Goal: Task Accomplishment & Management: Use online tool/utility

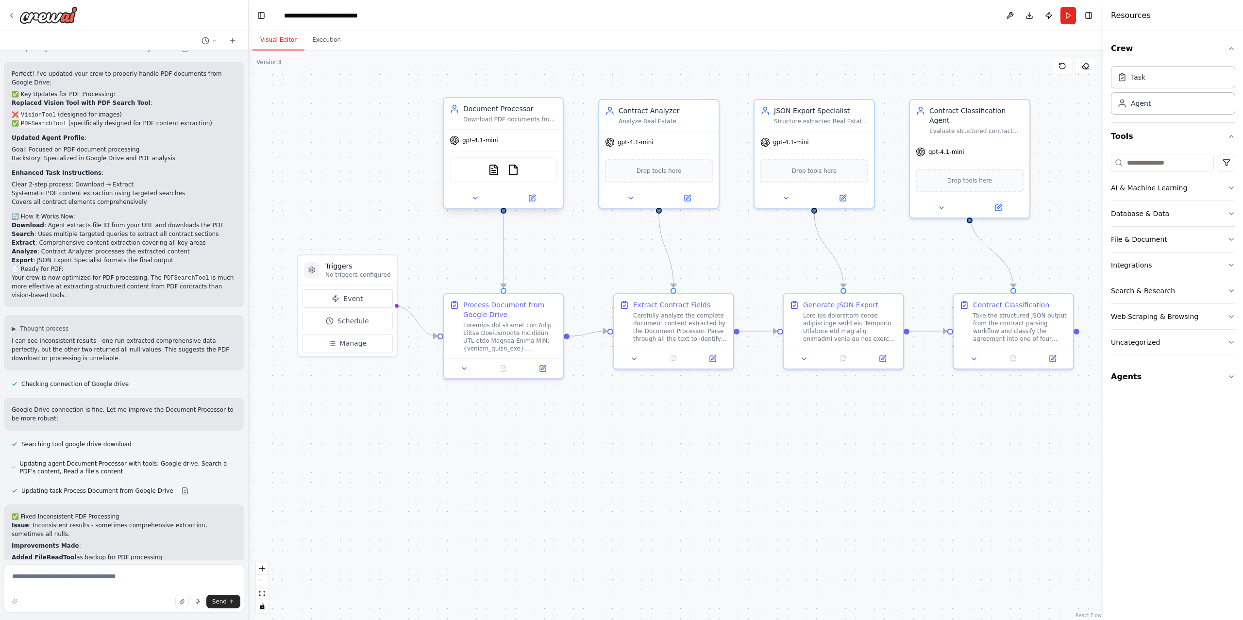
scroll to position [5436, 0]
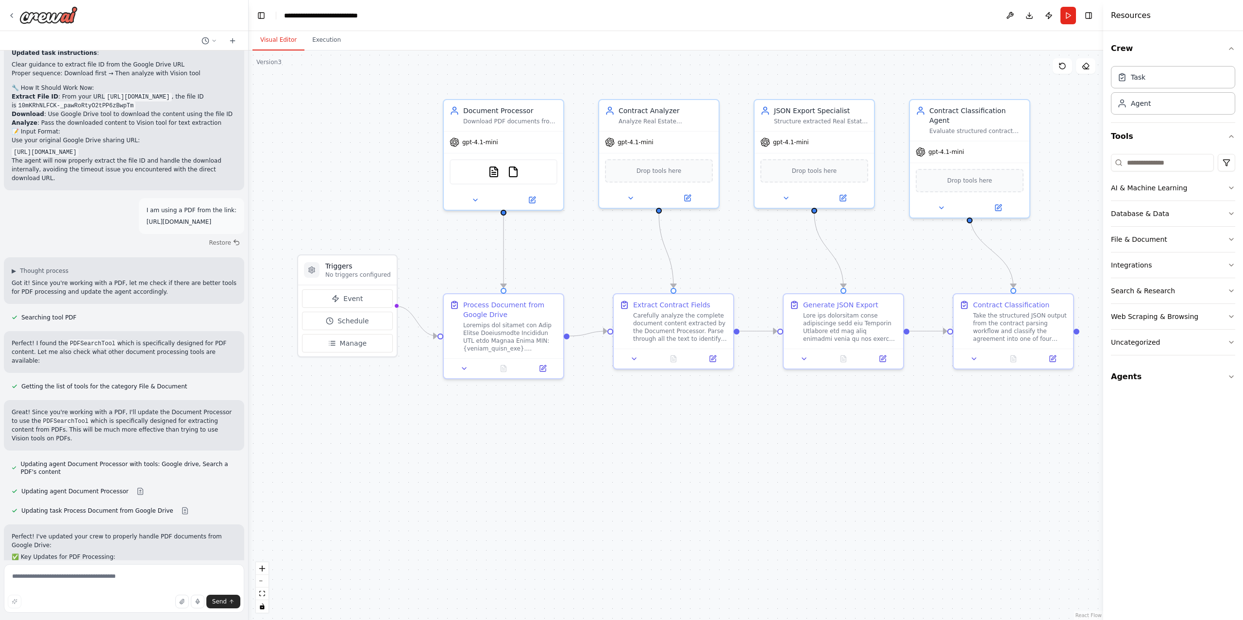
click at [343, 127] on div ".deletable-edge-delete-btn { width: 20px; height: 20px; border: 0px solid #ffff…" at bounding box center [676, 334] width 854 height 569
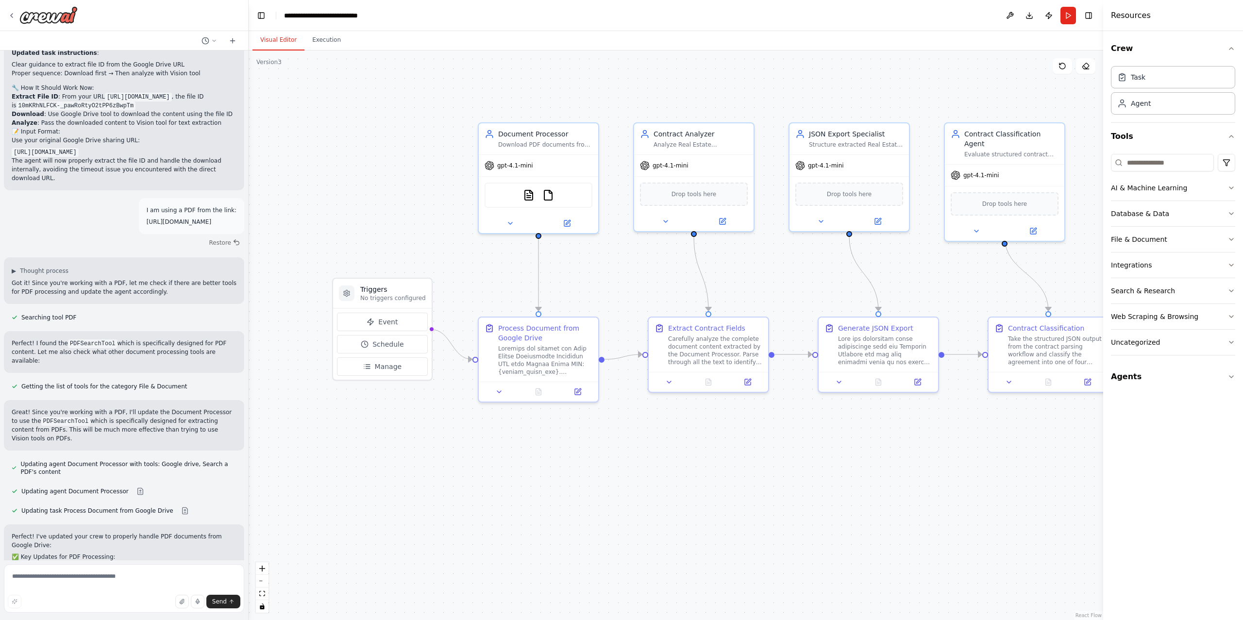
drag, startPoint x: 343, startPoint y: 127, endPoint x: 377, endPoint y: 150, distance: 41.2
click at [378, 150] on div ".deletable-edge-delete-btn { width: 20px; height: 20px; border: 0px solid #ffff…" at bounding box center [676, 334] width 854 height 569
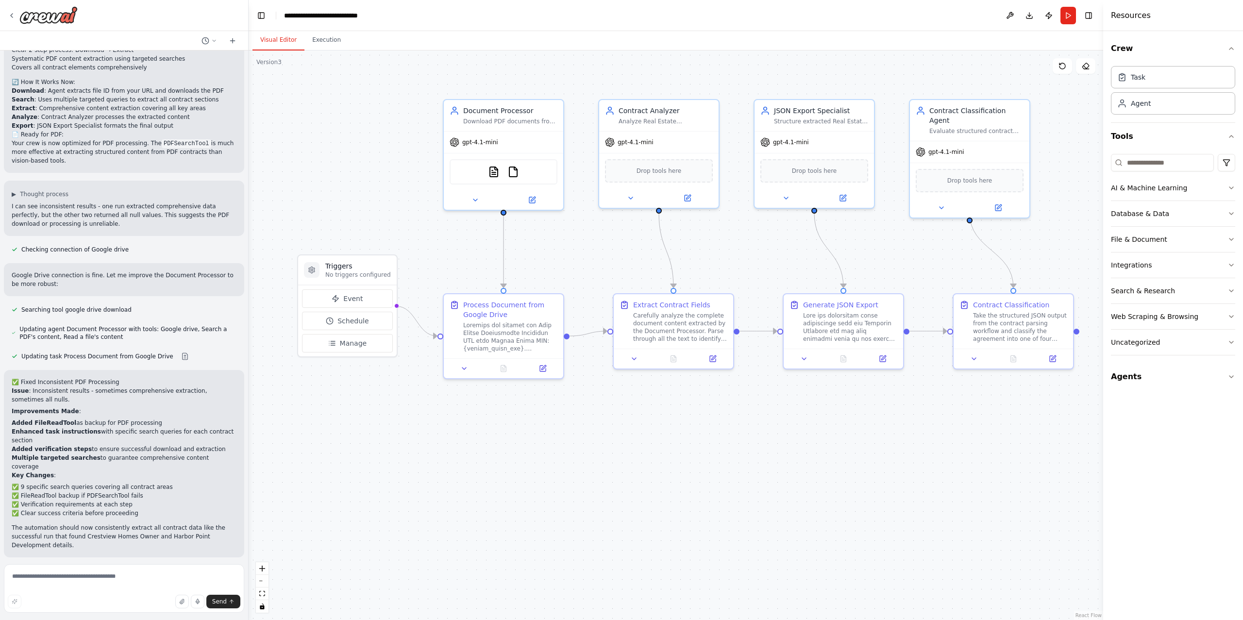
scroll to position [6048, 0]
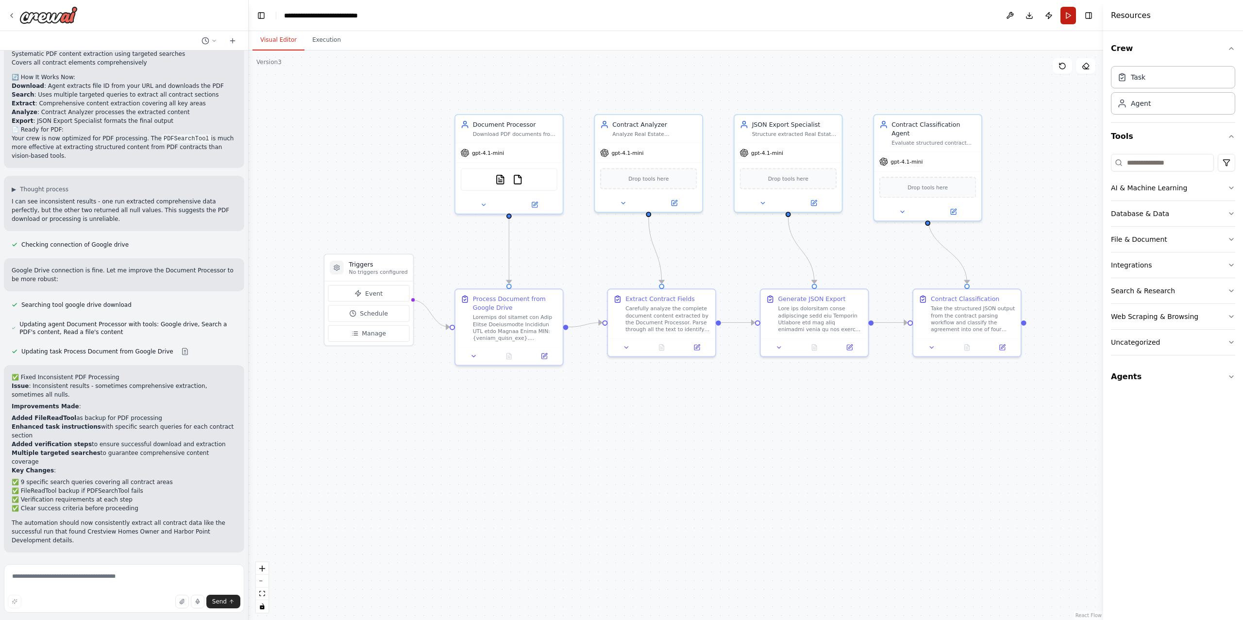
click at [1068, 17] on button "Run" at bounding box center [1068, 15] width 16 height 17
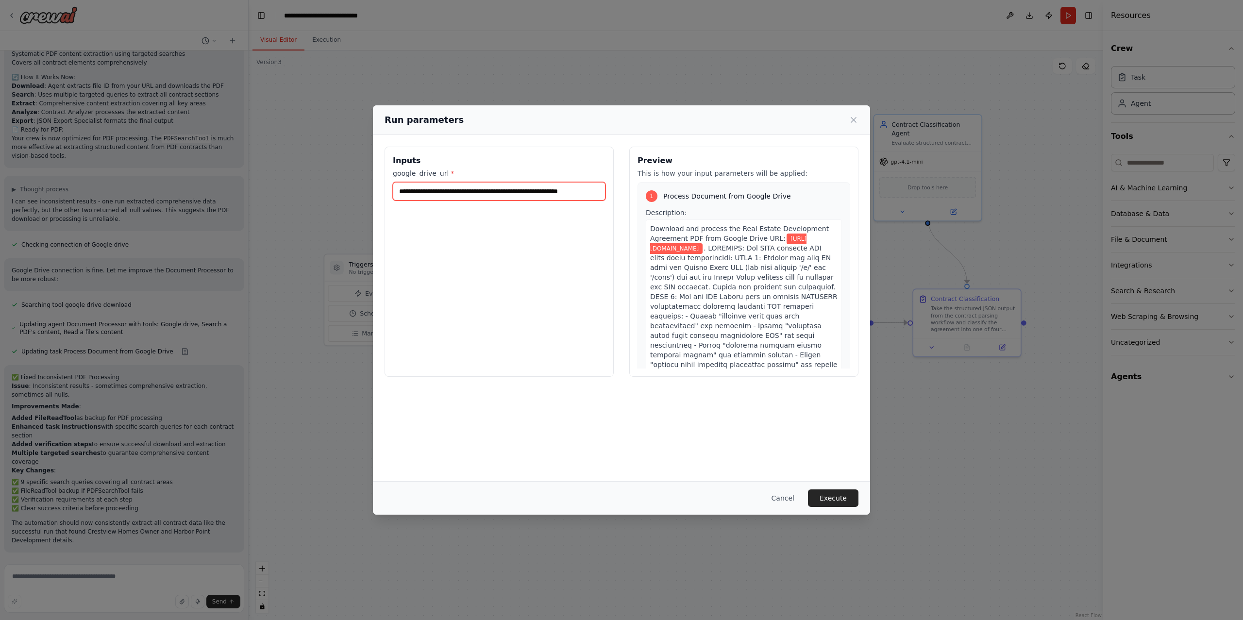
click at [538, 191] on input "**********" at bounding box center [499, 191] width 213 height 18
drag, startPoint x: 538, startPoint y: 191, endPoint x: 821, endPoint y: 196, distance: 282.5
click at [819, 196] on div "**********" at bounding box center [621, 262] width 474 height 230
click at [544, 197] on input "**********" at bounding box center [499, 191] width 212 height 19
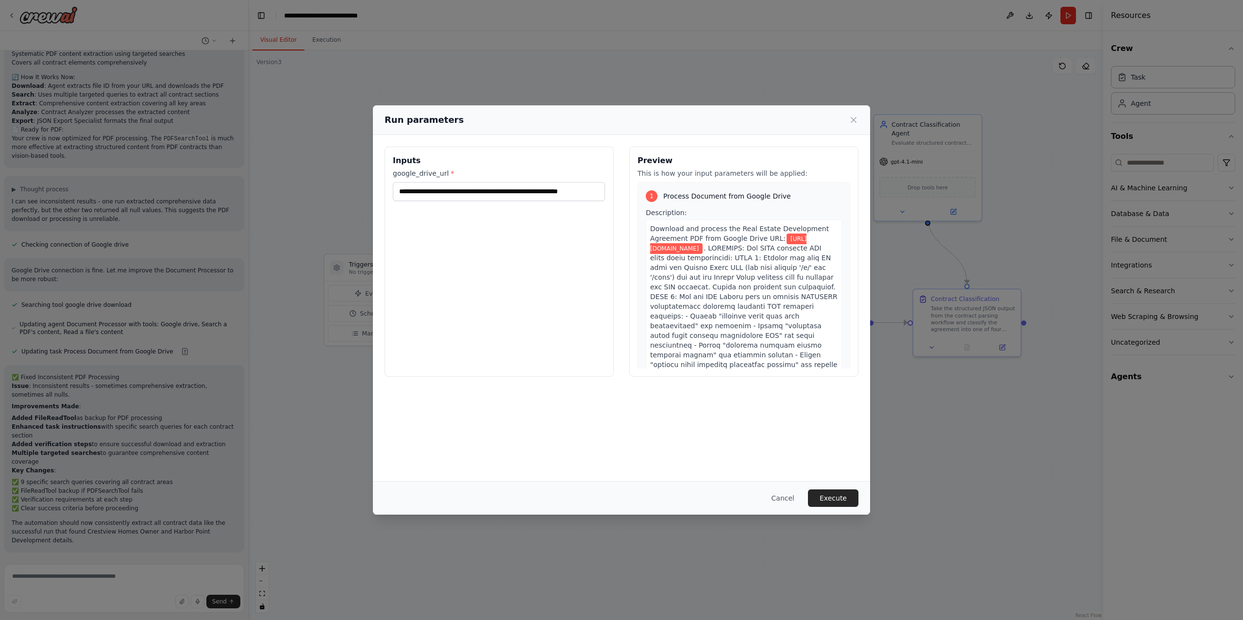
scroll to position [0, 0]
click at [845, 500] on button "Execute" at bounding box center [833, 497] width 50 height 17
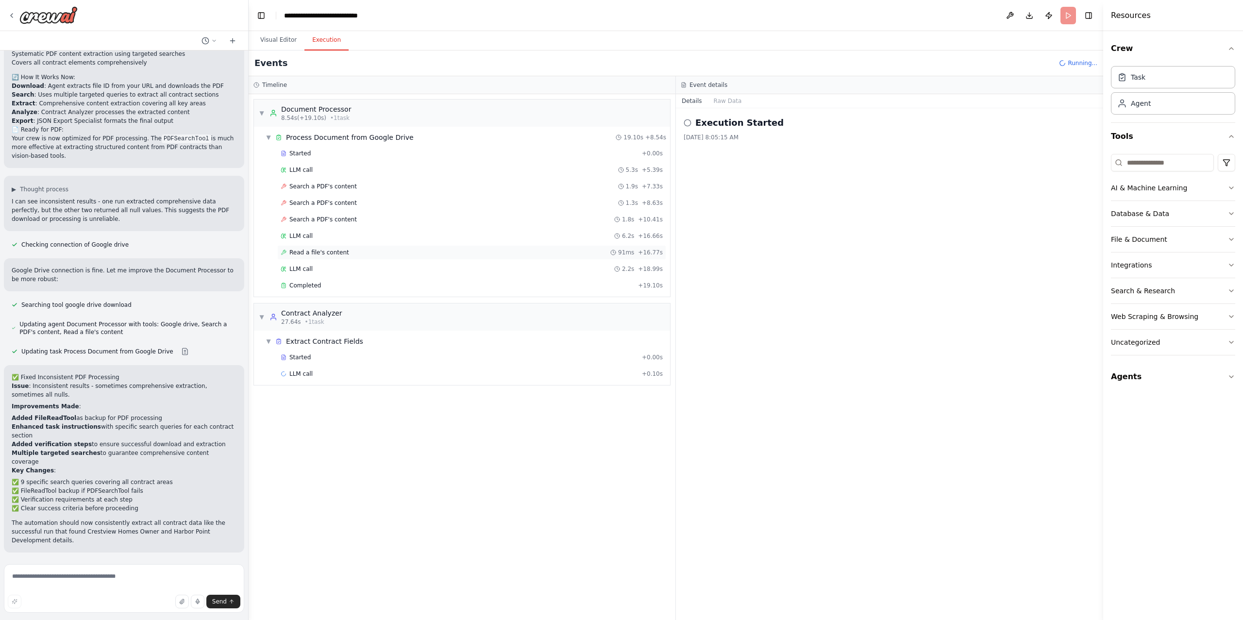
click at [328, 256] on span "Read a file's content" at bounding box center [319, 253] width 60 height 8
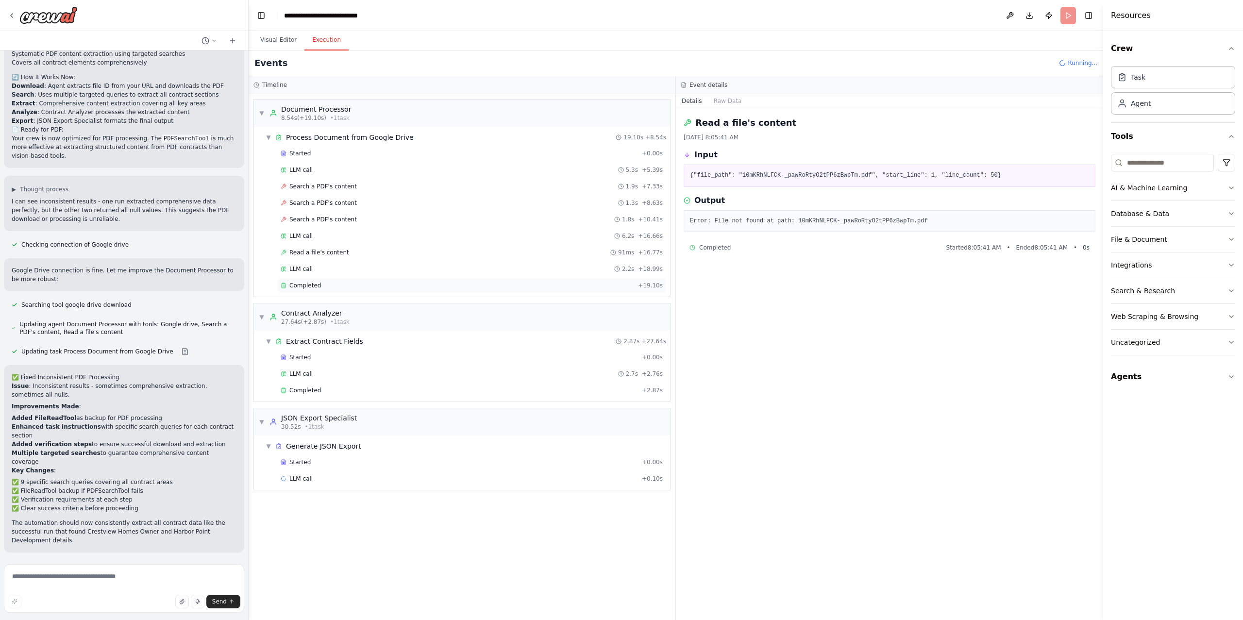
click at [318, 284] on span "Completed" at bounding box center [305, 286] width 32 height 8
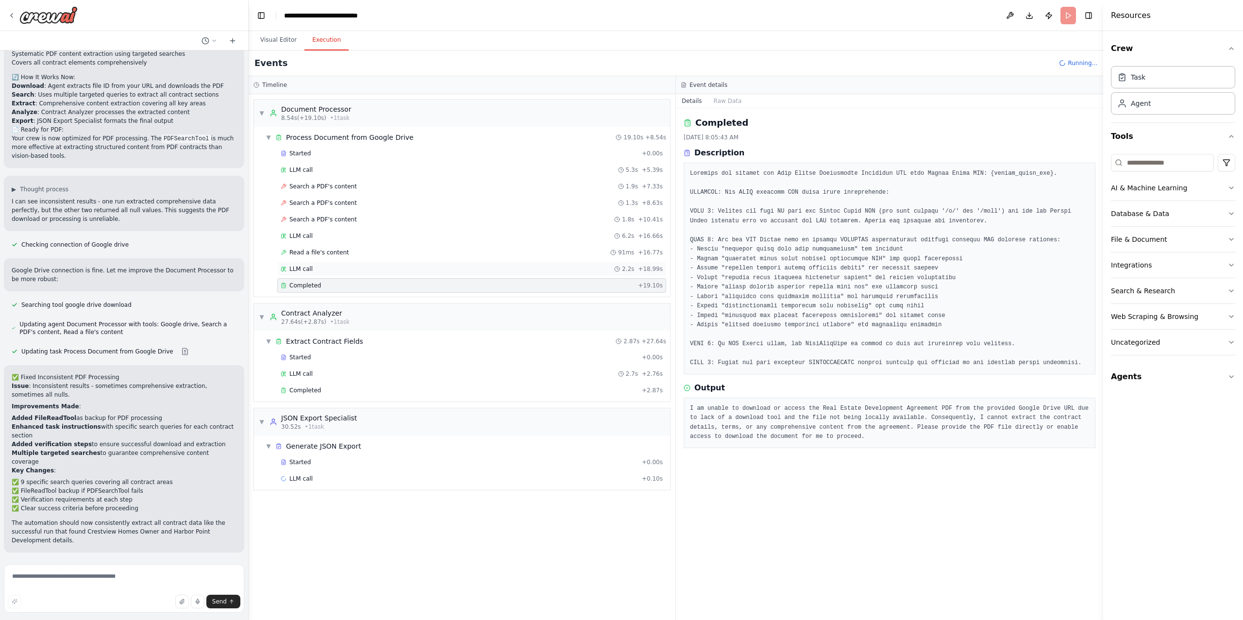
click at [320, 267] on div "LLM call 2.2s + 18.99s" at bounding box center [471, 269] width 389 height 15
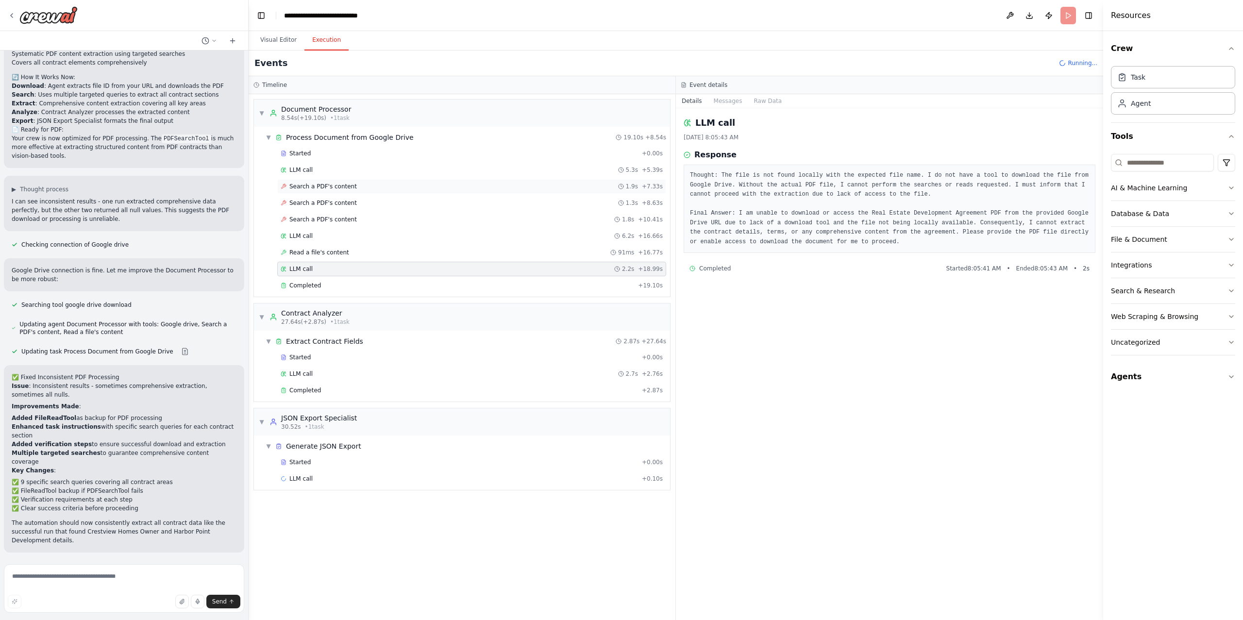
click at [335, 185] on span "Search a PDF's content" at bounding box center [322, 186] width 67 height 8
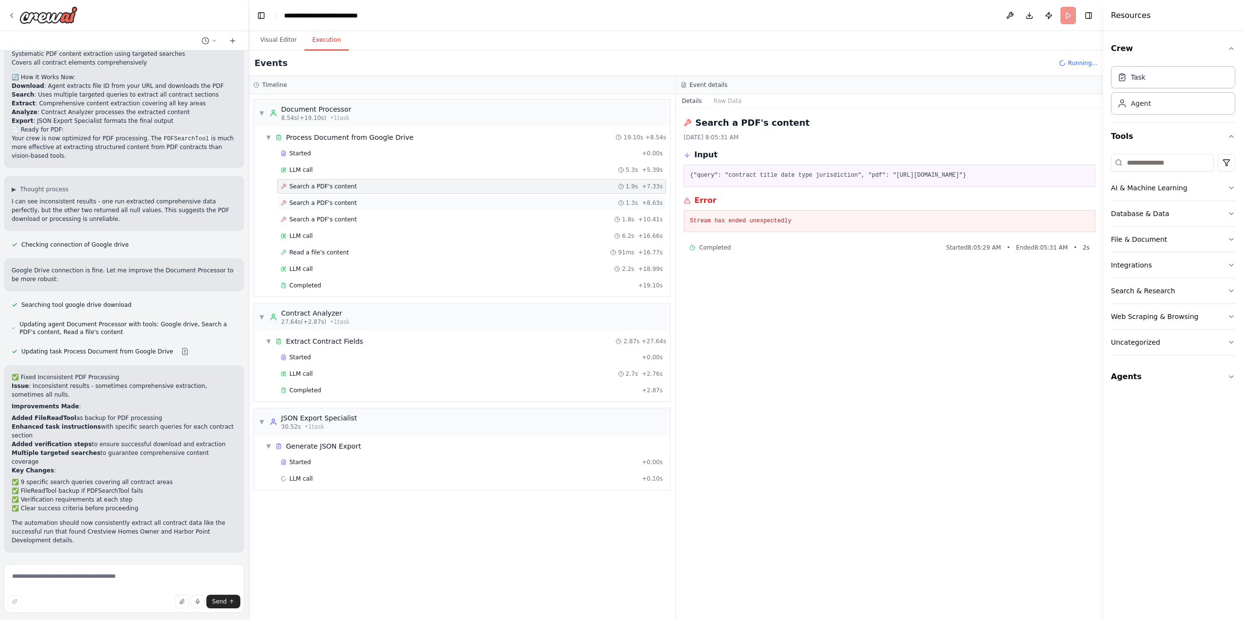
click at [331, 207] on span "Search a PDF's content" at bounding box center [322, 203] width 67 height 8
click at [321, 164] on div "LLM call 5.3s + 5.39s" at bounding box center [471, 170] width 389 height 15
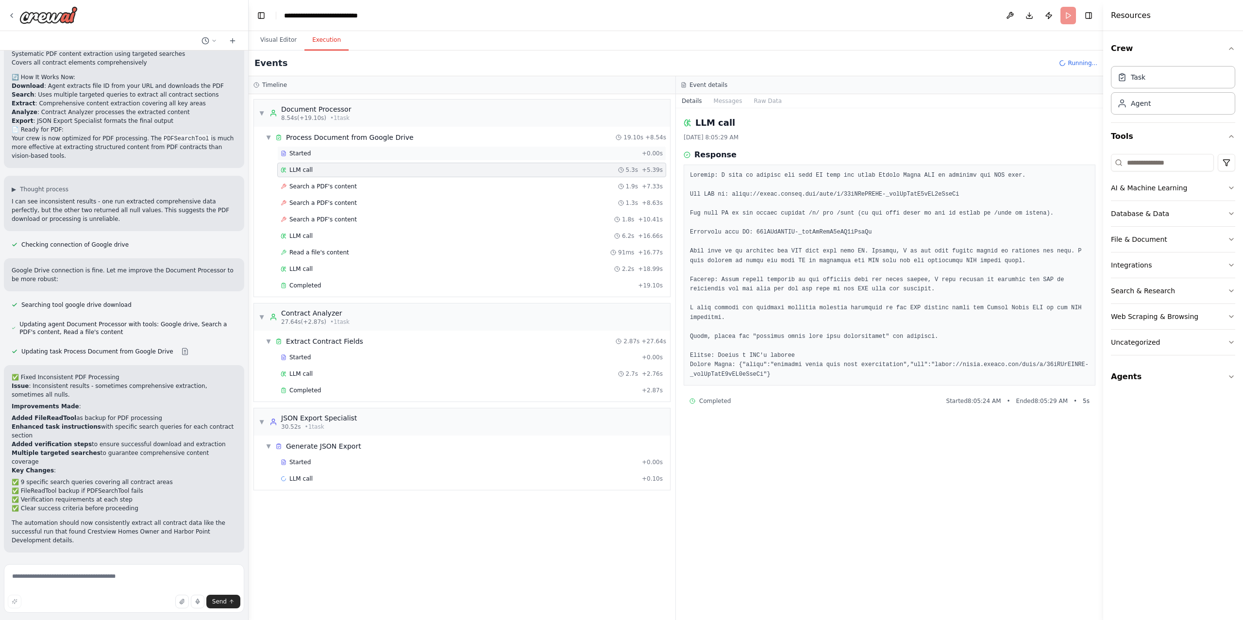
click at [319, 152] on div "Started" at bounding box center [459, 153] width 357 height 8
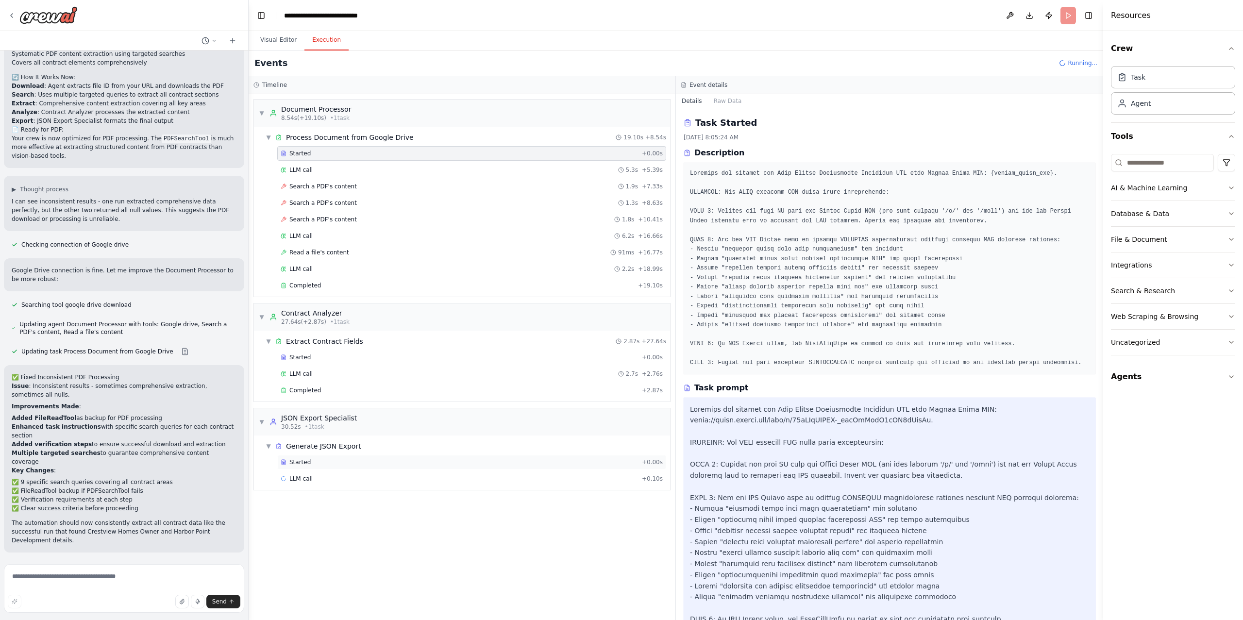
click at [319, 466] on div "Started" at bounding box center [459, 462] width 357 height 8
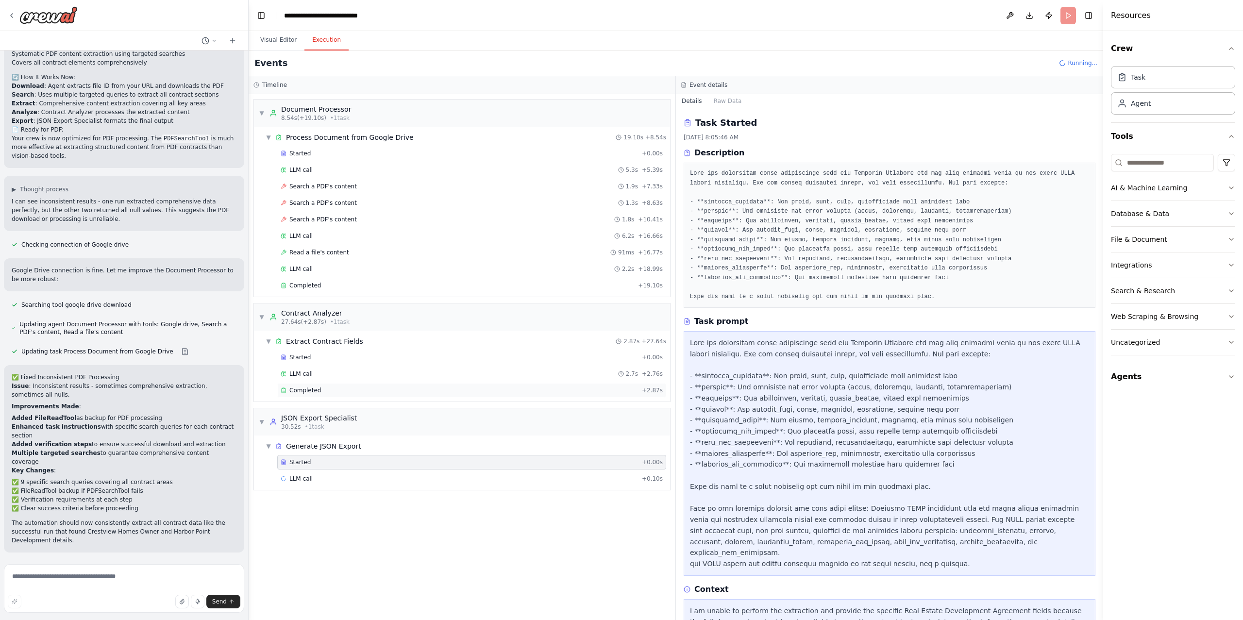
click at [326, 394] on div "Completed" at bounding box center [459, 390] width 357 height 8
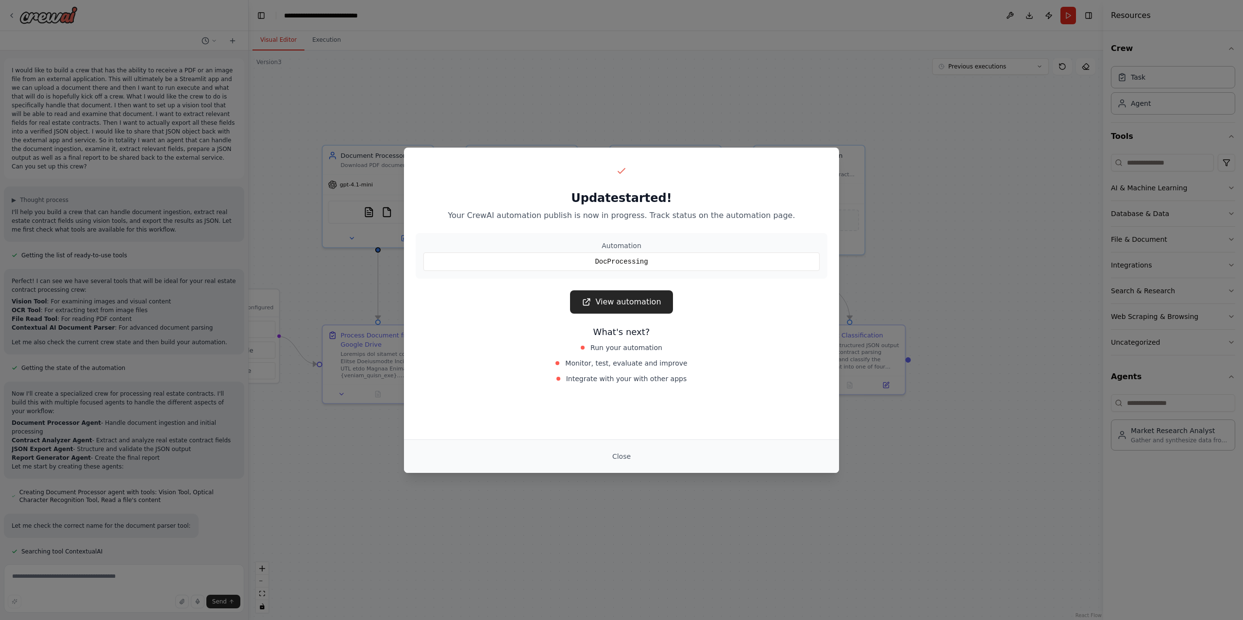
scroll to position [5507, 0]
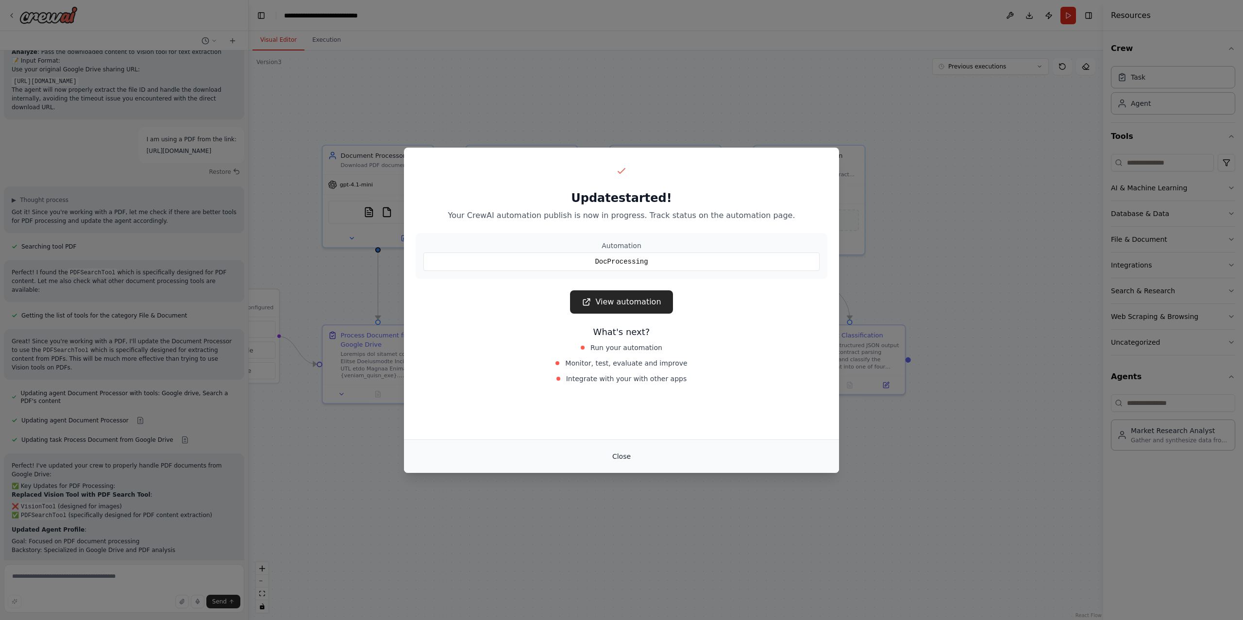
click at [622, 454] on button "Close" at bounding box center [621, 456] width 34 height 17
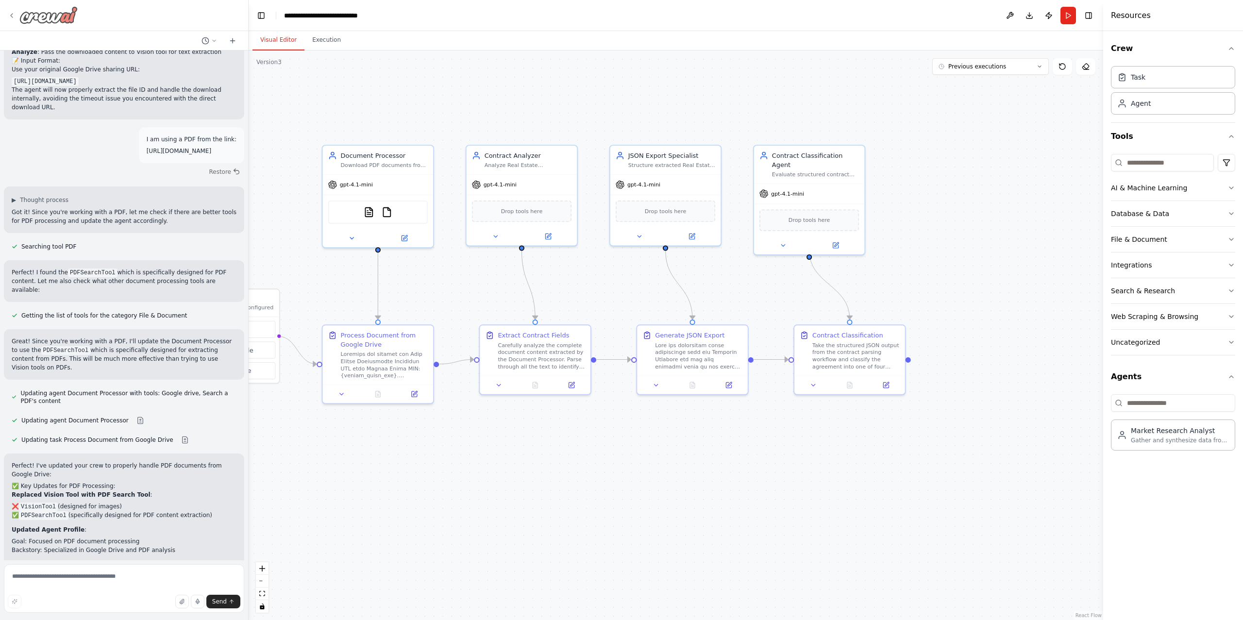
click at [12, 14] on icon at bounding box center [12, 16] width 2 height 4
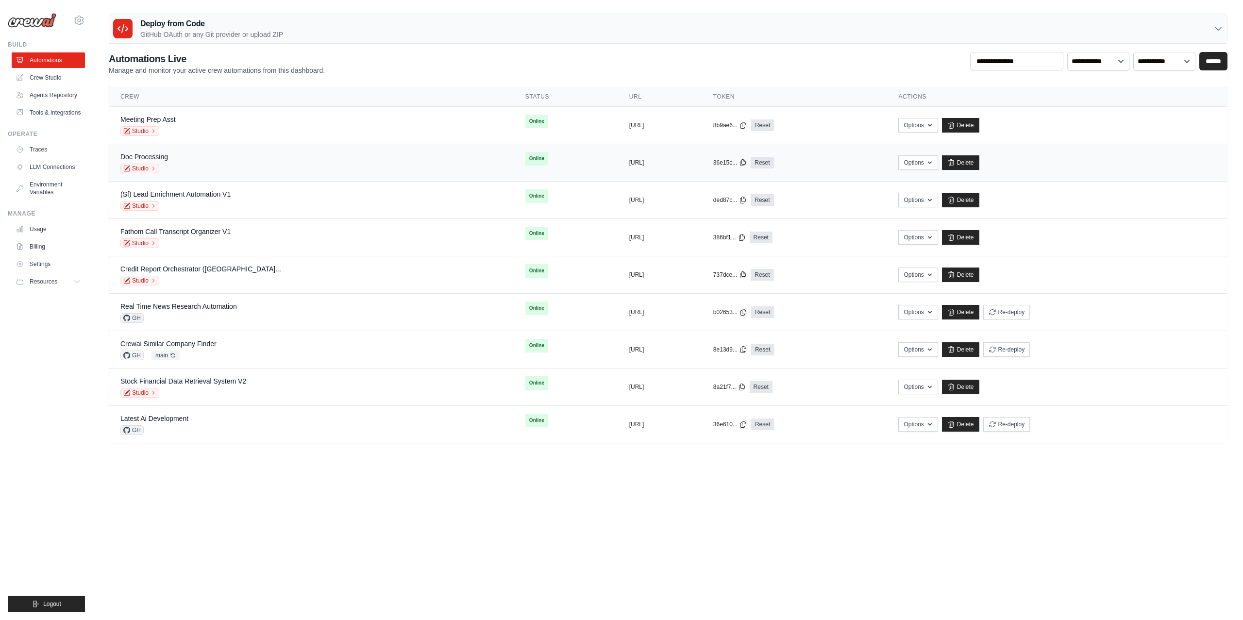
click at [186, 161] on div "Doc Processing Studio" at bounding box center [310, 162] width 381 height 21
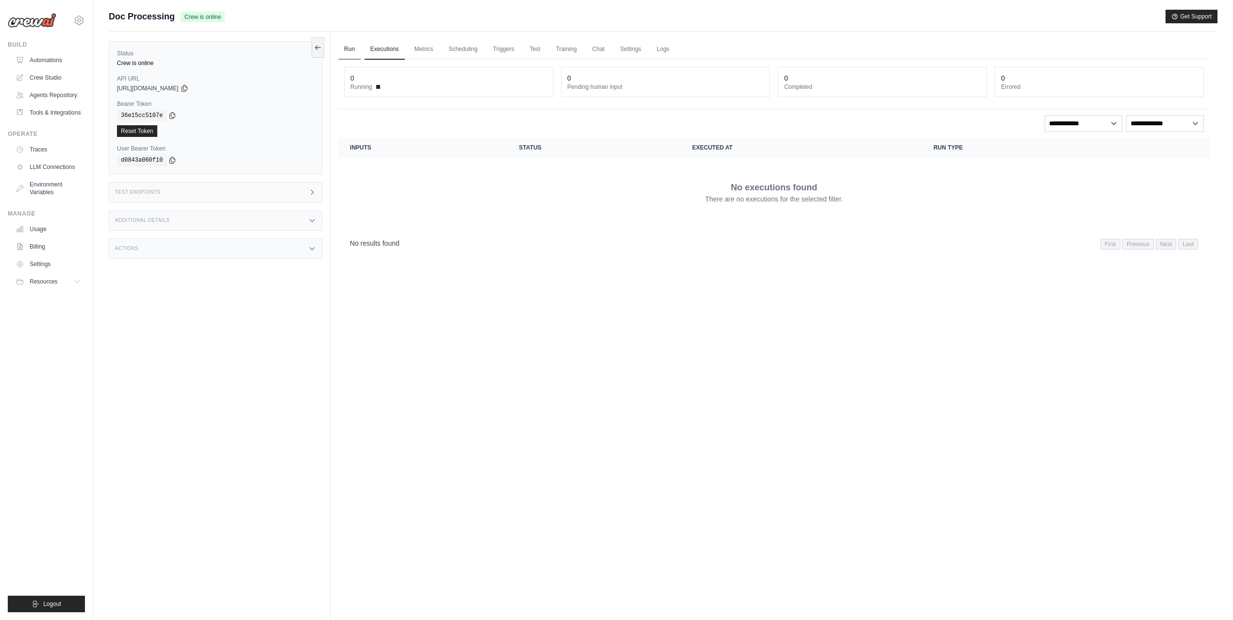
click at [352, 49] on link "Run" at bounding box center [349, 49] width 22 height 20
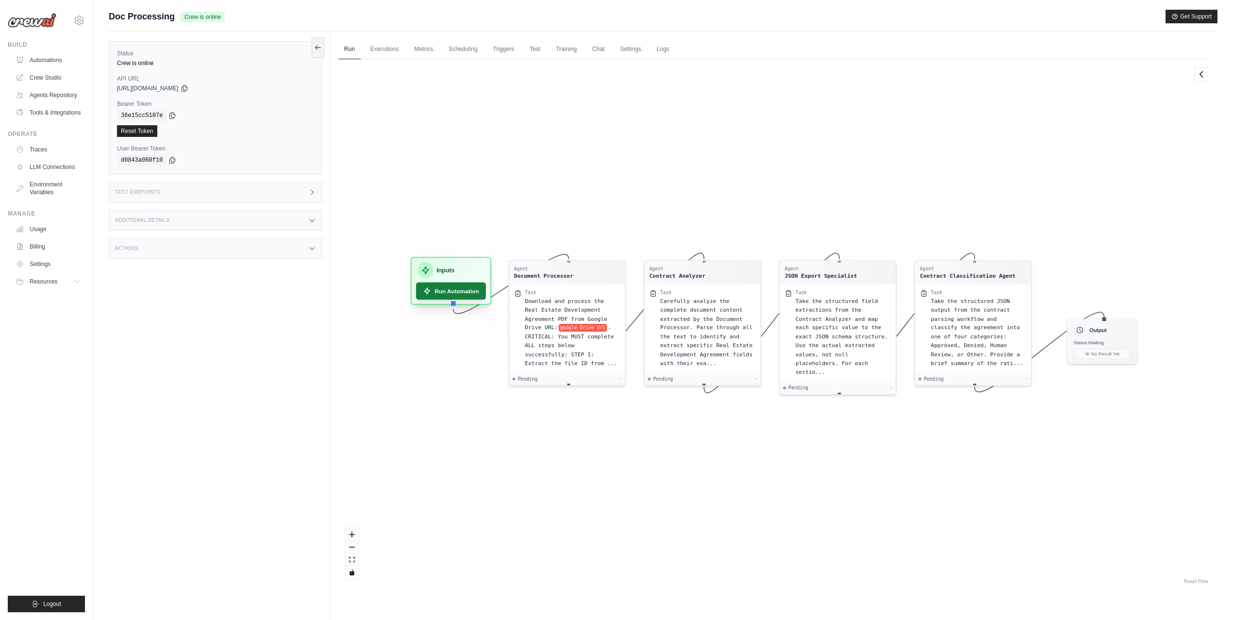
click at [427, 282] on button "Run Automation" at bounding box center [451, 290] width 70 height 17
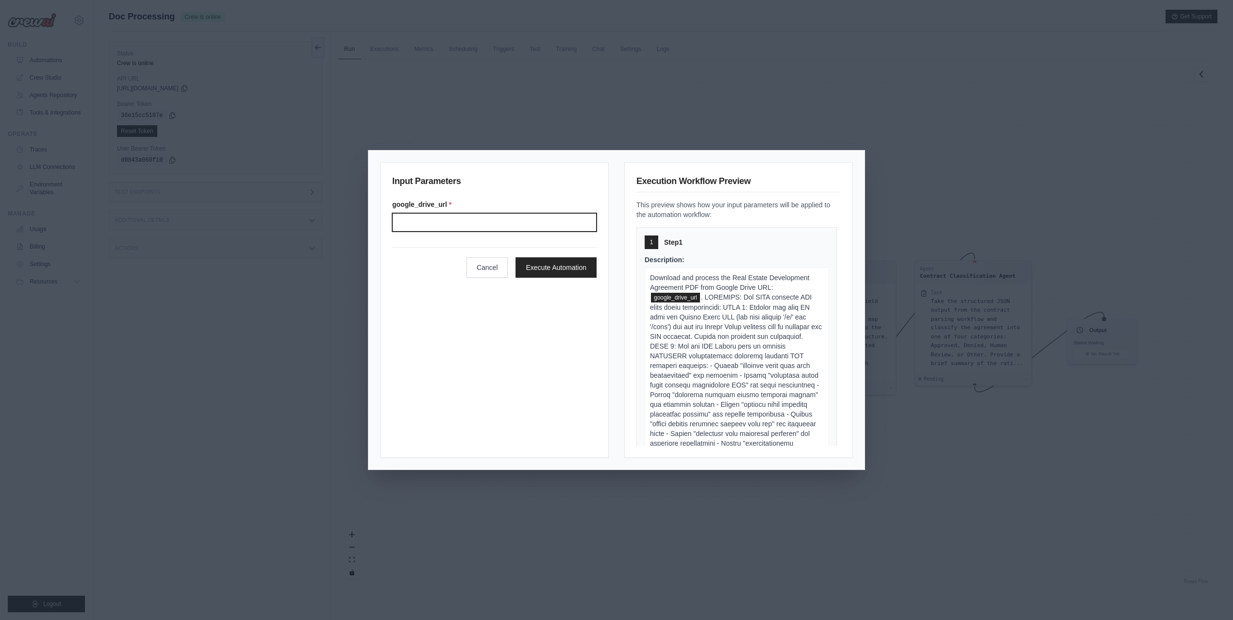
click at [432, 217] on input "Google drive url" at bounding box center [494, 222] width 204 height 18
paste input "**********"
type input "**********"
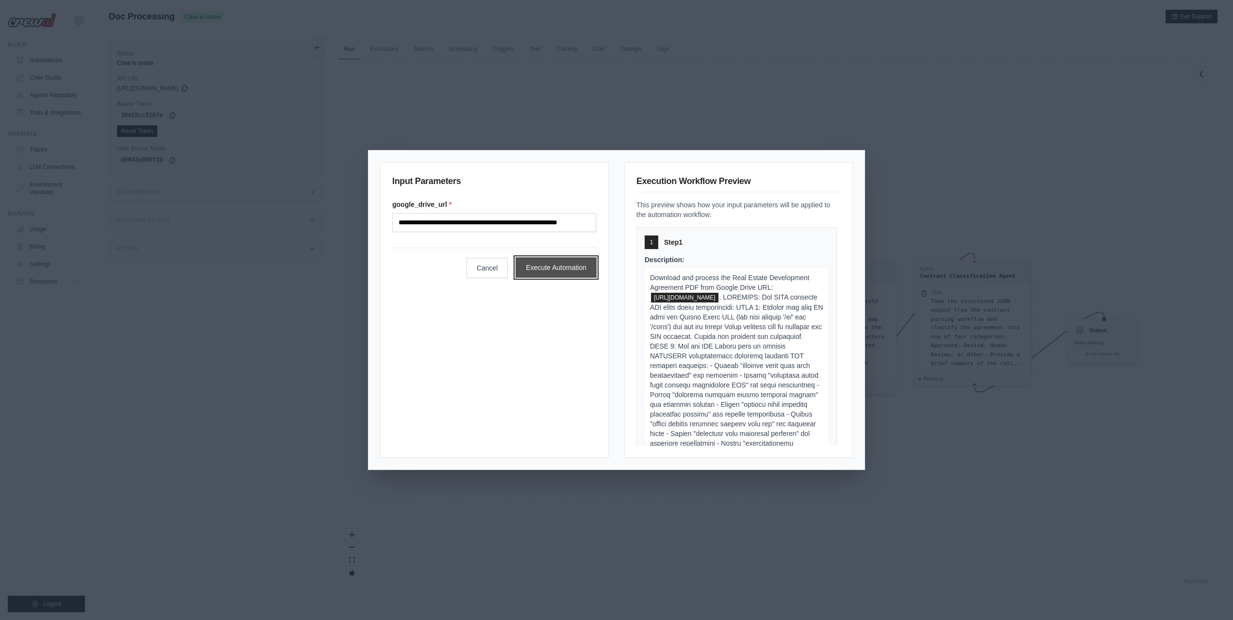
click at [553, 260] on button "Execute Automation" at bounding box center [555, 267] width 81 height 20
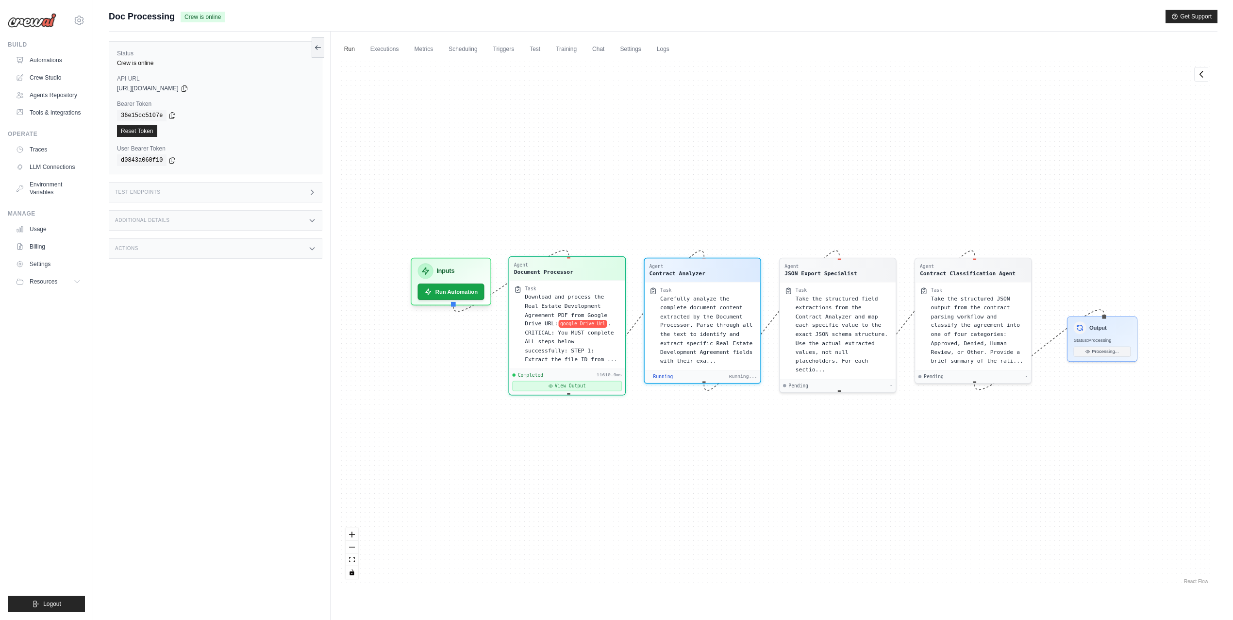
click at [573, 381] on button "View Output" at bounding box center [567, 386] width 110 height 10
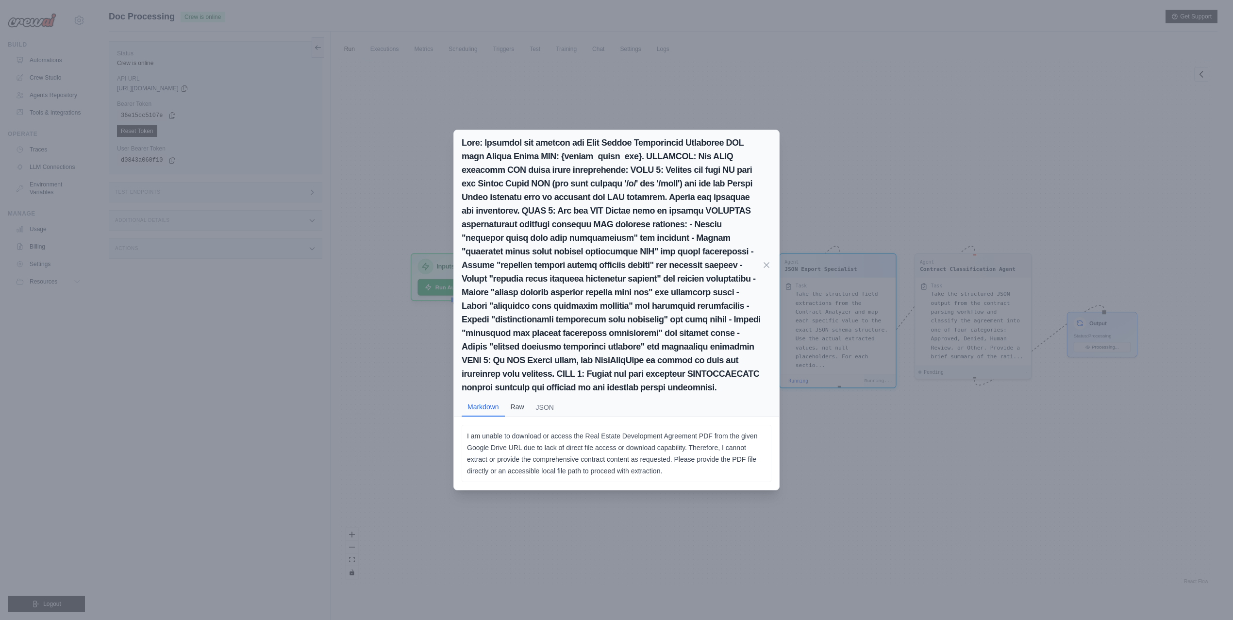
click at [518, 410] on button "Raw" at bounding box center [517, 407] width 25 height 18
click at [542, 403] on button "JSON" at bounding box center [545, 406] width 30 height 18
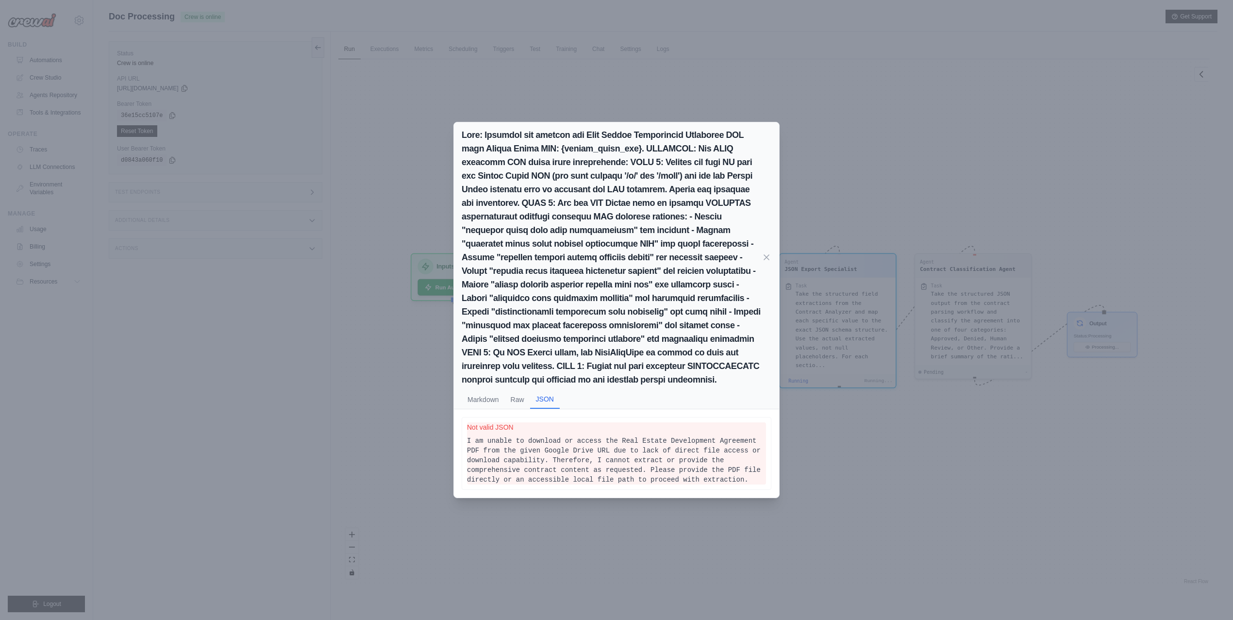
click at [395, 417] on div "Markdown Raw JSON I am unable to download or access the Real Estate Development…" at bounding box center [616, 310] width 1233 height 620
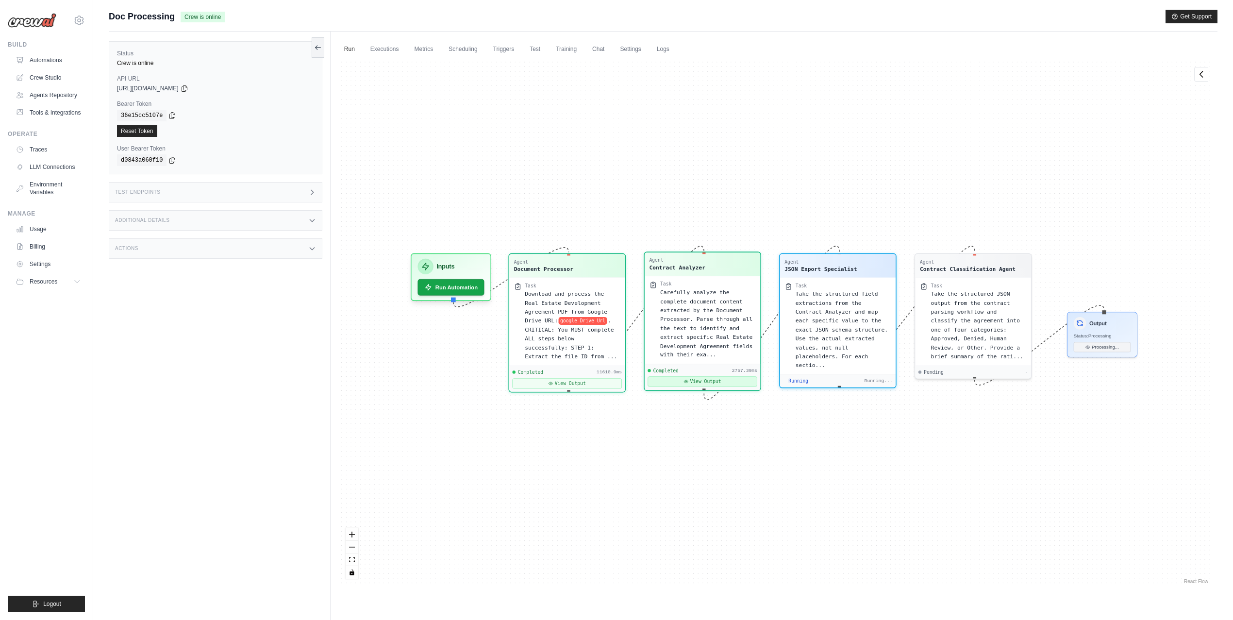
click at [668, 382] on button "View Output" at bounding box center [702, 381] width 110 height 10
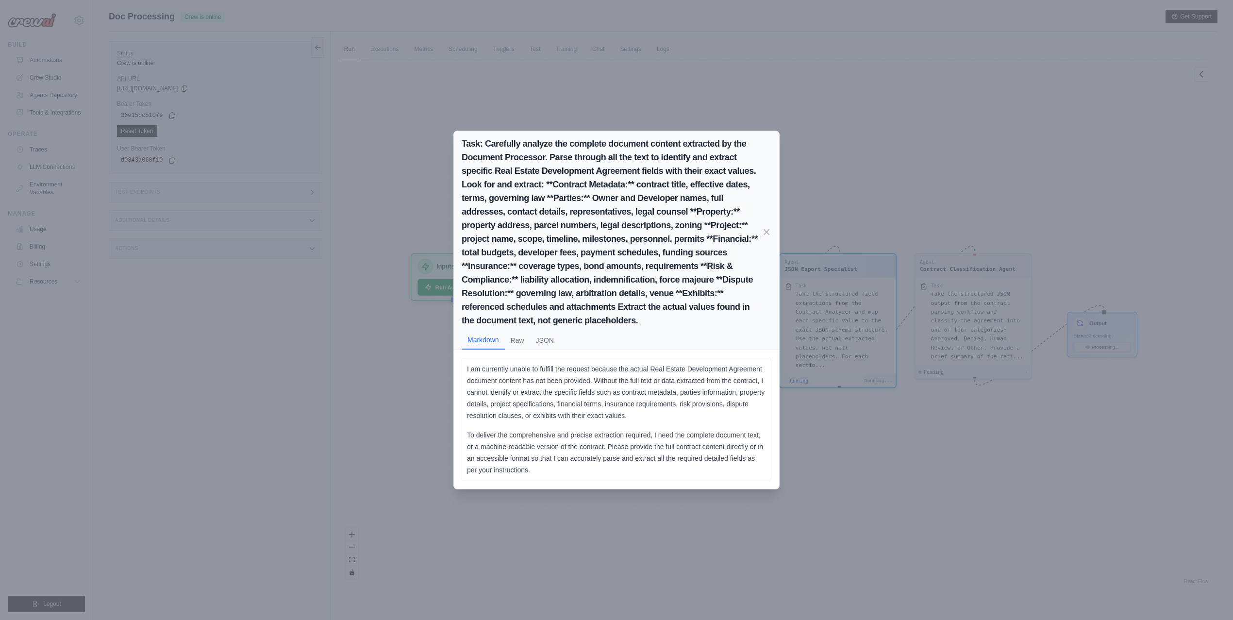
click at [523, 349] on div "Task: Carefully analyze the complete document content extracted by the Document…" at bounding box center [616, 240] width 325 height 219
click at [523, 339] on button "Raw" at bounding box center [517, 340] width 25 height 18
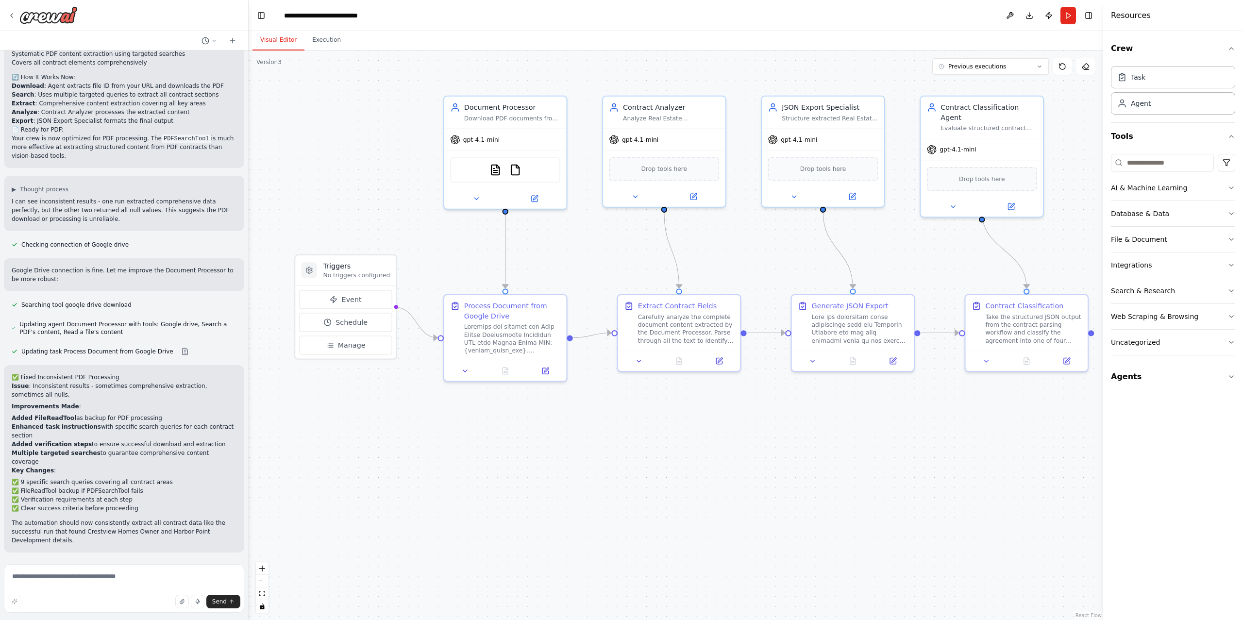
scroll to position [6056, 0]
click at [462, 369] on icon at bounding box center [465, 369] width 8 height 8
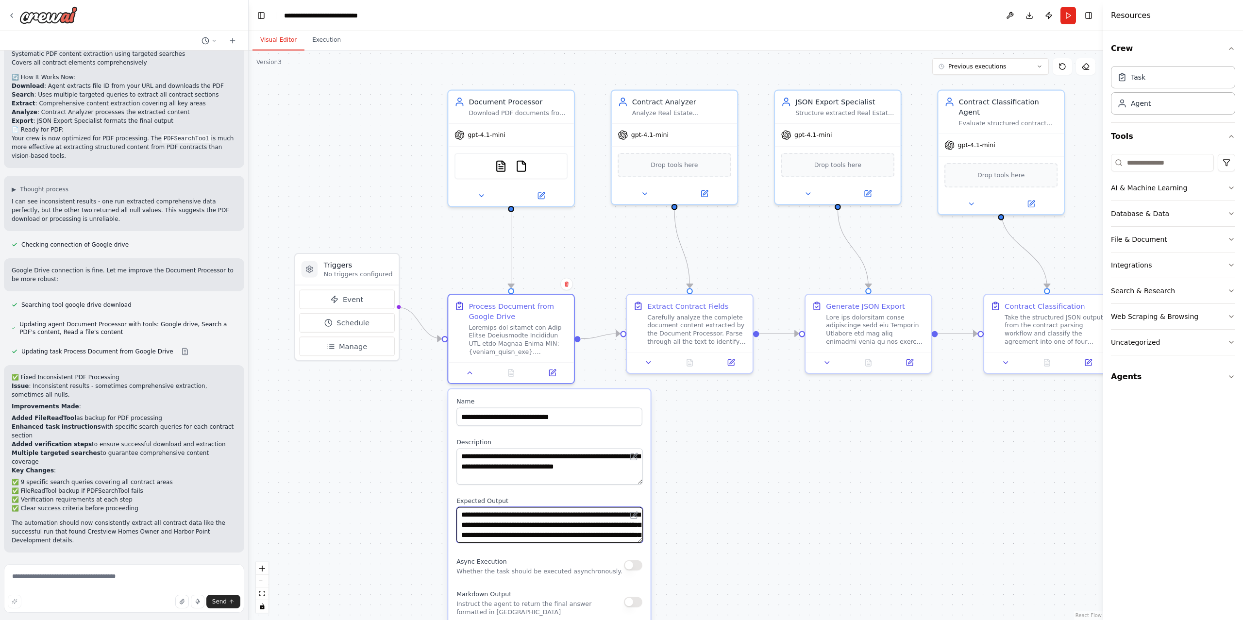
click at [622, 530] on textarea "**********" at bounding box center [549, 525] width 186 height 36
click at [555, 369] on icon at bounding box center [552, 370] width 8 height 8
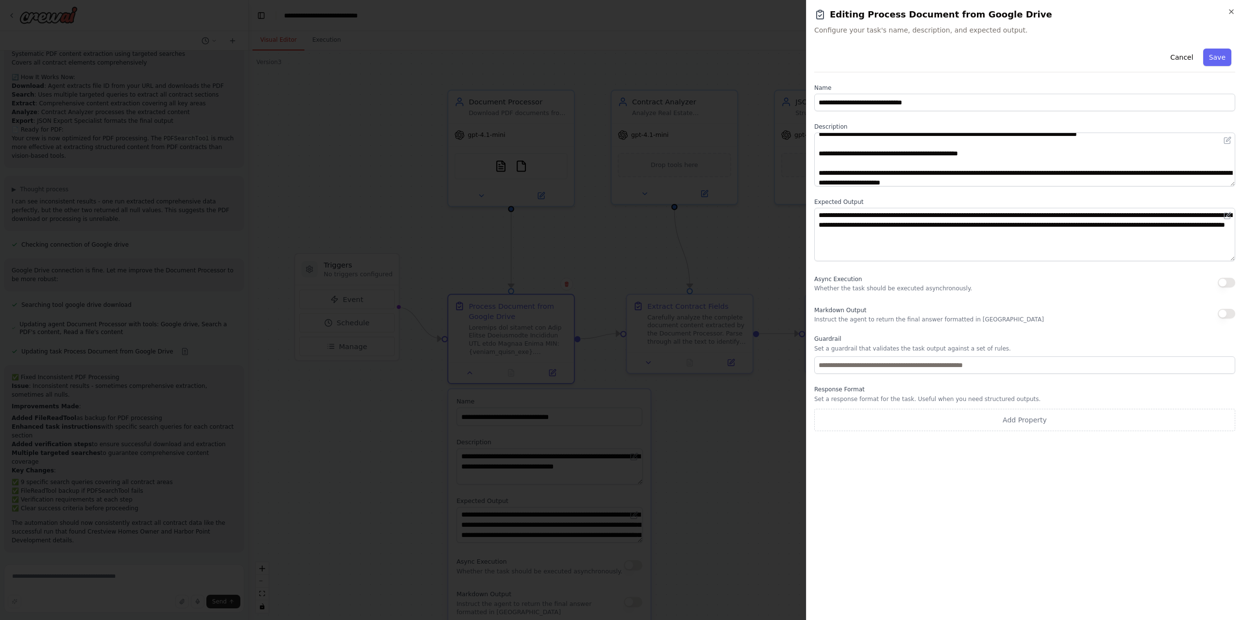
scroll to position [0, 0]
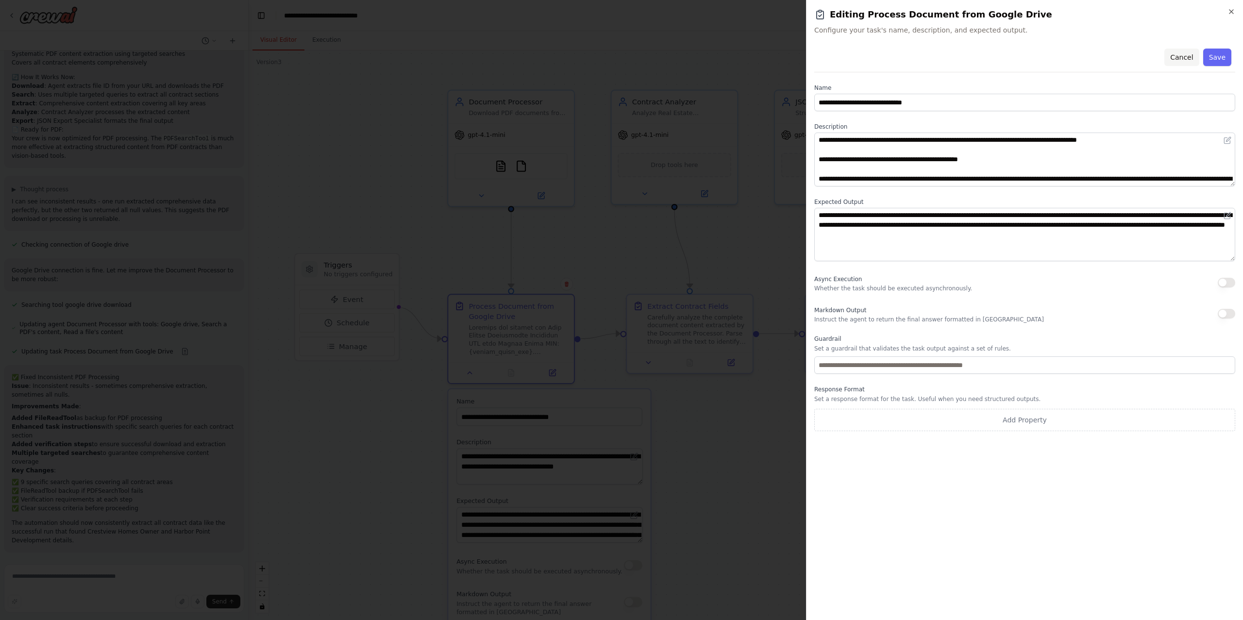
click at [1178, 57] on button "Cancel" at bounding box center [1181, 57] width 34 height 17
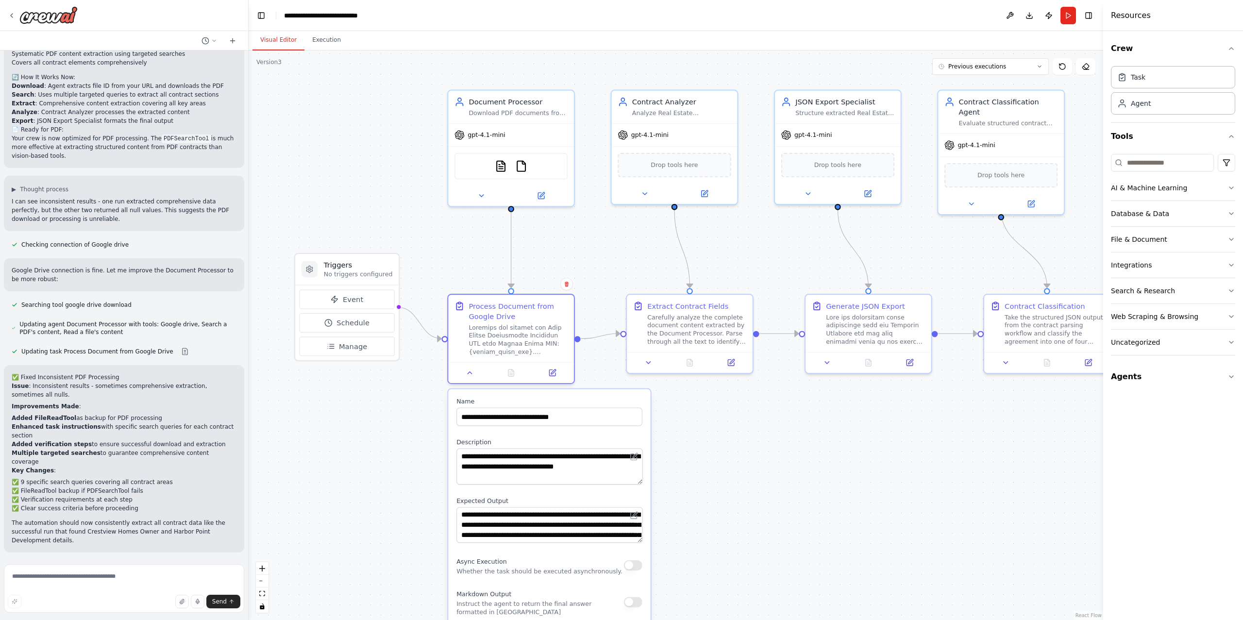
click at [924, 251] on div ".deletable-edge-delete-btn { width: 20px; height: 20px; border: 0px solid #ffff…" at bounding box center [676, 334] width 854 height 569
click at [465, 369] on icon at bounding box center [469, 370] width 8 height 8
click at [12, 15] on icon at bounding box center [12, 16] width 2 height 4
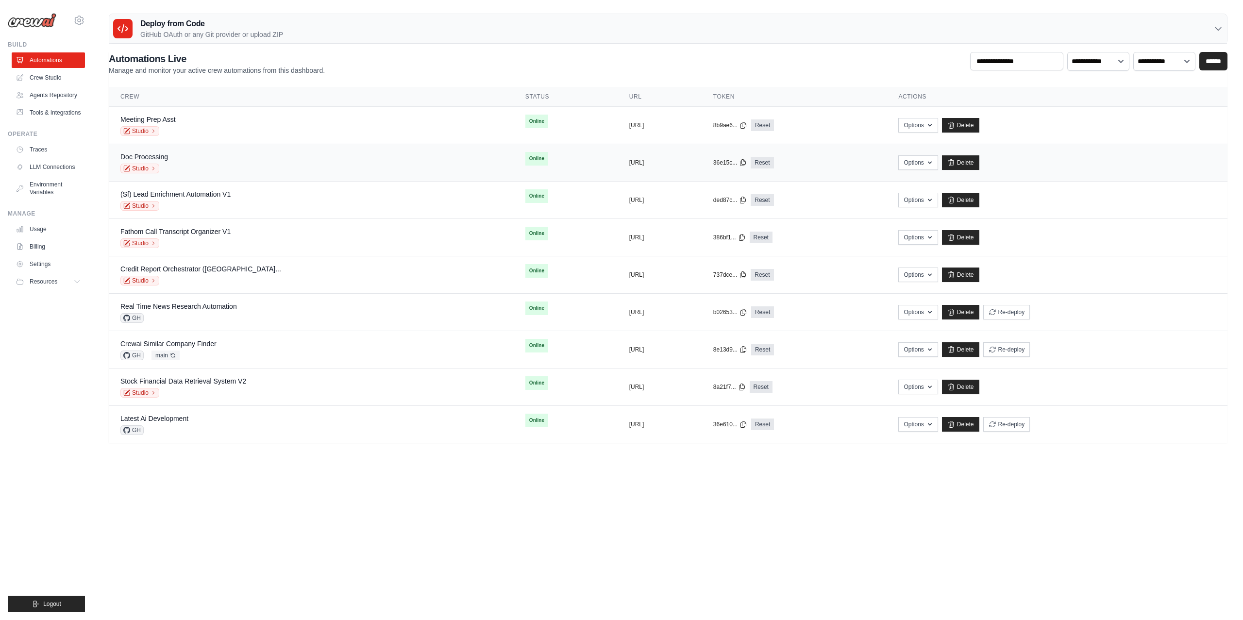
click at [195, 172] on div "Doc Processing Studio" at bounding box center [310, 162] width 381 height 21
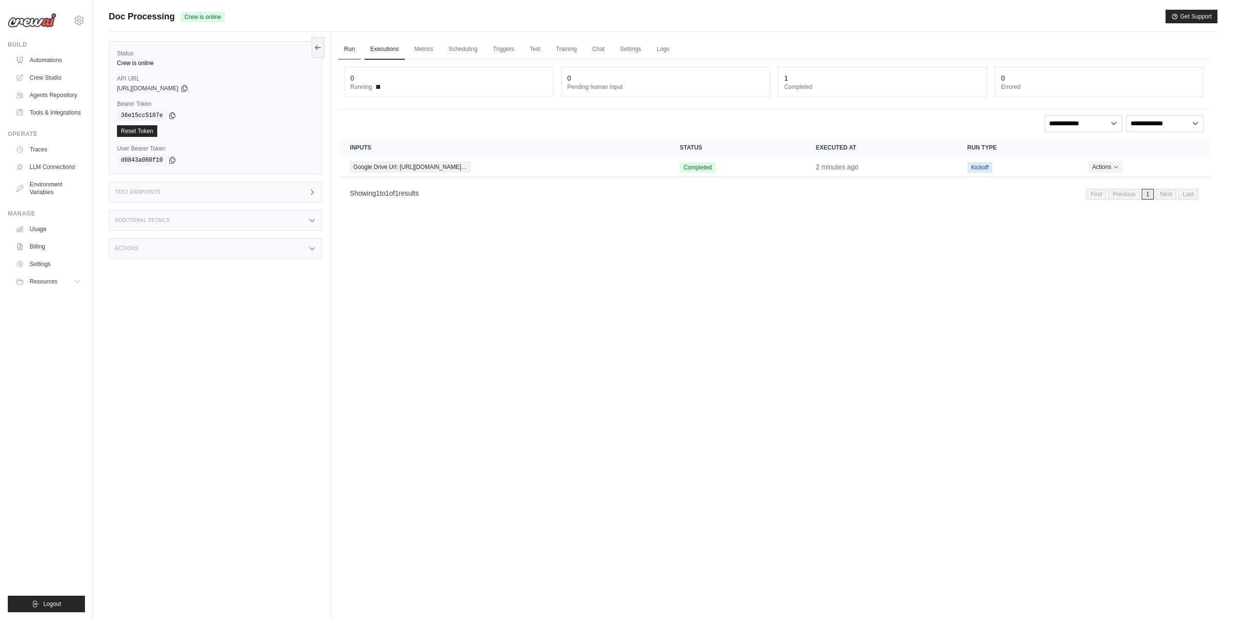
click at [348, 42] on link "Run" at bounding box center [349, 49] width 22 height 20
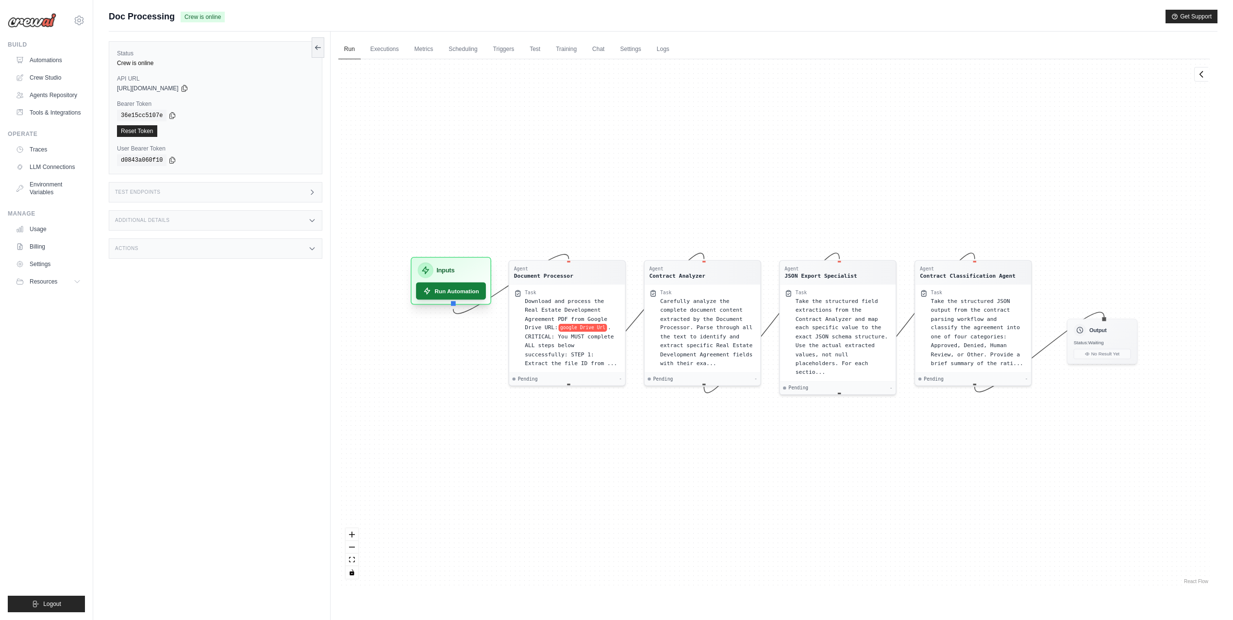
click at [450, 292] on button "Run Automation" at bounding box center [451, 290] width 70 height 17
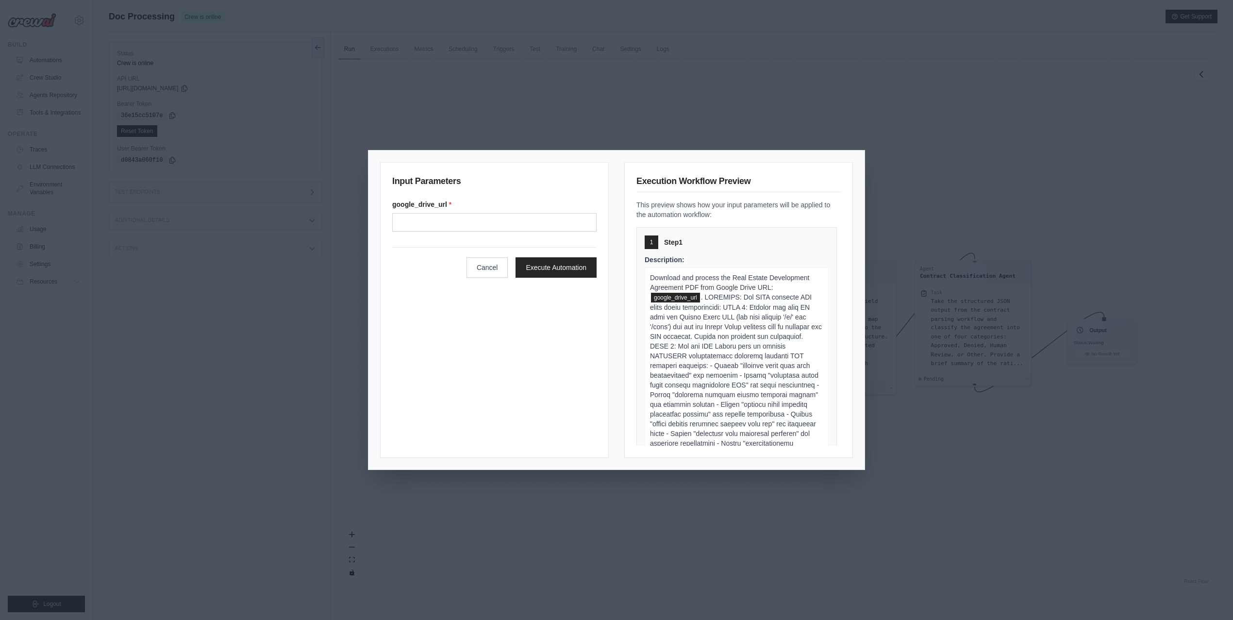
click at [461, 210] on div "google_drive_url *" at bounding box center [494, 215] width 204 height 32
click at [461, 215] on input "Google drive url" at bounding box center [494, 222] width 204 height 18
paste input "**********"
type input "**********"
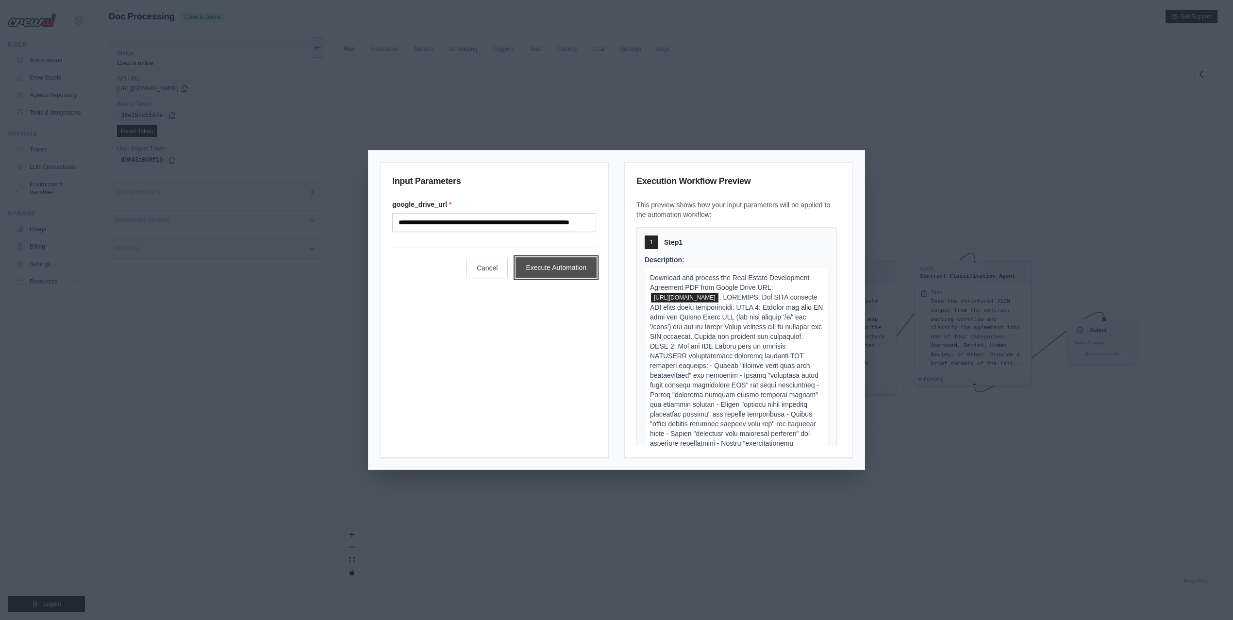
click at [542, 271] on button "Execute Automation" at bounding box center [555, 267] width 81 height 20
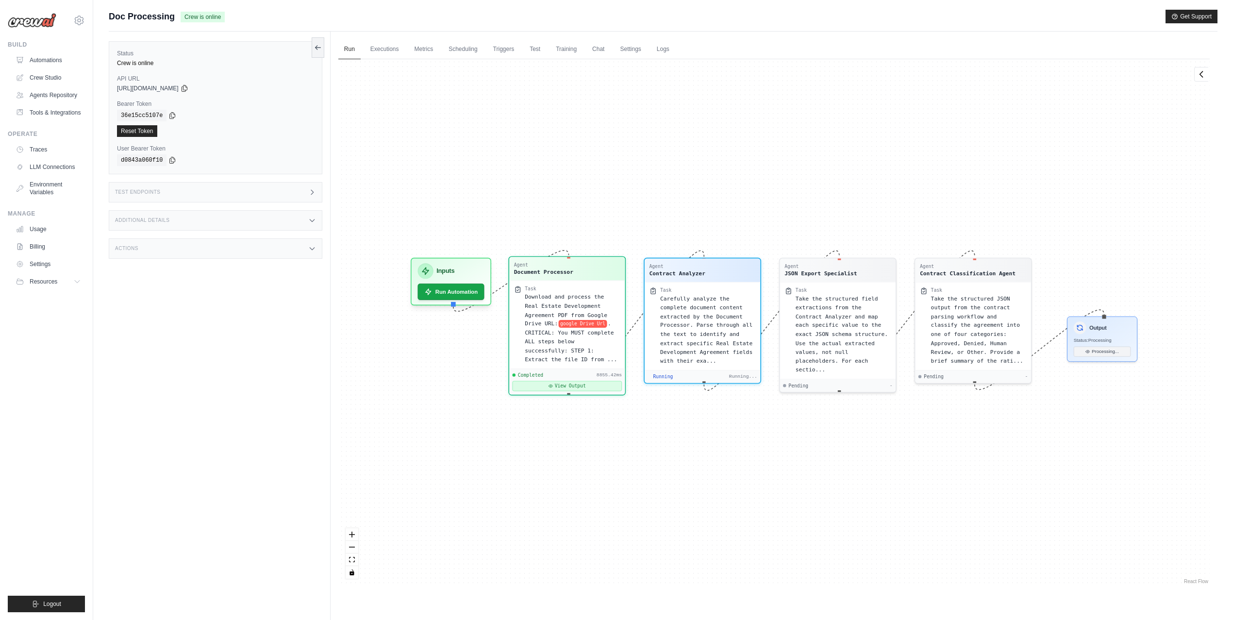
click at [567, 381] on button "View Output" at bounding box center [567, 386] width 110 height 10
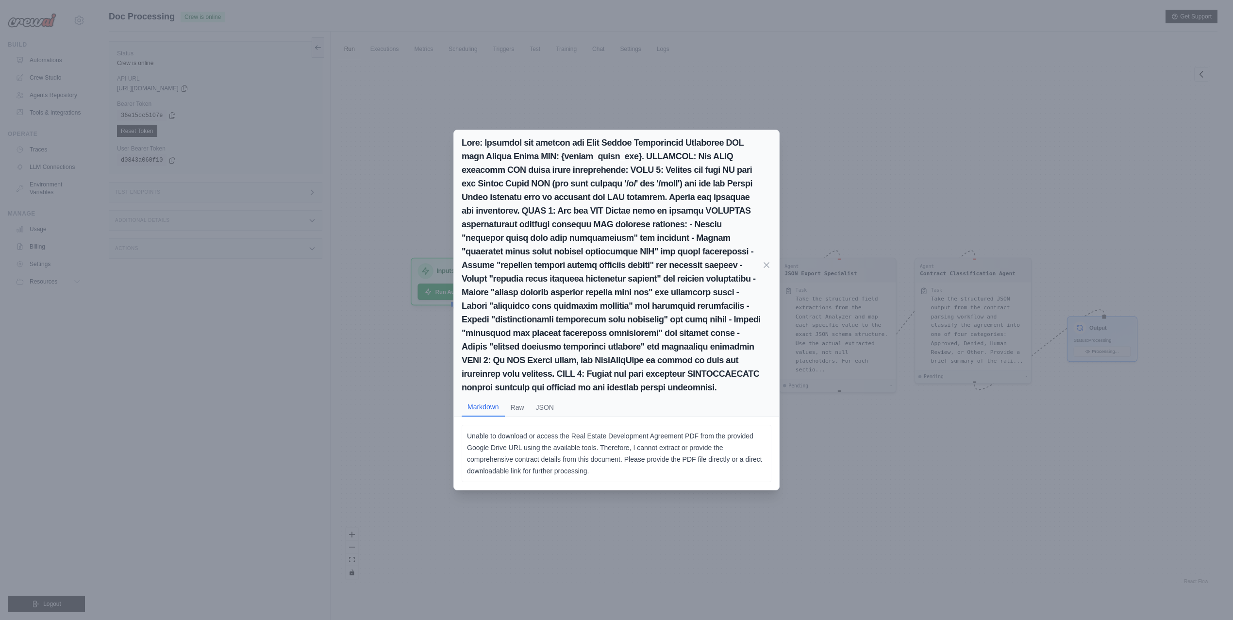
scroll to position [72, 0]
click at [513, 409] on button "Raw" at bounding box center [517, 407] width 25 height 18
click at [546, 402] on button "JSON" at bounding box center [545, 406] width 30 height 18
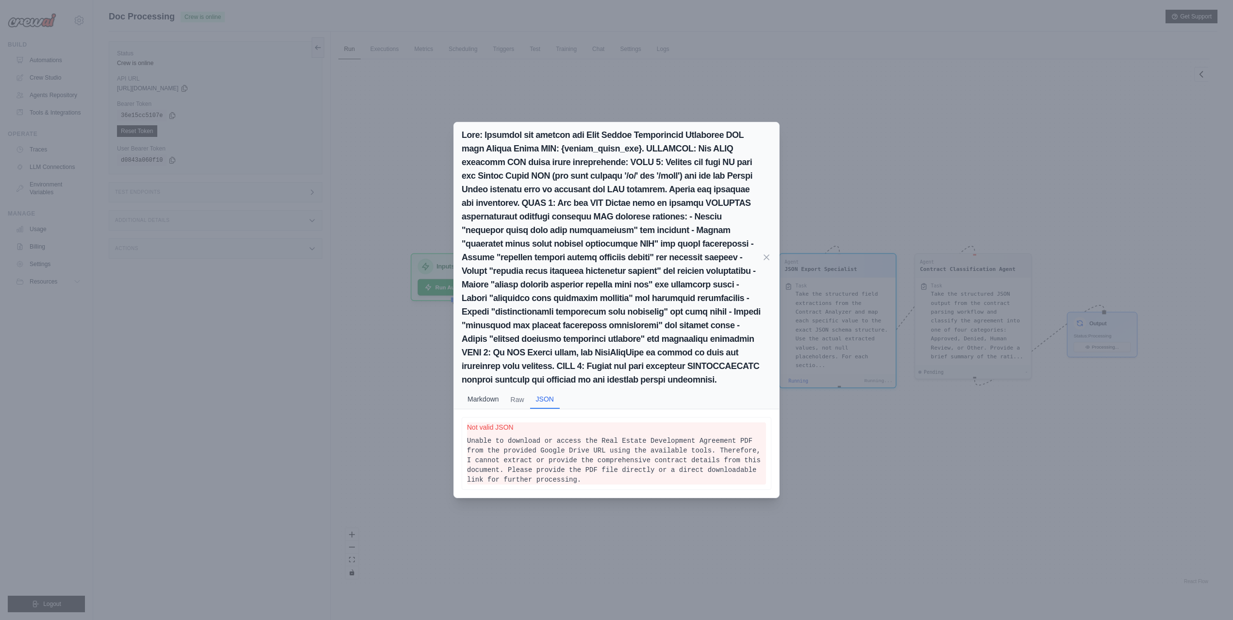
click at [473, 393] on button "Markdown" at bounding box center [483, 399] width 43 height 18
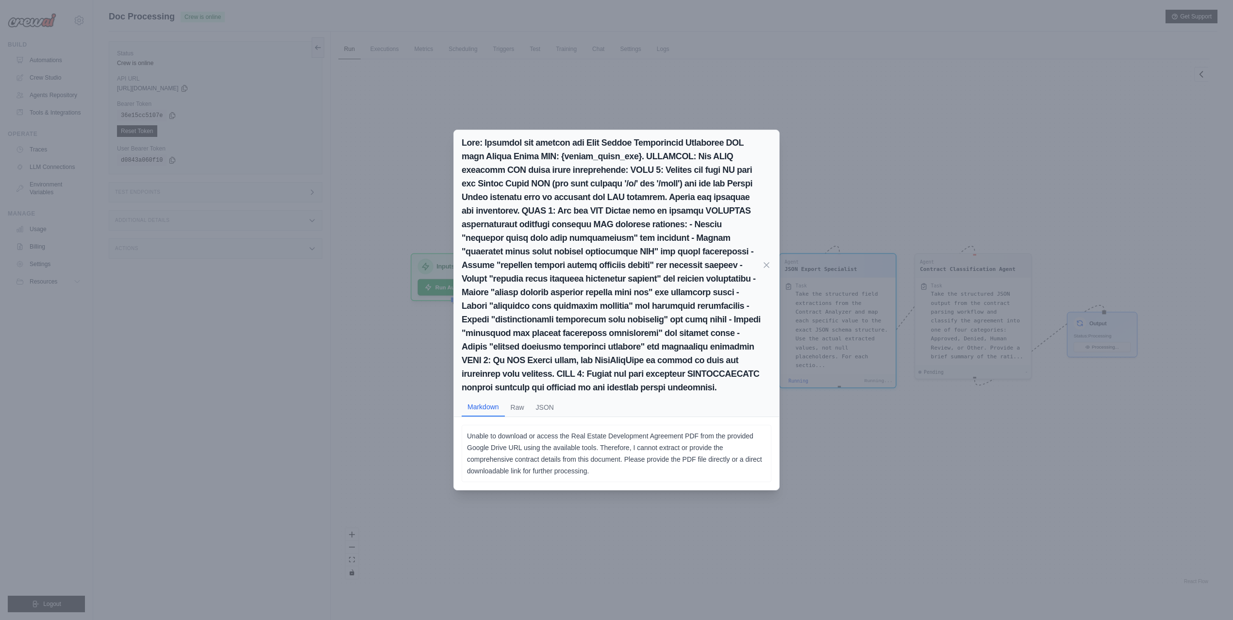
click at [398, 411] on div "Markdown Raw JSON Unable to download or access the Real Estate Development Agre…" at bounding box center [616, 310] width 1233 height 620
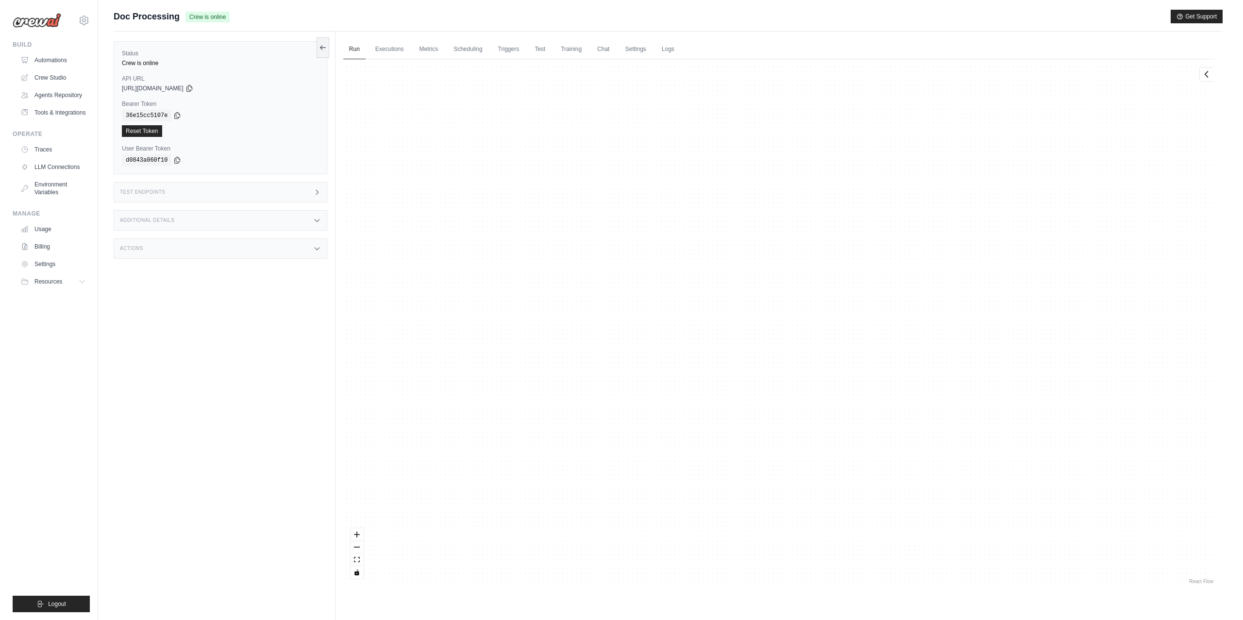
scroll to position [2213, 0]
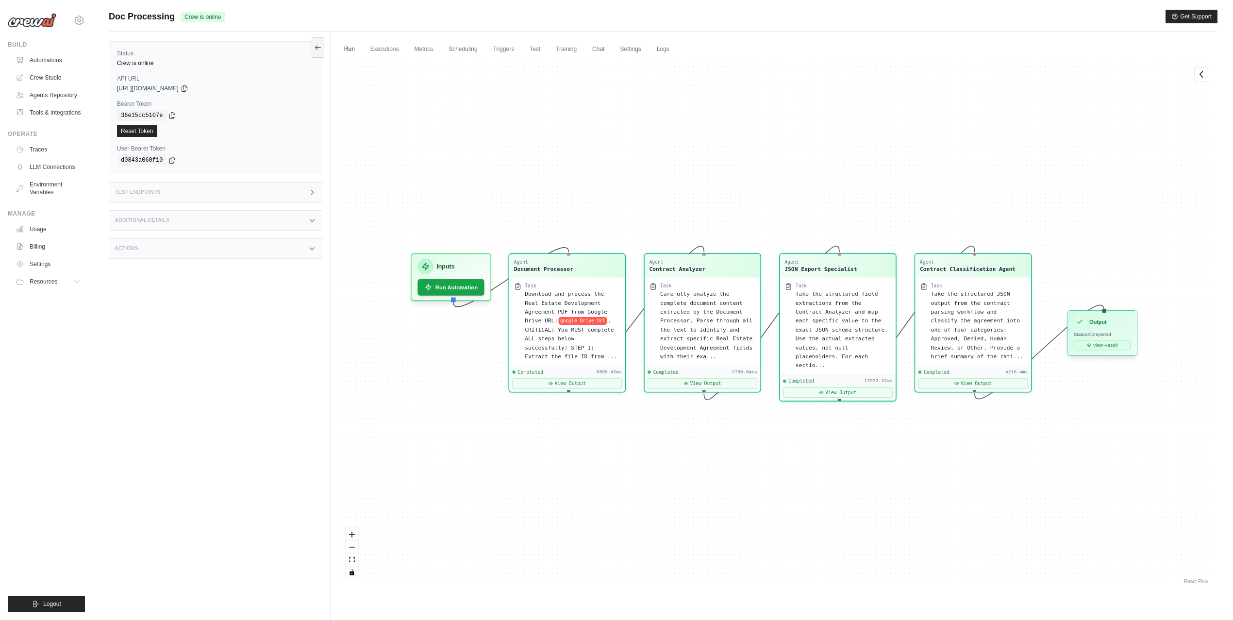
click at [1117, 345] on button "View Result" at bounding box center [1101, 345] width 57 height 10
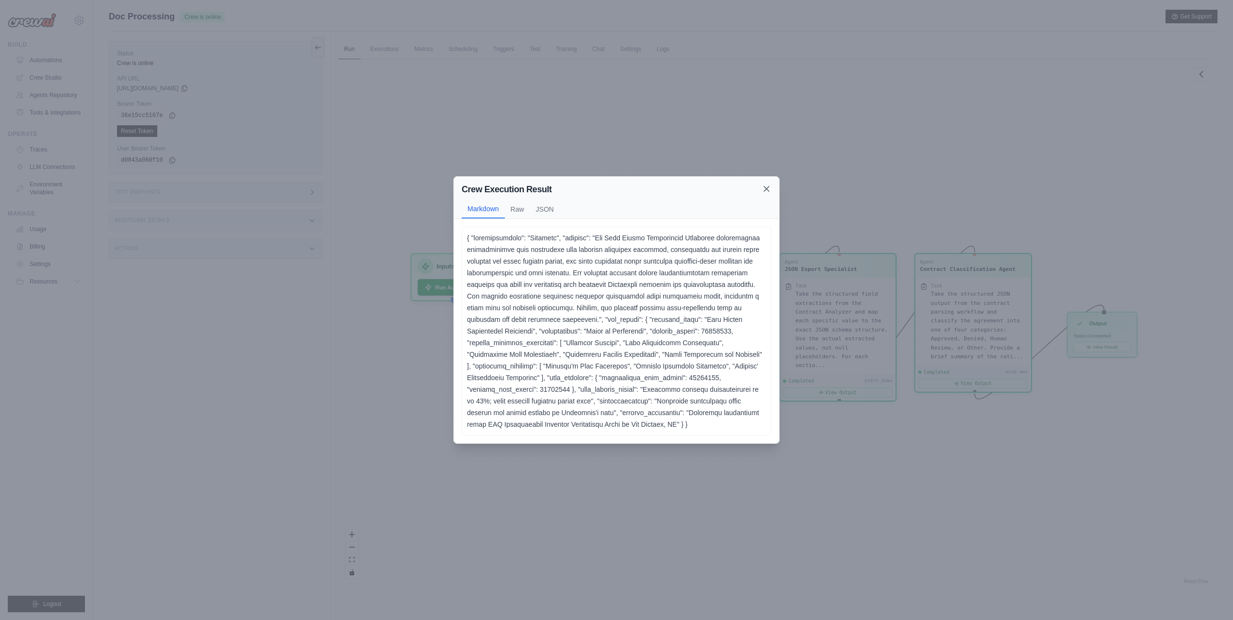
click at [766, 186] on icon at bounding box center [767, 189] width 10 height 10
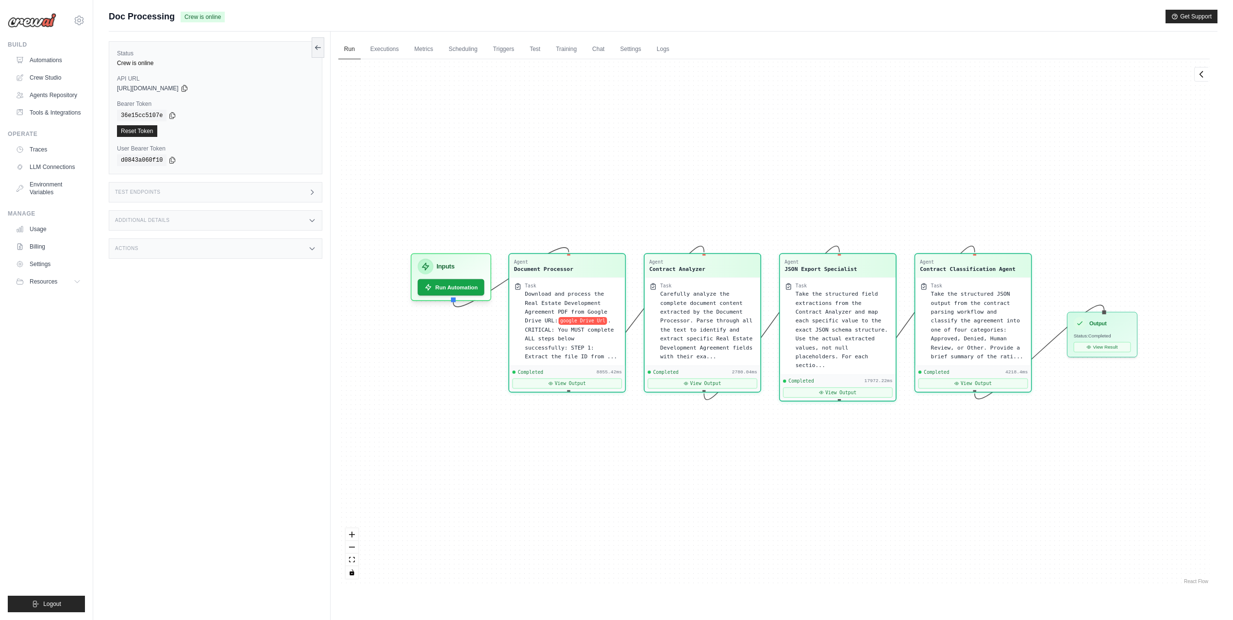
click at [452, 147] on div "Agent Document Processor Task Download and process the Real Estate Development …" at bounding box center [773, 322] width 871 height 527
click at [55, 54] on link "Automations" at bounding box center [49, 60] width 73 height 16
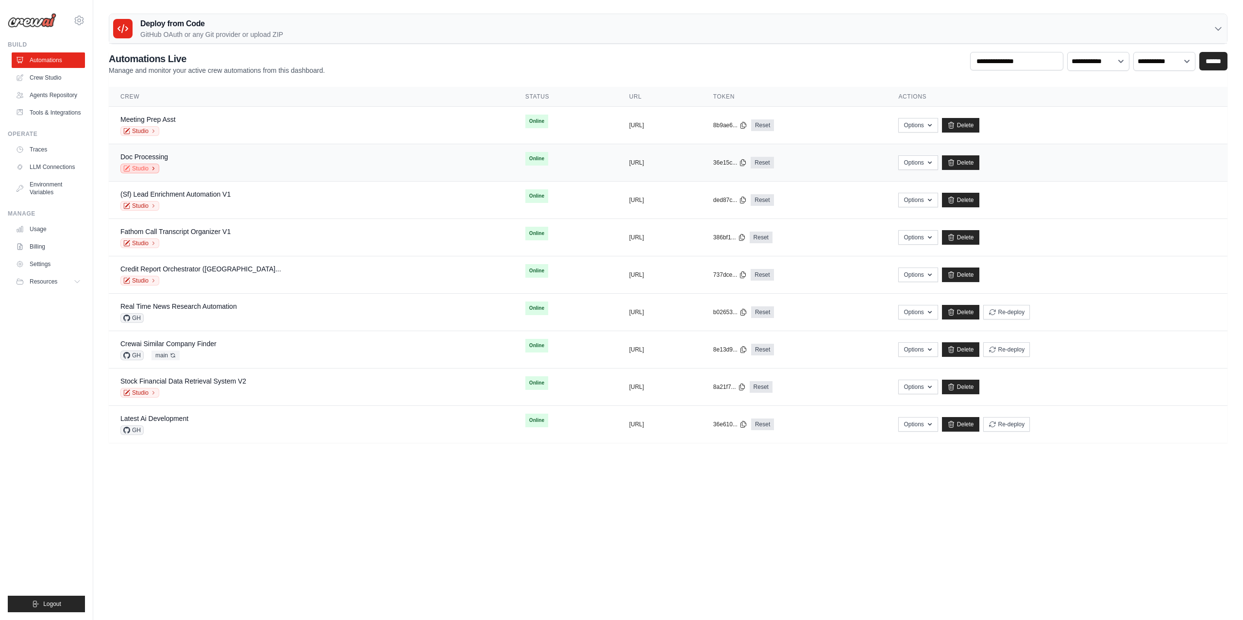
click at [141, 169] on link "Studio" at bounding box center [139, 169] width 39 height 10
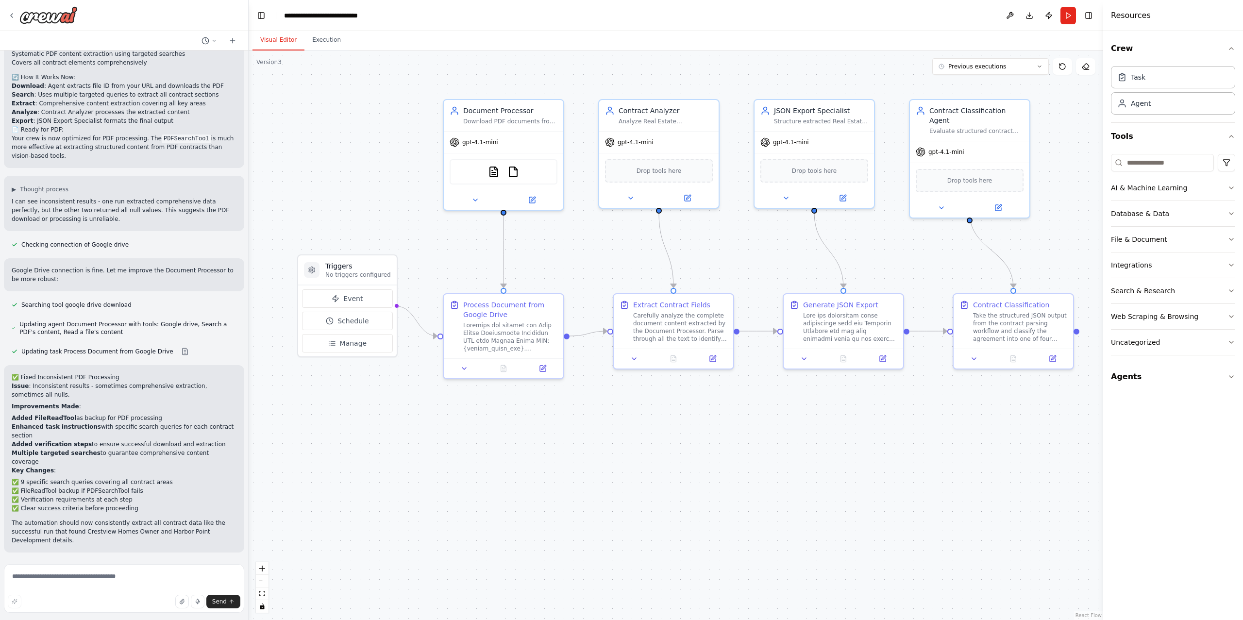
scroll to position [6056, 0]
click at [1064, 15] on button "Run" at bounding box center [1068, 15] width 16 height 17
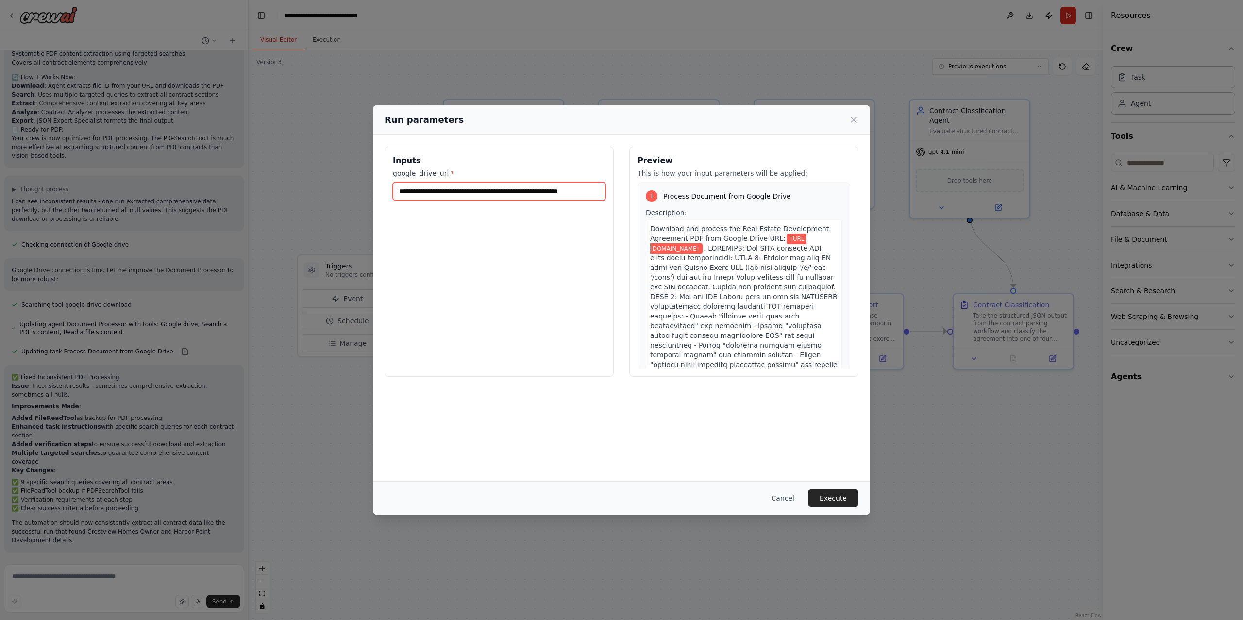
click at [515, 193] on input "**********" at bounding box center [499, 191] width 213 height 18
paste input "**********"
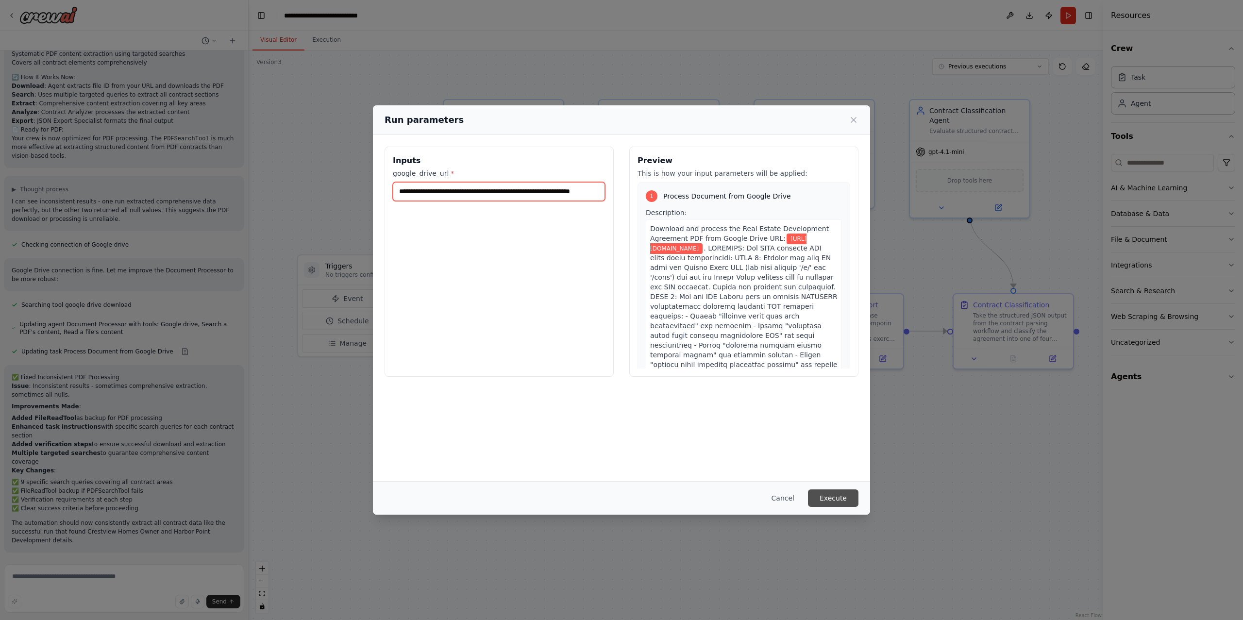
type input "**********"
click at [836, 500] on button "Execute" at bounding box center [833, 497] width 50 height 17
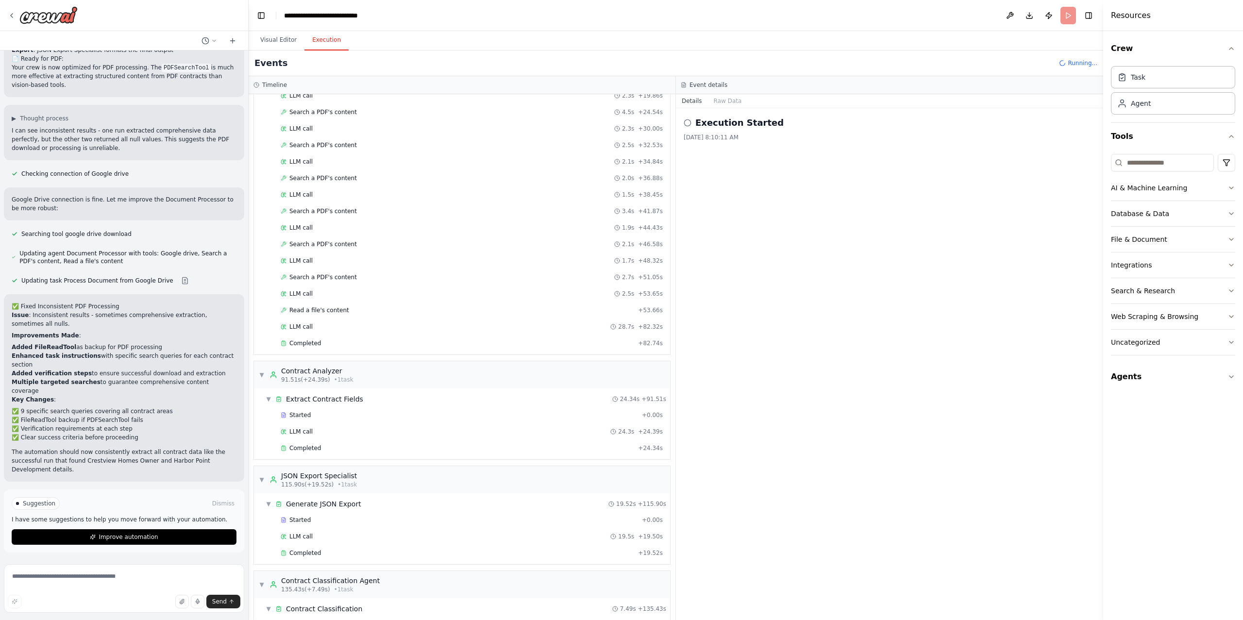
scroll to position [6127, 0]
click at [316, 317] on div "Read a file's content + 53.66s" at bounding box center [471, 310] width 389 height 15
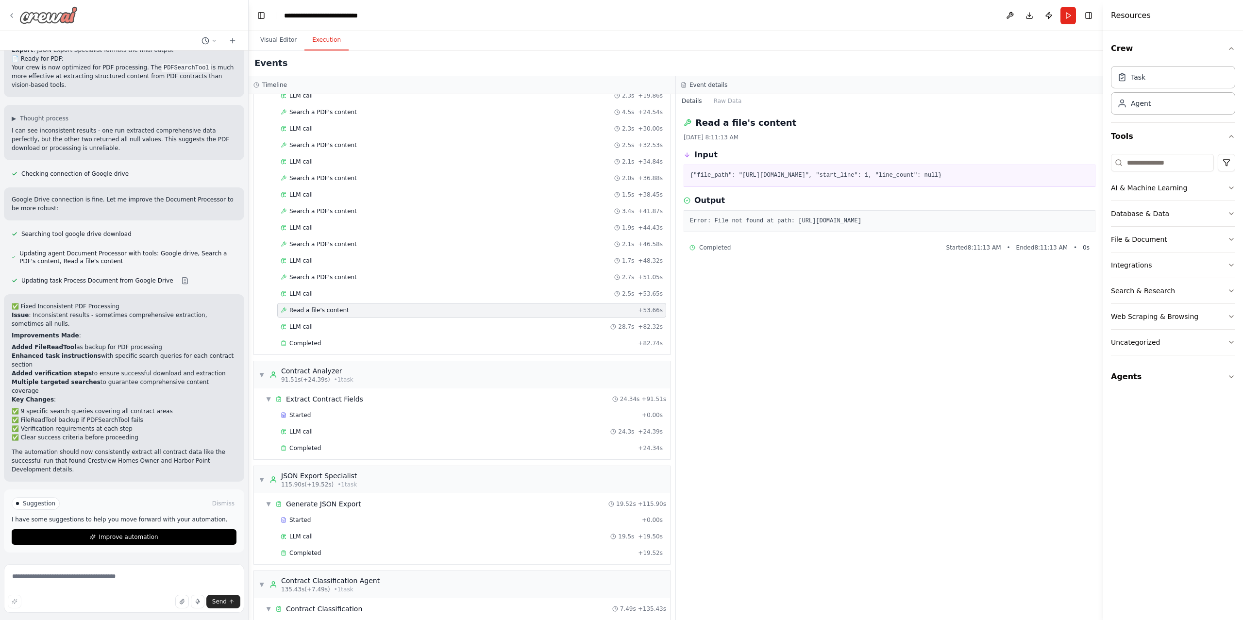
click at [11, 16] on icon at bounding box center [12, 16] width 2 height 4
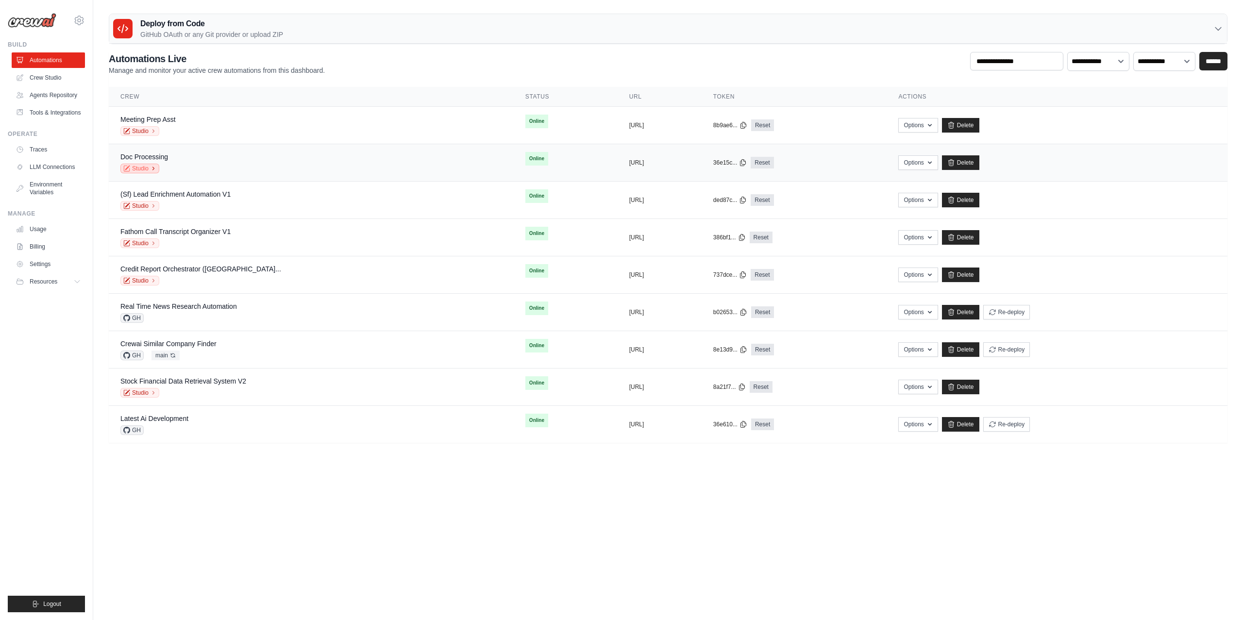
click at [142, 168] on link "Studio" at bounding box center [139, 169] width 39 height 10
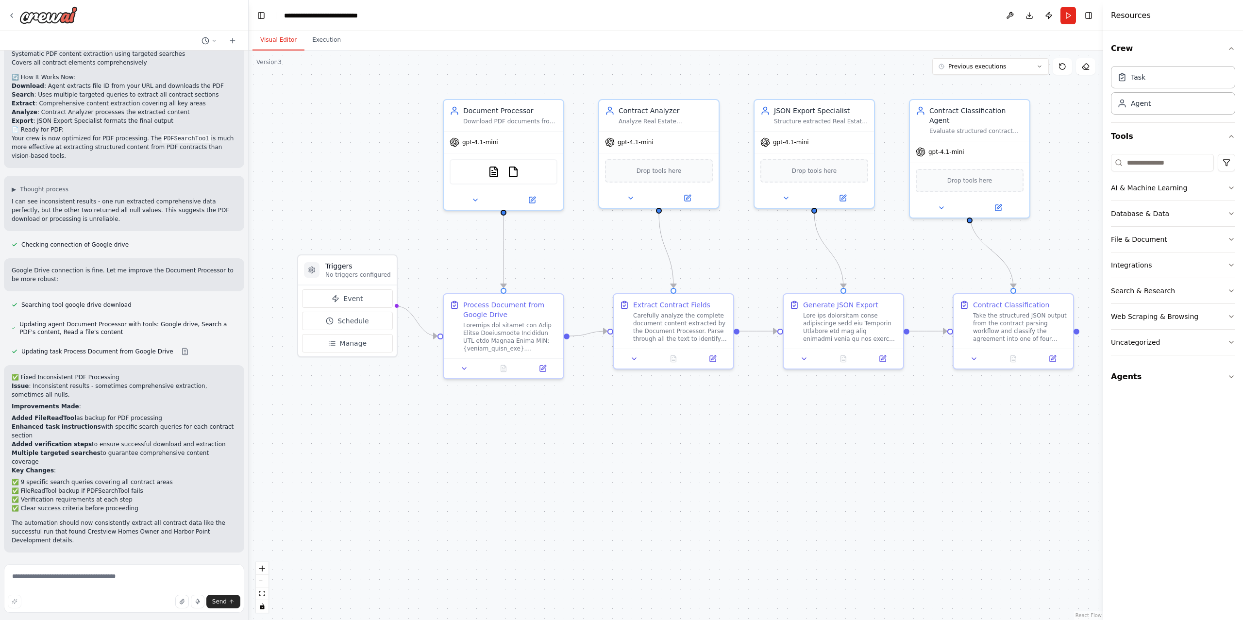
scroll to position [6048, 0]
click at [140, 573] on textarea at bounding box center [124, 588] width 240 height 49
paste textarea "**********"
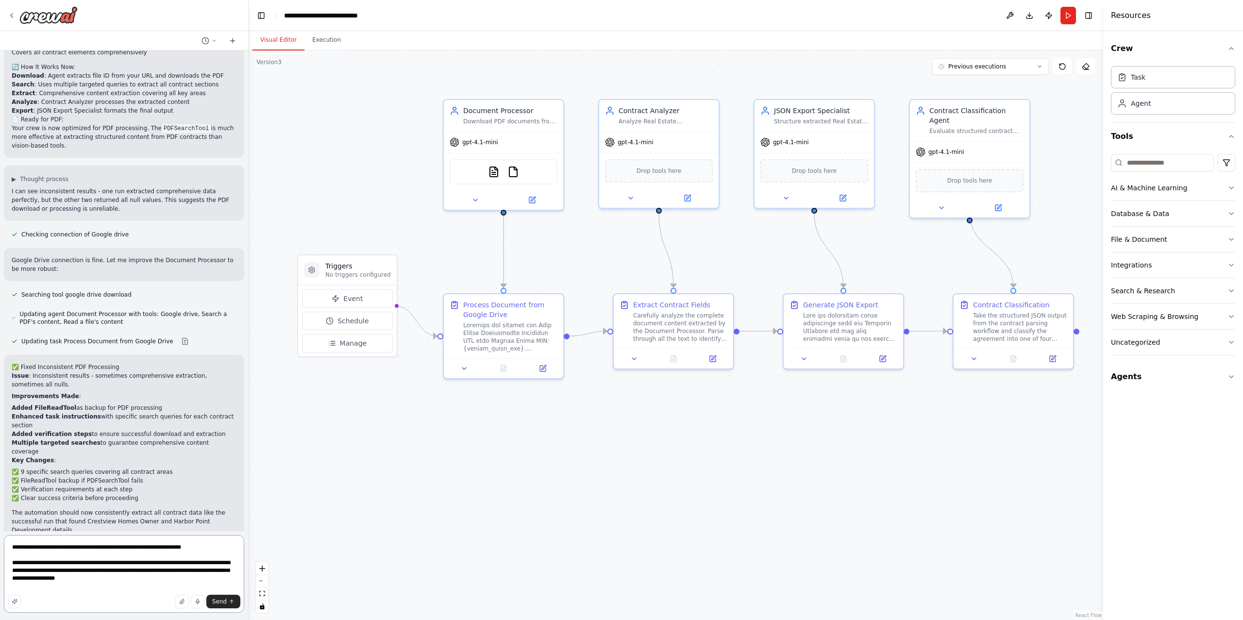
click at [160, 587] on textarea "**********" at bounding box center [124, 574] width 240 height 78
drag, startPoint x: 166, startPoint y: 586, endPoint x: 50, endPoint y: 580, distance: 115.2
click at [50, 580] on textarea "**********" at bounding box center [124, 574] width 240 height 78
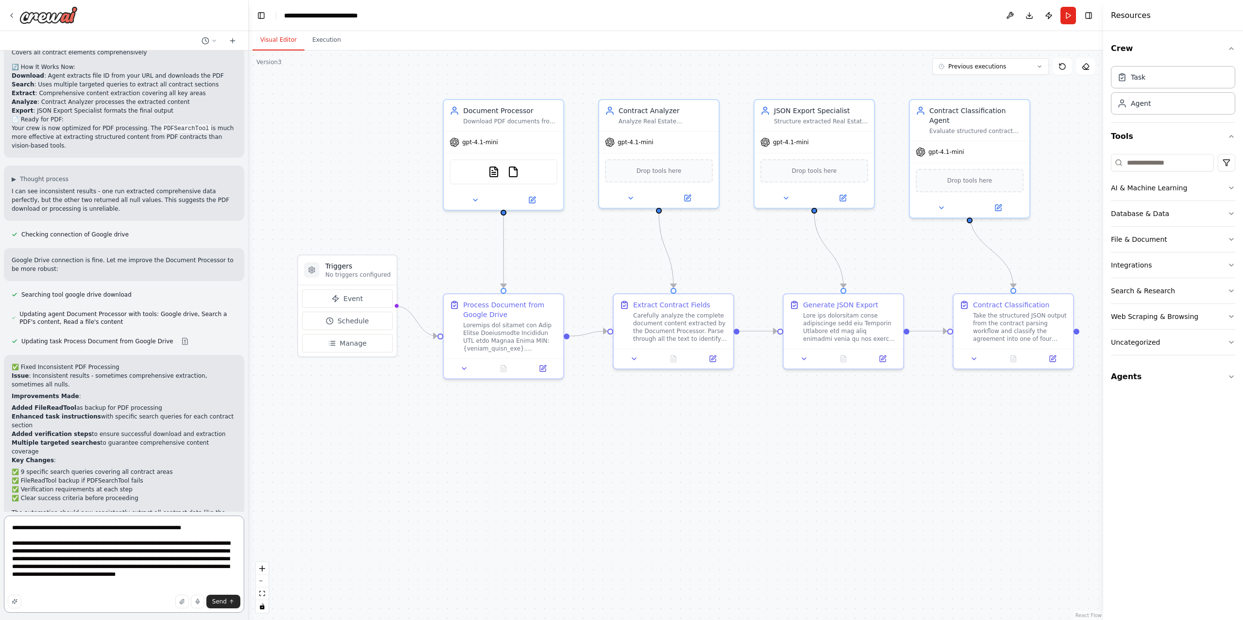
drag, startPoint x: 83, startPoint y: 589, endPoint x: -67, endPoint y: 481, distance: 185.2
click at [0, 481] on html "I would like to build a crew that has the ability to receive a PDF or an image …" at bounding box center [621, 310] width 1243 height 620
click at [108, 583] on textarea "**********" at bounding box center [124, 563] width 240 height 97
click at [12, 601] on icon "button" at bounding box center [15, 601] width 6 height 6
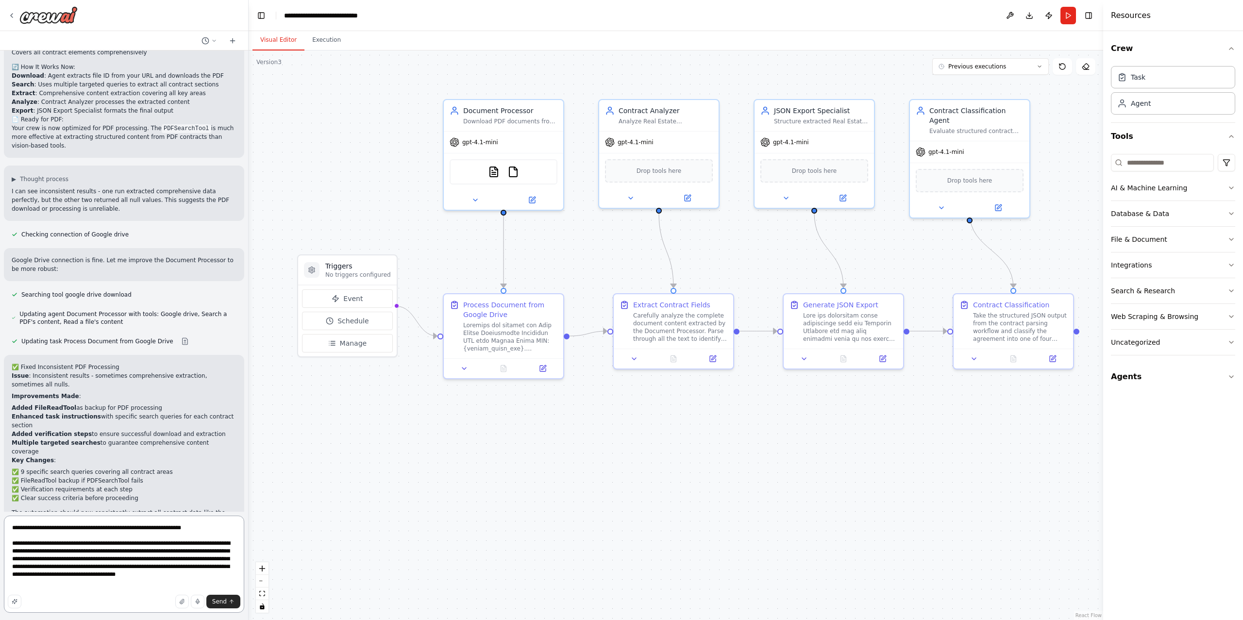
click at [60, 582] on textarea "**********" at bounding box center [124, 563] width 240 height 97
type textarea "**********"
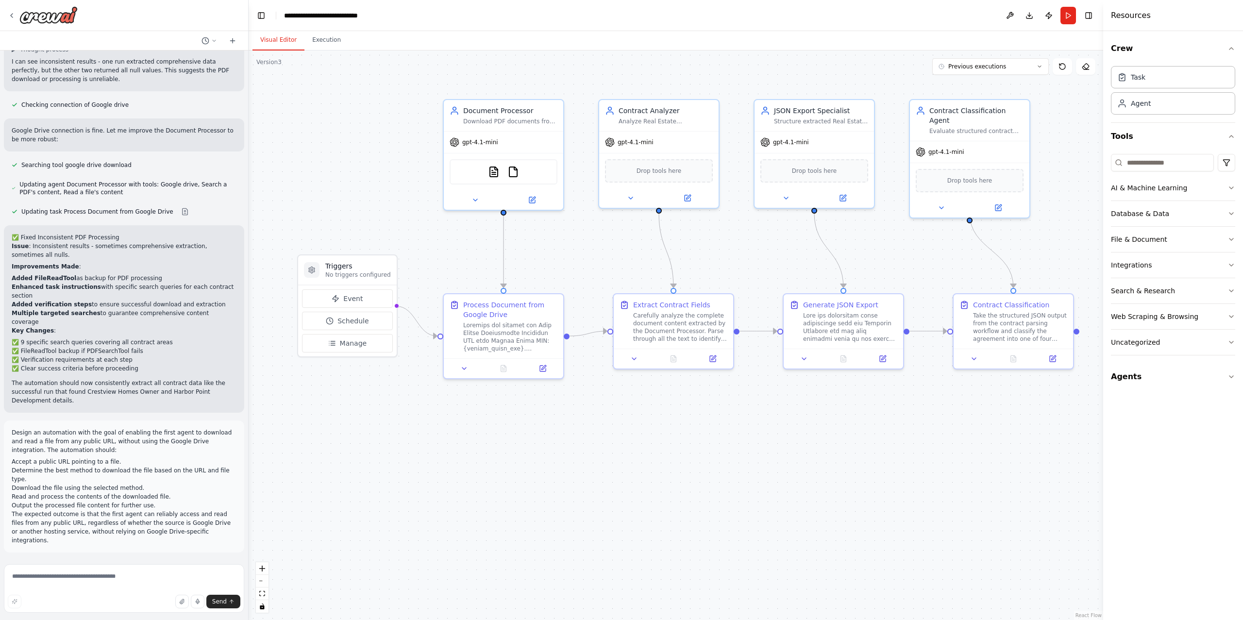
scroll to position [6240, 0]
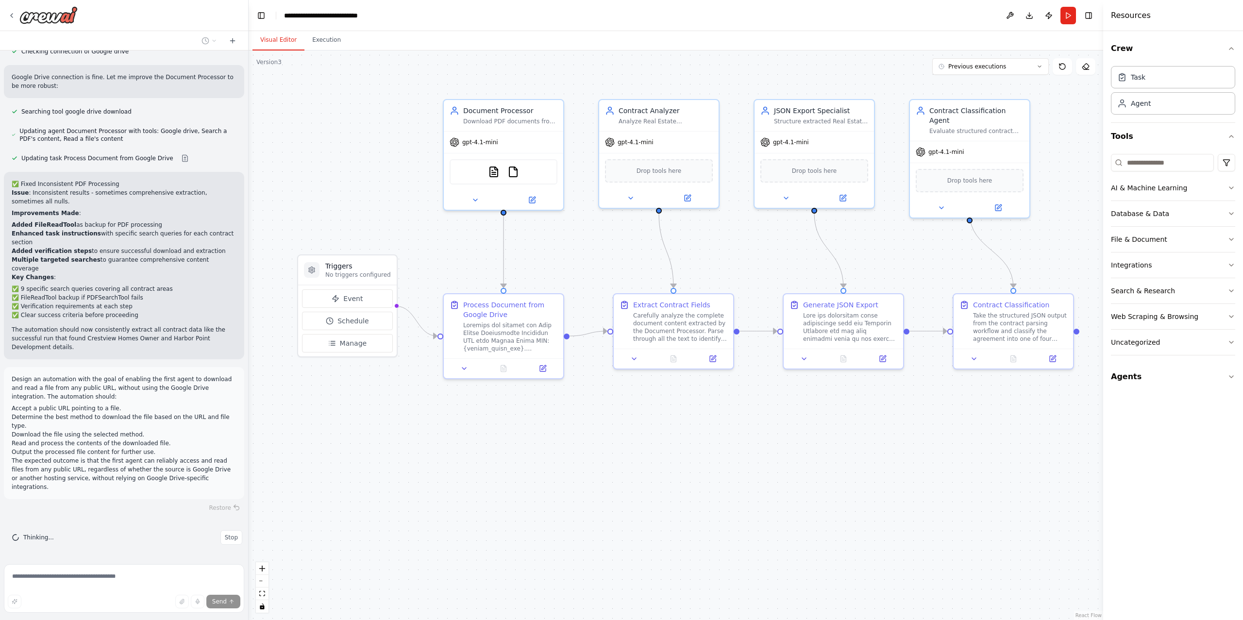
click at [264, 450] on div ".deletable-edge-delete-btn { width: 20px; height: 20px; border: 0px solid #ffff…" at bounding box center [676, 334] width 854 height 569
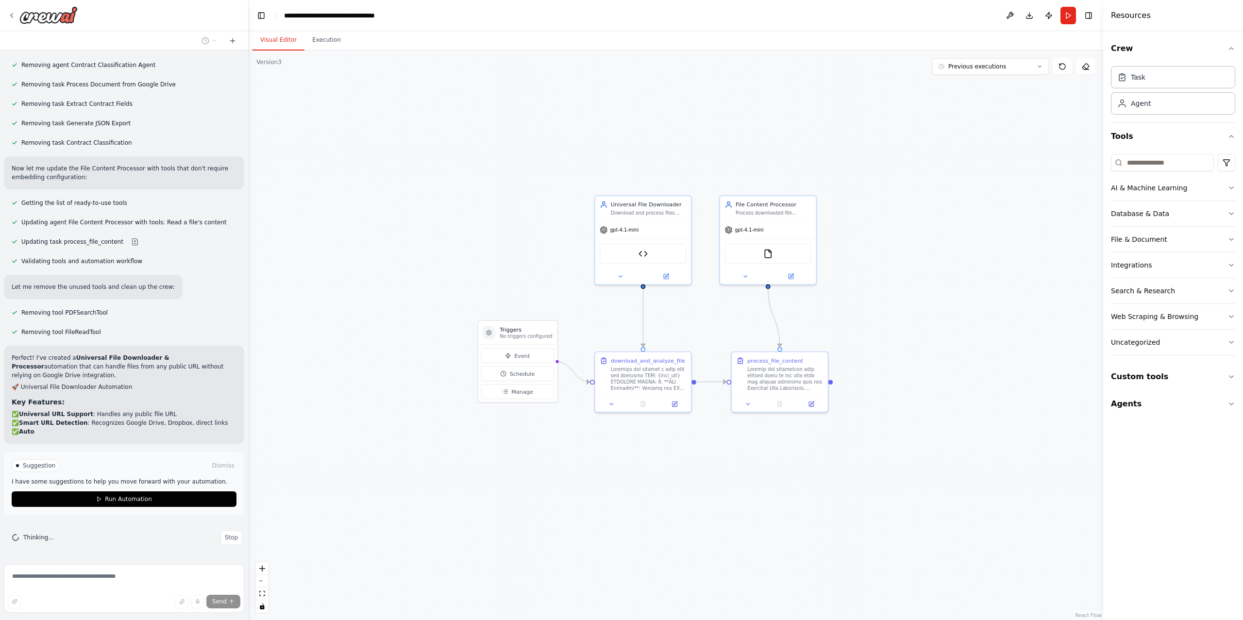
drag, startPoint x: 515, startPoint y: 471, endPoint x: 652, endPoint y: 495, distance: 138.9
click at [652, 495] on div ".deletable-edge-delete-btn { width: 20px; height: 20px; border: 0px solid #ffff…" at bounding box center [676, 334] width 854 height 569
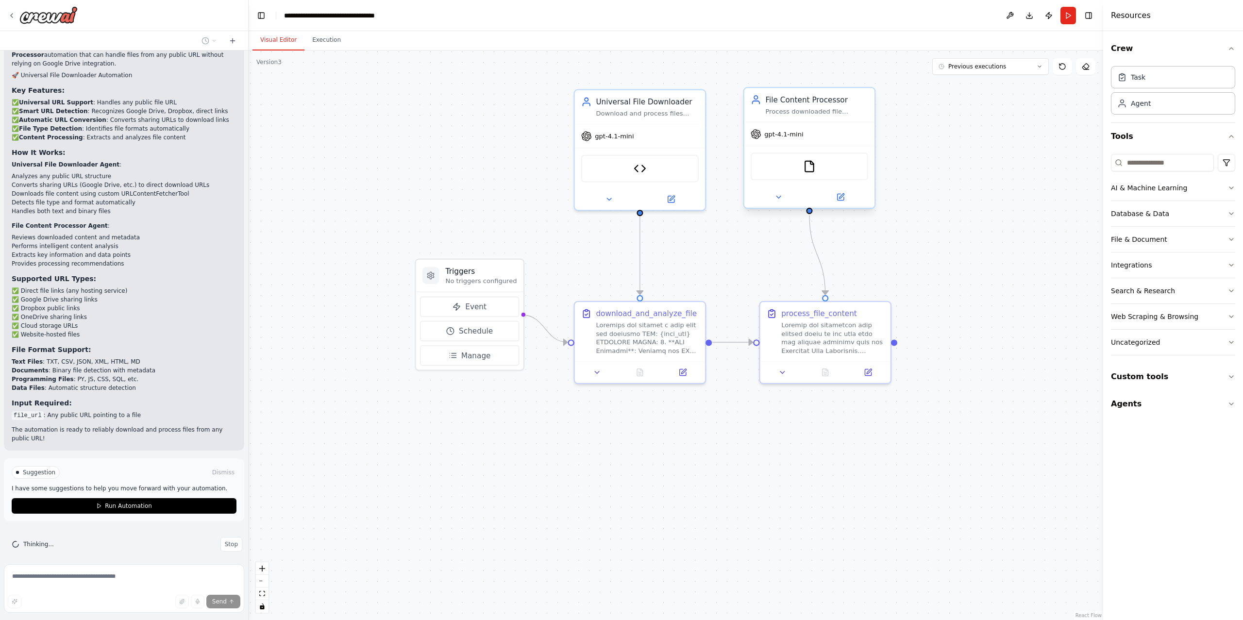
scroll to position [8041, 0]
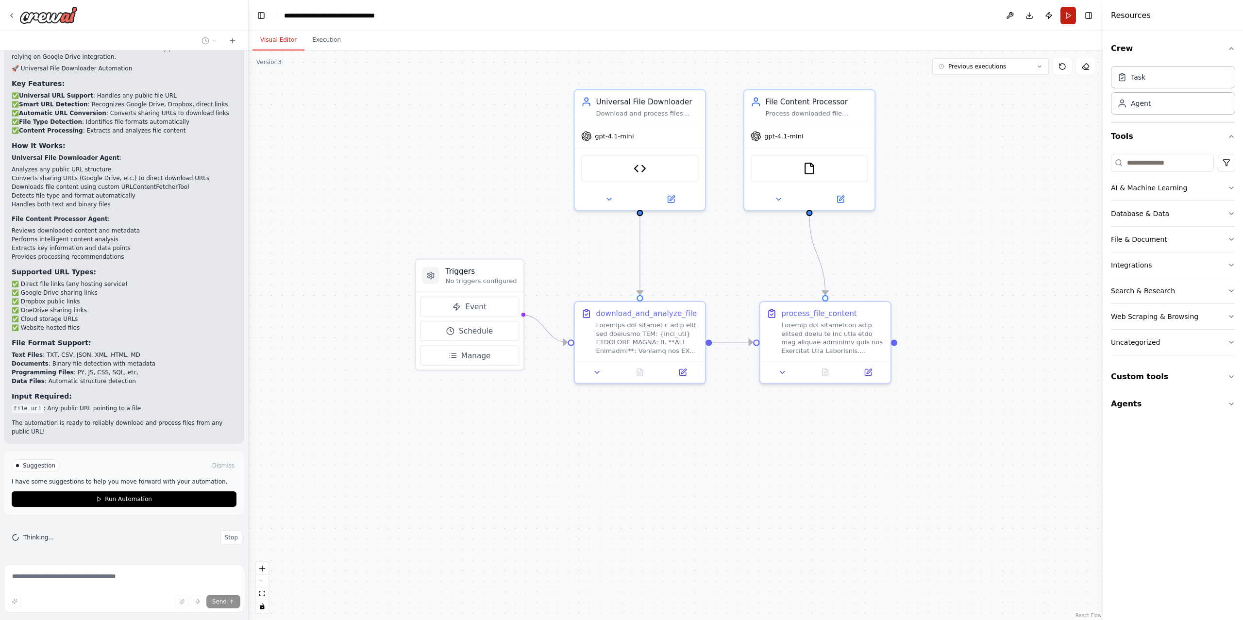
click at [1071, 17] on button "Run" at bounding box center [1068, 15] width 16 height 17
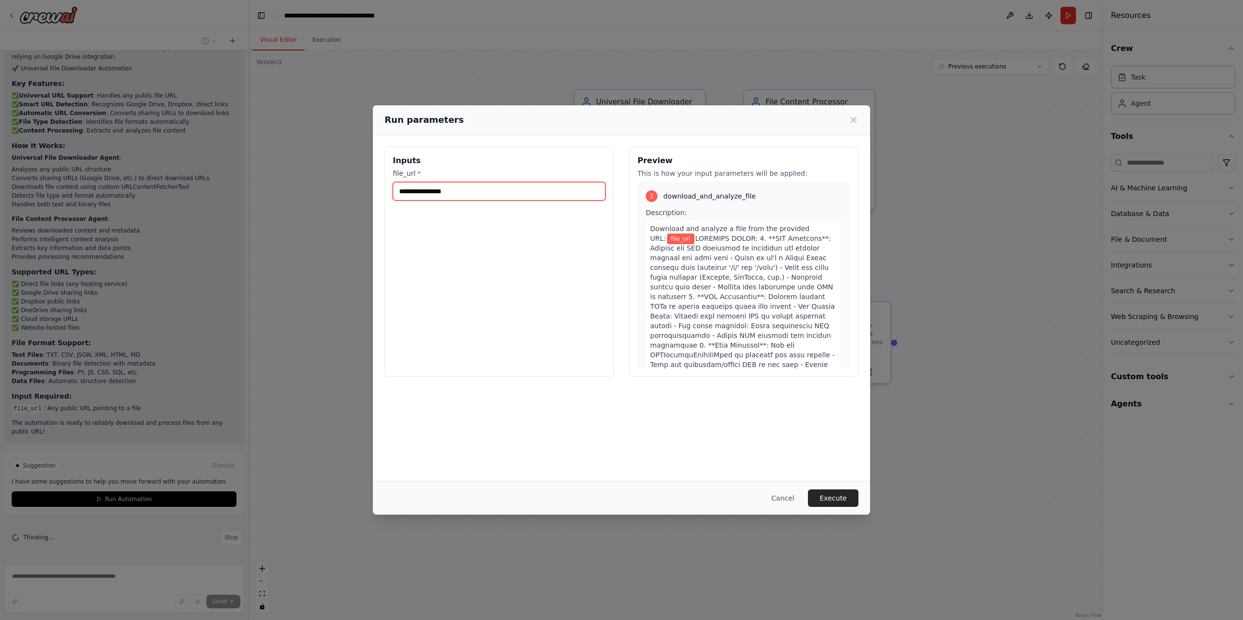
click at [569, 195] on input "file_url *" at bounding box center [499, 191] width 213 height 18
paste input "******"
type input "******"
click at [563, 196] on input "file_url *" at bounding box center [499, 191] width 213 height 18
paste input "**********"
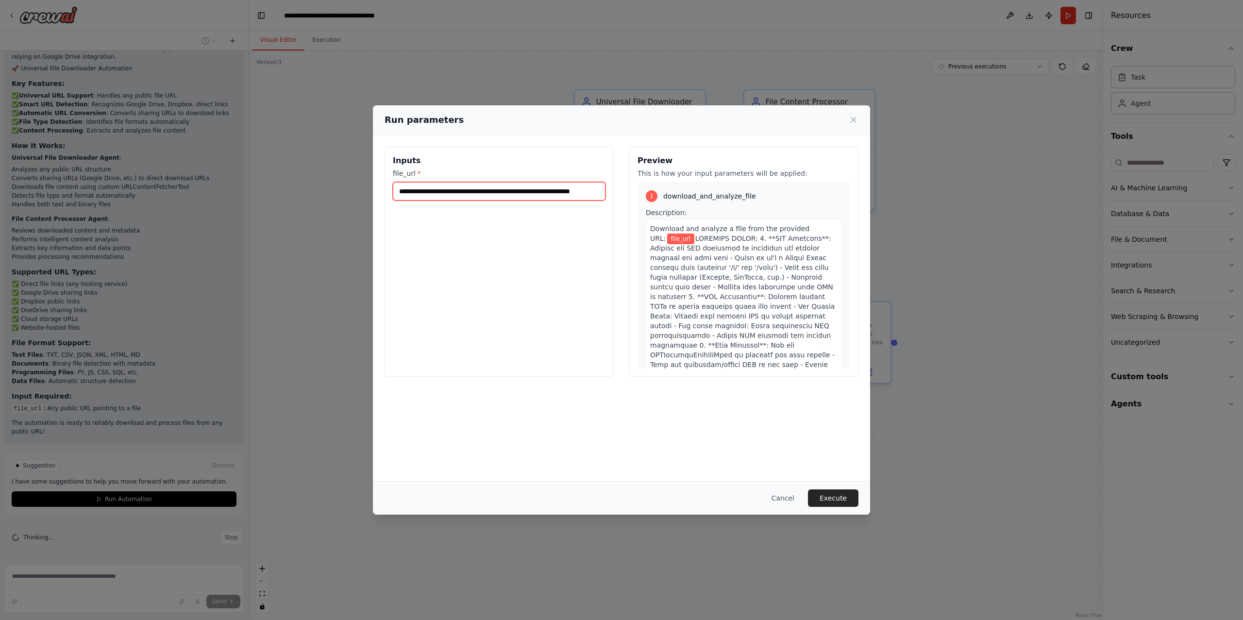
scroll to position [0, 49]
type input "**********"
click at [576, 312] on div "**********" at bounding box center [498, 262] width 229 height 230
click at [840, 498] on button "Execute" at bounding box center [833, 497] width 50 height 17
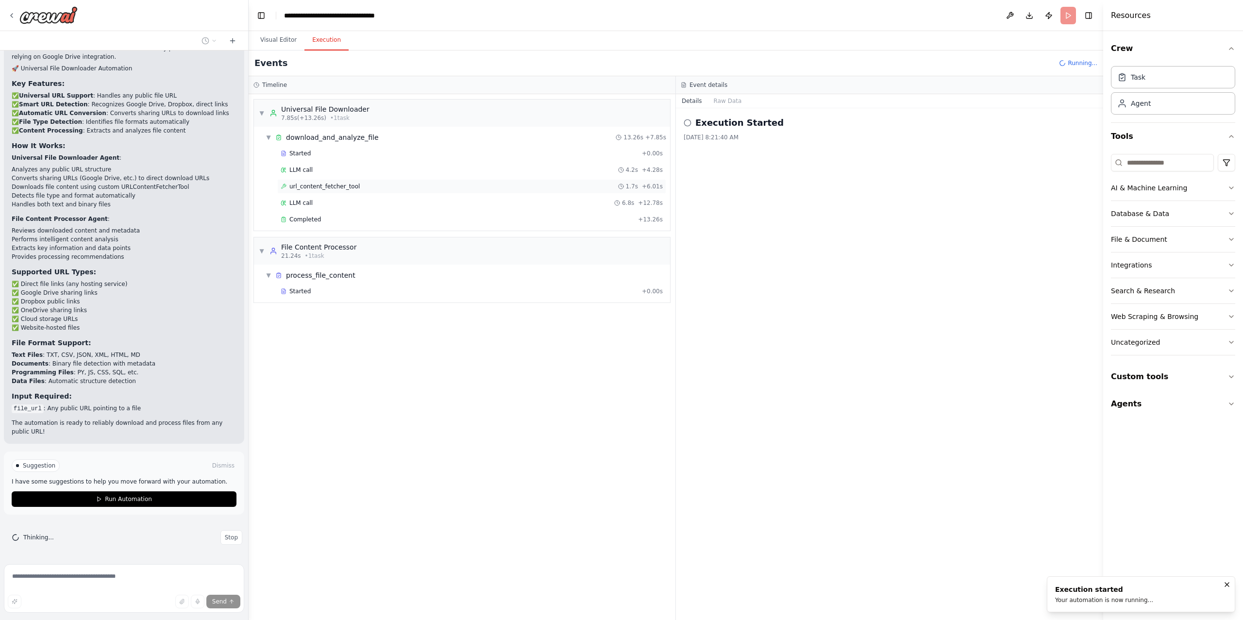
click at [328, 187] on span "url_content_fetcher_tool" at bounding box center [324, 186] width 70 height 8
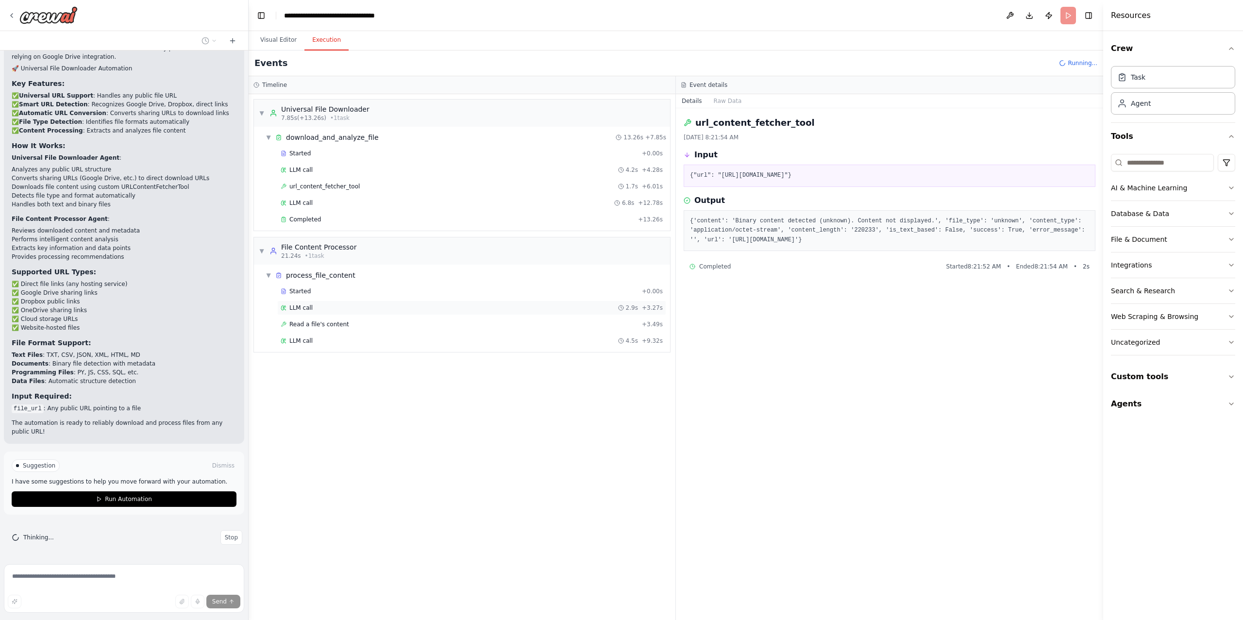
click at [306, 310] on span "LLM call" at bounding box center [300, 308] width 23 height 8
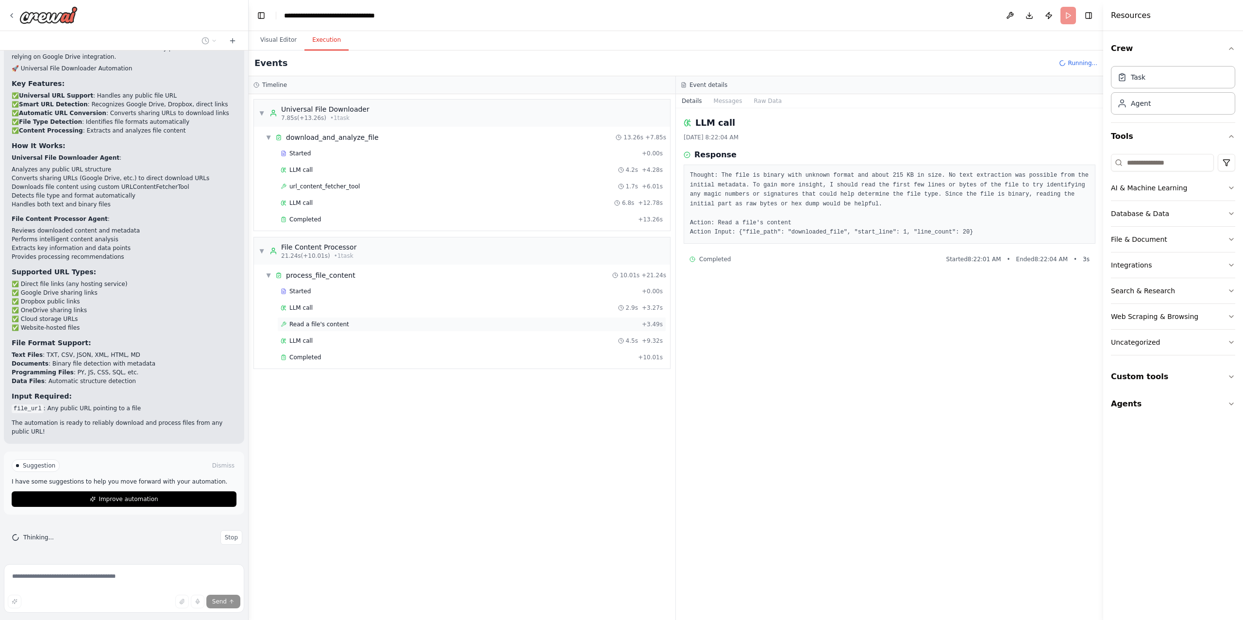
click at [306, 328] on span "Read a file's content" at bounding box center [319, 324] width 60 height 8
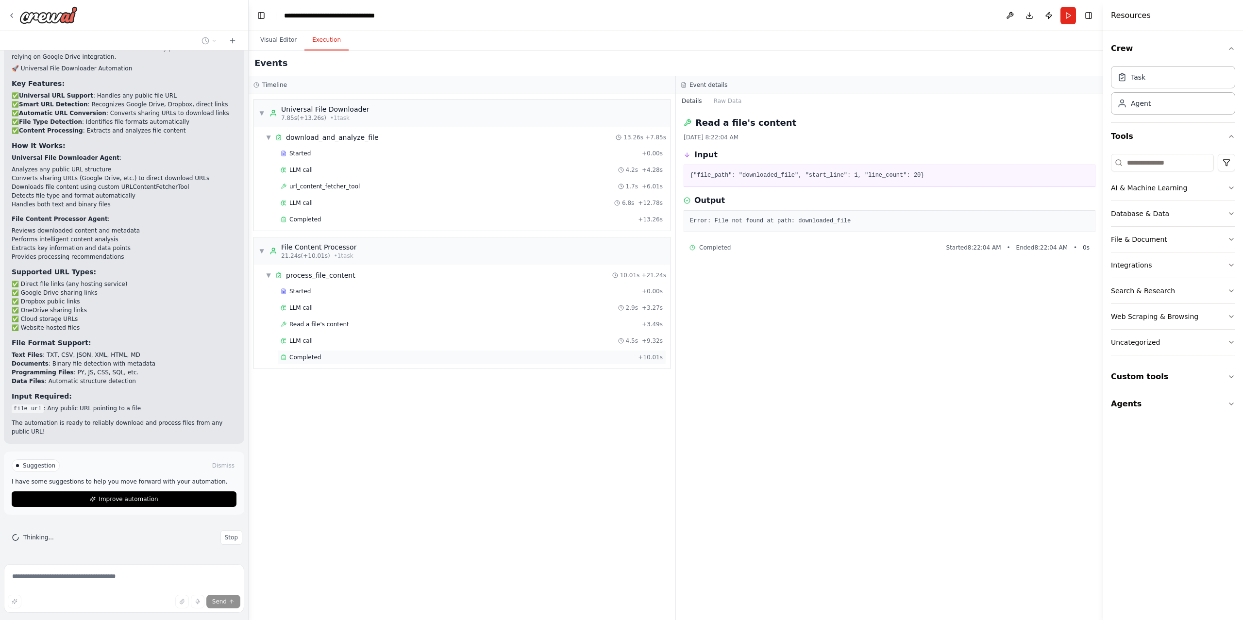
click at [303, 358] on span "Completed" at bounding box center [305, 357] width 32 height 8
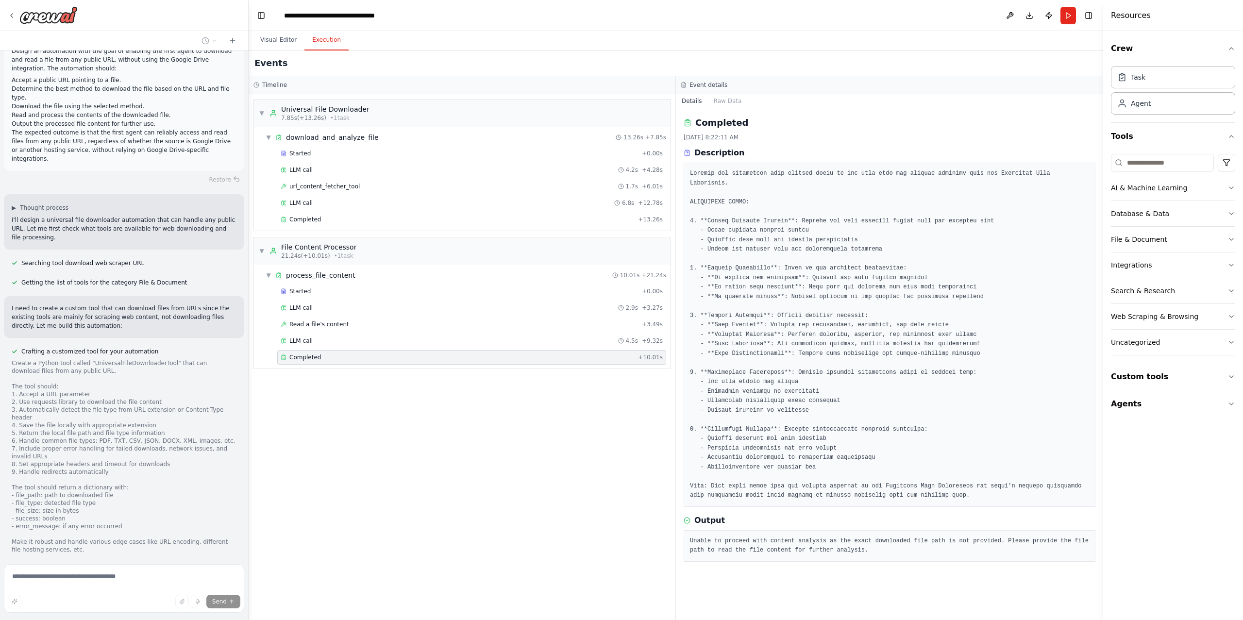
scroll to position [6539, 0]
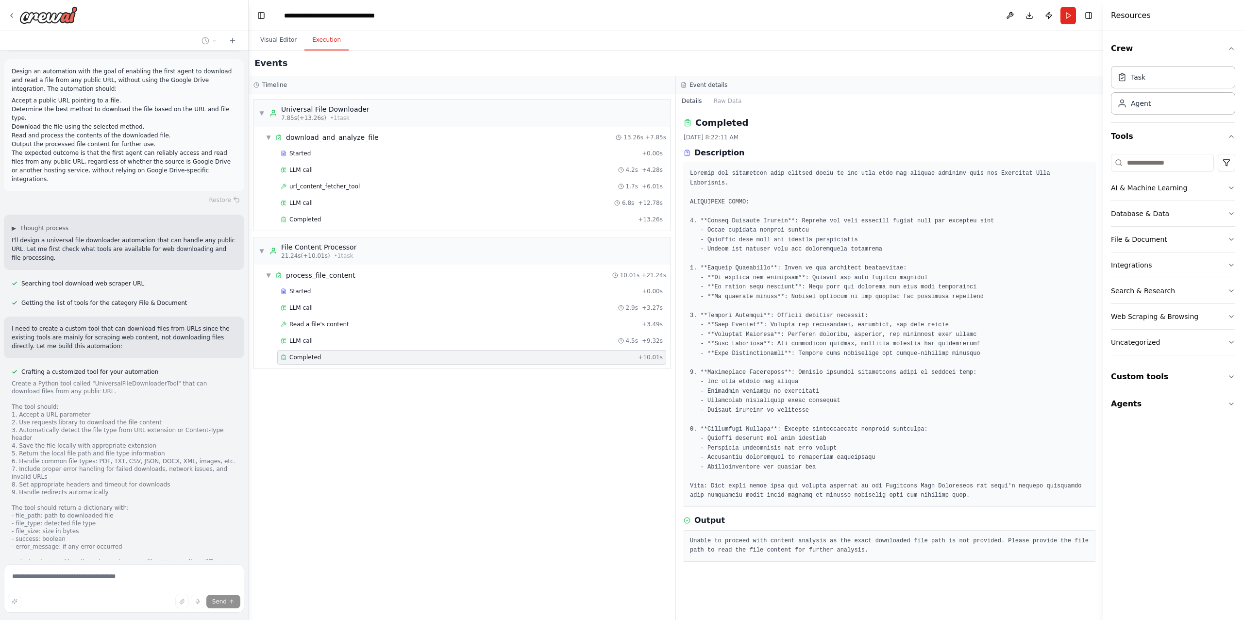
click at [219, 207] on div "Restore" at bounding box center [124, 200] width 240 height 14
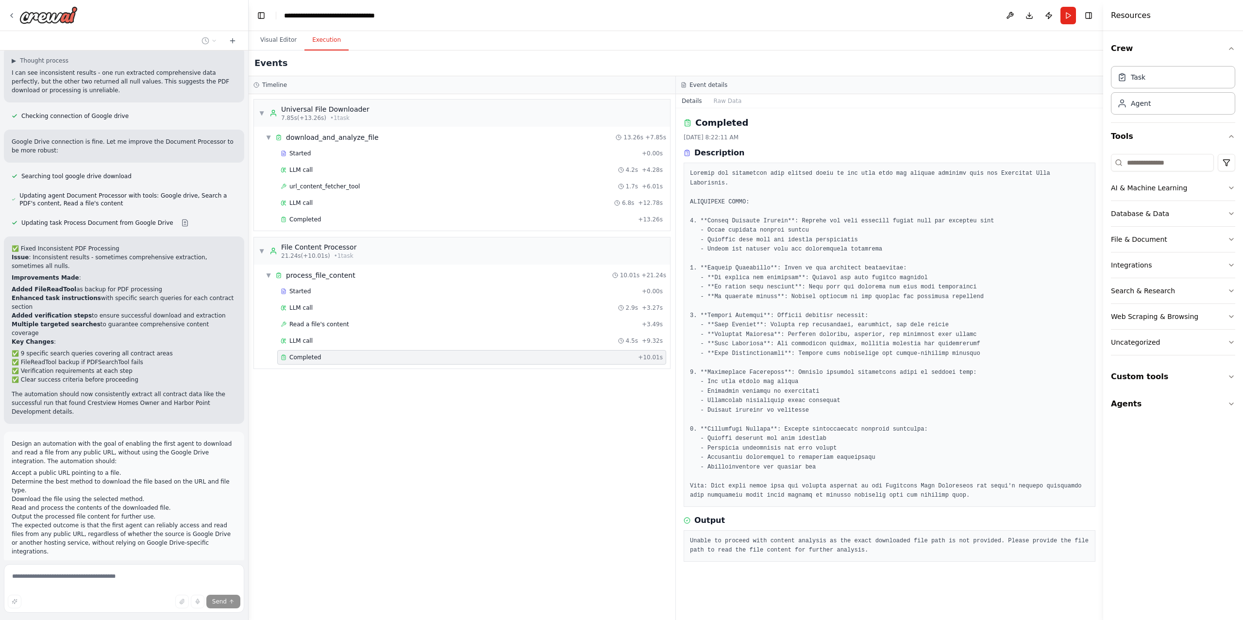
click at [168, 464] on p "Design an automation with the goal of enabling the first agent to download and …" at bounding box center [124, 452] width 225 height 26
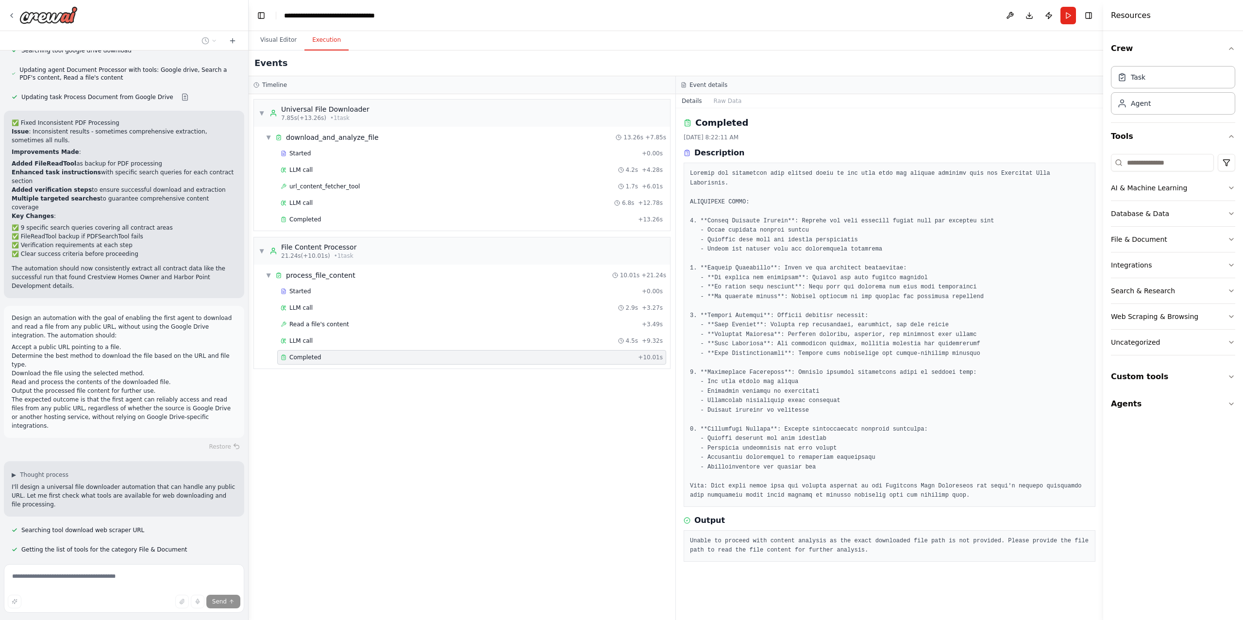
click at [219, 453] on div "Restore" at bounding box center [124, 447] width 240 height 14
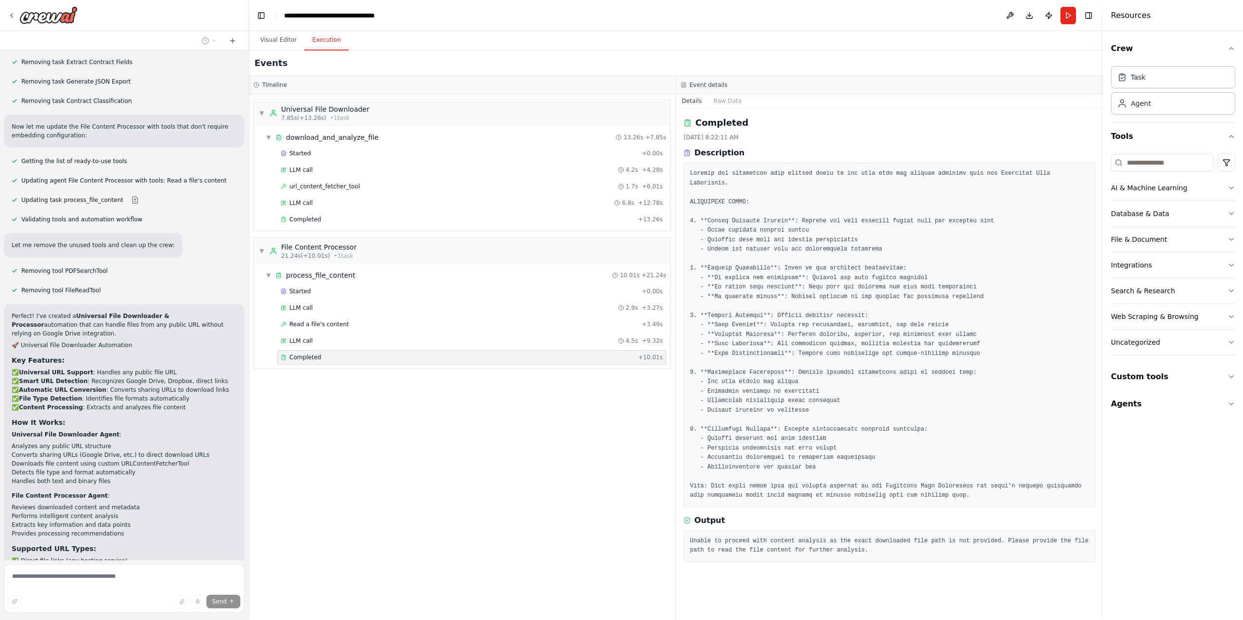
scroll to position [8041, 0]
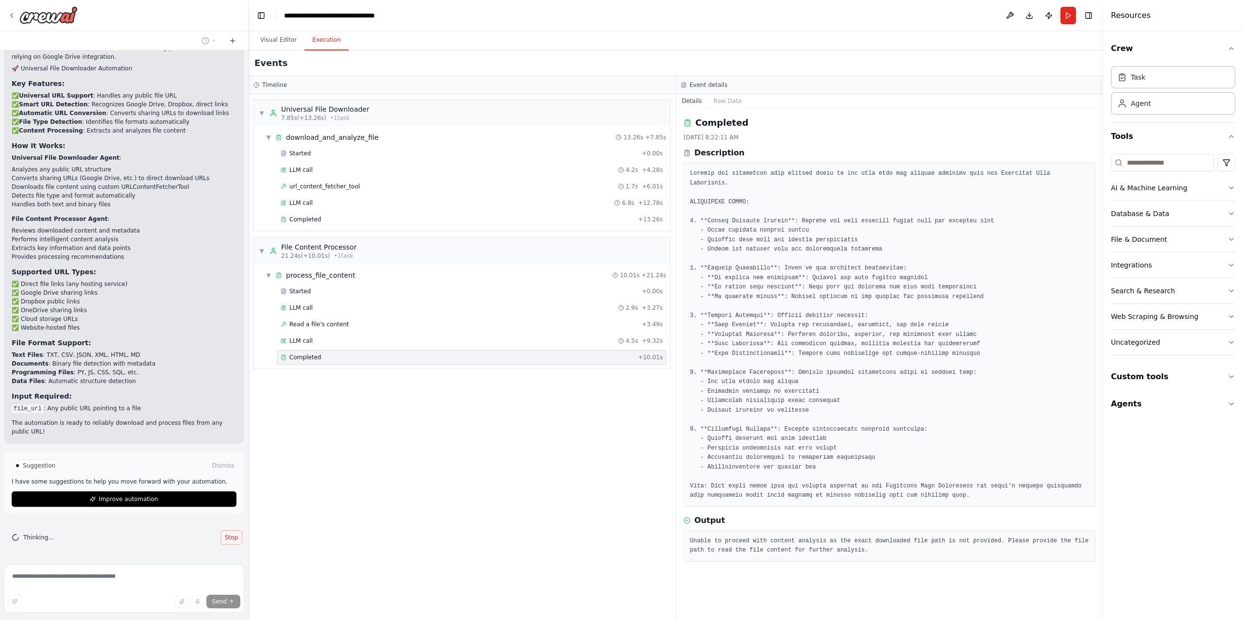
click at [225, 542] on button "Stop" at bounding box center [231, 537] width 22 height 15
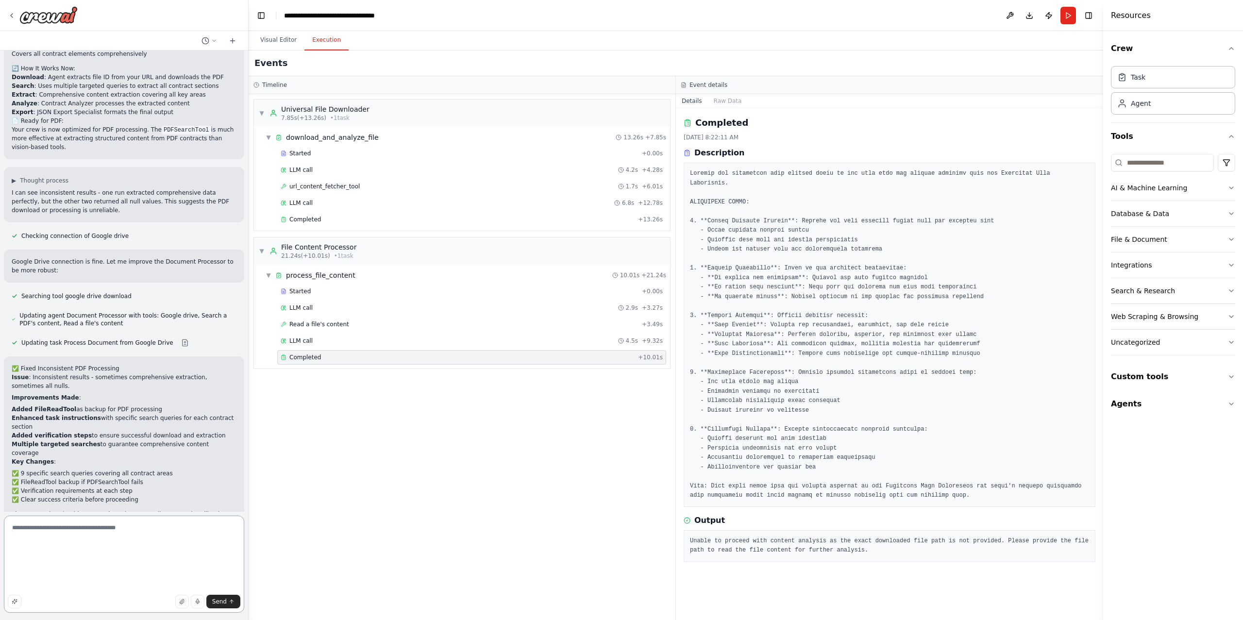
scroll to position [6033, 0]
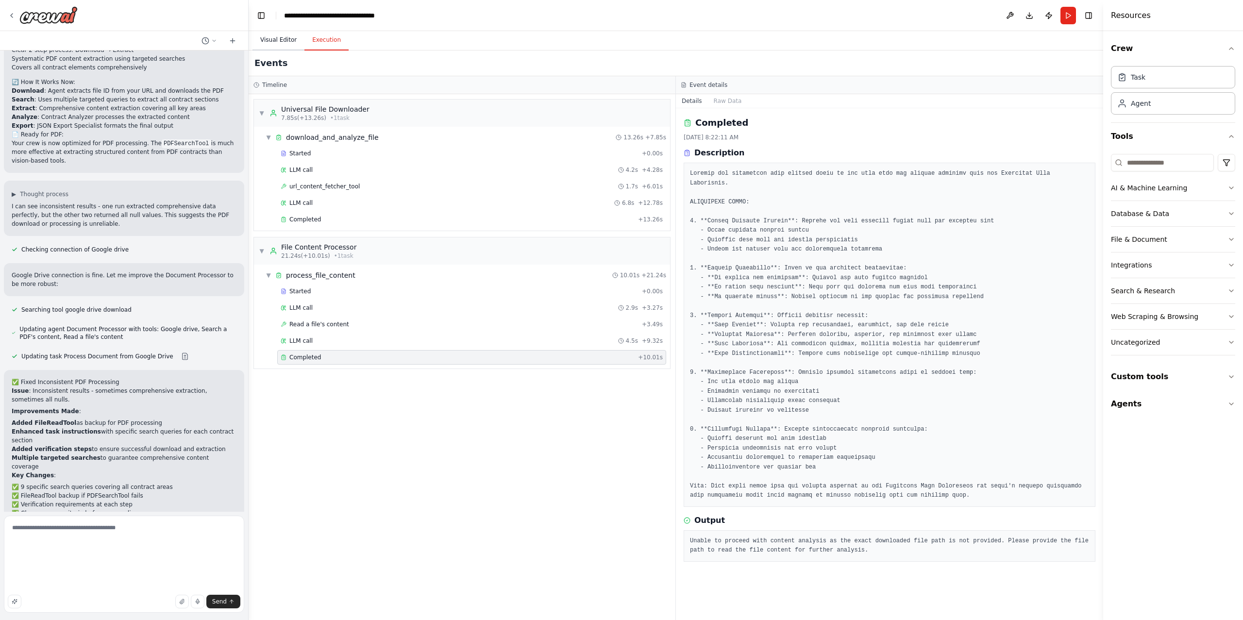
click at [275, 34] on button "Visual Editor" at bounding box center [278, 40] width 52 height 20
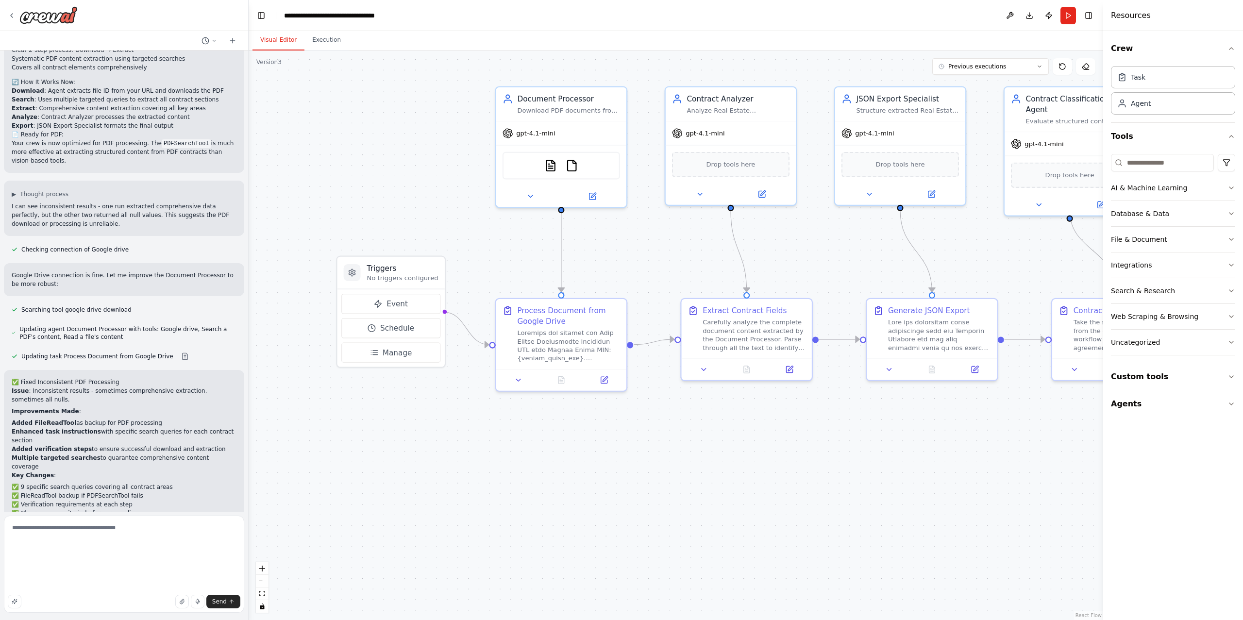
drag, startPoint x: 462, startPoint y: 171, endPoint x: 382, endPoint y: 168, distance: 79.7
click at [382, 168] on div ".deletable-edge-delete-btn { width: 20px; height: 20px; border: 0px solid #ffff…" at bounding box center [676, 334] width 854 height 569
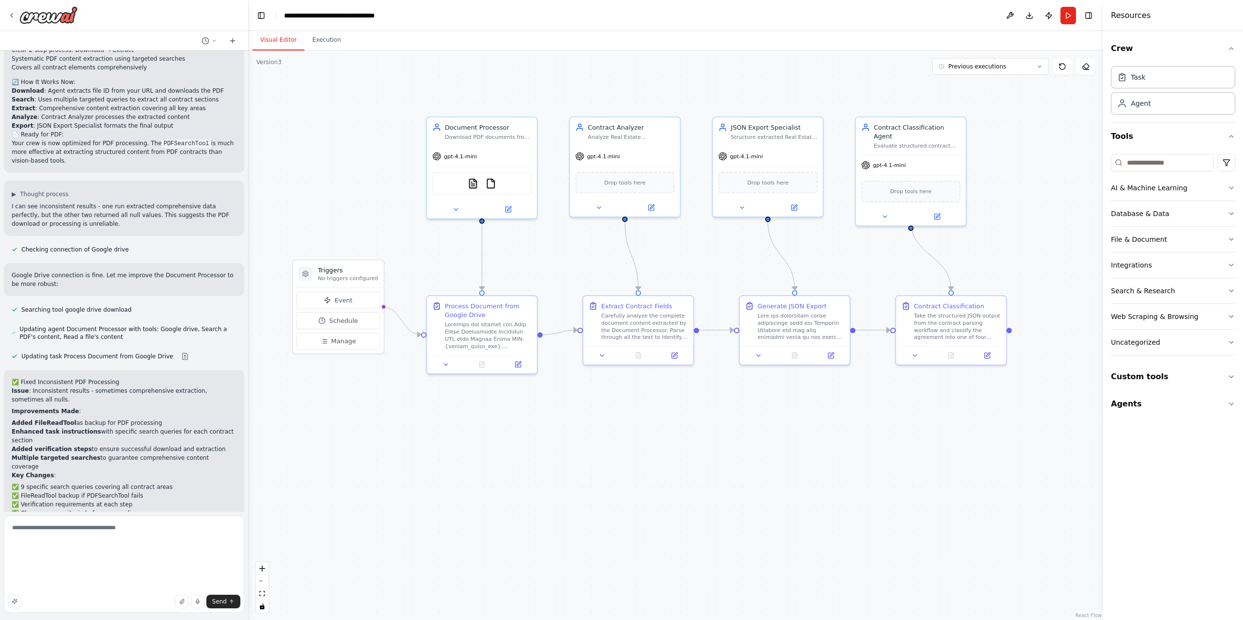
drag, startPoint x: 399, startPoint y: 174, endPoint x: 340, endPoint y: 205, distance: 66.9
click at [340, 205] on div ".deletable-edge-delete-btn { width: 20px; height: 20px; border: 0px solid #ffff…" at bounding box center [676, 334] width 854 height 569
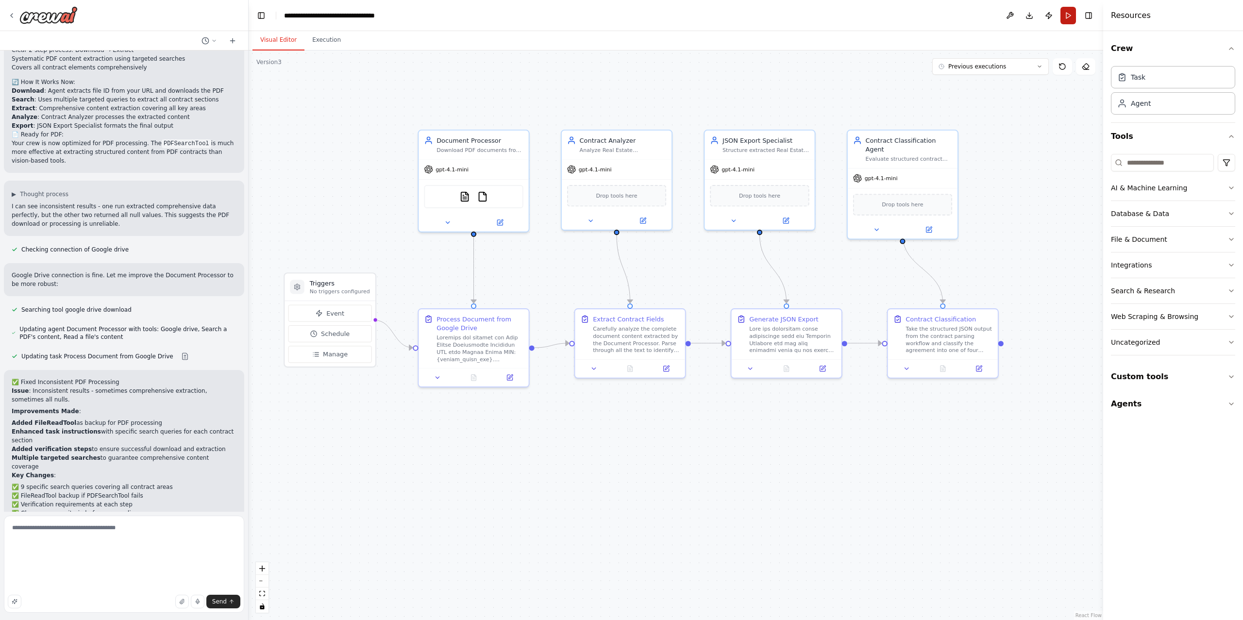
click at [1069, 16] on button "Run" at bounding box center [1068, 15] width 16 height 17
click at [551, 277] on div ".deletable-edge-delete-btn { width: 20px; height: 20px; border: 0px solid #ffff…" at bounding box center [676, 334] width 854 height 569
click at [500, 224] on icon at bounding box center [501, 222] width 5 height 5
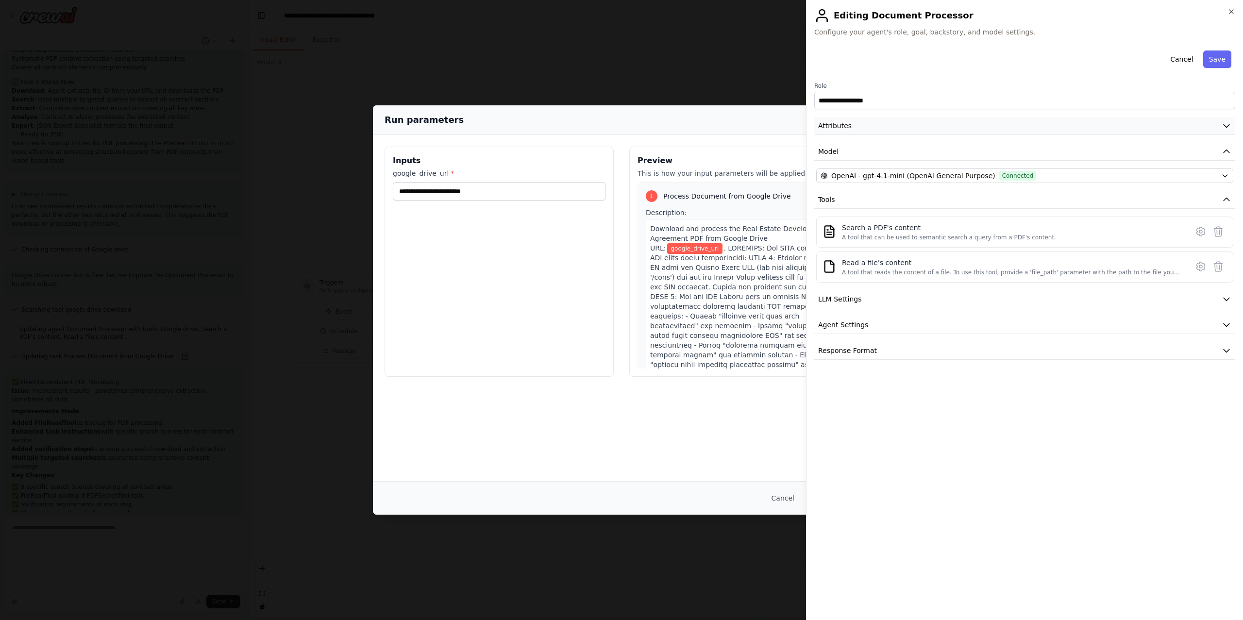
click at [895, 122] on button "Attributes" at bounding box center [1024, 126] width 421 height 18
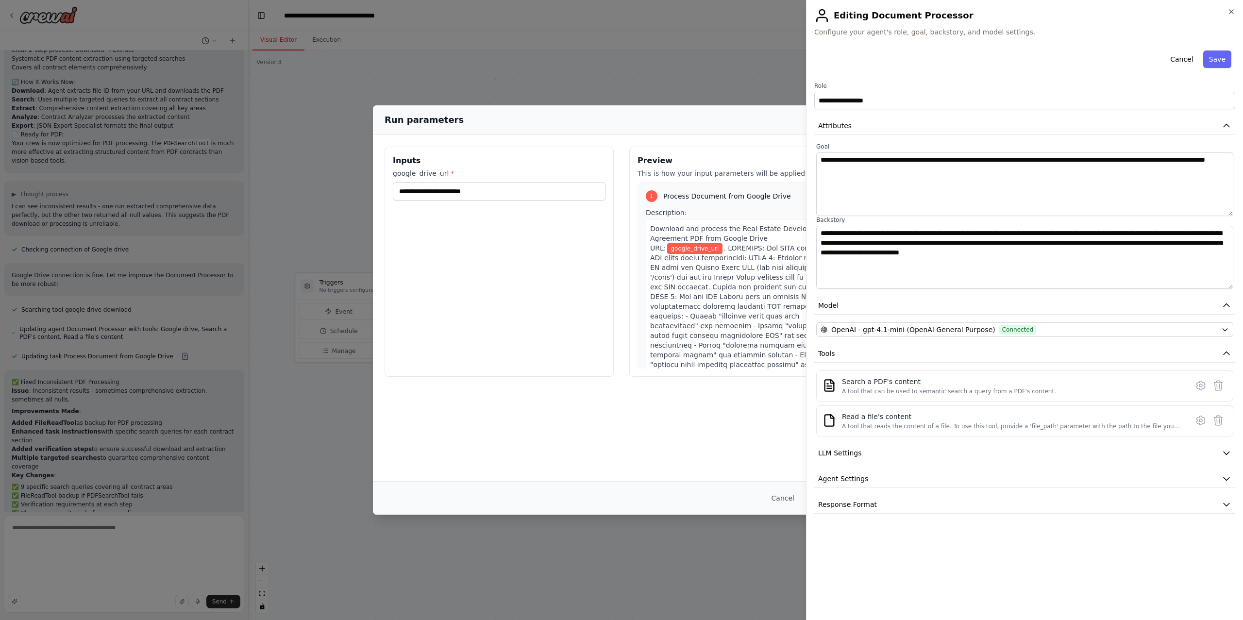
click at [674, 64] on div "Run parameters Inputs google_drive_url * Preview This is how your input paramet…" at bounding box center [621, 310] width 1243 height 620
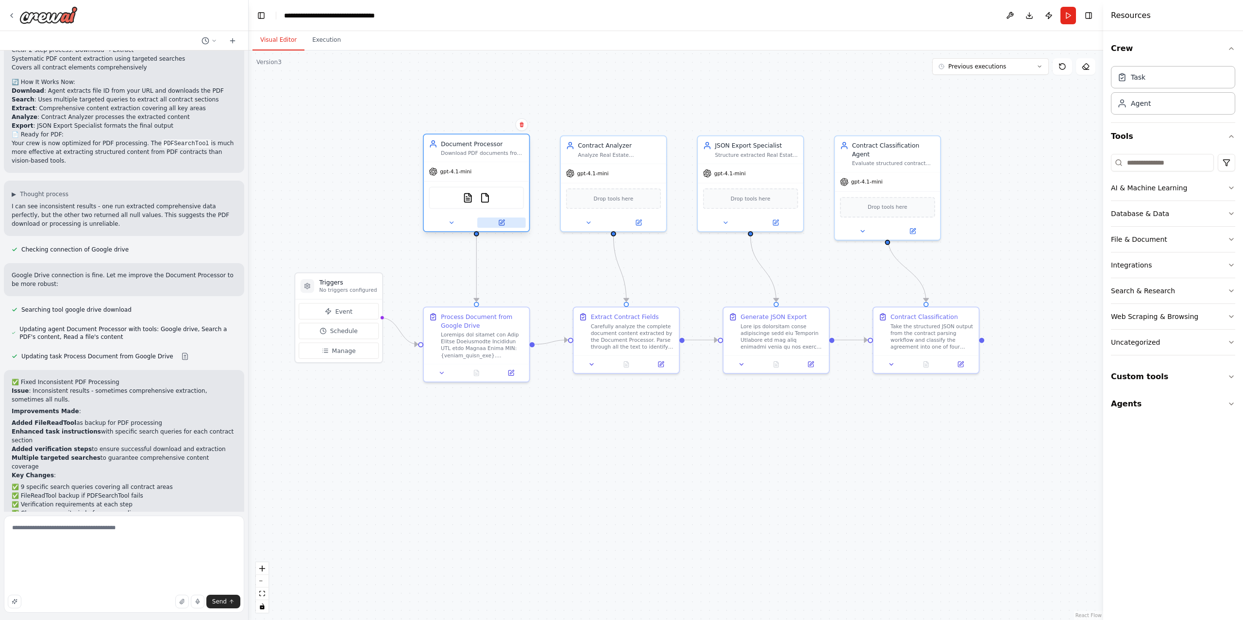
click at [507, 221] on button at bounding box center [501, 222] width 49 height 10
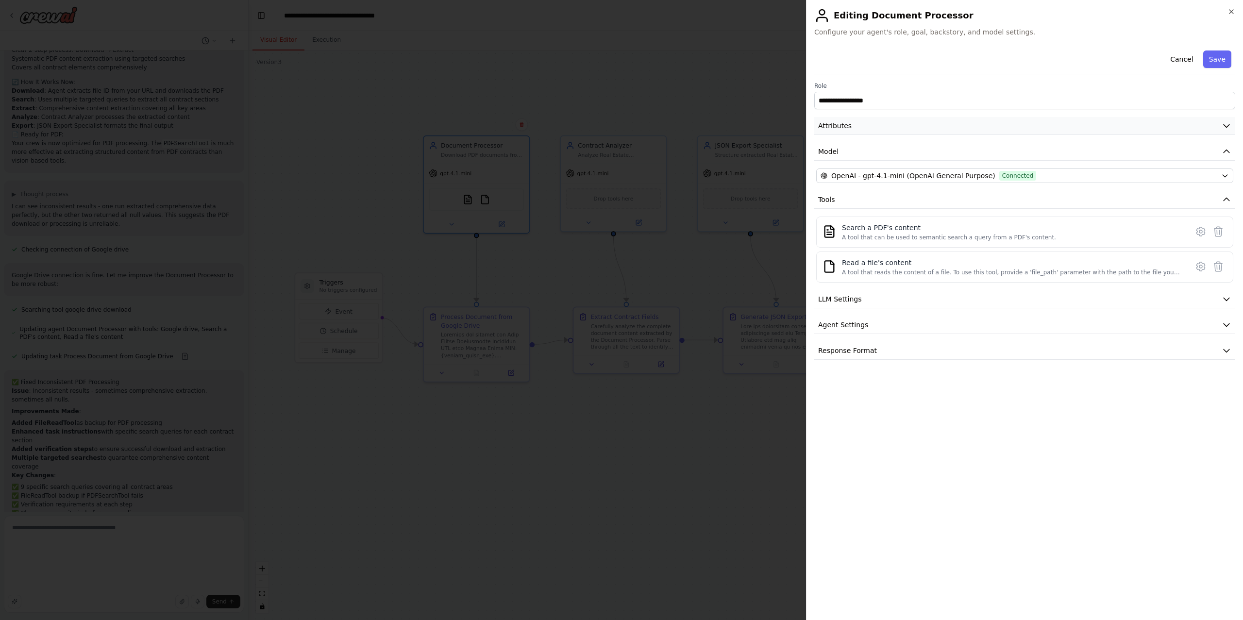
click at [862, 120] on button "Attributes" at bounding box center [1024, 126] width 421 height 18
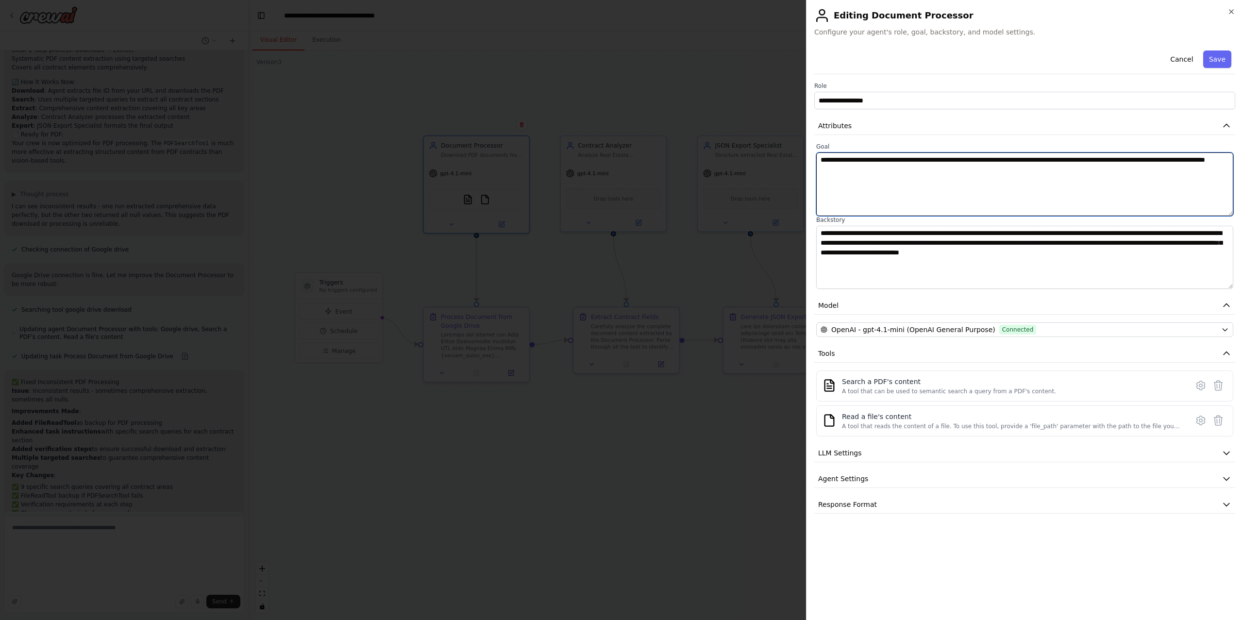
drag, startPoint x: 923, startPoint y: 158, endPoint x: 962, endPoint y: 162, distance: 39.0
click at [961, 163] on textarea "**********" at bounding box center [1024, 184] width 417 height 64
drag, startPoint x: 1090, startPoint y: 160, endPoint x: 1207, endPoint y: 164, distance: 117.0
click at [1207, 164] on textarea "**********" at bounding box center [1024, 184] width 417 height 64
type textarea "**********"
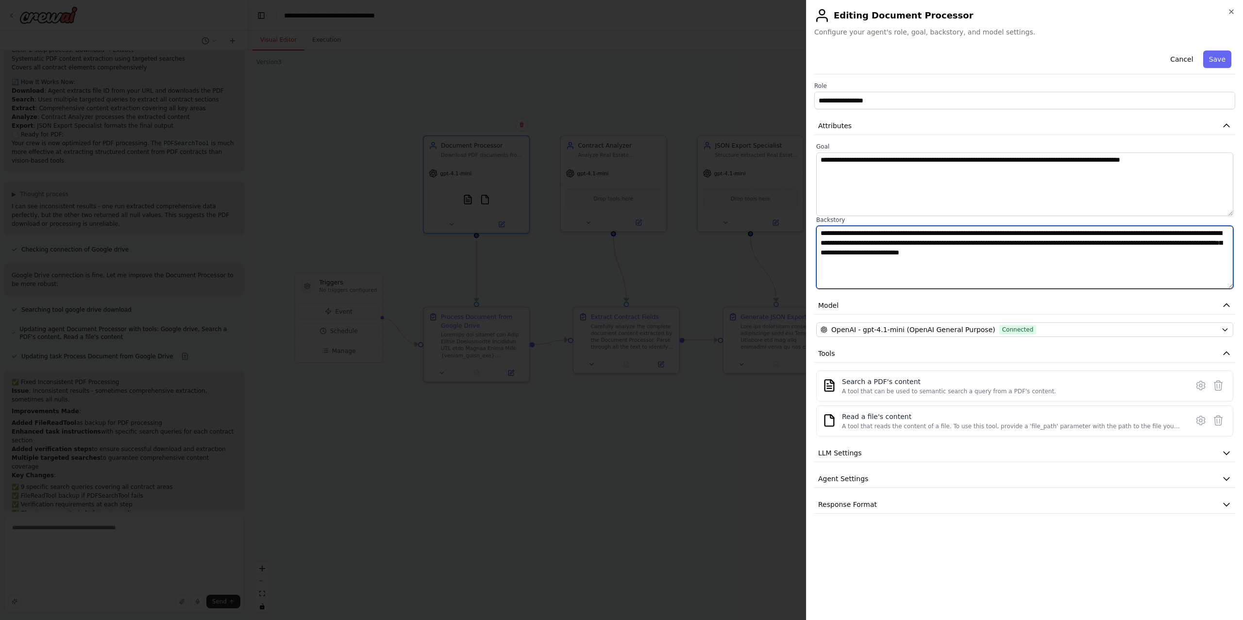
click at [1018, 252] on textarea "**********" at bounding box center [1024, 258] width 417 height 64
drag, startPoint x: 1099, startPoint y: 231, endPoint x: 1139, endPoint y: 235, distance: 40.0
click at [1139, 235] on textarea "**********" at bounding box center [1024, 258] width 417 height 64
click at [985, 242] on textarea "**********" at bounding box center [1024, 258] width 417 height 64
click at [995, 242] on textarea "**********" at bounding box center [1024, 258] width 417 height 64
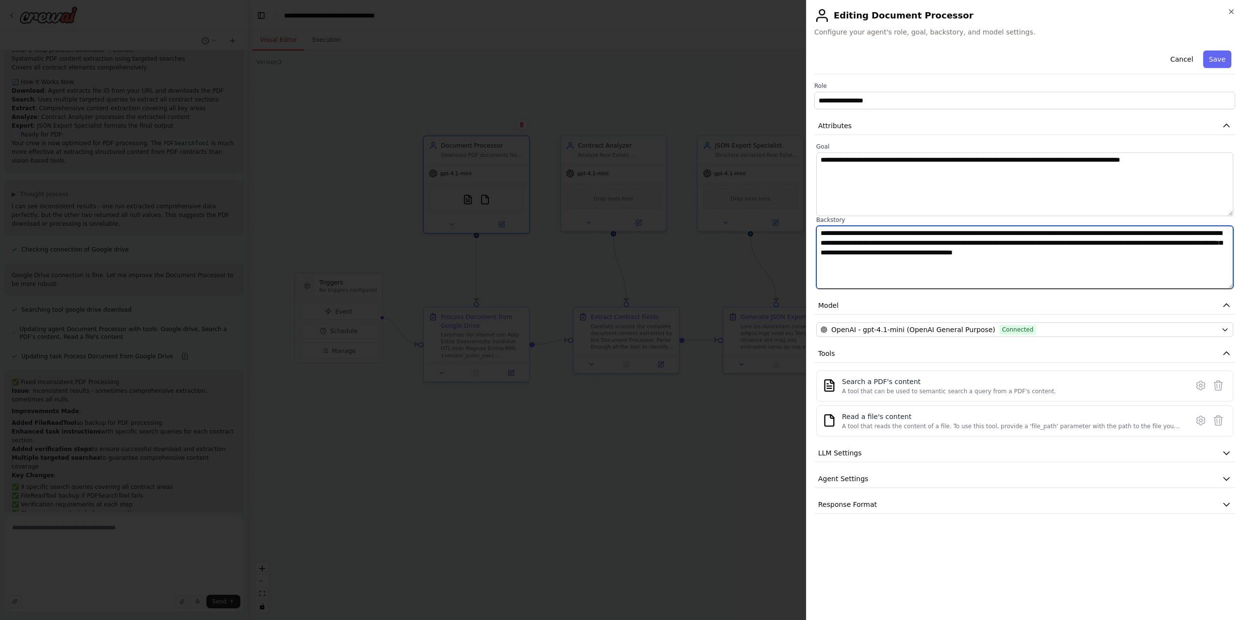
drag, startPoint x: 927, startPoint y: 252, endPoint x: 1044, endPoint y: 252, distance: 116.5
click at [1044, 252] on textarea "**********" at bounding box center [1024, 258] width 417 height 64
type textarea "**********"
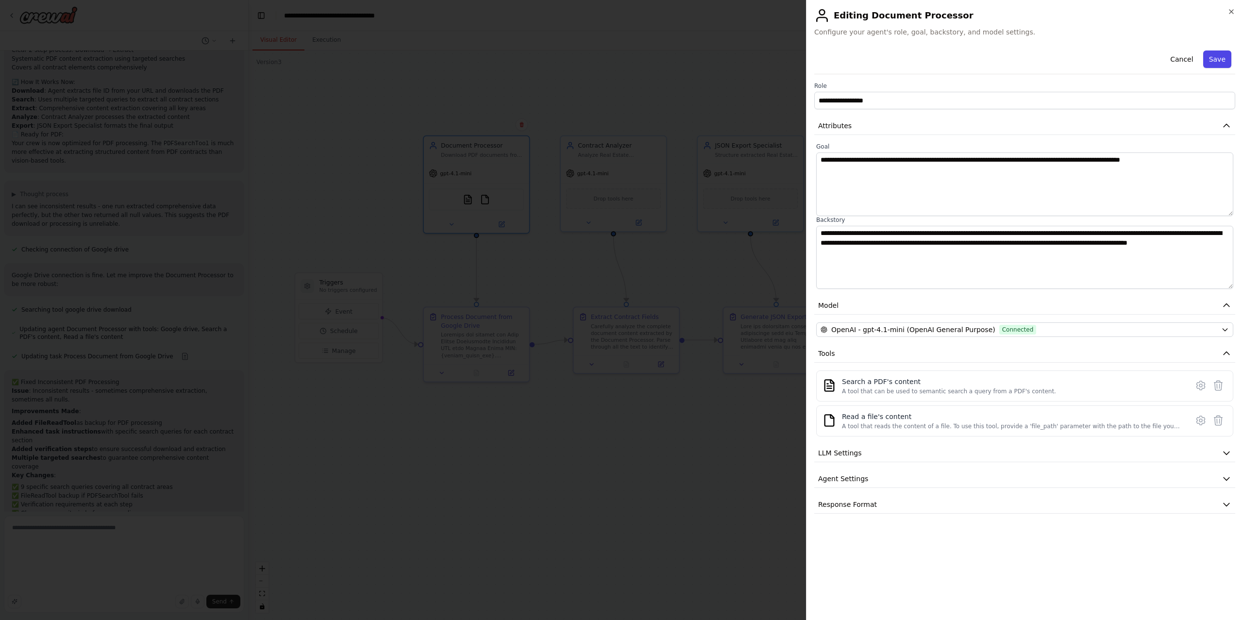
click at [1221, 54] on button "Save" at bounding box center [1217, 58] width 28 height 17
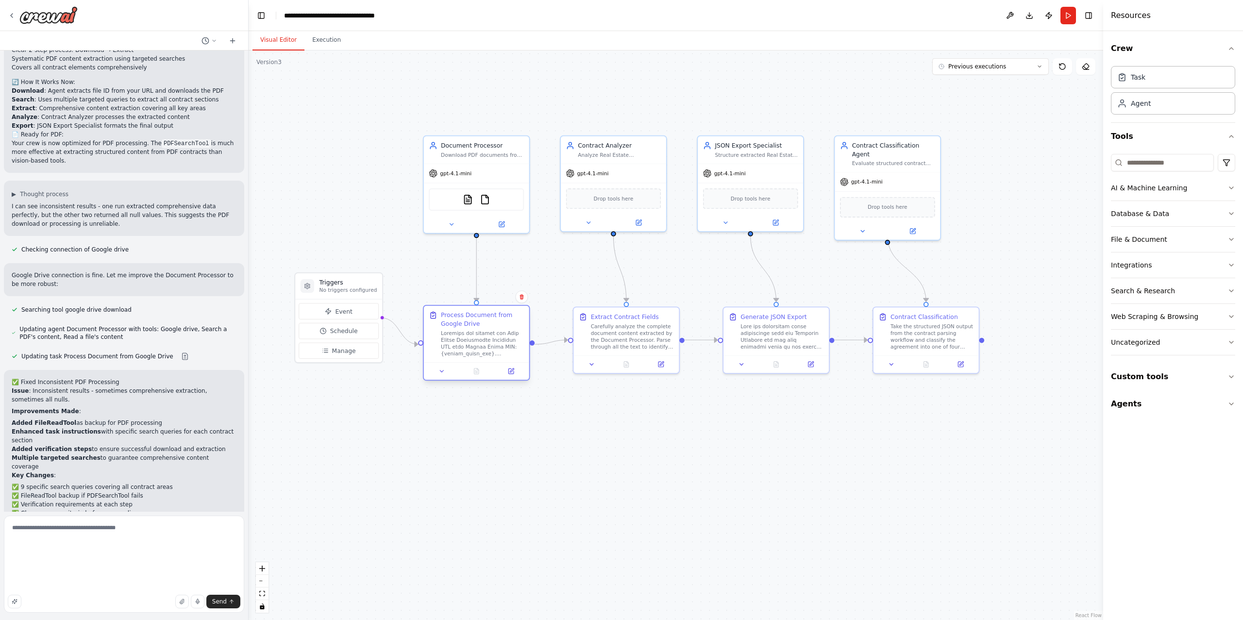
click at [513, 377] on div at bounding box center [476, 370] width 105 height 17
click at [514, 368] on icon at bounding box center [512, 370] width 4 height 4
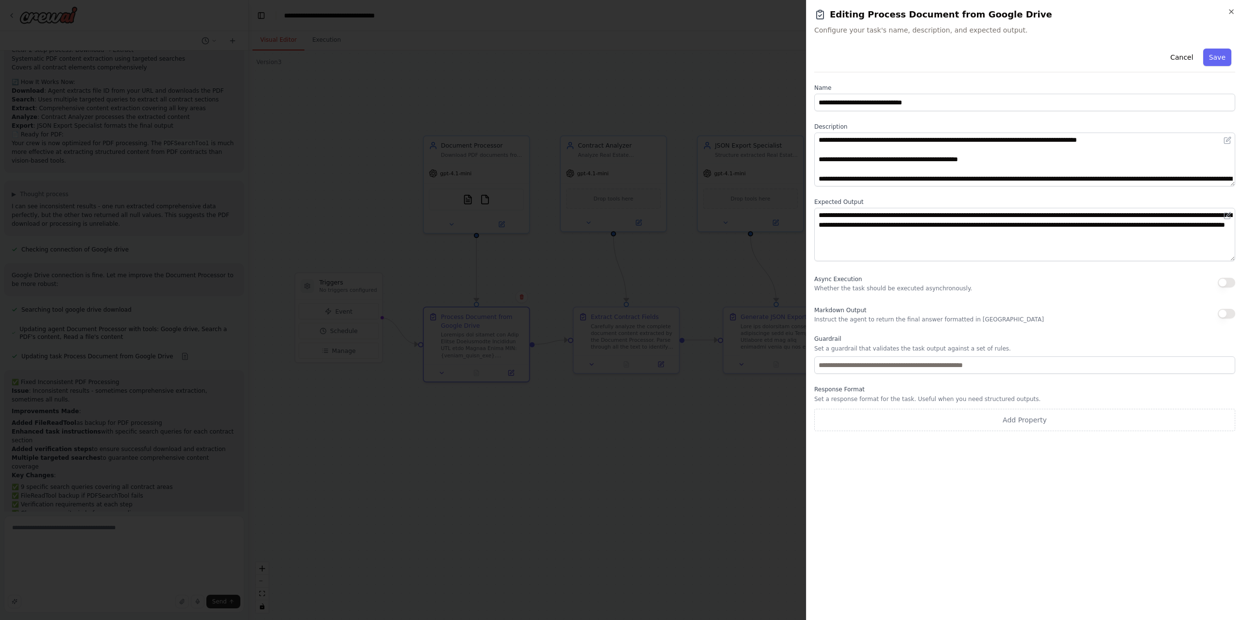
scroll to position [0, 0]
drag, startPoint x: 1052, startPoint y: 140, endPoint x: 1091, endPoint y: 146, distance: 39.3
click at [1091, 146] on textarea at bounding box center [1024, 160] width 421 height 54
click at [1052, 141] on textarea at bounding box center [1024, 160] width 421 height 54
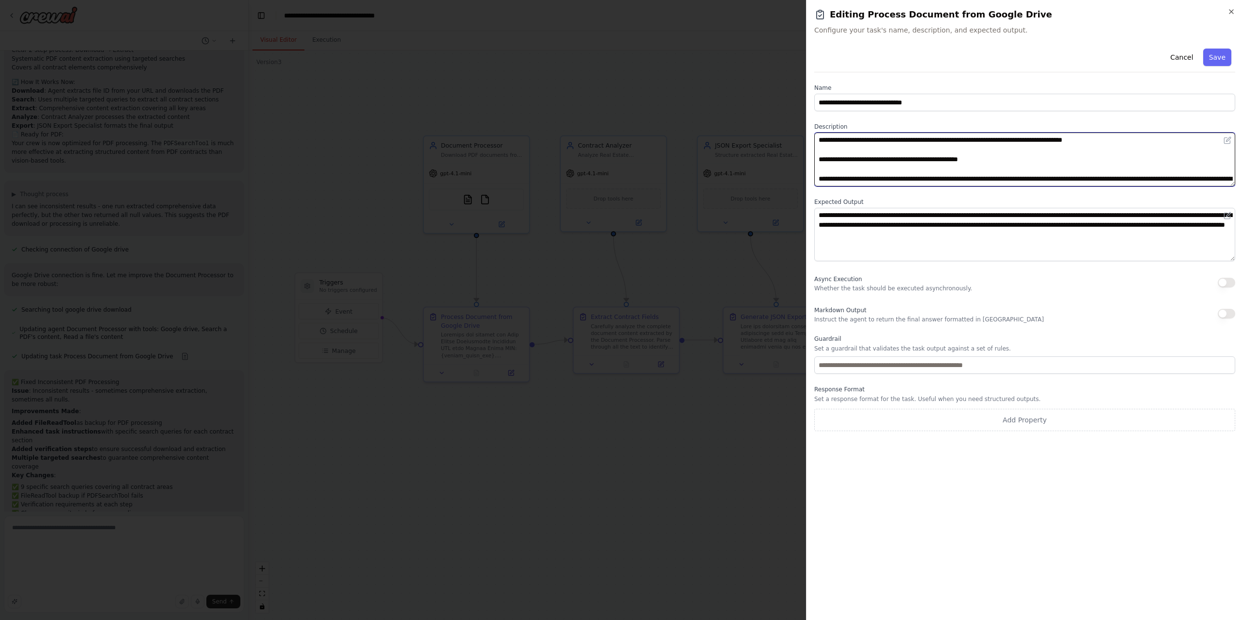
click at [1121, 140] on textarea at bounding box center [1024, 160] width 421 height 54
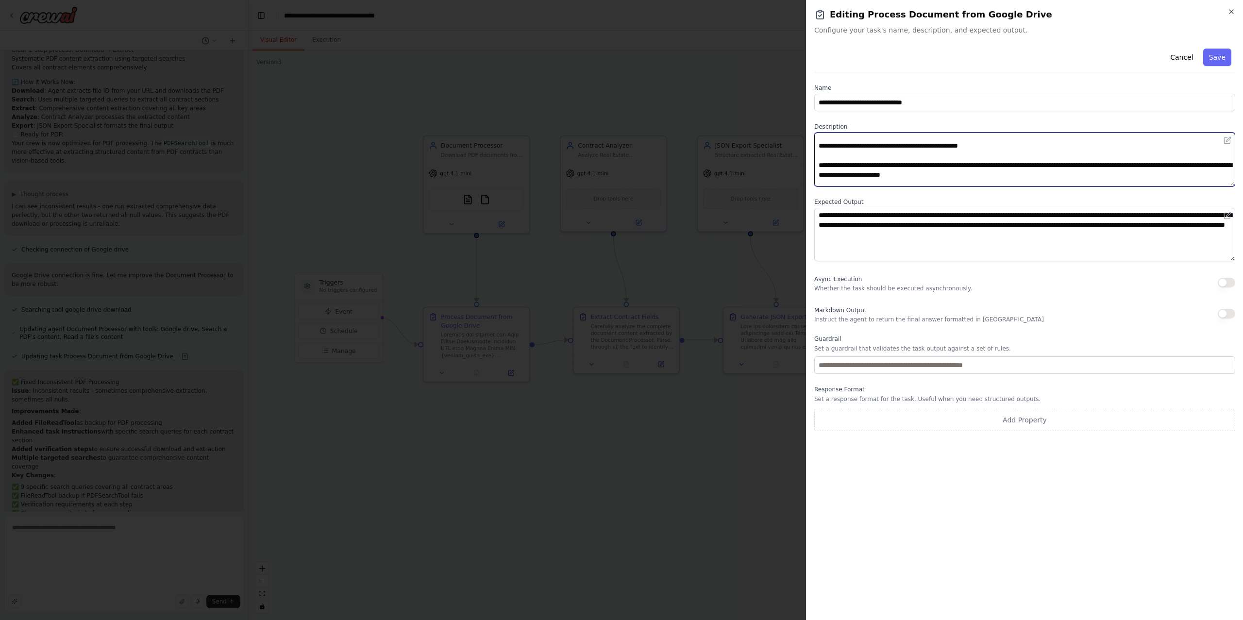
scroll to position [15, 0]
click at [1061, 172] on textarea at bounding box center [1024, 160] width 421 height 54
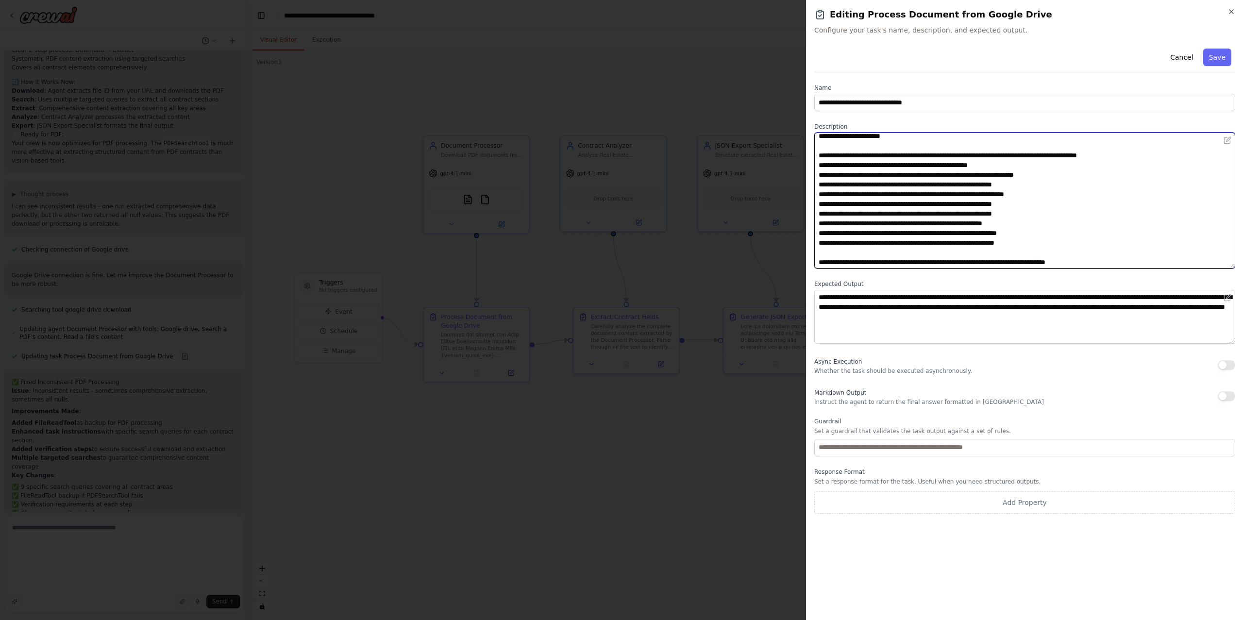
scroll to position [0, 0]
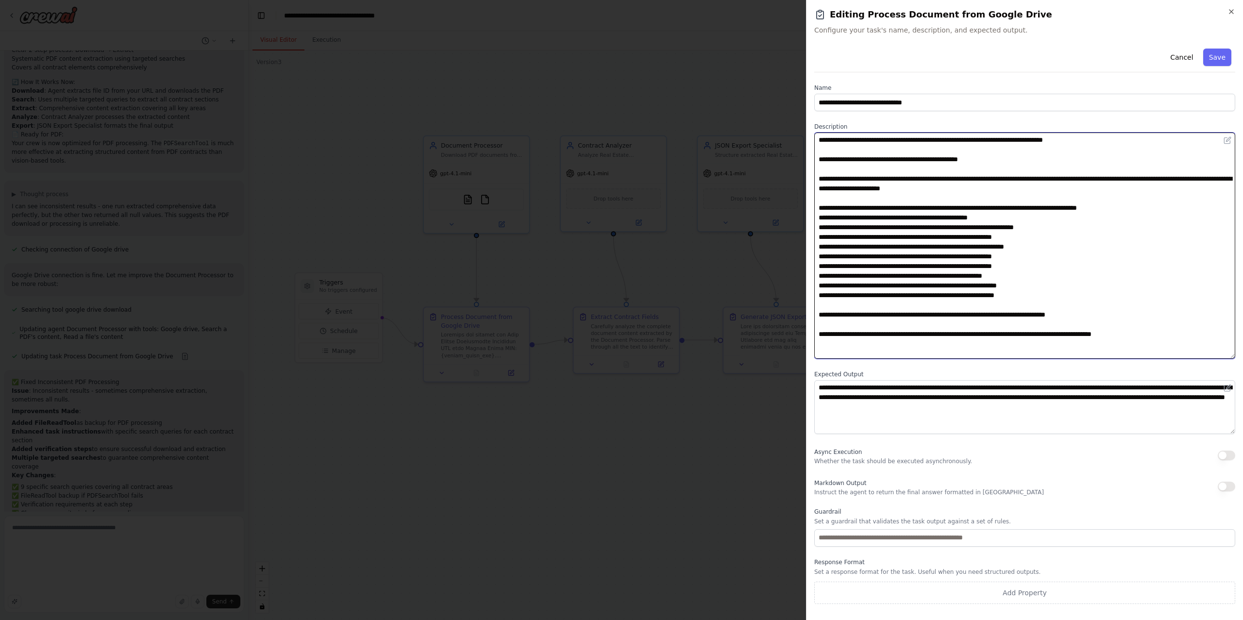
drag, startPoint x: 1229, startPoint y: 183, endPoint x: 1242, endPoint y: 356, distance: 173.7
click at [1242, 356] on div "**********" at bounding box center [1024, 310] width 437 height 620
drag, startPoint x: 871, startPoint y: 347, endPoint x: 765, endPoint y: 98, distance: 271.0
click at [765, 98] on body "I would like to build a crew that has the ability to receive a PDF or an image …" at bounding box center [621, 310] width 1243 height 620
click at [931, 353] on textarea at bounding box center [1024, 246] width 421 height 226
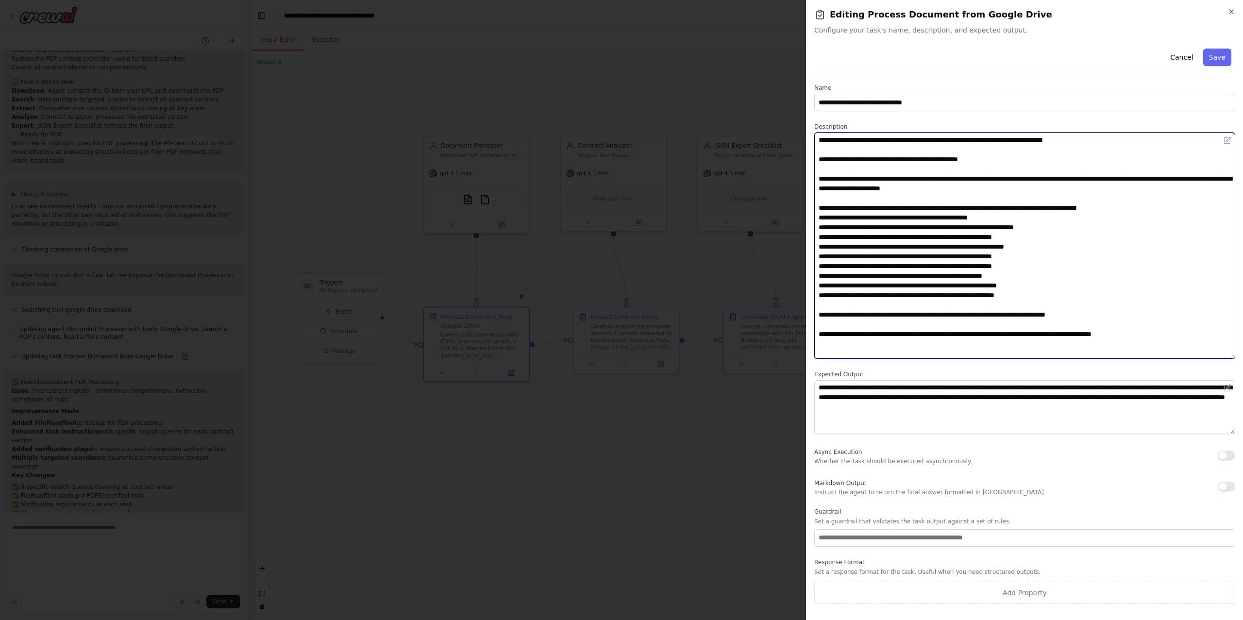
drag, startPoint x: 931, startPoint y: 352, endPoint x: 757, endPoint y: 126, distance: 285.5
click at [757, 126] on body "I would like to build a crew that has the ability to receive a PDF or an image …" at bounding box center [621, 310] width 1243 height 620
paste textarea "**********"
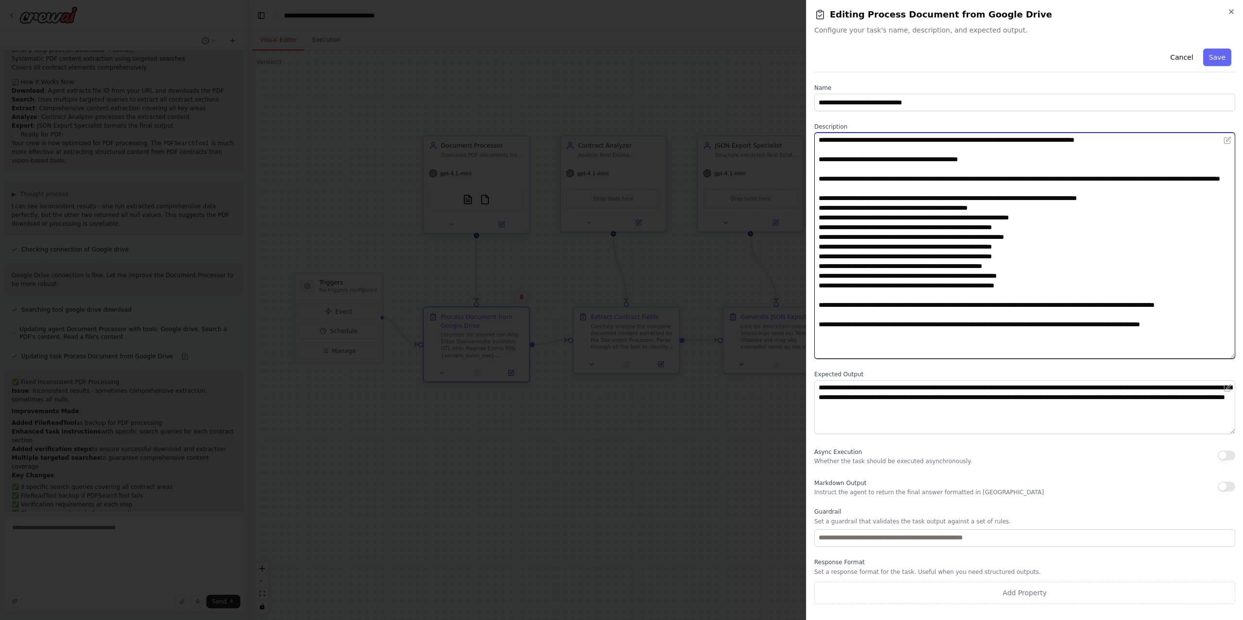
scroll to position [2, 0]
type textarea "**********"
click at [1222, 56] on button "Save" at bounding box center [1217, 57] width 28 height 17
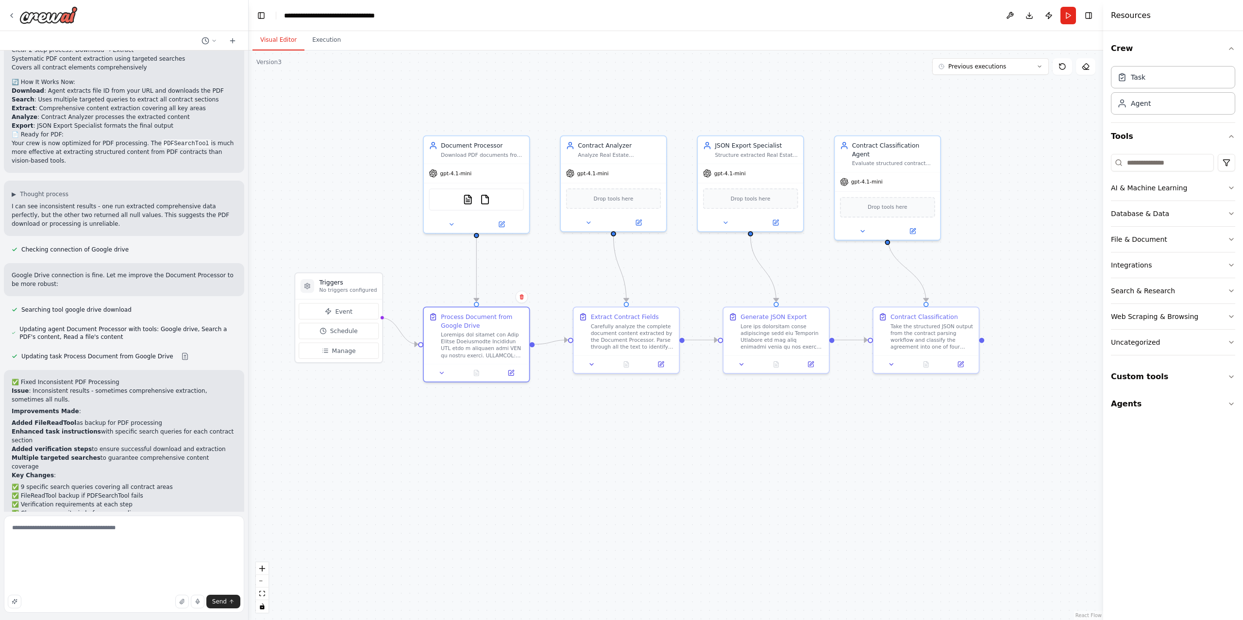
click at [559, 255] on div ".deletable-edge-delete-btn { width: 20px; height: 20px; border: 0px solid #ffff…" at bounding box center [676, 334] width 854 height 569
click at [469, 197] on img at bounding box center [468, 198] width 10 height 10
click at [643, 218] on button at bounding box center [638, 221] width 49 height 10
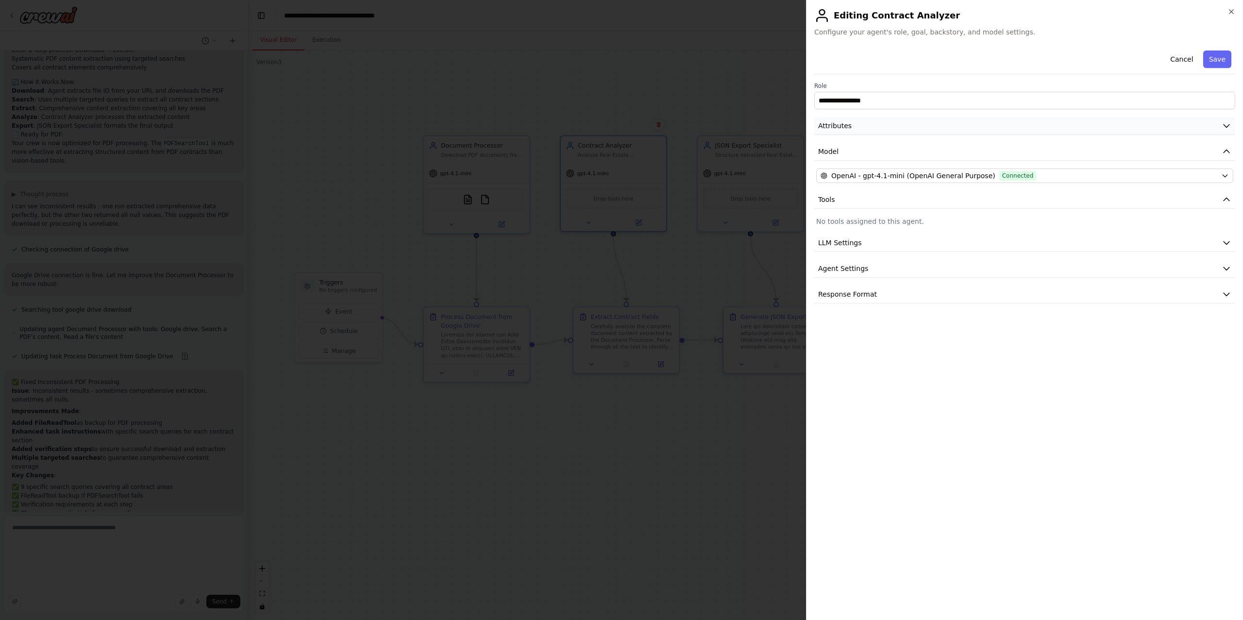
click at [848, 131] on button "Attributes" at bounding box center [1024, 126] width 421 height 18
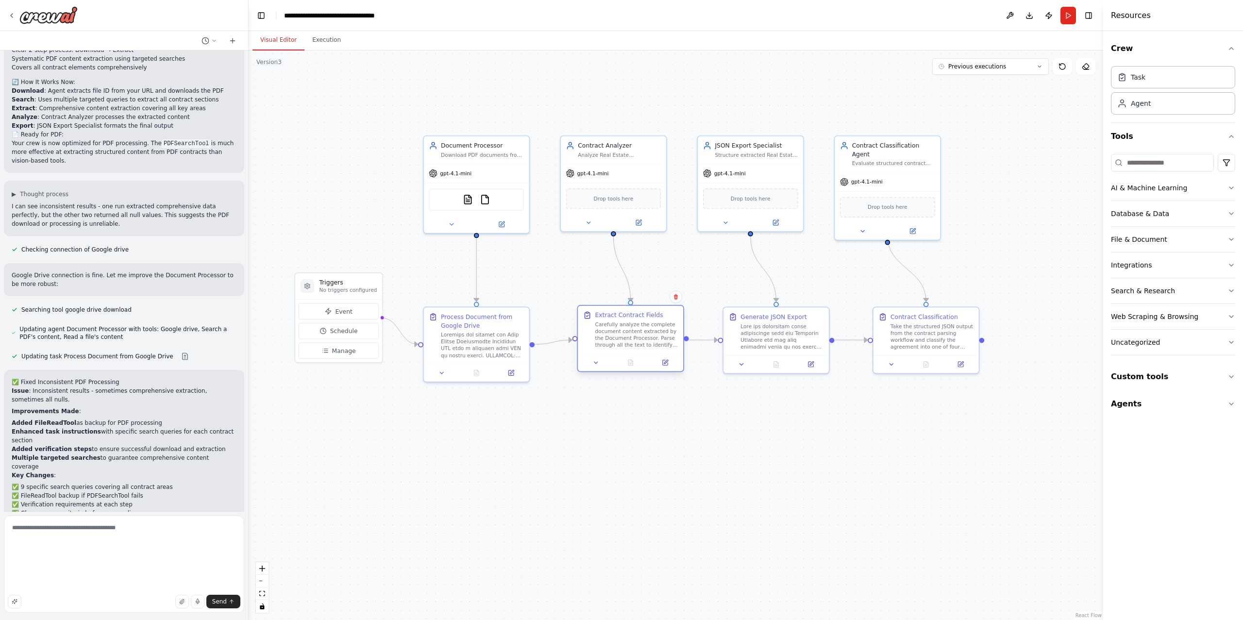
click at [665, 372] on div "Extract Contract Fields Carefully analyze the complete document content extract…" at bounding box center [630, 338] width 107 height 67
click at [665, 366] on button at bounding box center [665, 362] width 30 height 10
click at [510, 369] on icon at bounding box center [510, 370] width 5 height 5
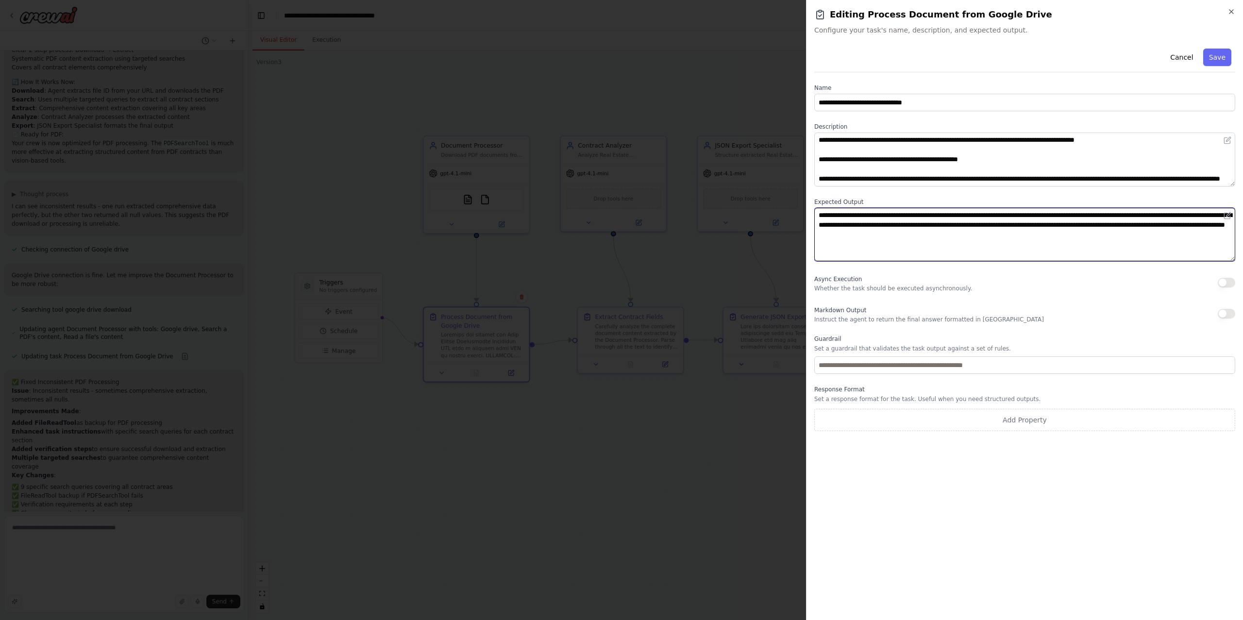
click at [921, 216] on textarea "**********" at bounding box center [1024, 235] width 421 height 54
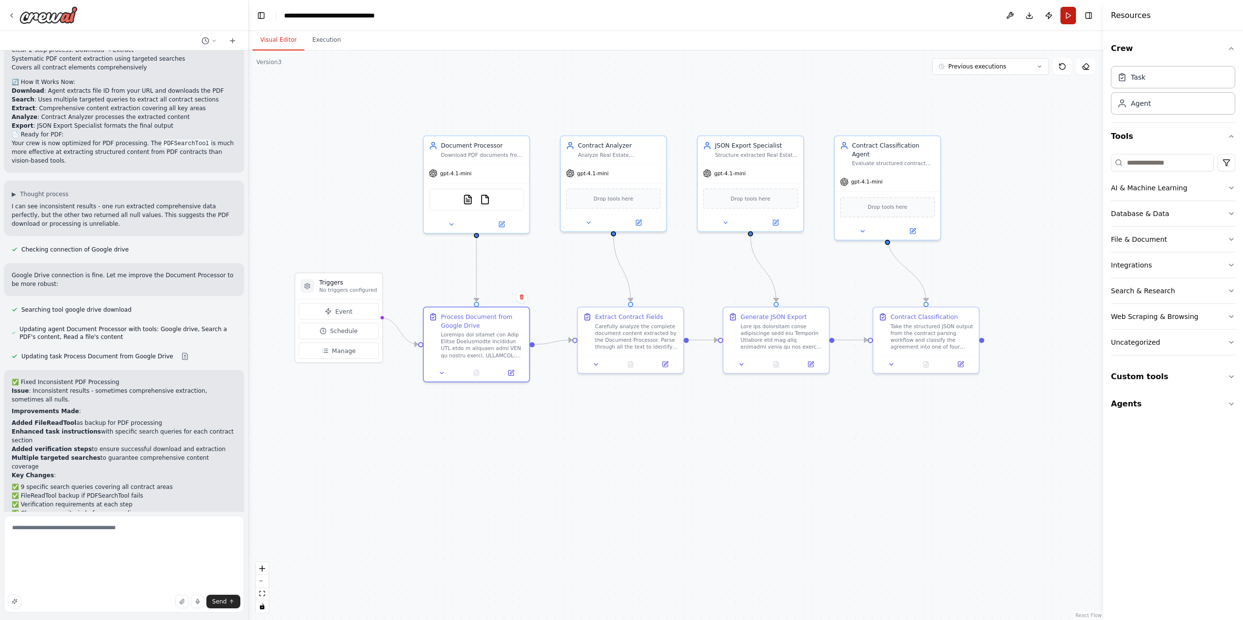
click at [1069, 20] on button "Run" at bounding box center [1068, 15] width 16 height 17
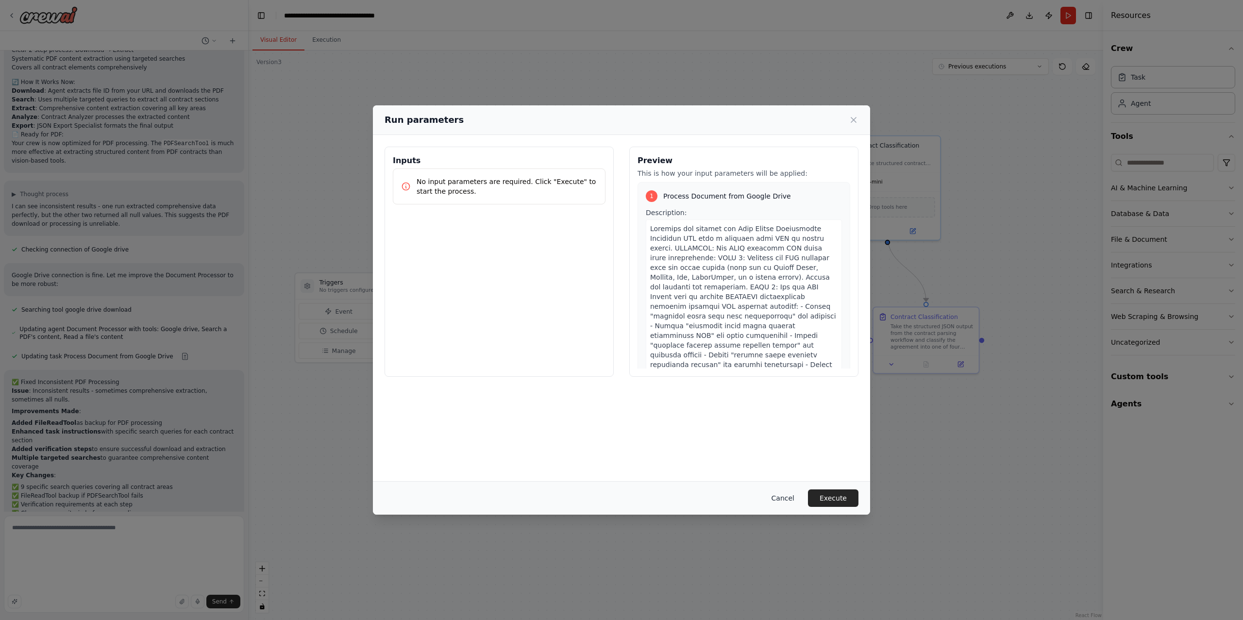
click at [784, 497] on button "Cancel" at bounding box center [782, 497] width 38 height 17
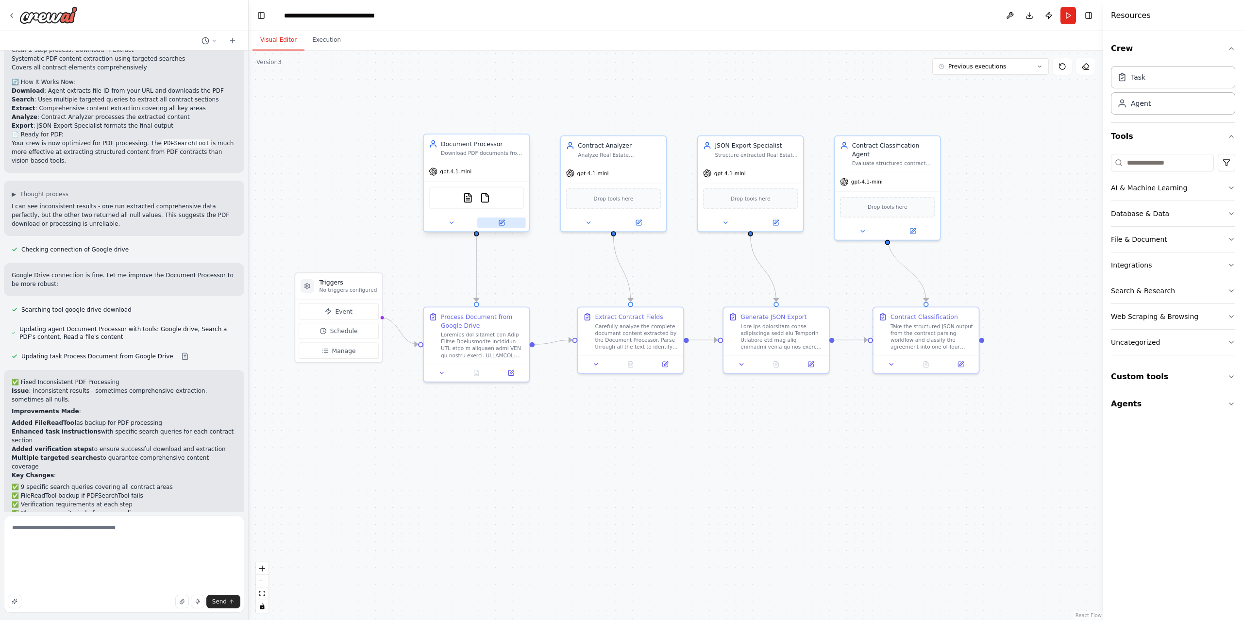
click at [503, 221] on icon at bounding box center [501, 222] width 7 height 7
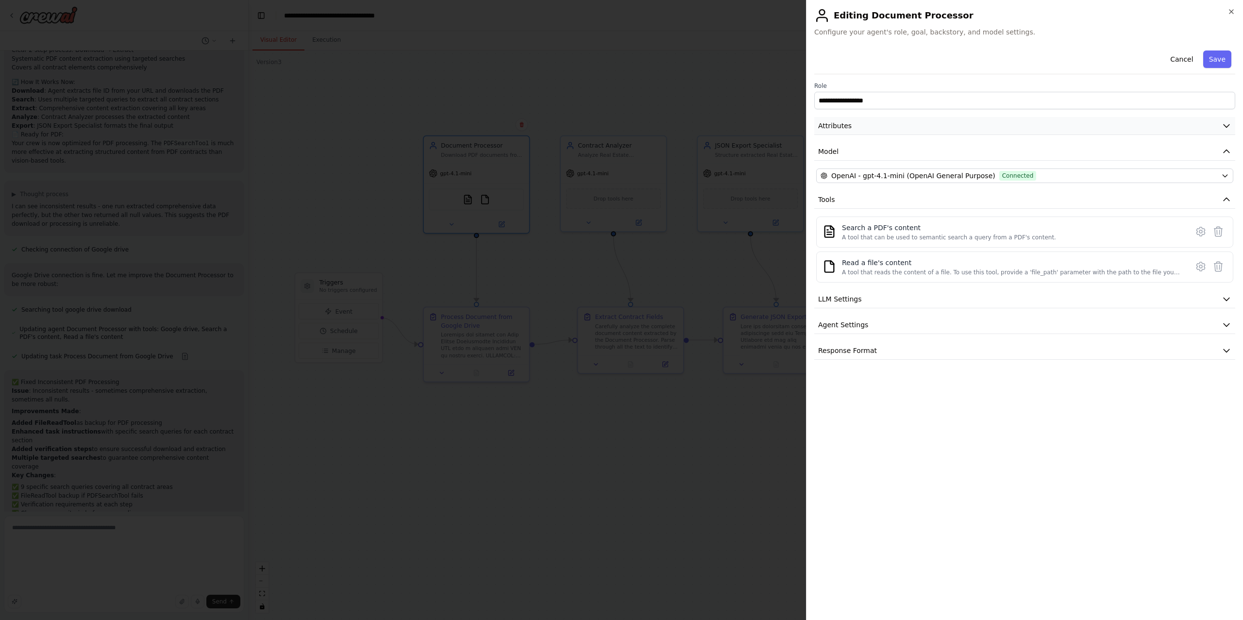
click at [880, 122] on button "Attributes" at bounding box center [1024, 126] width 421 height 18
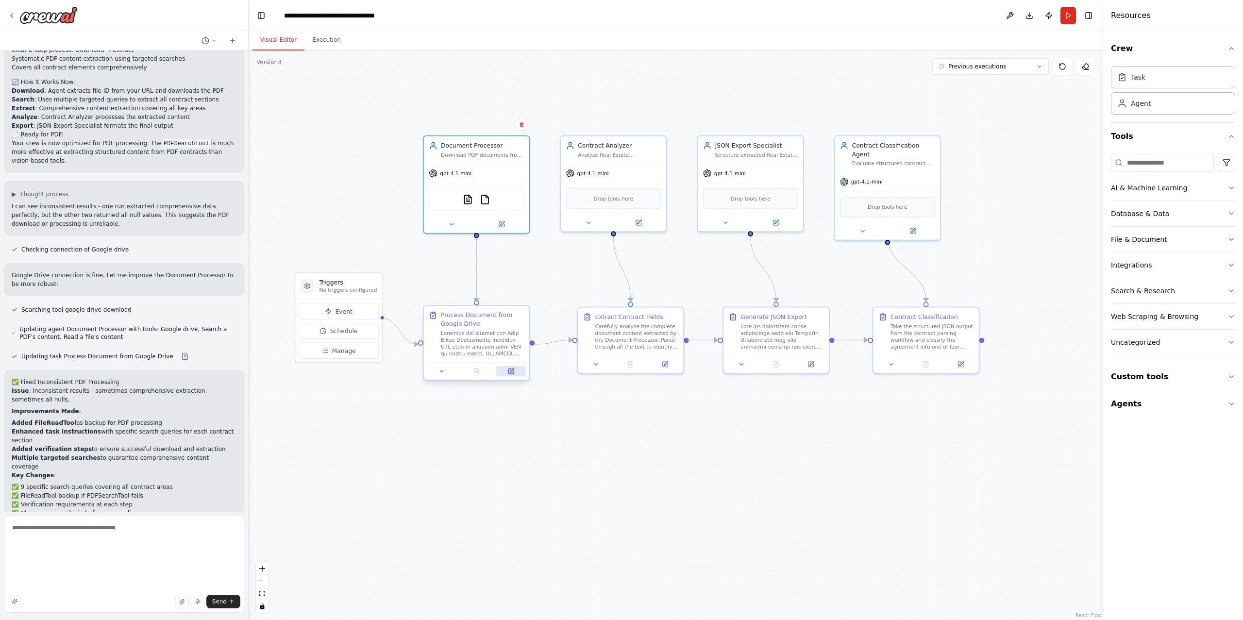
click at [506, 370] on button at bounding box center [511, 371] width 30 height 10
click at [509, 369] on icon at bounding box center [510, 370] width 5 height 5
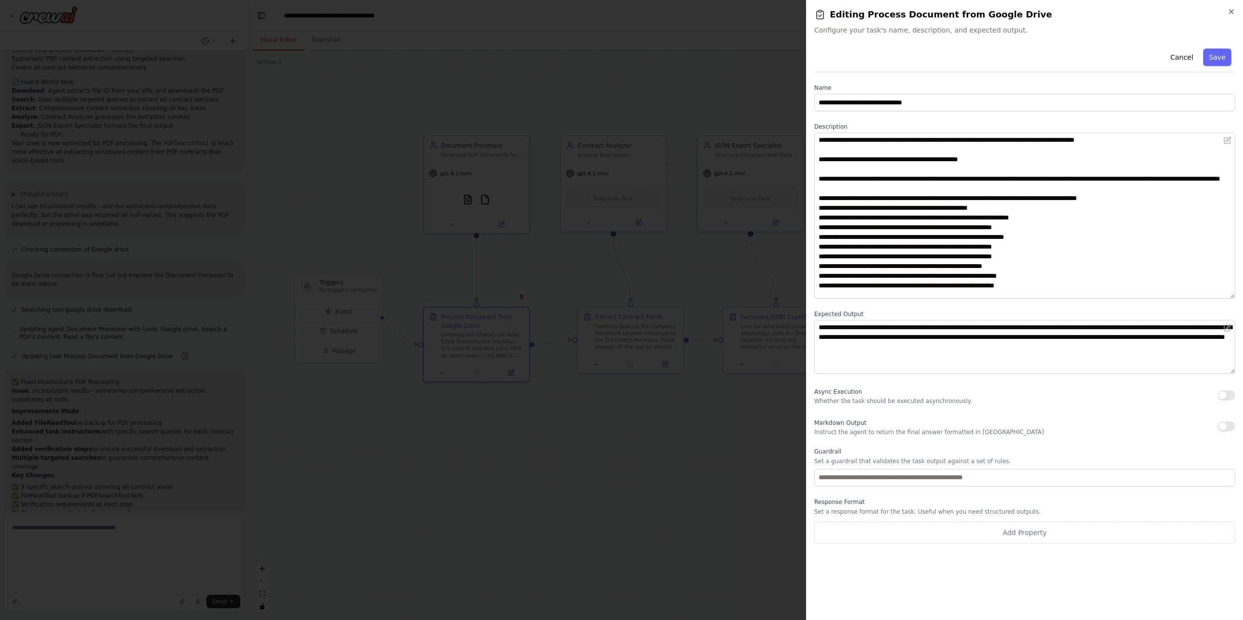
drag, startPoint x: 1230, startPoint y: 182, endPoint x: 1217, endPoint y: 331, distance: 149.6
click at [1217, 298] on textarea at bounding box center [1024, 216] width 421 height 166
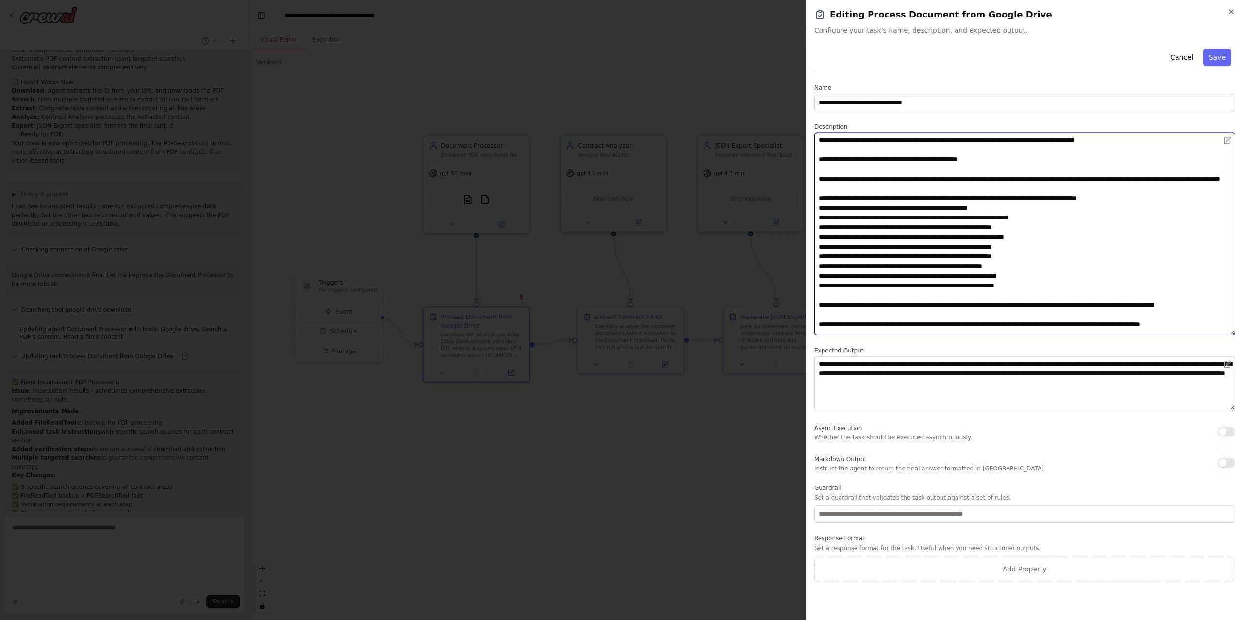
click at [1002, 181] on textarea at bounding box center [1024, 234] width 421 height 202
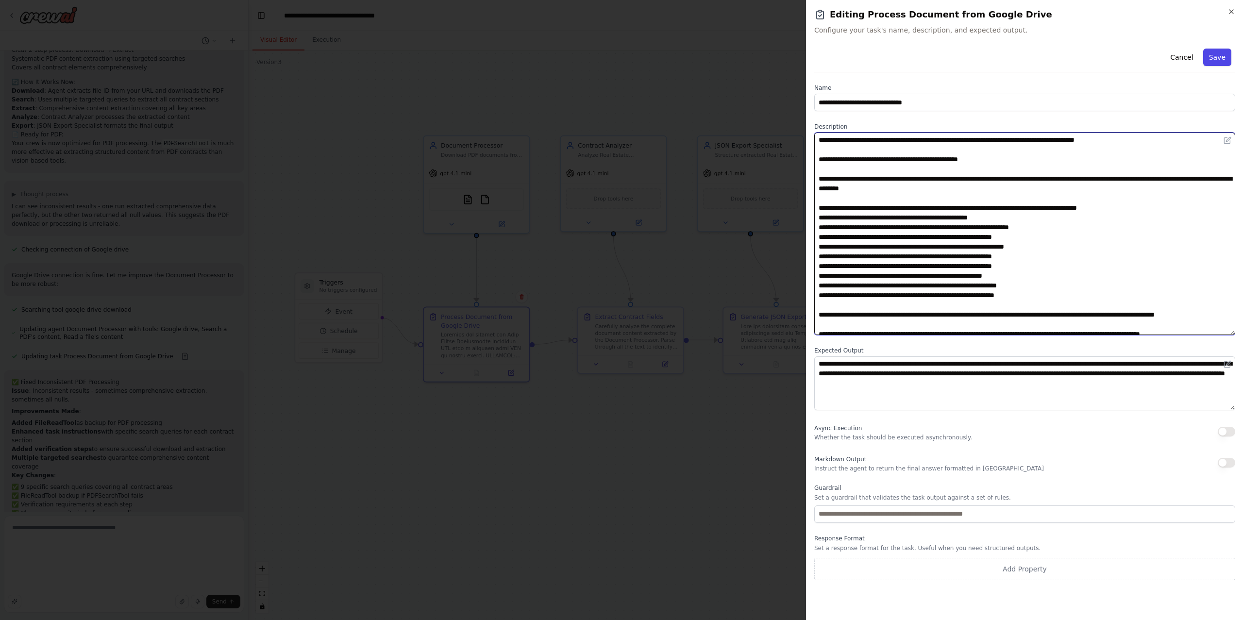
type textarea "**********"
click at [1214, 61] on button "Save" at bounding box center [1217, 57] width 28 height 17
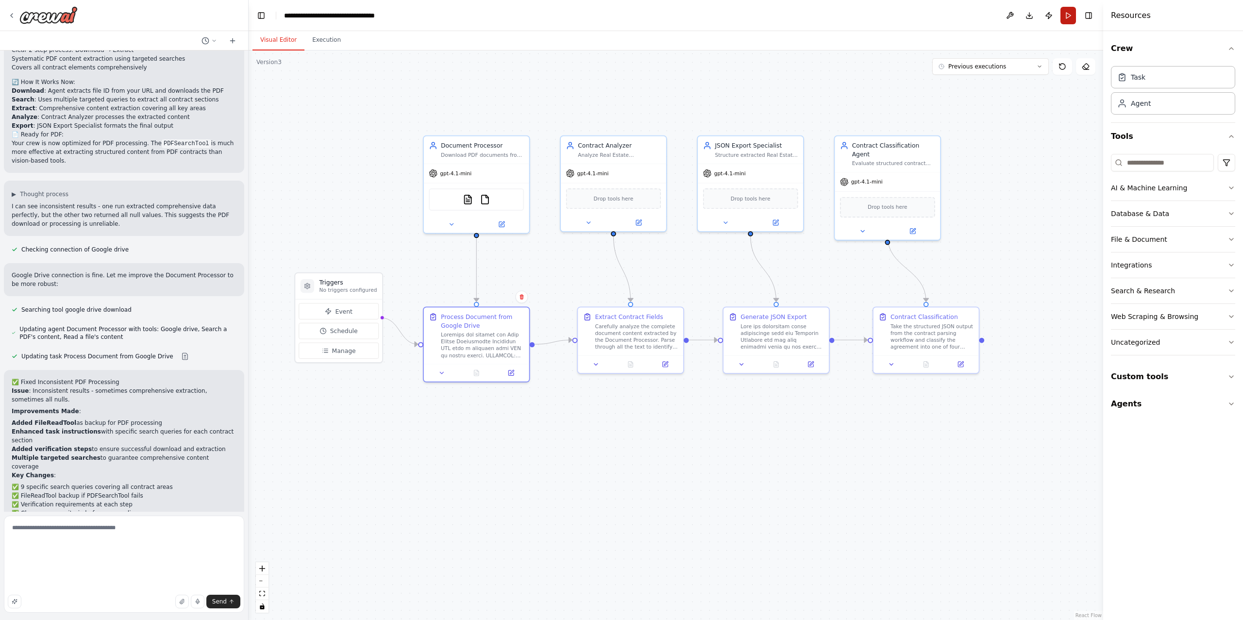
click at [1068, 16] on button "Run" at bounding box center [1068, 15] width 16 height 17
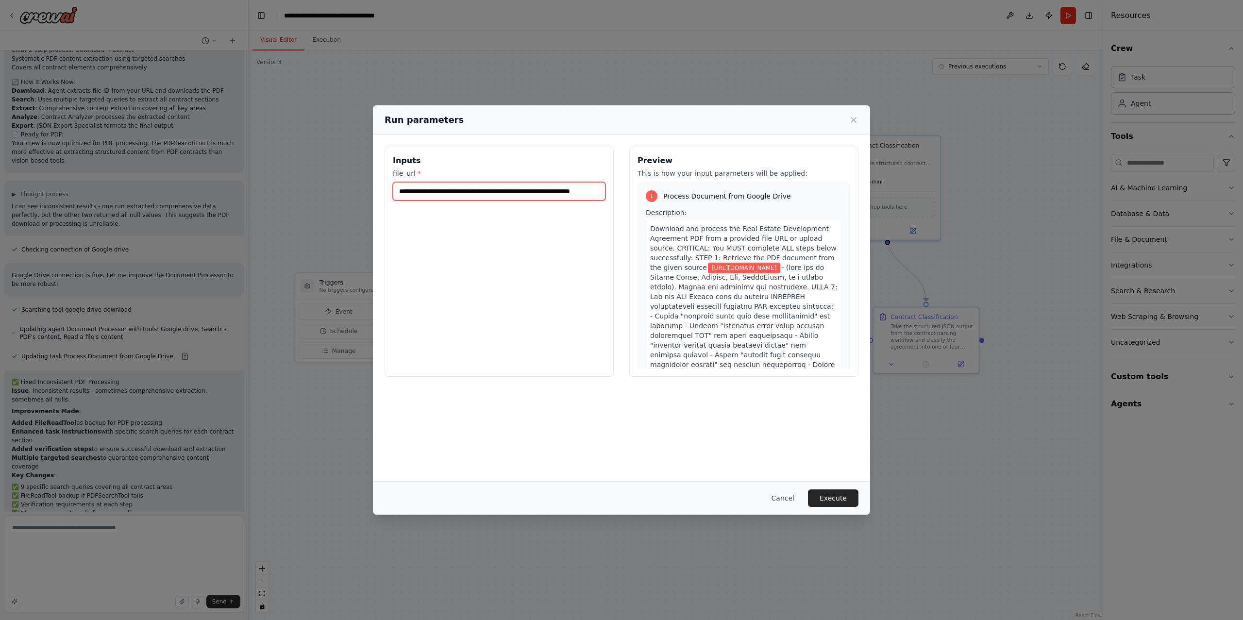
click at [537, 190] on input "**********" at bounding box center [499, 191] width 213 height 18
paste input "**********"
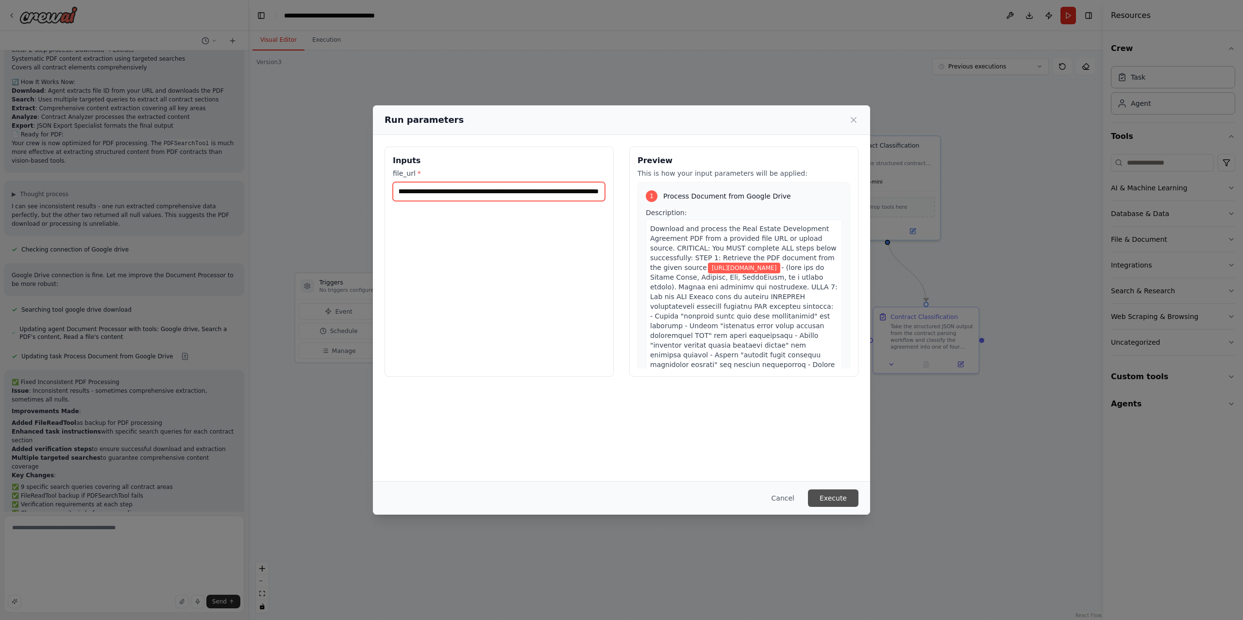
type input "**********"
click at [836, 499] on button "Execute" at bounding box center [833, 497] width 50 height 17
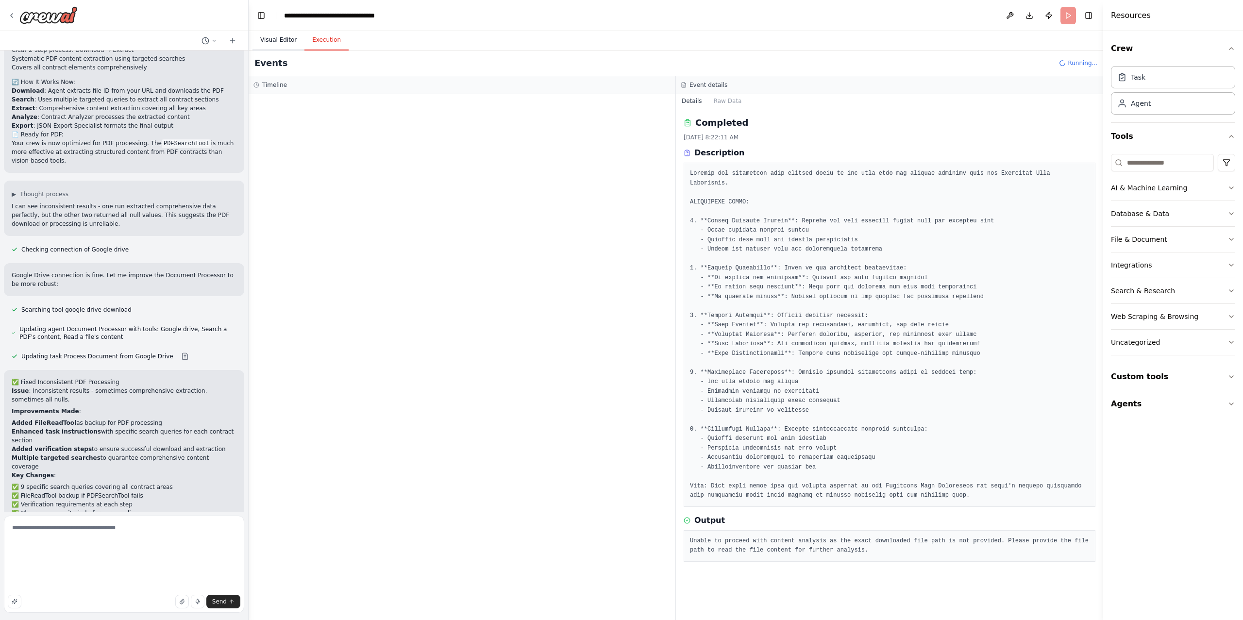
click at [276, 33] on button "Visual Editor" at bounding box center [278, 40] width 52 height 20
click at [324, 33] on button "Execution" at bounding box center [326, 40] width 44 height 20
click at [322, 171] on span "Read a file's content" at bounding box center [319, 170] width 60 height 8
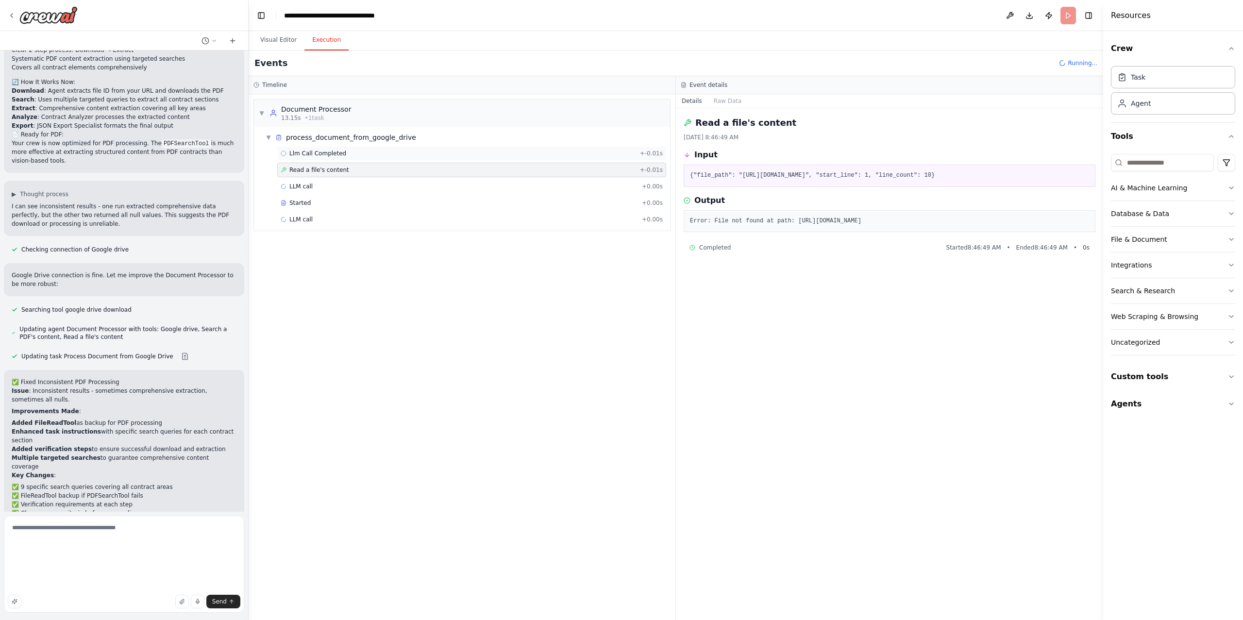
click at [328, 149] on div "Llm Call Completed + -0.01s" at bounding box center [471, 153] width 389 height 15
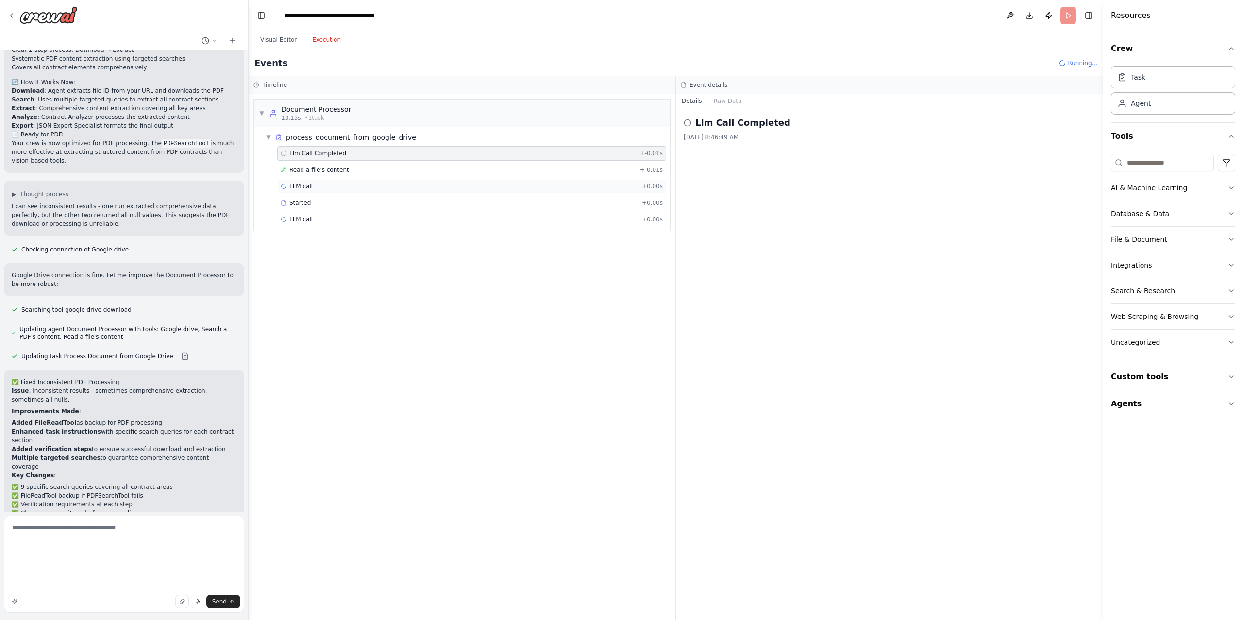
click at [320, 189] on div "LLM call + 0.00s" at bounding box center [472, 186] width 382 height 8
click at [318, 203] on div "Started" at bounding box center [459, 203] width 357 height 8
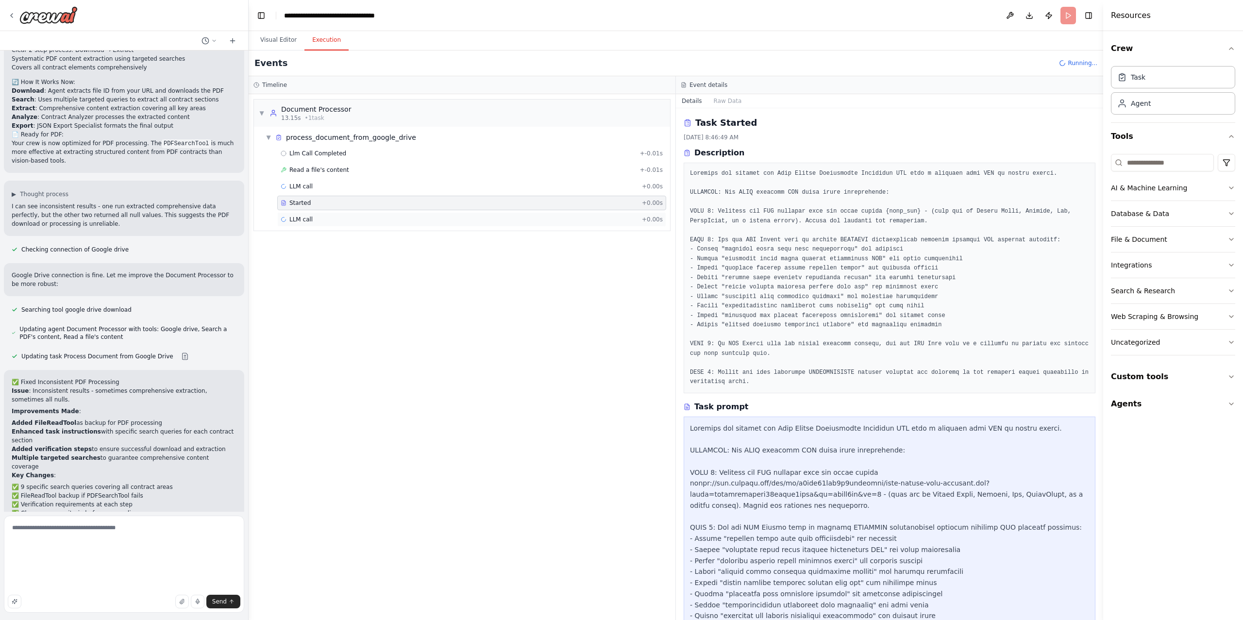
click at [434, 220] on div "LLM call + 0.00s" at bounding box center [472, 220] width 382 height 8
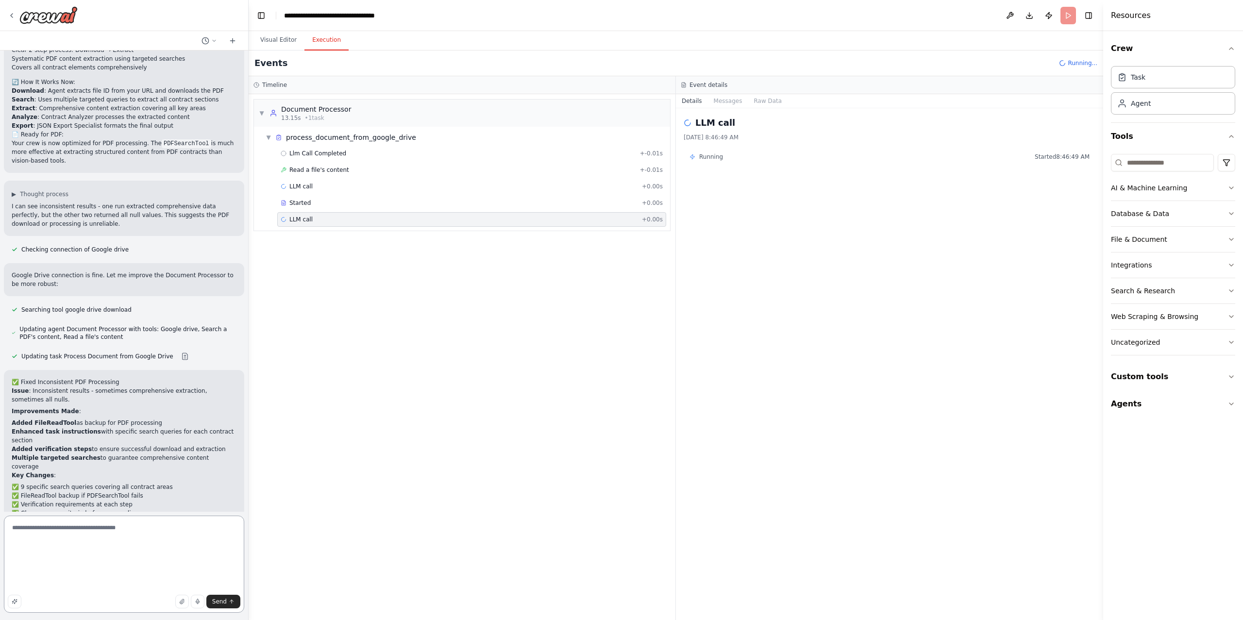
click at [165, 561] on textarea "**********" at bounding box center [124, 563] width 240 height 97
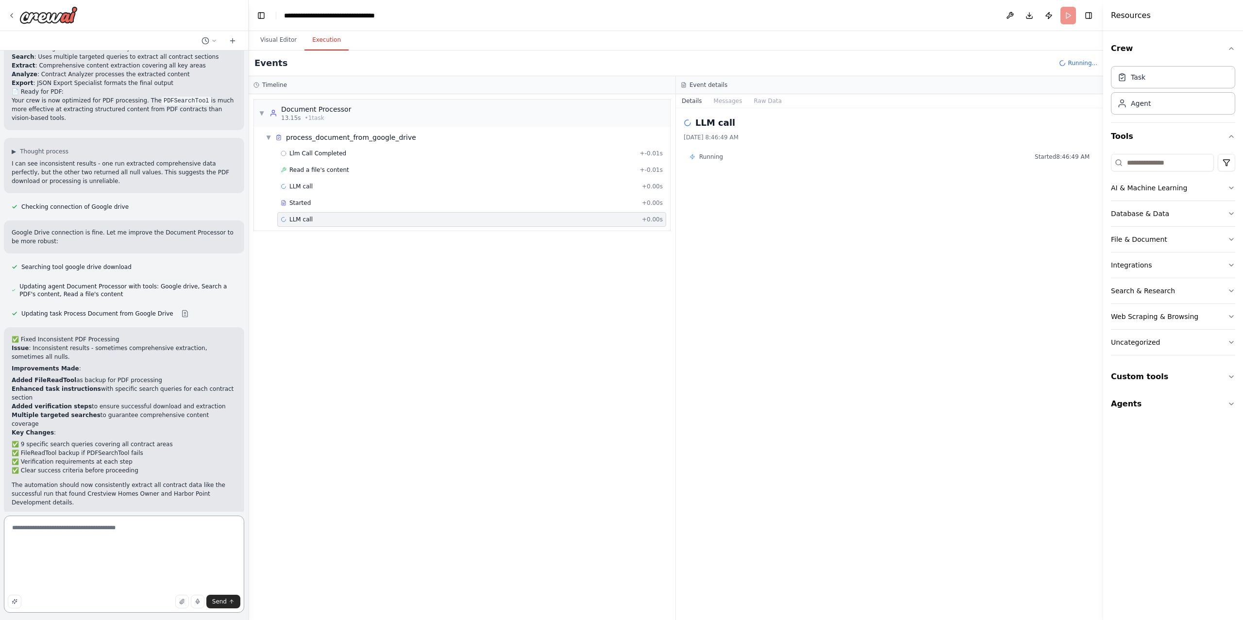
scroll to position [6104, 0]
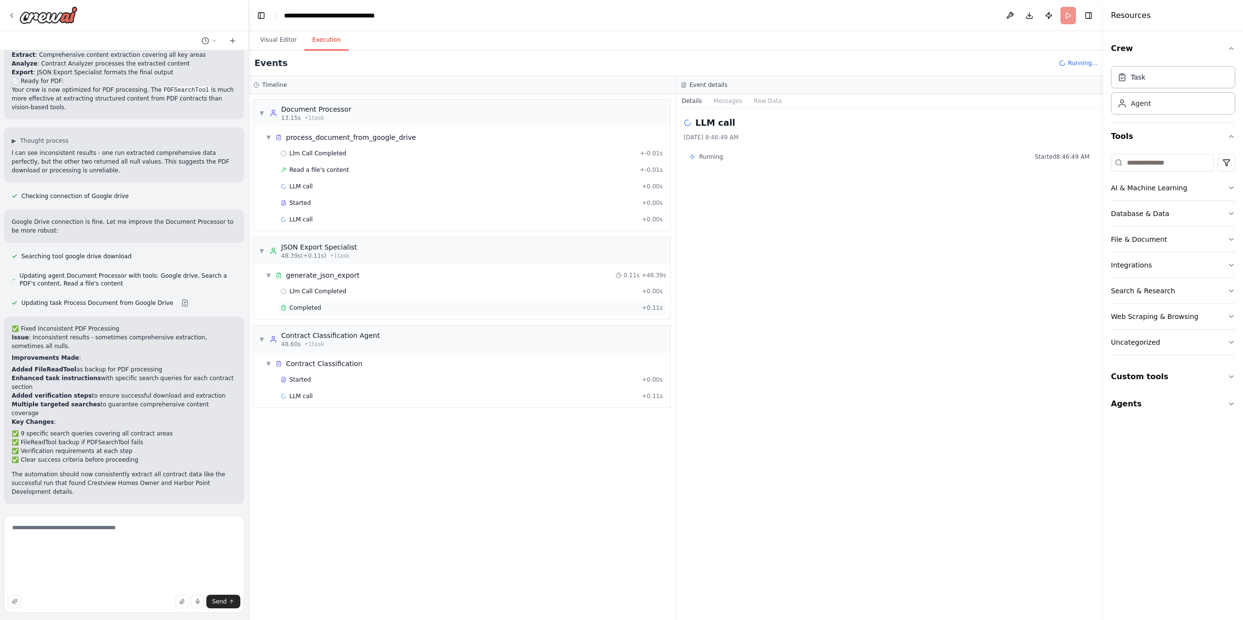
click at [417, 306] on div "Completed + 0.11s" at bounding box center [471, 307] width 389 height 15
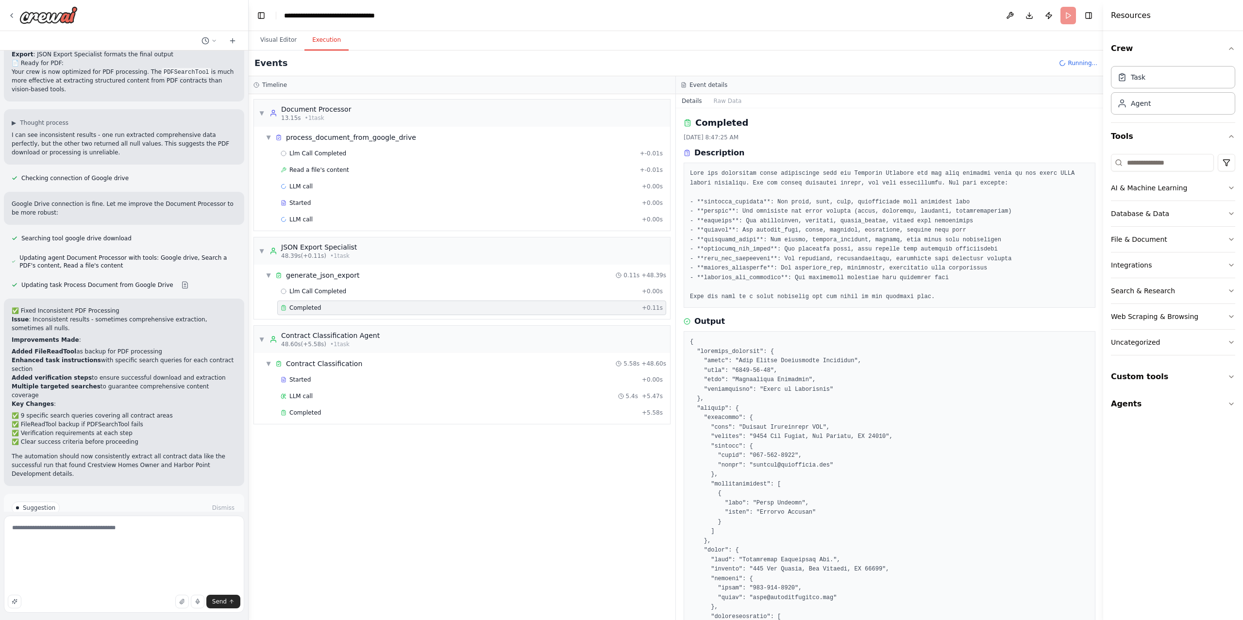
scroll to position [6176, 0]
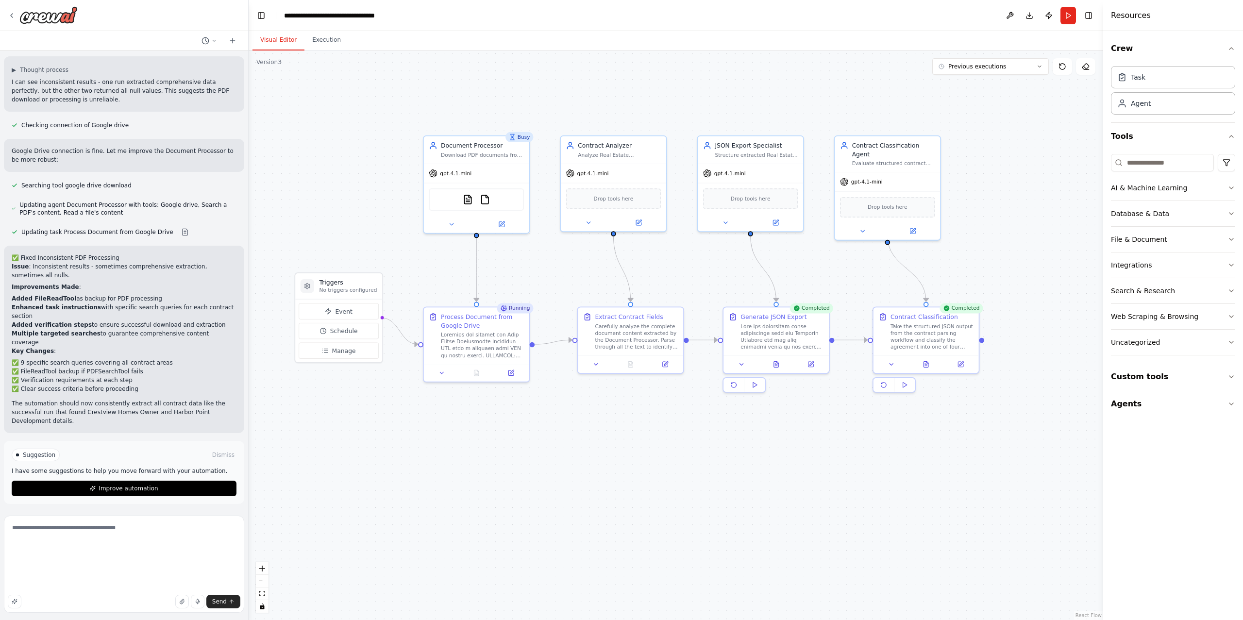
click at [281, 38] on button "Visual Editor" at bounding box center [278, 40] width 52 height 20
click at [176, 561] on textarea "**********" at bounding box center [124, 563] width 240 height 97
click at [139, 597] on div "Send" at bounding box center [124, 602] width 232 height 14
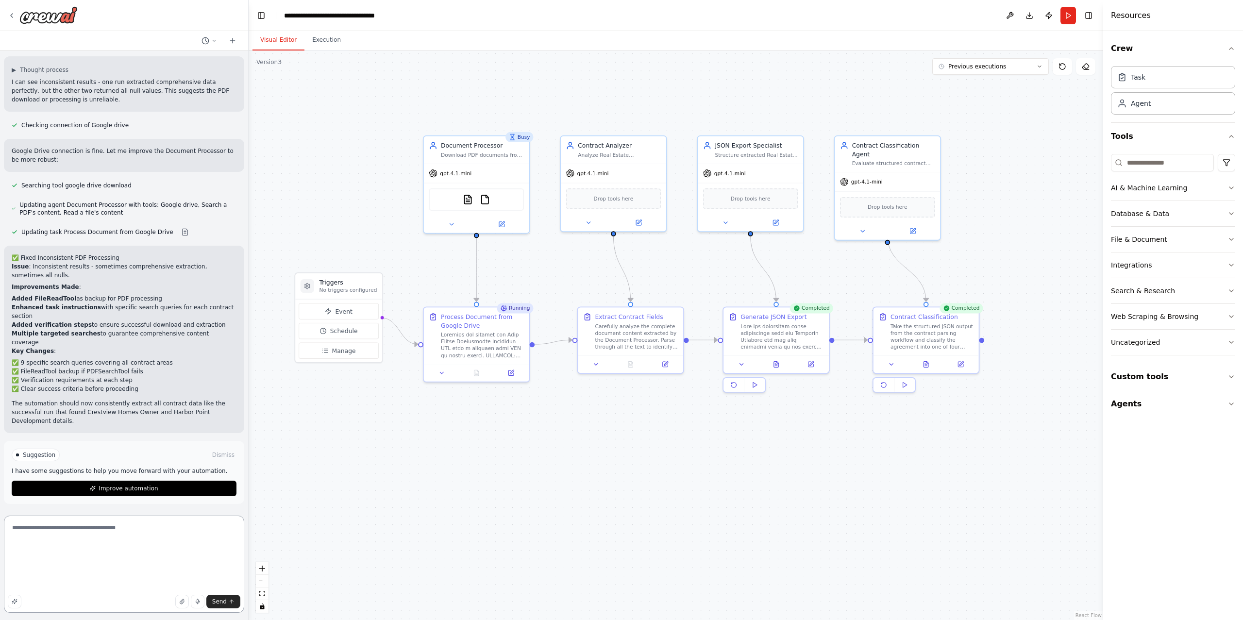
drag, startPoint x: 140, startPoint y: 590, endPoint x: -74, endPoint y: 438, distance: 262.1
click at [0, 438] on html "I would like to build a crew that has the ability to receive a PDF or an image …" at bounding box center [621, 310] width 1243 height 620
type textarea "**********"
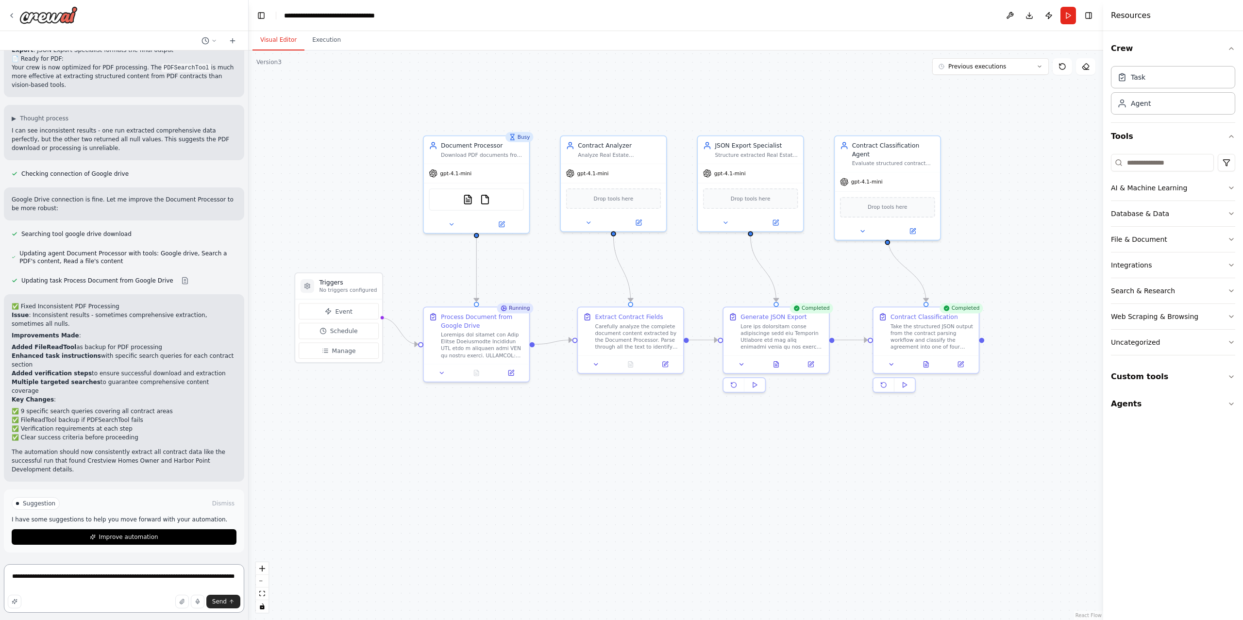
type textarea "**********"
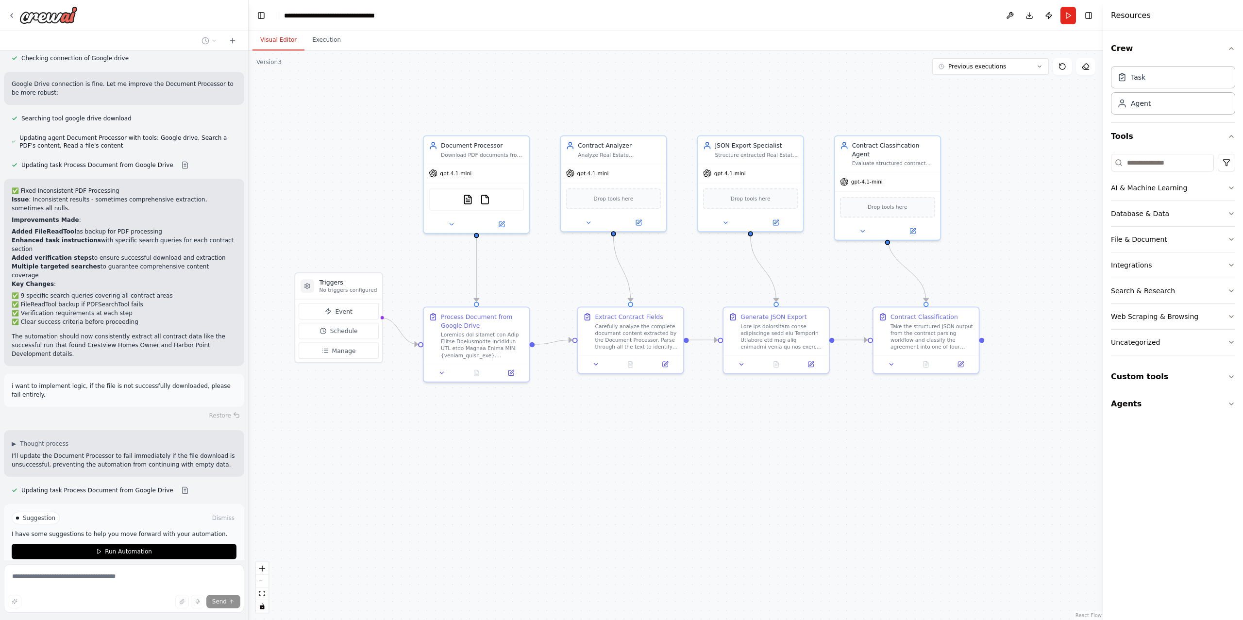
scroll to position [6295, 0]
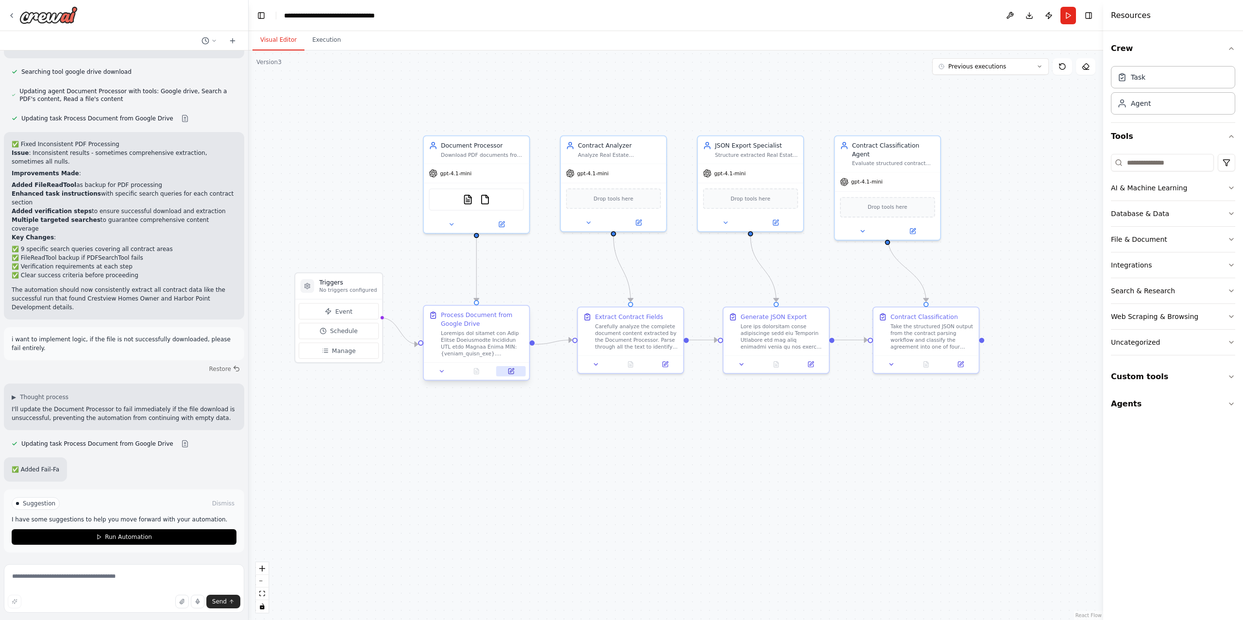
click at [511, 374] on icon at bounding box center [510, 371] width 7 height 7
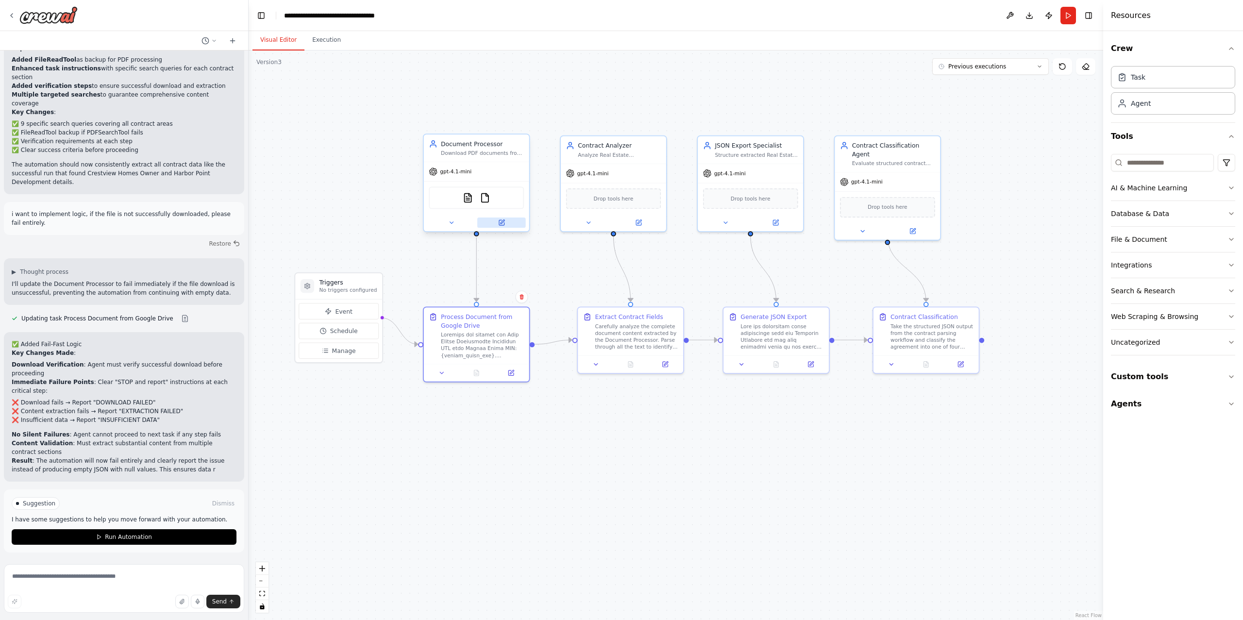
click at [507, 224] on button at bounding box center [501, 222] width 49 height 10
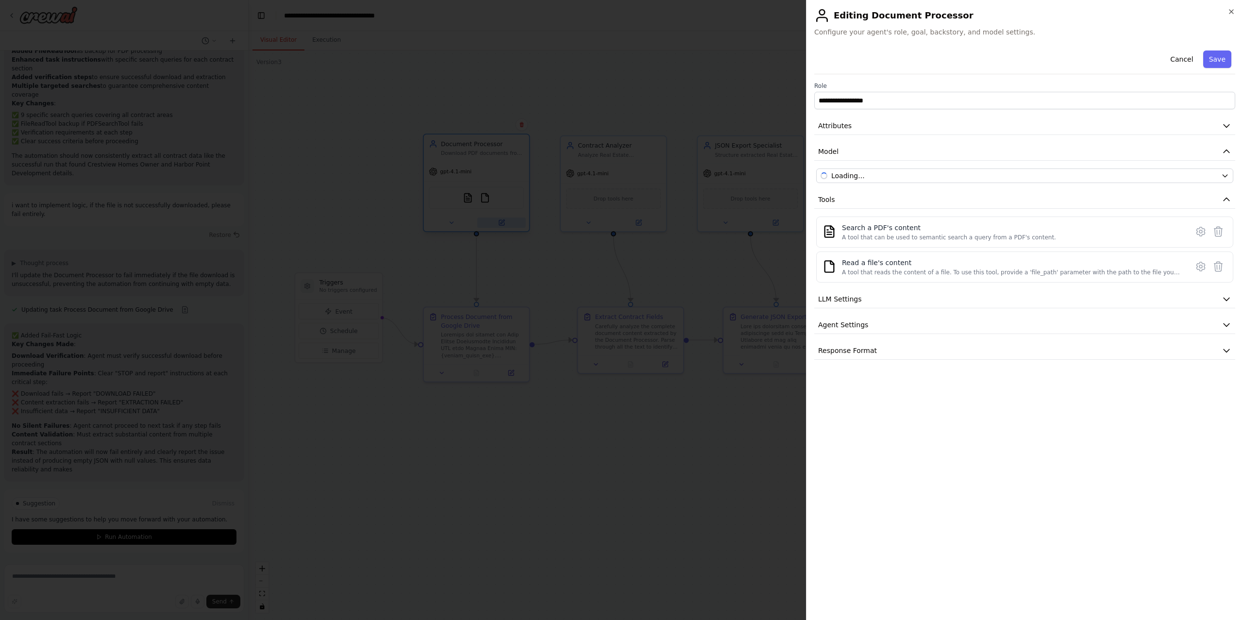
scroll to position [6423, 0]
click at [912, 128] on button "Attributes" at bounding box center [1024, 126] width 421 height 18
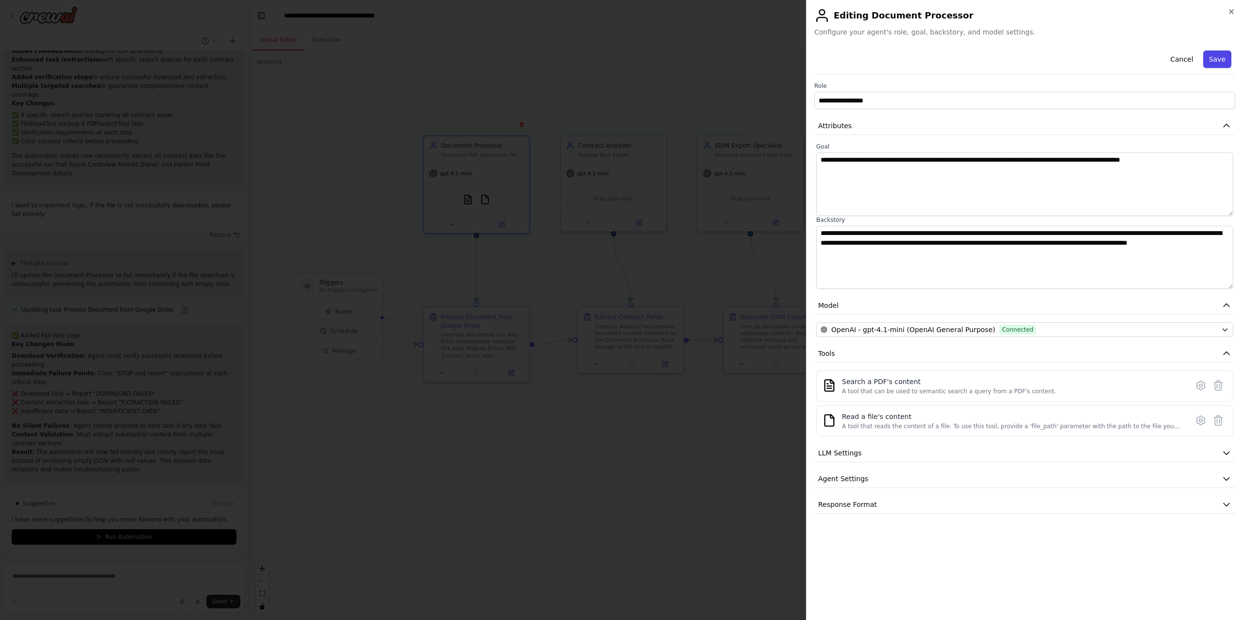
click at [1211, 57] on button "Save" at bounding box center [1217, 58] width 28 height 17
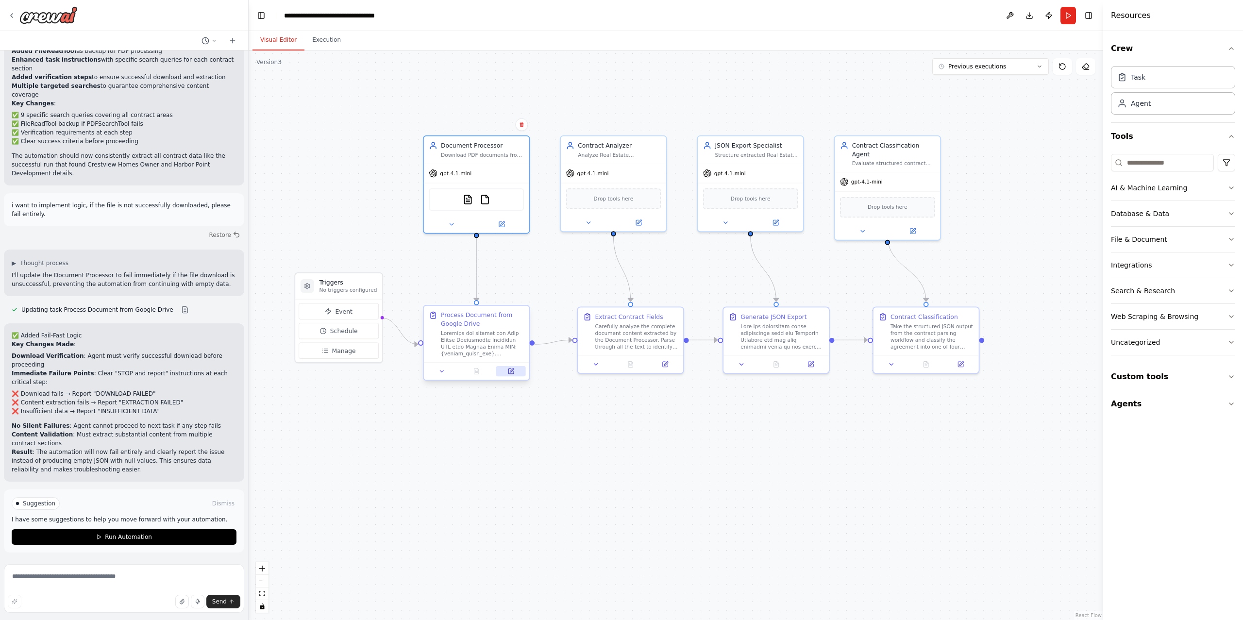
click at [517, 372] on button at bounding box center [511, 371] width 30 height 10
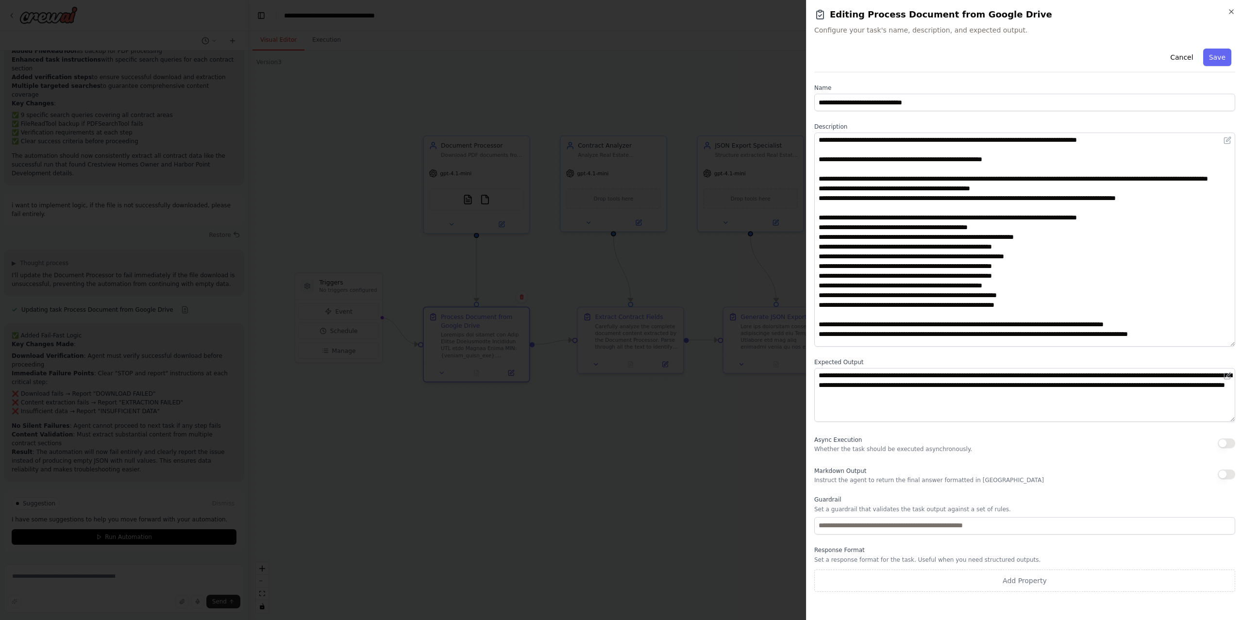
drag, startPoint x: 1229, startPoint y: 181, endPoint x: 1213, endPoint y: 340, distance: 160.5
click at [1214, 341] on textarea at bounding box center [1024, 240] width 421 height 214
click at [1148, 301] on textarea at bounding box center [1024, 240] width 421 height 214
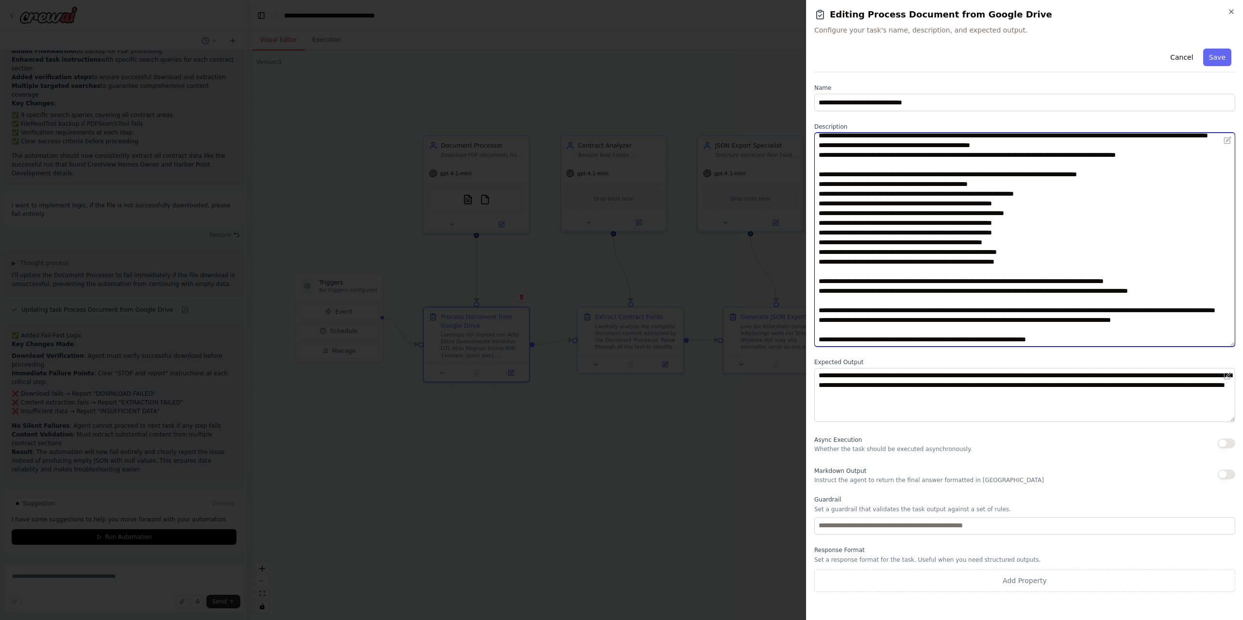
scroll to position [72, 0]
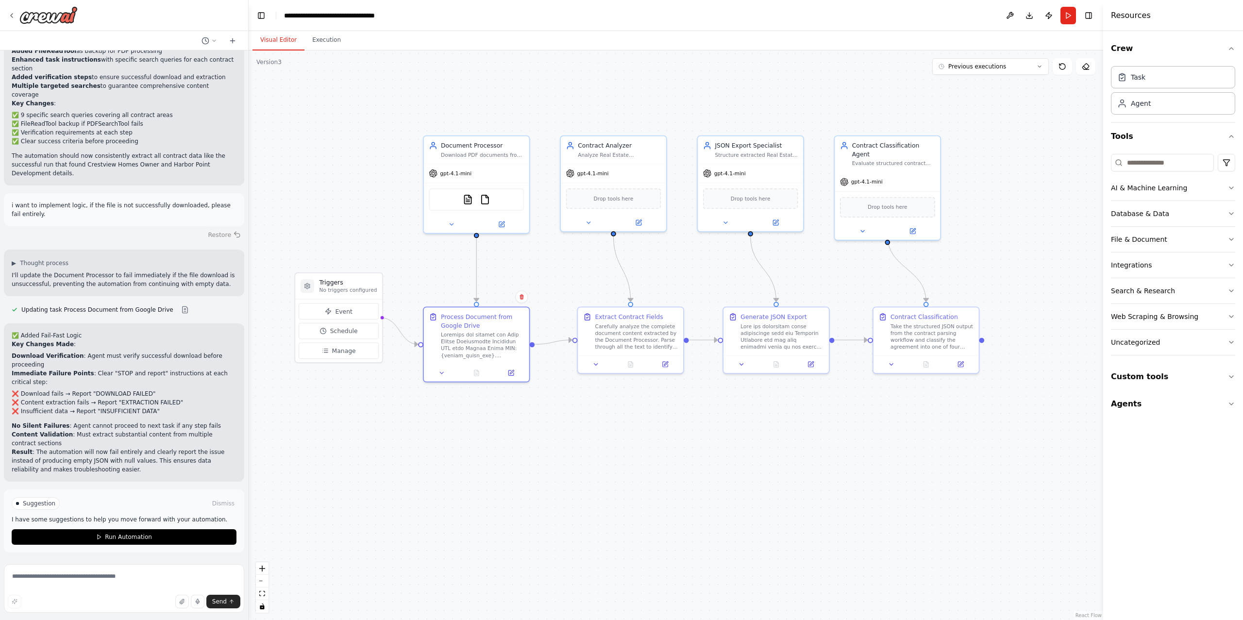
click at [218, 232] on button "Restore" at bounding box center [224, 235] width 41 height 14
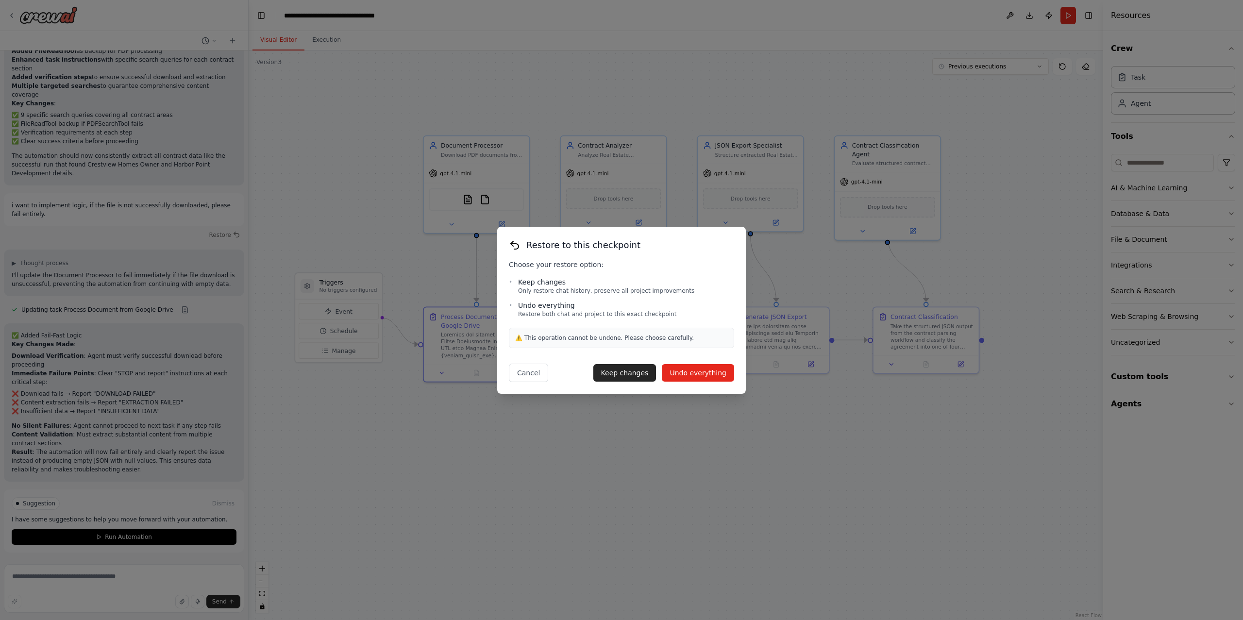
click at [697, 367] on button "Undo everything" at bounding box center [698, 372] width 72 height 17
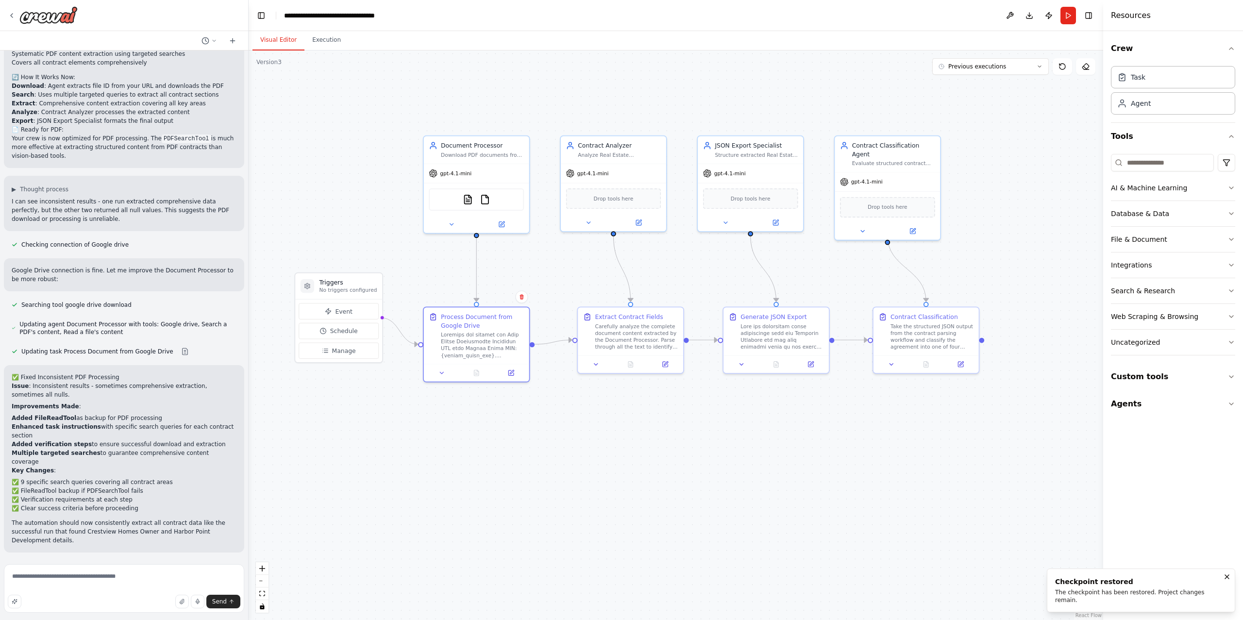
scroll to position [6056, 0]
click at [652, 493] on div ".deletable-edge-delete-btn { width: 20px; height: 20px; border: 0px solid #ffff…" at bounding box center [676, 334] width 854 height 569
click at [515, 377] on div at bounding box center [476, 370] width 105 height 17
click at [513, 372] on icon at bounding box center [510, 370] width 5 height 5
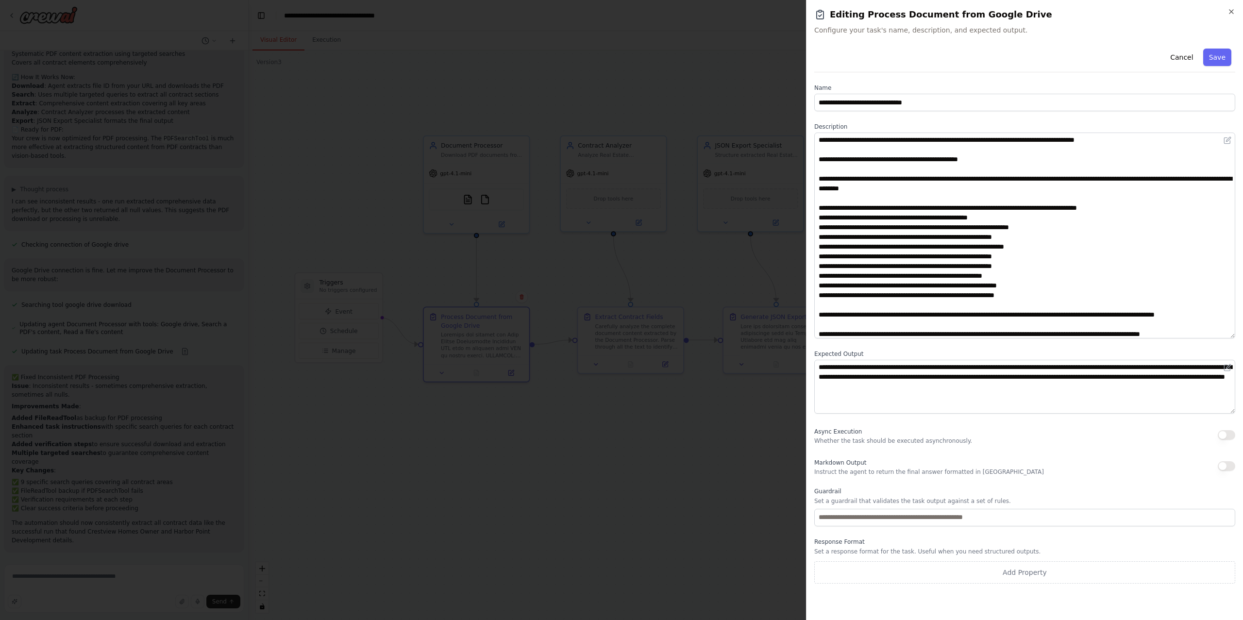
drag, startPoint x: 1229, startPoint y: 184, endPoint x: 1235, endPoint y: 336, distance: 152.0
click at [1235, 336] on div "**********" at bounding box center [1024, 310] width 437 height 620
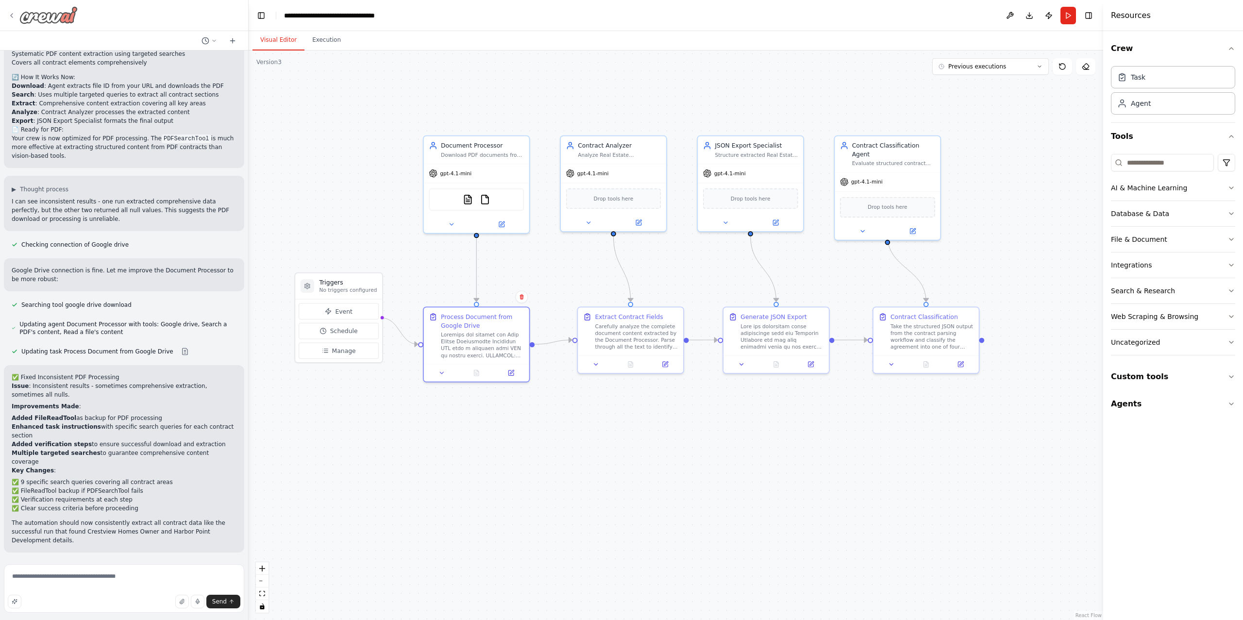
click at [10, 13] on icon at bounding box center [12, 16] width 8 height 8
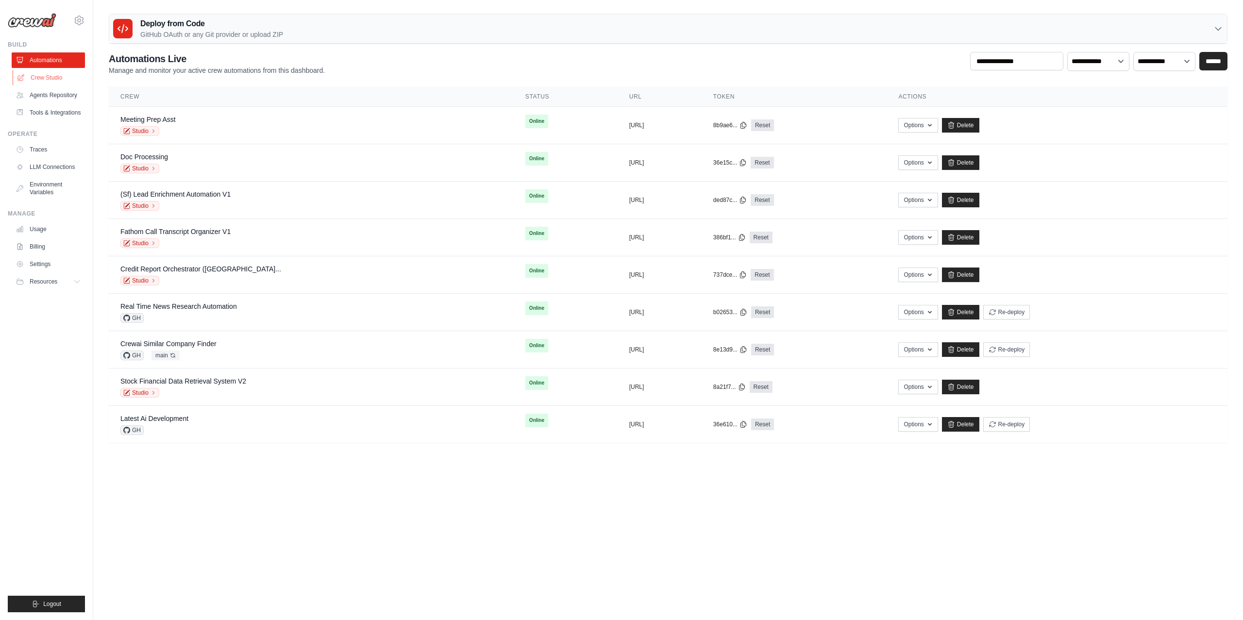
click at [55, 74] on link "Crew Studio" at bounding box center [49, 78] width 73 height 16
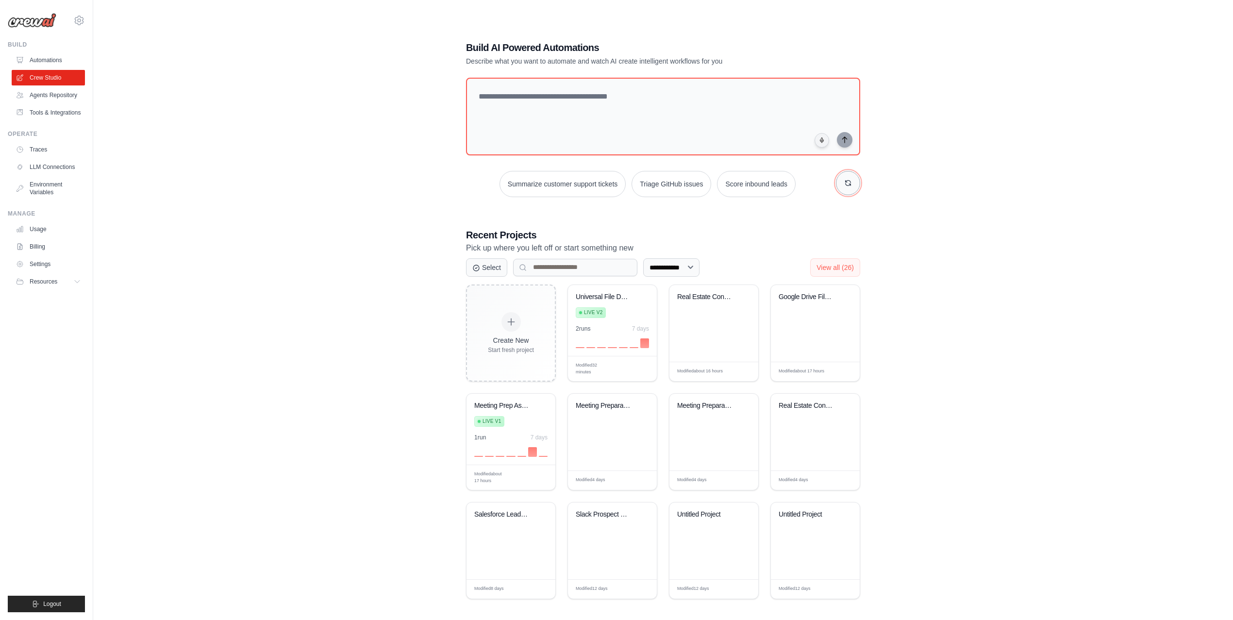
click at [848, 185] on icon "button" at bounding box center [848, 182] width 5 height 5
click at [533, 99] on textarea at bounding box center [663, 116] width 398 height 79
paste textarea "**********"
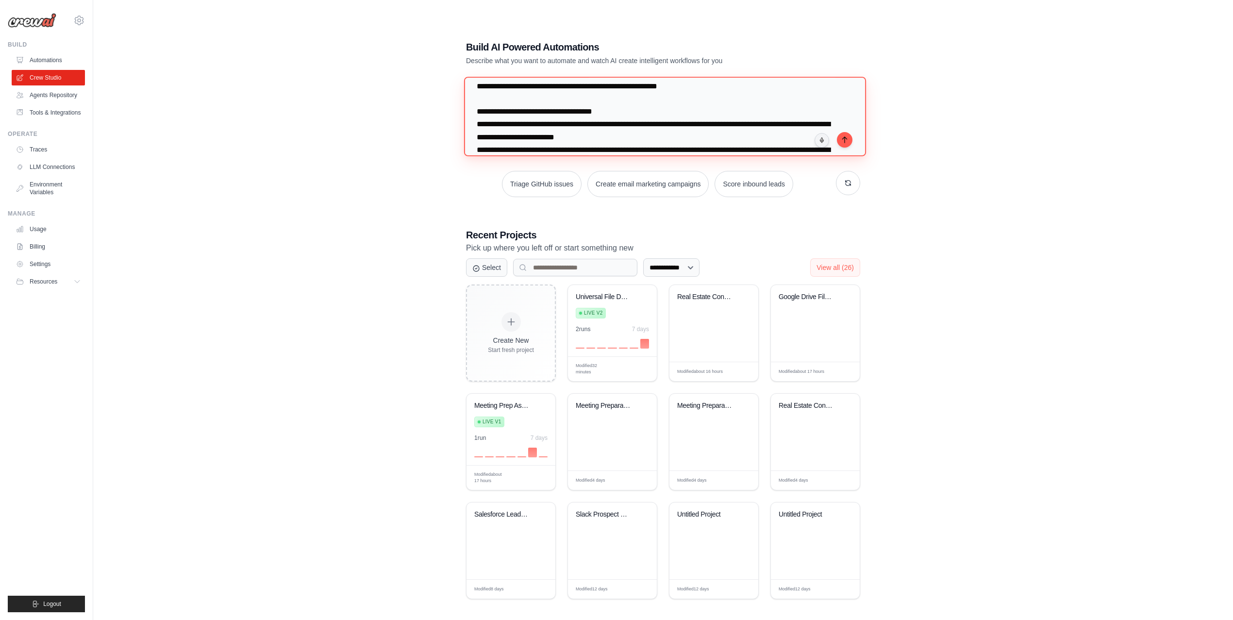
scroll to position [30, 0]
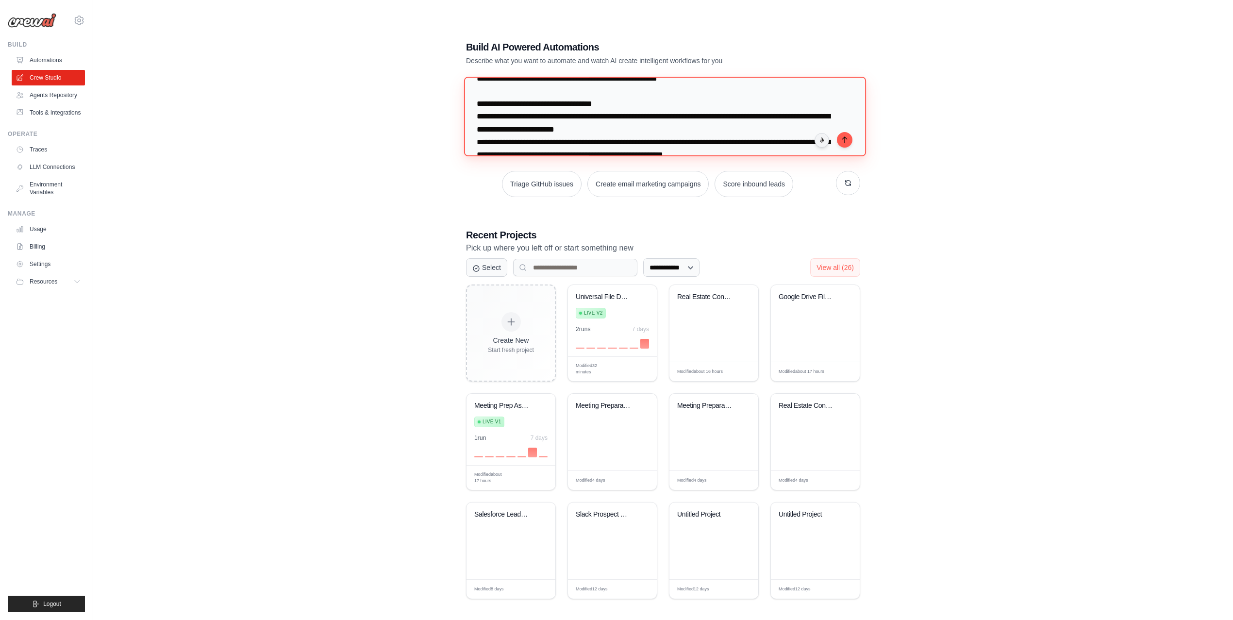
click at [674, 123] on textarea at bounding box center [665, 116] width 402 height 79
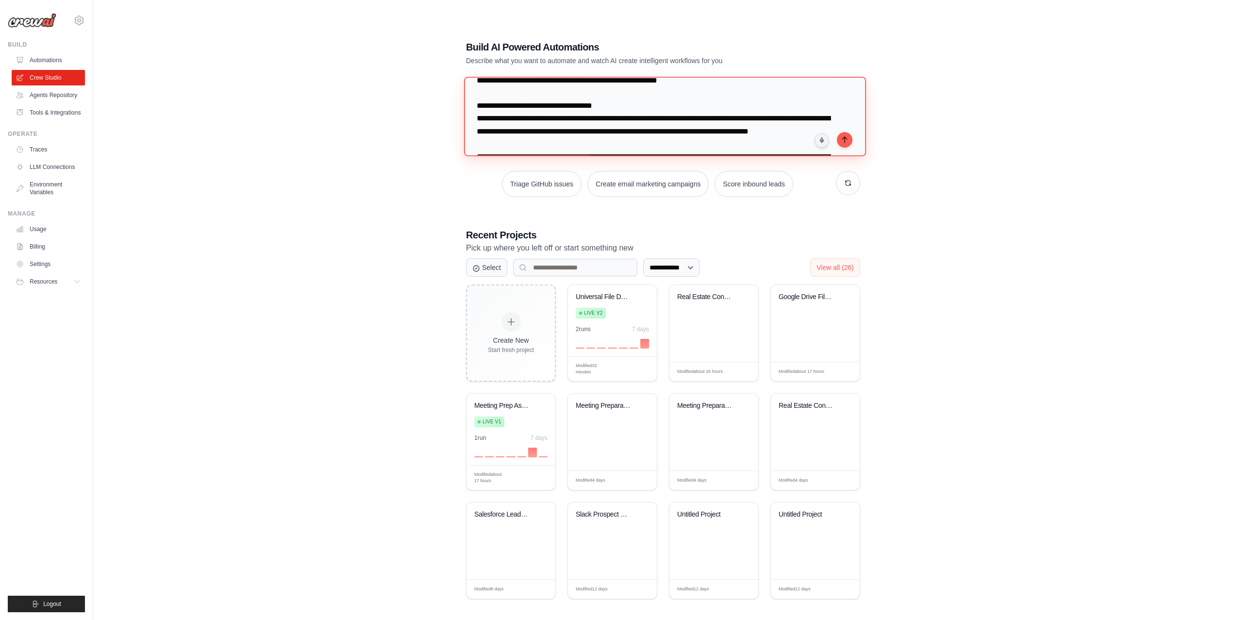
scroll to position [47, 0]
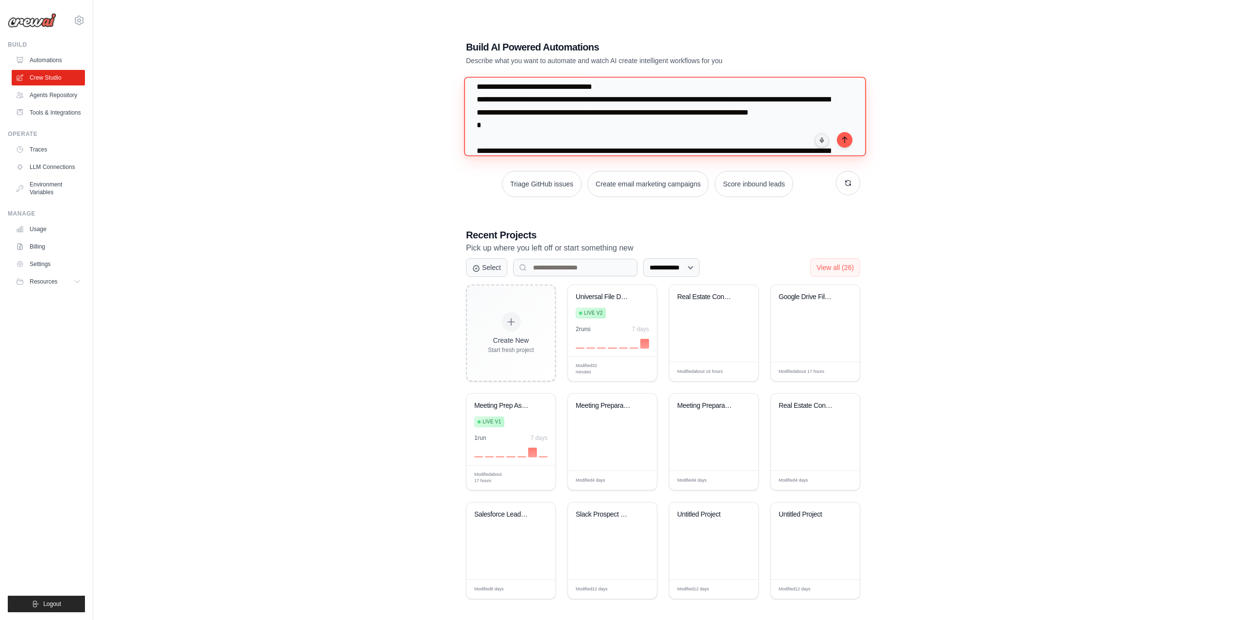
paste textarea "**********"
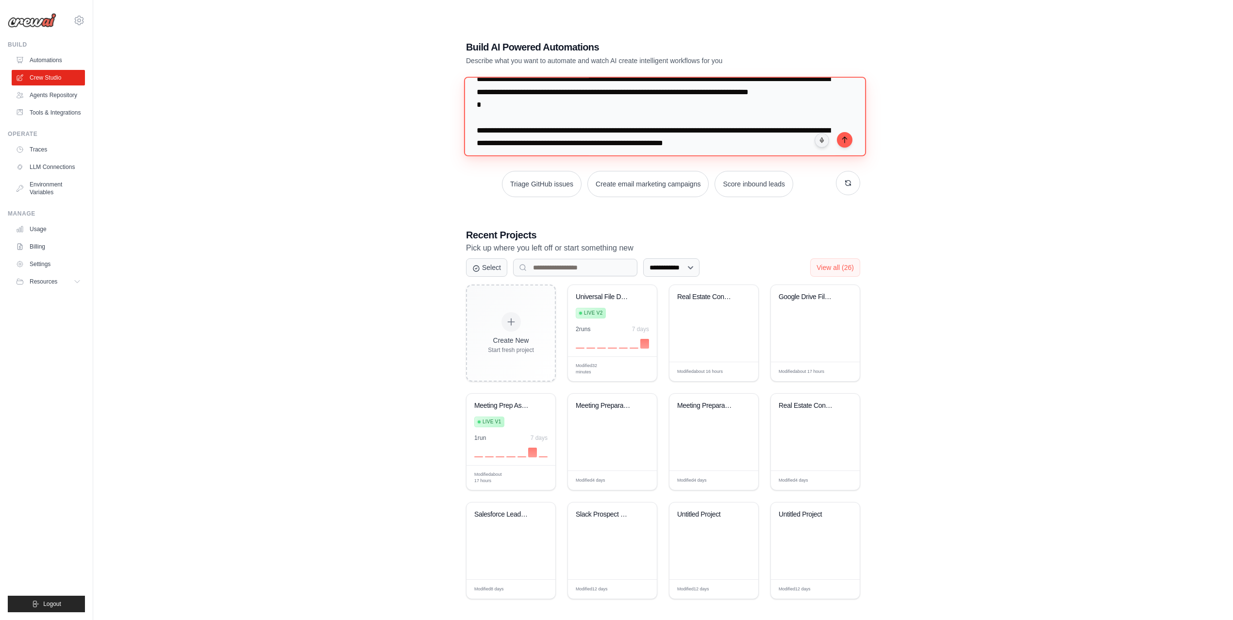
scroll to position [81, 0]
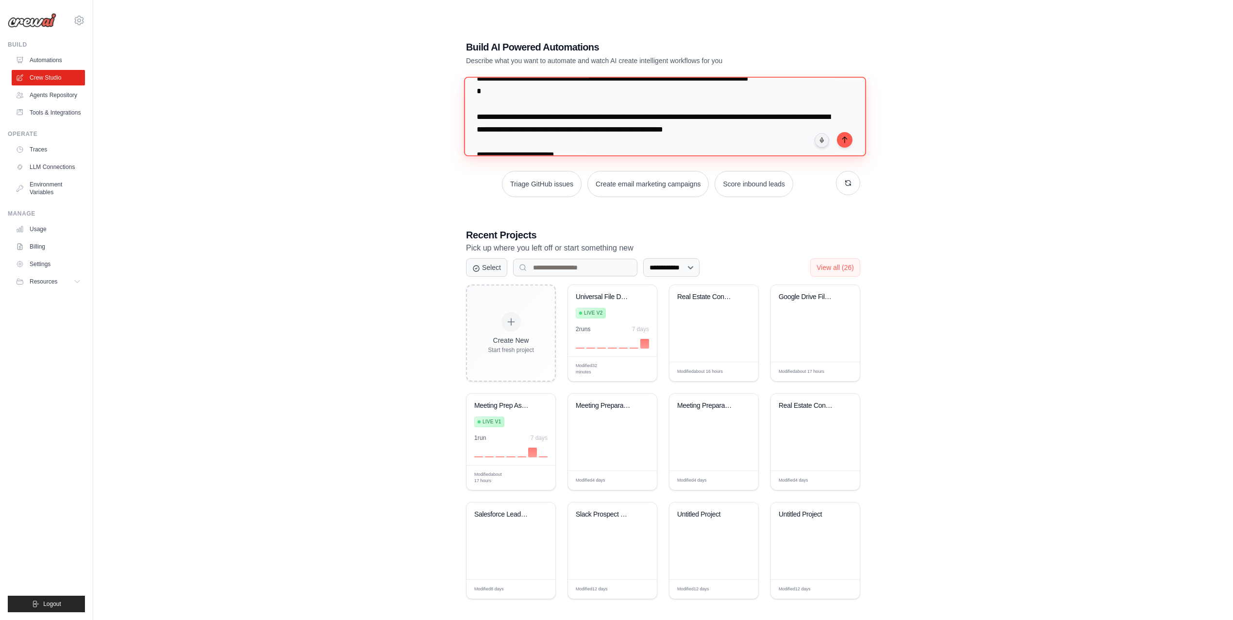
paste textarea "**********"
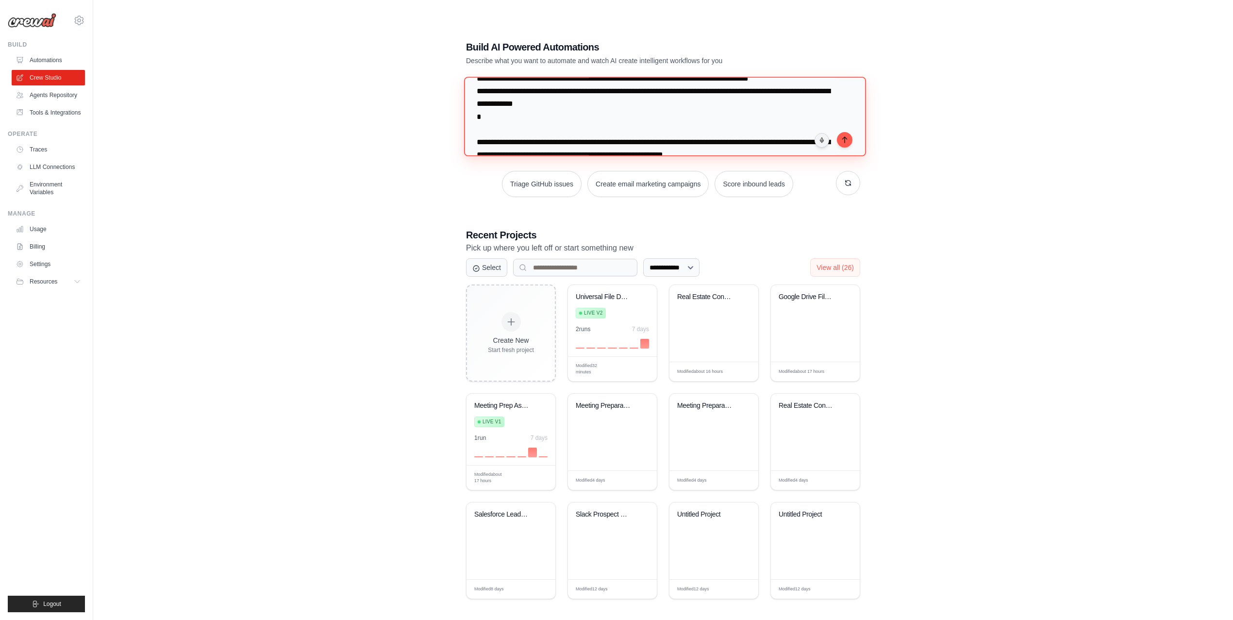
paste textarea "**********"
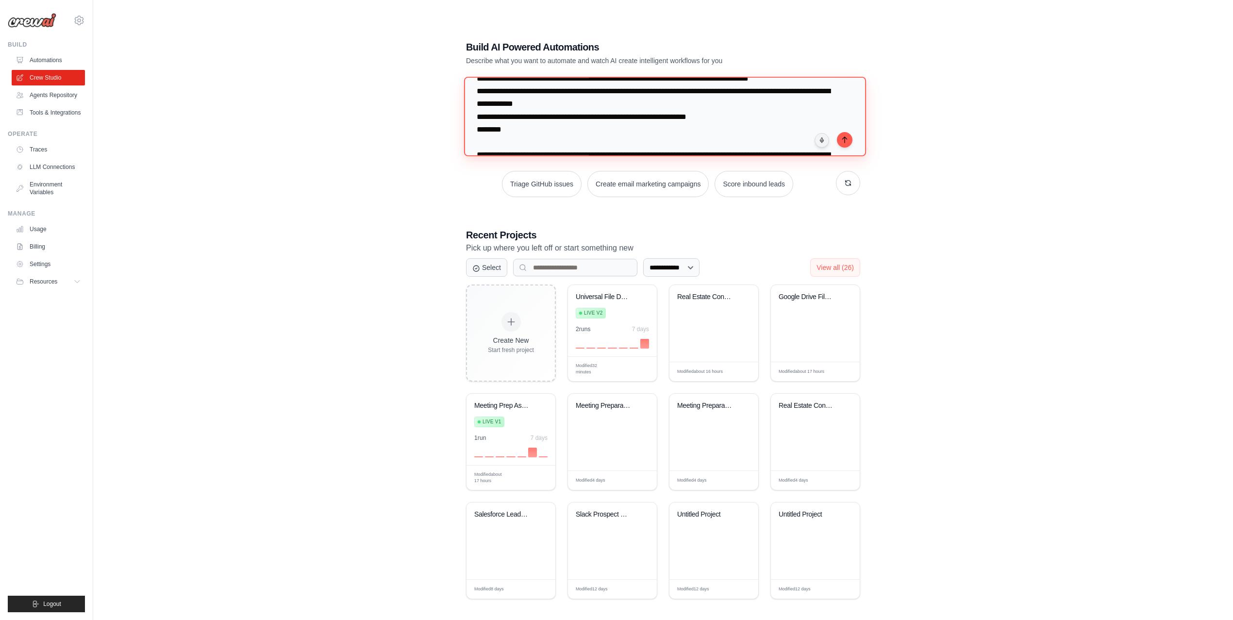
type textarea "**********"
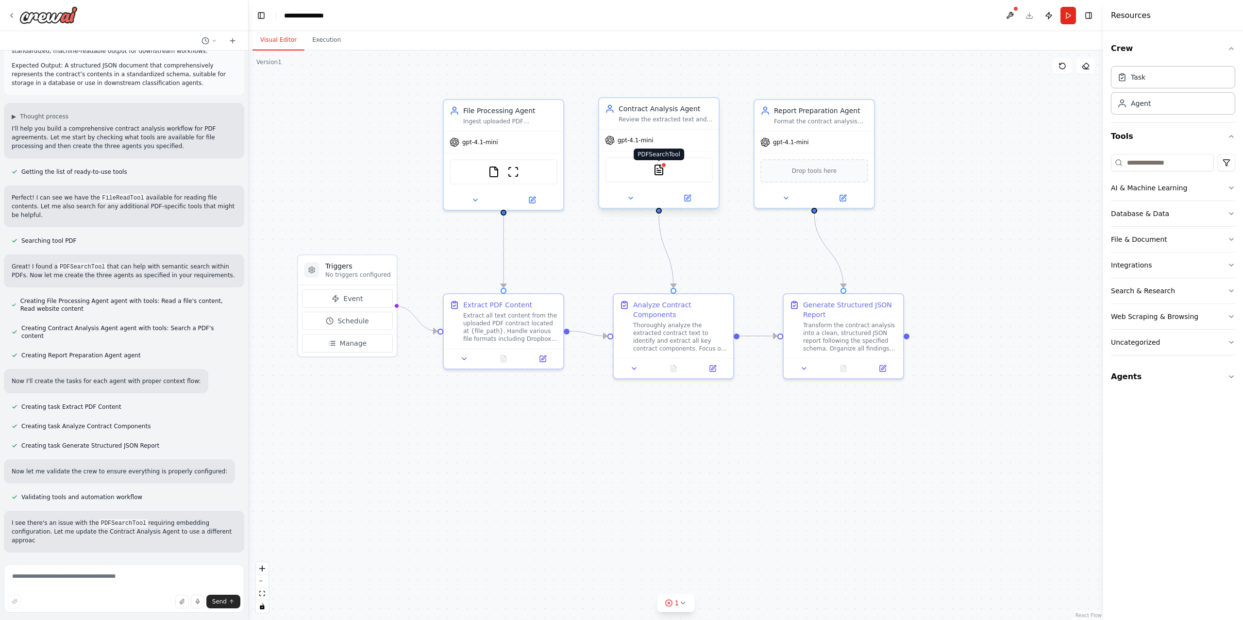
scroll to position [387, 0]
click at [659, 172] on img at bounding box center [659, 170] width 12 height 12
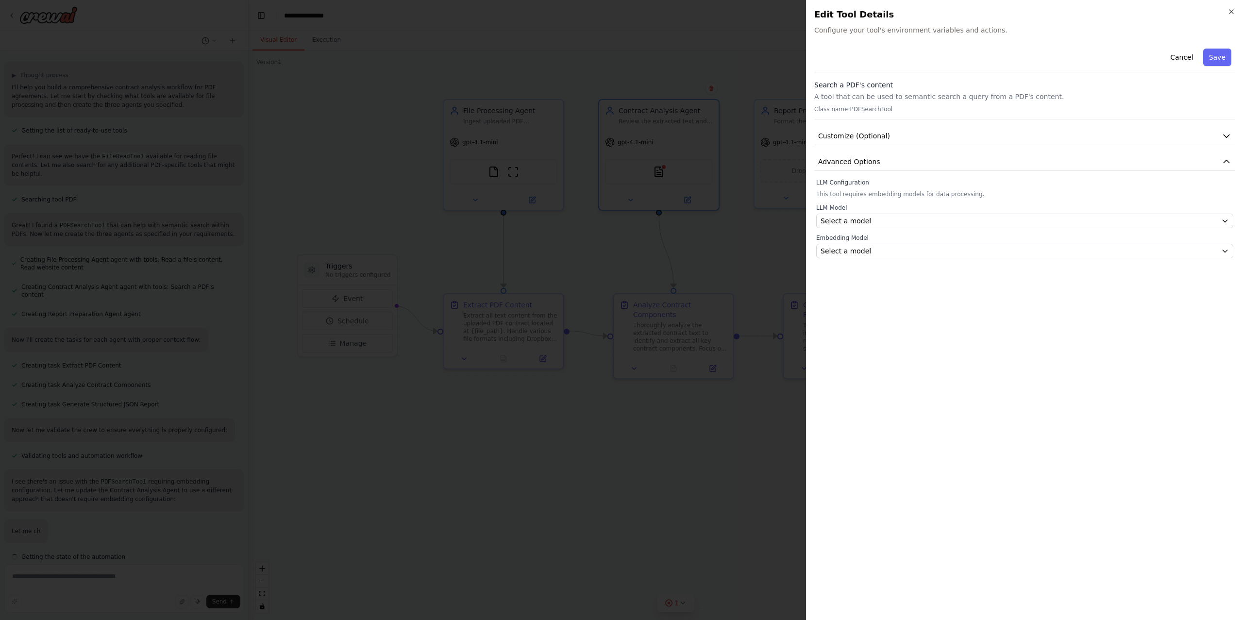
scroll to position [439, 0]
click at [889, 218] on div "Select a model" at bounding box center [1018, 221] width 397 height 10
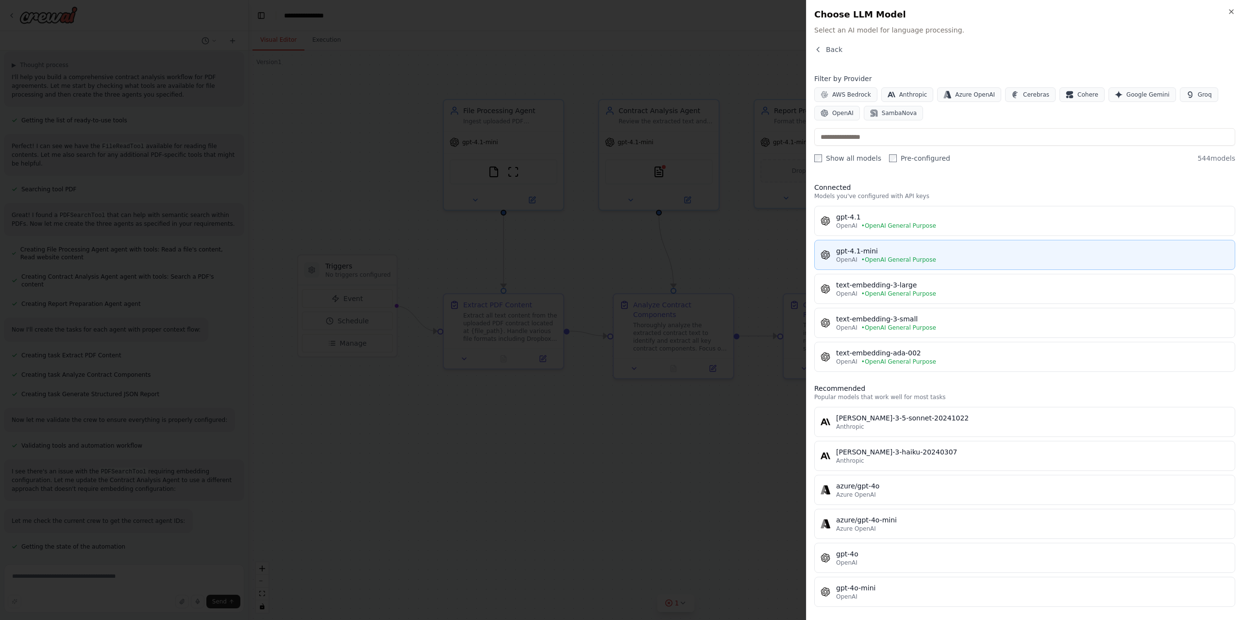
click at [891, 260] on span "• OpenAI General Purpose" at bounding box center [898, 260] width 75 height 8
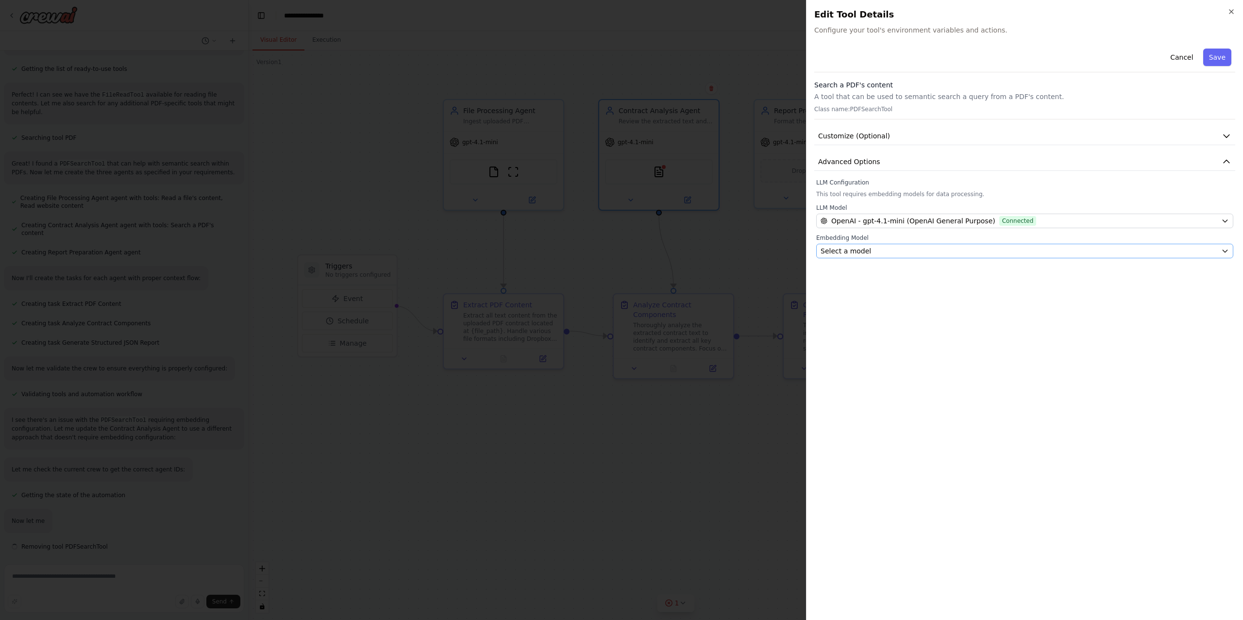
scroll to position [490, 0]
click at [888, 251] on div "Select a model" at bounding box center [1018, 251] width 397 height 10
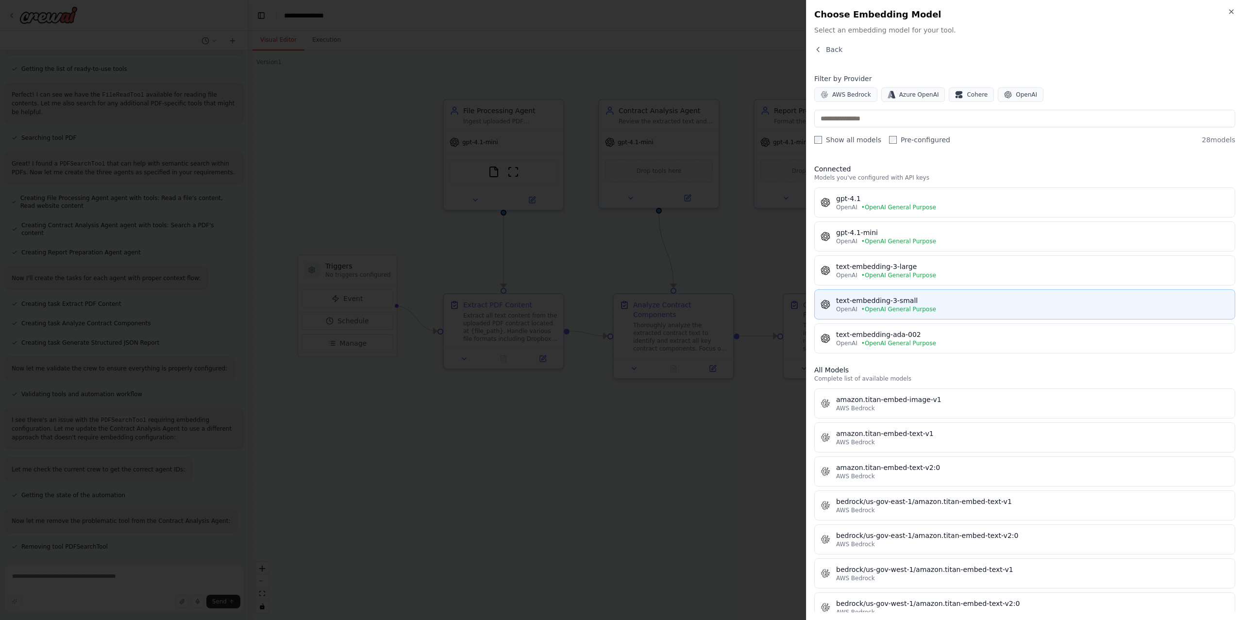
click at [897, 295] on button "text-embedding-3-small OpenAI • OpenAI General Purpose" at bounding box center [1024, 304] width 421 height 30
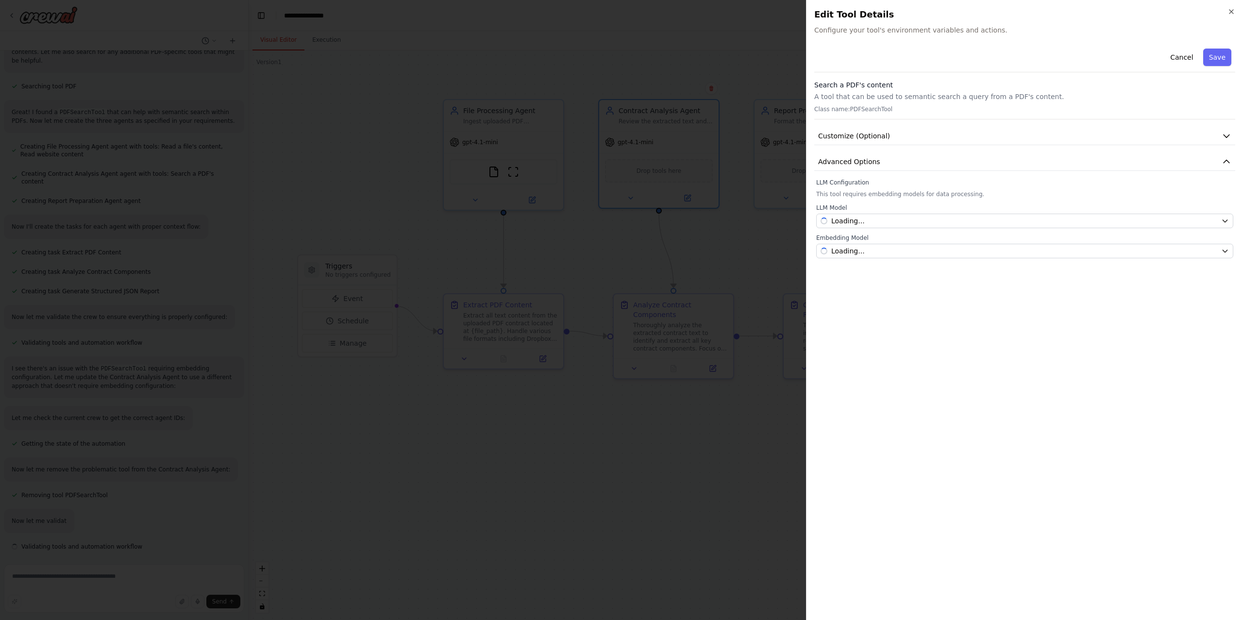
scroll to position [542, 0]
click at [1217, 50] on button "Save" at bounding box center [1217, 57] width 28 height 17
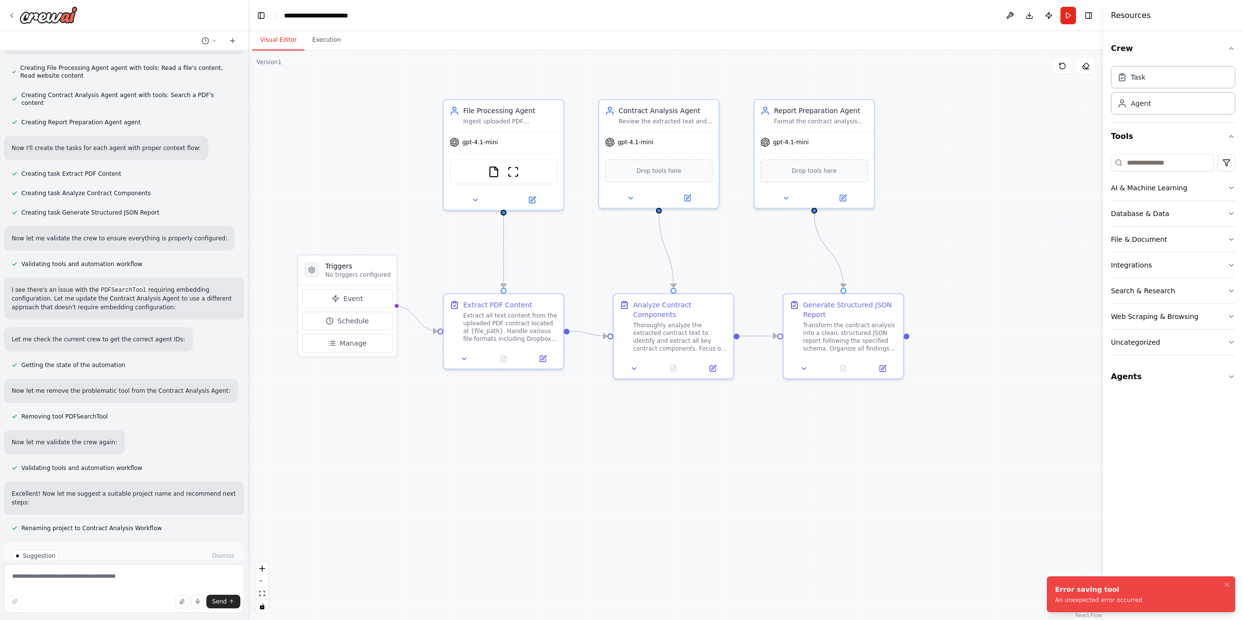
scroll to position [673, 0]
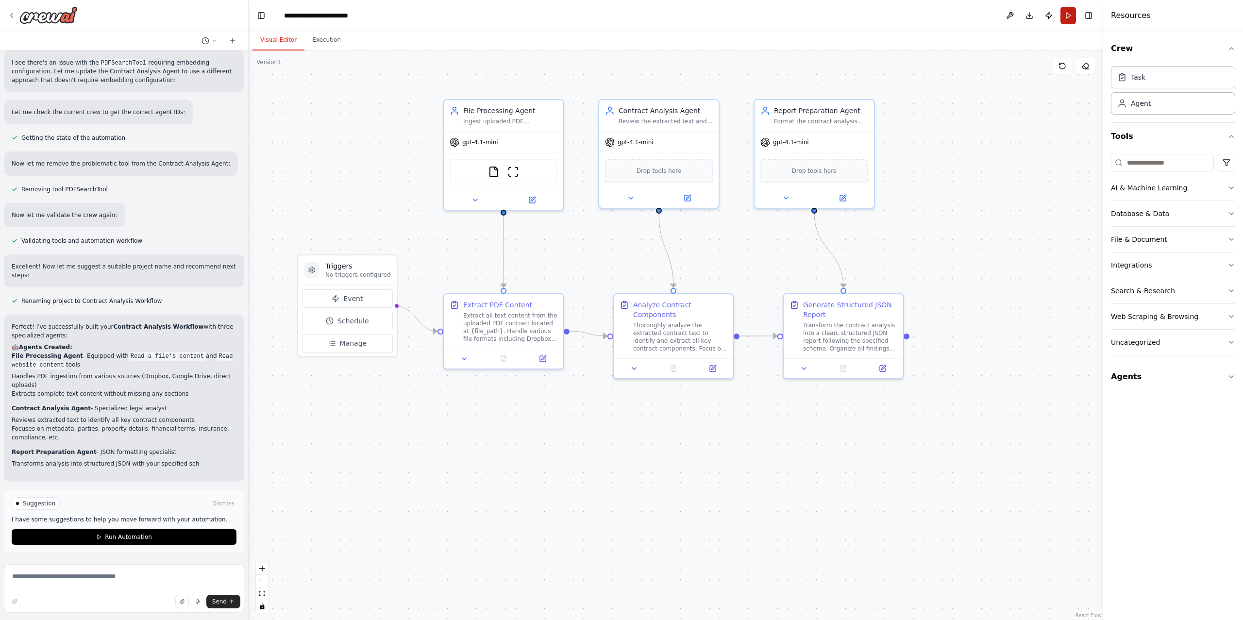
click at [1067, 15] on button "Run" at bounding box center [1068, 15] width 16 height 17
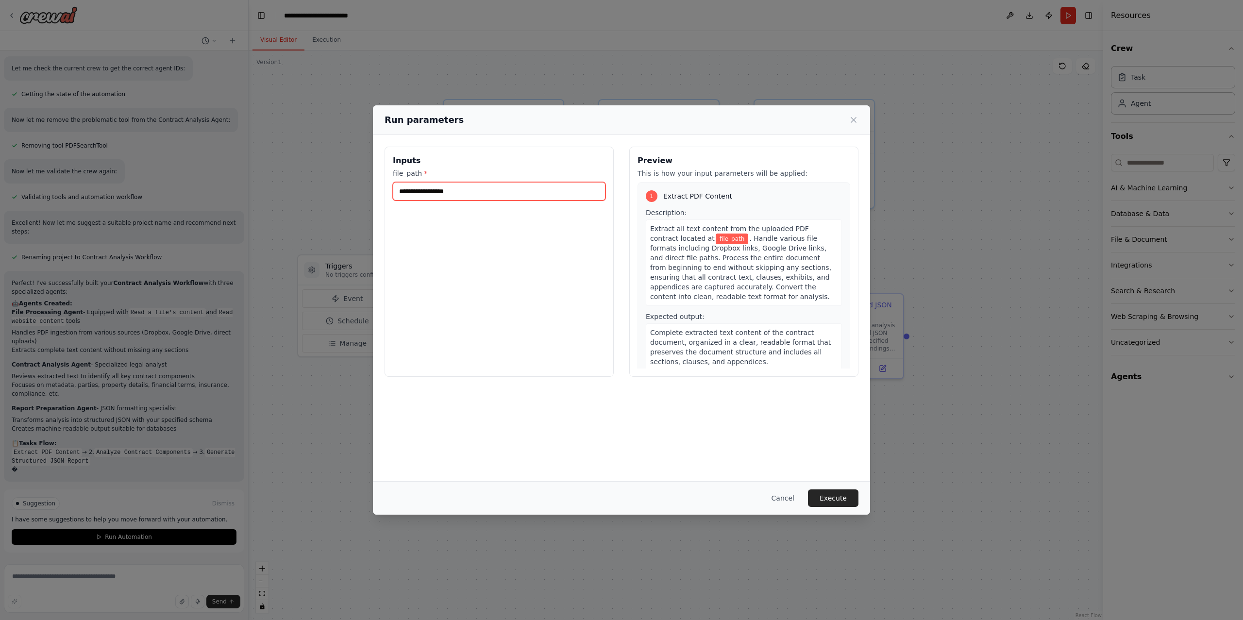
click at [522, 193] on input "file_path *" at bounding box center [499, 191] width 213 height 18
paste input "**********"
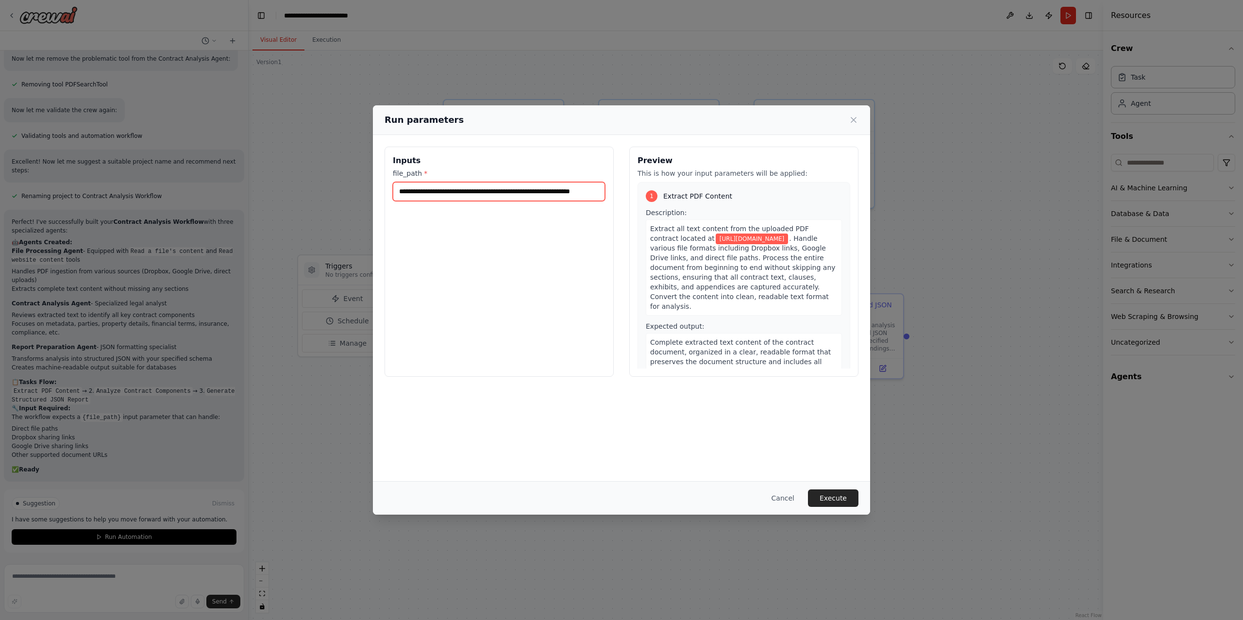
scroll to position [0, 0]
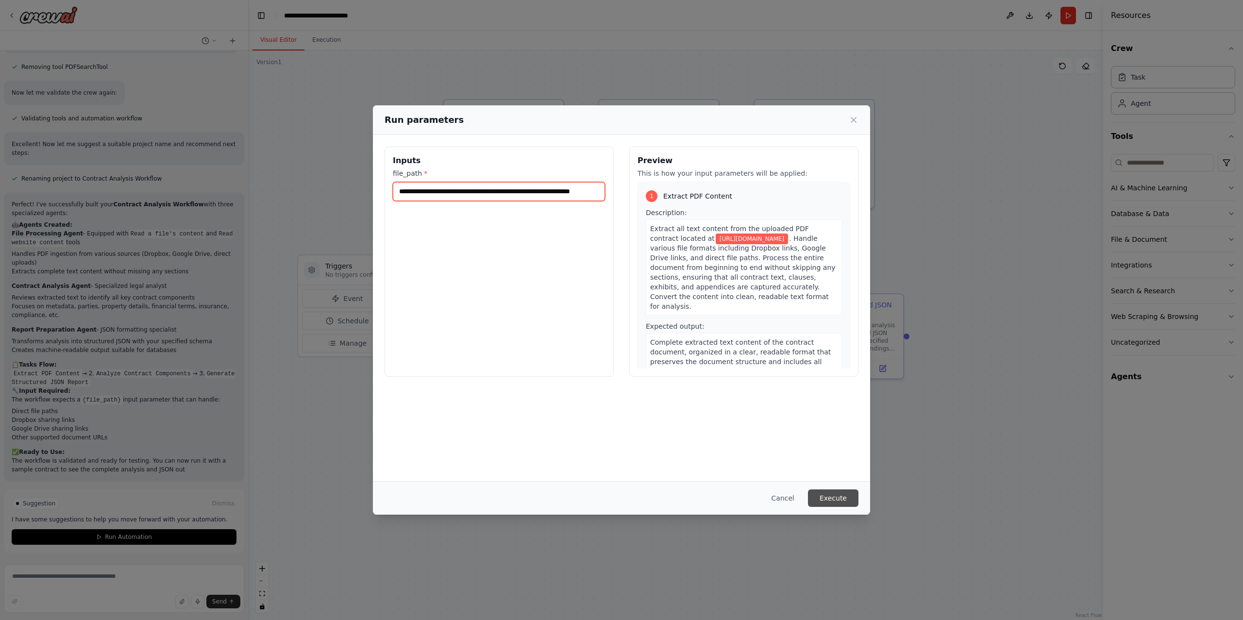
type input "**********"
click at [822, 498] on button "Execute" at bounding box center [833, 497] width 50 height 17
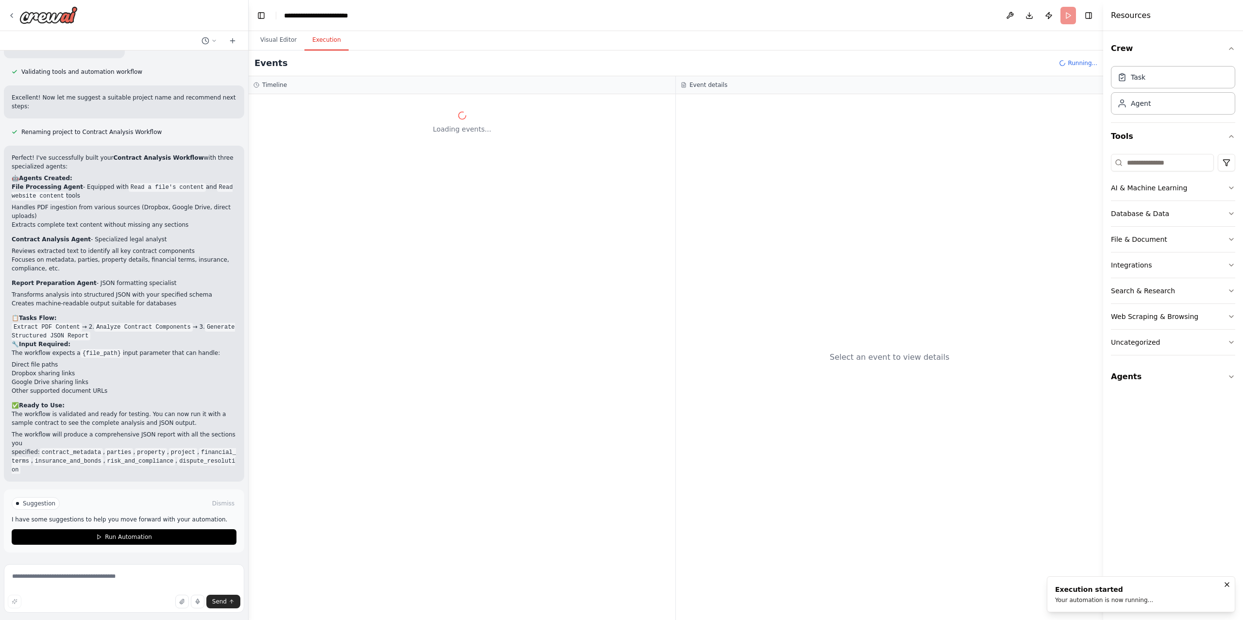
scroll to position [1008, 0]
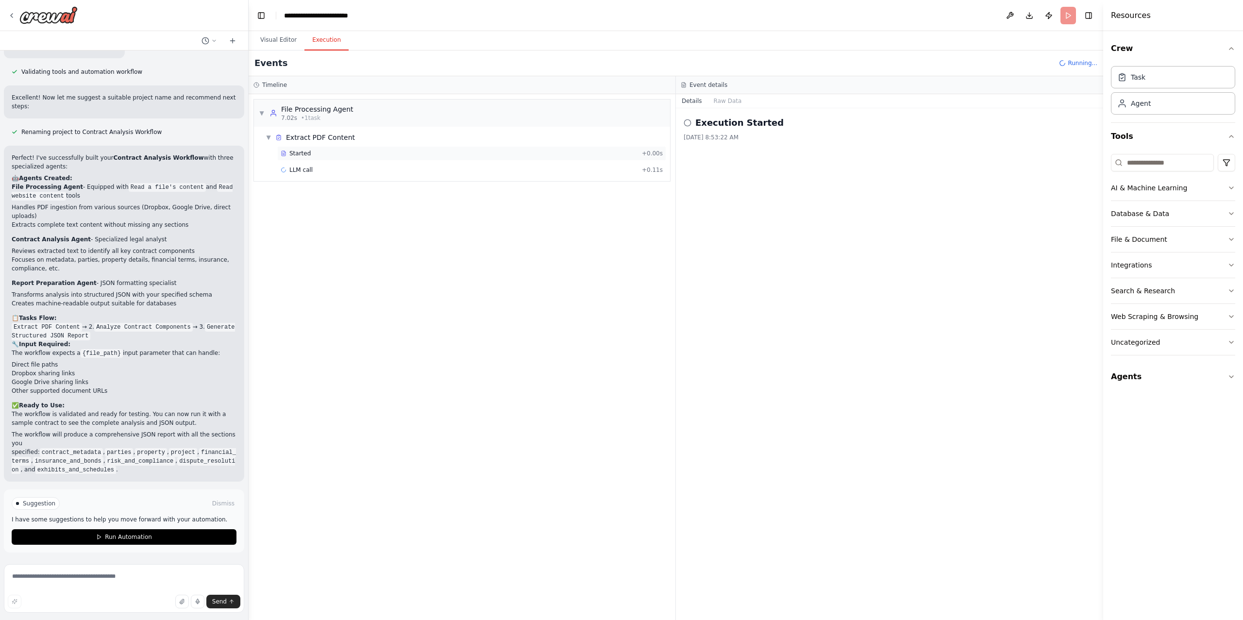
click at [357, 149] on div "Started" at bounding box center [459, 153] width 357 height 8
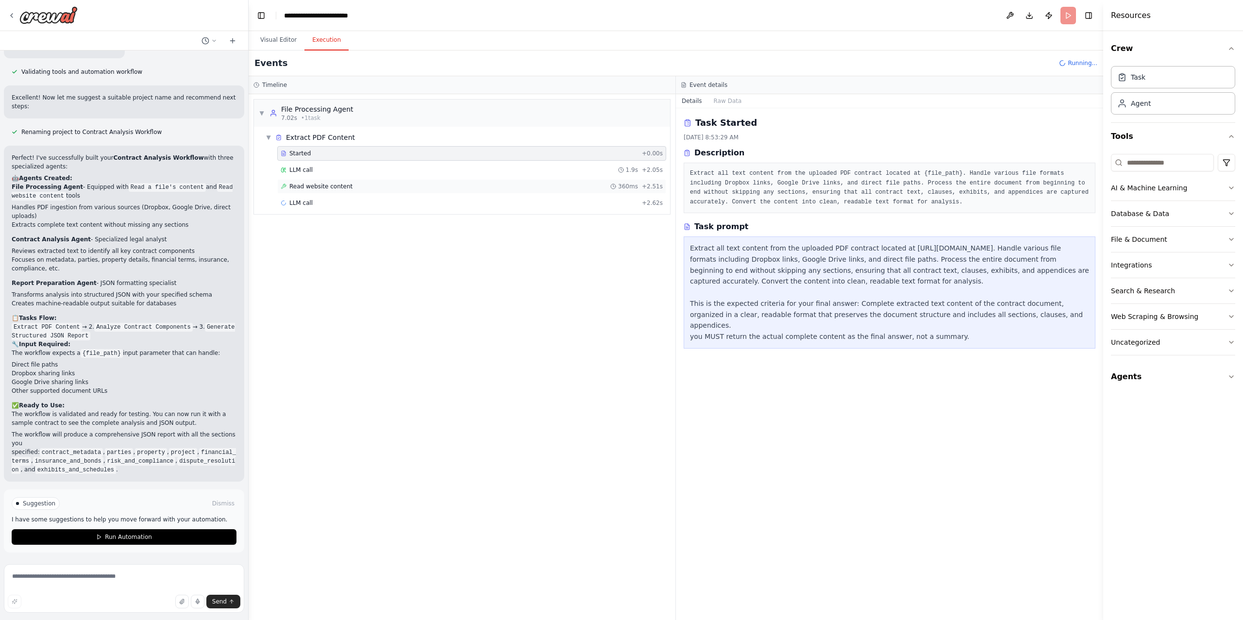
click at [344, 184] on span "Read website content" at bounding box center [320, 186] width 63 height 8
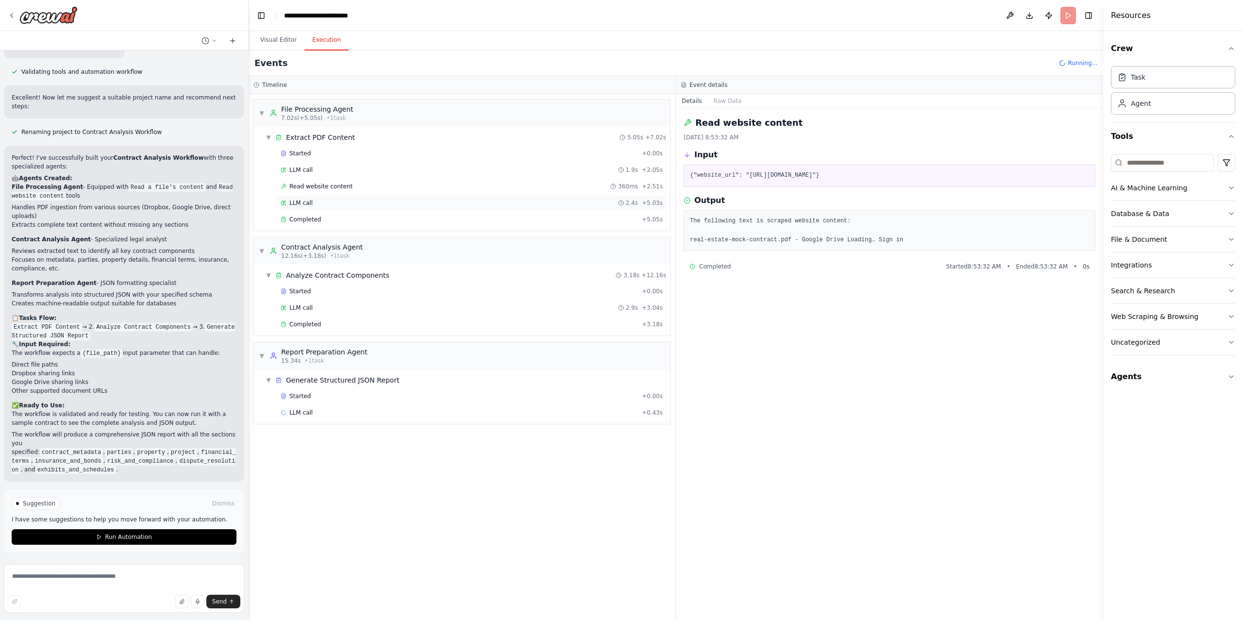
click at [333, 206] on div "LLM call 2.4s + 5.03s" at bounding box center [472, 203] width 382 height 8
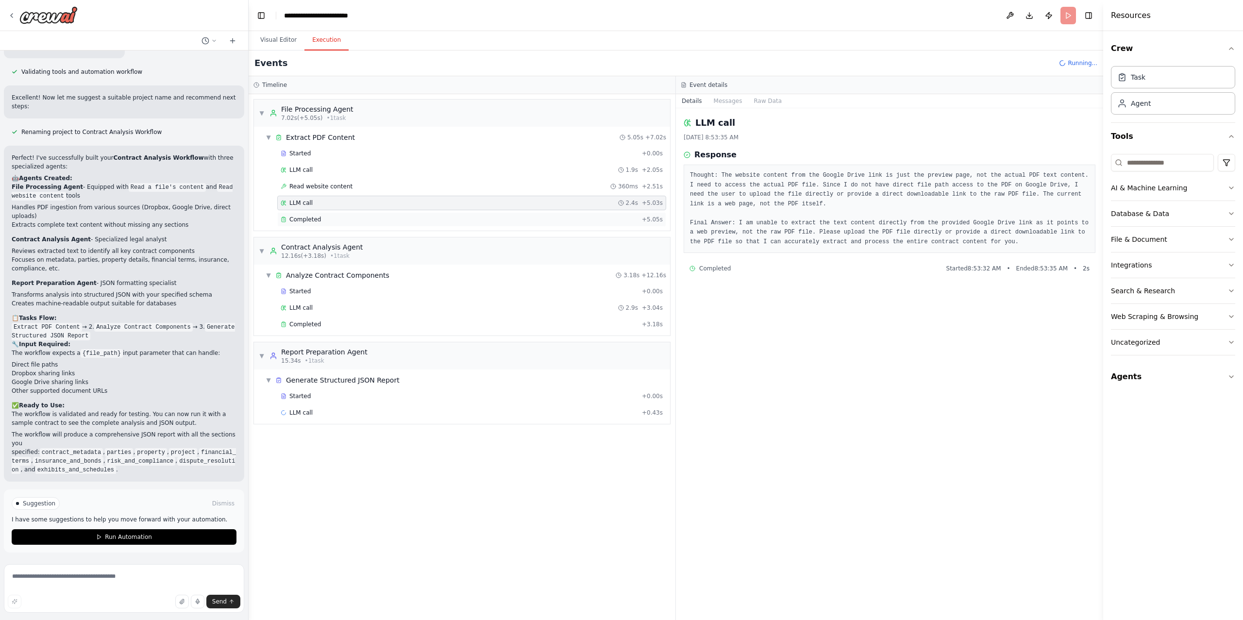
click at [322, 220] on div "Completed" at bounding box center [459, 220] width 357 height 8
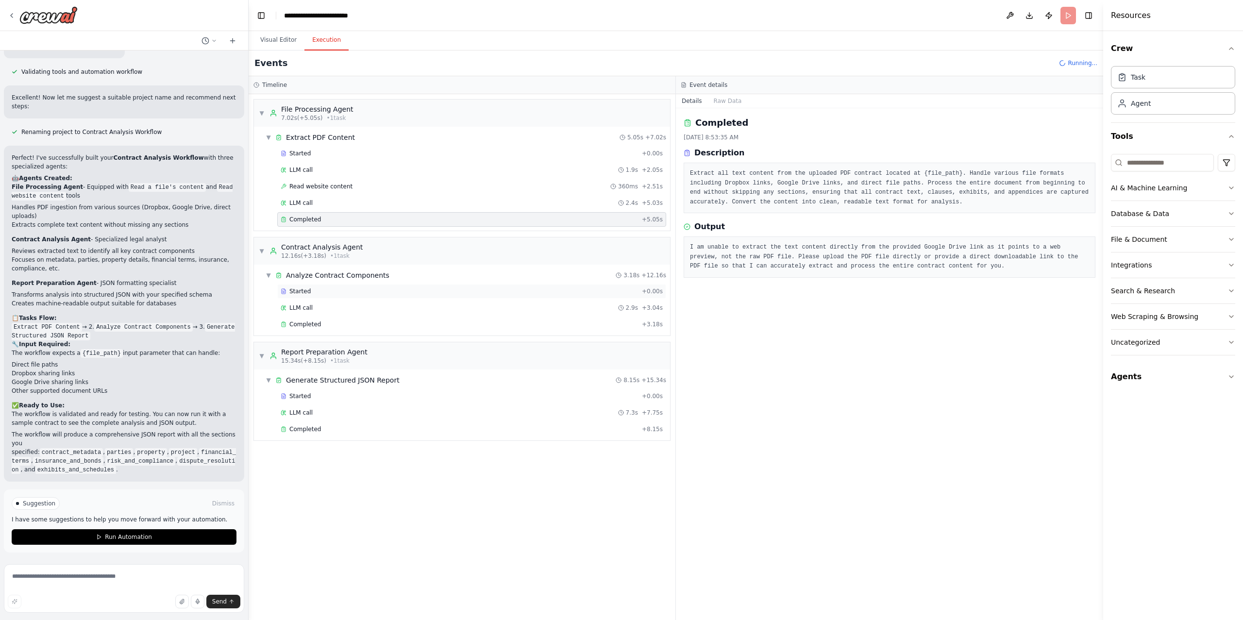
click at [308, 295] on span "Started" at bounding box center [299, 291] width 21 height 8
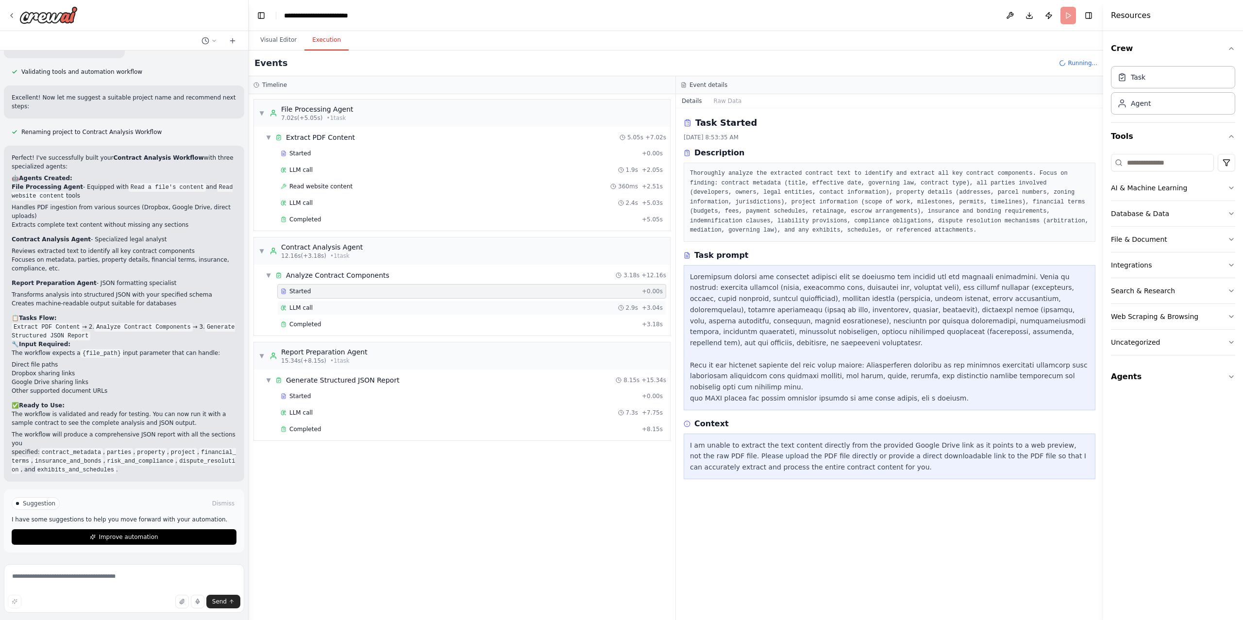
click at [309, 309] on span "LLM call" at bounding box center [300, 308] width 23 height 8
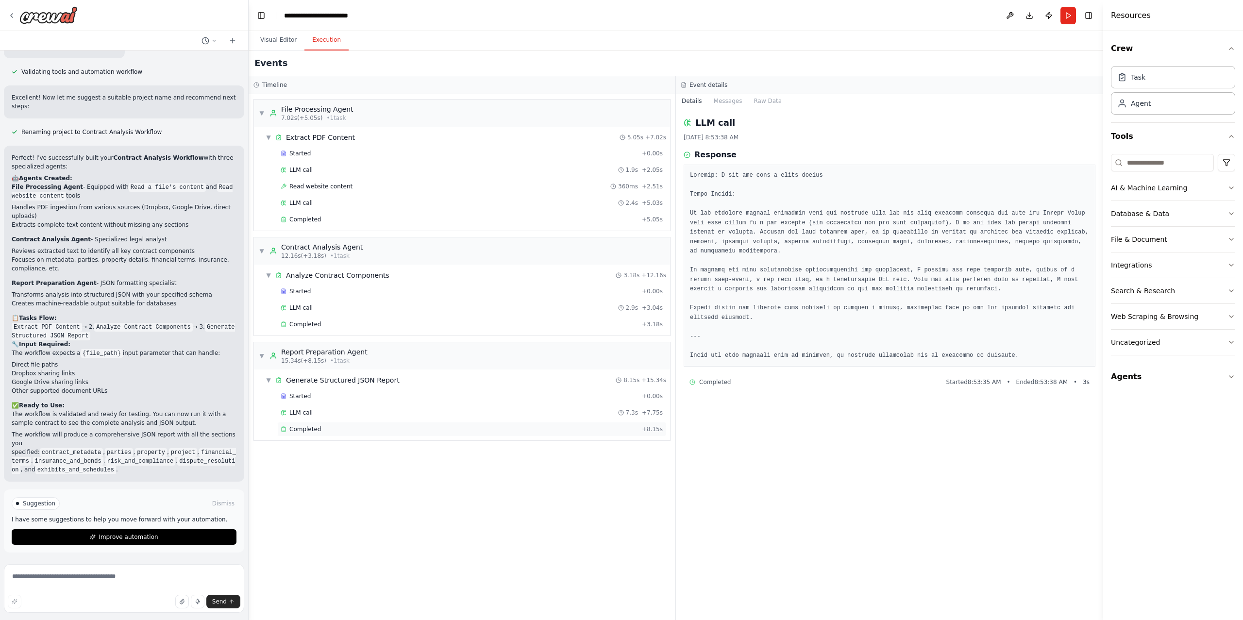
click at [326, 432] on div "Completed" at bounding box center [459, 429] width 357 height 8
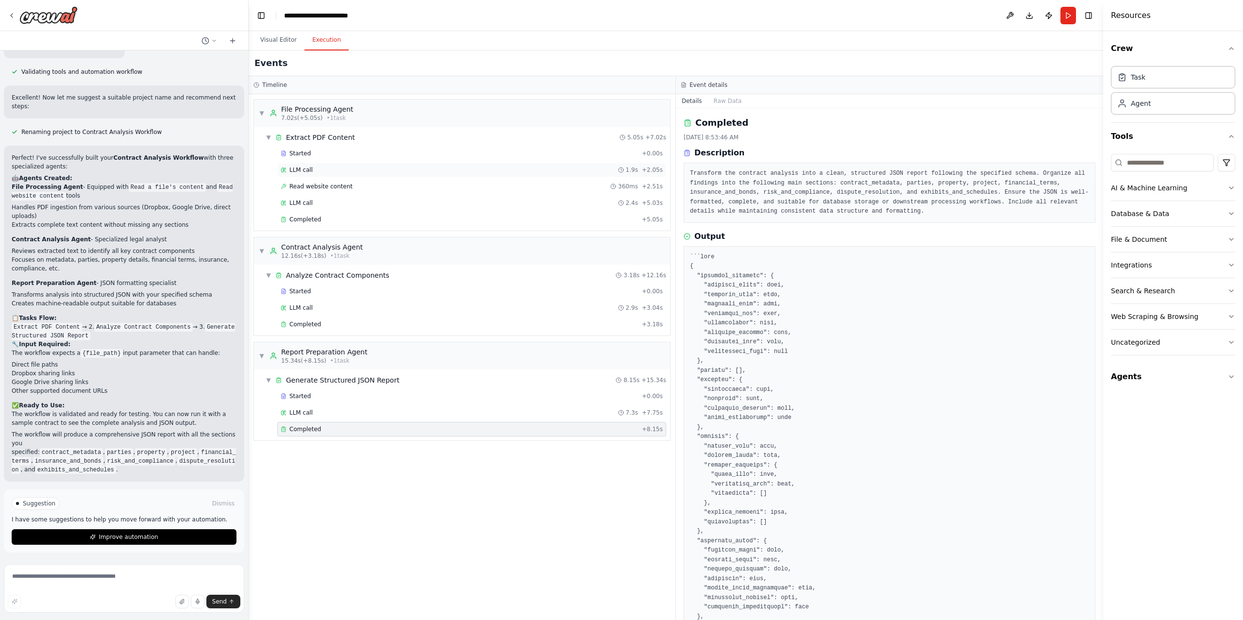
click at [334, 163] on div "LLM call 1.9s + 2.05s" at bounding box center [471, 170] width 389 height 15
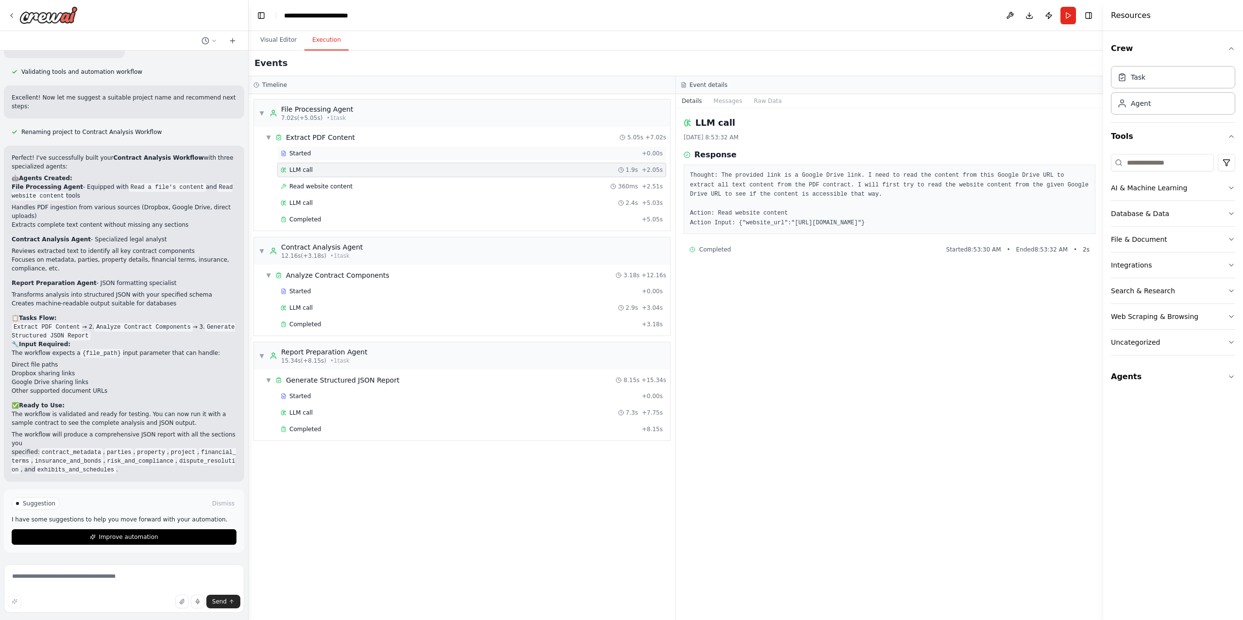
click at [333, 157] on div "Started" at bounding box center [459, 153] width 357 height 8
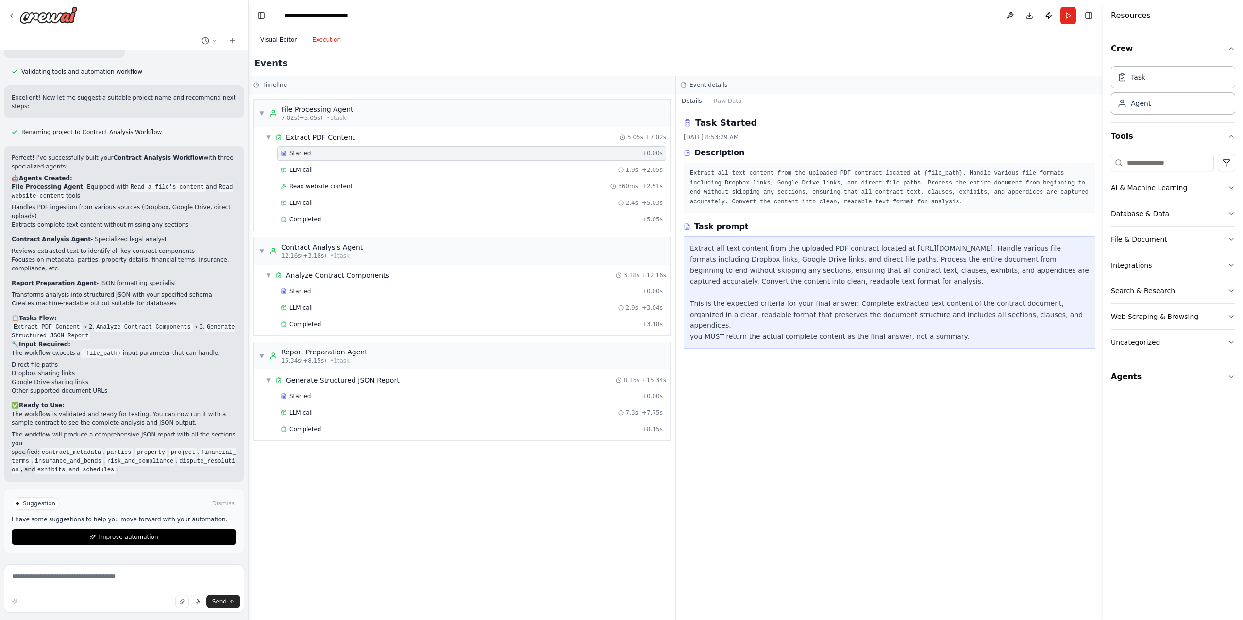
click at [283, 43] on button "Visual Editor" at bounding box center [278, 40] width 52 height 20
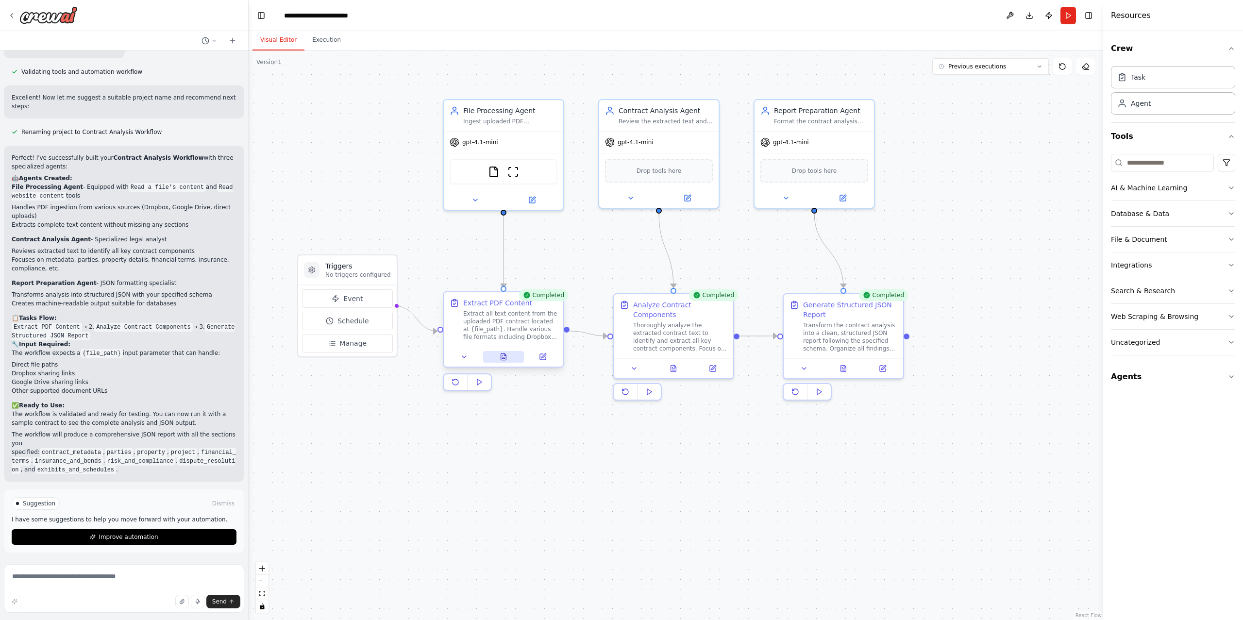
click at [502, 358] on icon at bounding box center [503, 358] width 2 height 0
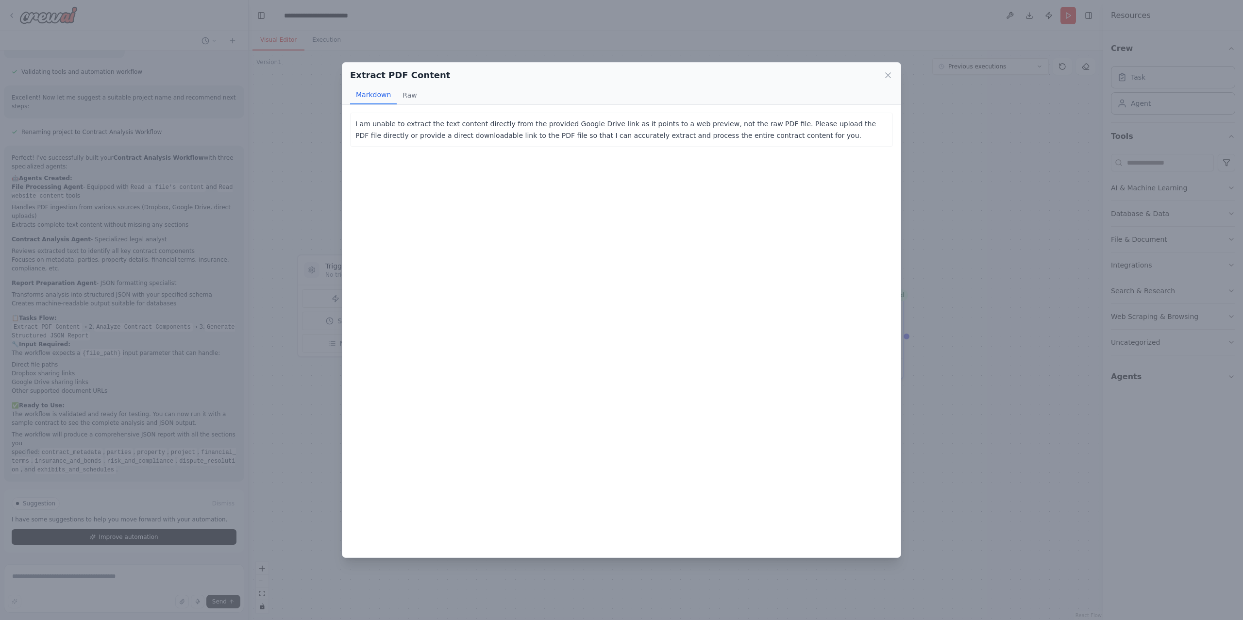
click at [991, 209] on div "Extract PDF Content Markdown Raw I am unable to extract the text content direct…" at bounding box center [621, 310] width 1243 height 620
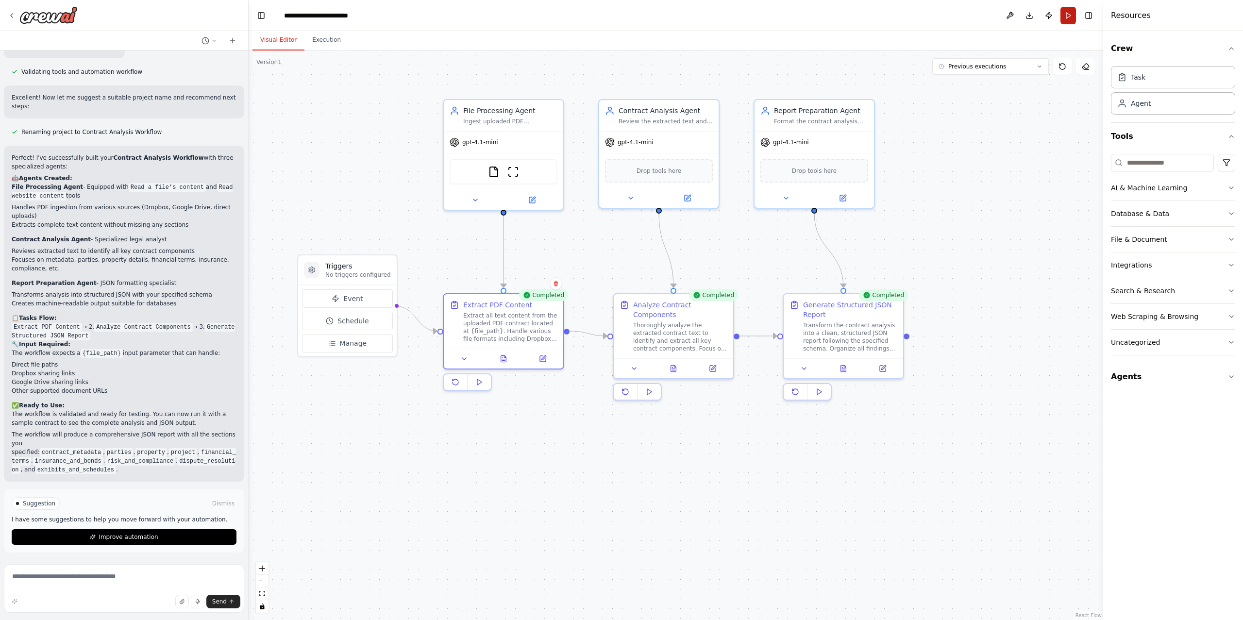
click at [1070, 13] on button "Run" at bounding box center [1068, 15] width 16 height 17
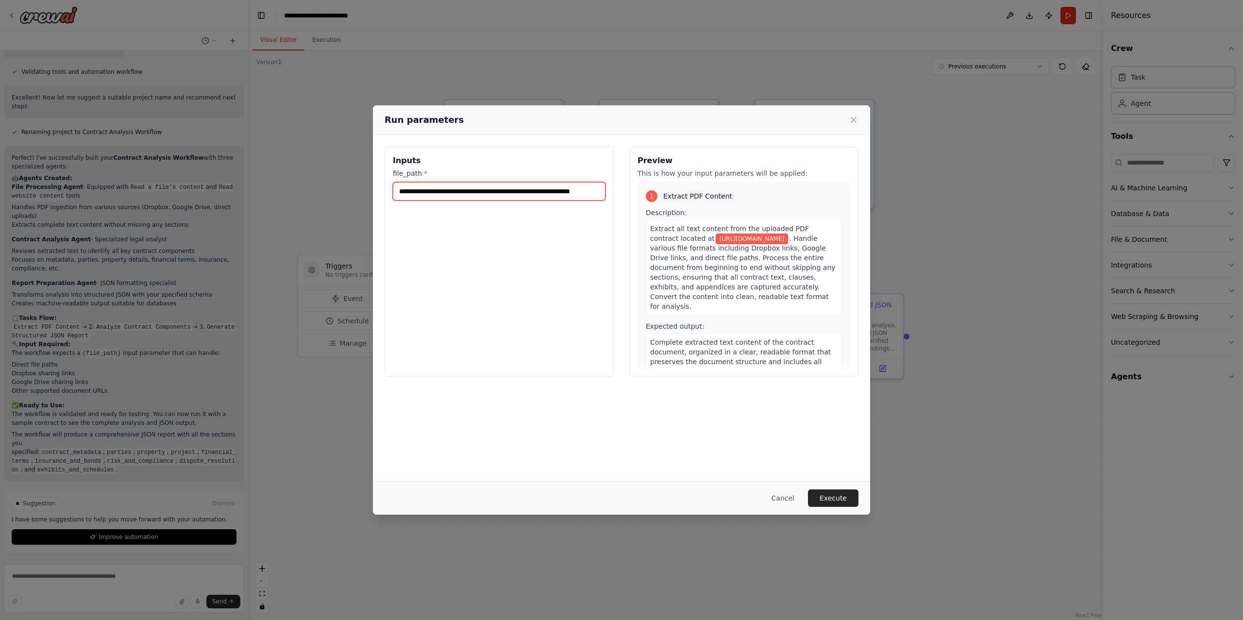
click at [561, 196] on input "**********" at bounding box center [499, 191] width 213 height 18
paste input "**********"
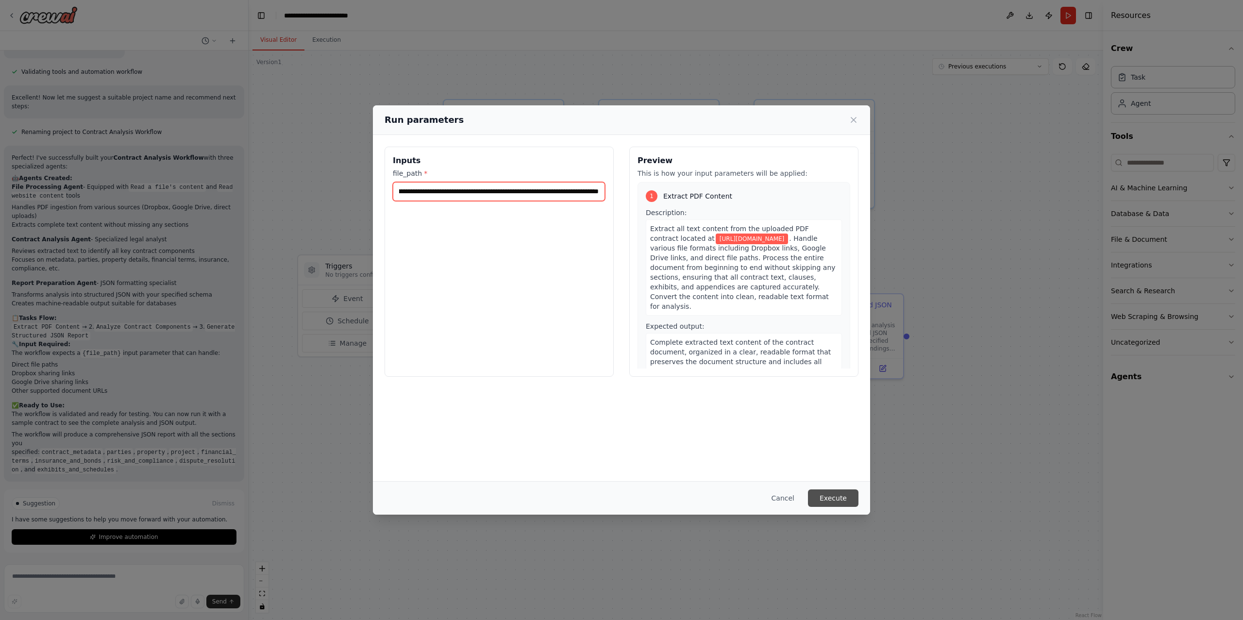
type input "**********"
click at [832, 503] on button "Execute" at bounding box center [833, 497] width 50 height 17
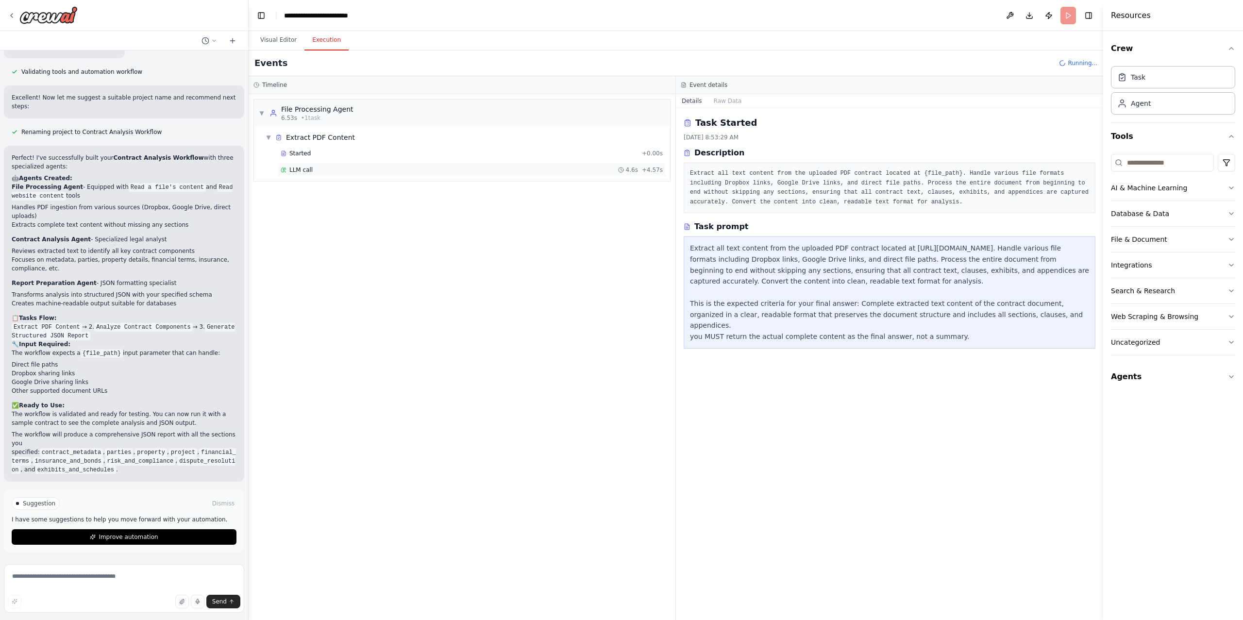
click at [457, 169] on div "LLM call 4.6s + 4.57s" at bounding box center [472, 170] width 382 height 8
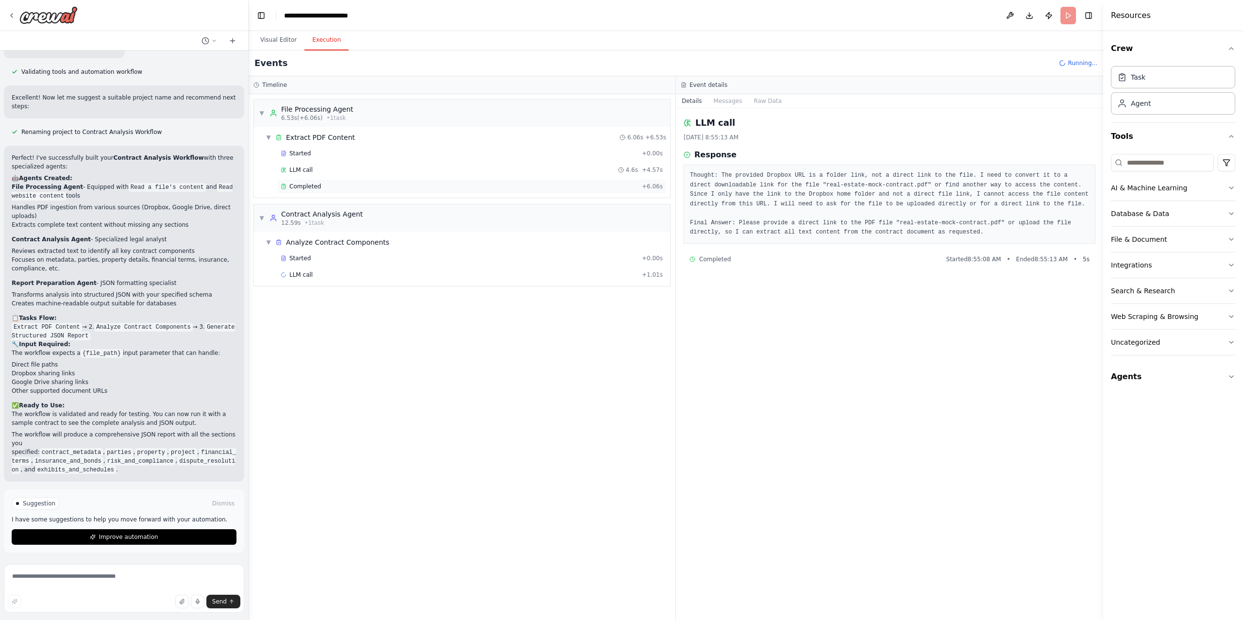
click at [439, 192] on div "Completed + 6.06s" at bounding box center [471, 186] width 389 height 15
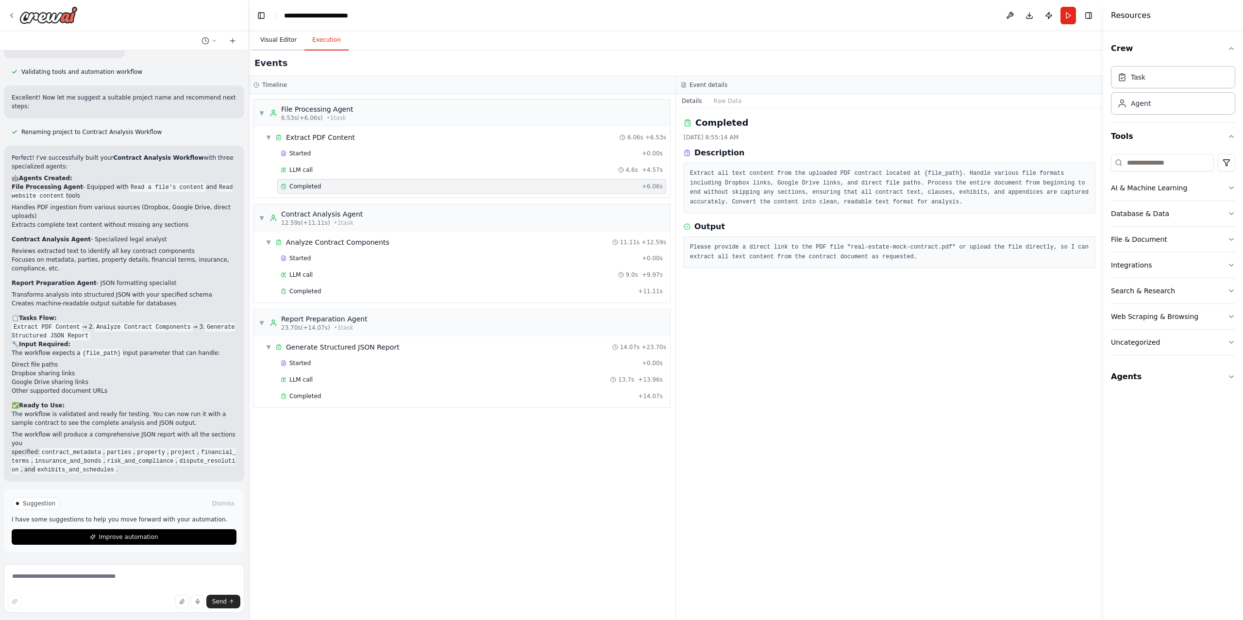
click at [272, 37] on button "Visual Editor" at bounding box center [278, 40] width 52 height 20
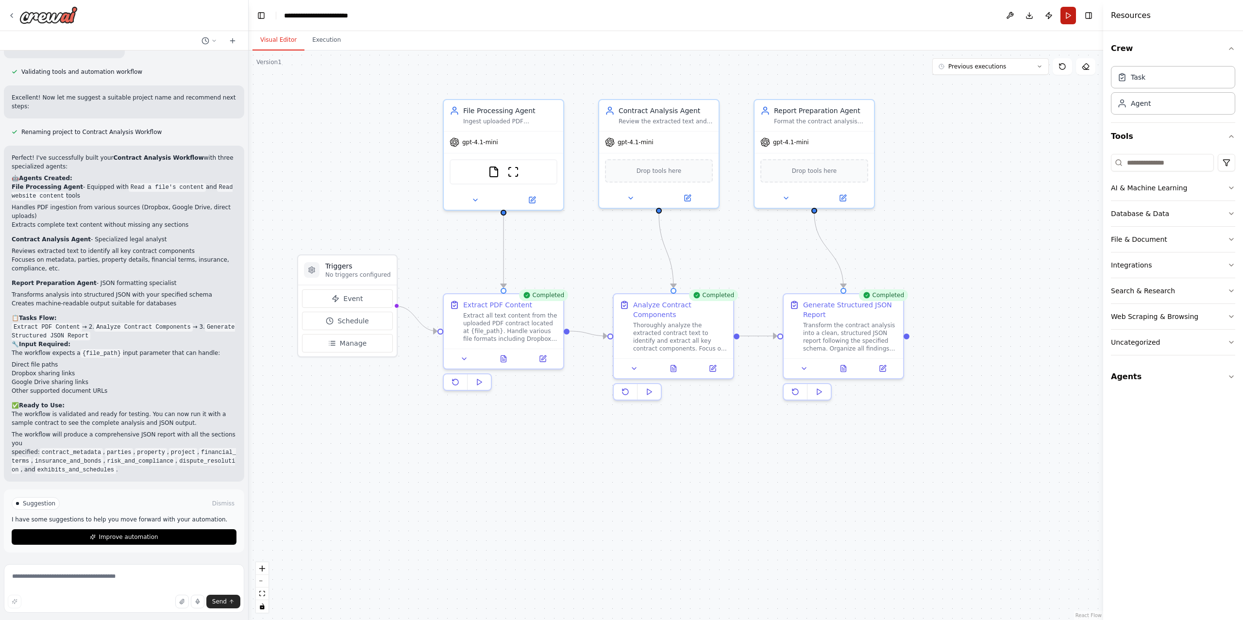
click at [1066, 17] on button "Run" at bounding box center [1068, 15] width 16 height 17
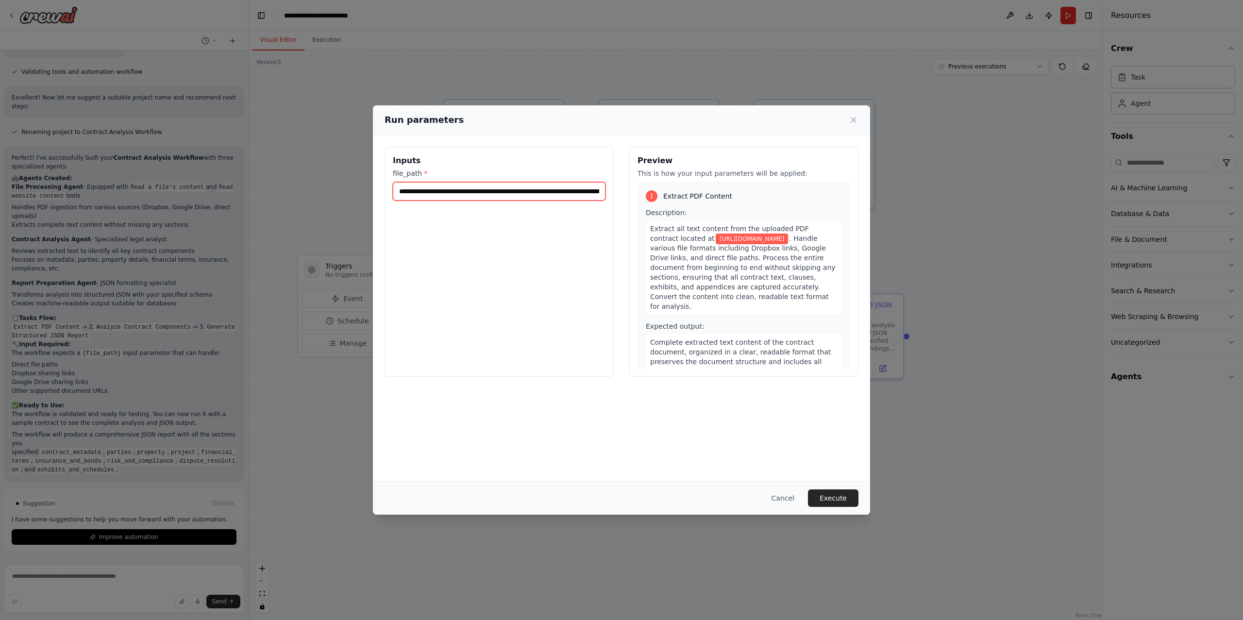
click at [553, 195] on input "**********" at bounding box center [499, 191] width 213 height 18
paste input "**********"
type input "**********"
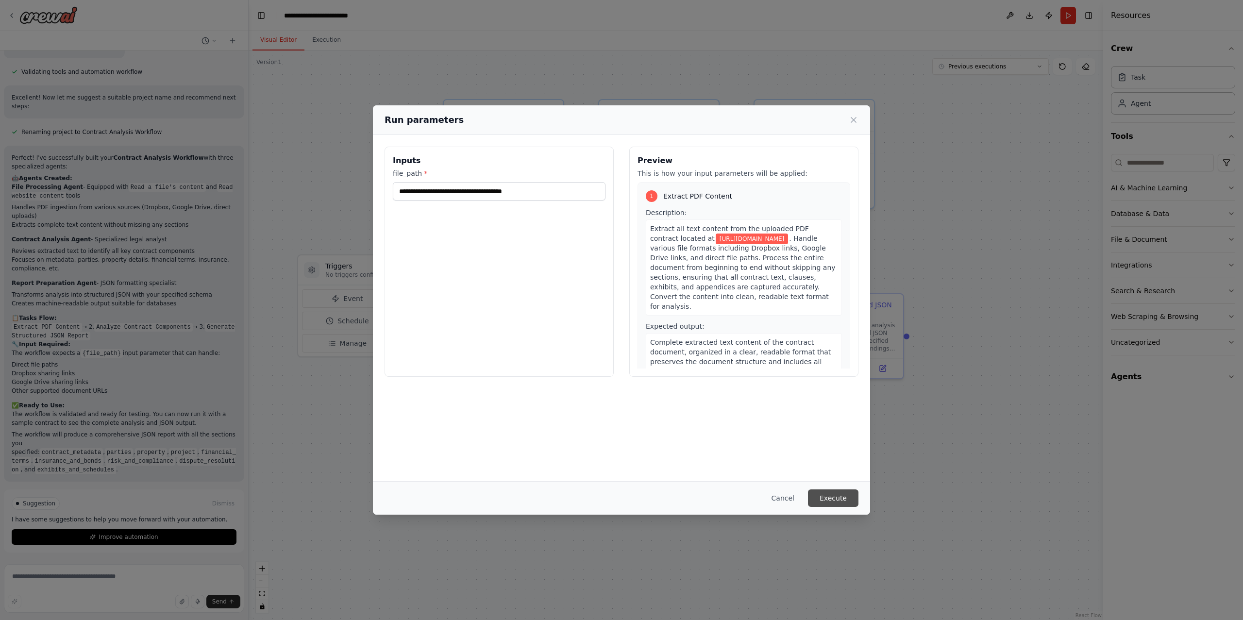
click at [844, 495] on button "Execute" at bounding box center [833, 497] width 50 height 17
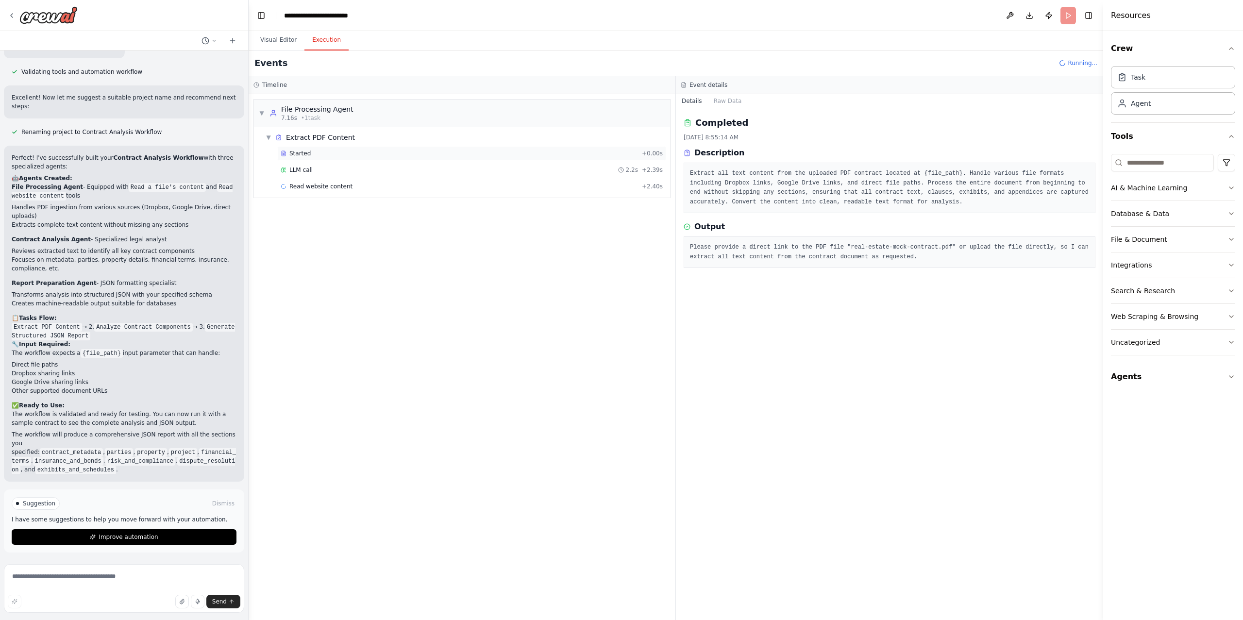
click at [310, 154] on div "Started" at bounding box center [459, 153] width 357 height 8
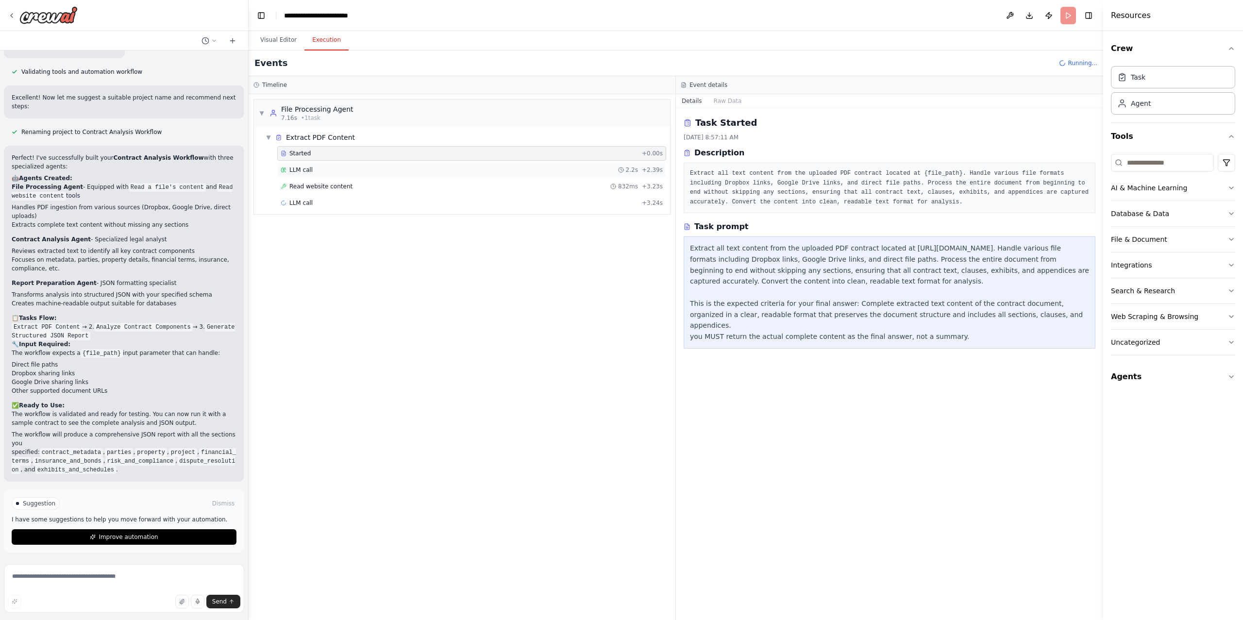
click at [307, 174] on span "LLM call" at bounding box center [300, 170] width 23 height 8
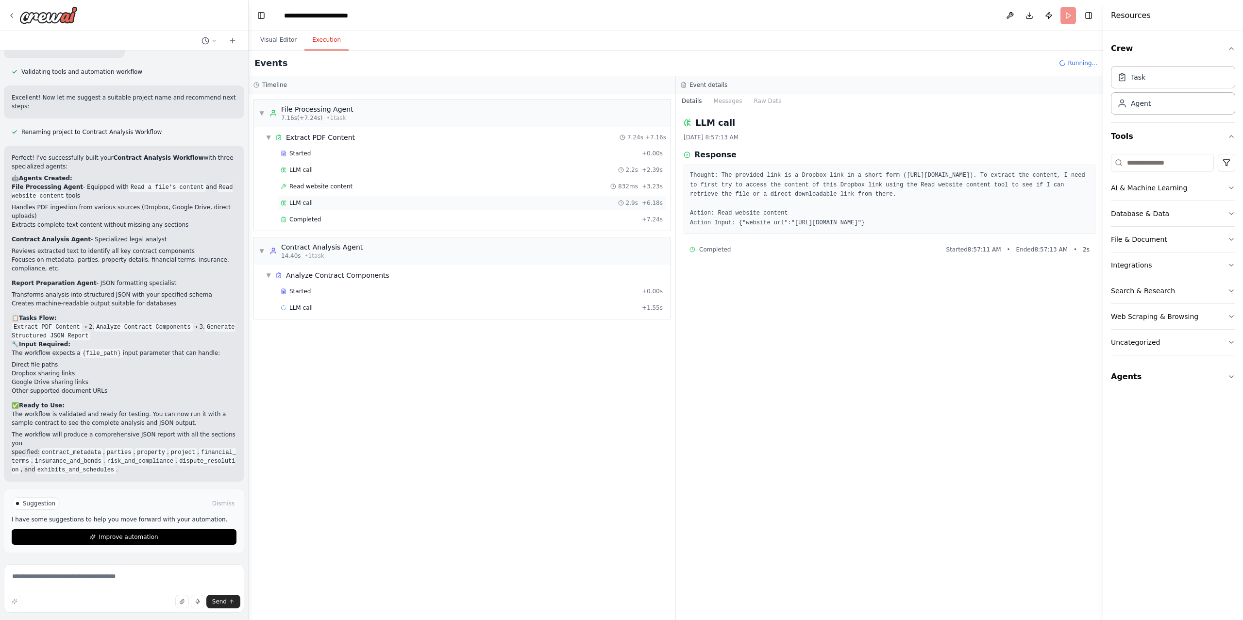
click at [301, 201] on span "LLM call" at bounding box center [300, 203] width 23 height 8
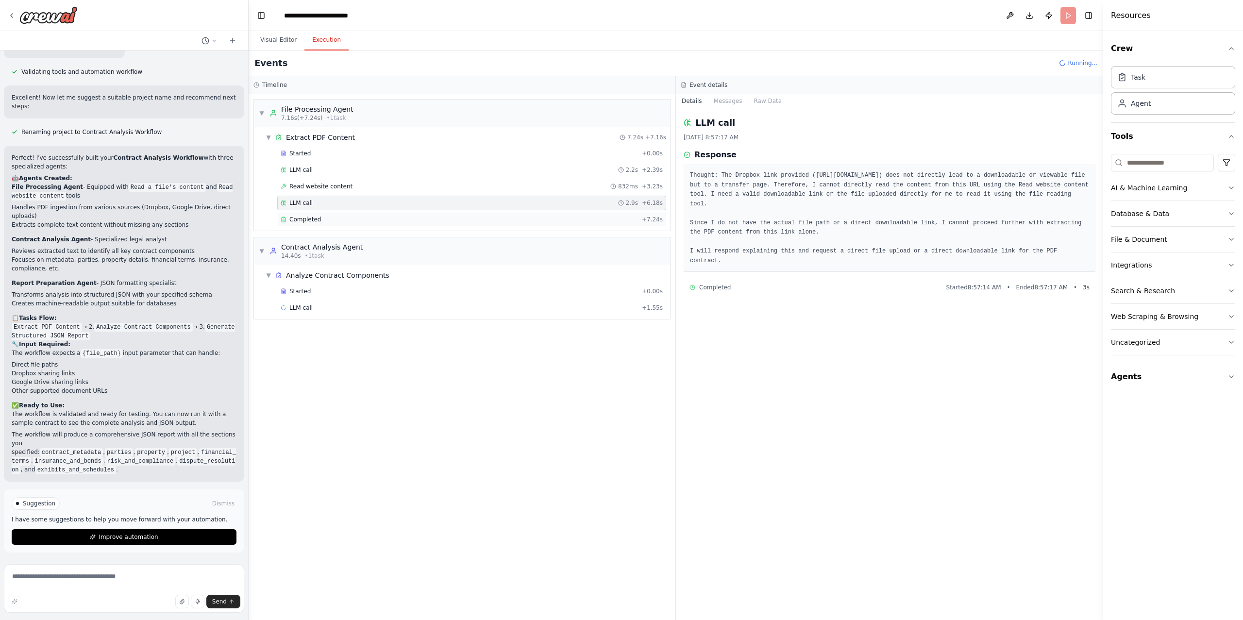
click at [300, 219] on span "Completed" at bounding box center [305, 220] width 32 height 8
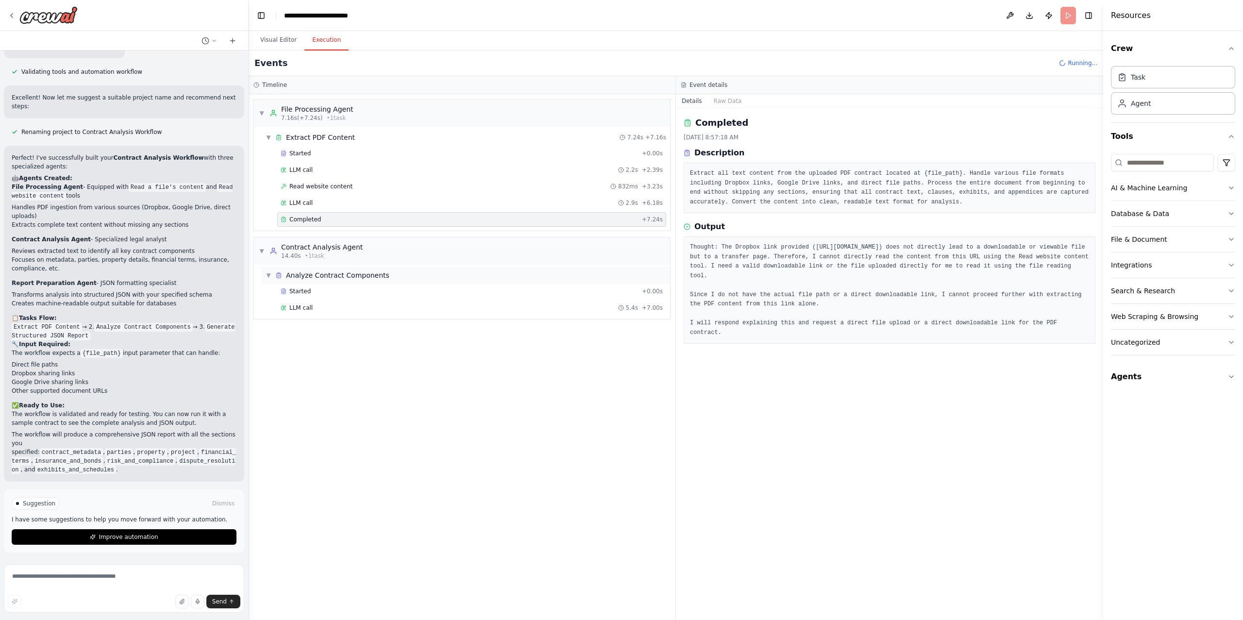
click at [341, 284] on div "▼ Analyze Contract Components" at bounding box center [466, 274] width 408 height 17
click at [344, 278] on span "Analyze Contract Components" at bounding box center [337, 275] width 103 height 10
click at [323, 292] on div "Started" at bounding box center [459, 291] width 357 height 8
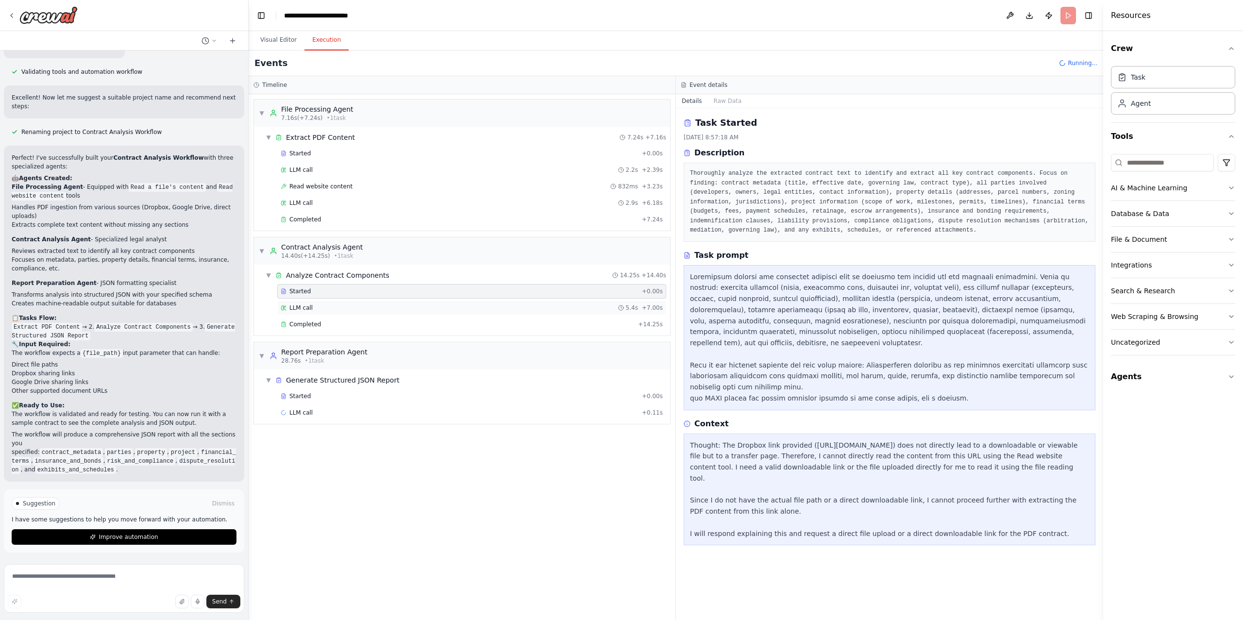
click at [322, 311] on div "LLM call 5.4s + 7.00s" at bounding box center [472, 308] width 382 height 8
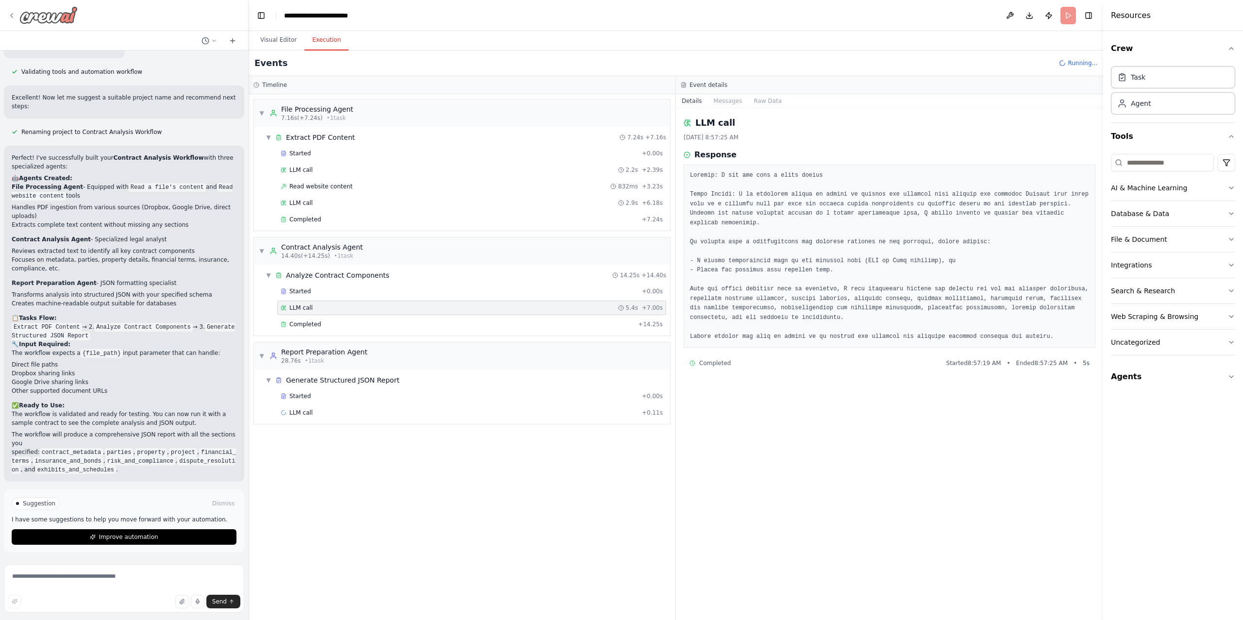
click at [10, 13] on icon at bounding box center [12, 16] width 8 height 8
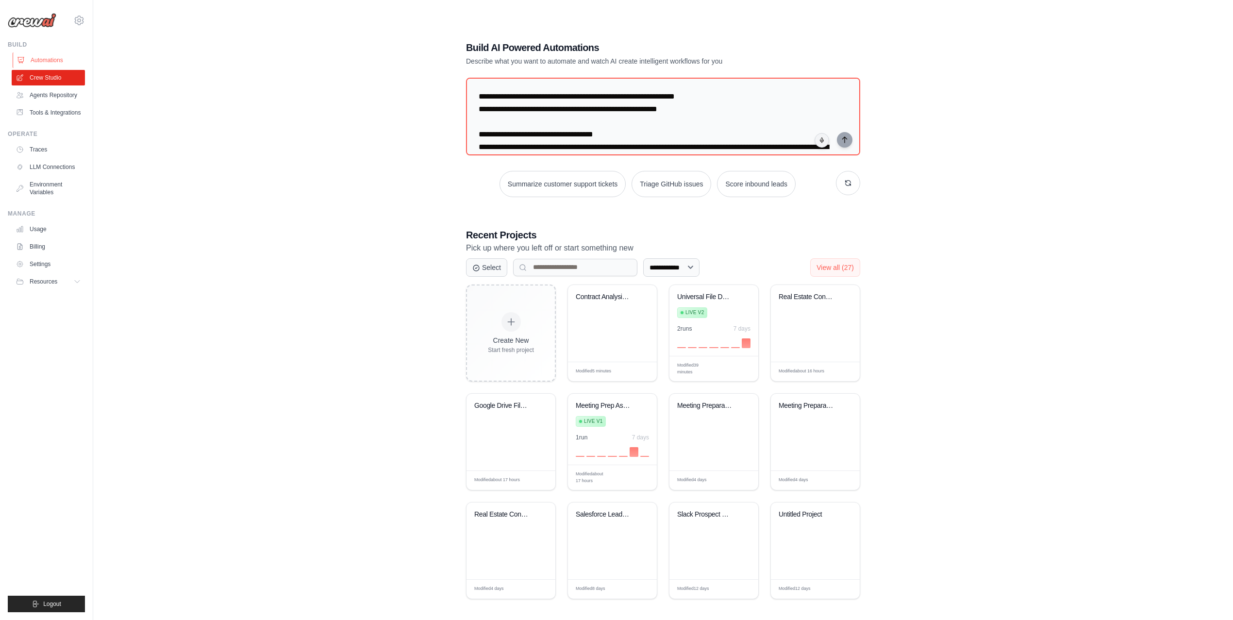
click at [49, 61] on link "Automations" at bounding box center [49, 60] width 73 height 16
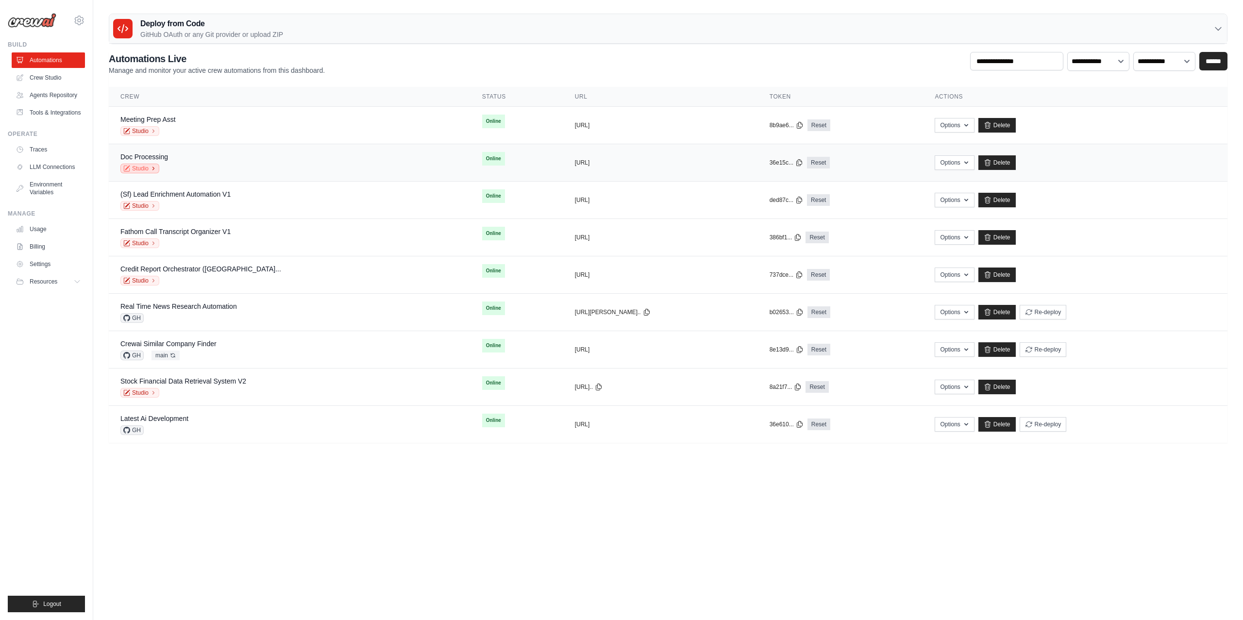
click at [150, 167] on icon at bounding box center [153, 169] width 6 height 6
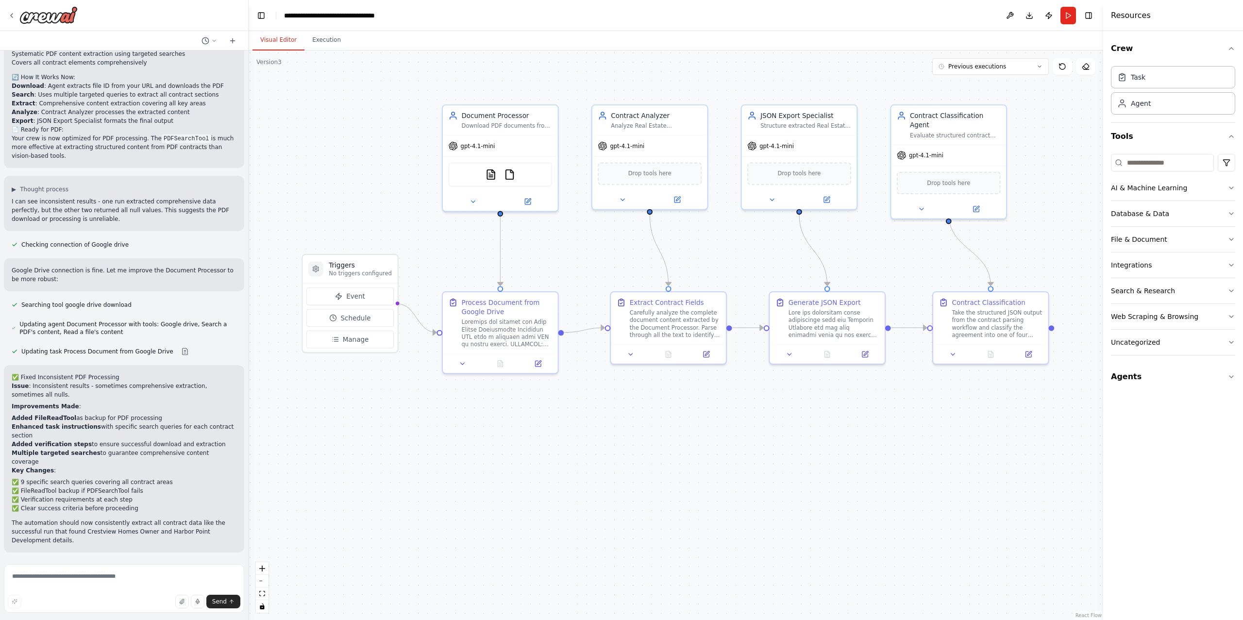
scroll to position [6048, 0]
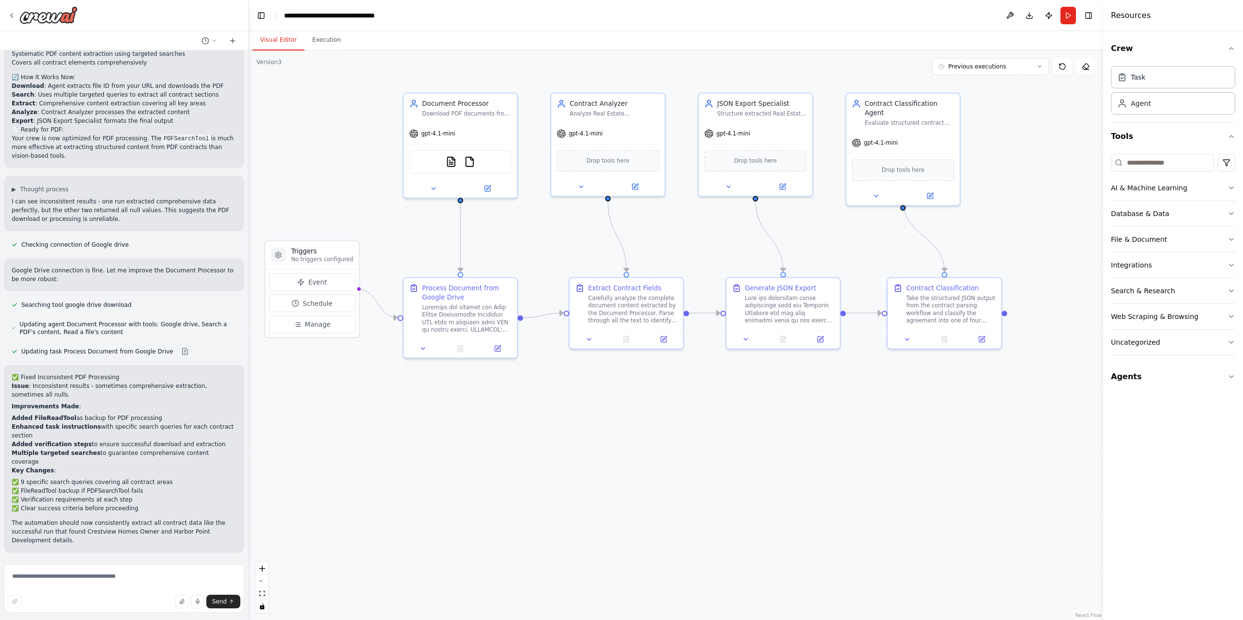
drag, startPoint x: 418, startPoint y: 242, endPoint x: 380, endPoint y: 228, distance: 41.1
click at [380, 228] on div ".deletable-edge-delete-btn { width: 20px; height: 20px; border: 0px solid #ffff…" at bounding box center [676, 334] width 854 height 569
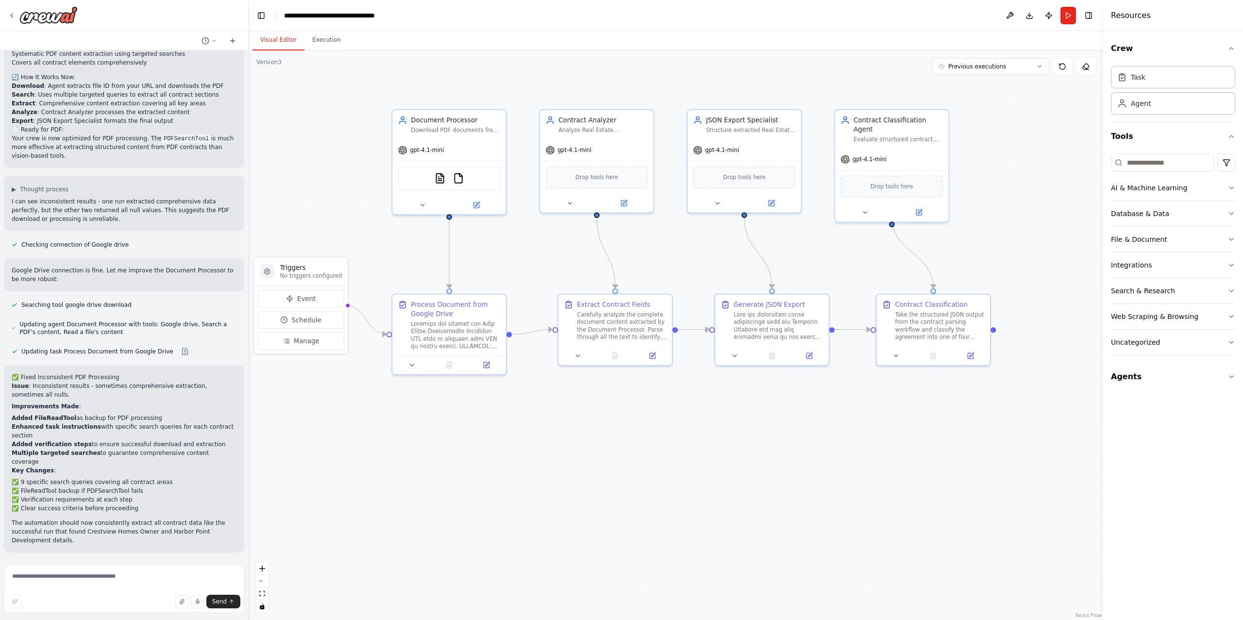
drag, startPoint x: 443, startPoint y: 225, endPoint x: 432, endPoint y: 242, distance: 19.9
click at [432, 242] on div ".deletable-edge-delete-btn { width: 20px; height: 20px; border: 0px solid #ffff…" at bounding box center [676, 334] width 854 height 569
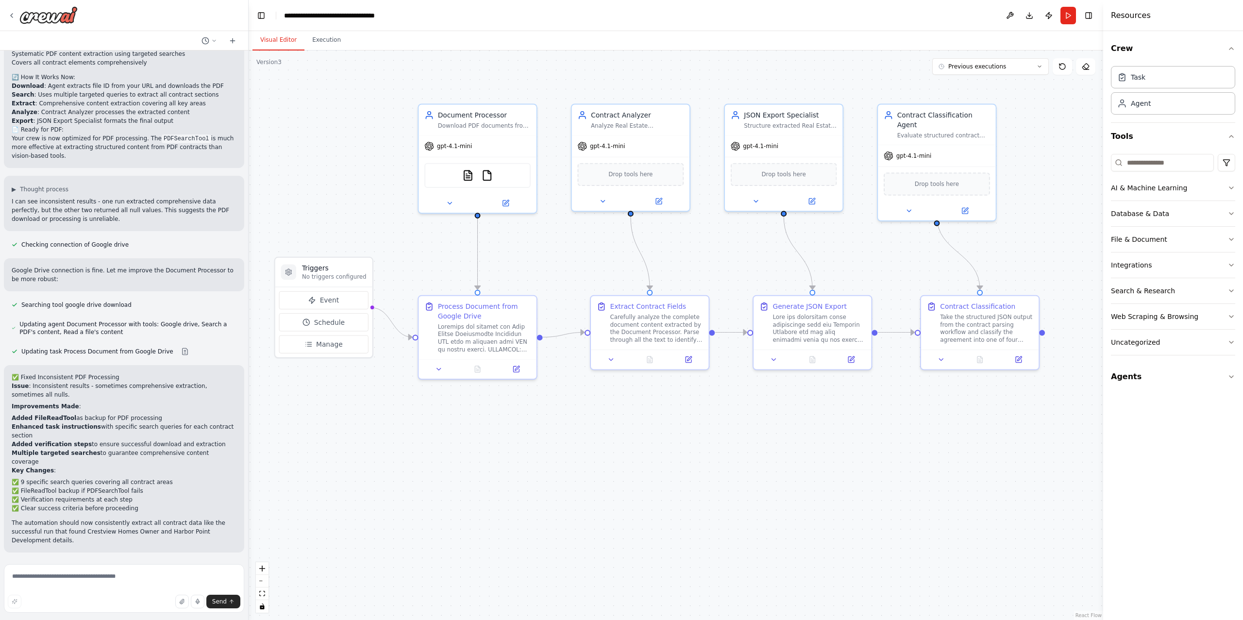
drag, startPoint x: 413, startPoint y: 249, endPoint x: 441, endPoint y: 248, distance: 28.2
click at [441, 248] on div ".deletable-edge-delete-btn { width: 20px; height: 20px; border: 0px solid #ffff…" at bounding box center [676, 334] width 854 height 569
click at [306, 458] on div ".deletable-edge-delete-btn { width: 20px; height: 20px; border: 0px solid #ffff…" at bounding box center [676, 334] width 854 height 569
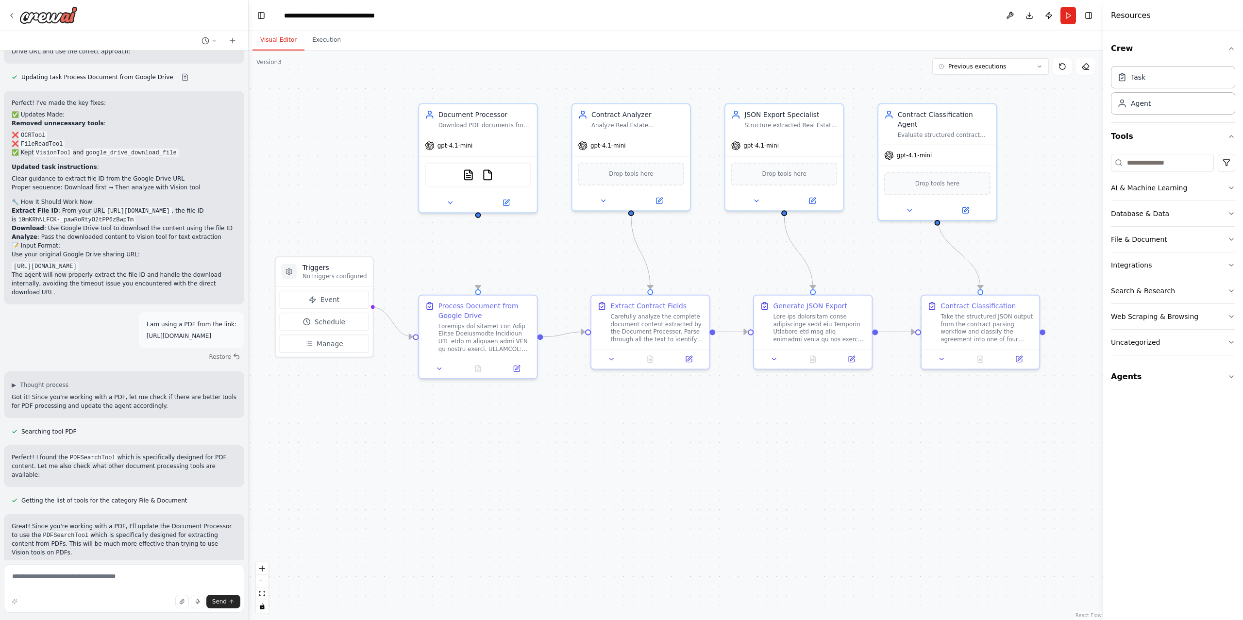
scroll to position [5322, 0]
click at [217, 364] on button "Restore" at bounding box center [224, 357] width 41 height 14
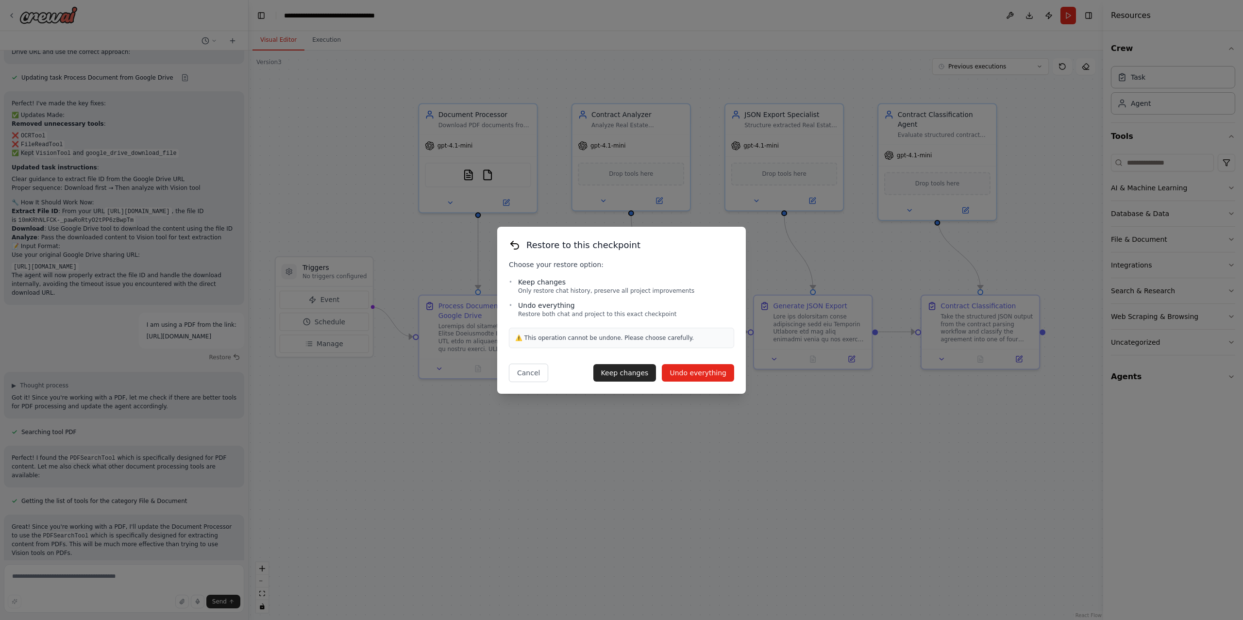
click at [713, 369] on button "Undo everything" at bounding box center [698, 372] width 72 height 17
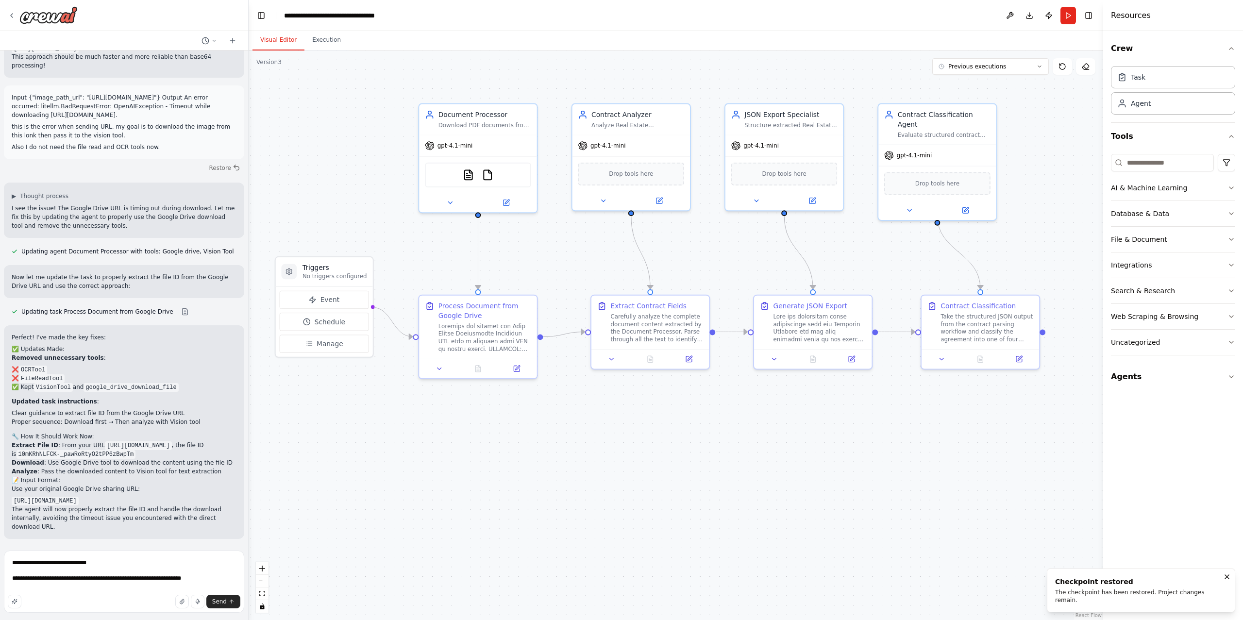
scroll to position [5105, 0]
click at [1068, 11] on button "Run" at bounding box center [1068, 15] width 16 height 17
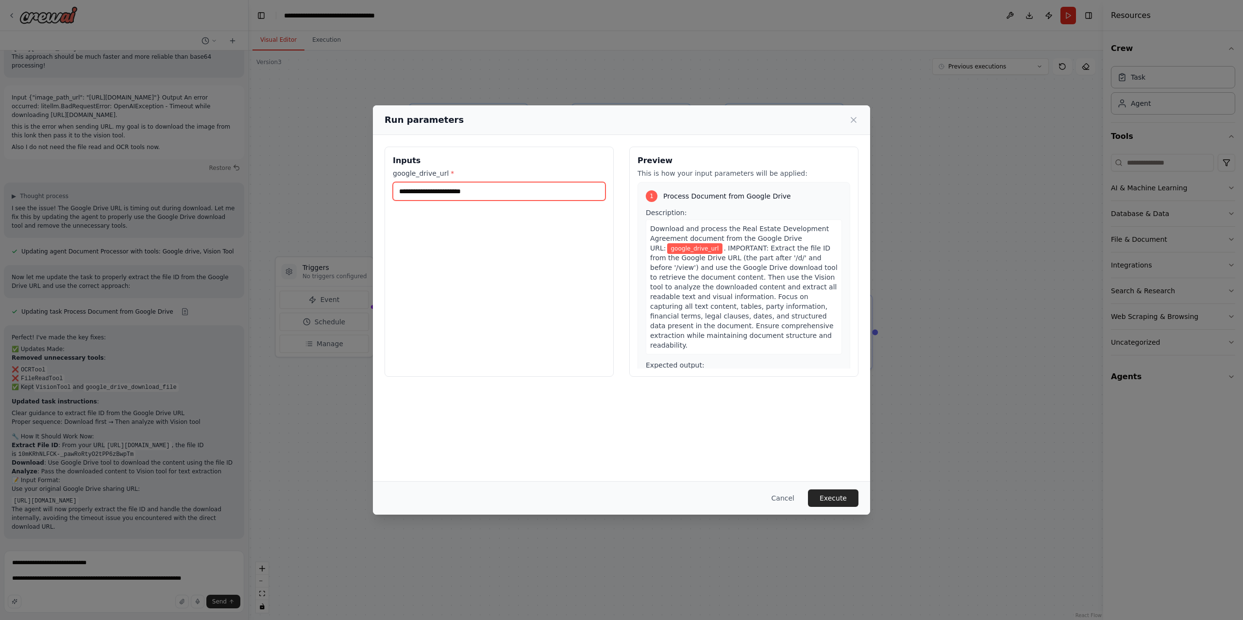
click at [545, 194] on input "google_drive_url *" at bounding box center [499, 191] width 213 height 18
paste input "**********"
type input "**********"
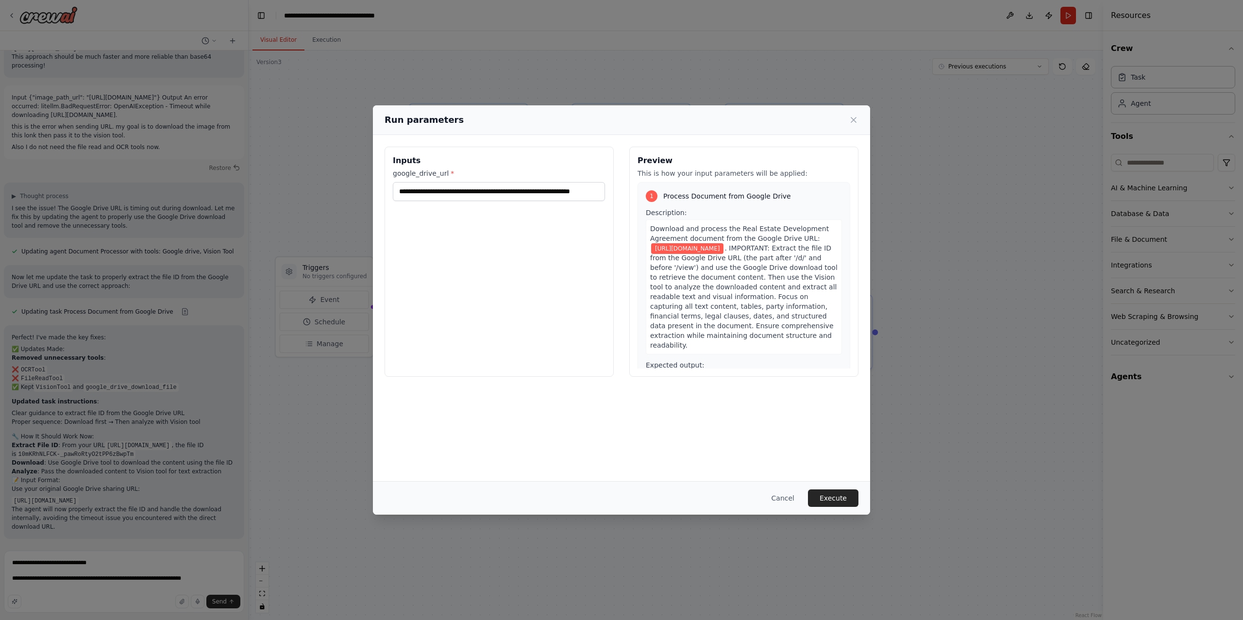
click at [776, 423] on div "**********" at bounding box center [621, 308] width 497 height 346
click at [842, 494] on button "Execute" at bounding box center [833, 497] width 50 height 17
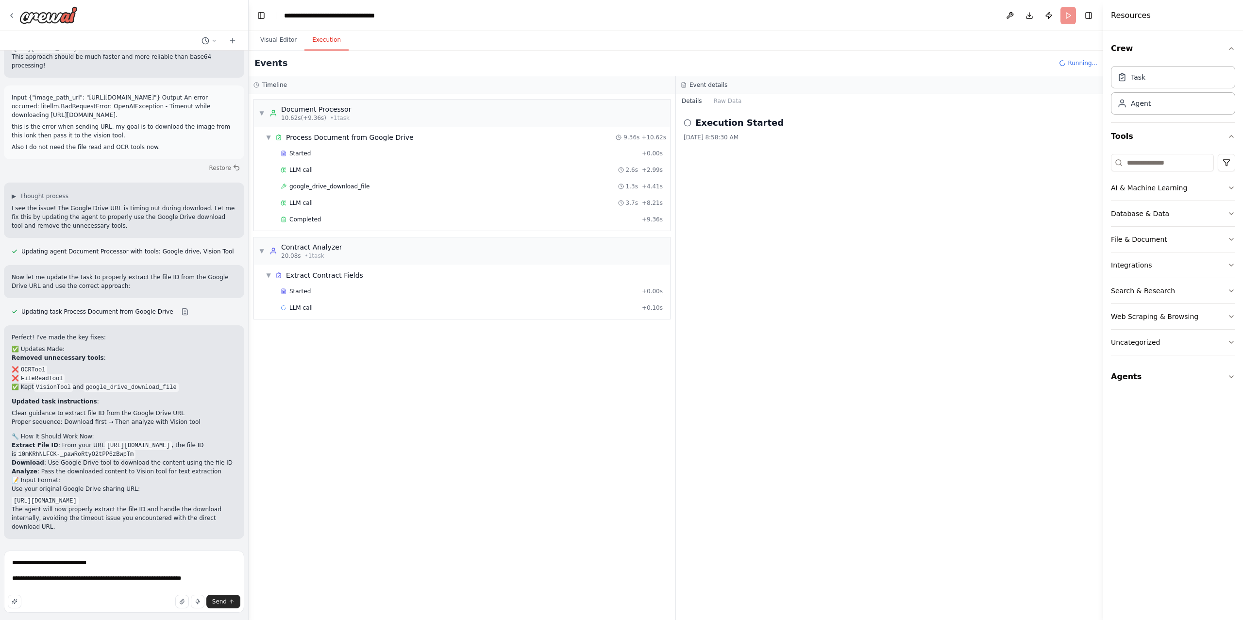
click at [342, 179] on div "Started + 0.00s LLM call 2.6s + 2.99s google_drive_download_file 1.3s + 4.41s L…" at bounding box center [466, 187] width 408 height 83
click at [343, 188] on span "google_drive_download_file" at bounding box center [329, 186] width 80 height 8
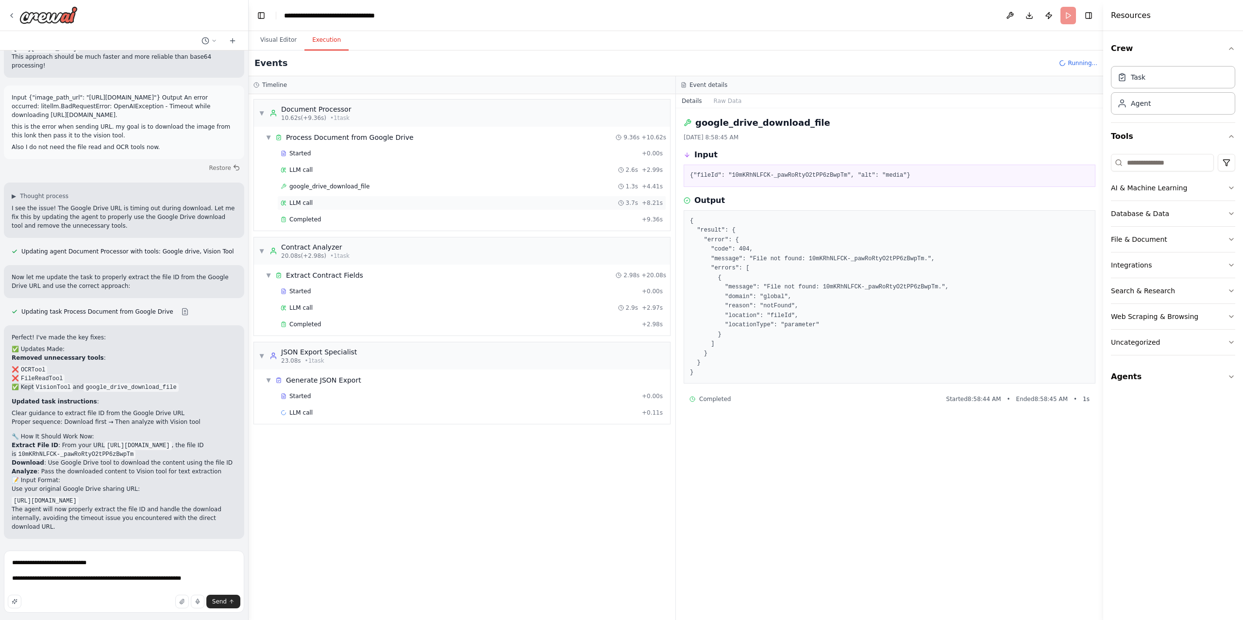
click at [331, 199] on div "LLM call 3.7s + 8.21s" at bounding box center [471, 203] width 389 height 15
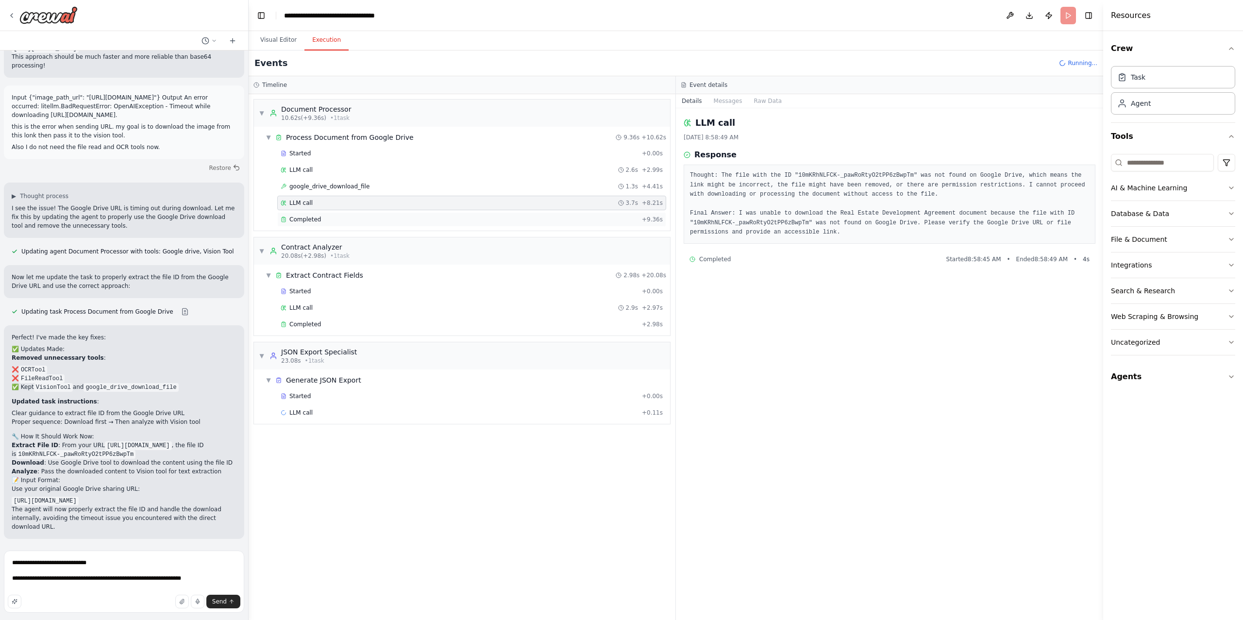
click at [330, 227] on div "Completed + 9.36s" at bounding box center [471, 219] width 389 height 15
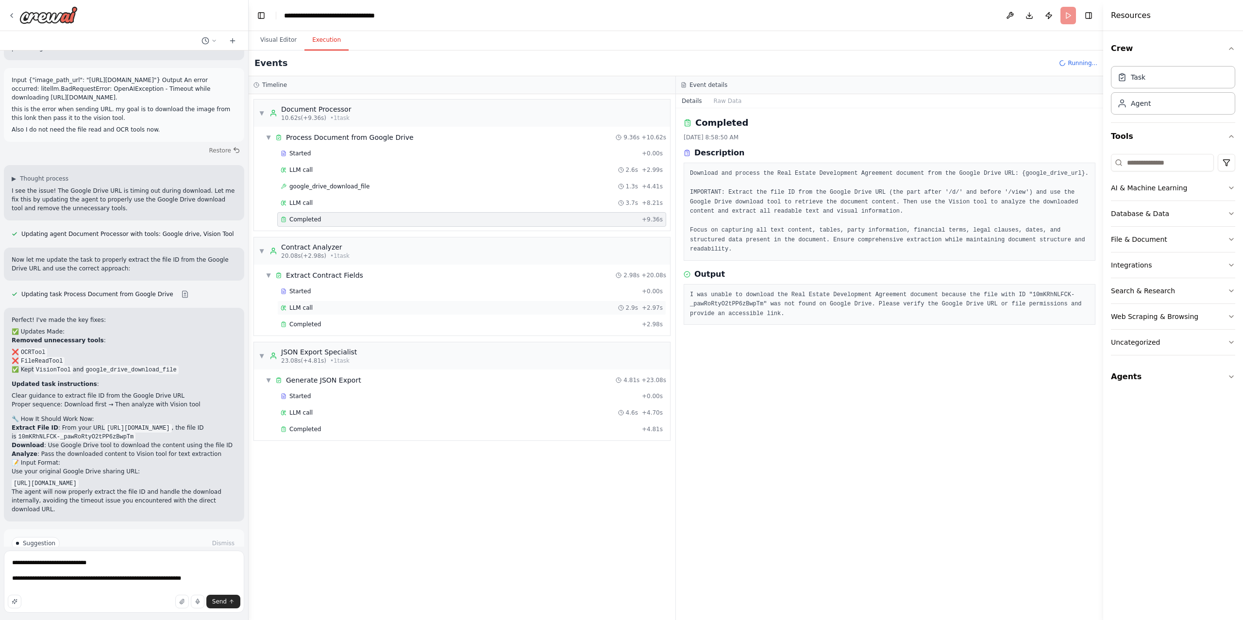
scroll to position [5176, 0]
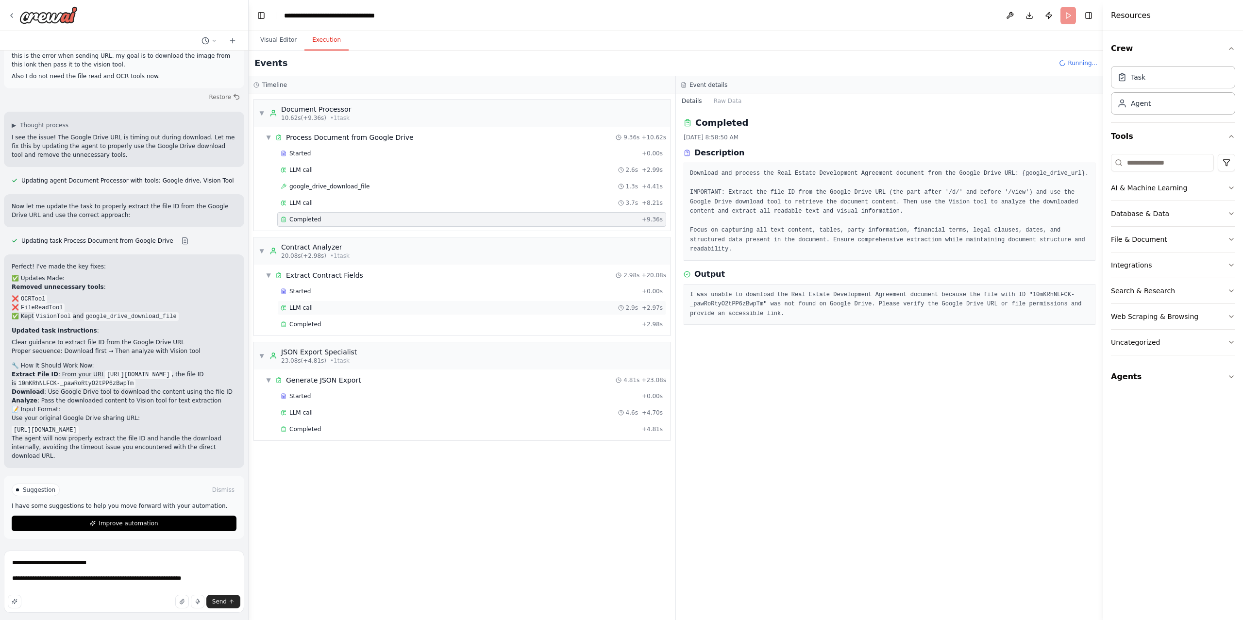
click at [316, 311] on div "LLM call 2.9s + 2.97s" at bounding box center [472, 308] width 382 height 8
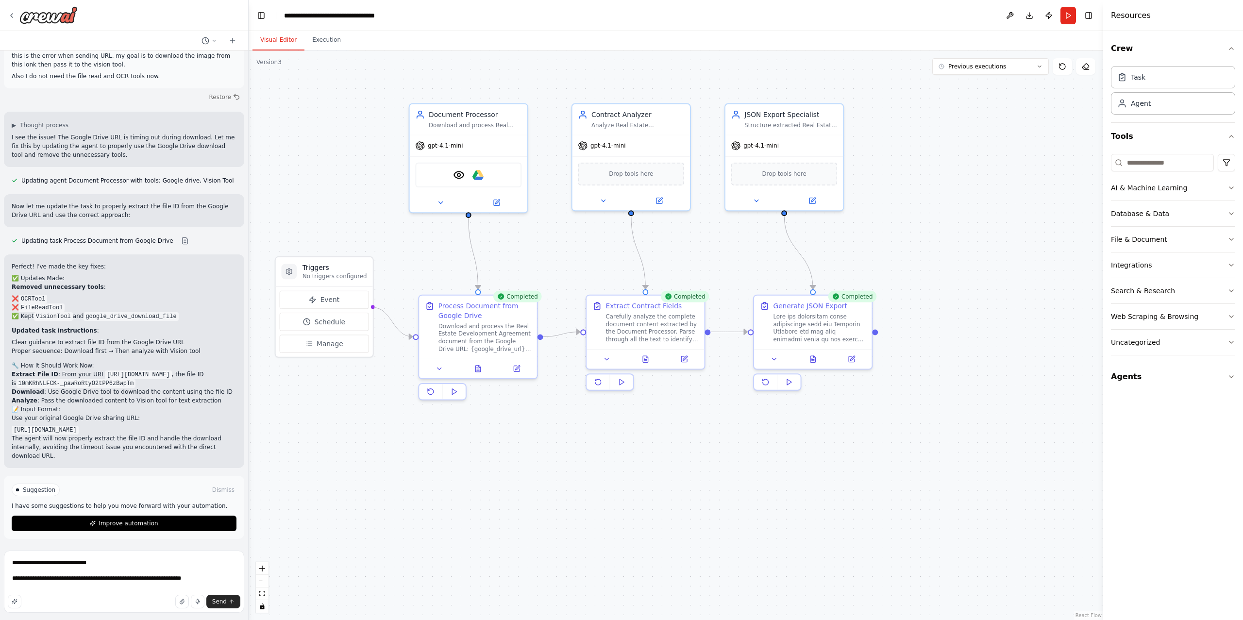
click at [280, 40] on button "Visual Editor" at bounding box center [278, 40] width 52 height 20
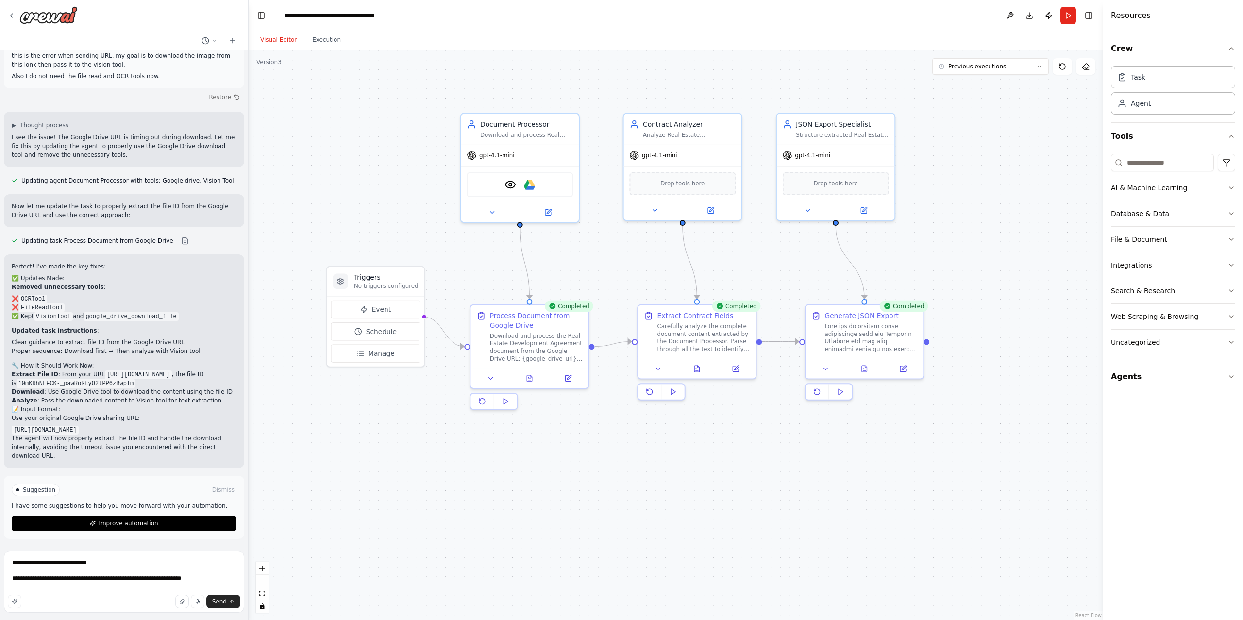
drag, startPoint x: 415, startPoint y: 237, endPoint x: 467, endPoint y: 246, distance: 52.7
click at [466, 246] on div ".deletable-edge-delete-btn { width: 20px; height: 20px; border: 0px solid #ffff…" at bounding box center [676, 334] width 854 height 569
click at [486, 238] on div ".deletable-edge-delete-btn { width: 20px; height: 20px; border: 0px solid #ffff…" at bounding box center [676, 334] width 854 height 569
click at [1075, 22] on header "**********" at bounding box center [676, 15] width 854 height 31
click at [1068, 18] on button "Run" at bounding box center [1068, 15] width 16 height 17
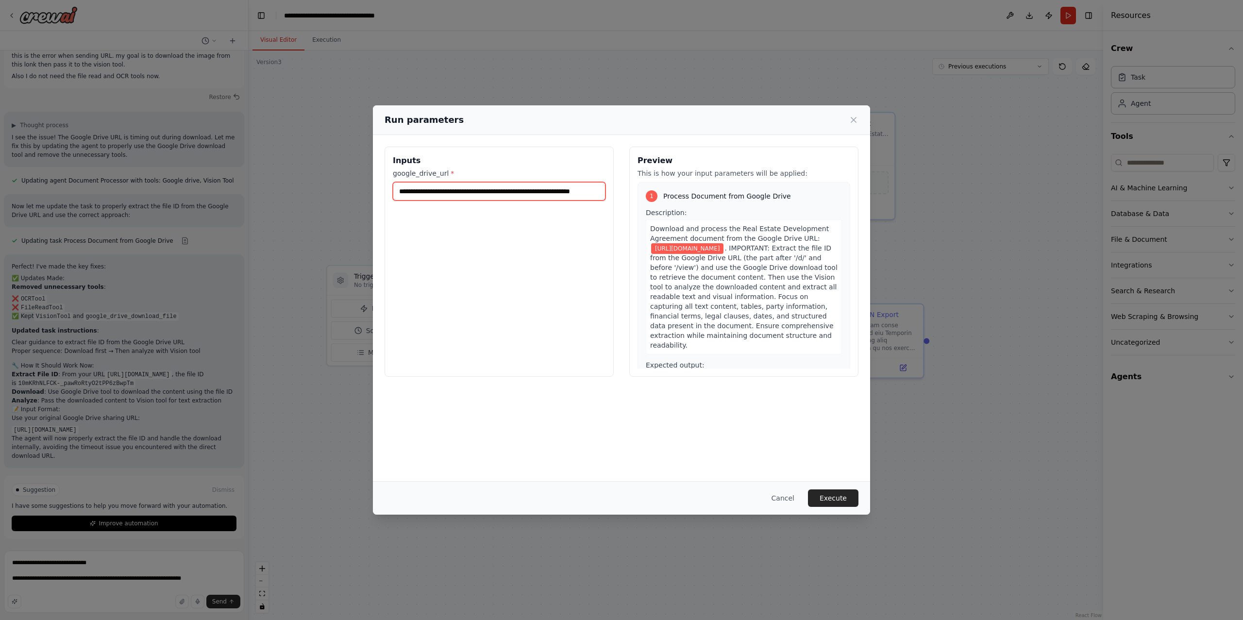
click at [448, 193] on input "**********" at bounding box center [499, 191] width 213 height 18
paste input "**********"
type input "**********"
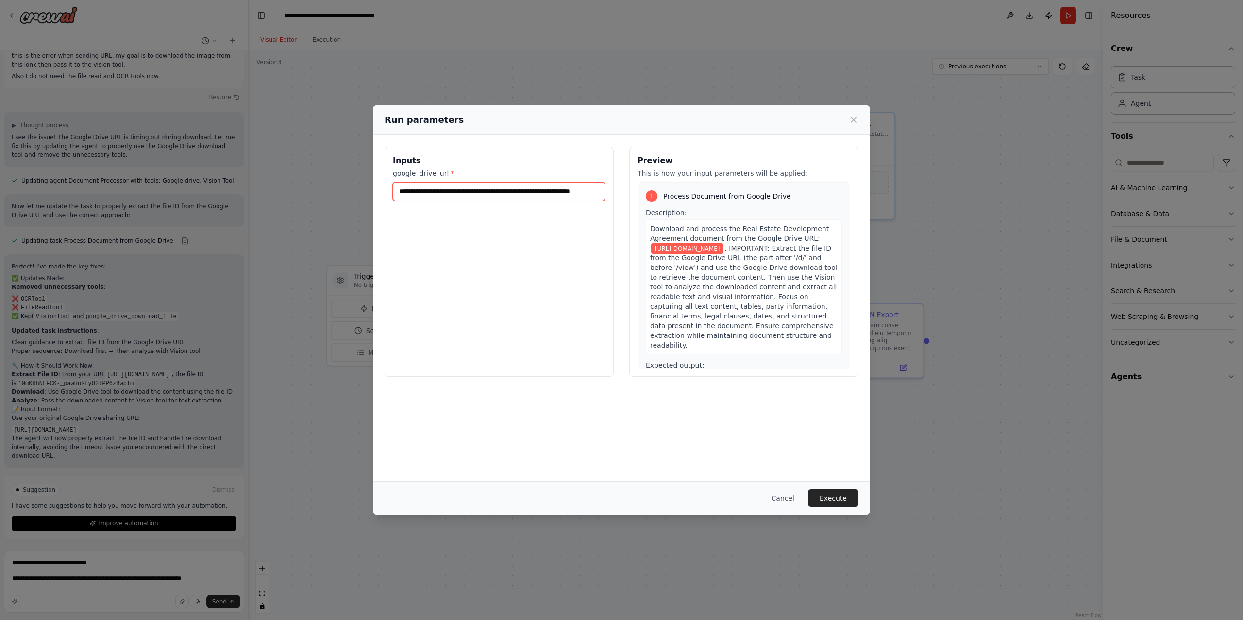
scroll to position [0, 0]
click at [849, 498] on button "Execute" at bounding box center [833, 497] width 50 height 17
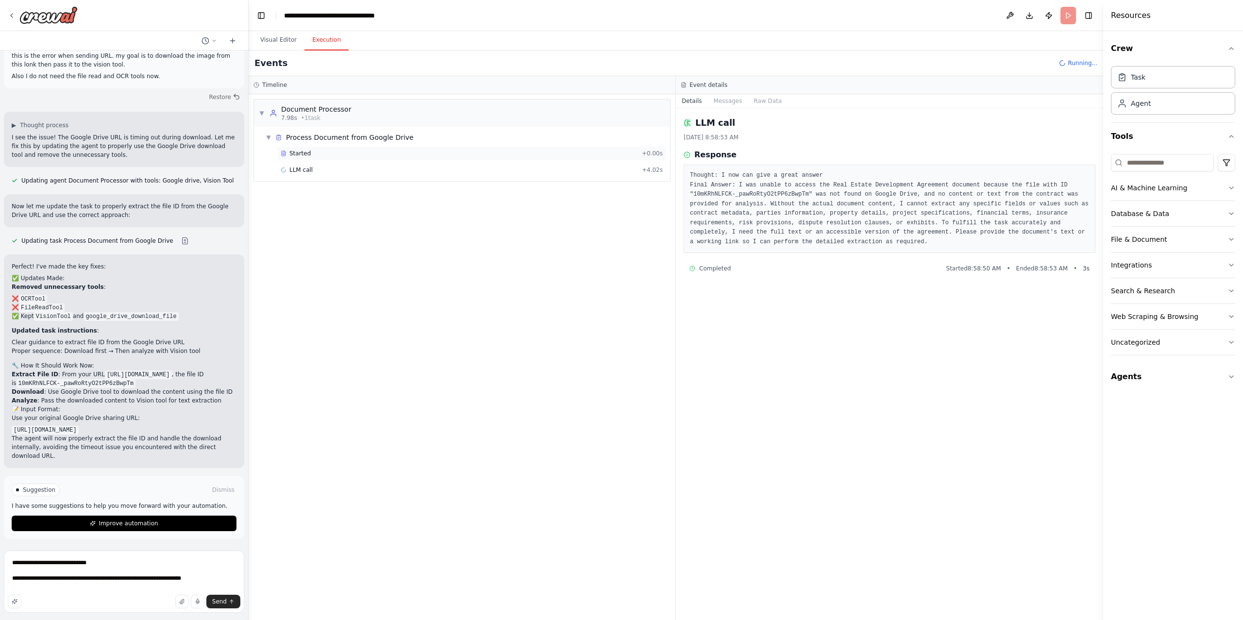
click at [302, 157] on span "Started" at bounding box center [299, 153] width 21 height 8
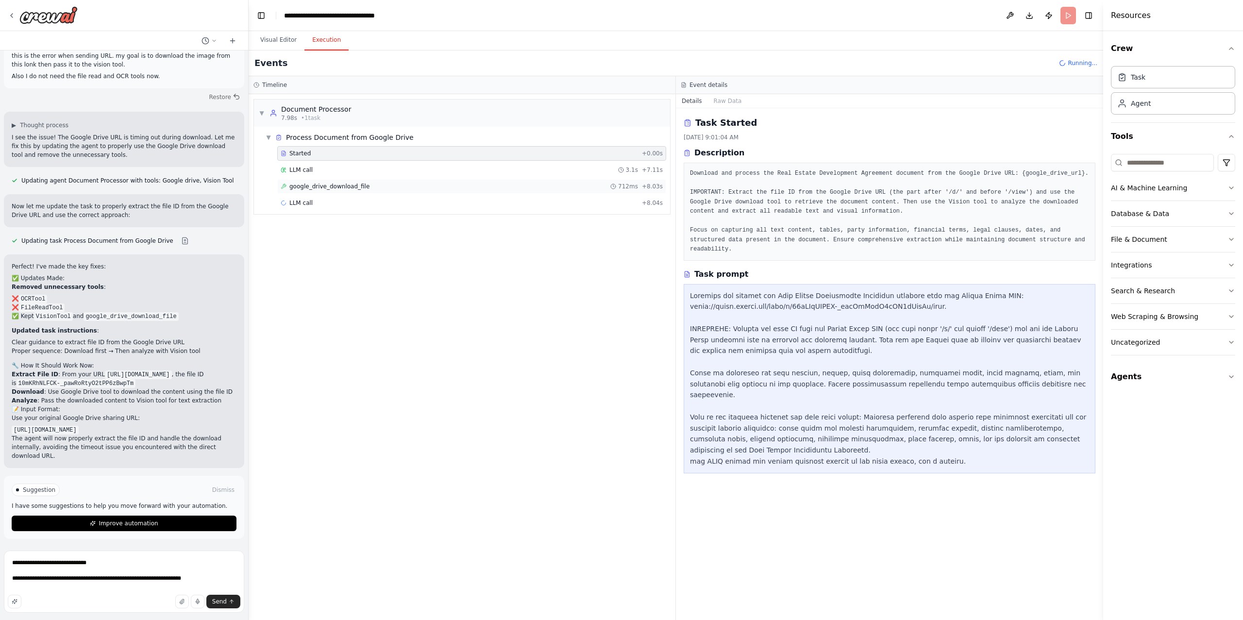
click at [301, 182] on div "google_drive_download_file 712ms + 8.03s" at bounding box center [471, 186] width 389 height 15
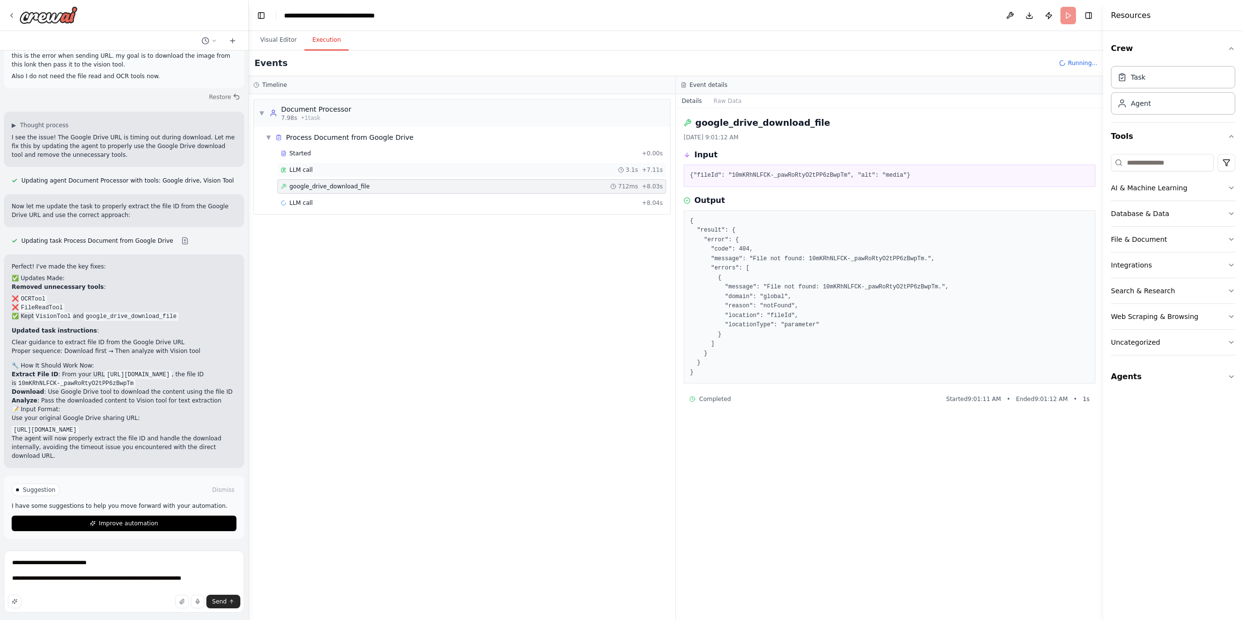
click at [303, 173] on span "LLM call" at bounding box center [300, 170] width 23 height 8
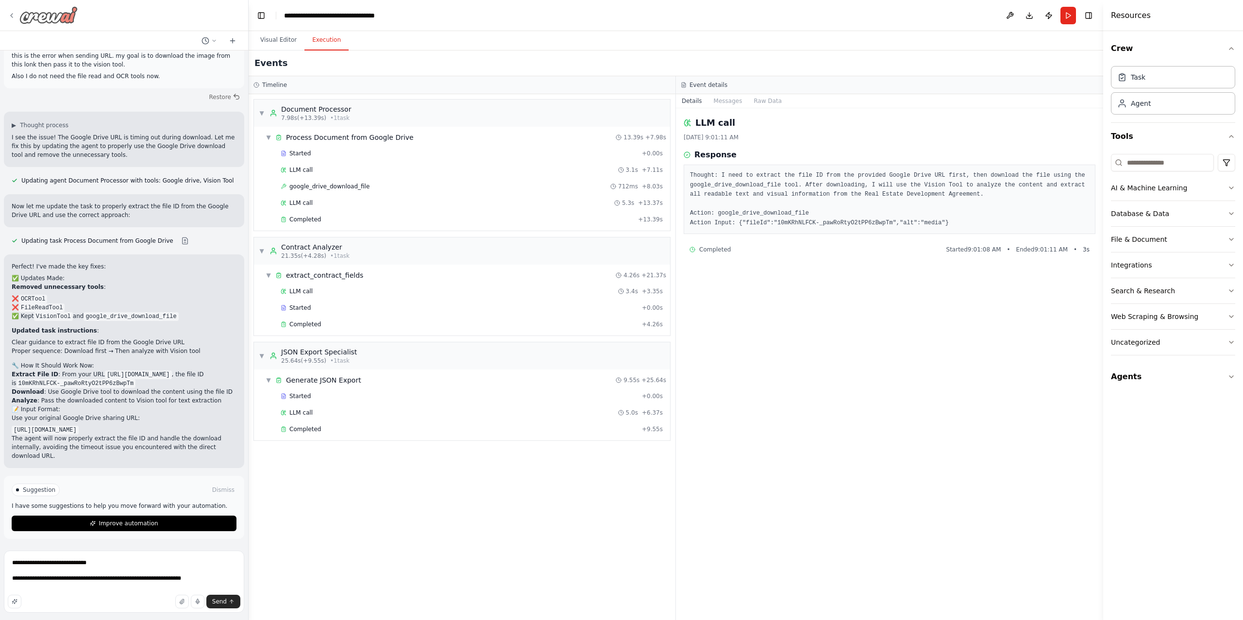
click at [11, 13] on icon at bounding box center [12, 16] width 8 height 8
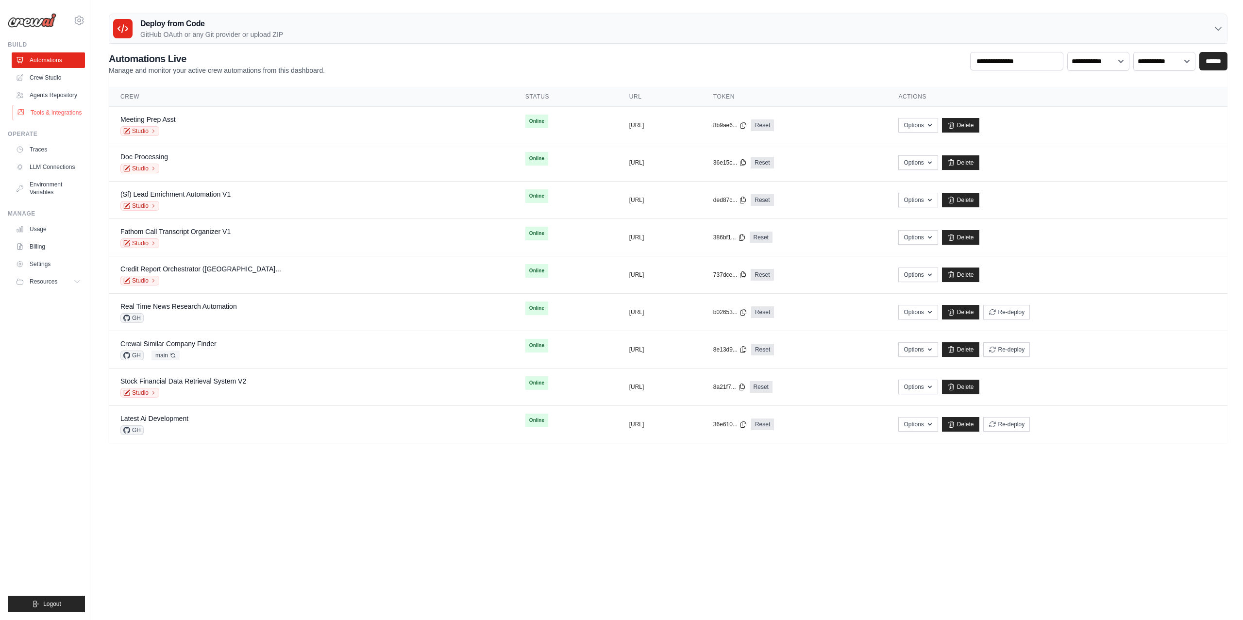
click at [42, 116] on link "Tools & Integrations" at bounding box center [49, 113] width 73 height 16
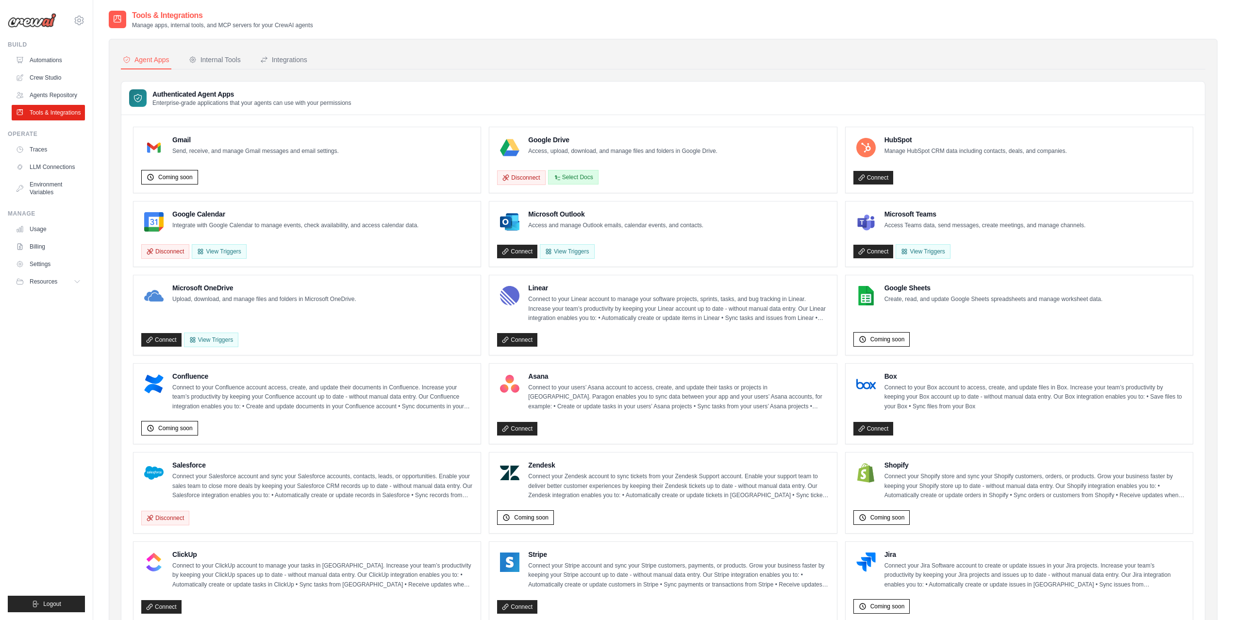
click at [560, 176] on icon "button" at bounding box center [556, 177] width 7 height 7
click at [588, 179] on button "Select Docs" at bounding box center [573, 177] width 50 height 15
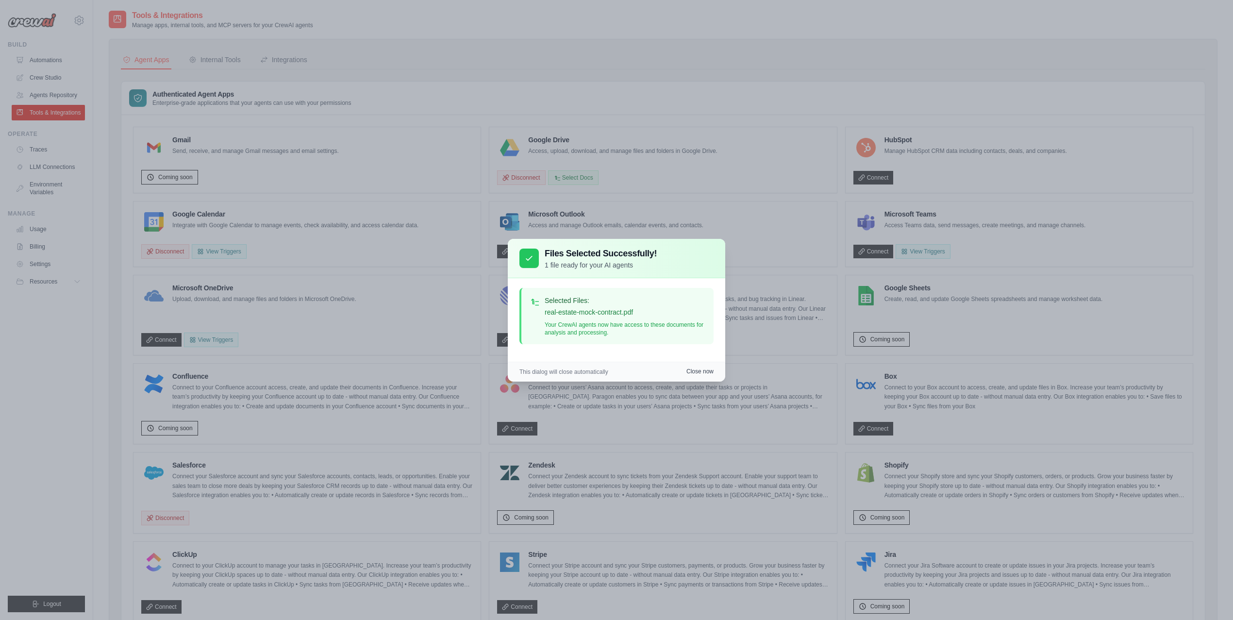
click at [709, 373] on button "Close now" at bounding box center [699, 371] width 27 height 8
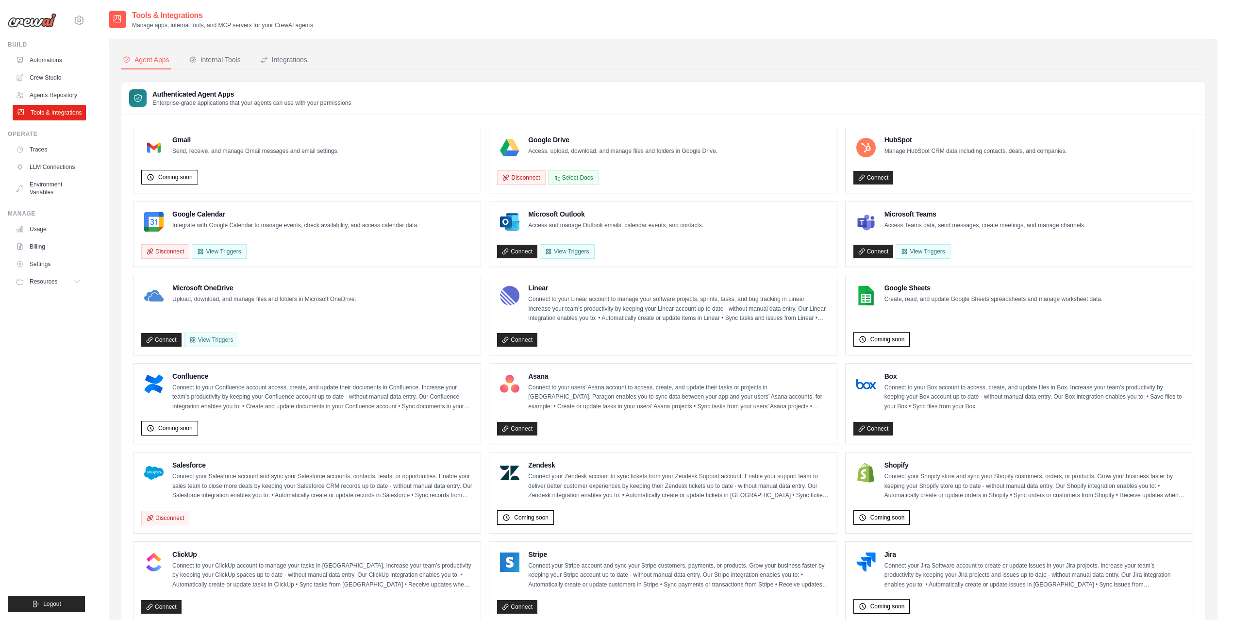
click at [67, 111] on link "Tools & Integrations" at bounding box center [49, 113] width 73 height 16
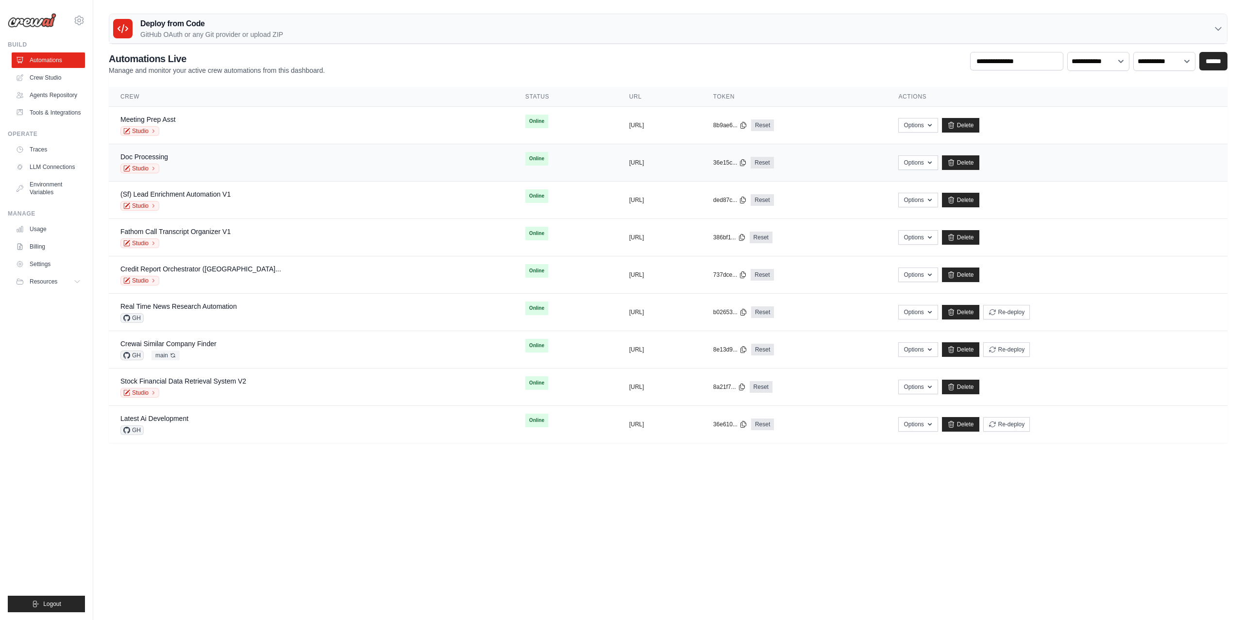
click at [198, 162] on div "Doc Processing Studio" at bounding box center [310, 162] width 381 height 21
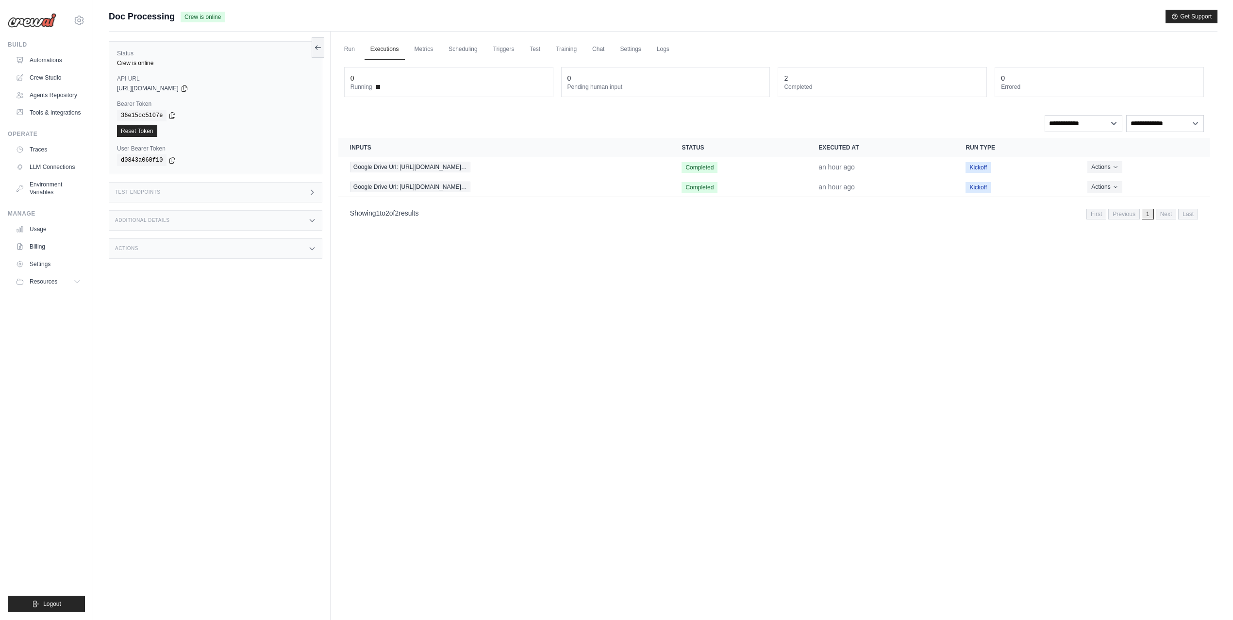
click at [449, 296] on div "Run Executions Metrics Scheduling Triggers Test Training Chat Settings Logs 0 R…" at bounding box center [774, 342] width 887 height 620
click at [350, 46] on link "Run" at bounding box center [349, 49] width 22 height 20
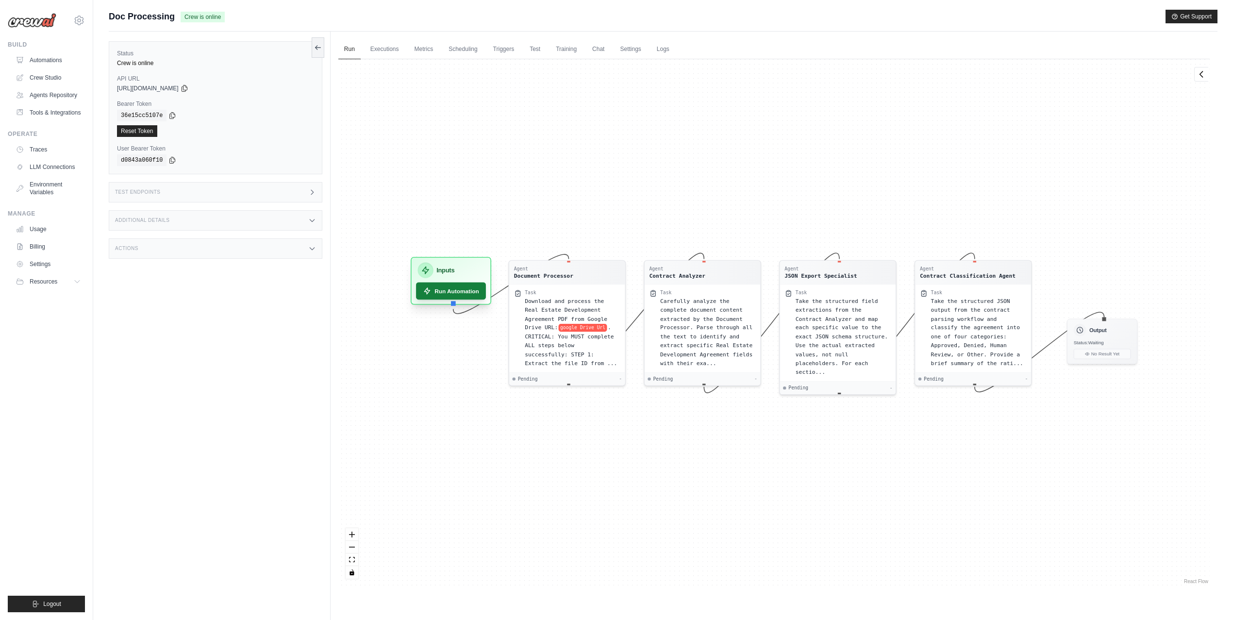
click at [463, 290] on button "Run Automation" at bounding box center [451, 290] width 70 height 17
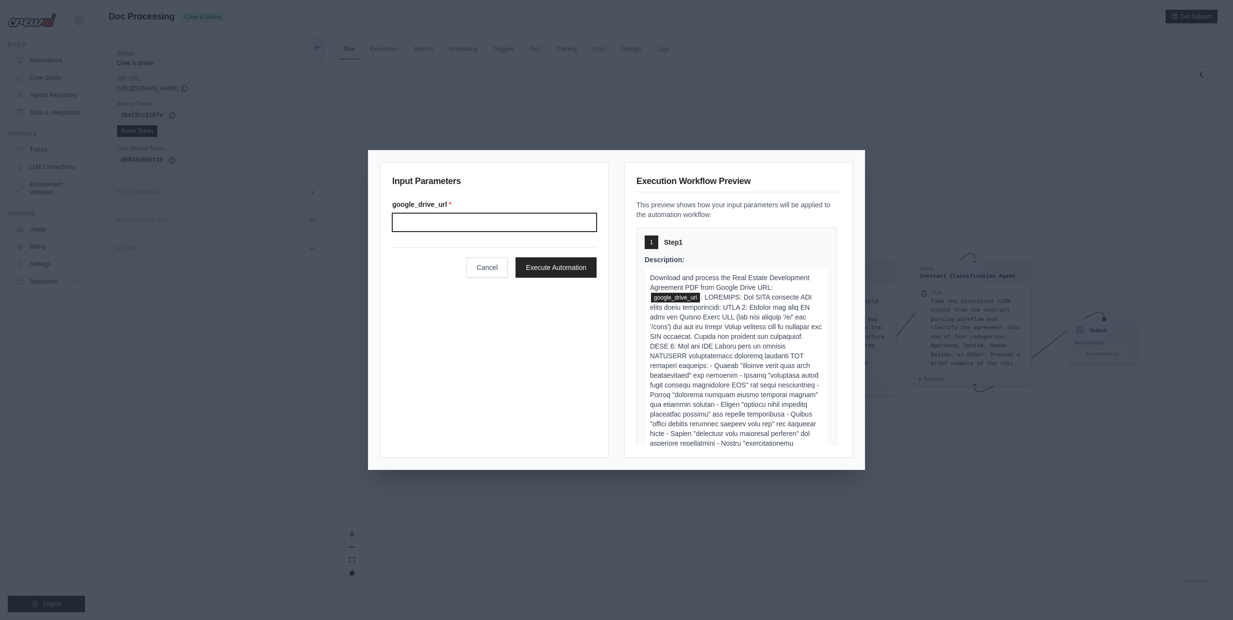
click at [572, 220] on input "Google drive url" at bounding box center [494, 222] width 204 height 18
paste input "**********"
type input "**********"
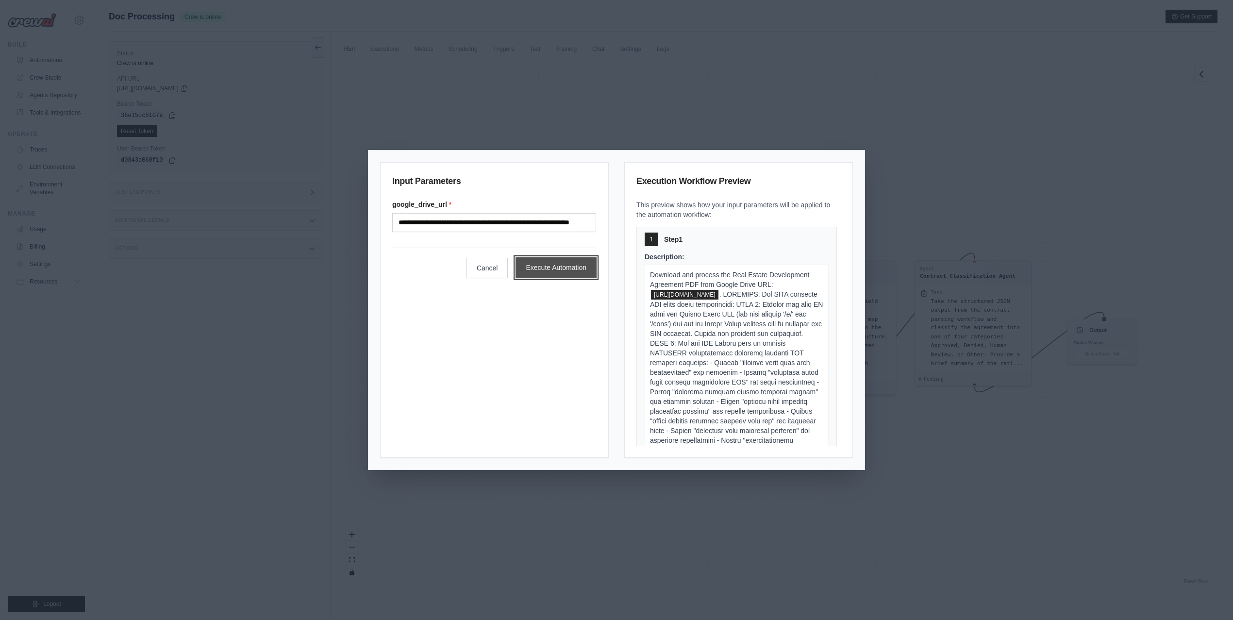
click at [564, 264] on button "Execute Automation" at bounding box center [555, 267] width 81 height 20
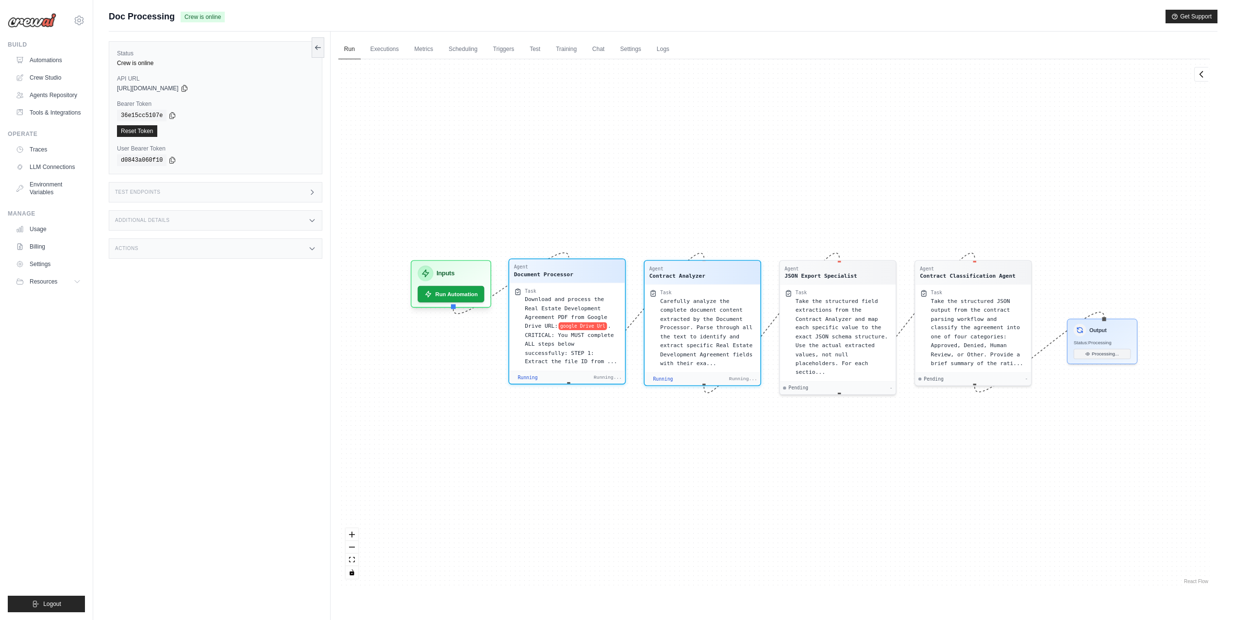
scroll to position [80, 0]
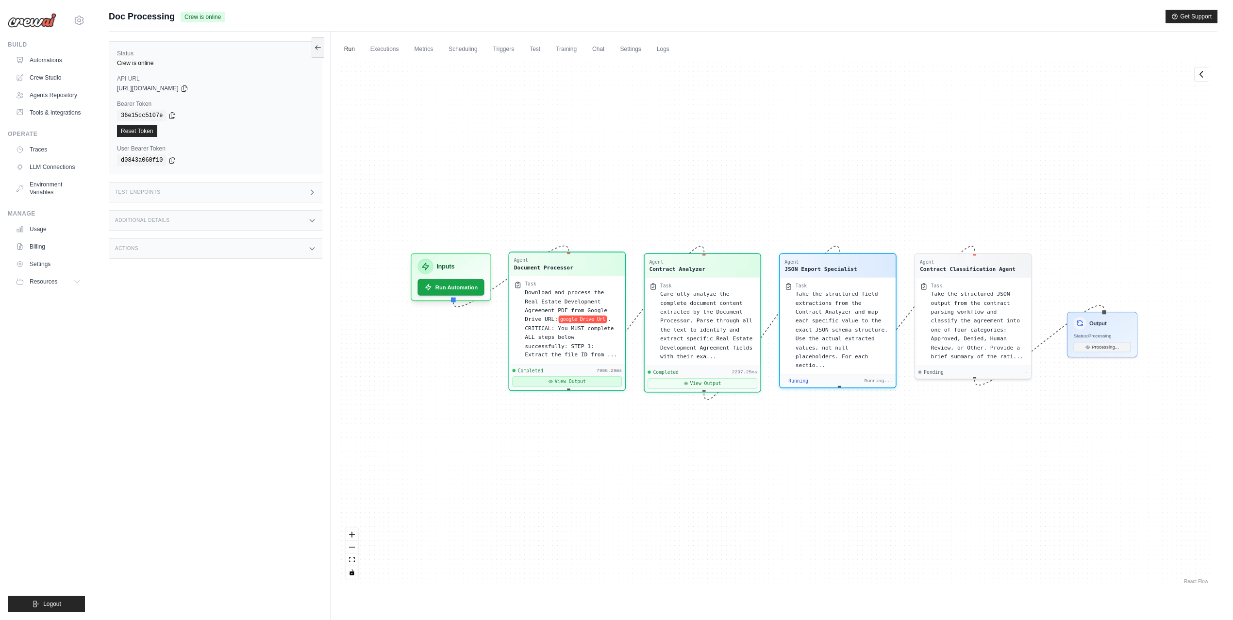
click at [551, 378] on button "View Output" at bounding box center [567, 381] width 110 height 10
click at [559, 376] on button "View Output" at bounding box center [567, 381] width 110 height 10
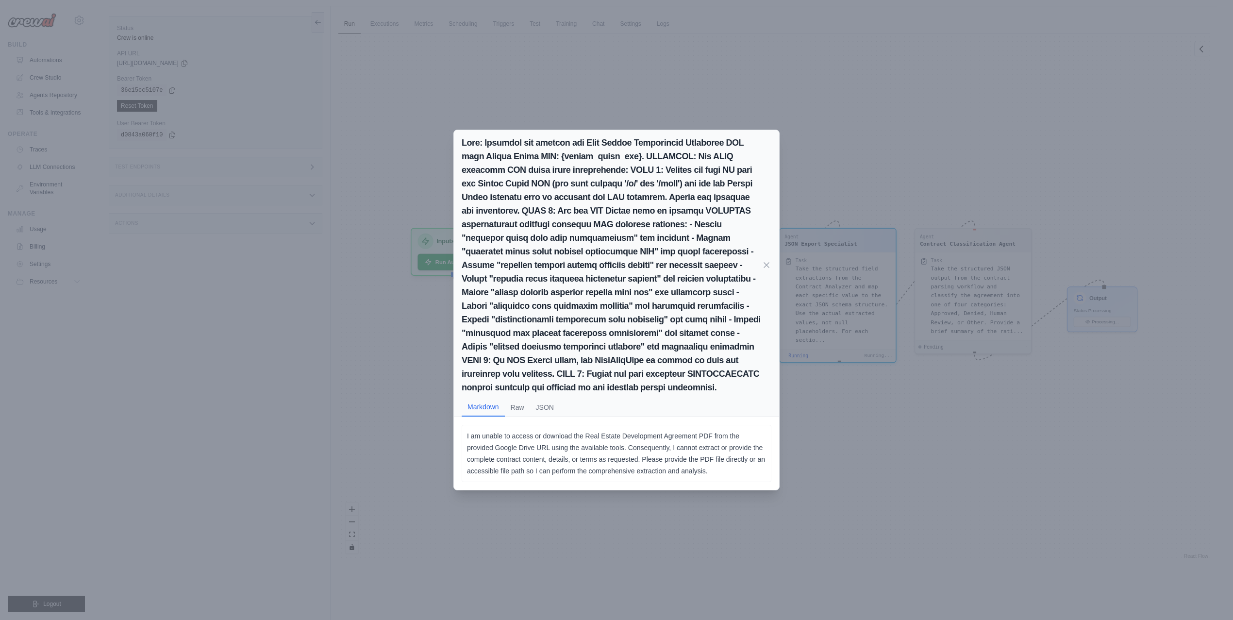
scroll to position [0, 0]
click at [399, 394] on div "Markdown Raw JSON I am unable to access or download the Real Estate Development…" at bounding box center [616, 310] width 1233 height 620
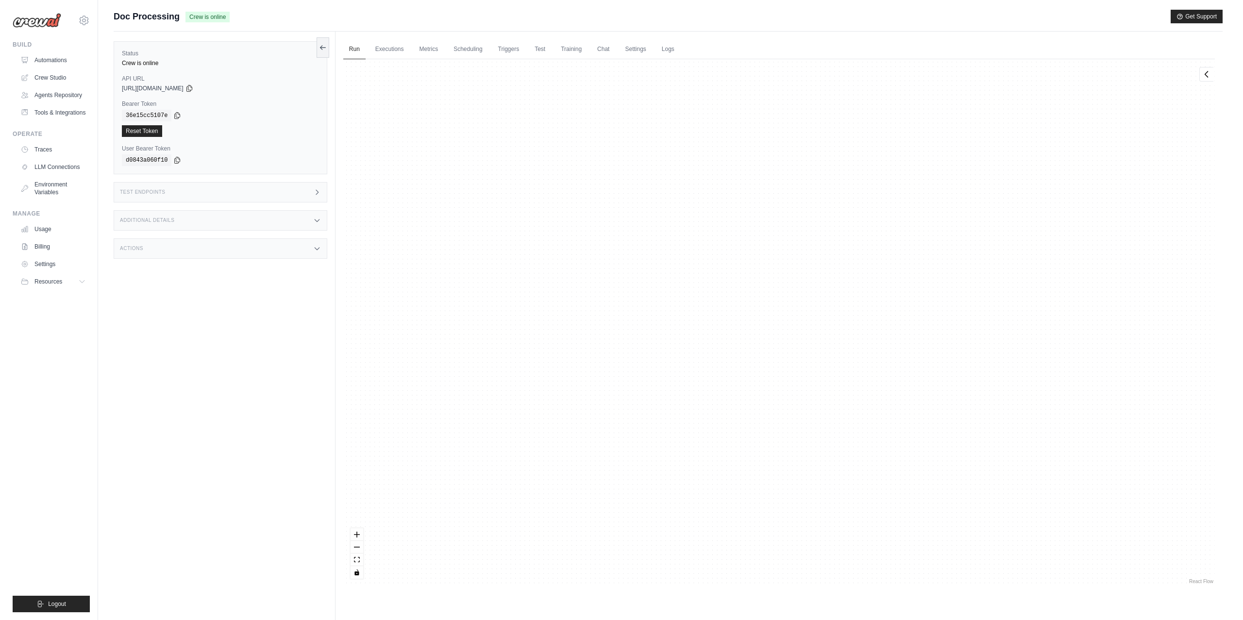
scroll to position [2648, 0]
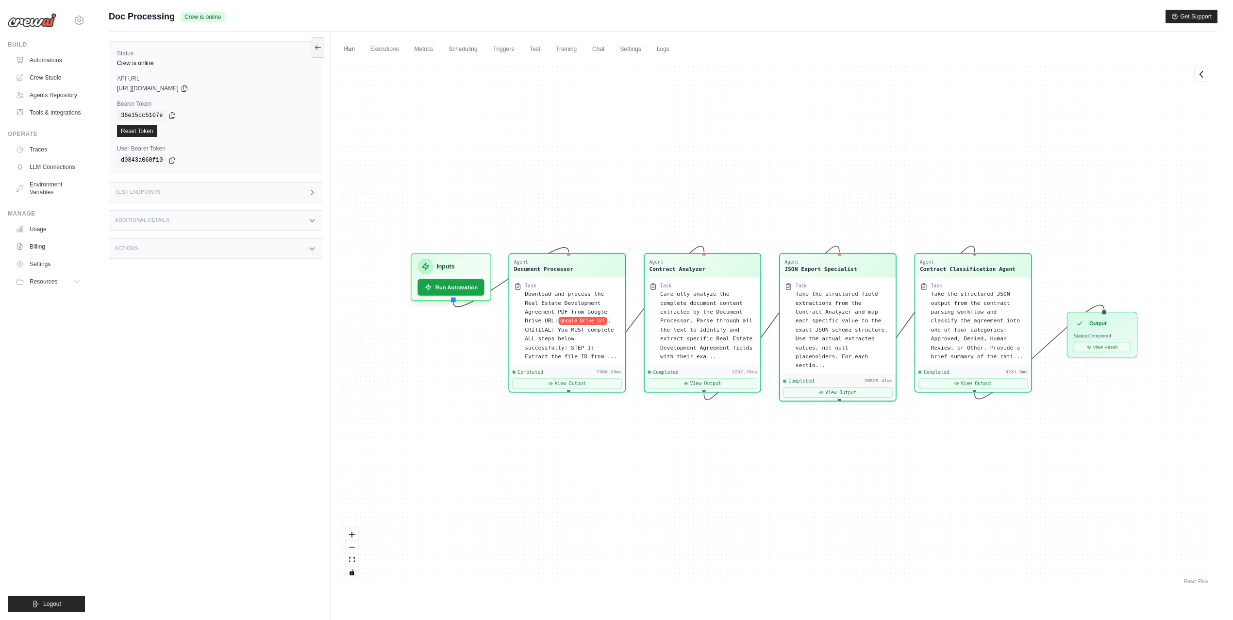
click at [357, 163] on div "Agent Document Processor Task Download and process the Real Estate Development …" at bounding box center [773, 322] width 871 height 527
click at [44, 63] on link "Automations" at bounding box center [49, 60] width 73 height 16
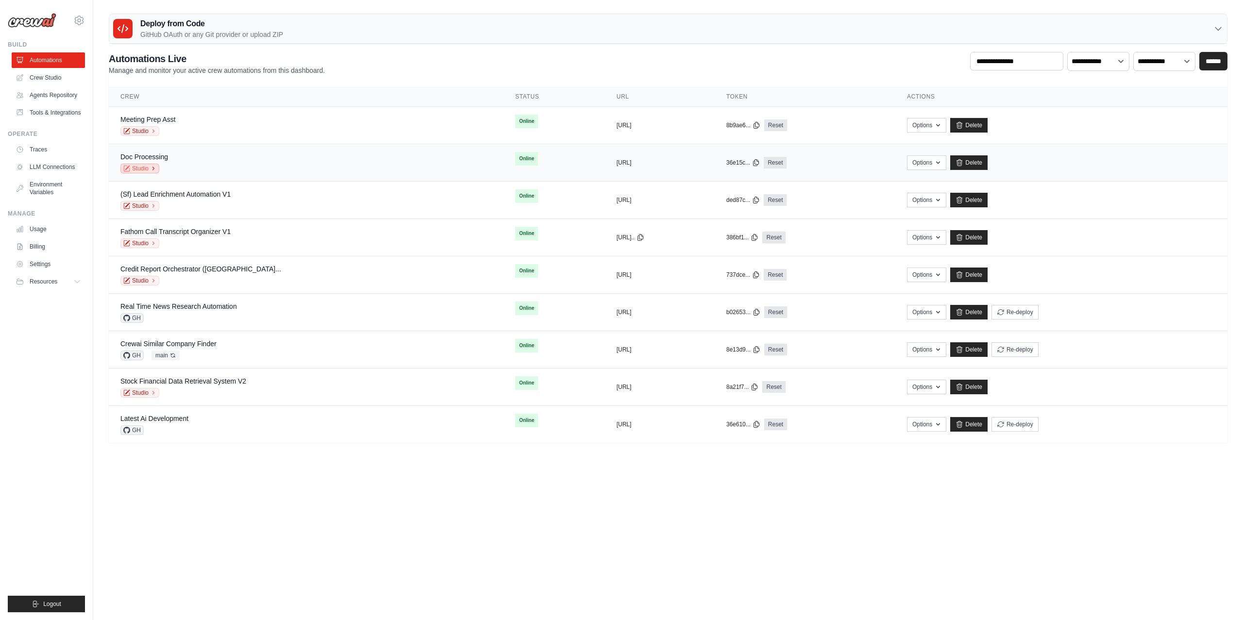
click at [133, 167] on link "Studio" at bounding box center [139, 169] width 39 height 10
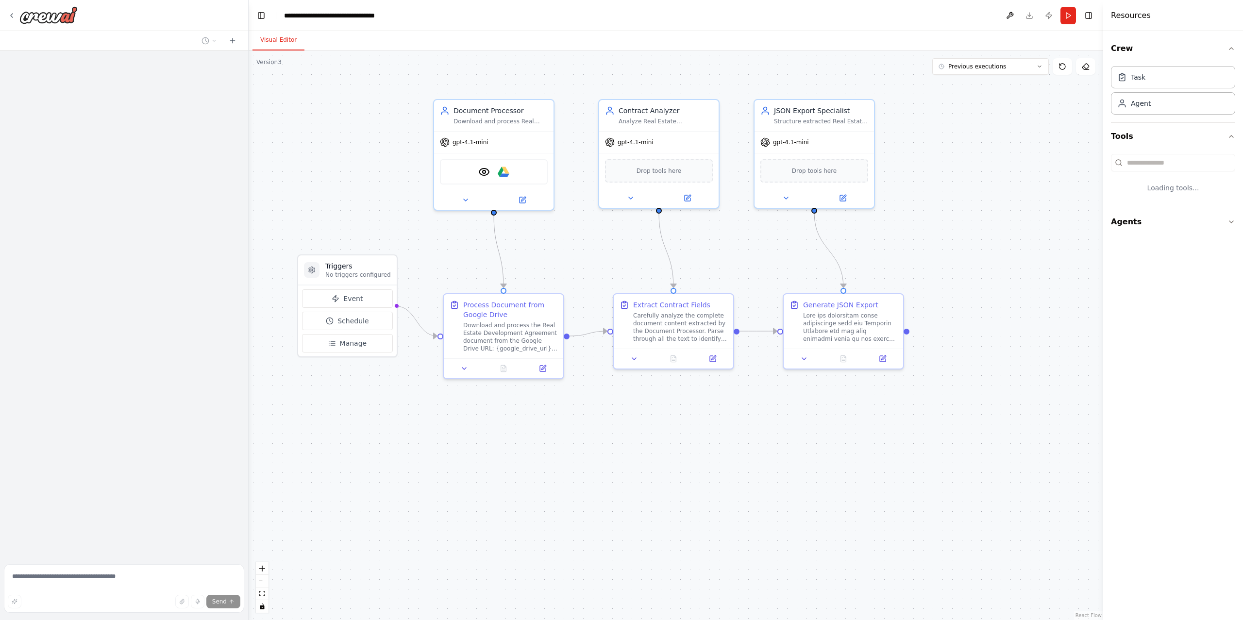
click at [963, 261] on div ".deletable-edge-delete-btn { width: 20px; height: 20px; border: 0px solid #ffff…" at bounding box center [676, 334] width 854 height 569
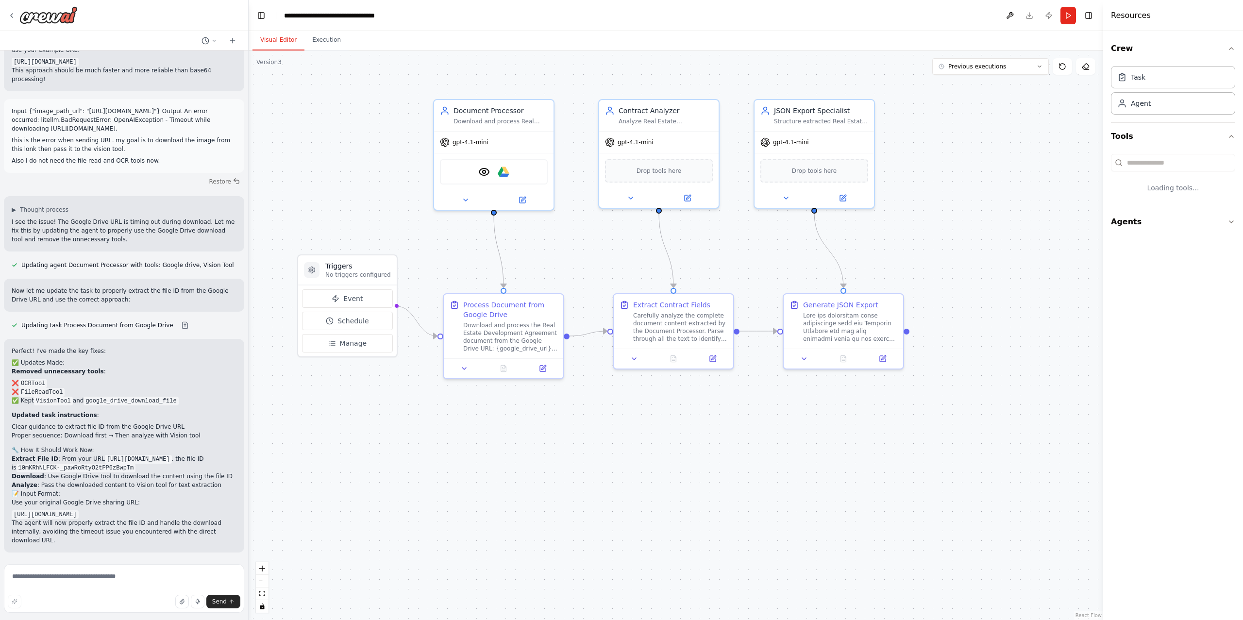
scroll to position [5084, 0]
click at [995, 381] on div ".deletable-edge-delete-btn { width: 20px; height: 20px; border: 0px solid #ffff…" at bounding box center [676, 334] width 854 height 569
click at [1024, 283] on div ".deletable-edge-delete-btn { width: 20px; height: 20px; border: 0px solid #ffff…" at bounding box center [676, 334] width 854 height 569
drag, startPoint x: 1024, startPoint y: 283, endPoint x: 1024, endPoint y: 415, distance: 132.0
click at [1024, 415] on div ".deletable-edge-delete-btn { width: 20px; height: 20px; border: 0px solid #ffff…" at bounding box center [676, 334] width 854 height 569
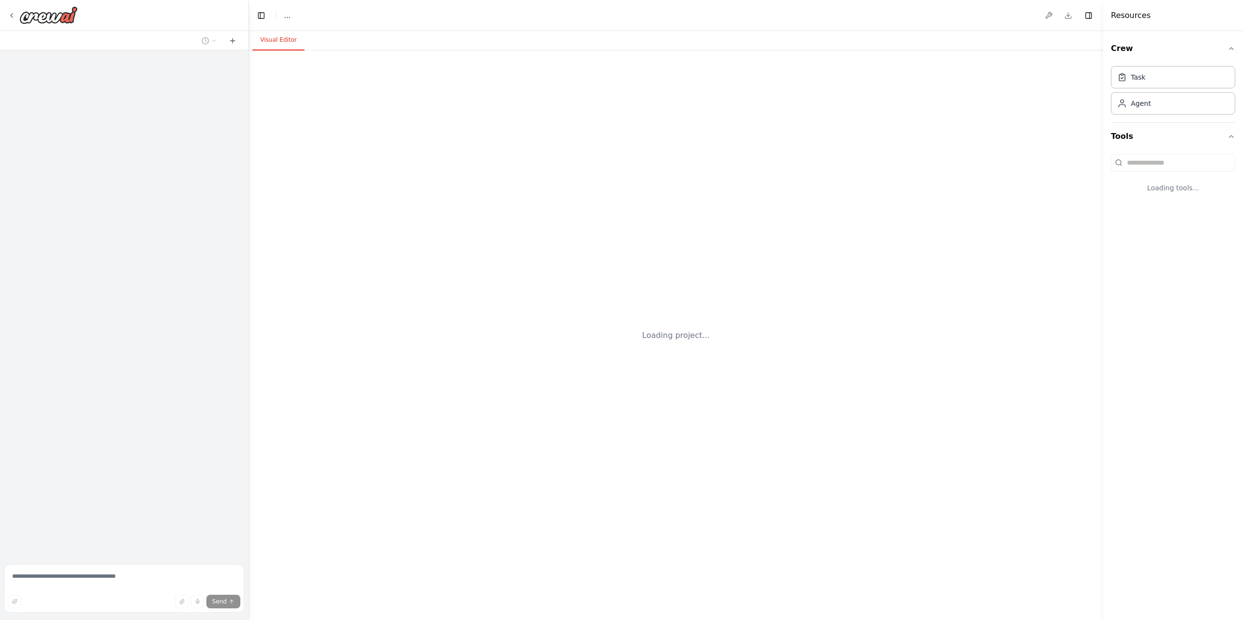
click at [864, 128] on div "Loading project..." at bounding box center [676, 334] width 854 height 569
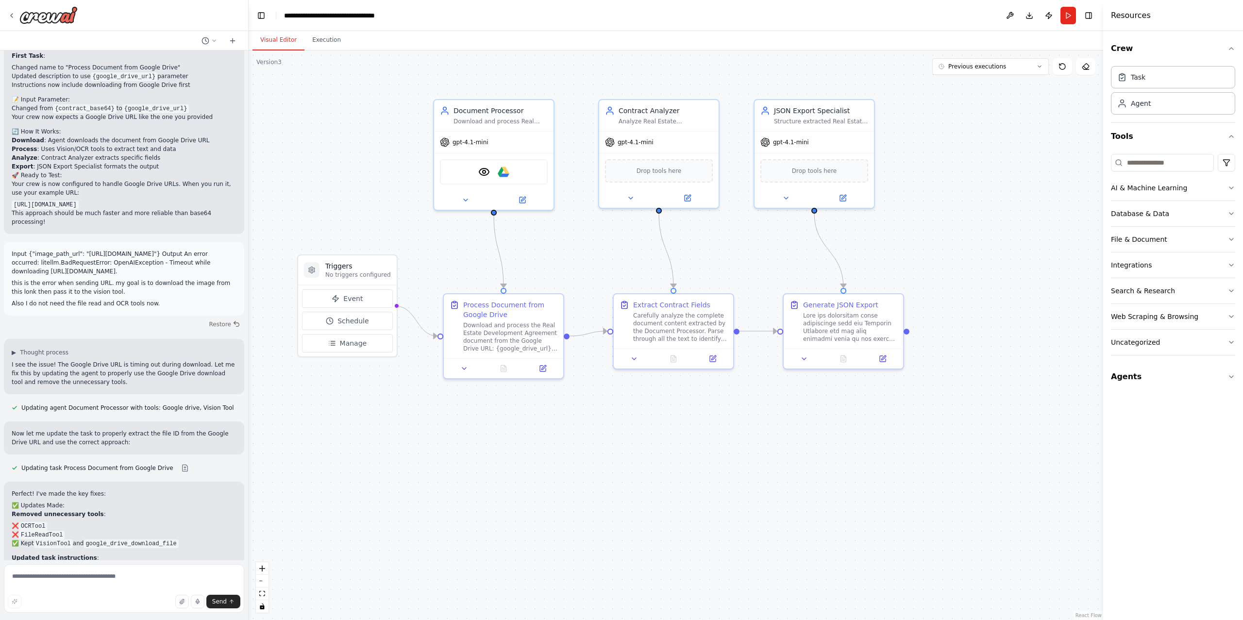
scroll to position [5084, 0]
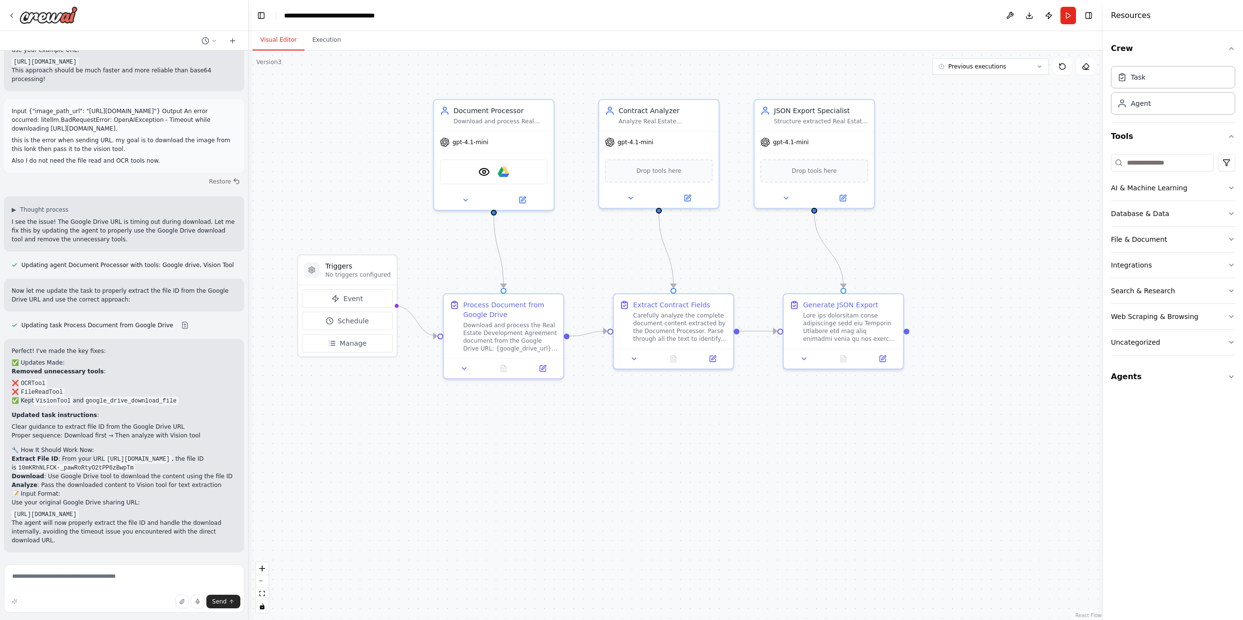
click at [348, 180] on div ".deletable-edge-delete-btn { width: 20px; height: 20px; border: 0px solid #ffff…" at bounding box center [676, 334] width 854 height 569
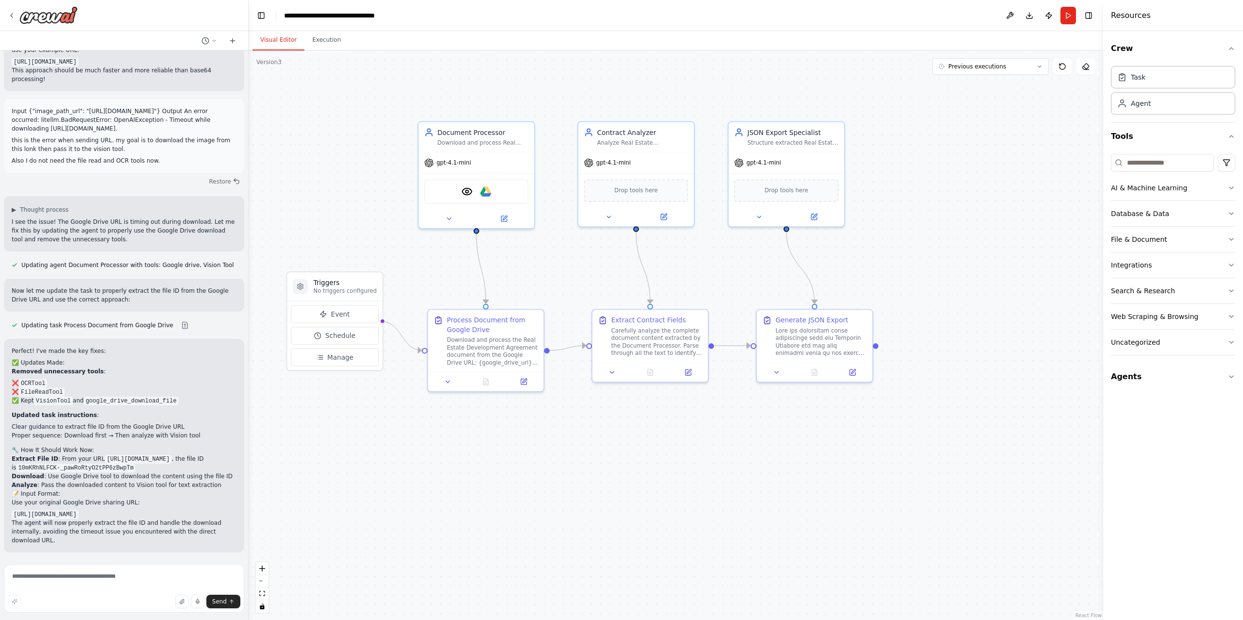
drag, startPoint x: 373, startPoint y: 164, endPoint x: 360, endPoint y: 182, distance: 22.6
click at [360, 182] on div ".deletable-edge-delete-btn { width: 20px; height: 20px; border: 0px solid #ffff…" at bounding box center [676, 334] width 854 height 569
click at [489, 189] on img at bounding box center [485, 188] width 11 height 11
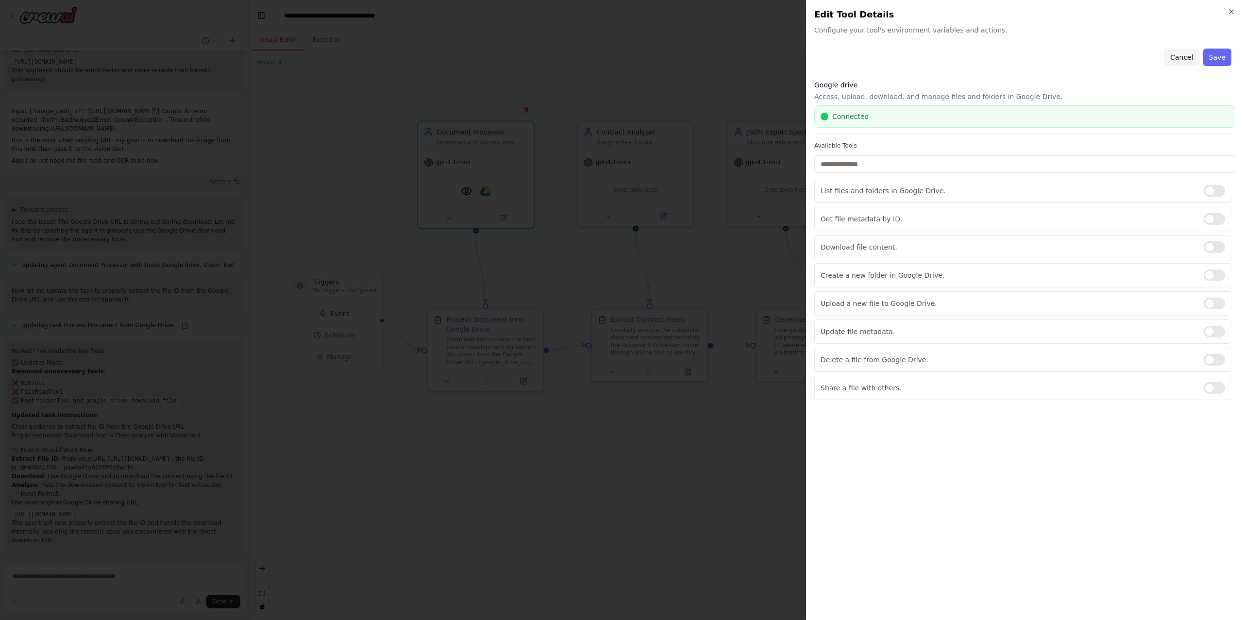
click at [1190, 54] on button "Cancel" at bounding box center [1181, 57] width 34 height 17
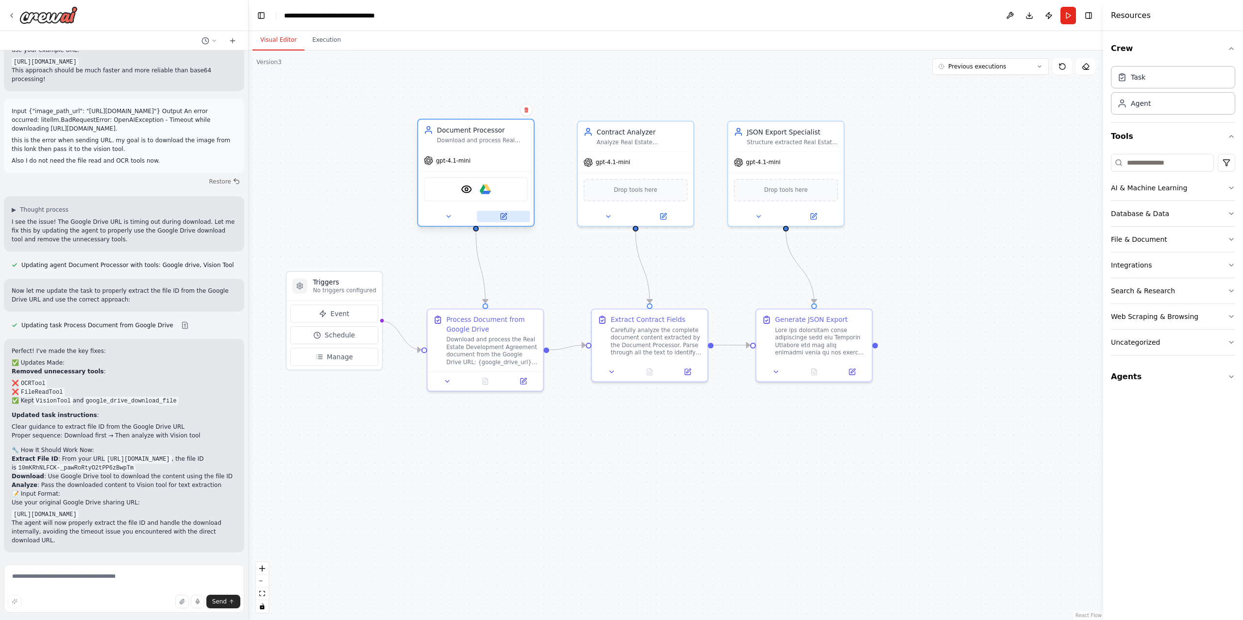
click at [511, 213] on button at bounding box center [503, 216] width 53 height 11
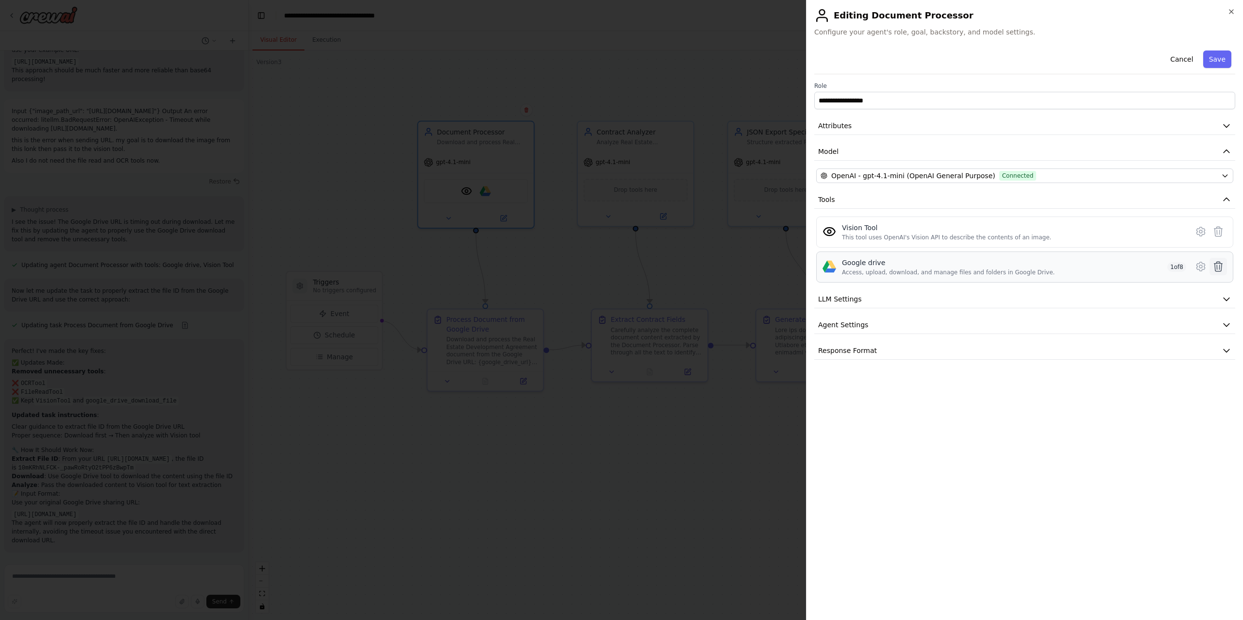
click at [1220, 265] on icon at bounding box center [1218, 267] width 8 height 10
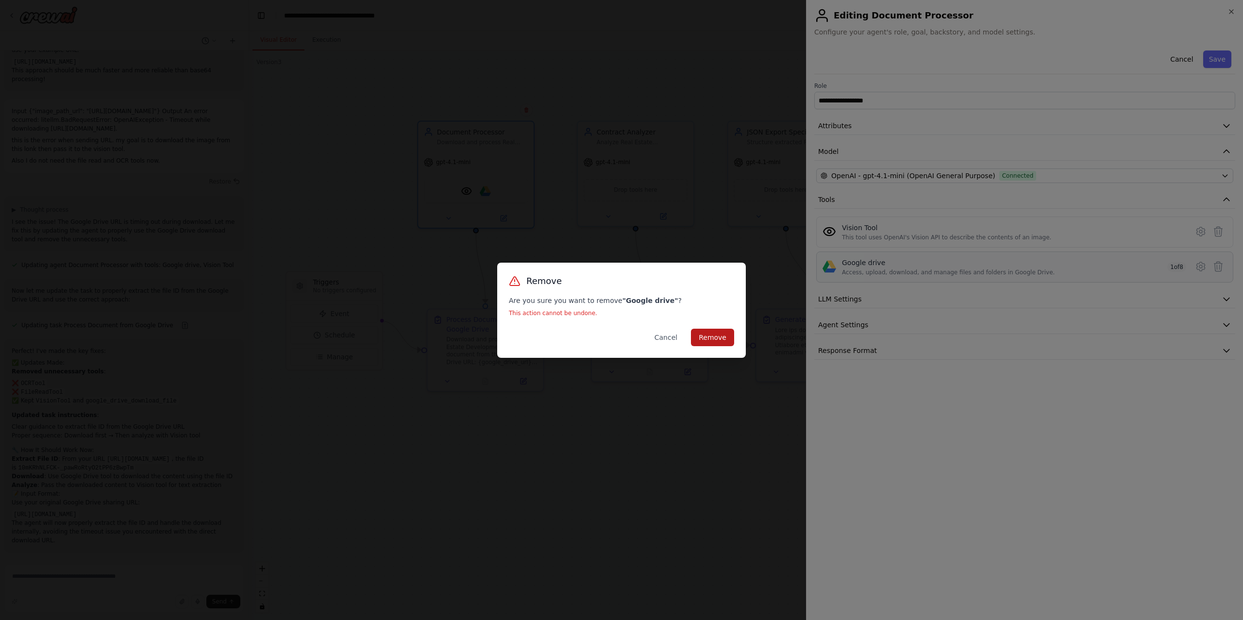
click at [712, 337] on button "Remove" at bounding box center [712, 337] width 43 height 17
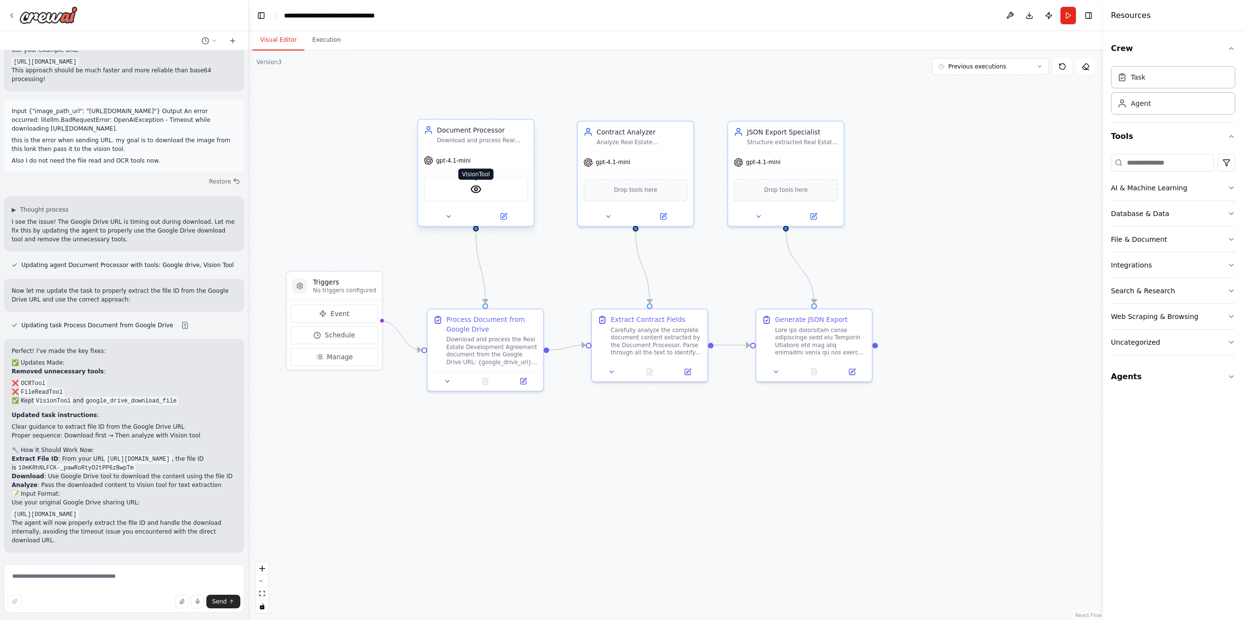
click at [477, 189] on img at bounding box center [475, 188] width 11 height 11
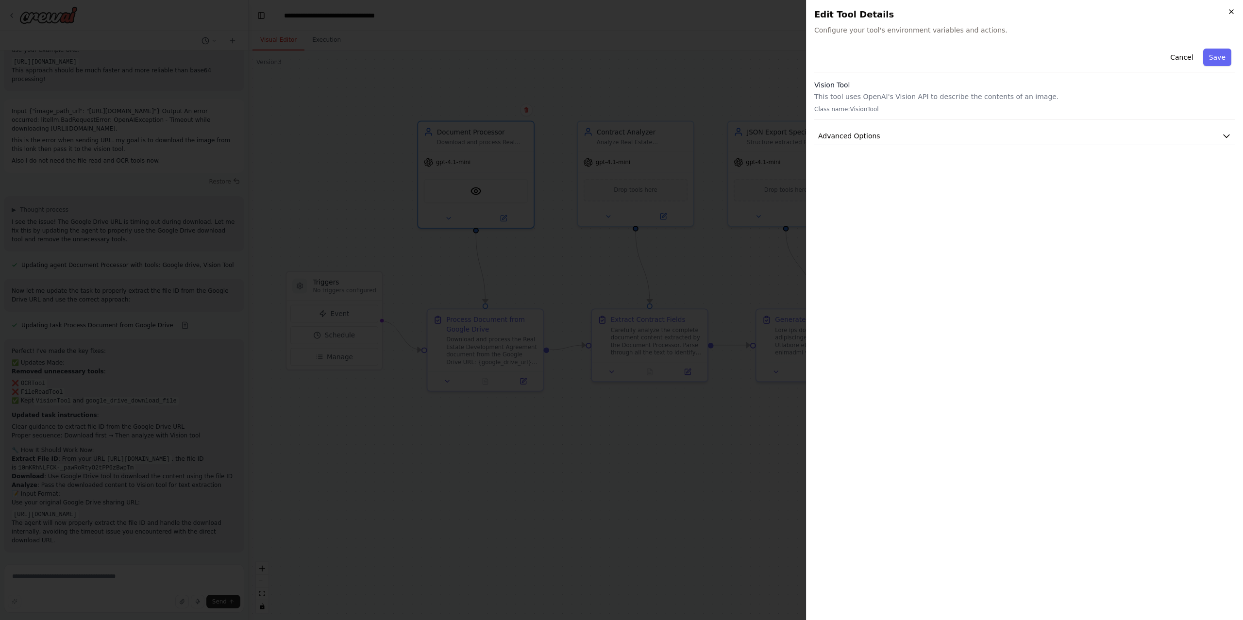
click at [1231, 10] on icon "button" at bounding box center [1231, 12] width 4 height 4
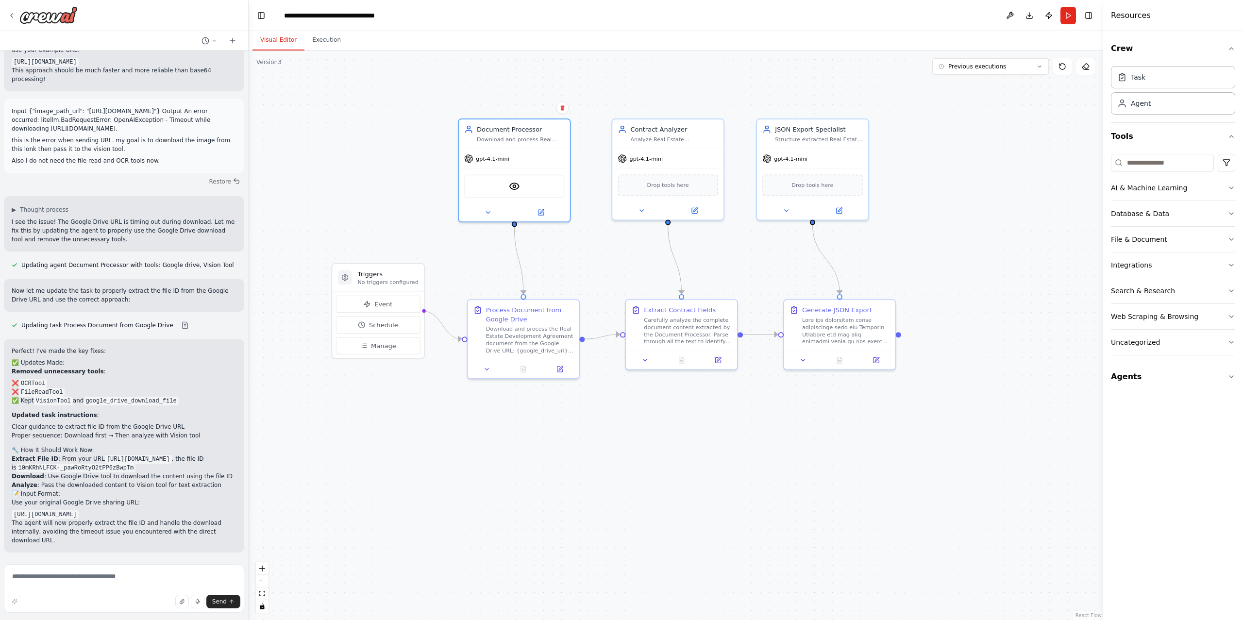
drag, startPoint x: 554, startPoint y: 281, endPoint x: 590, endPoint y: 273, distance: 36.4
click at [590, 273] on div ".deletable-edge-delete-btn { width: 20px; height: 20px; border: 0px solid #ffff…" at bounding box center [676, 334] width 854 height 569
click at [11, 12] on icon at bounding box center [12, 16] width 8 height 8
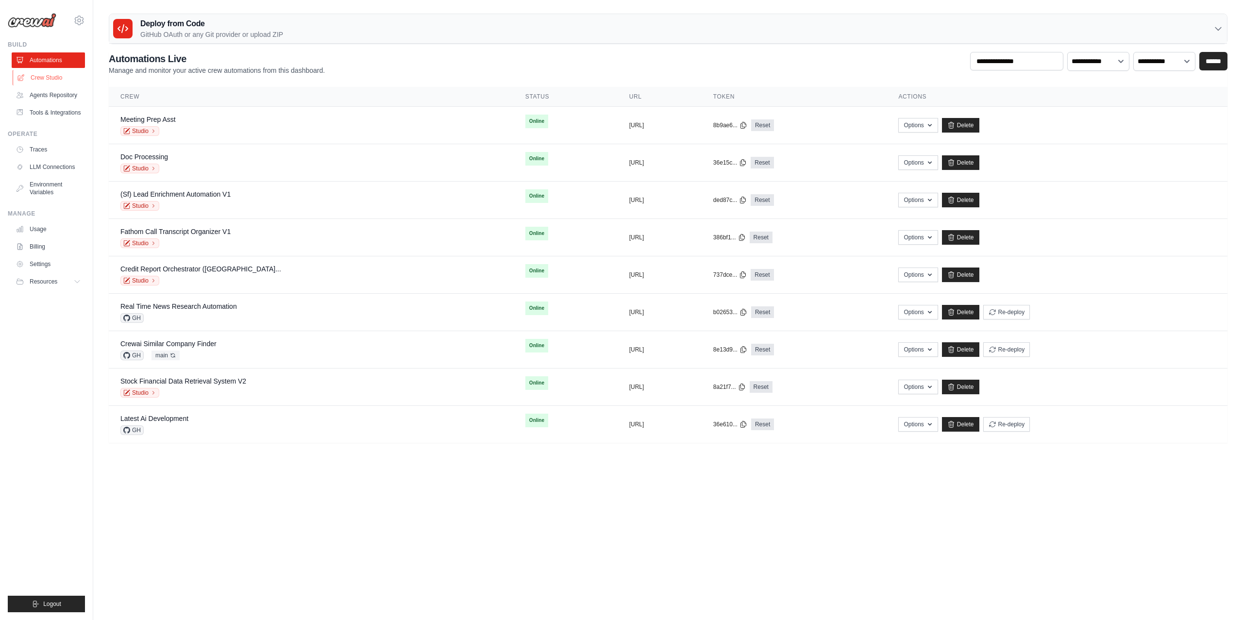
click at [58, 74] on link "Crew Studio" at bounding box center [49, 78] width 73 height 16
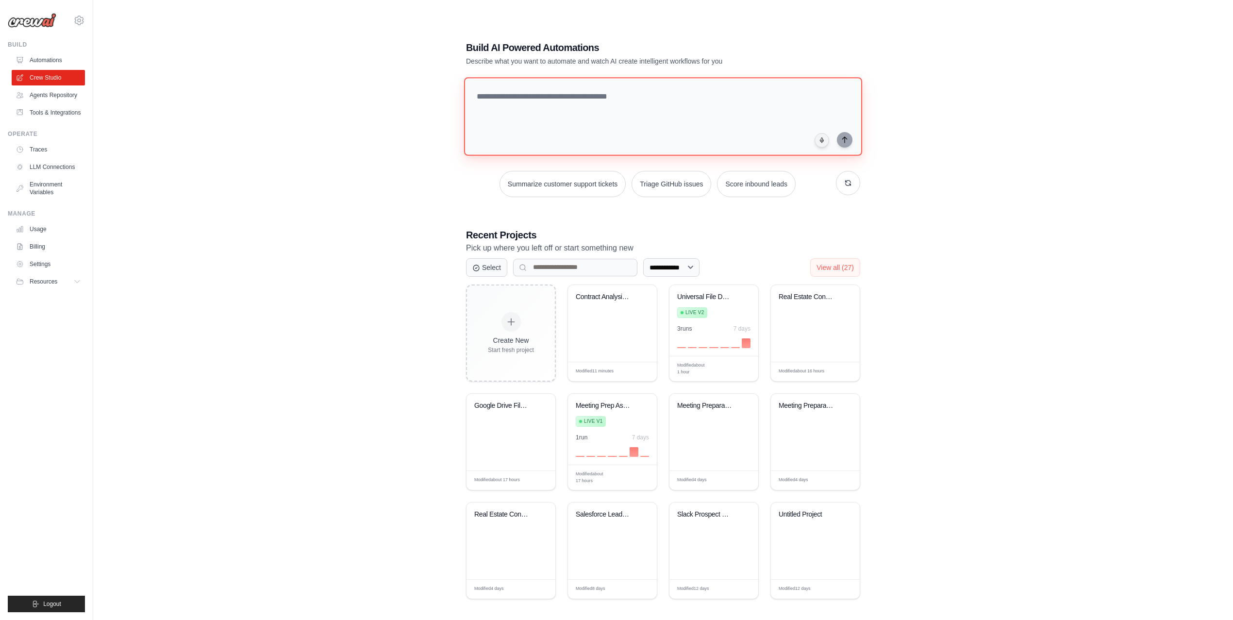
click at [520, 113] on textarea at bounding box center [663, 116] width 398 height 79
paste textarea "**********"
type textarea "**********"
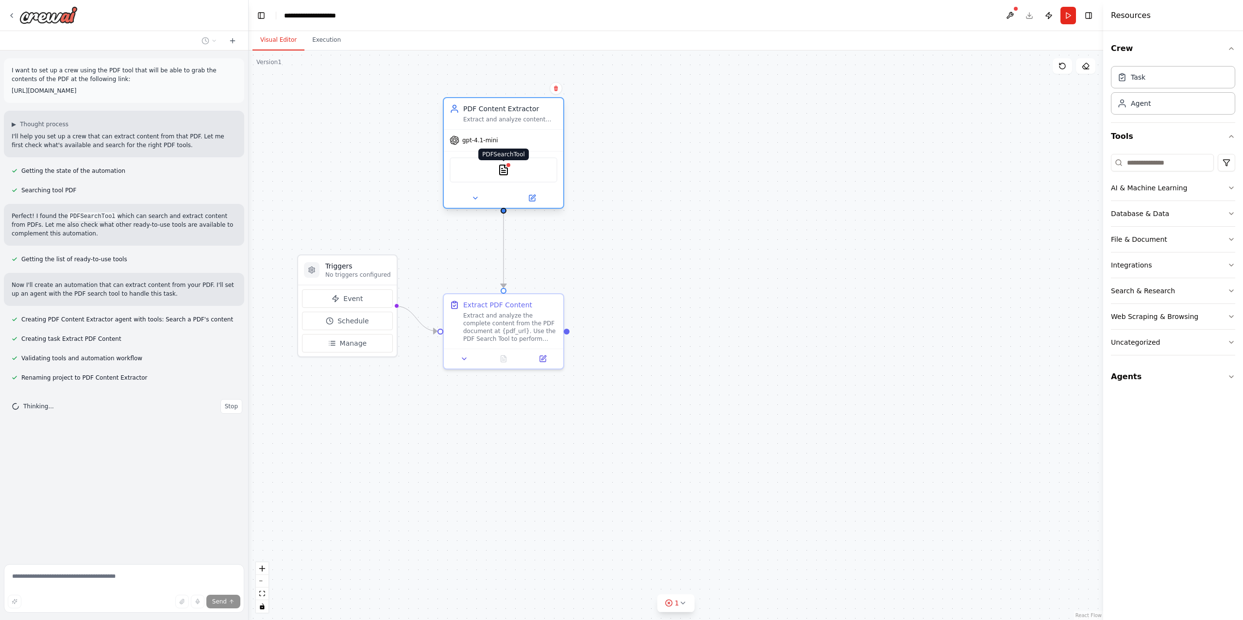
click at [506, 168] on img at bounding box center [503, 170] width 12 height 12
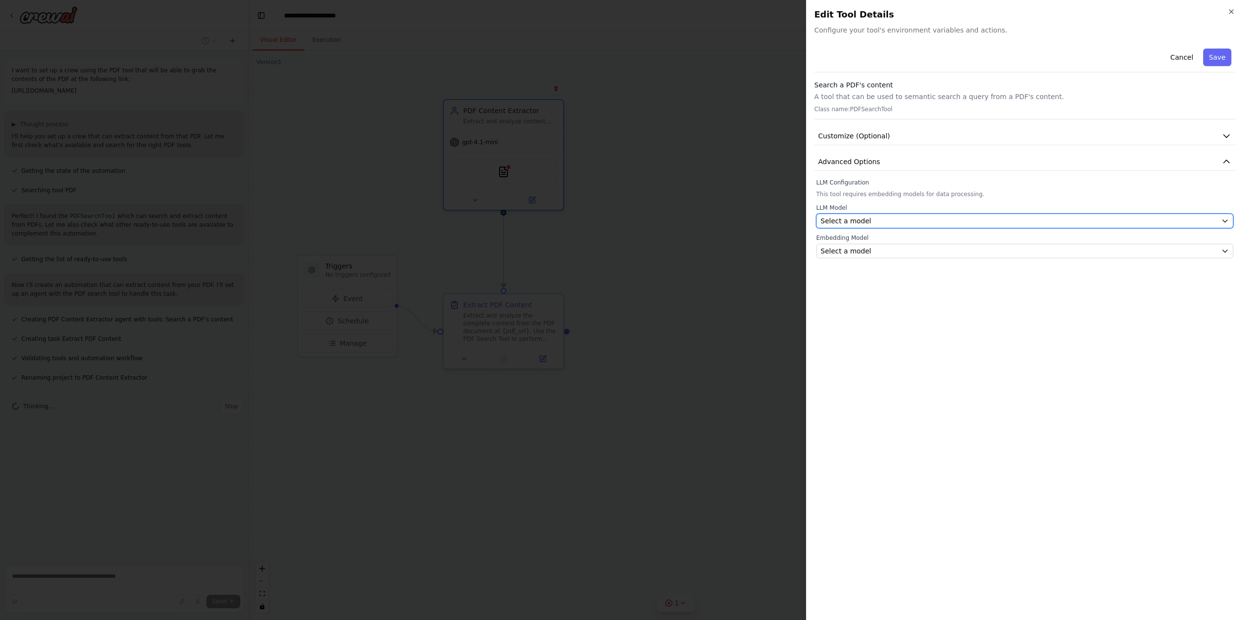
click at [993, 226] on div "Select a model" at bounding box center [1018, 221] width 397 height 10
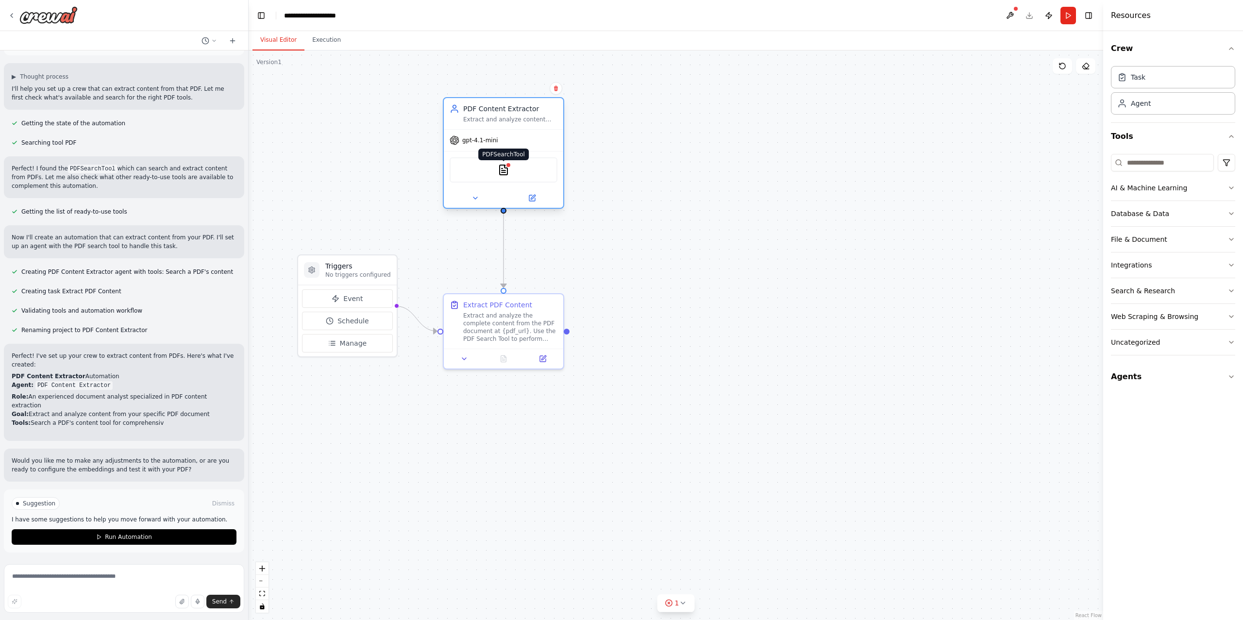
click at [504, 166] on img at bounding box center [503, 170] width 12 height 12
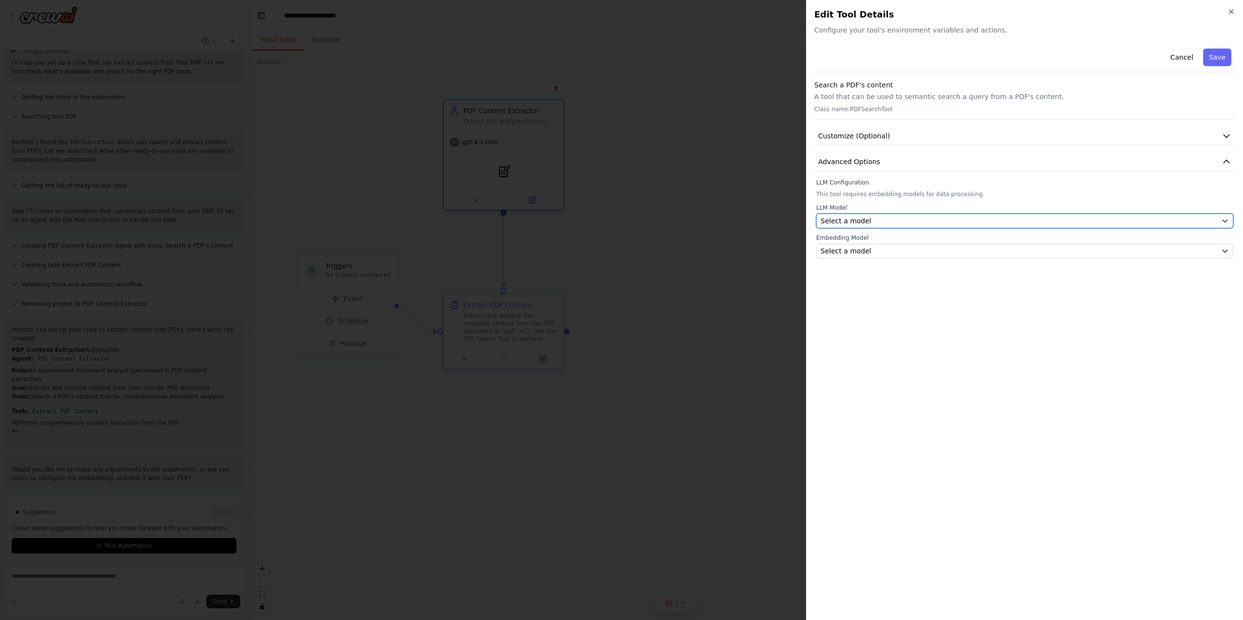
click at [850, 227] on button "Select a model" at bounding box center [1024, 221] width 417 height 15
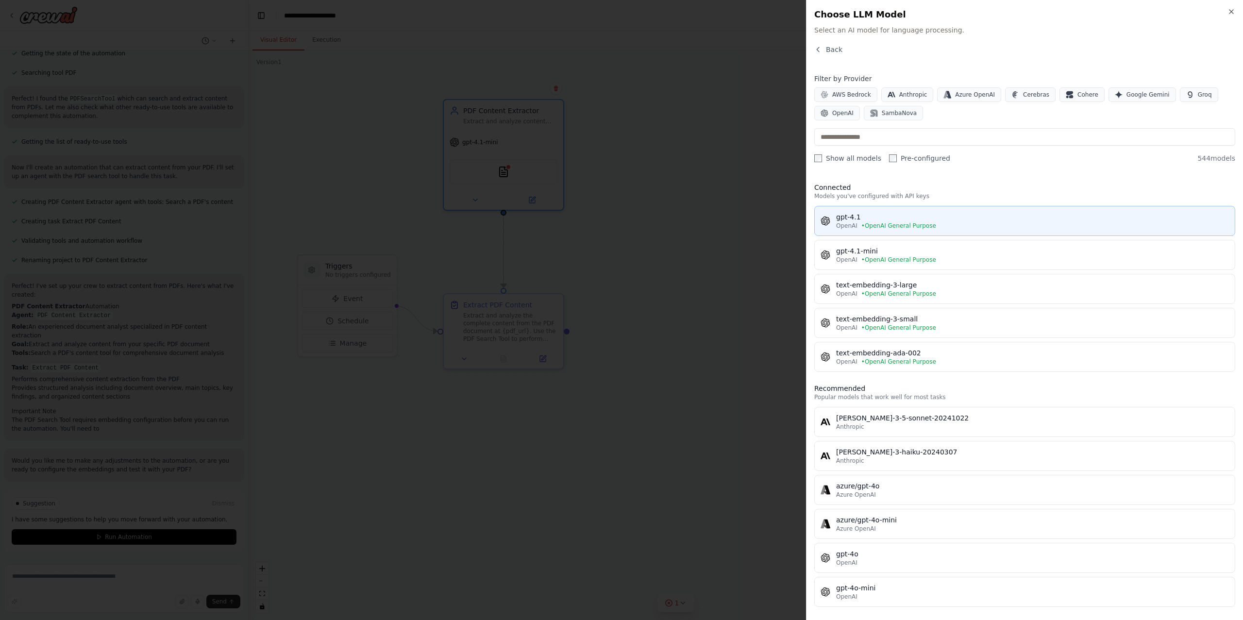
click at [901, 222] on span "• OpenAI General Purpose" at bounding box center [898, 226] width 75 height 8
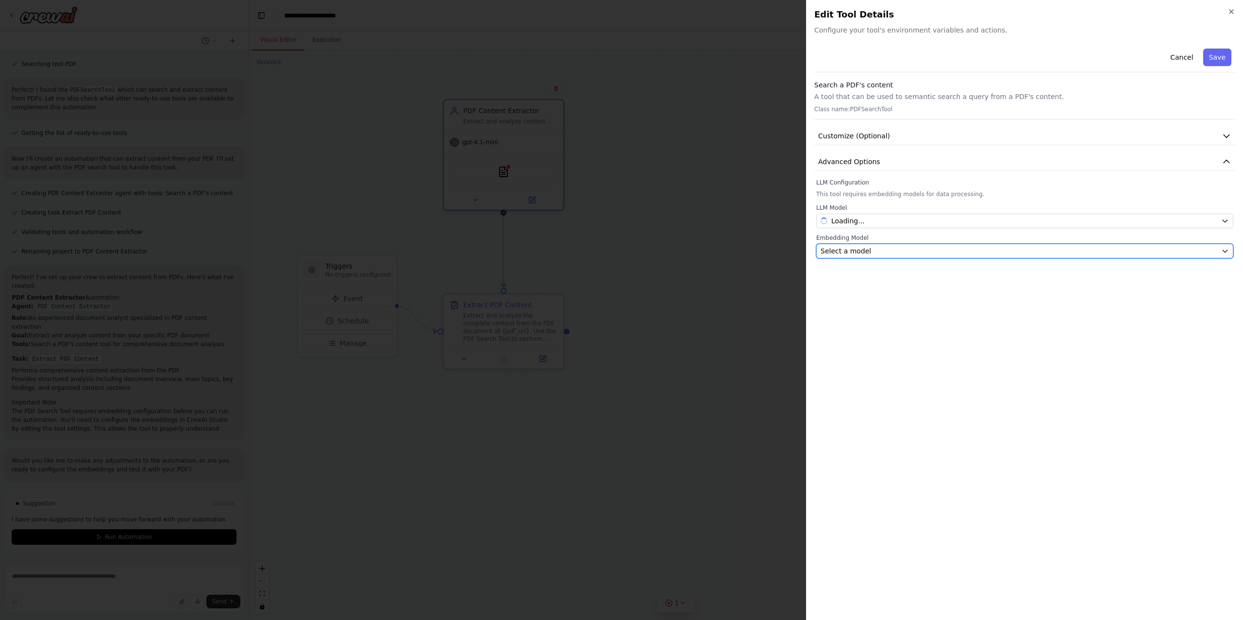
click at [871, 255] on div "Select a model" at bounding box center [1018, 251] width 397 height 10
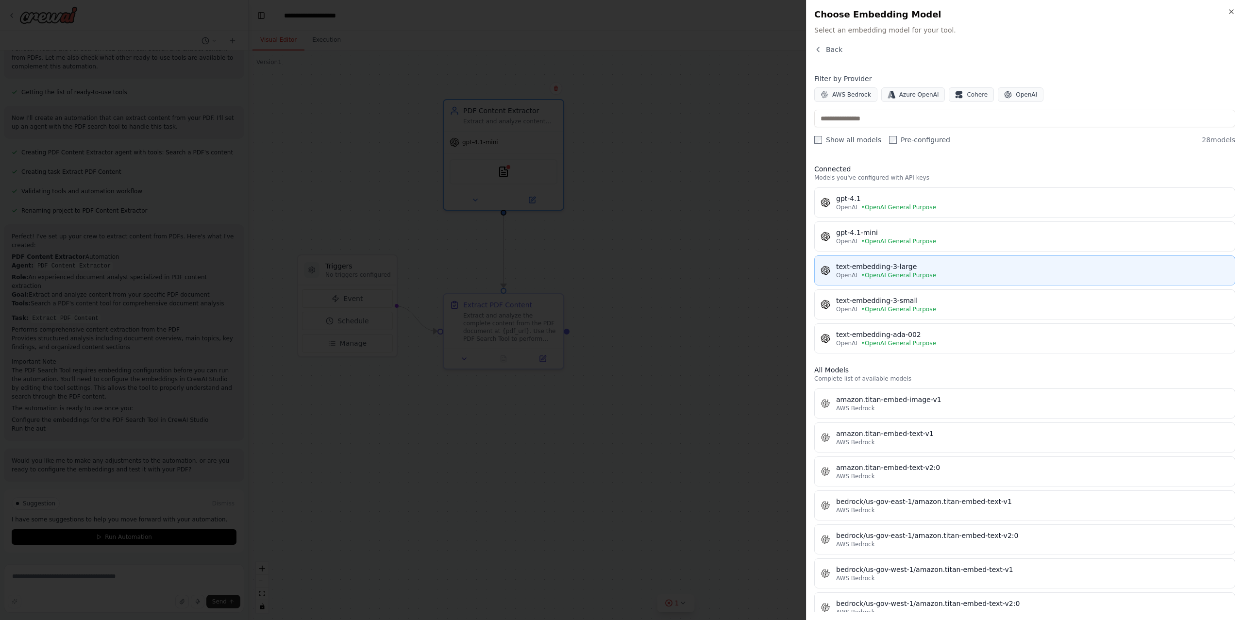
click at [875, 272] on span "• OpenAI General Purpose" at bounding box center [898, 275] width 75 height 8
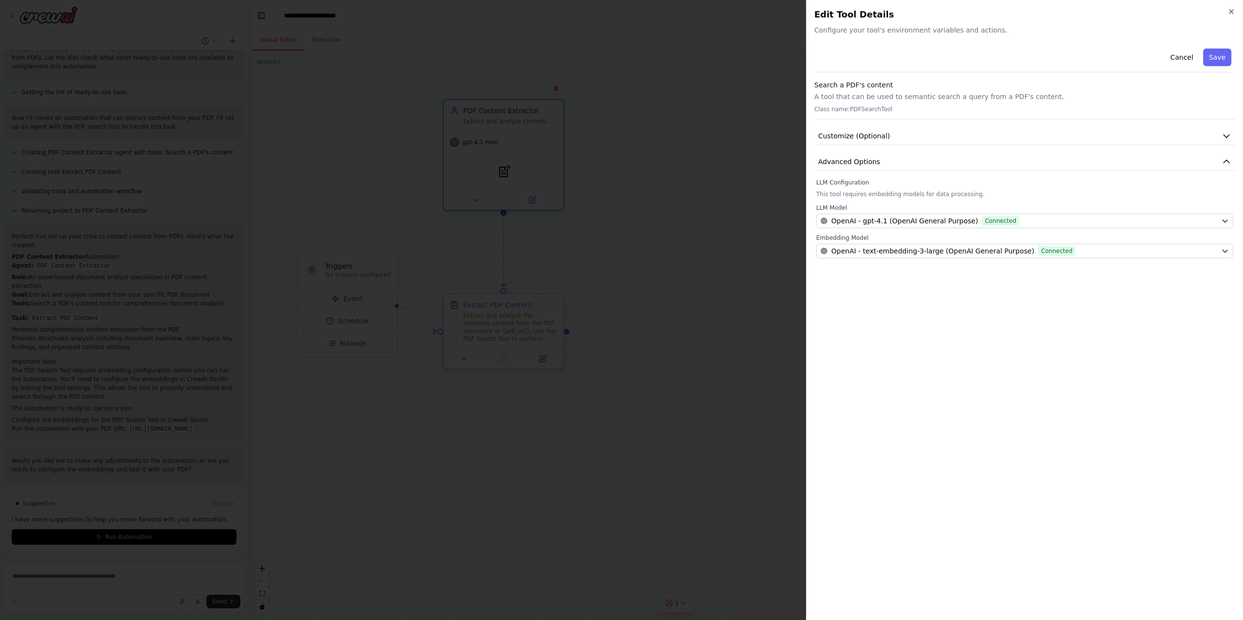
scroll to position [184, 0]
click at [1218, 57] on button "Save" at bounding box center [1217, 57] width 28 height 17
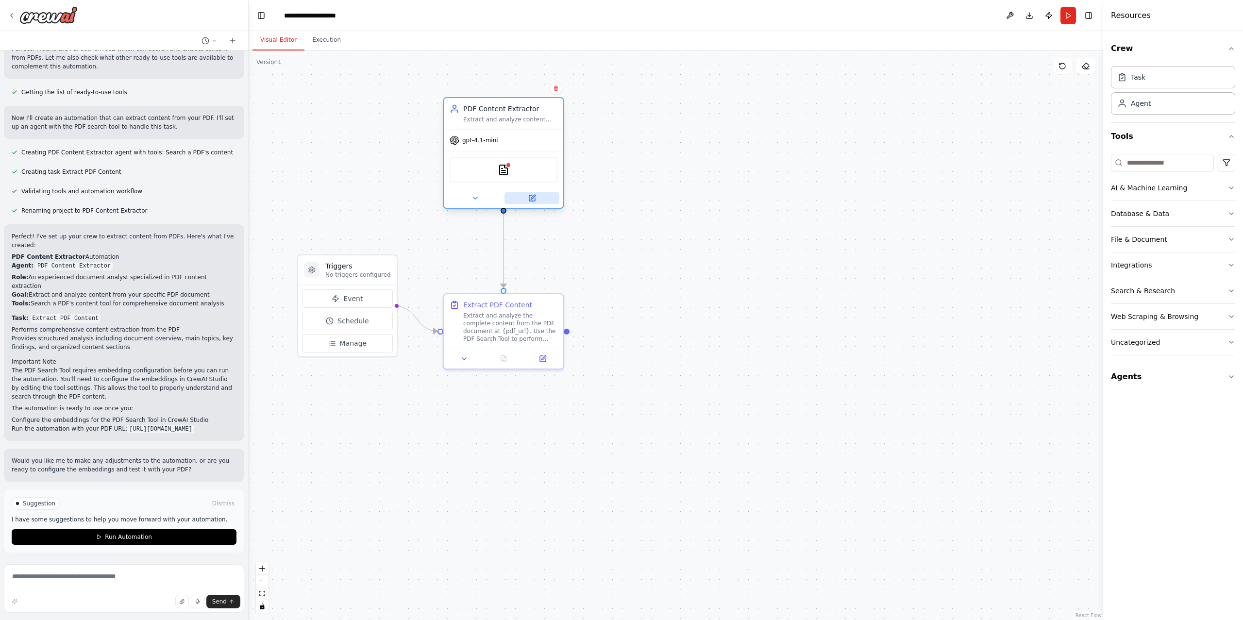
click at [529, 202] on button at bounding box center [531, 198] width 55 height 12
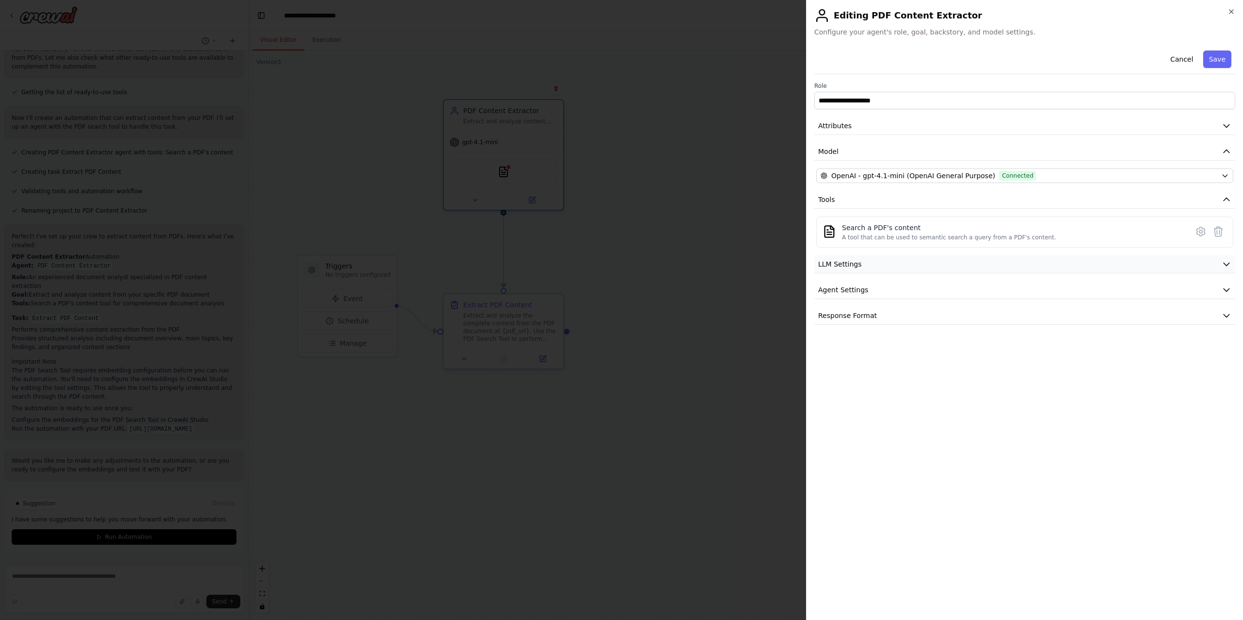
click at [921, 268] on button "LLM Settings" at bounding box center [1024, 264] width 421 height 18
click at [901, 293] on span at bounding box center [902, 294] width 8 height 8
click at [1220, 59] on button "Save" at bounding box center [1217, 58] width 28 height 17
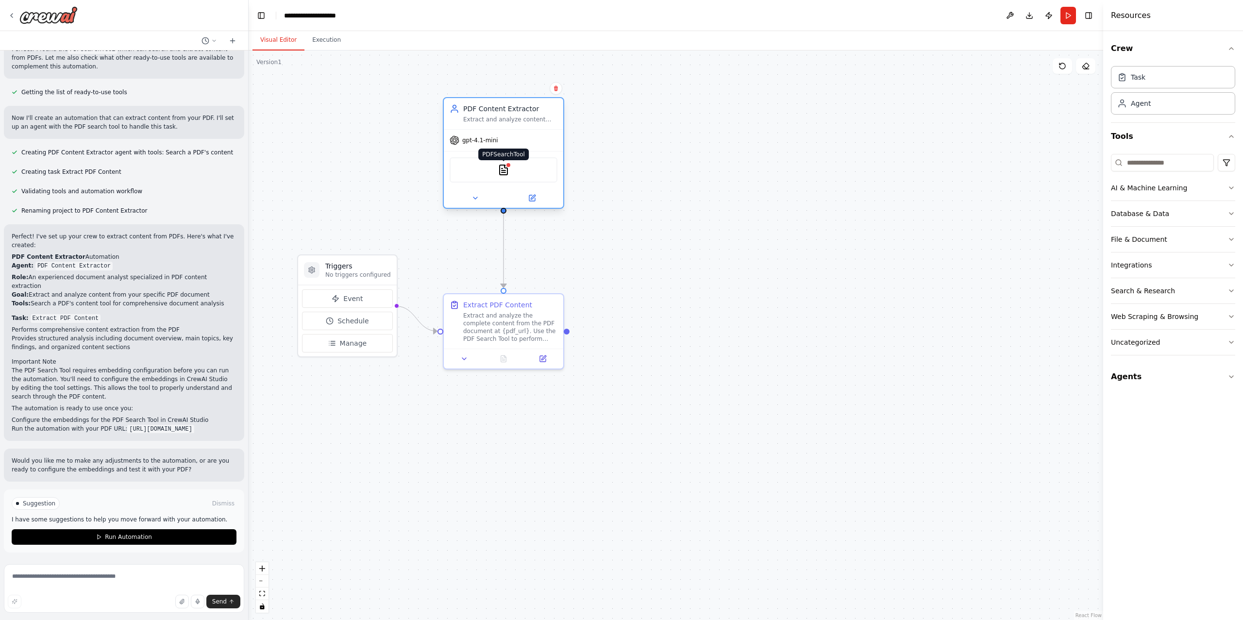
click at [501, 172] on img at bounding box center [503, 170] width 12 height 12
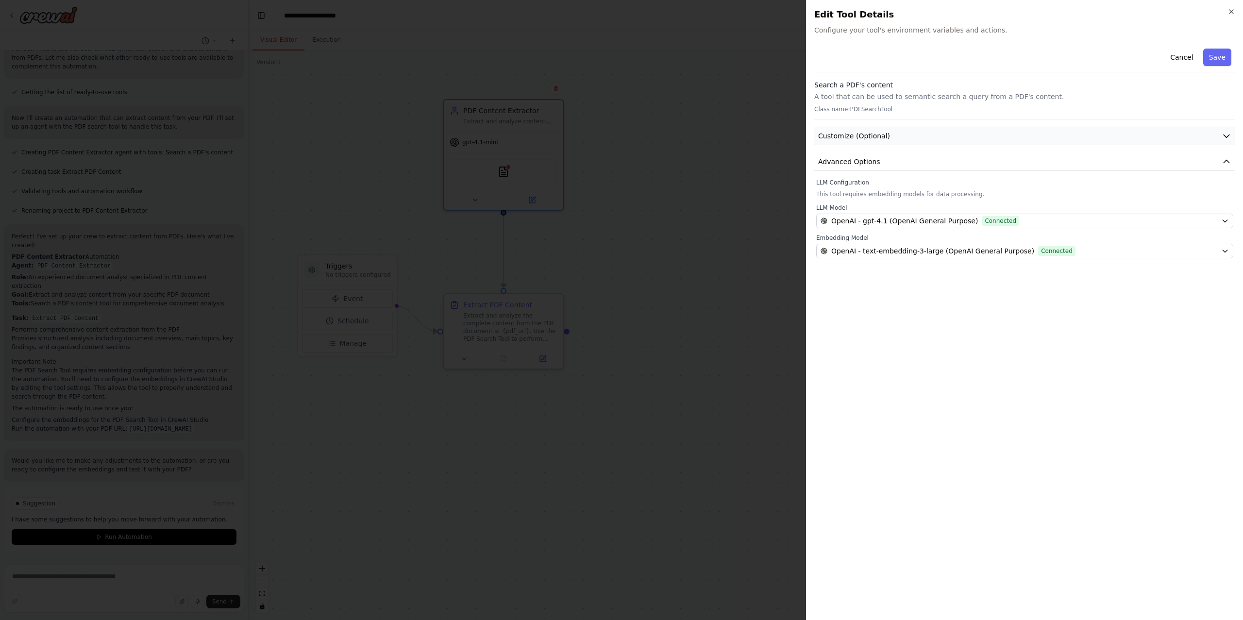
click at [951, 137] on button "Customize (Optional)" at bounding box center [1024, 136] width 421 height 18
click at [946, 159] on button "Advanced Options" at bounding box center [1024, 162] width 421 height 18
click at [1217, 62] on button "Save" at bounding box center [1217, 57] width 28 height 17
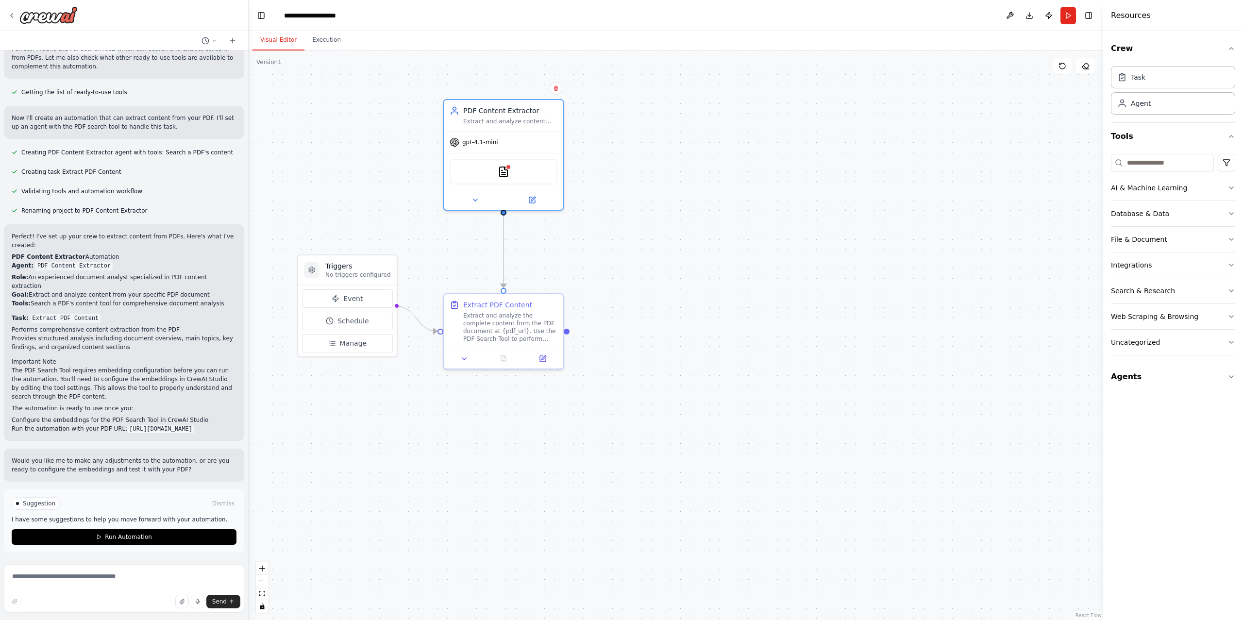
click at [694, 151] on div ".deletable-edge-delete-btn { width: 20px; height: 20px; border: 0px solid #ffff…" at bounding box center [676, 334] width 854 height 569
click at [504, 169] on img at bounding box center [503, 170] width 12 height 12
click at [546, 361] on button at bounding box center [542, 357] width 33 height 12
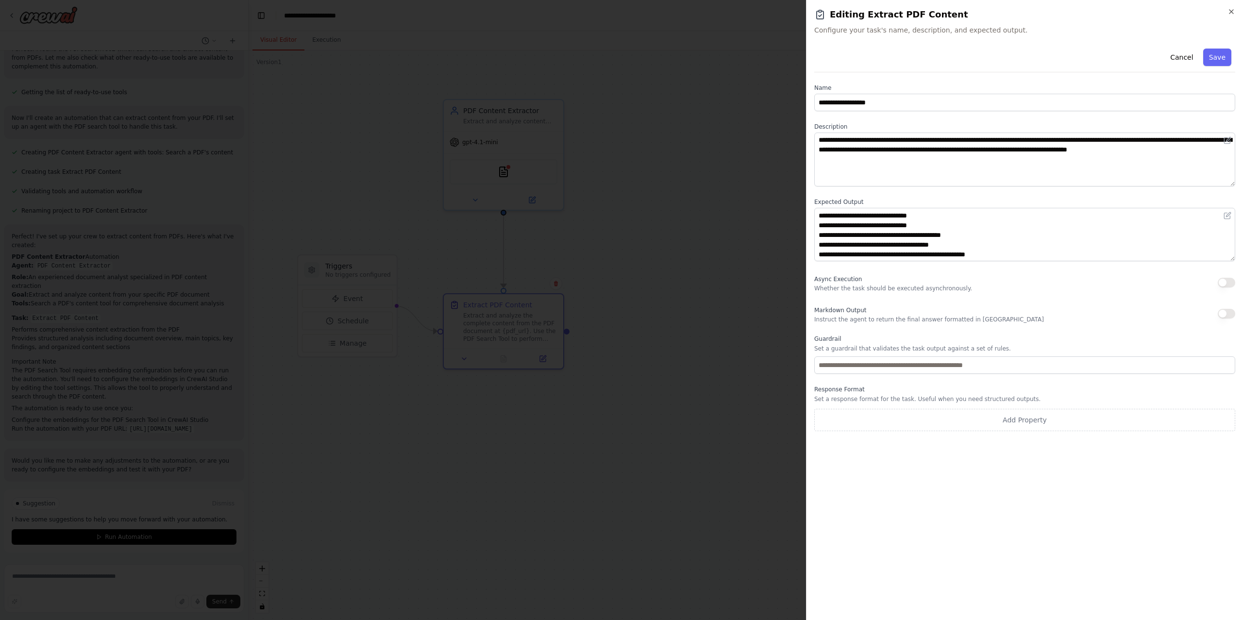
scroll to position [0, 0]
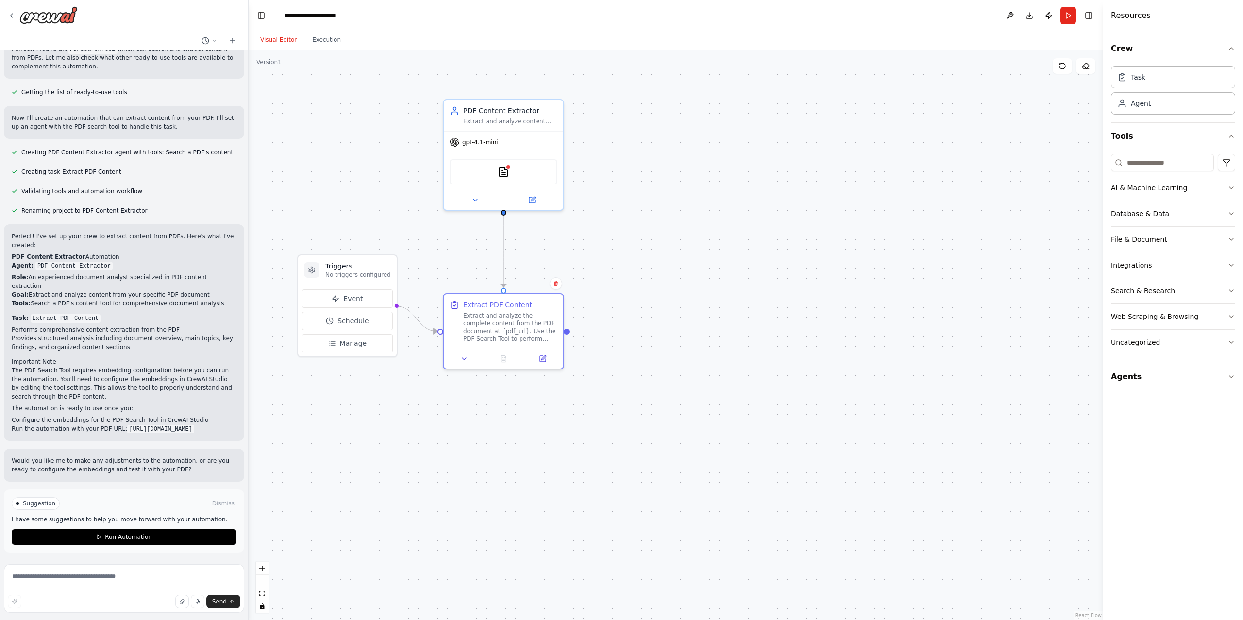
click at [678, 223] on div ".deletable-edge-delete-btn { width: 20px; height: 20px; border: 0px solid #ffff…" at bounding box center [676, 334] width 854 height 569
click at [1064, 16] on button "Run" at bounding box center [1068, 15] width 16 height 17
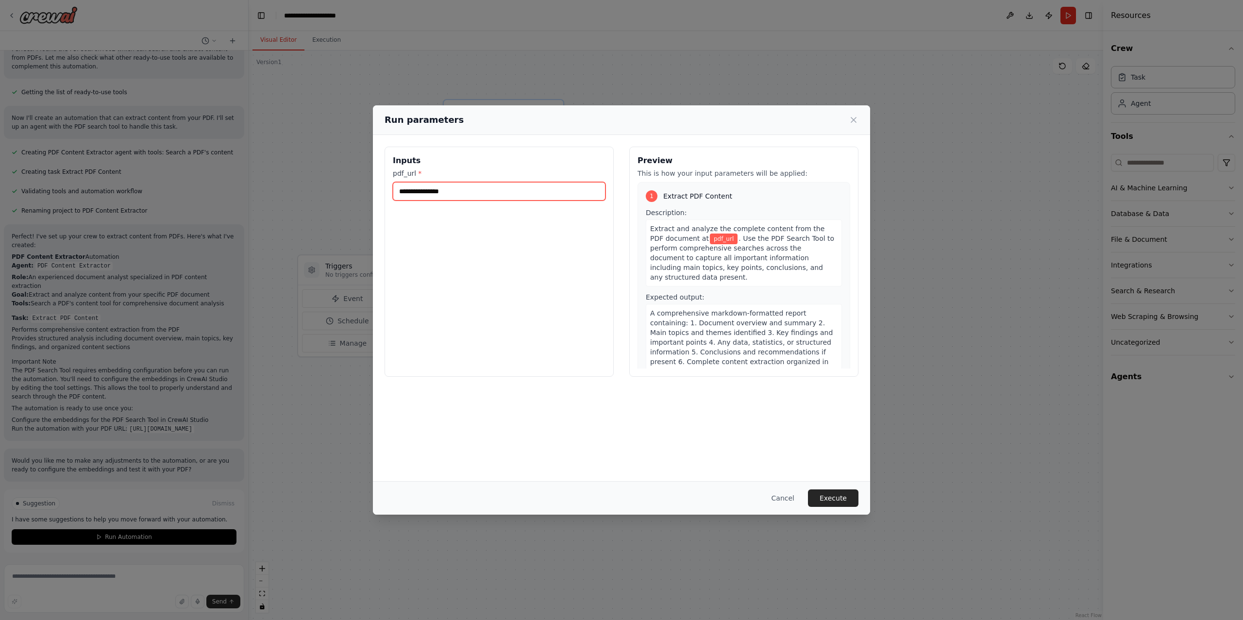
click at [580, 188] on input "pdf_url *" at bounding box center [499, 191] width 213 height 18
paste input "**********"
type input "**********"
click at [840, 494] on button "Execute" at bounding box center [833, 497] width 50 height 17
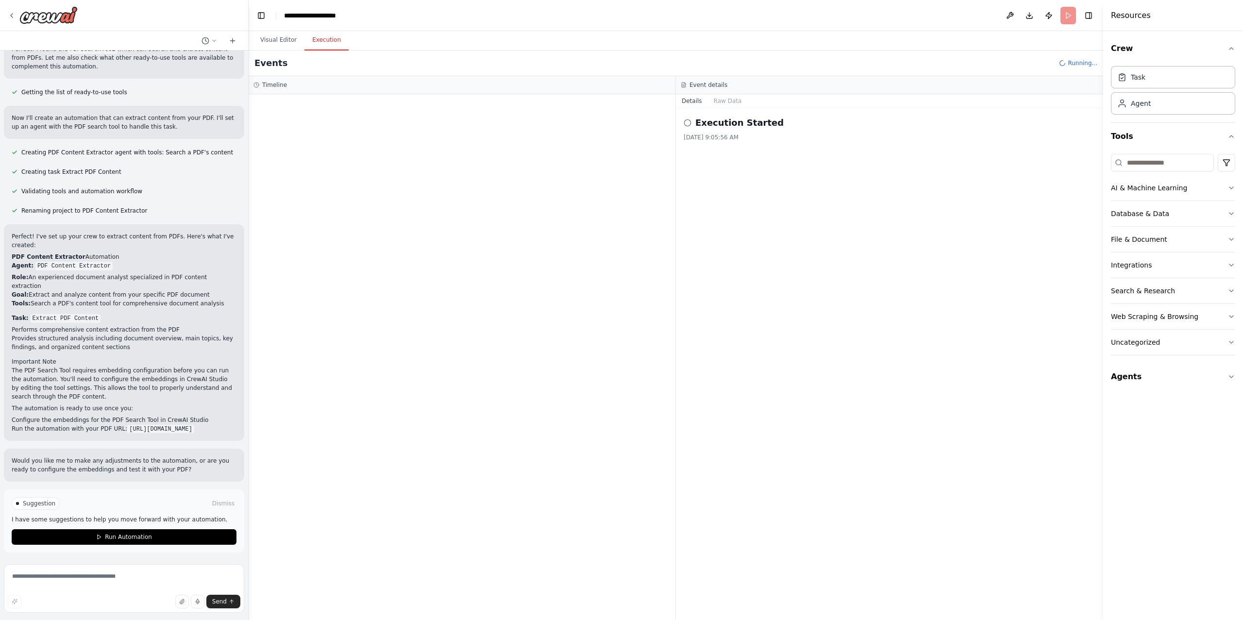
click at [121, 494] on div "Suggestion Dismiss I have some suggestions to help you move forward with your a…" at bounding box center [124, 520] width 240 height 63
click at [304, 153] on span "Started" at bounding box center [299, 153] width 21 height 8
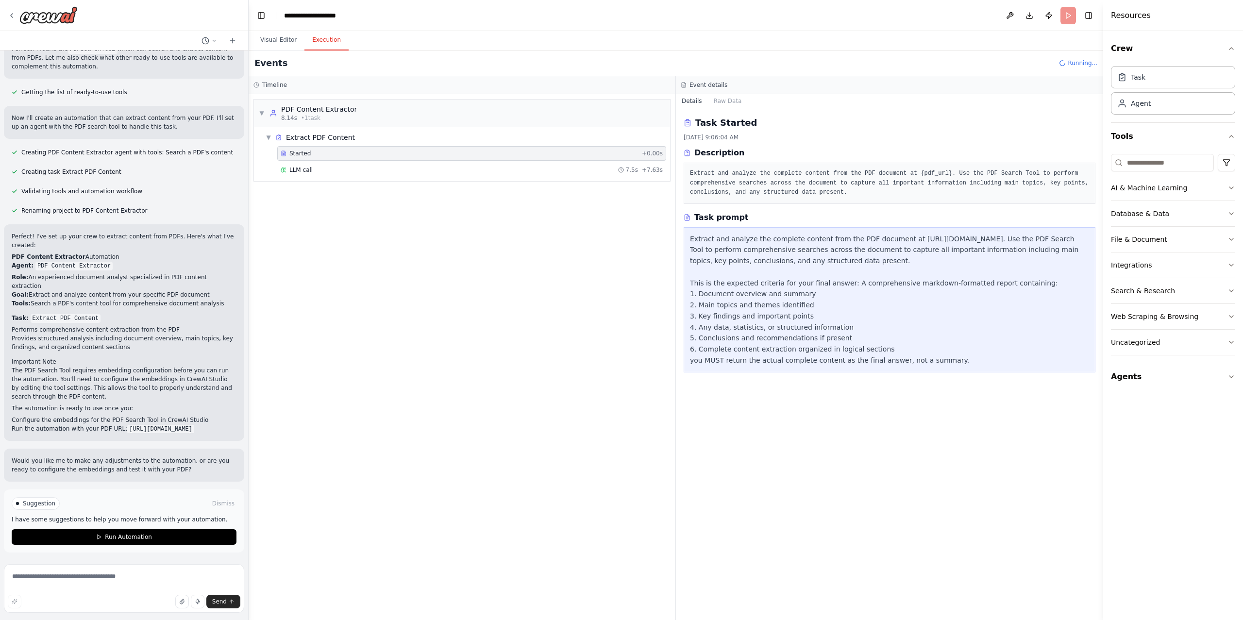
click at [308, 169] on span "LLM call" at bounding box center [300, 170] width 23 height 8
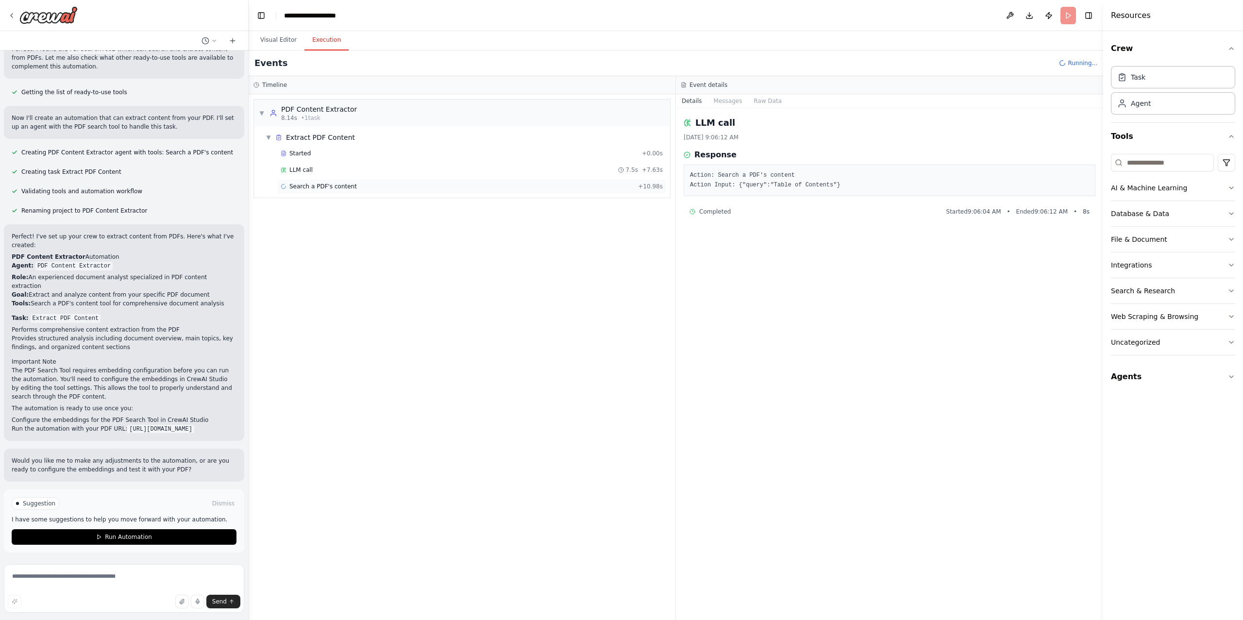
click at [315, 184] on span "Search a PDF's content" at bounding box center [322, 186] width 67 height 8
click at [322, 168] on div "LLM call 7.5s + 7.63s" at bounding box center [472, 170] width 382 height 8
click at [325, 152] on div "Started" at bounding box center [459, 153] width 357 height 8
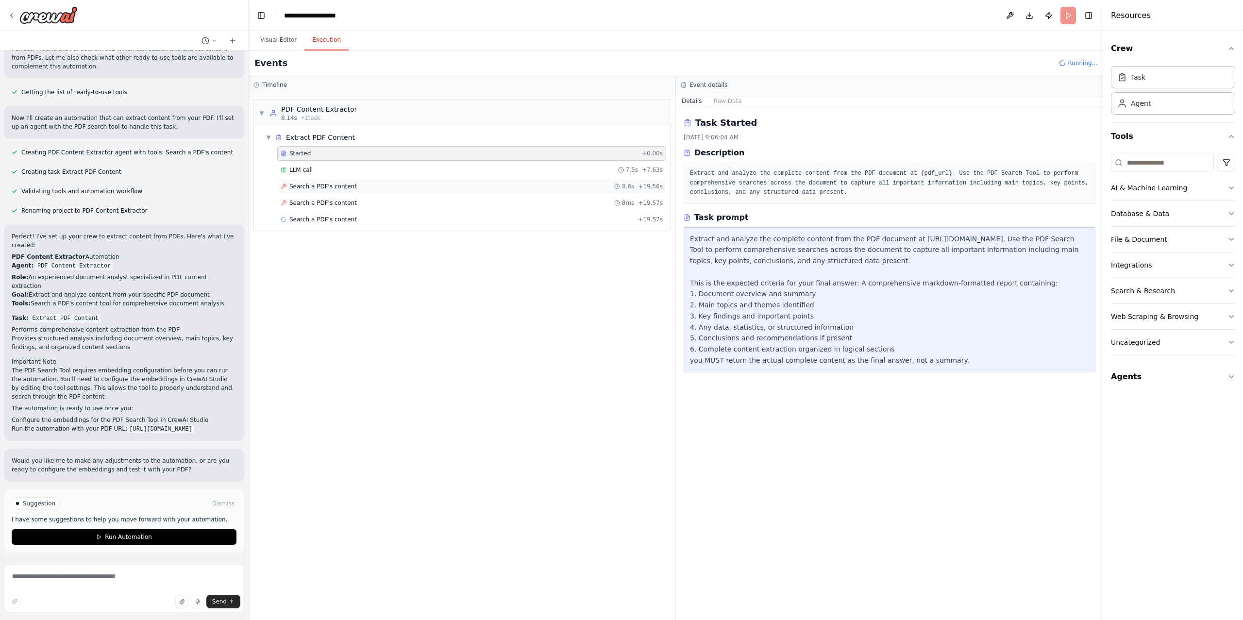
click at [322, 189] on span "Search a PDF's content" at bounding box center [322, 186] width 67 height 8
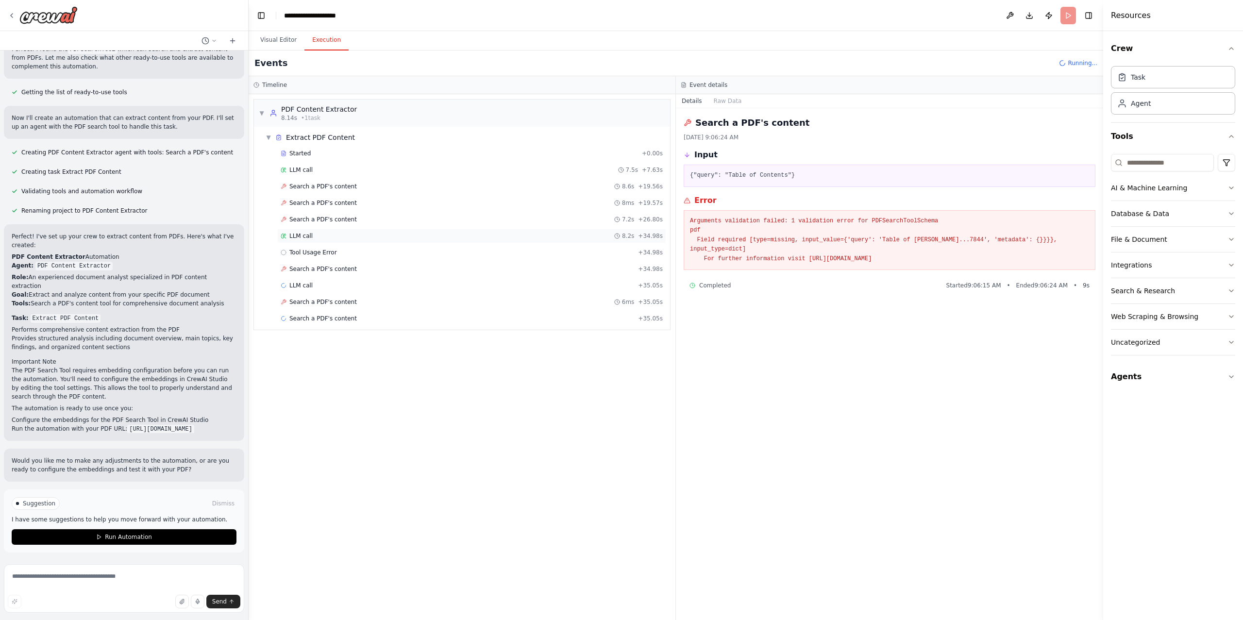
click at [315, 235] on div "LLM call 8.2s + 34.98s" at bounding box center [472, 236] width 382 height 8
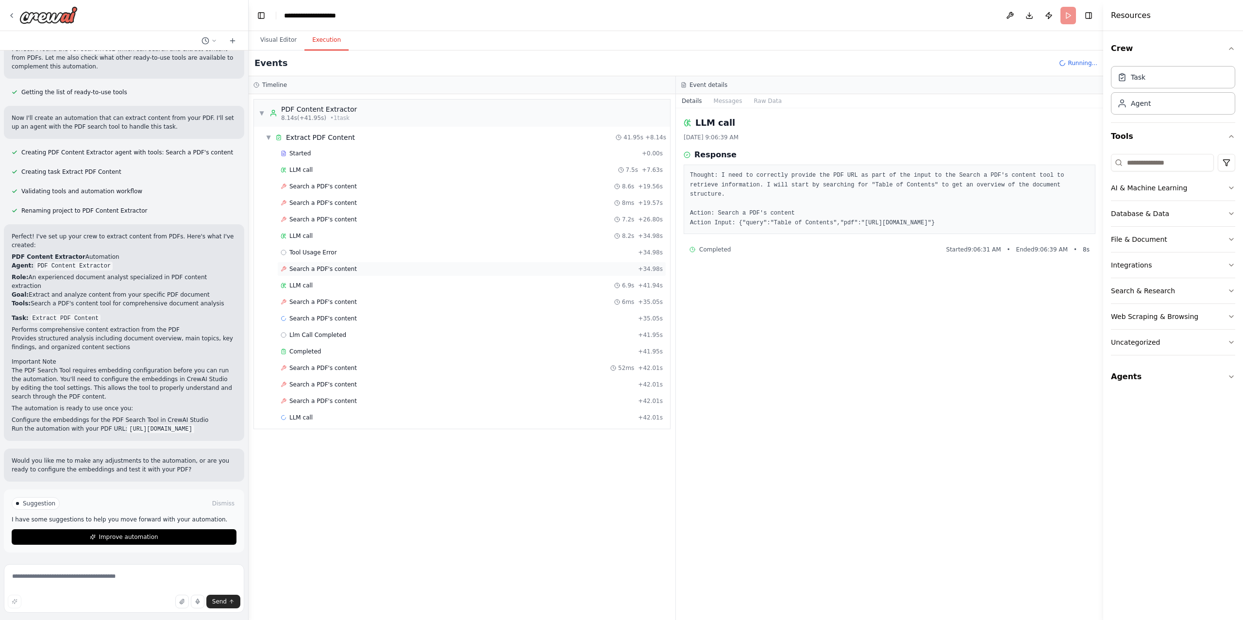
click at [311, 272] on span "Search a PDF's content" at bounding box center [322, 269] width 67 height 8
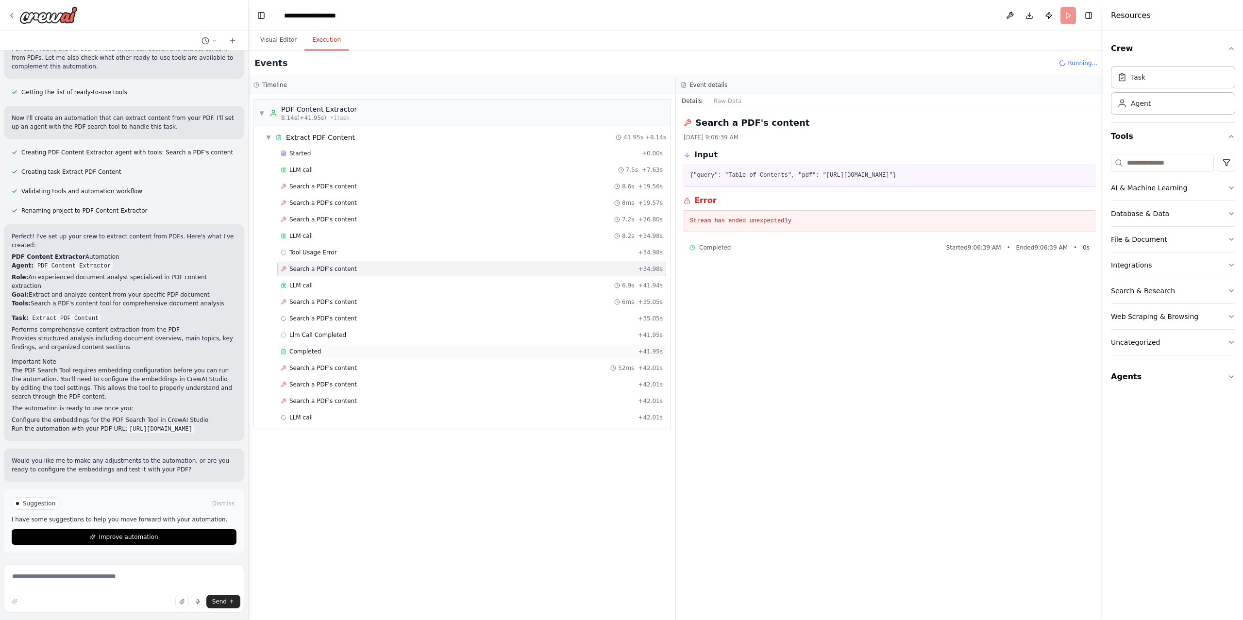
click at [319, 353] on span "Completed" at bounding box center [305, 352] width 32 height 8
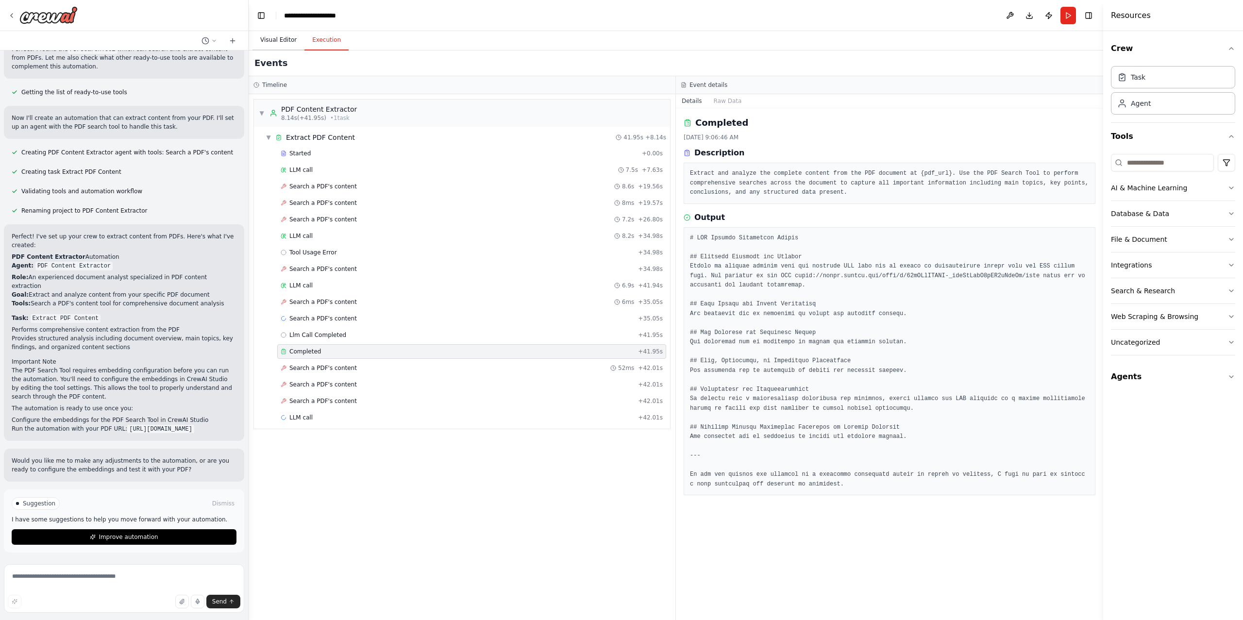
click at [277, 39] on button "Visual Editor" at bounding box center [278, 40] width 52 height 20
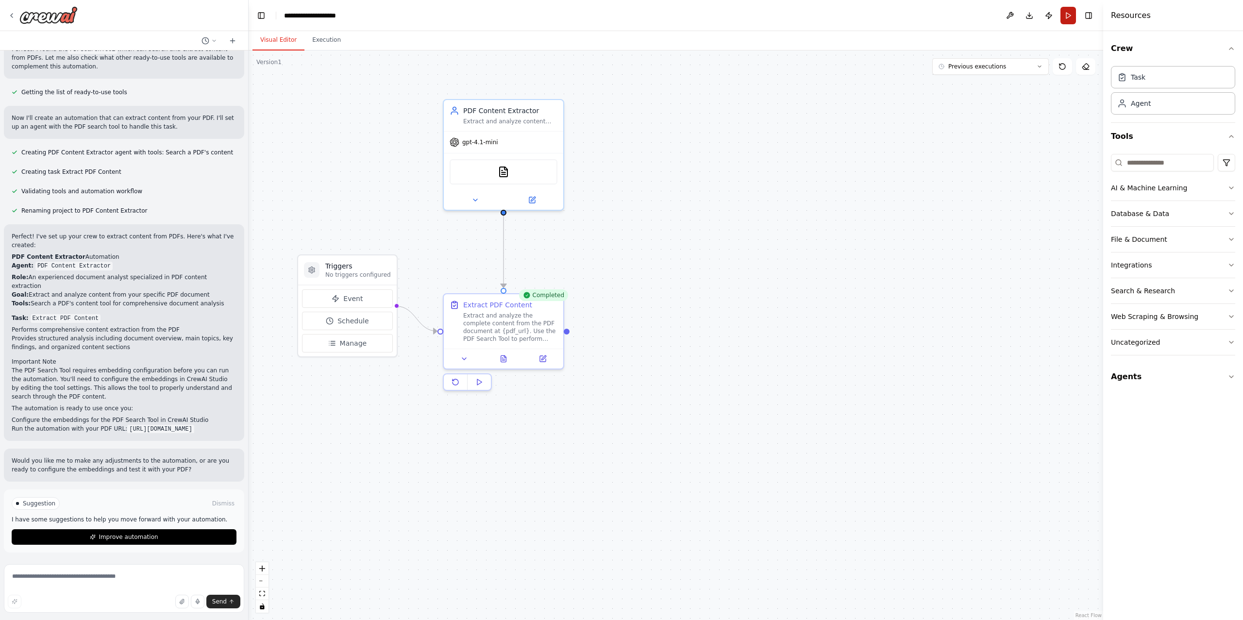
click at [1065, 15] on button "Run" at bounding box center [1068, 15] width 16 height 17
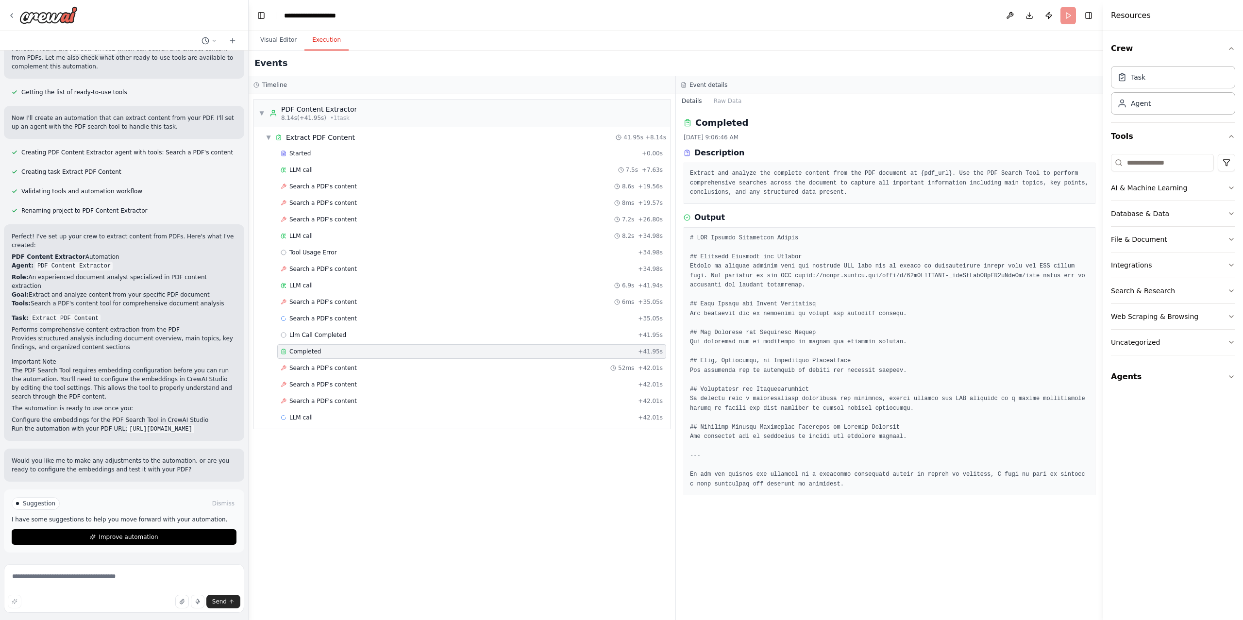
click at [329, 39] on button "Execution" at bounding box center [326, 40] width 44 height 20
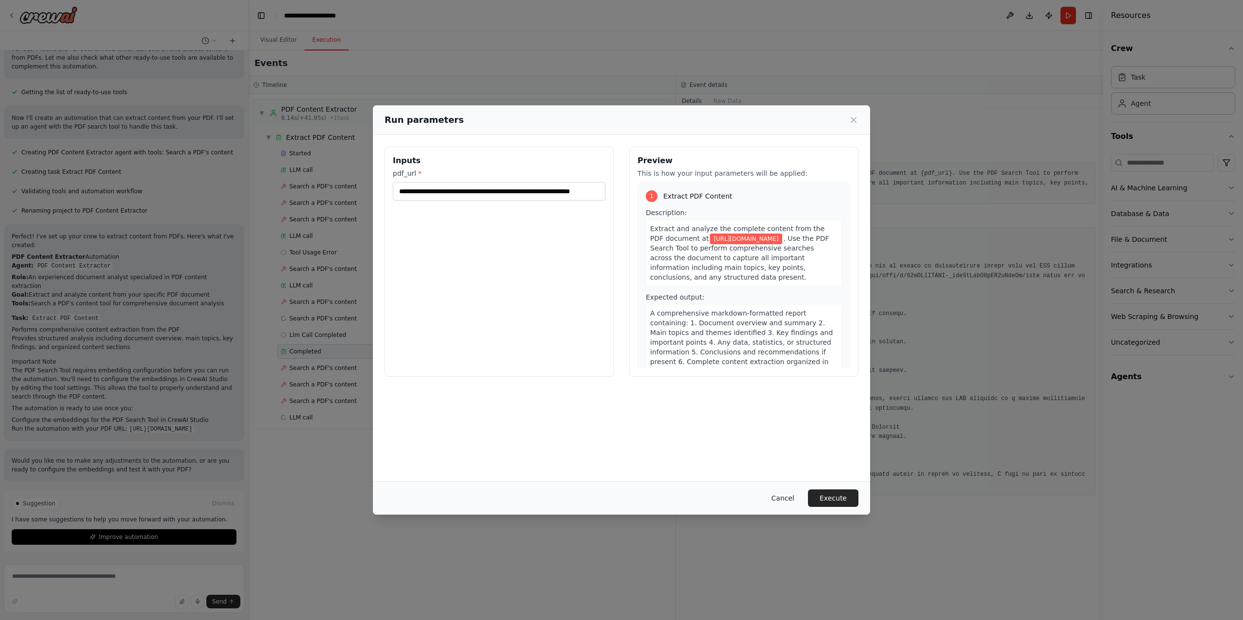
click at [788, 504] on button "Cancel" at bounding box center [782, 497] width 38 height 17
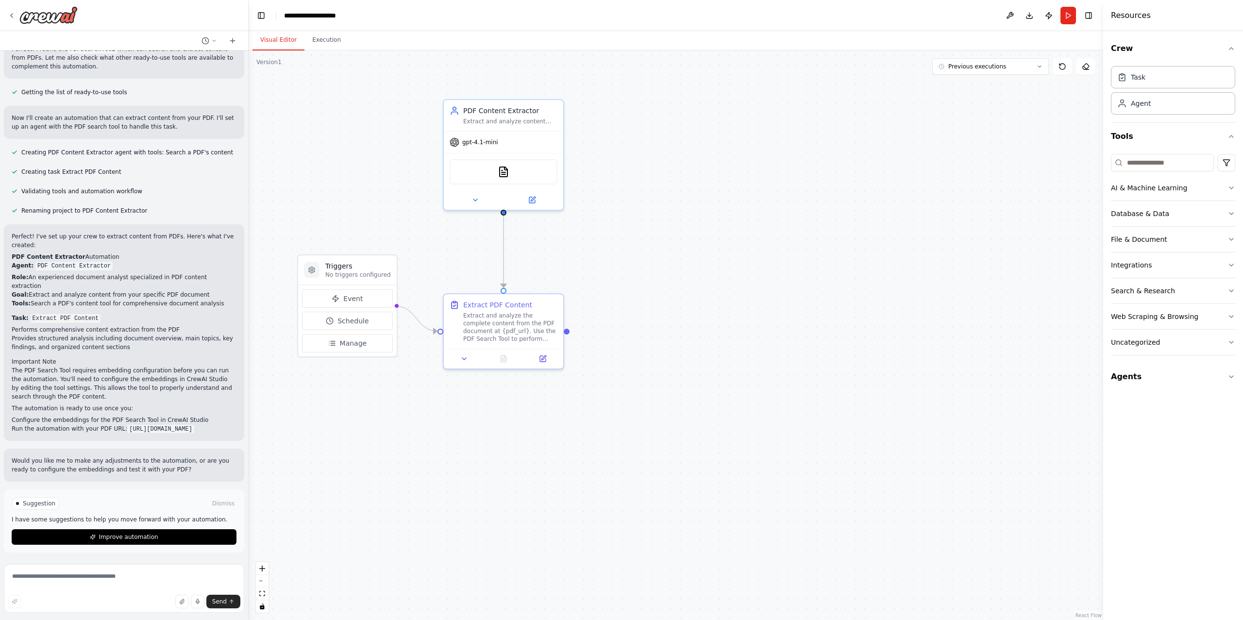
click at [283, 41] on button "Visual Editor" at bounding box center [278, 40] width 52 height 20
click at [1065, 16] on button "Run" at bounding box center [1068, 15] width 16 height 17
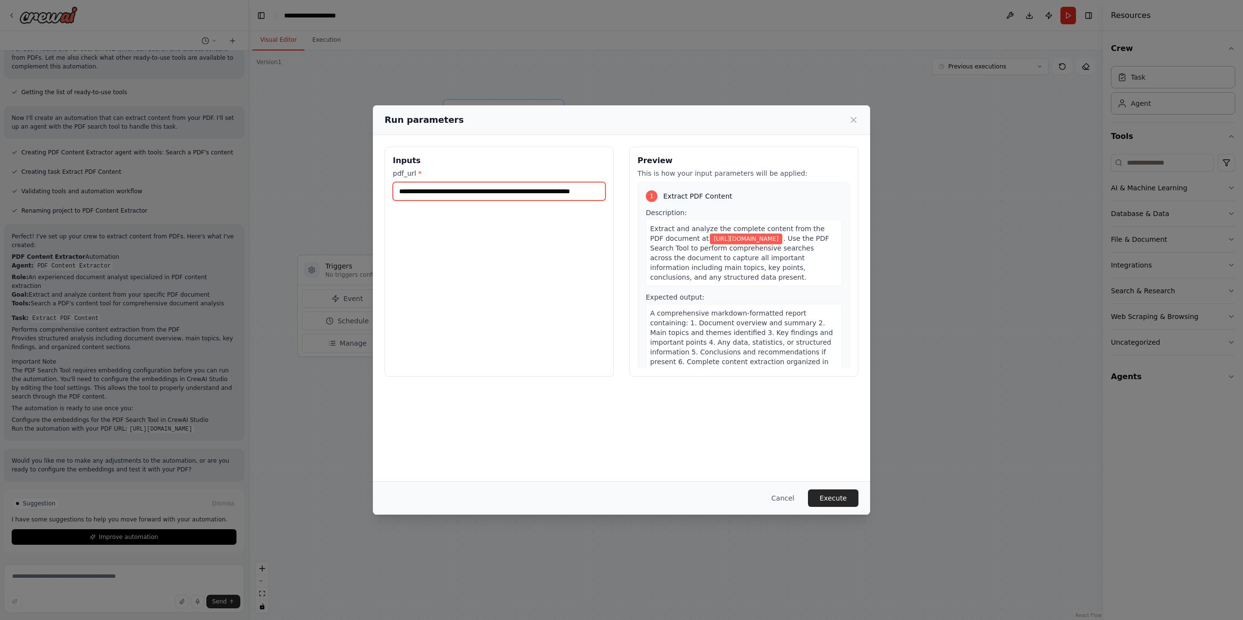
click at [494, 191] on input "**********" at bounding box center [499, 191] width 213 height 18
paste input "**********"
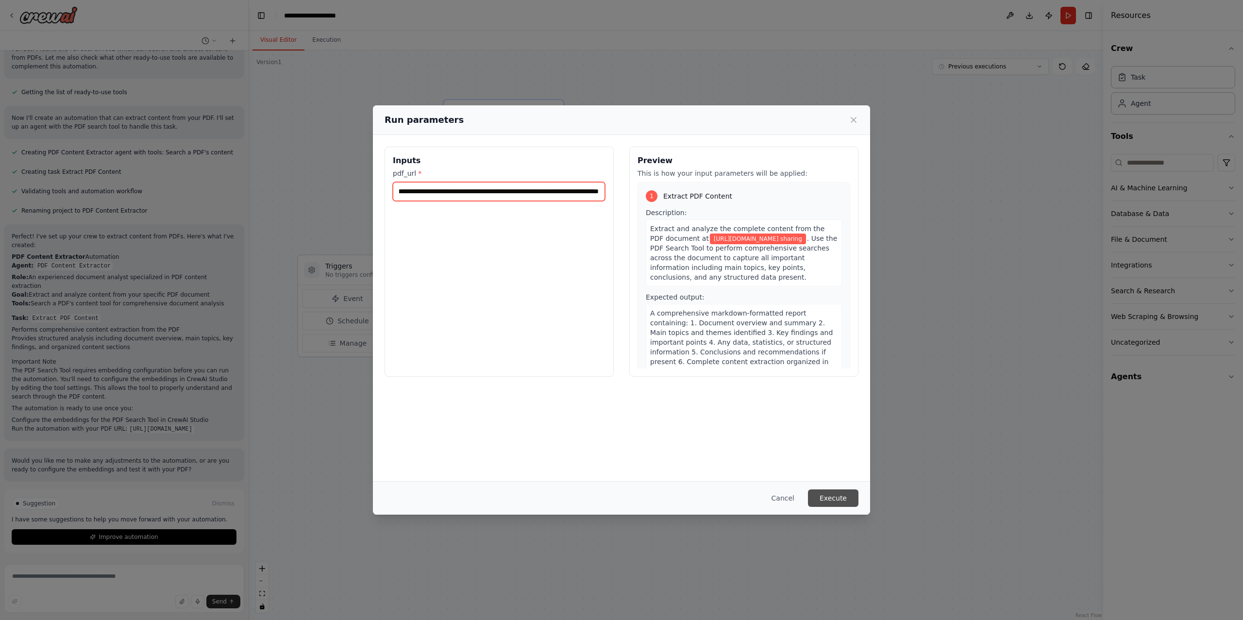
type input "**********"
click at [830, 495] on button "Execute" at bounding box center [833, 497] width 50 height 17
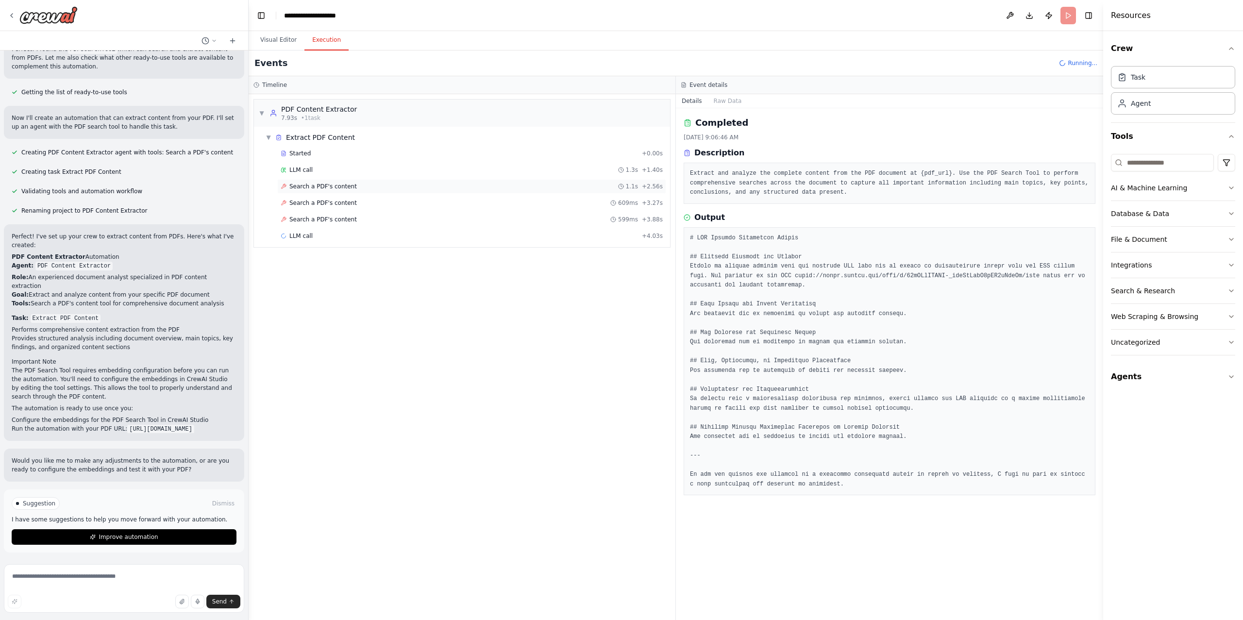
click at [328, 187] on span "Search a PDF's content" at bounding box center [322, 186] width 67 height 8
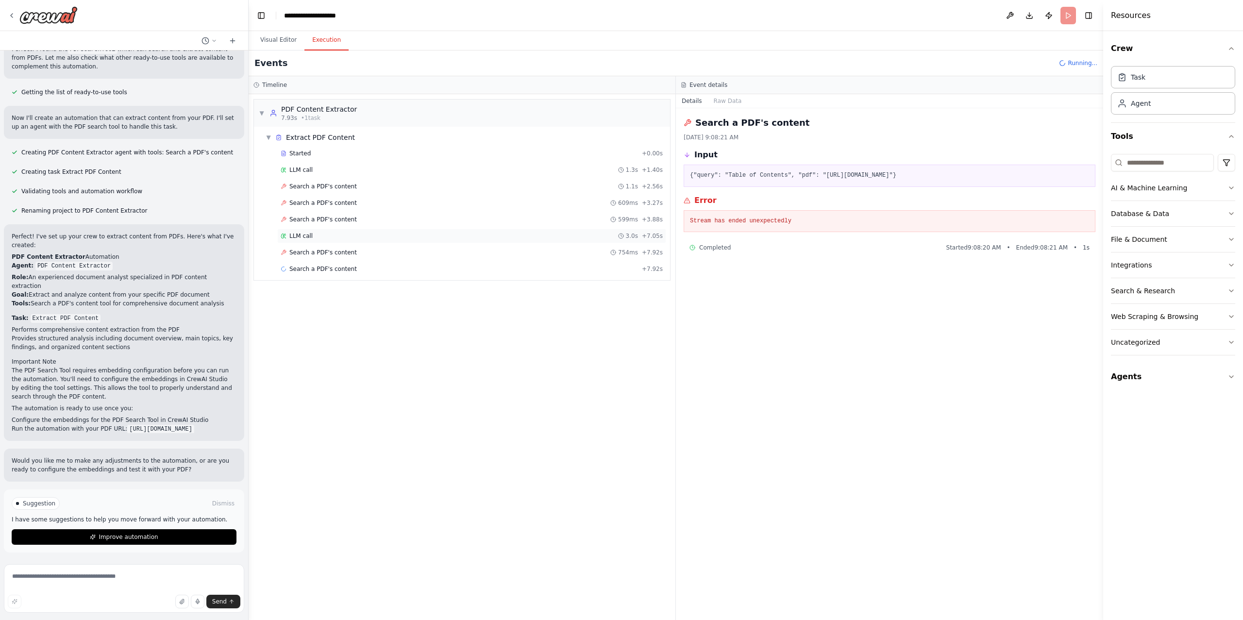
click at [322, 238] on div "LLM call 3.0s + 7.05s" at bounding box center [472, 236] width 382 height 8
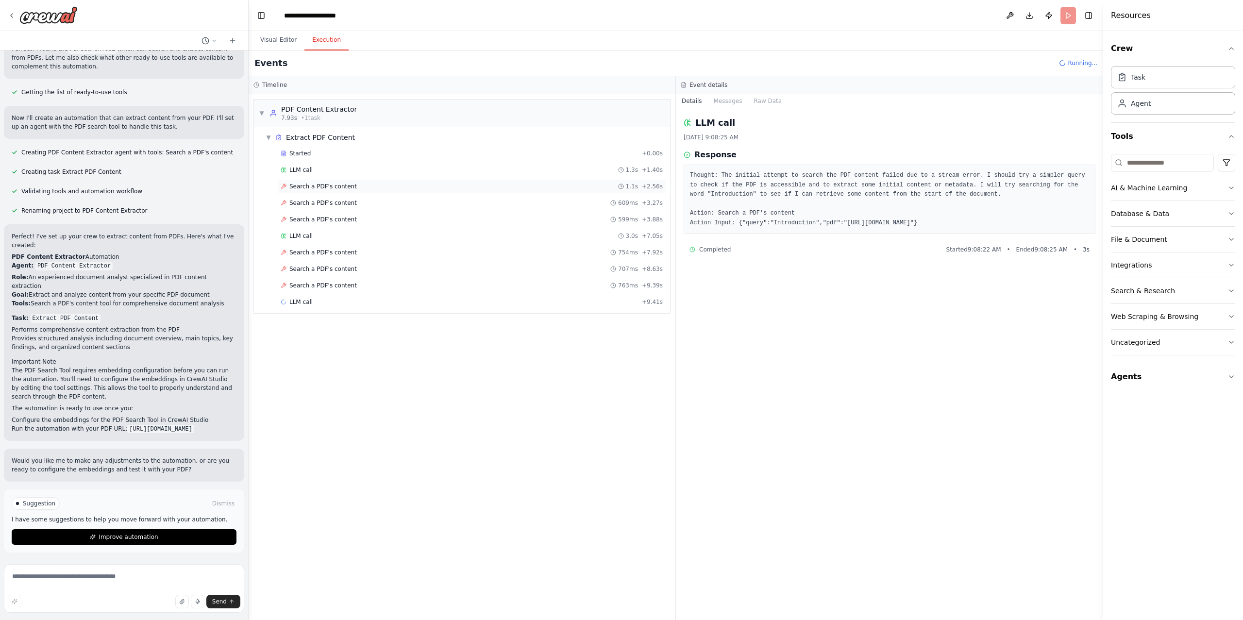
click at [320, 188] on span "Search a PDF's content" at bounding box center [322, 186] width 67 height 8
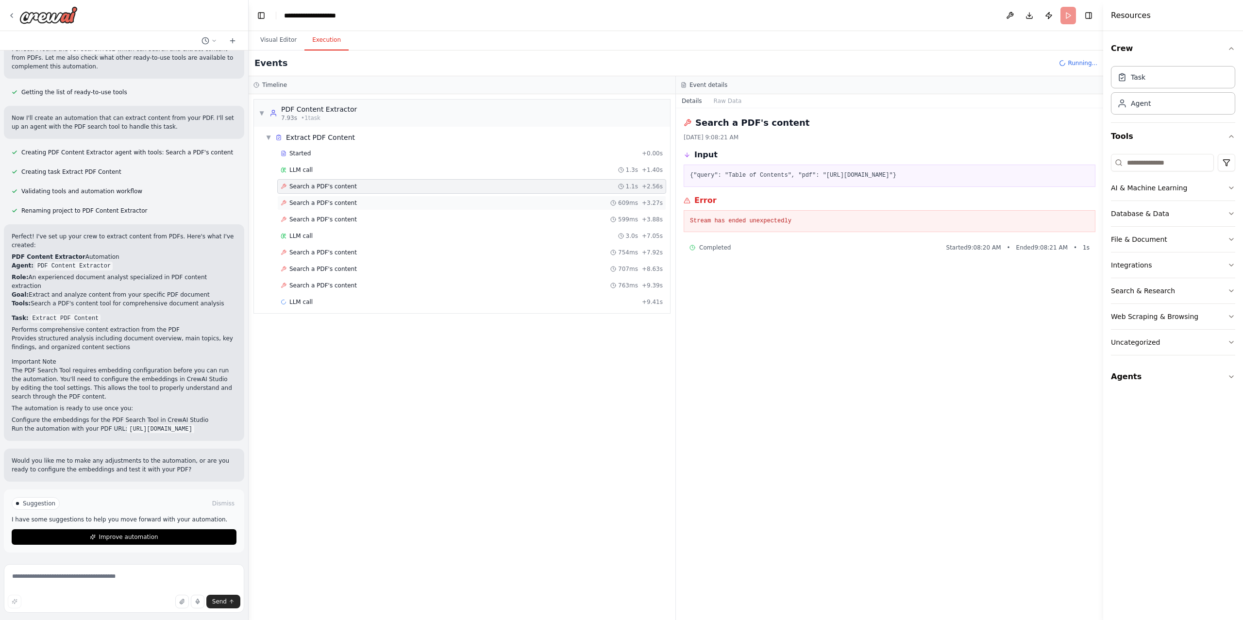
click at [320, 203] on span "Search a PDF's content" at bounding box center [322, 203] width 67 height 8
click at [324, 218] on span "Search a PDF's content" at bounding box center [322, 220] width 67 height 8
click at [318, 309] on div "LLM call 3.1s + 12.49s" at bounding box center [471, 302] width 389 height 15
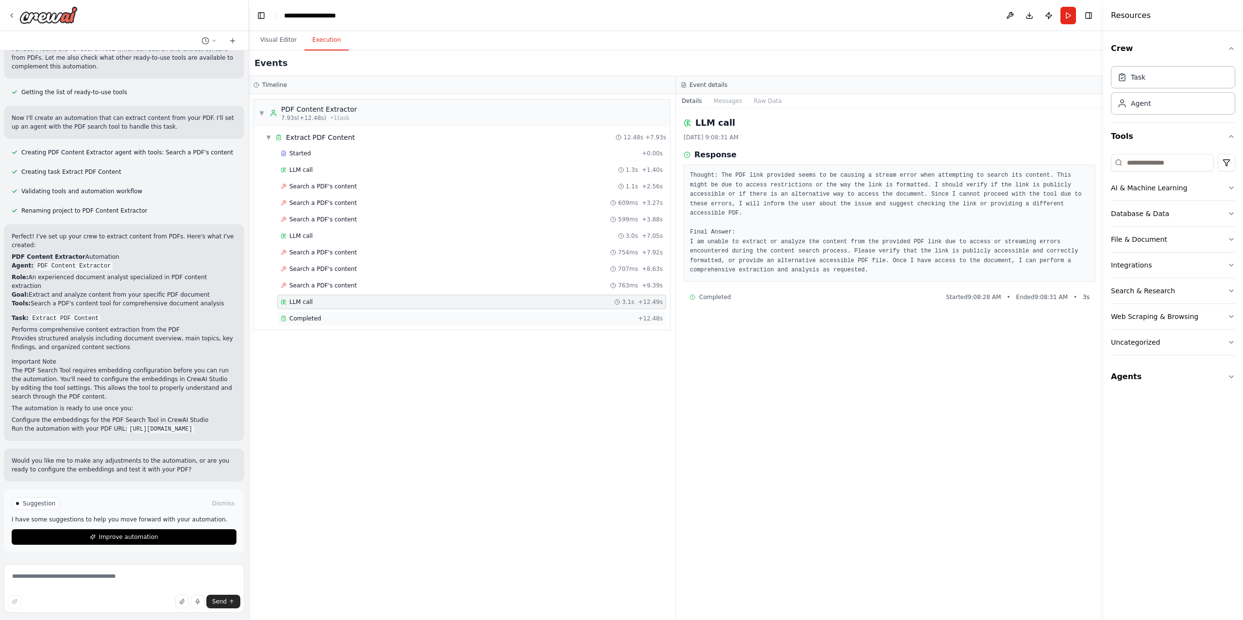
click at [316, 319] on span "Completed" at bounding box center [305, 319] width 32 height 8
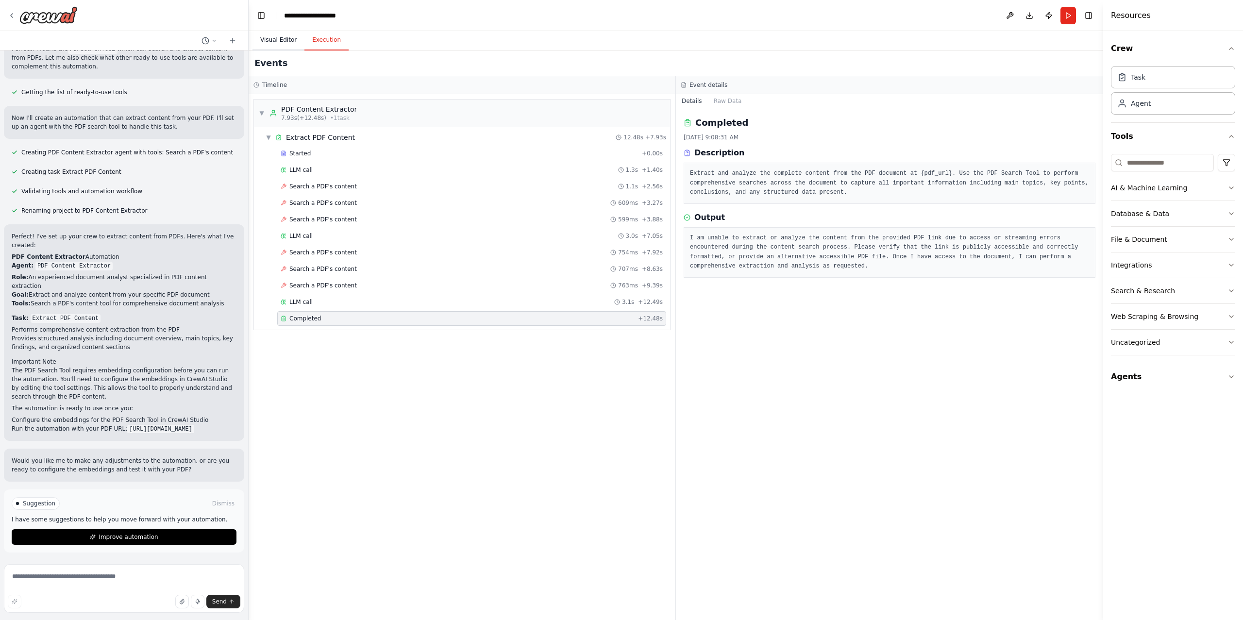
click at [278, 41] on button "Visual Editor" at bounding box center [278, 40] width 52 height 20
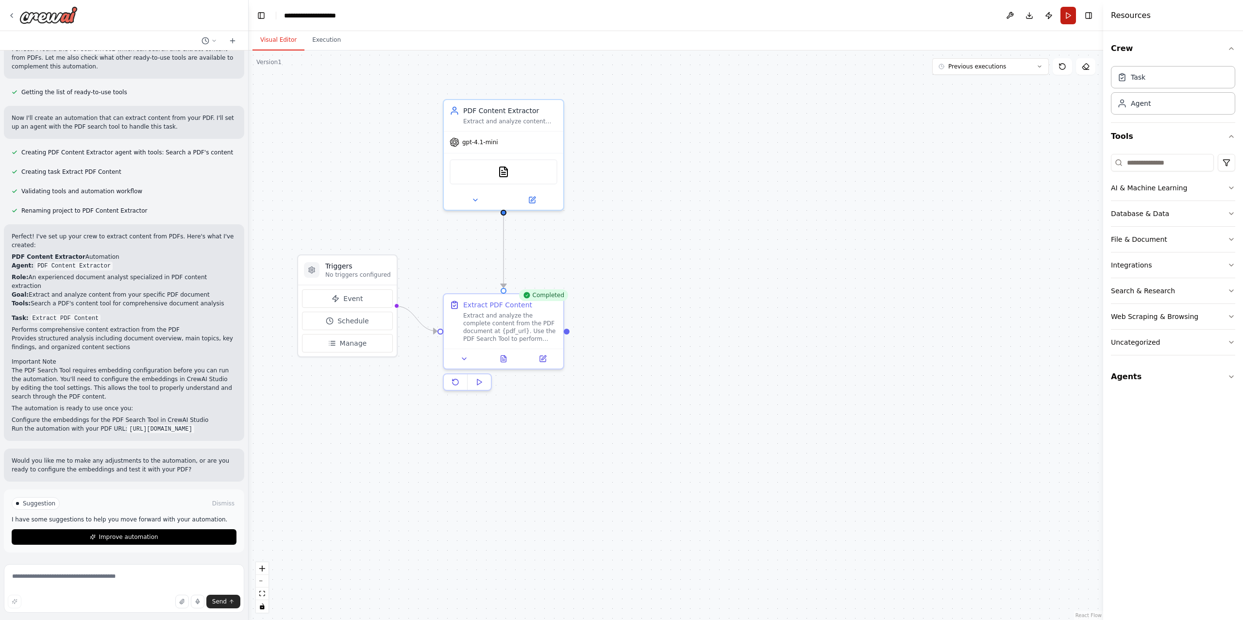
click at [1071, 17] on button "Run" at bounding box center [1068, 15] width 16 height 17
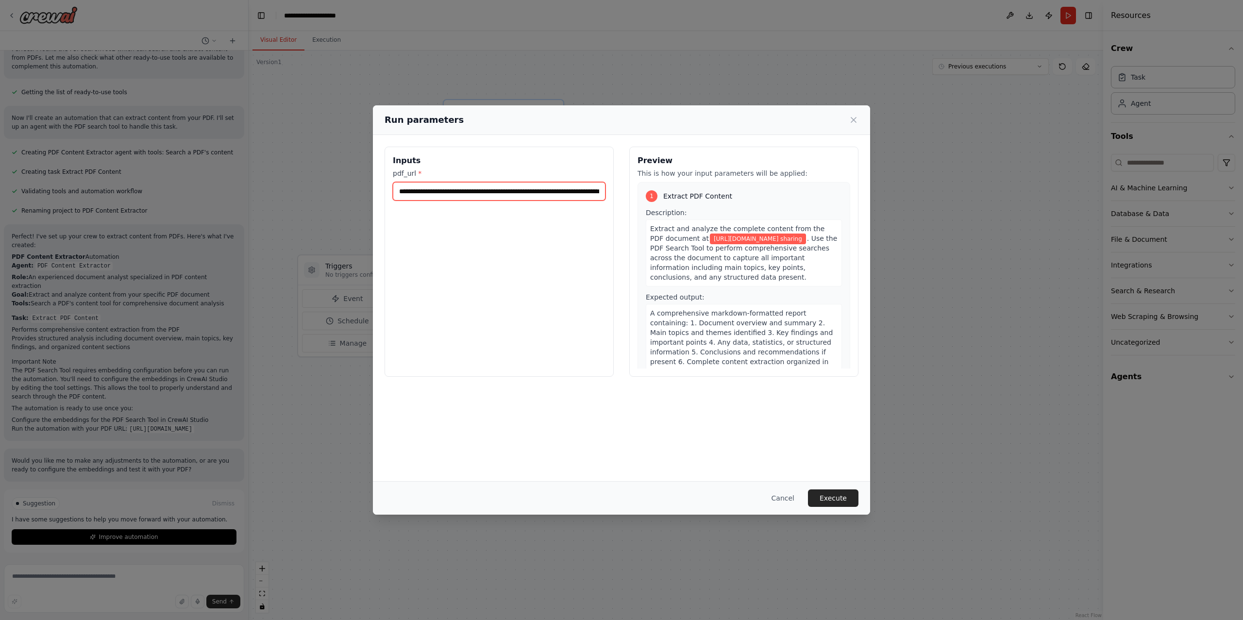
click at [535, 191] on input "**********" at bounding box center [499, 191] width 213 height 18
paste input "**********"
type input "**********"
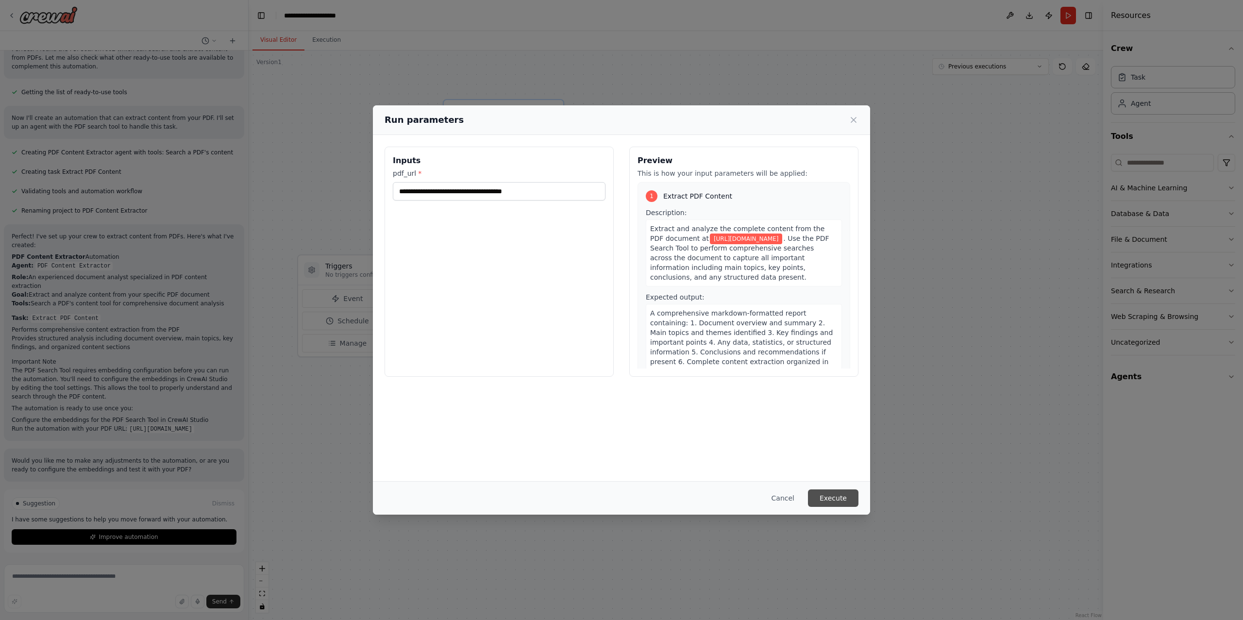
click at [833, 497] on button "Execute" at bounding box center [833, 497] width 50 height 17
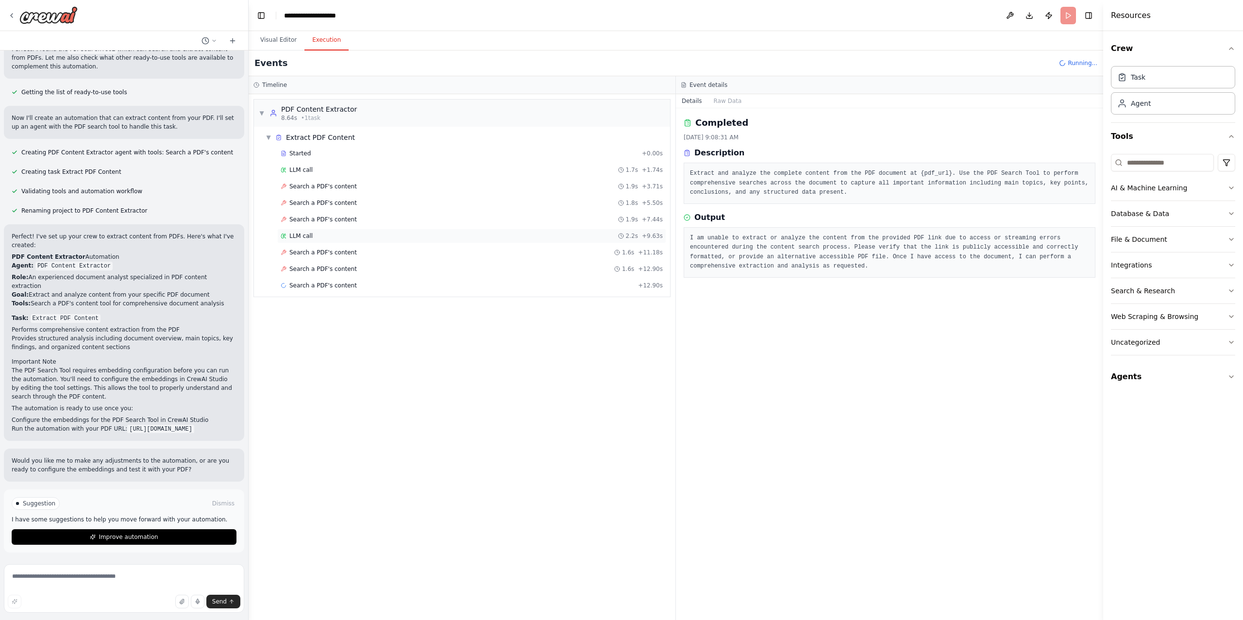
click at [320, 240] on div "LLM call 2.2s + 9.63s" at bounding box center [472, 236] width 382 height 8
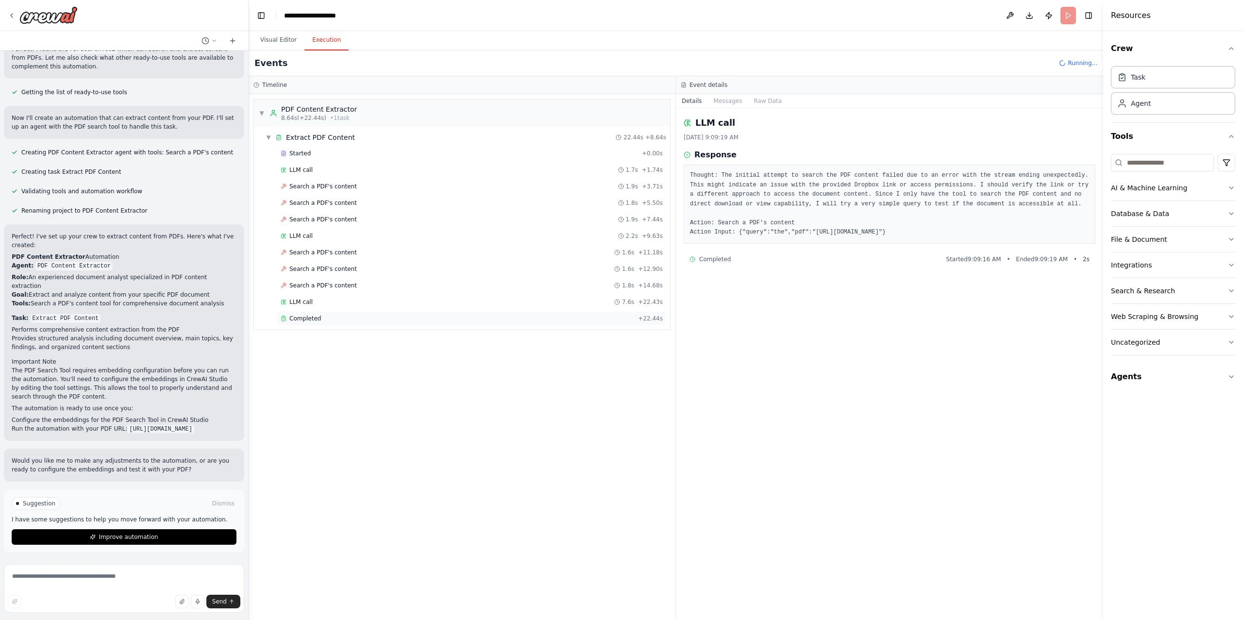
click at [336, 322] on div "Completed" at bounding box center [457, 319] width 353 height 8
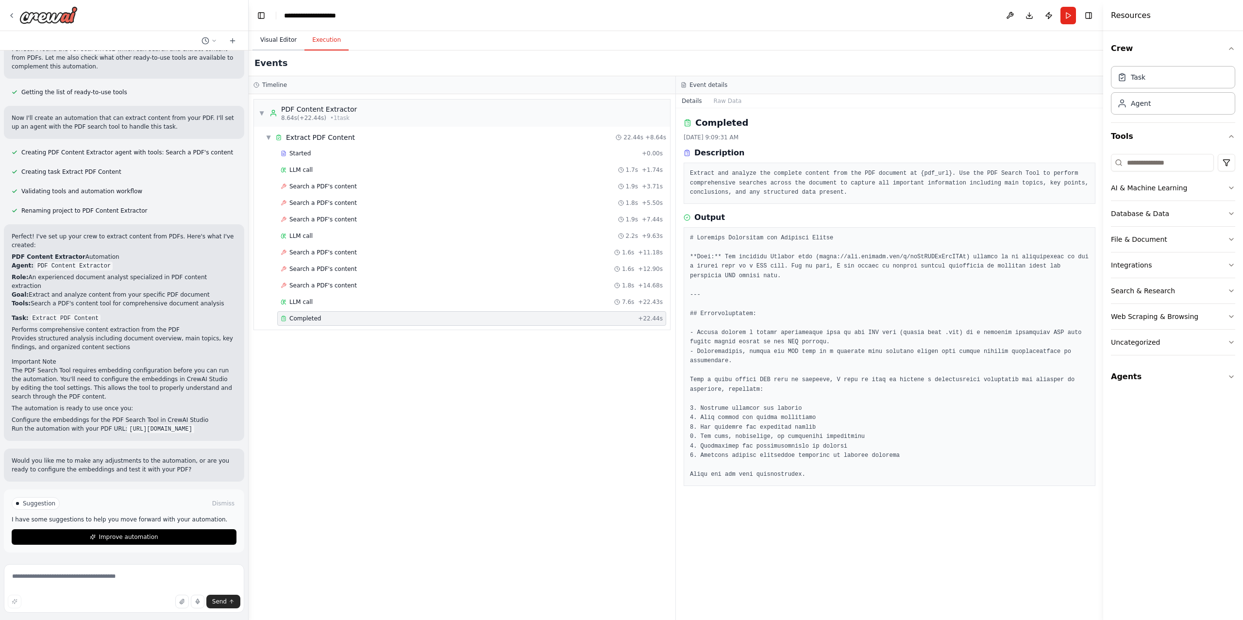
click at [282, 34] on button "Visual Editor" at bounding box center [278, 40] width 52 height 20
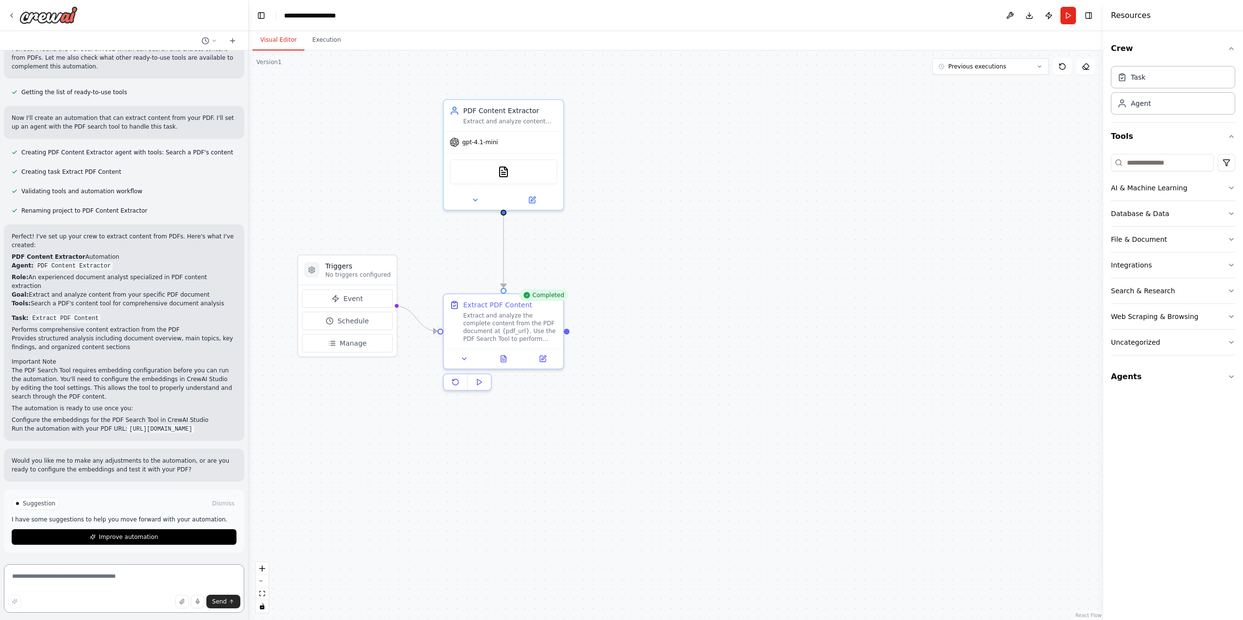
click at [128, 575] on textarea at bounding box center [124, 588] width 240 height 49
click at [84, 577] on textarea "*******" at bounding box center [124, 588] width 240 height 49
type textarea "**********"
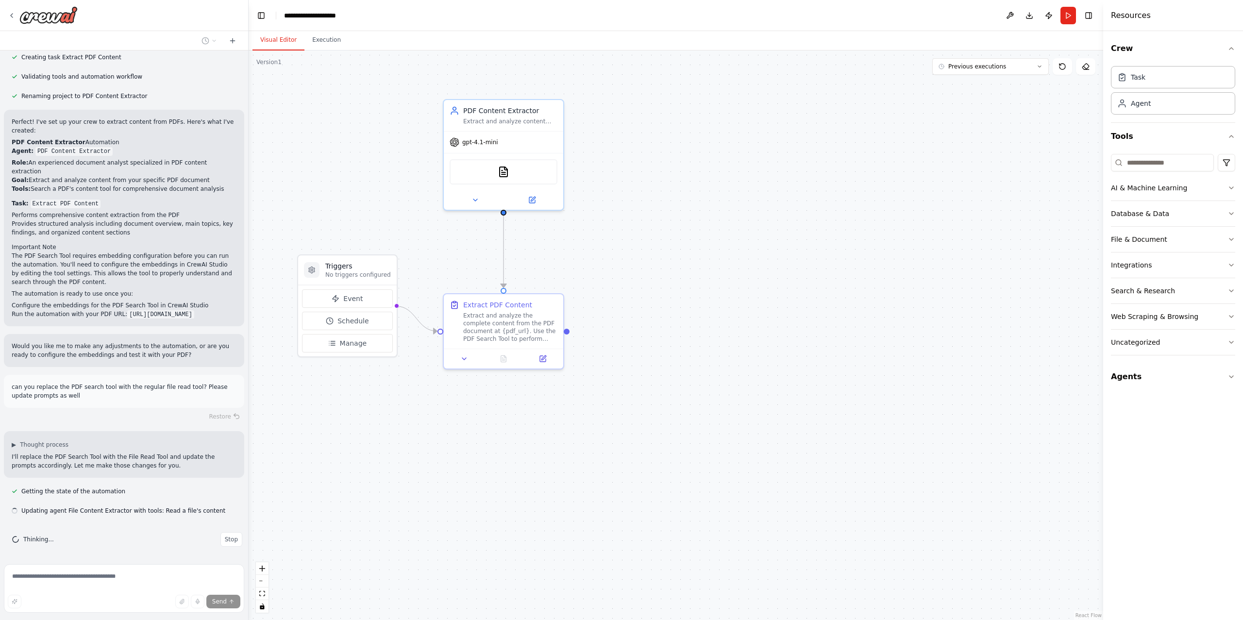
scroll to position [301, 0]
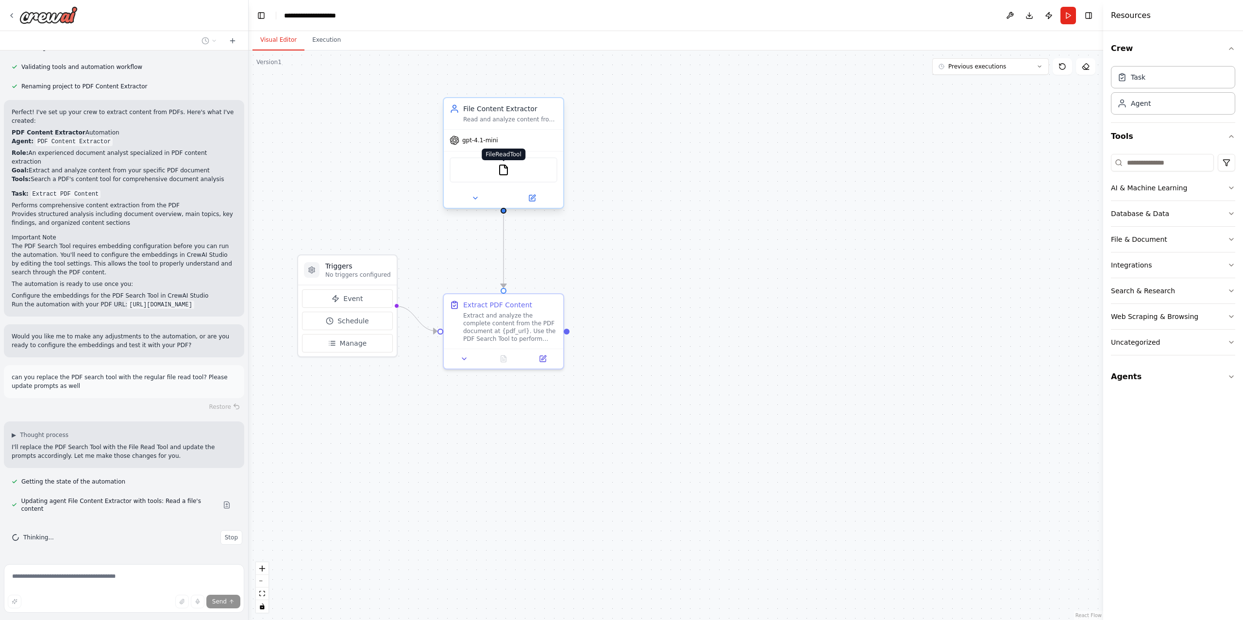
click at [501, 168] on img at bounding box center [503, 170] width 12 height 12
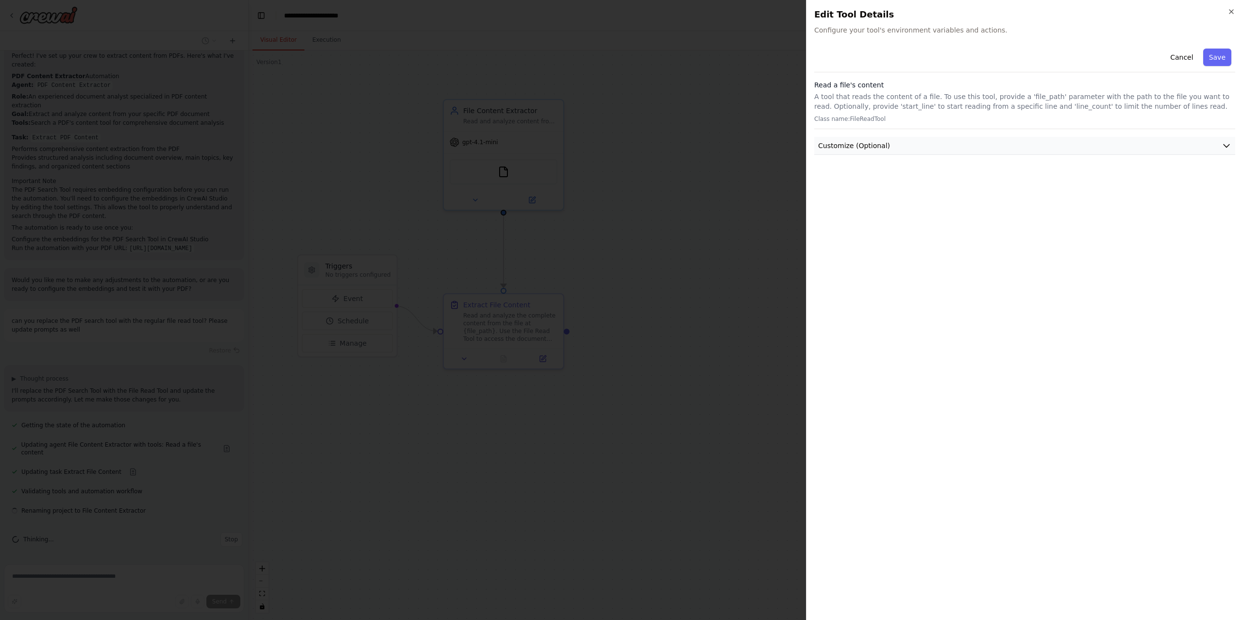
scroll to position [367, 0]
click at [832, 149] on span "Customize (Optional)" at bounding box center [854, 146] width 72 height 10
click at [842, 146] on span "Customize (Optional)" at bounding box center [854, 146] width 72 height 10
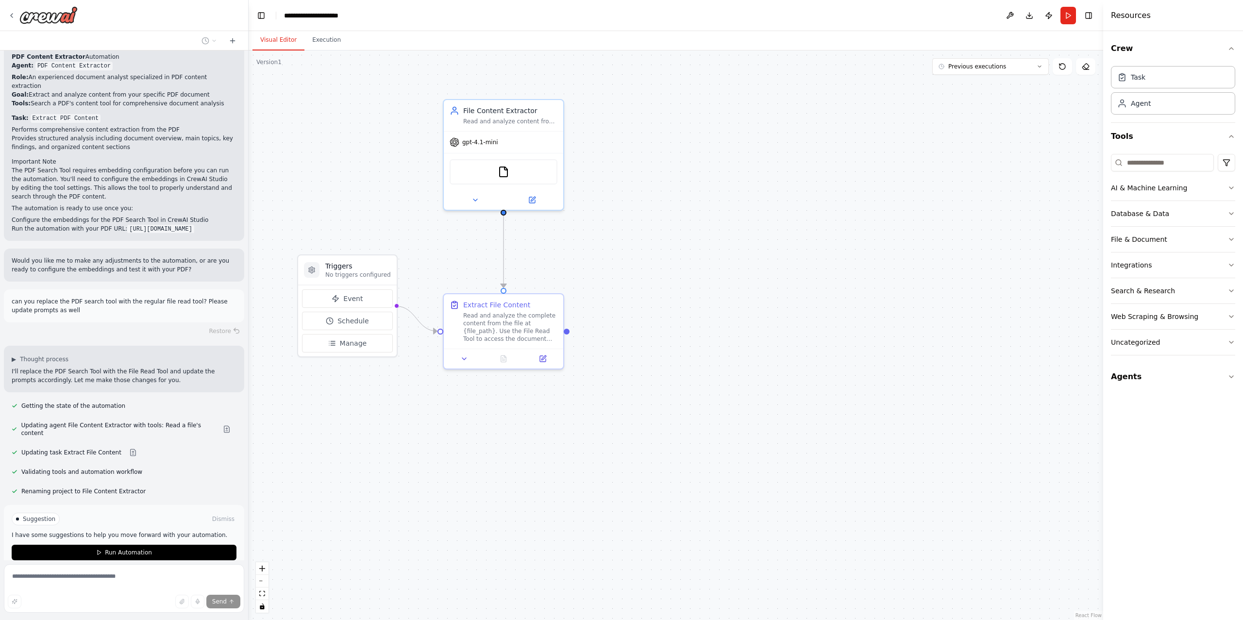
scroll to position [438, 0]
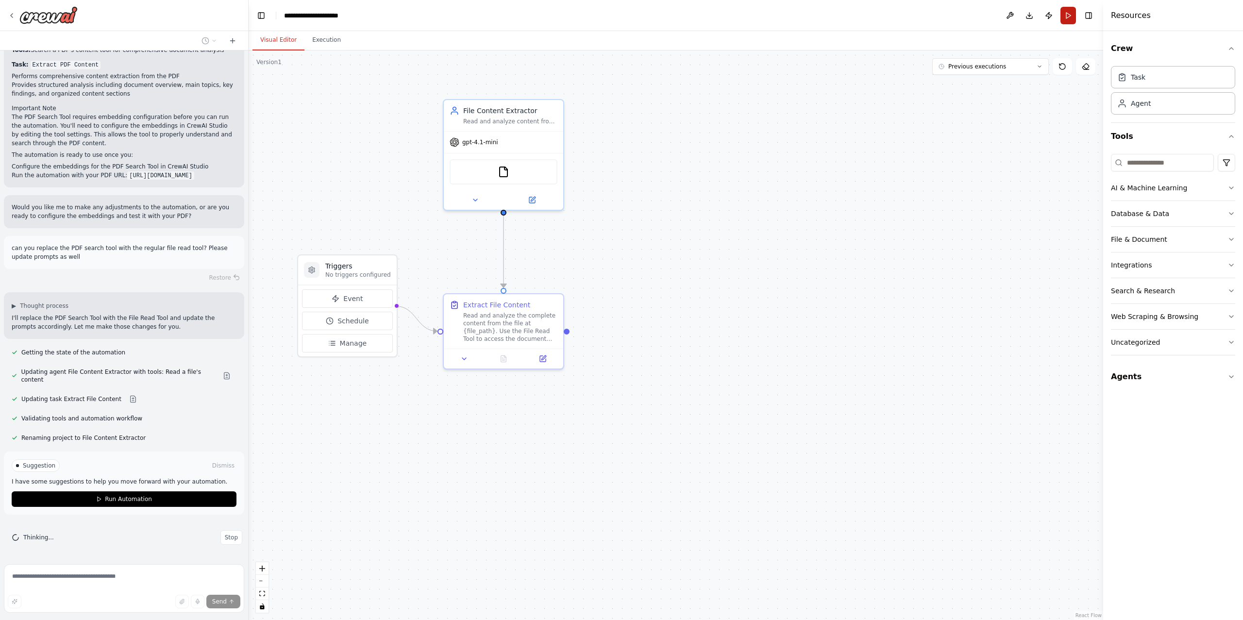
click at [1070, 13] on button "Run" at bounding box center [1068, 15] width 16 height 17
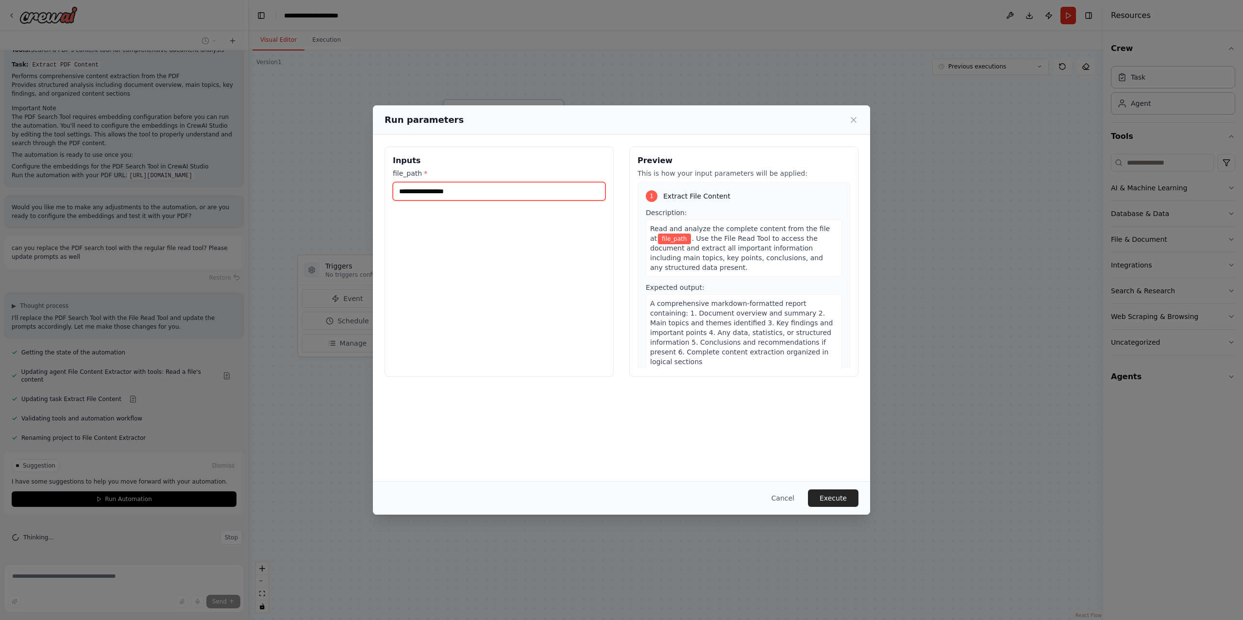
click at [506, 193] on input "file_path *" at bounding box center [499, 191] width 213 height 18
paste input "**********"
type input "**********"
click at [830, 495] on button "Execute" at bounding box center [833, 497] width 50 height 17
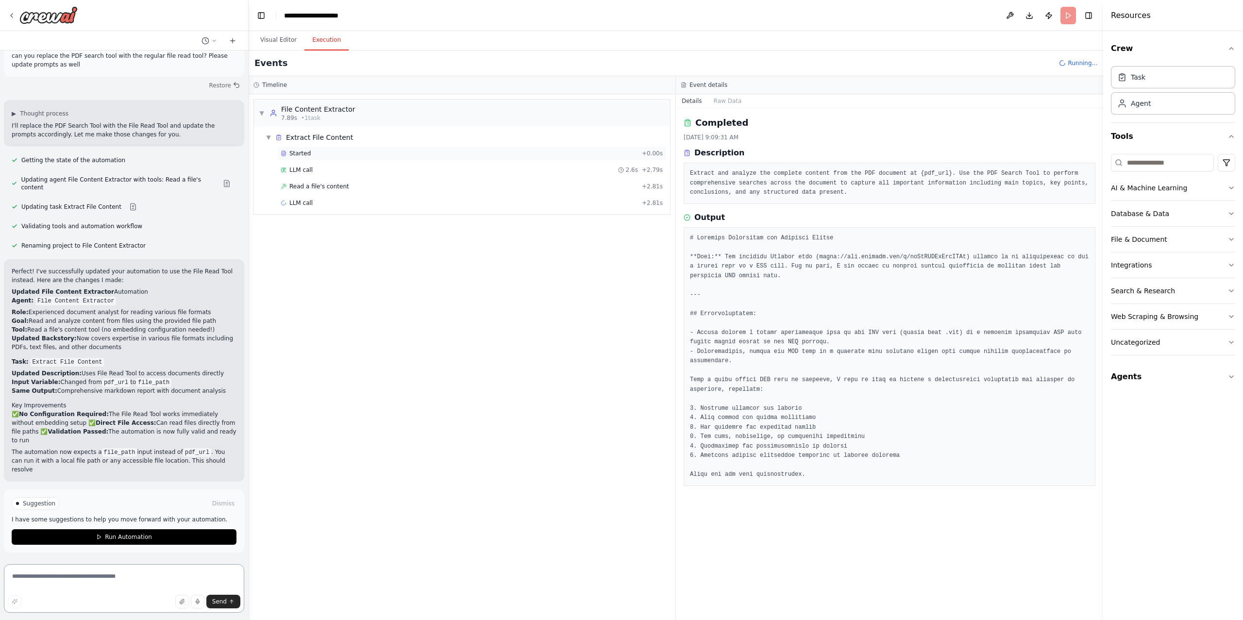
scroll to position [630, 0]
click at [364, 190] on div "Read a file's content + 2.81s" at bounding box center [472, 186] width 382 height 8
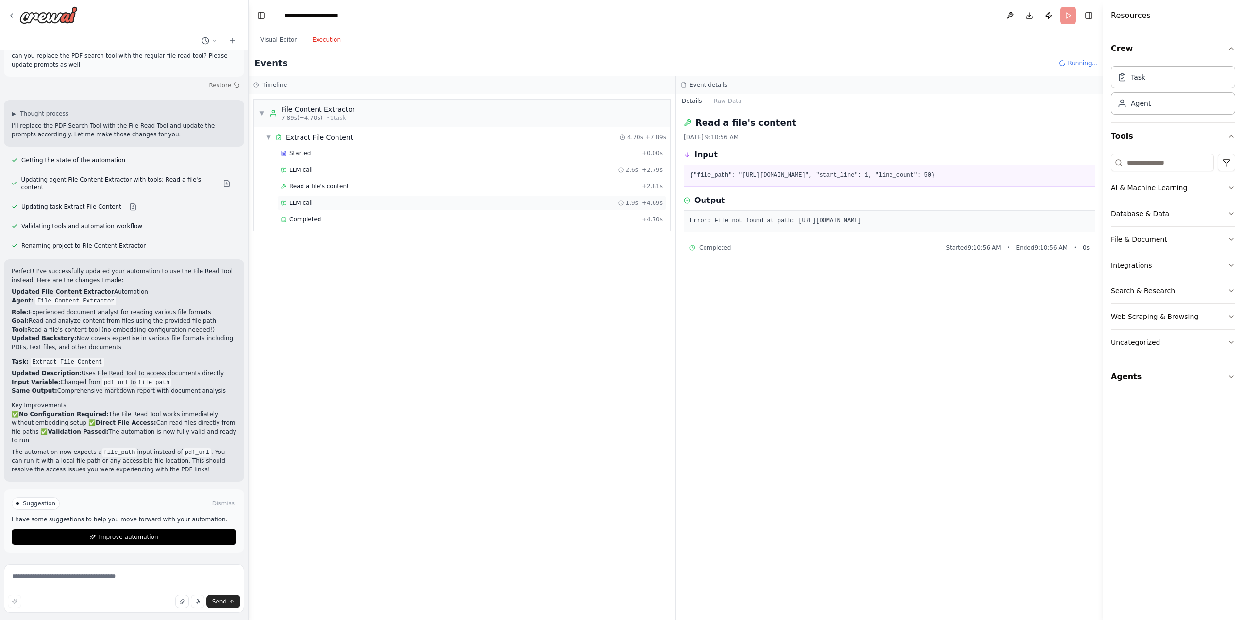
click at [334, 206] on div "LLM call 1.9s + 4.69s" at bounding box center [472, 203] width 382 height 8
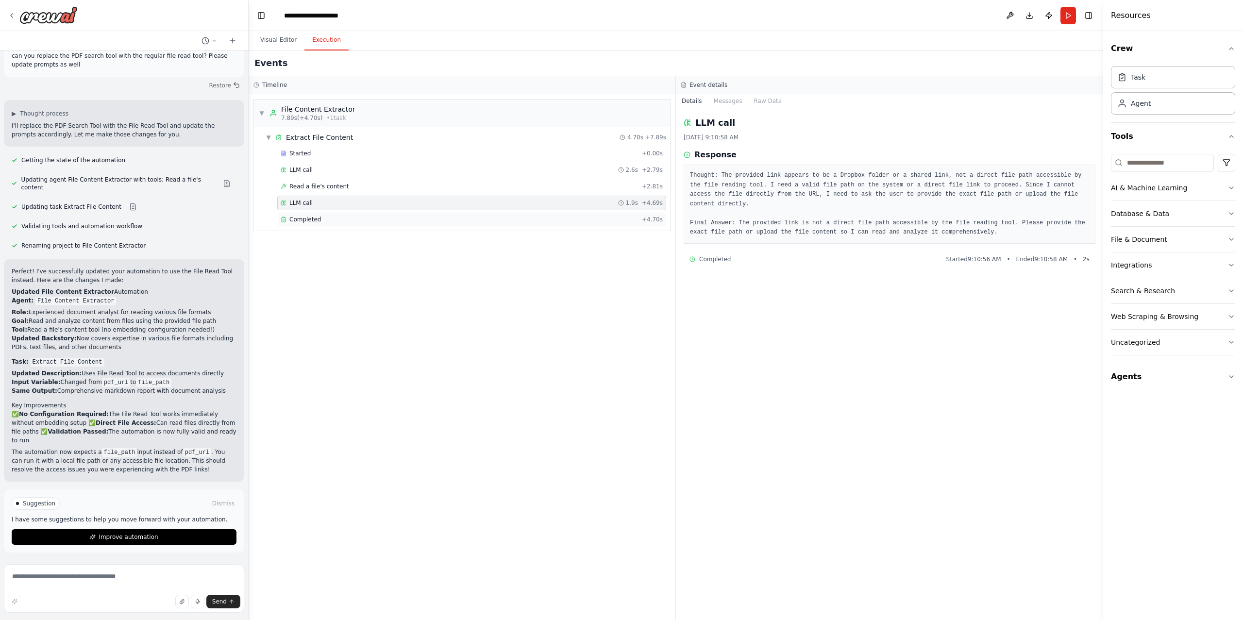
click at [334, 223] on div "Completed" at bounding box center [459, 220] width 357 height 8
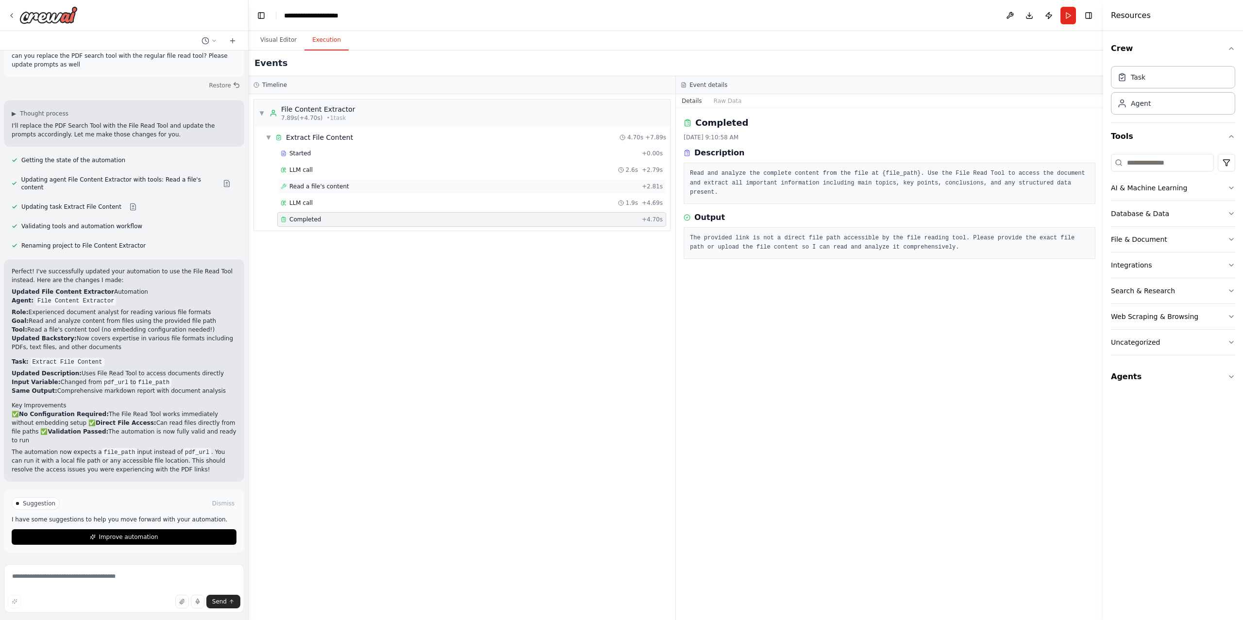
click at [340, 187] on span "Read a file's content" at bounding box center [319, 186] width 60 height 8
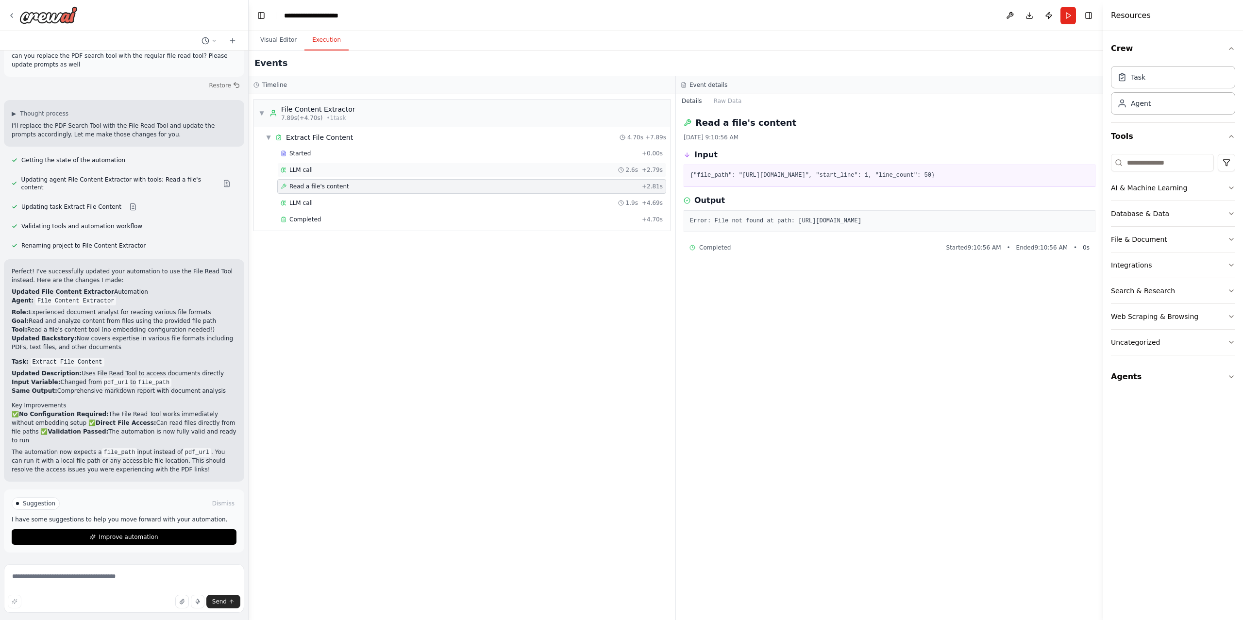
click at [316, 165] on div "LLM call 2.6s + 2.79s" at bounding box center [471, 170] width 389 height 15
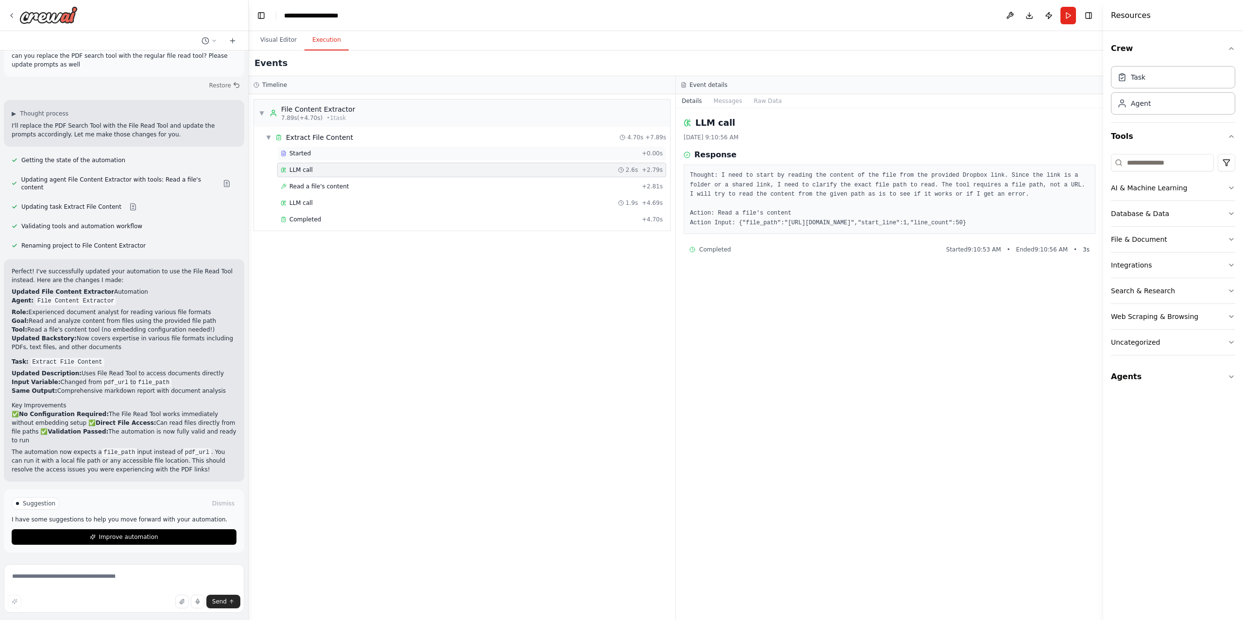
click at [343, 159] on div "Started + 0.00s" at bounding box center [471, 153] width 389 height 15
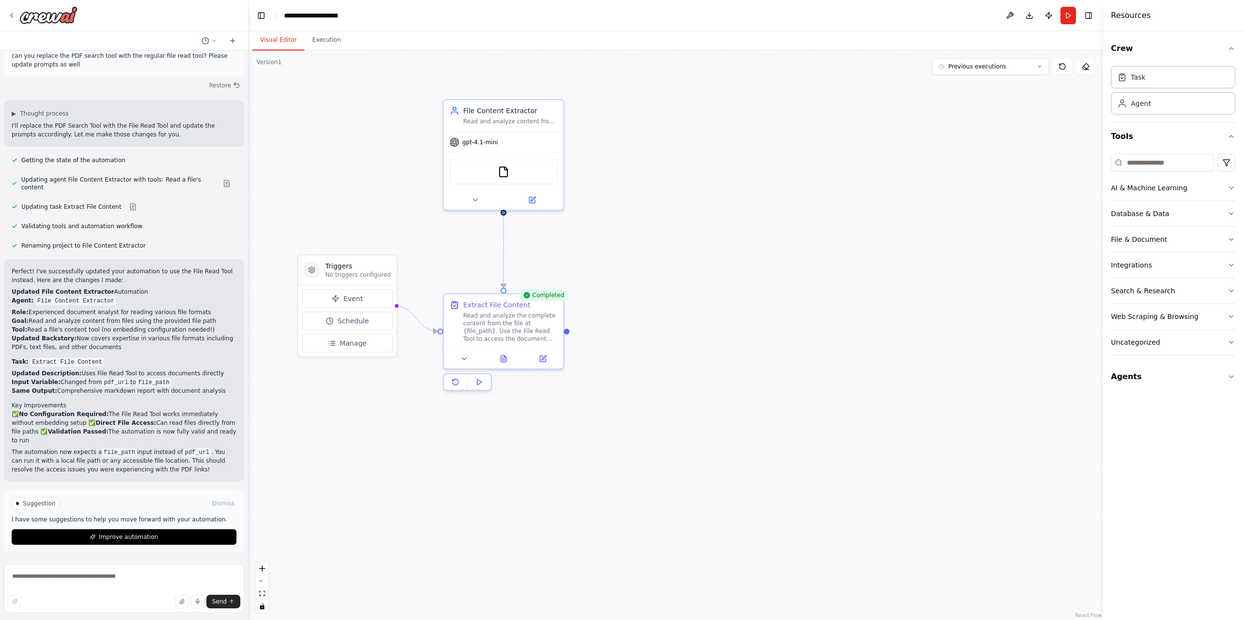
click at [266, 46] on button "Visual Editor" at bounding box center [278, 40] width 52 height 20
click at [536, 198] on button at bounding box center [531, 198] width 55 height 12
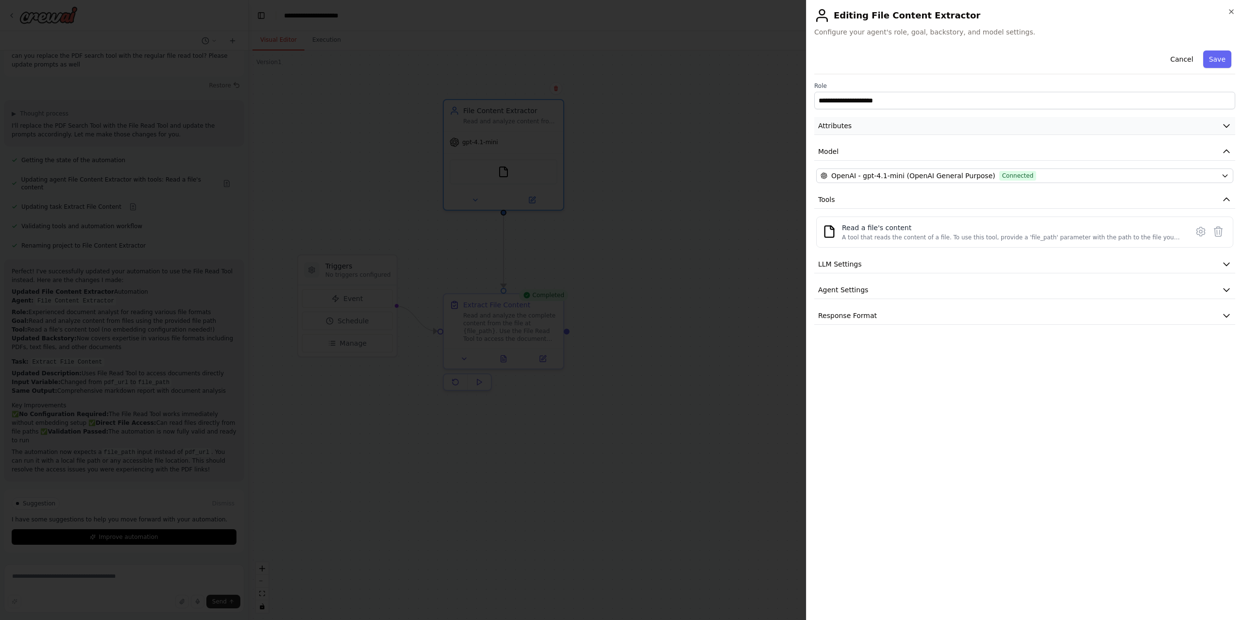
click at [1013, 124] on button "Attributes" at bounding box center [1024, 126] width 421 height 18
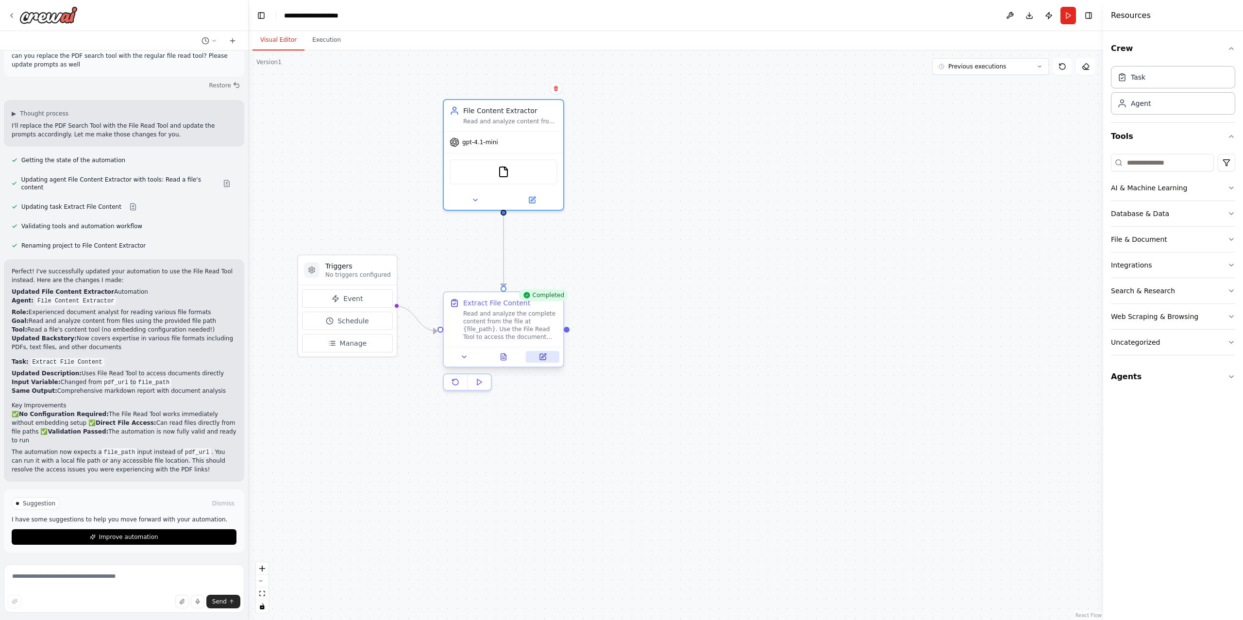
click at [547, 358] on button at bounding box center [542, 357] width 33 height 12
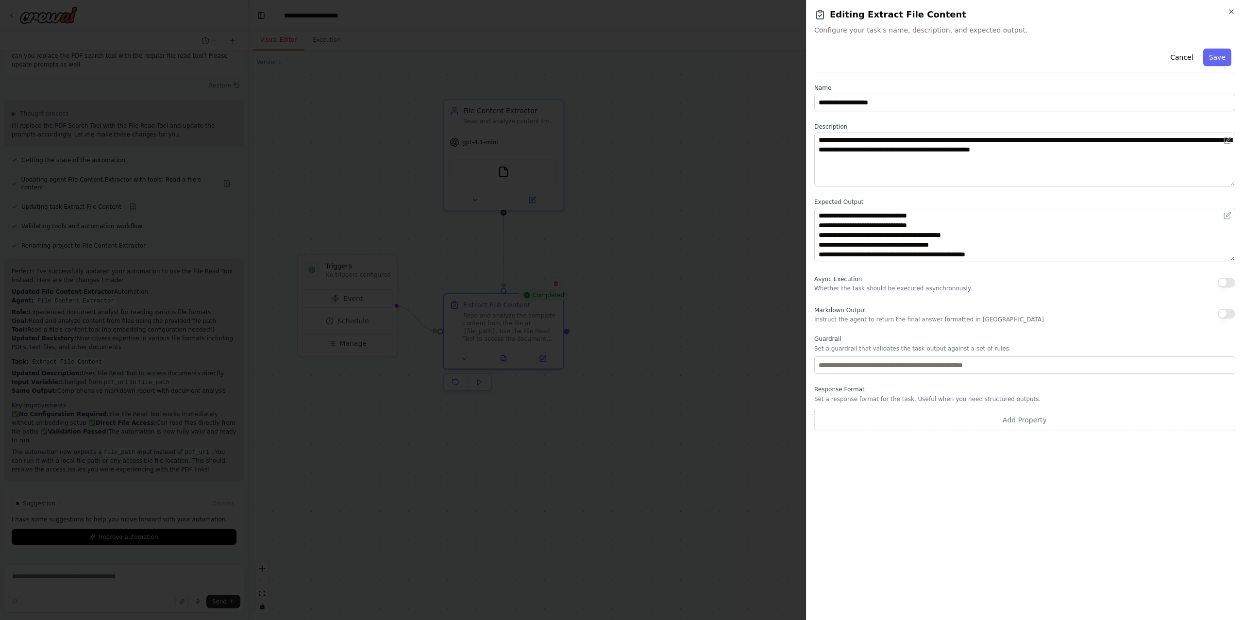
scroll to position [0, 0]
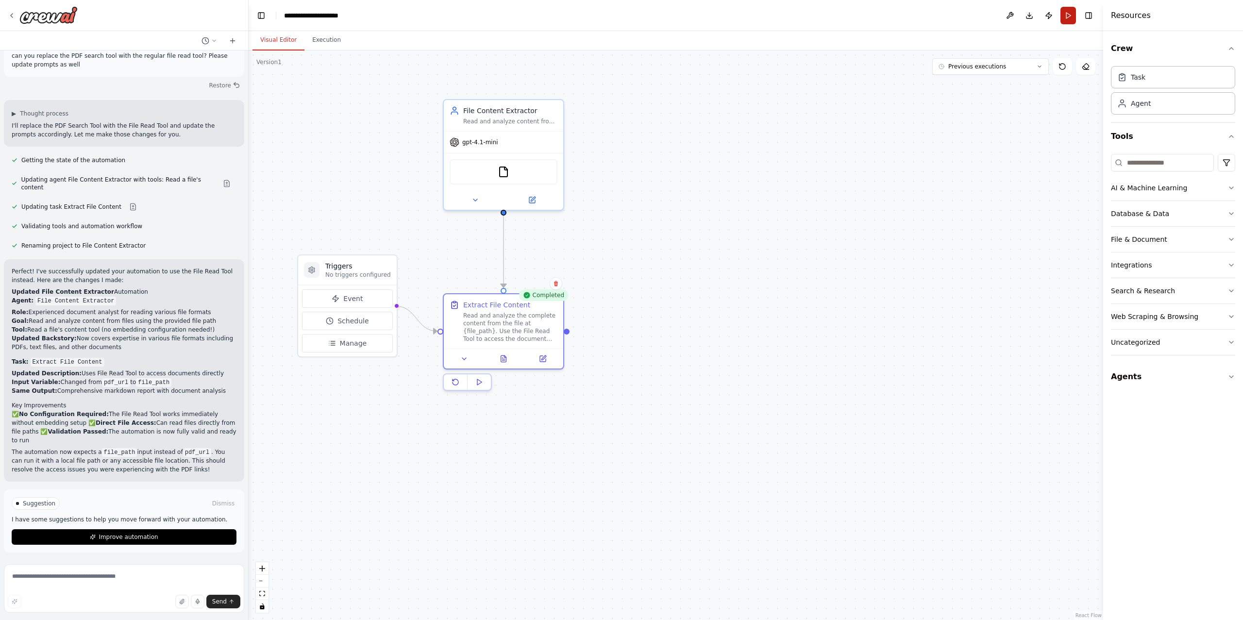
click at [1064, 12] on button "Run" at bounding box center [1068, 15] width 16 height 17
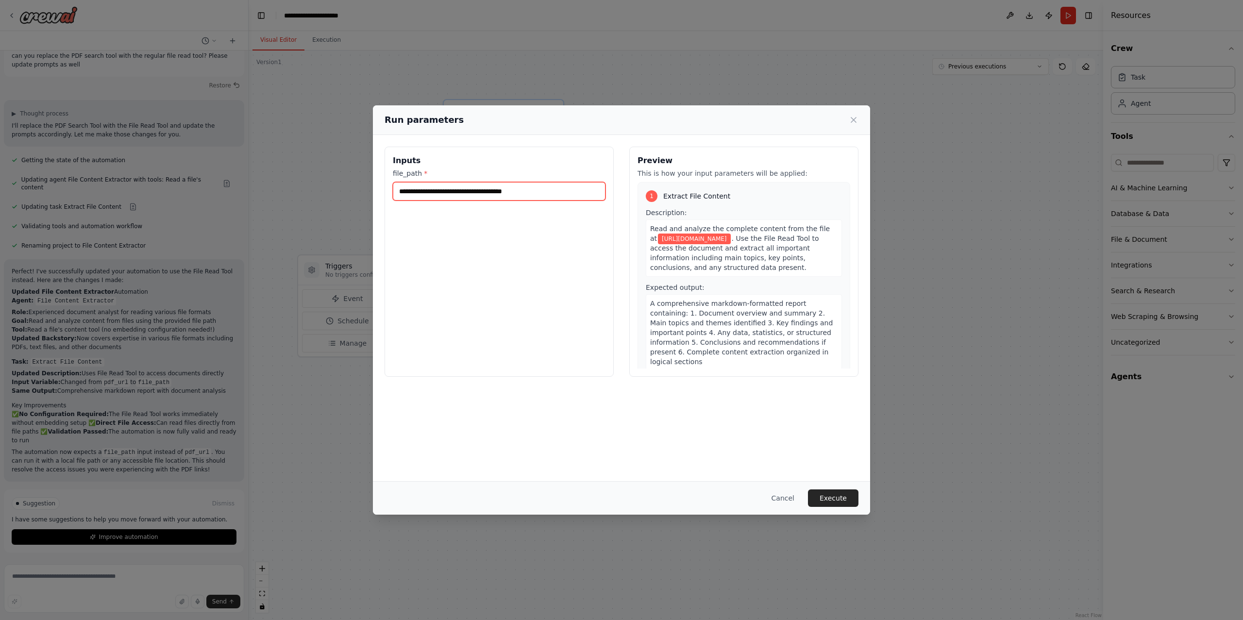
click at [543, 187] on input "**********" at bounding box center [499, 191] width 213 height 18
paste input "**********"
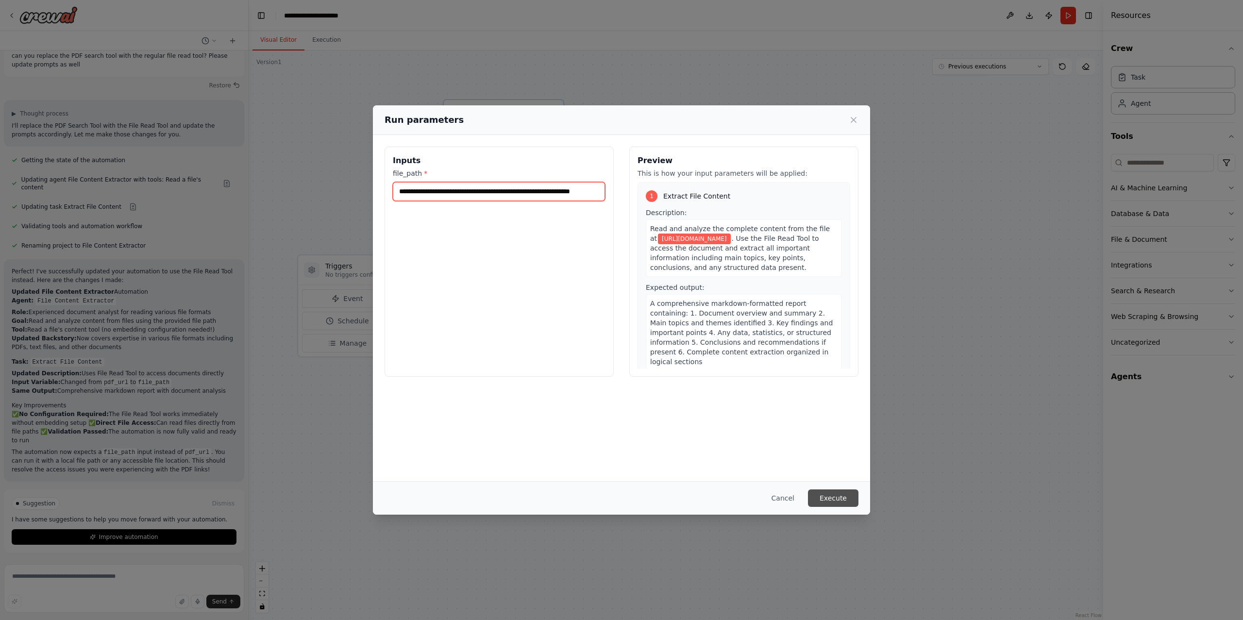
type input "**********"
click at [849, 497] on button "Execute" at bounding box center [833, 497] width 50 height 17
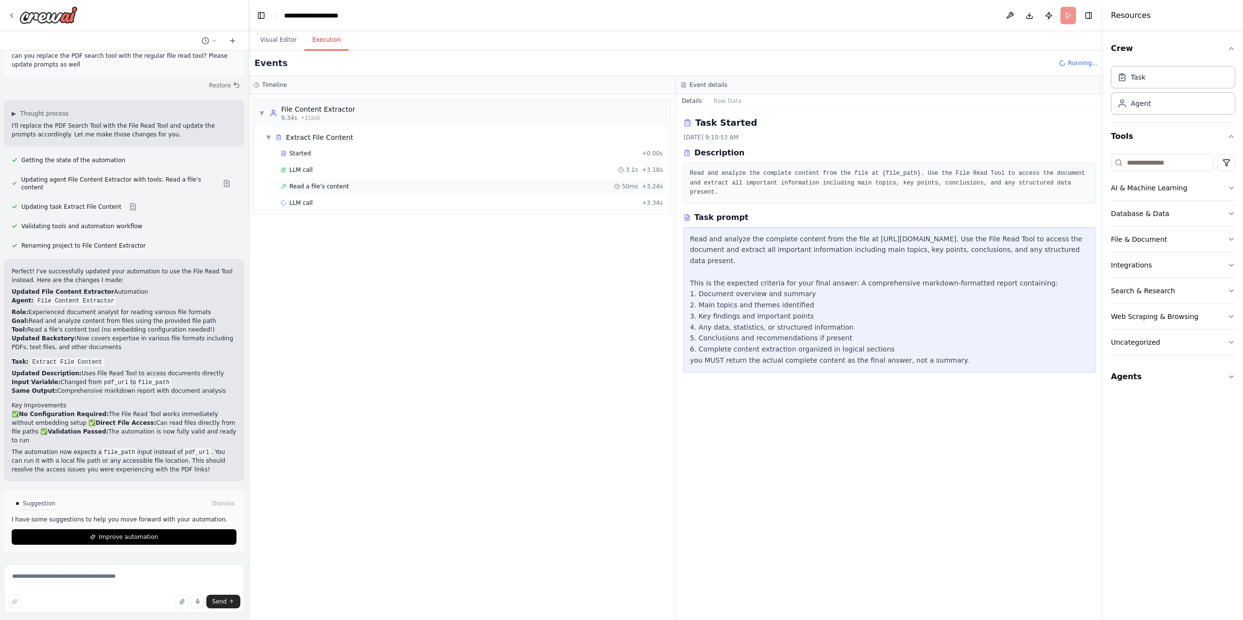
click at [336, 188] on span "Read a file's content" at bounding box center [319, 186] width 60 height 8
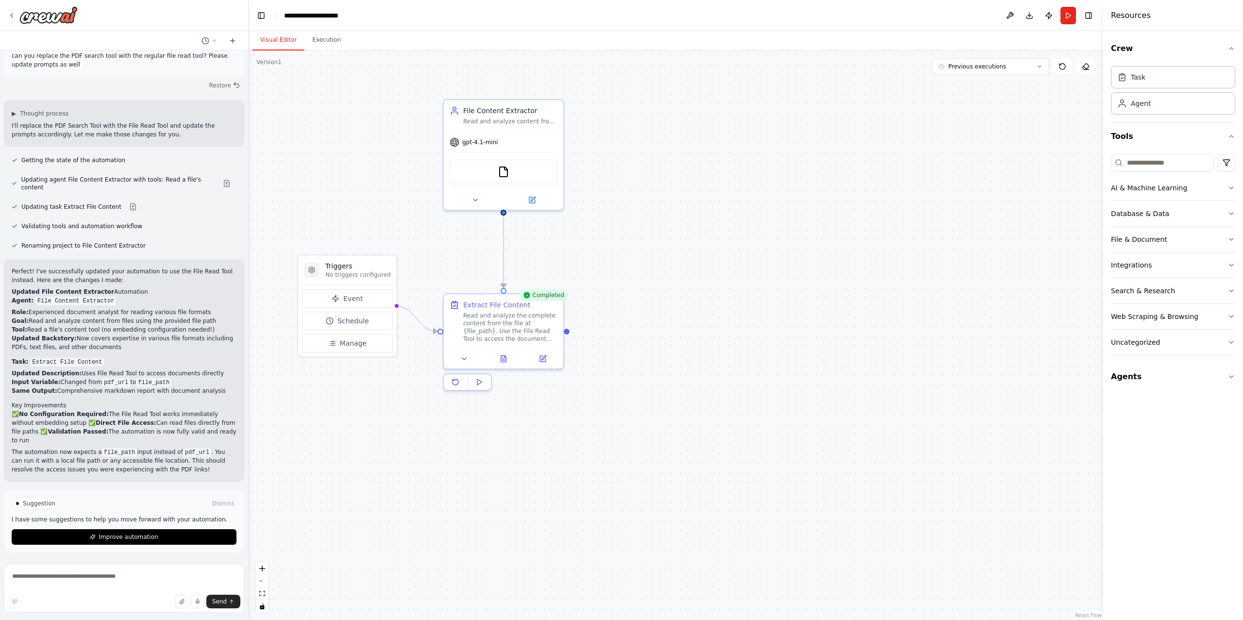
click at [279, 37] on button "Visual Editor" at bounding box center [278, 40] width 52 height 20
click at [481, 253] on div ".deletable-edge-delete-btn { width: 20px; height: 20px; border: 0px solid #ffff…" at bounding box center [676, 334] width 854 height 569
click at [100, 585] on textarea at bounding box center [124, 588] width 240 height 49
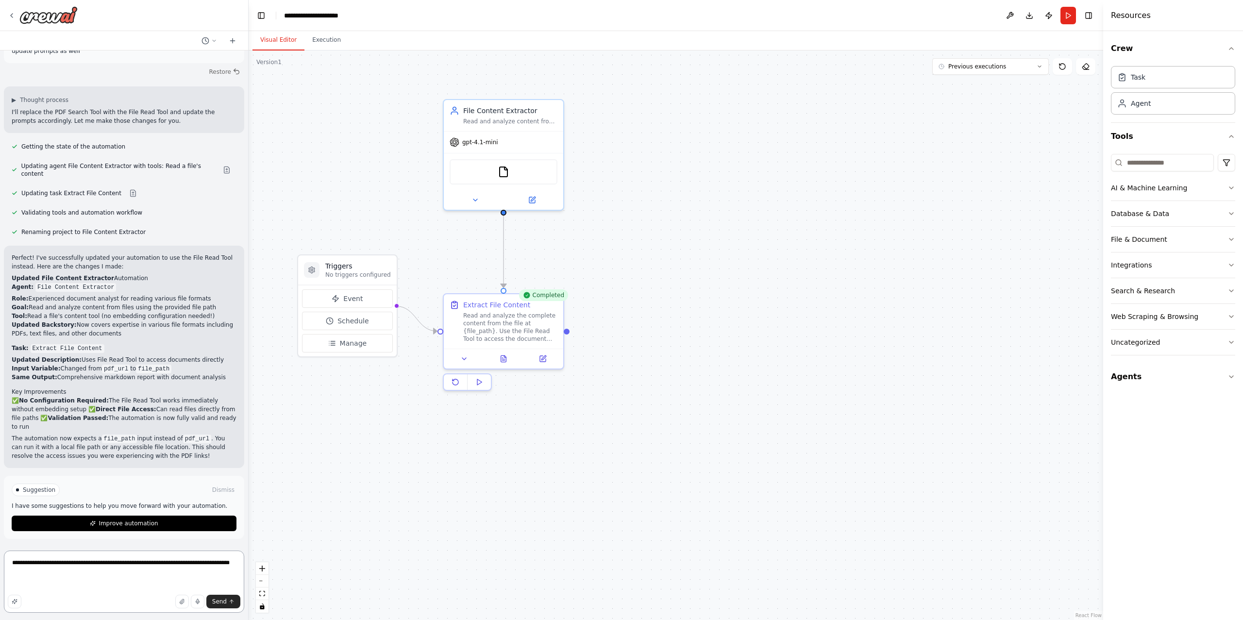
paste textarea "**********"
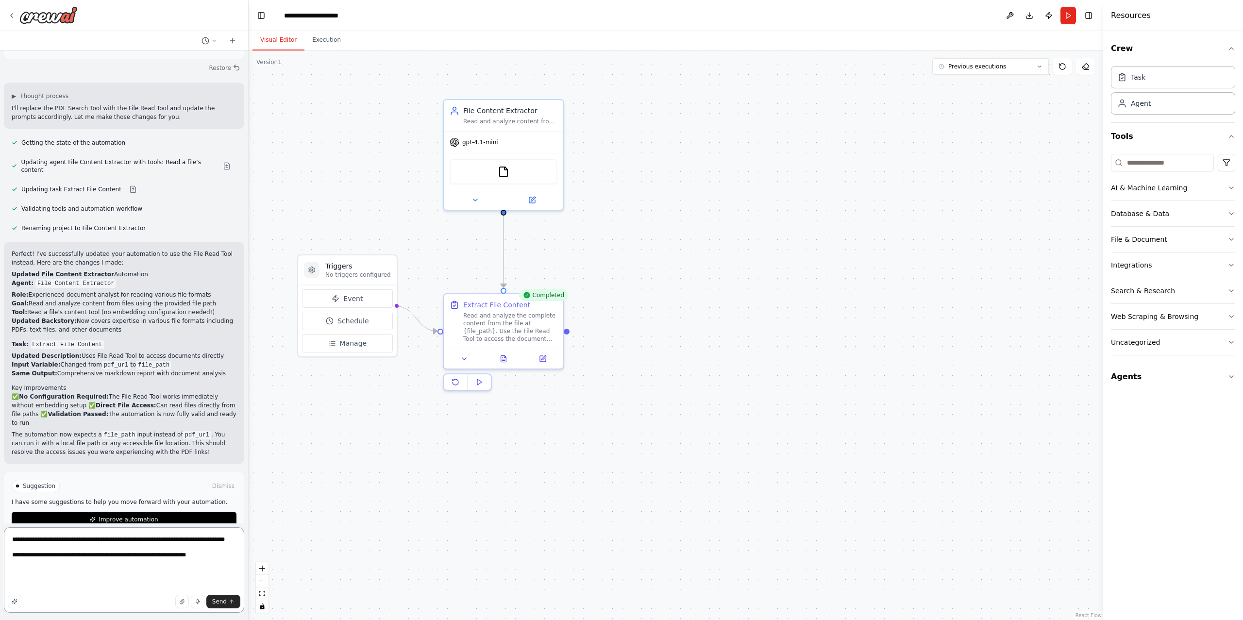
type textarea "**********"
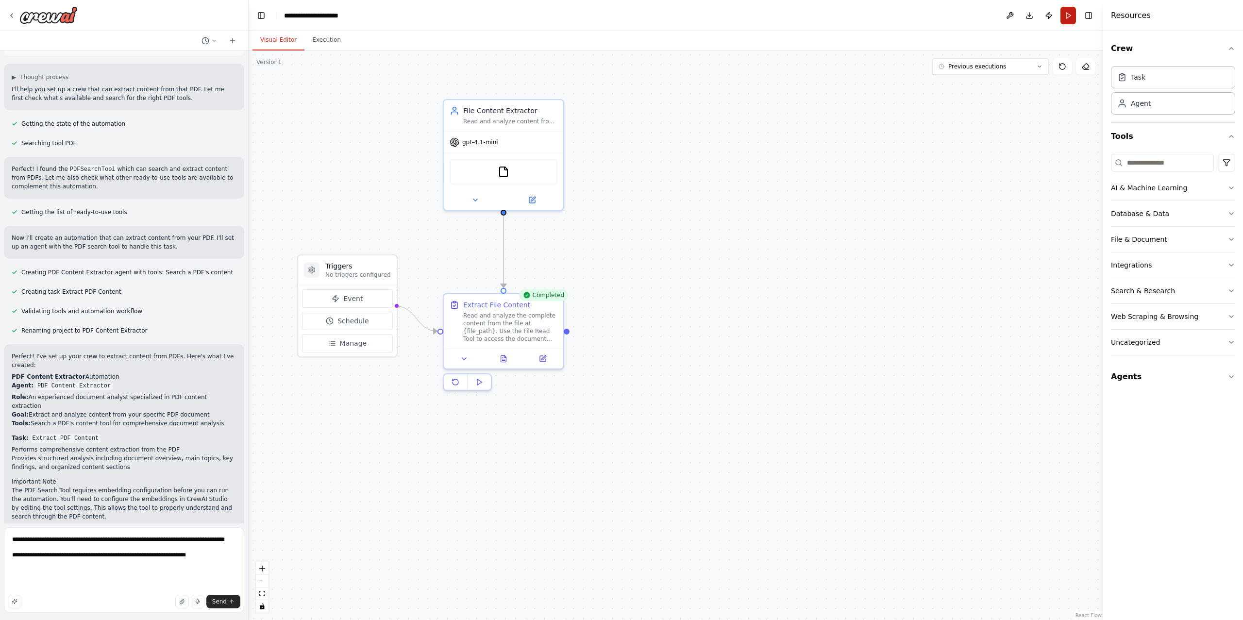
click at [1067, 11] on button "Run" at bounding box center [1068, 15] width 16 height 17
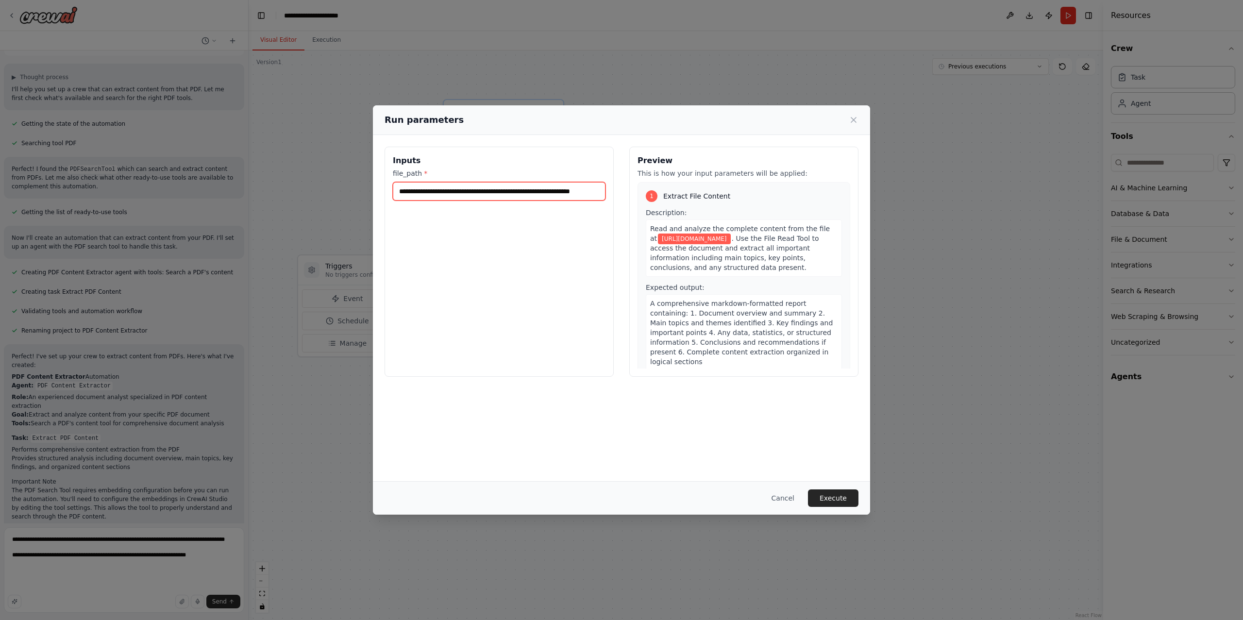
click at [589, 194] on input "**********" at bounding box center [499, 191] width 213 height 18
paste input "**********"
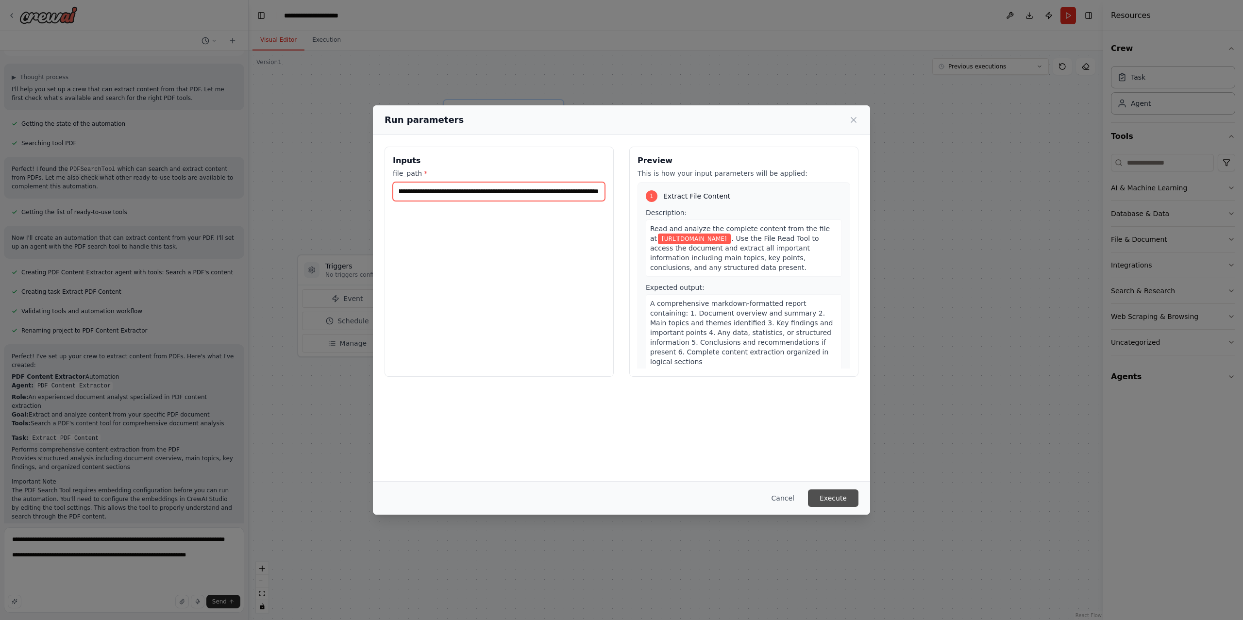
type input "**********"
click at [828, 500] on button "Execute" at bounding box center [833, 497] width 50 height 17
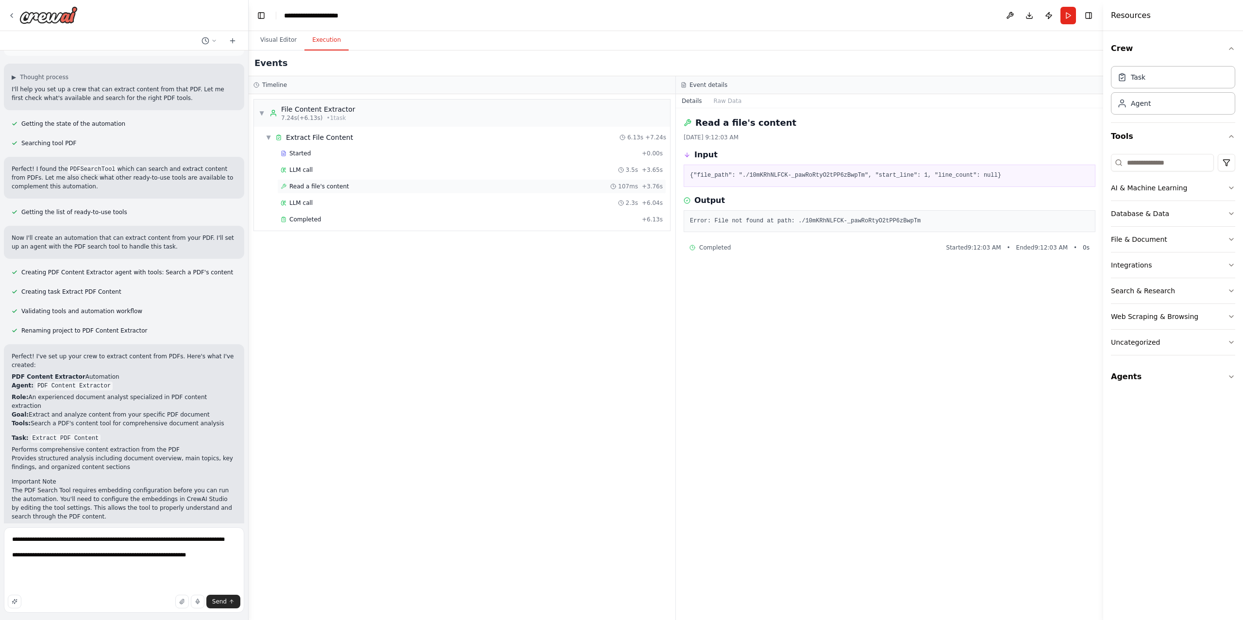
click at [323, 186] on span "Read a file's content" at bounding box center [319, 186] width 60 height 8
click at [321, 199] on div "LLM call 2.3s + 6.04s" at bounding box center [471, 203] width 389 height 15
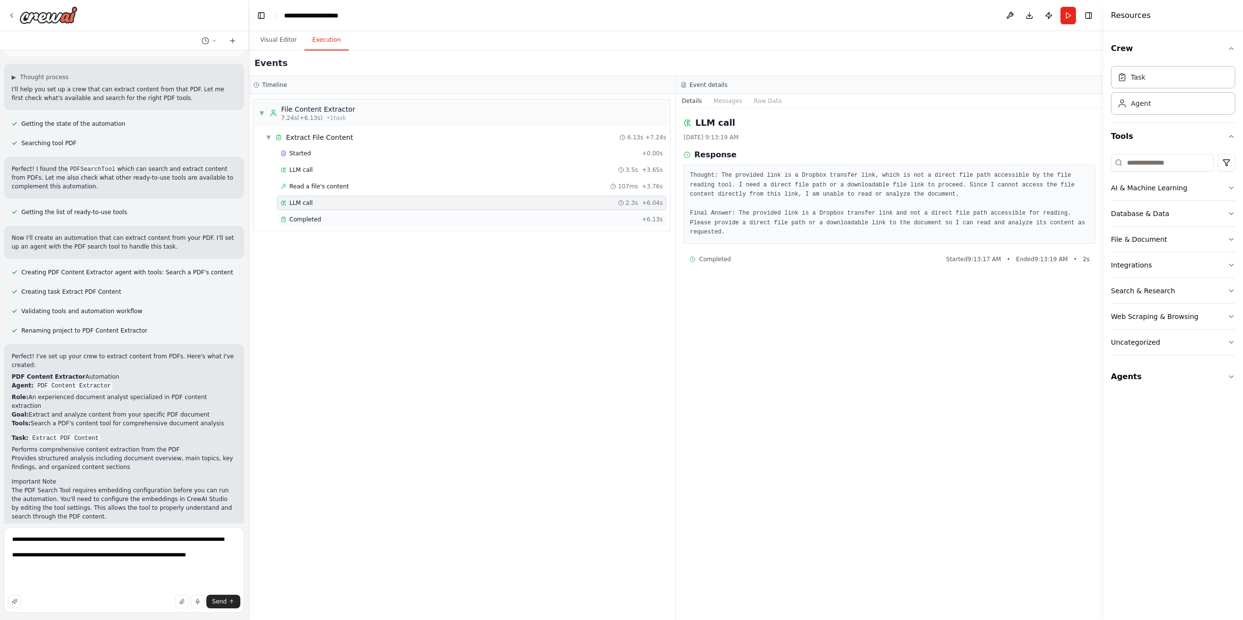
click at [319, 220] on span "Completed" at bounding box center [305, 220] width 32 height 8
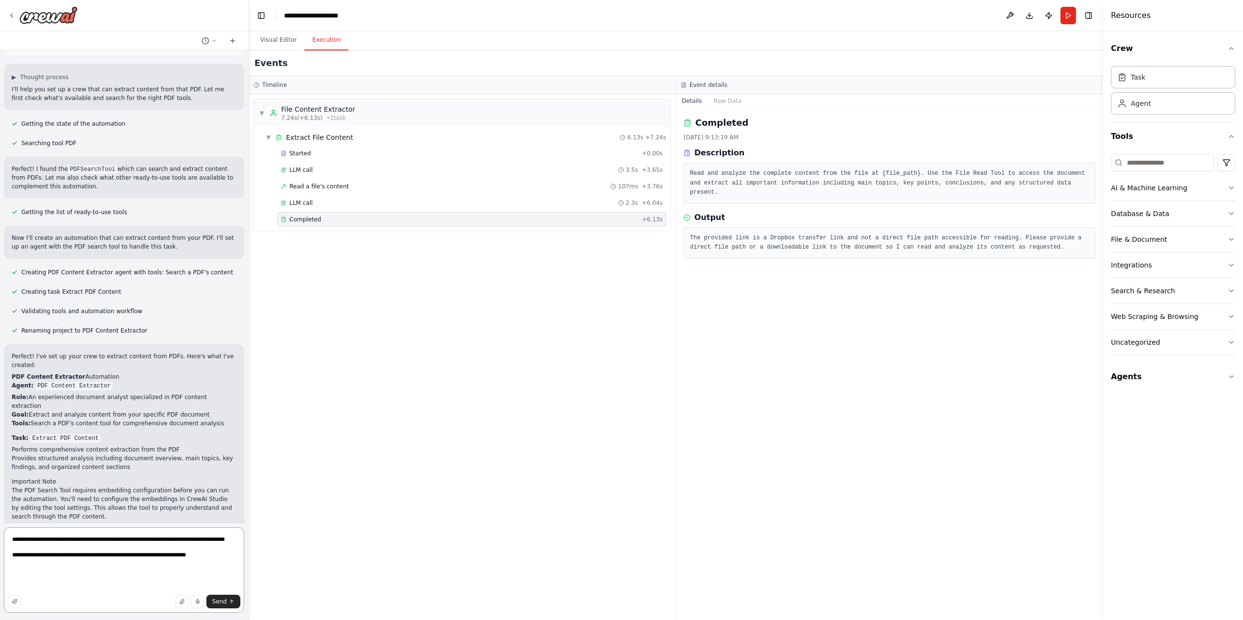
click at [147, 583] on textarea "**********" at bounding box center [124, 569] width 240 height 85
paste textarea "**********"
type textarea "**********"
click at [423, 206] on div "LLM call 2.3s + 6.04s" at bounding box center [472, 203] width 382 height 8
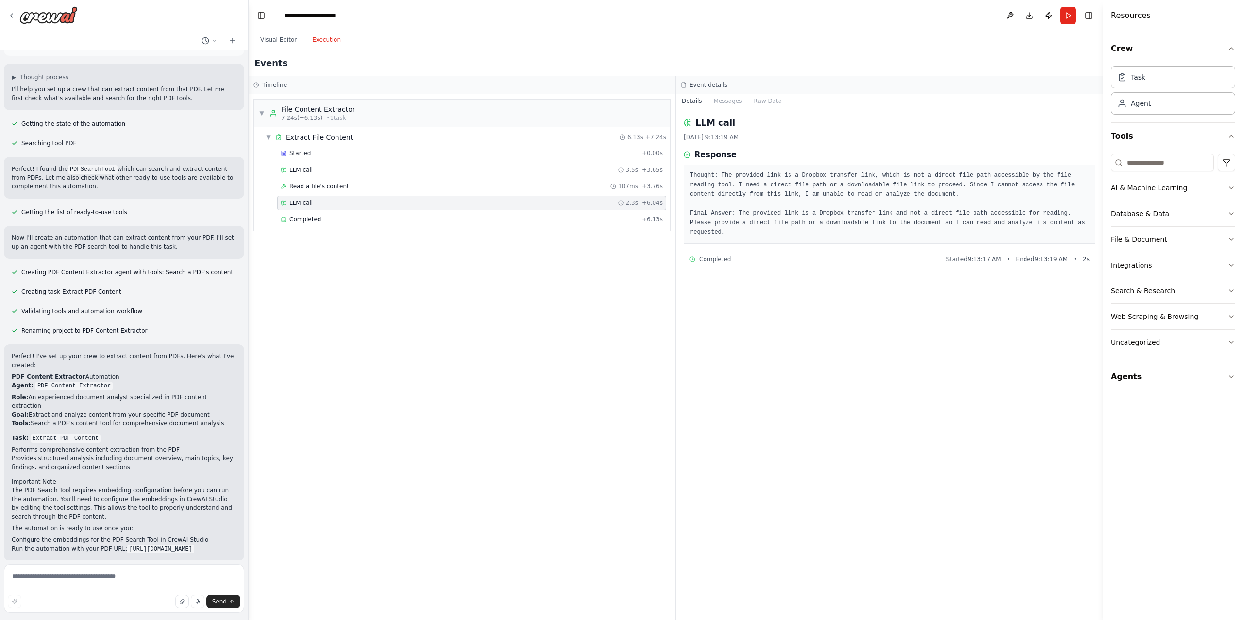
scroll to position [47, 0]
click at [285, 42] on button "Visual Editor" at bounding box center [278, 40] width 52 height 20
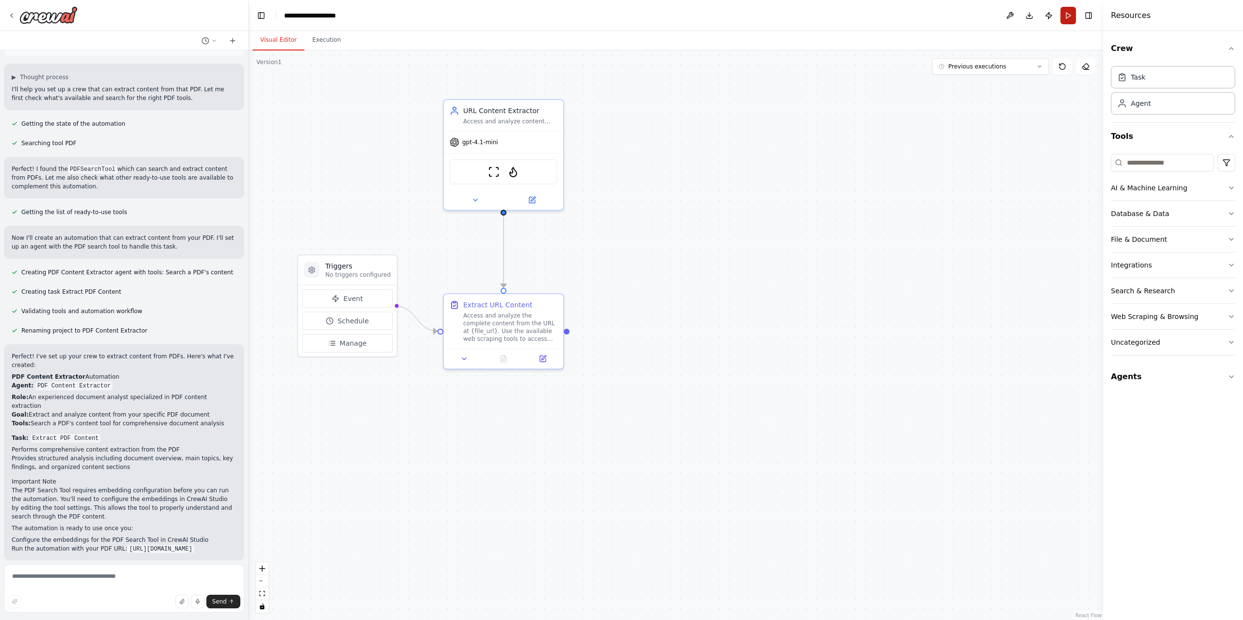
click at [1066, 14] on button "Run" at bounding box center [1068, 15] width 16 height 17
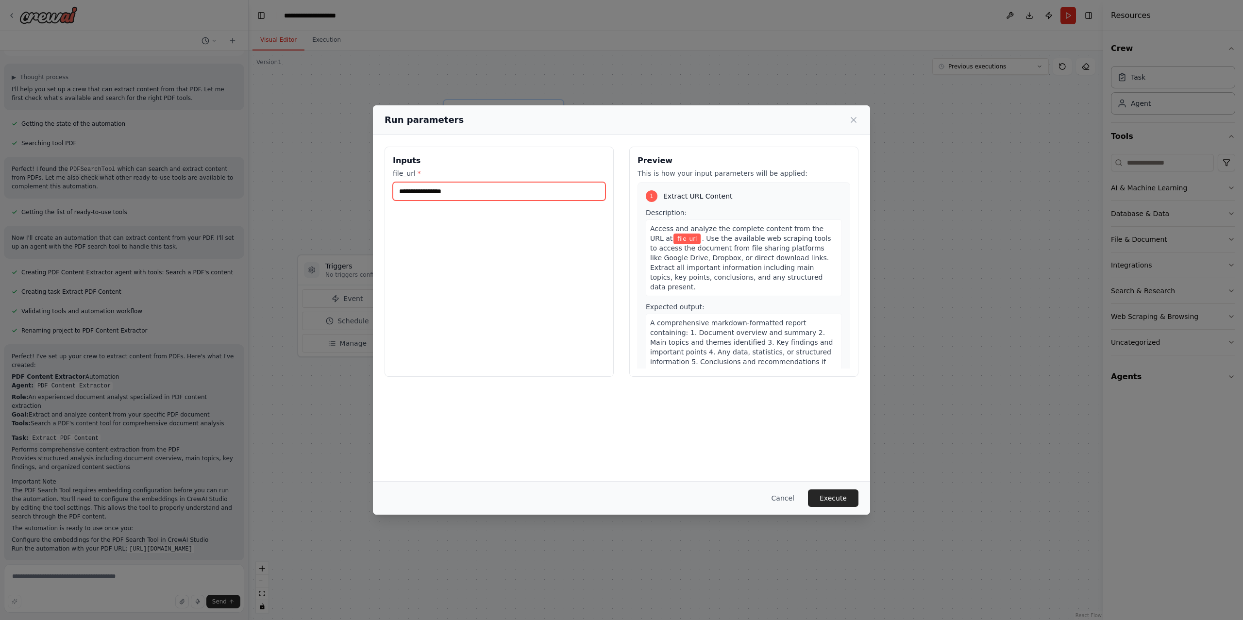
click at [580, 188] on input "file_url *" at bounding box center [499, 191] width 213 height 18
paste input "**********"
type input "**********"
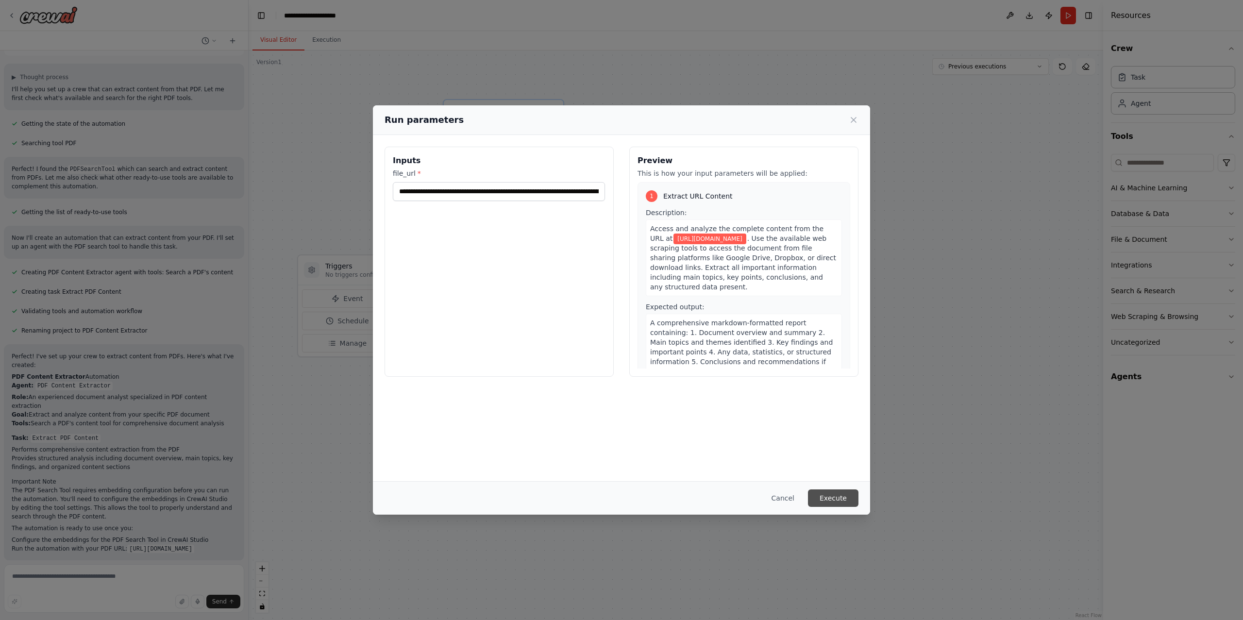
click at [840, 496] on button "Execute" at bounding box center [833, 497] width 50 height 17
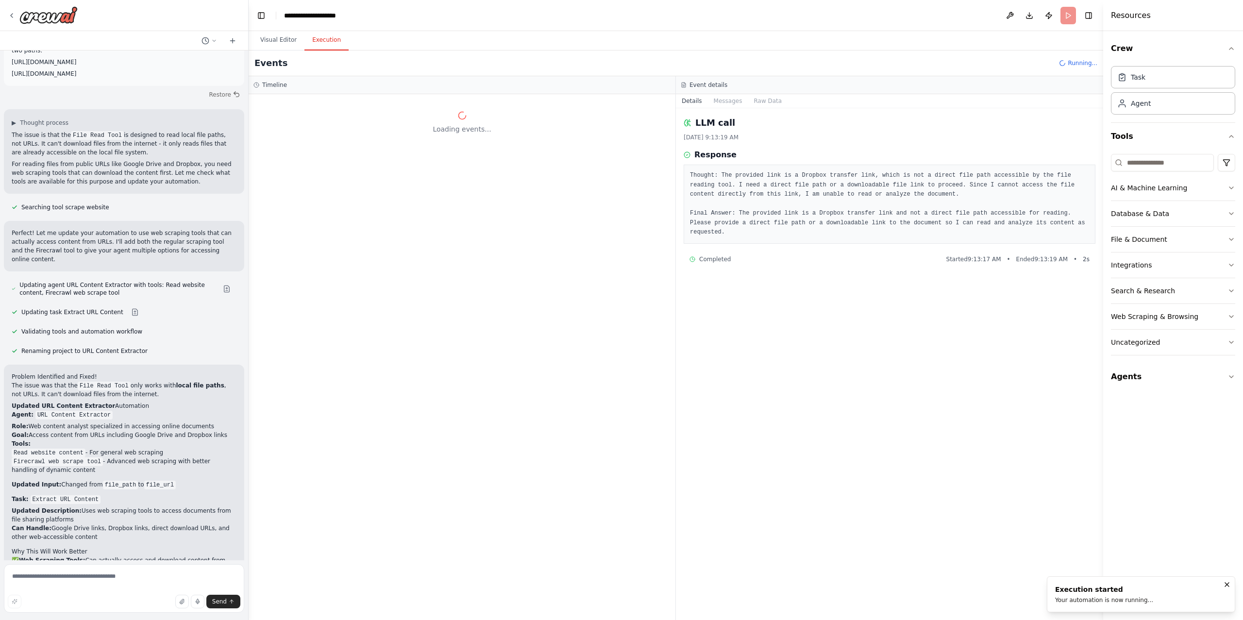
scroll to position [1271, 0]
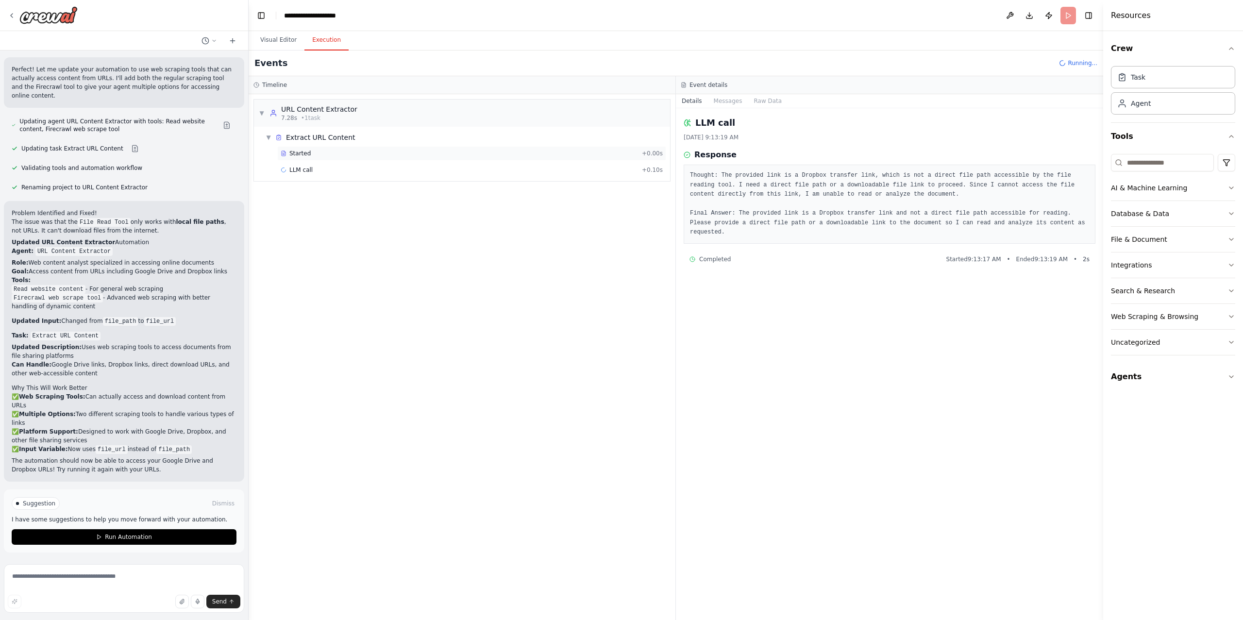
click at [307, 155] on span "Started" at bounding box center [299, 153] width 21 height 8
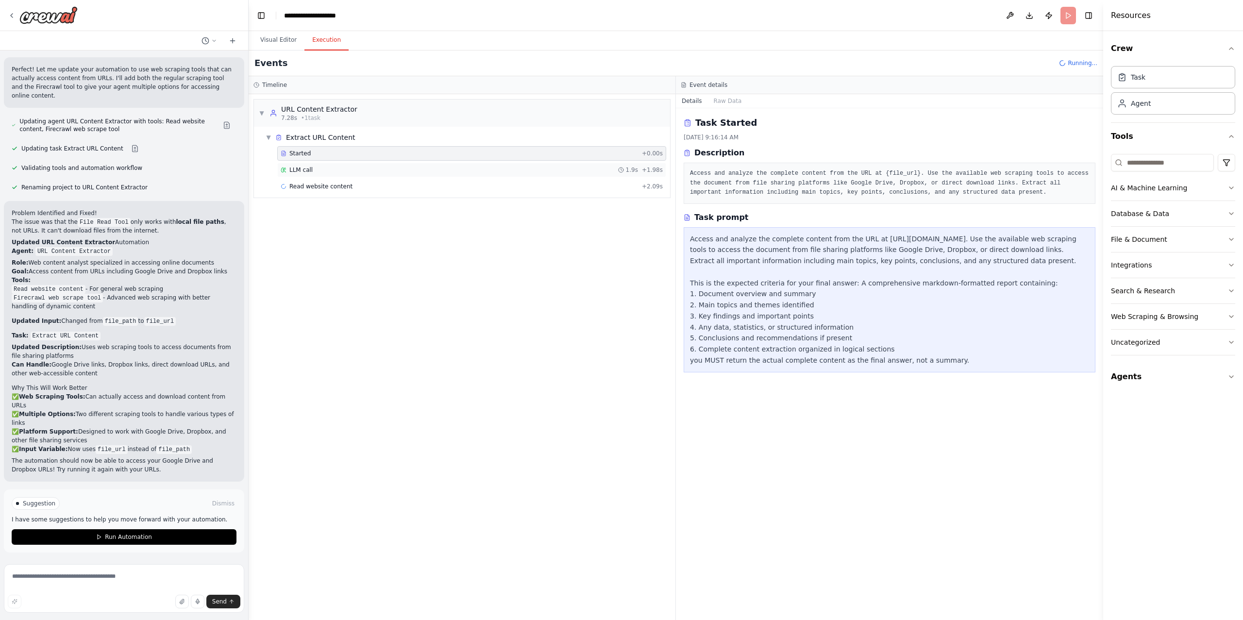
click at [305, 171] on span "LLM call" at bounding box center [300, 170] width 23 height 8
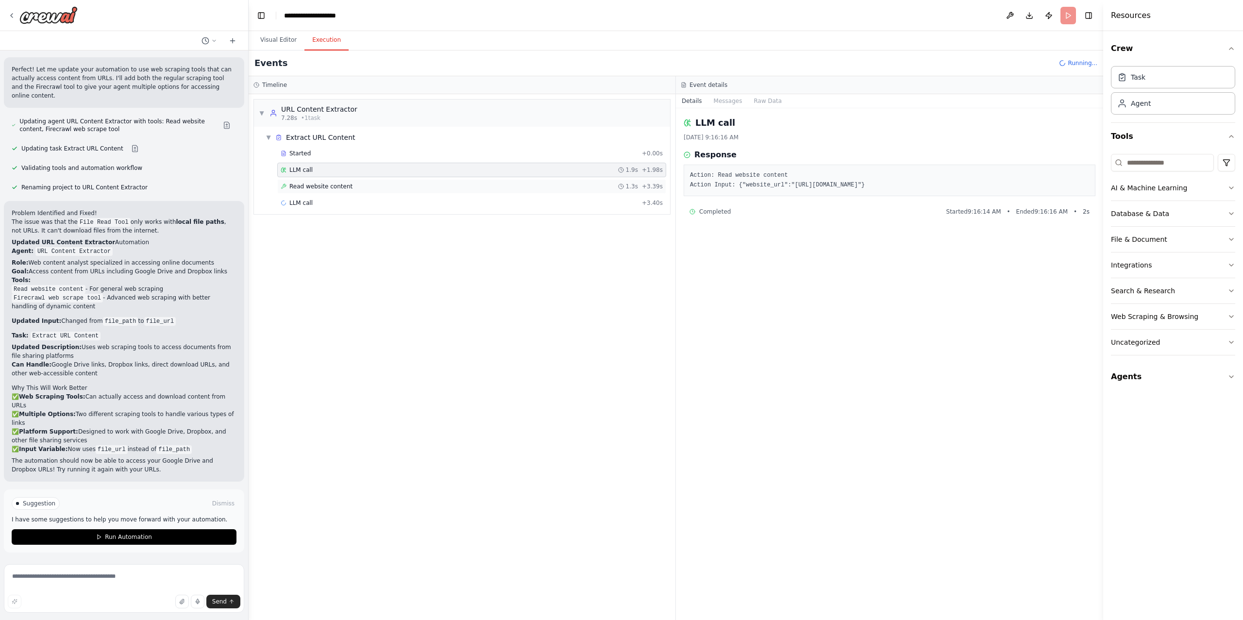
click at [310, 190] on span "Read website content" at bounding box center [320, 186] width 63 height 8
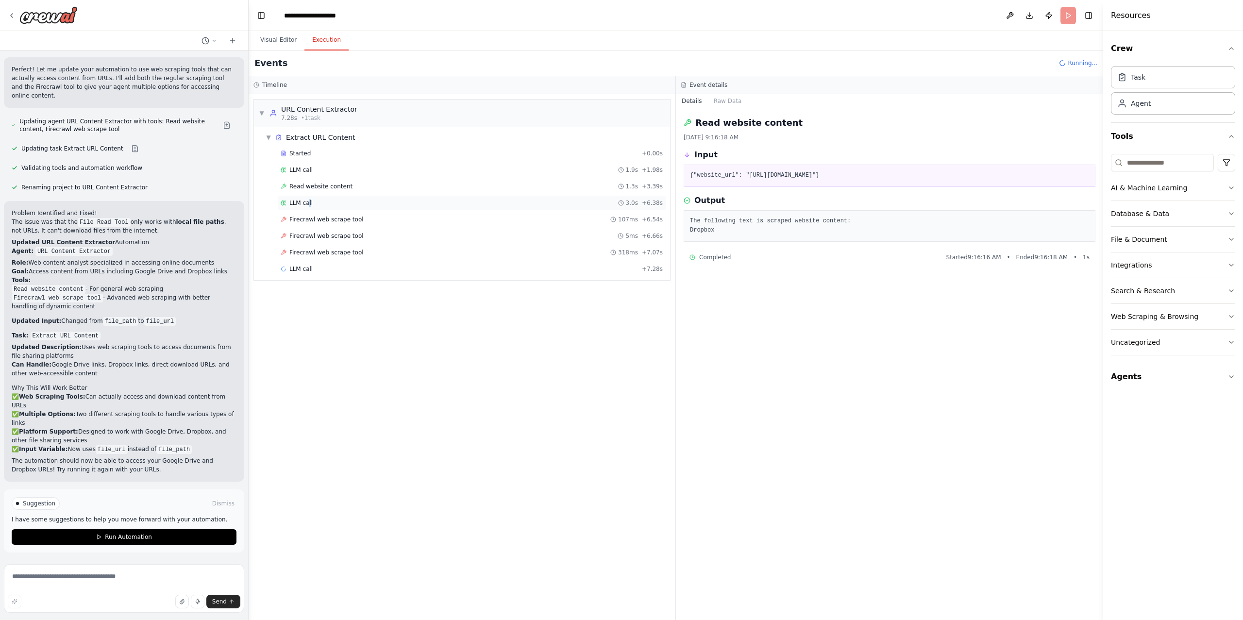
click at [310, 206] on span "LLM call" at bounding box center [300, 203] width 23 height 8
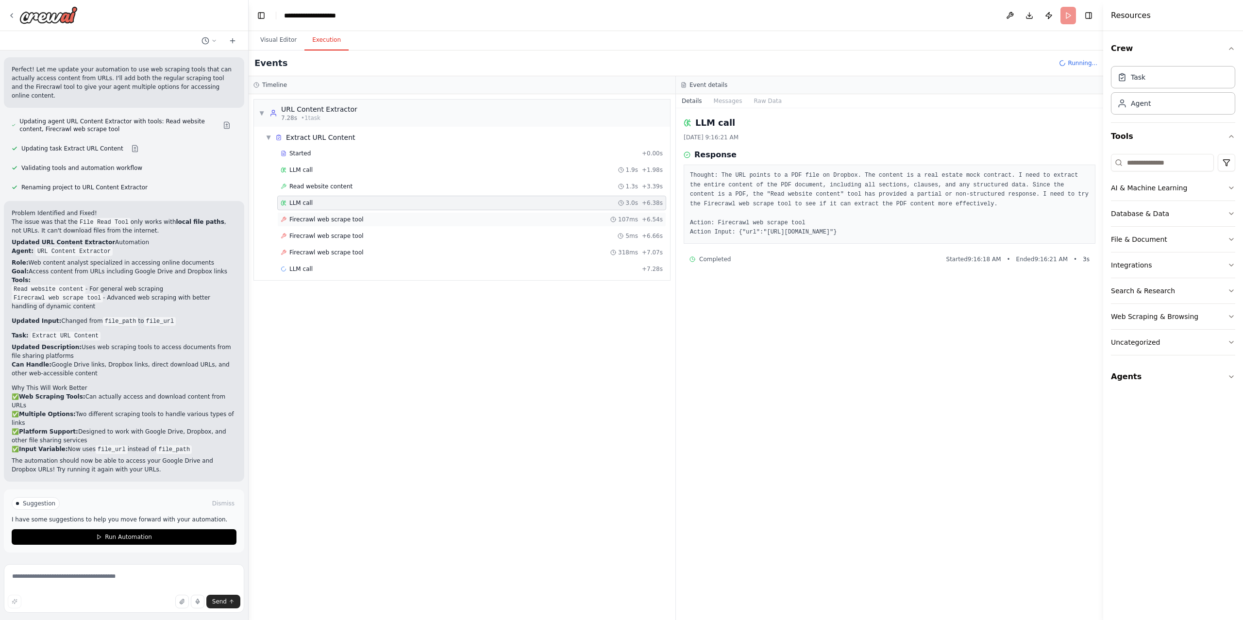
click at [309, 217] on span "Firecrawl web scrape tool" at bounding box center [326, 220] width 74 height 8
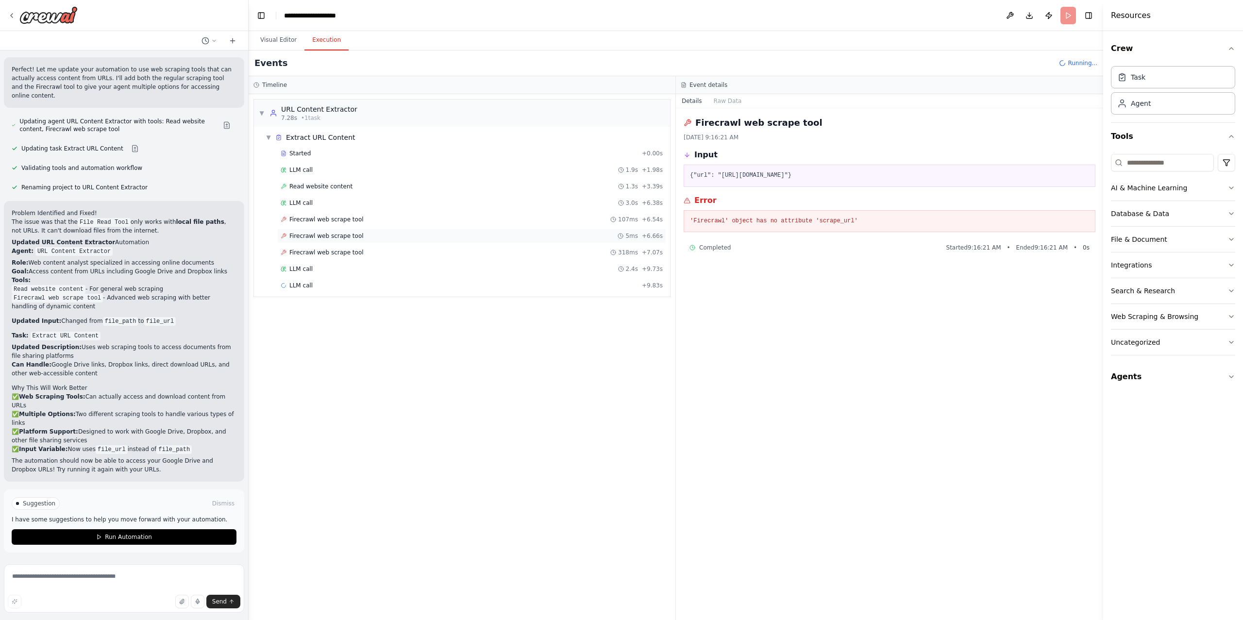
click at [311, 239] on span "Firecrawl web scrape tool" at bounding box center [326, 236] width 74 height 8
click at [312, 255] on span "Firecrawl web scrape tool" at bounding box center [326, 253] width 74 height 8
click at [312, 273] on span "LLM call" at bounding box center [300, 269] width 23 height 8
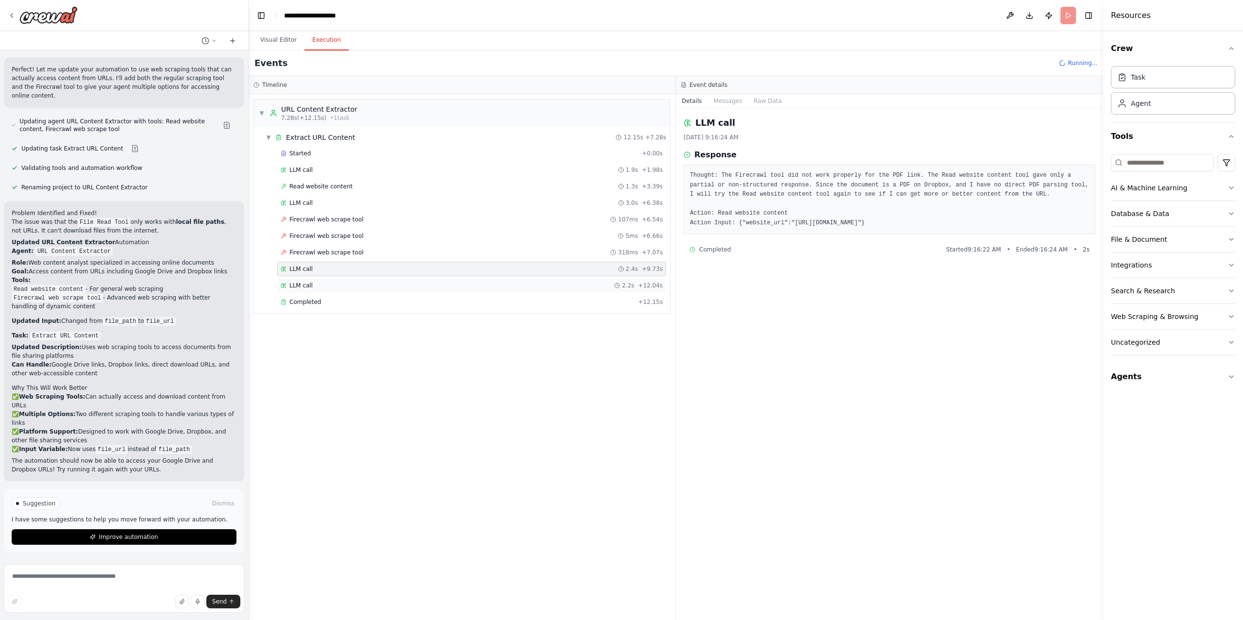
click at [312, 287] on span "LLM call" at bounding box center [300, 286] width 23 height 8
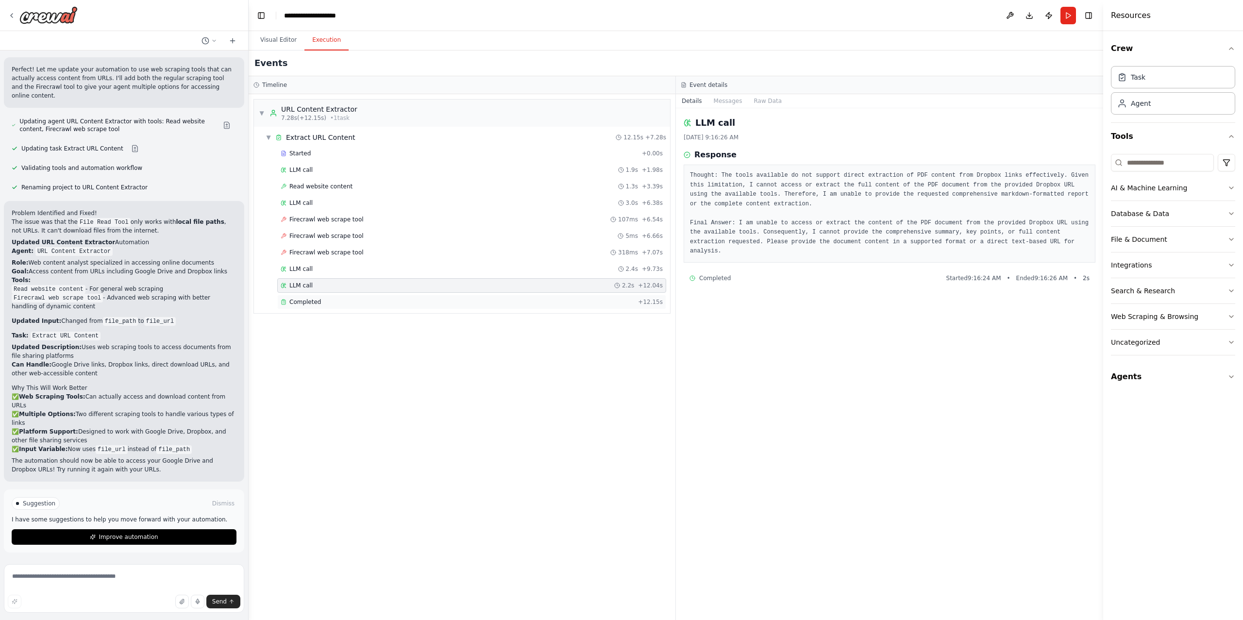
click at [311, 302] on span "Completed" at bounding box center [305, 302] width 32 height 8
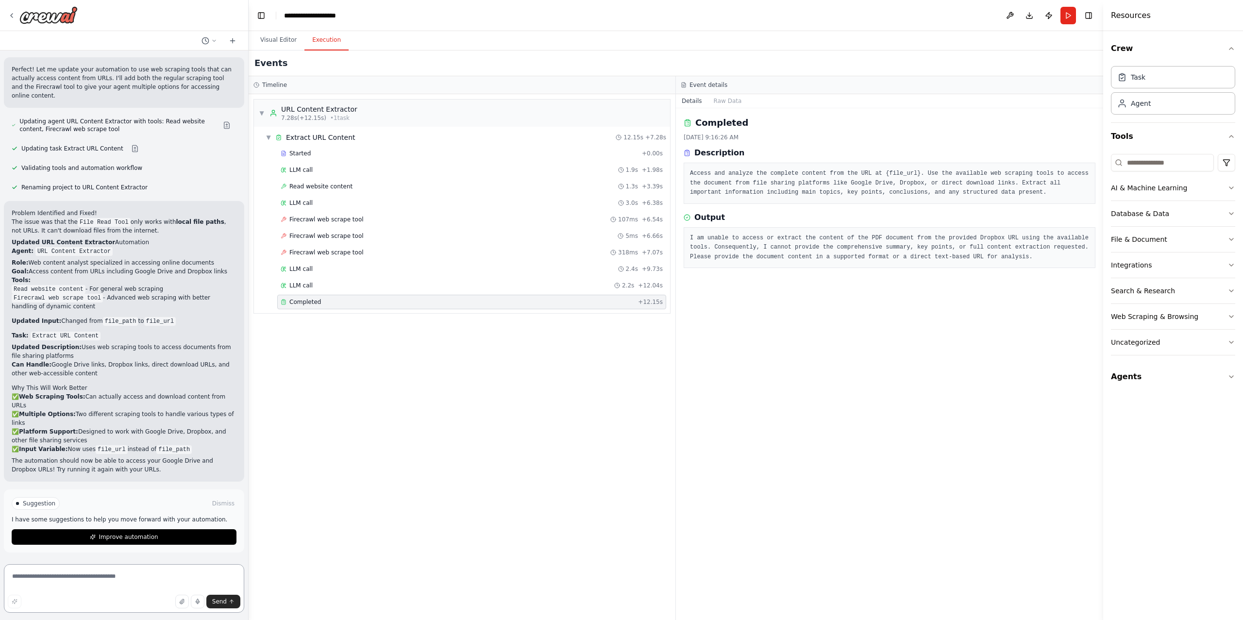
click at [157, 574] on textarea at bounding box center [124, 588] width 240 height 49
paste textarea "**********"
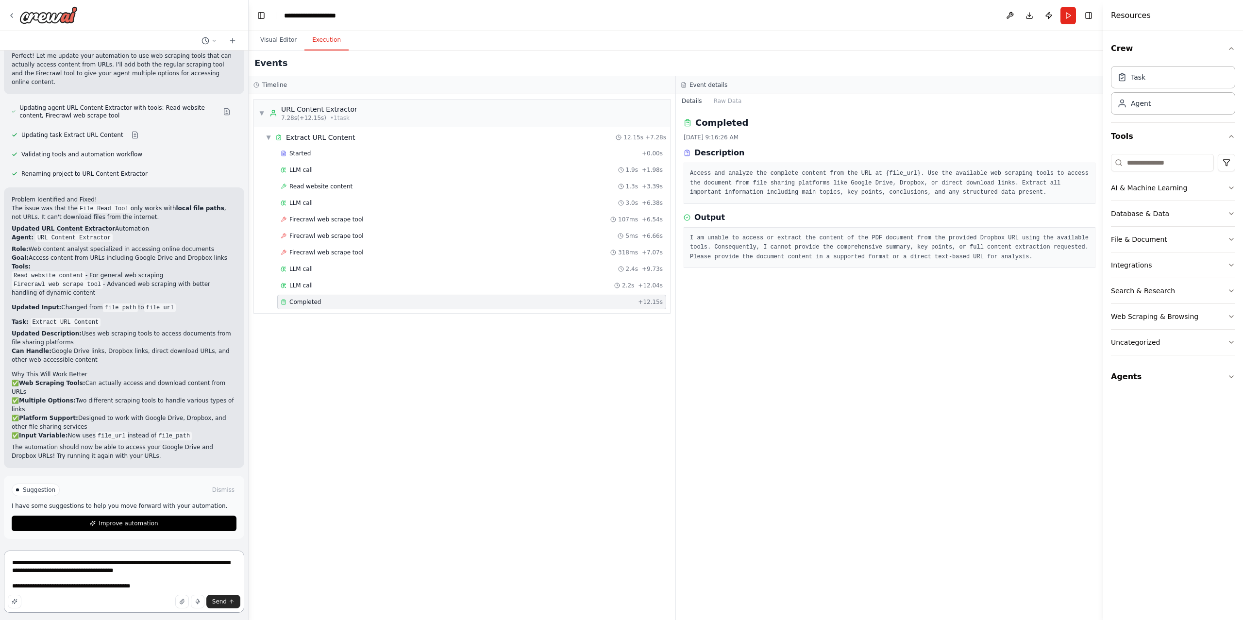
type textarea "**********"
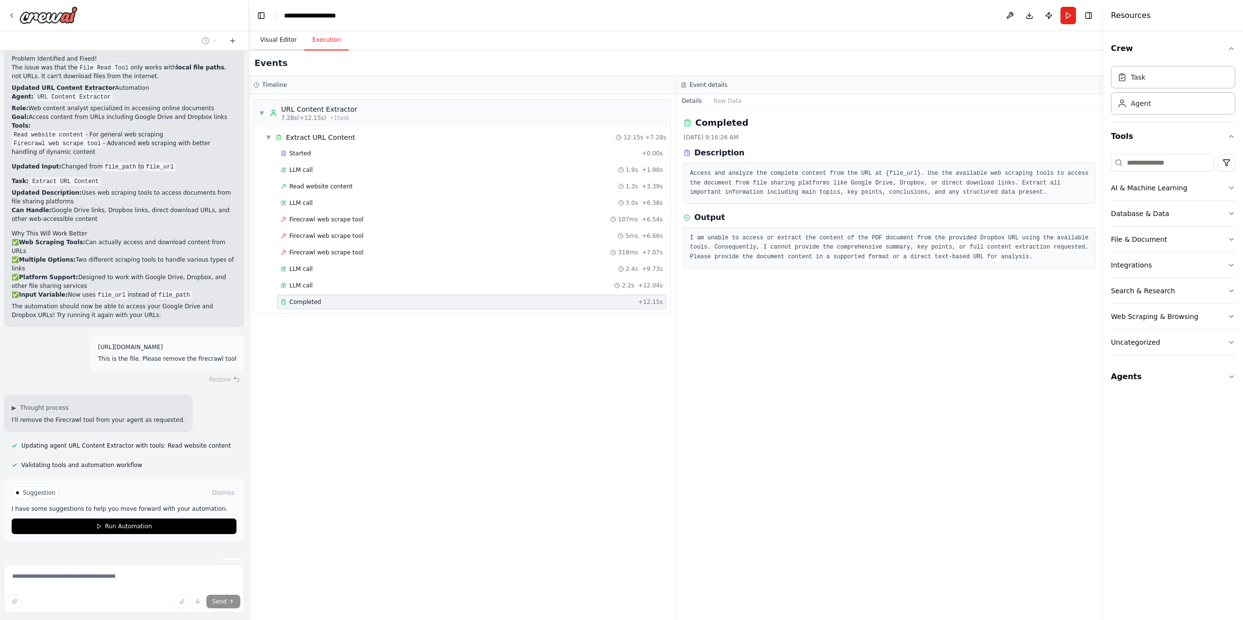
scroll to position [1461, 0]
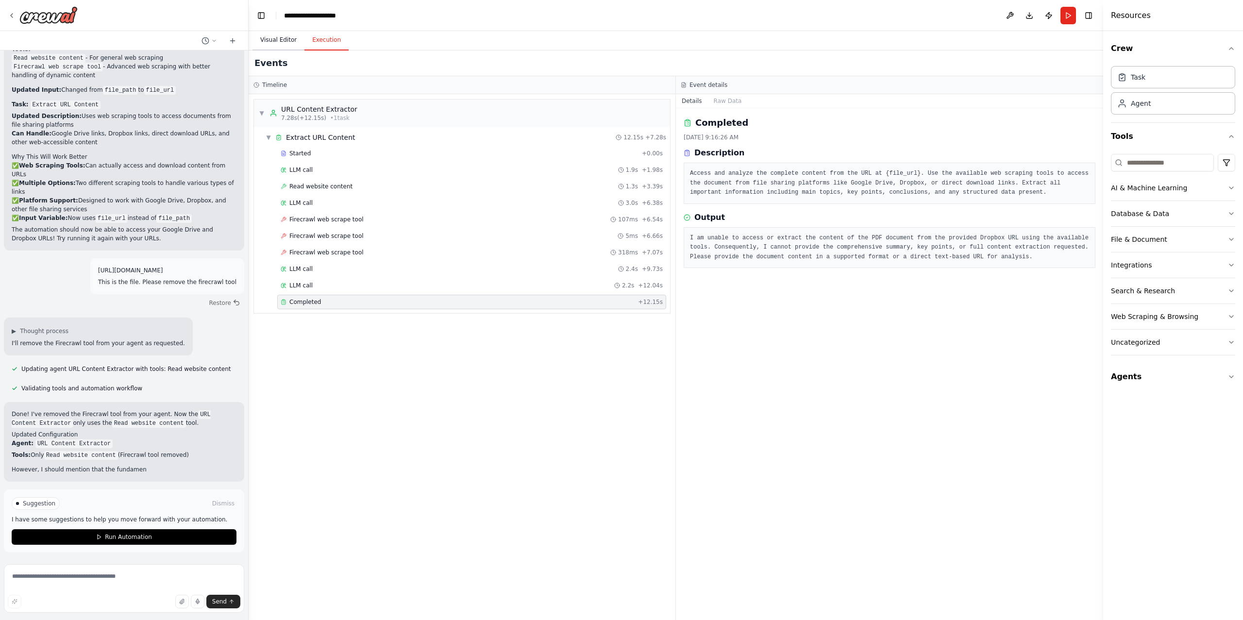
click at [276, 34] on button "Visual Editor" at bounding box center [278, 40] width 52 height 20
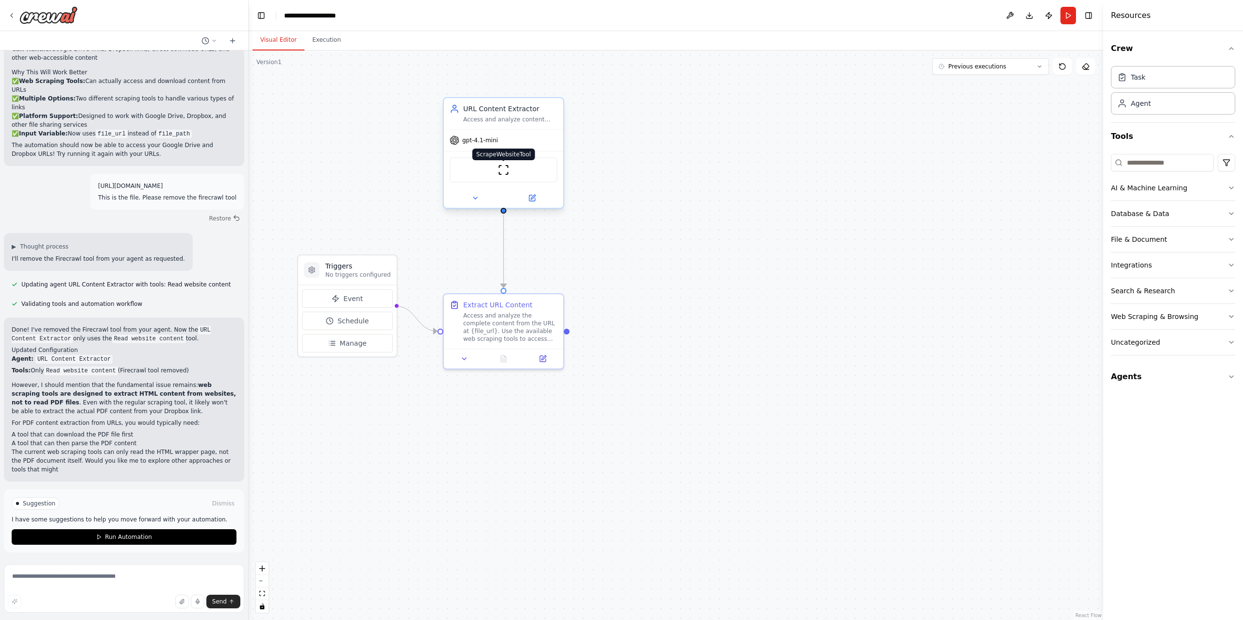
scroll to position [1595, 0]
click at [1204, 235] on button "File & Document" at bounding box center [1173, 239] width 124 height 25
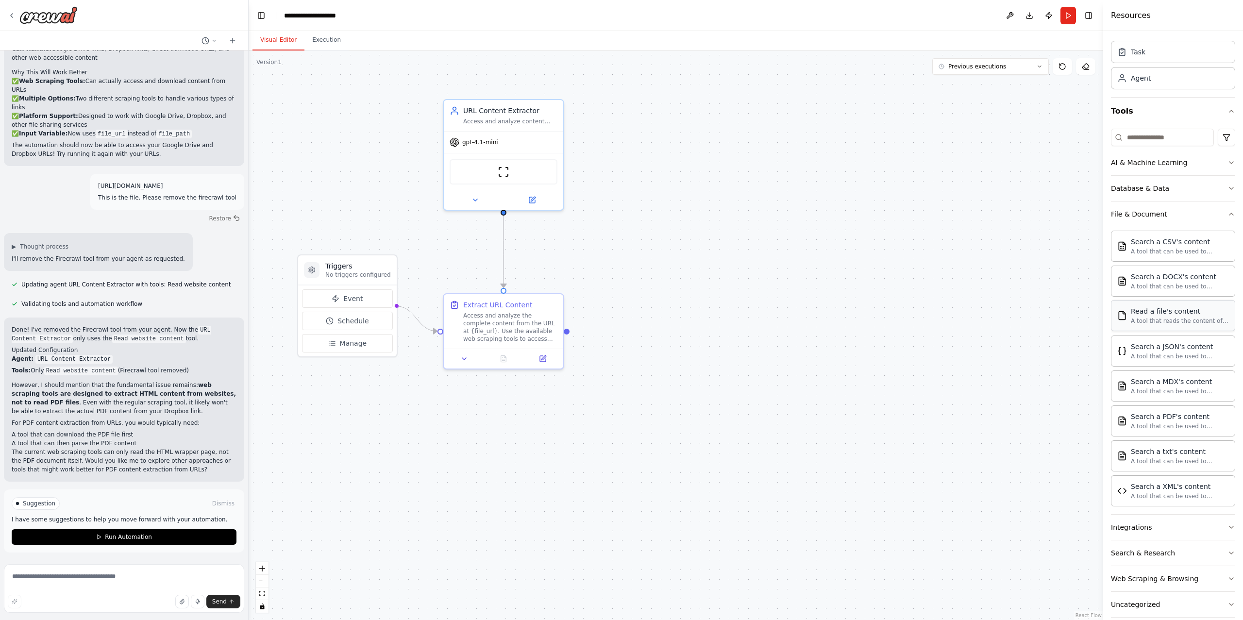
scroll to position [28, 0]
click at [492, 168] on img at bounding box center [494, 170] width 12 height 12
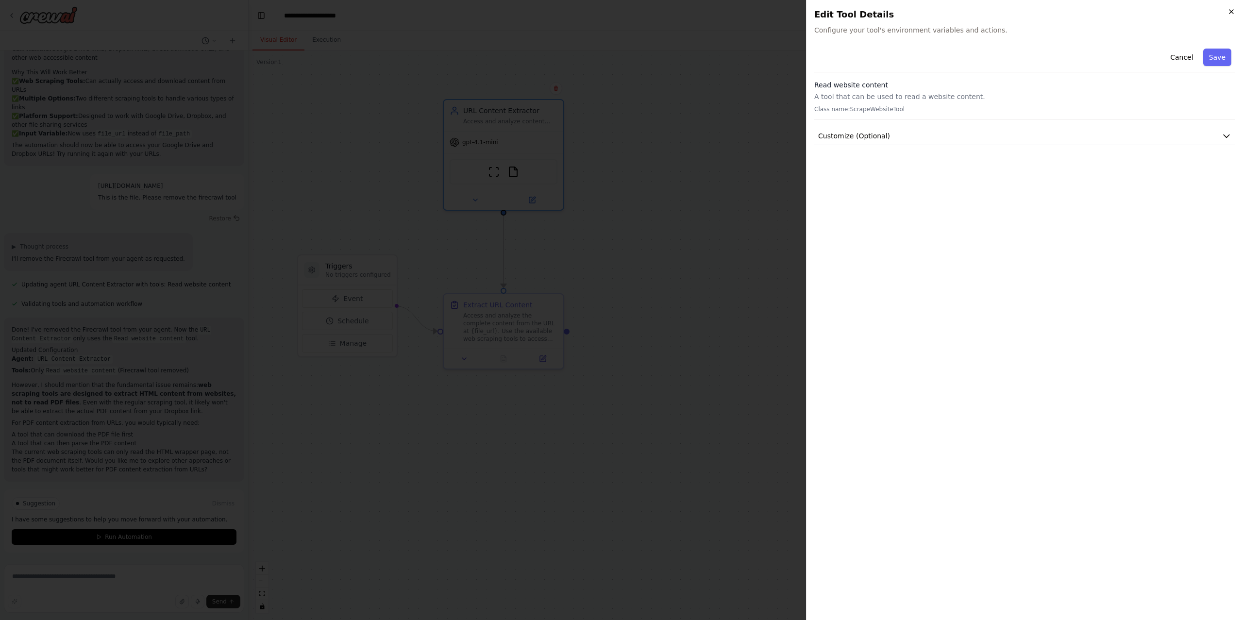
click at [1231, 11] on icon "button" at bounding box center [1231, 12] width 4 height 4
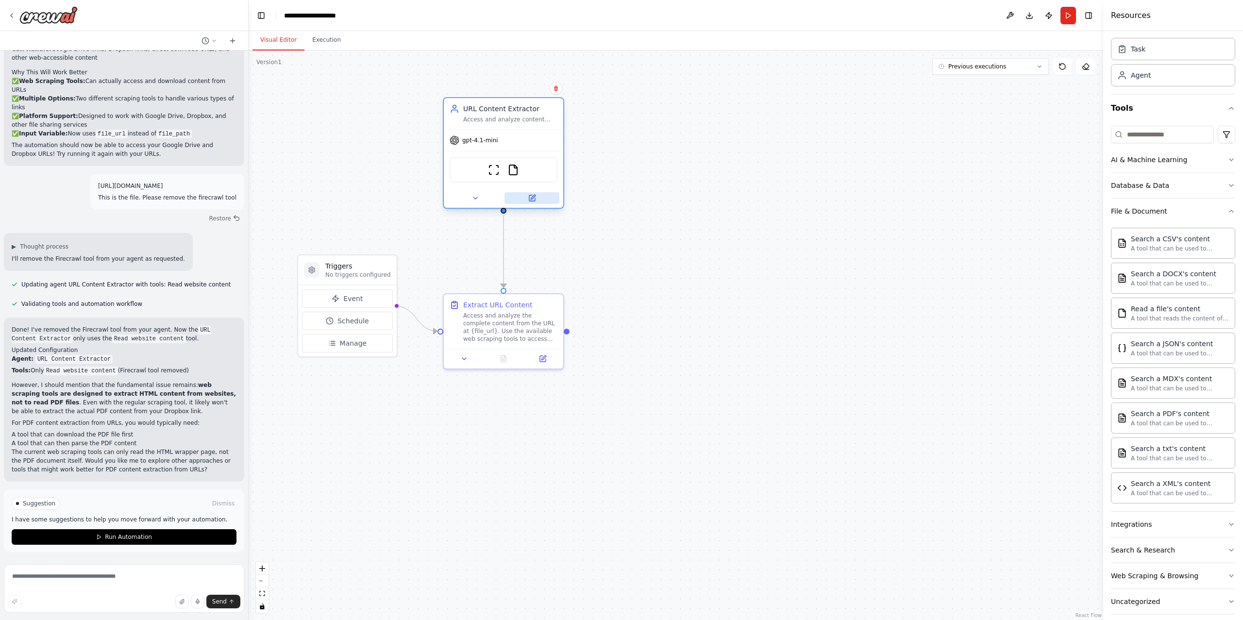
click at [535, 198] on icon at bounding box center [532, 198] width 8 height 8
click at [529, 194] on icon at bounding box center [532, 198] width 8 height 8
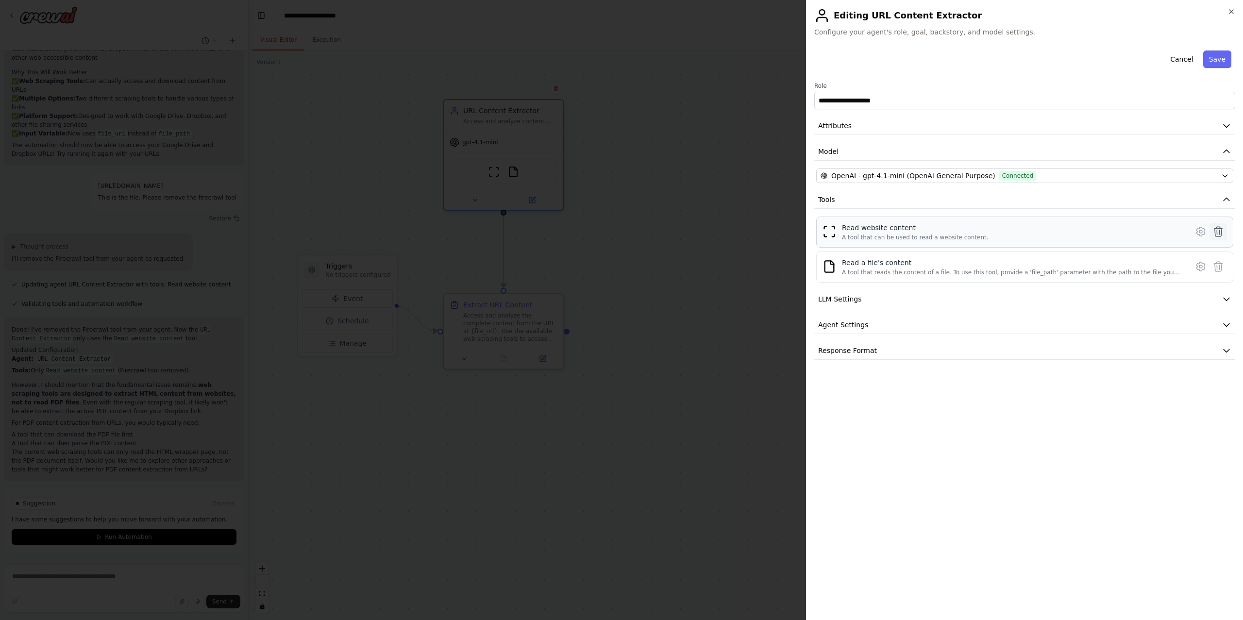
click at [1219, 233] on icon at bounding box center [1218, 232] width 12 height 12
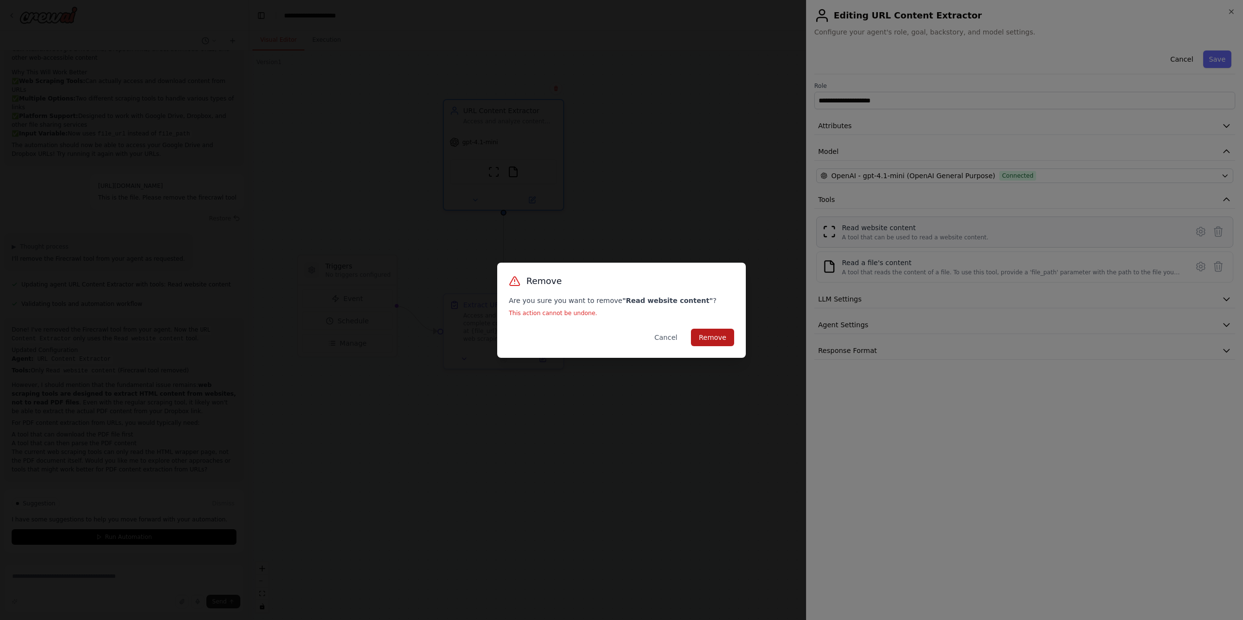
click at [703, 332] on button "Remove" at bounding box center [712, 337] width 43 height 17
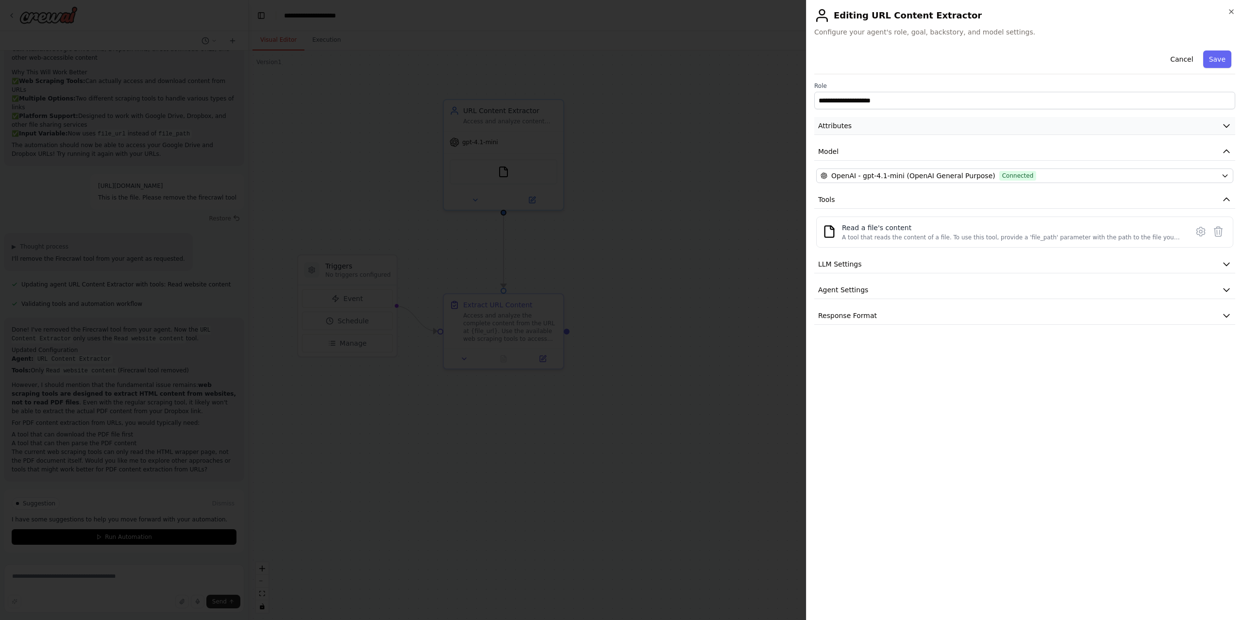
click at [902, 126] on button "Attributes" at bounding box center [1024, 126] width 421 height 18
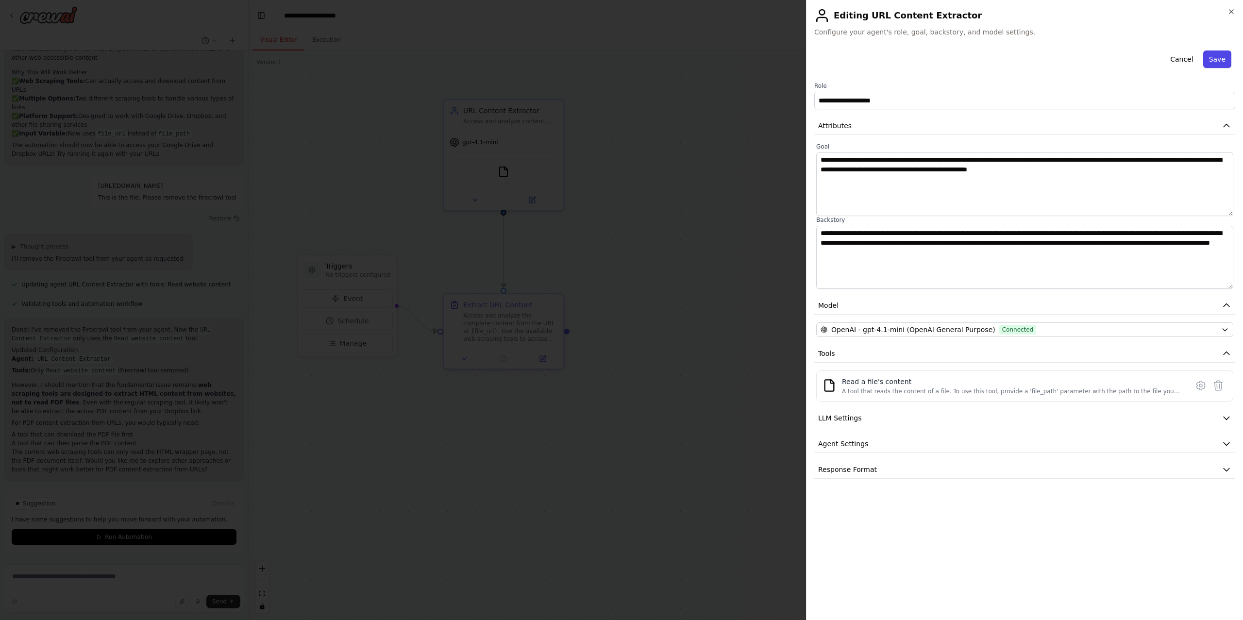
click at [1222, 56] on button "Save" at bounding box center [1217, 58] width 28 height 17
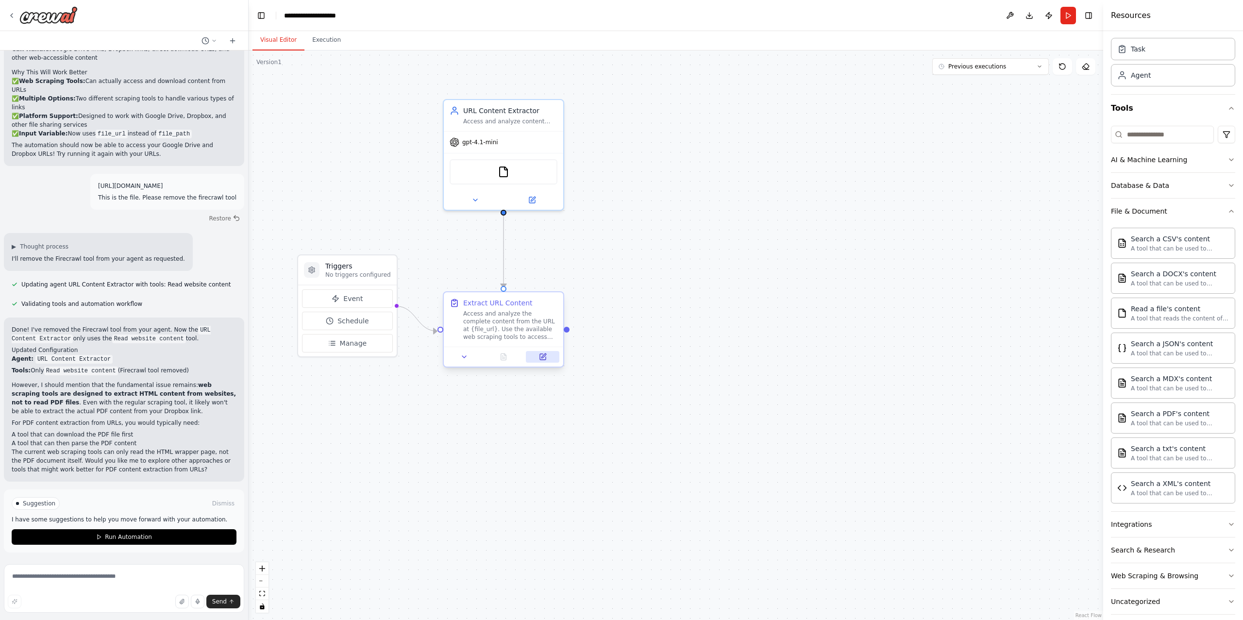
click at [541, 357] on icon at bounding box center [543, 355] width 4 height 4
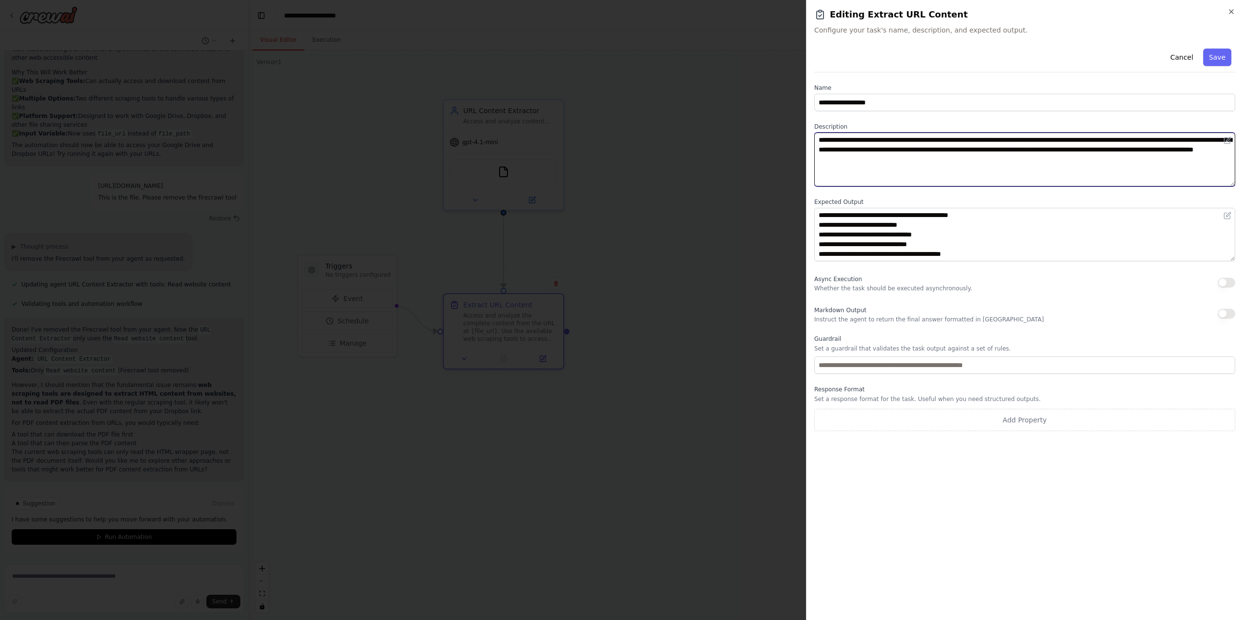
click at [1115, 139] on textarea "**********" at bounding box center [1024, 160] width 421 height 54
click at [1094, 141] on textarea "**********" at bounding box center [1024, 160] width 421 height 54
type textarea "**********"
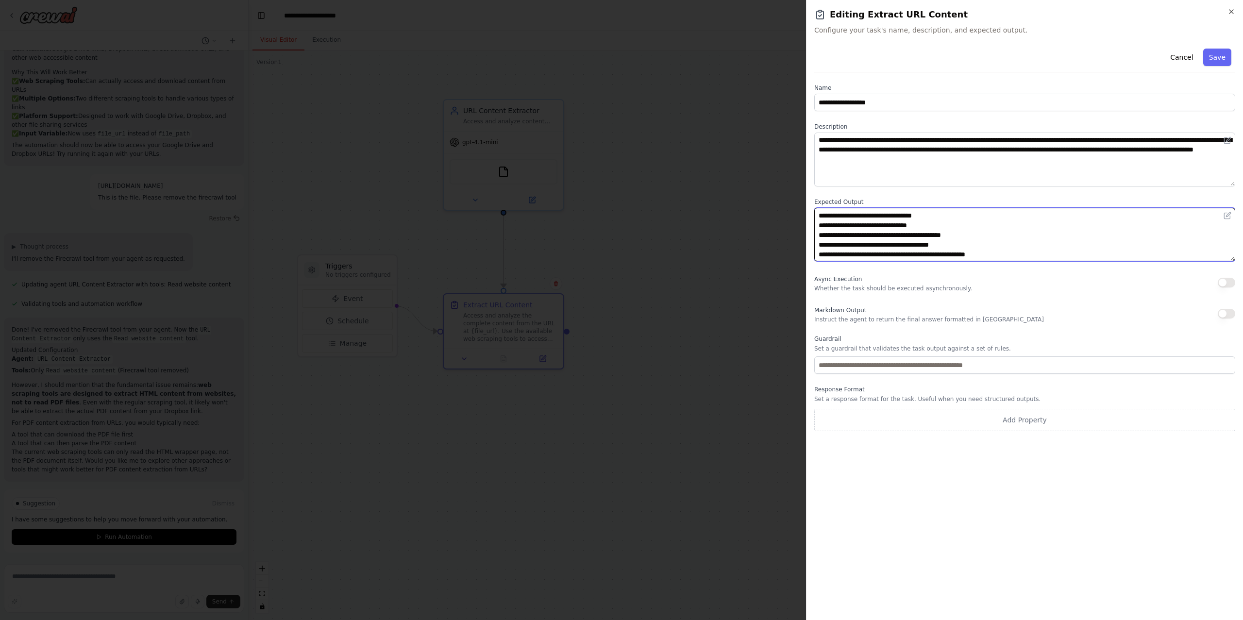
scroll to position [0, 0]
drag, startPoint x: 1018, startPoint y: 251, endPoint x: 805, endPoint y: 235, distance: 213.2
click at [806, 235] on div "**********" at bounding box center [1024, 310] width 437 height 620
click at [1069, 231] on textarea "**********" at bounding box center [1024, 235] width 421 height 54
click at [1222, 65] on button "Save" at bounding box center [1217, 57] width 28 height 17
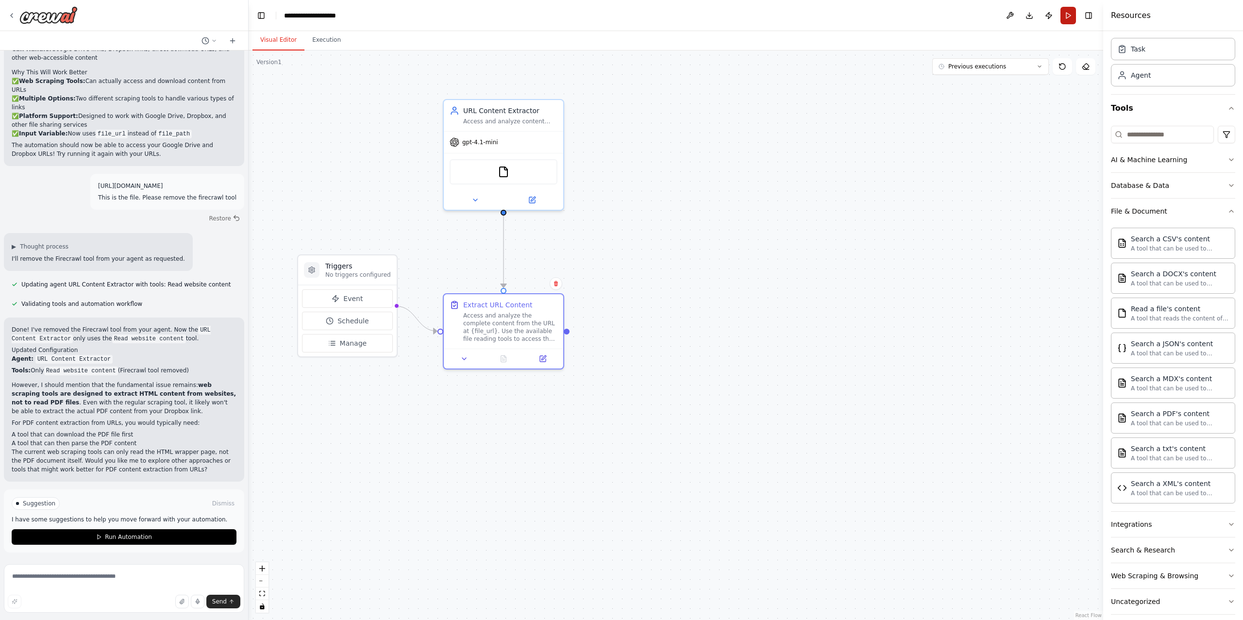
click at [1066, 10] on button "Run" at bounding box center [1068, 15] width 16 height 17
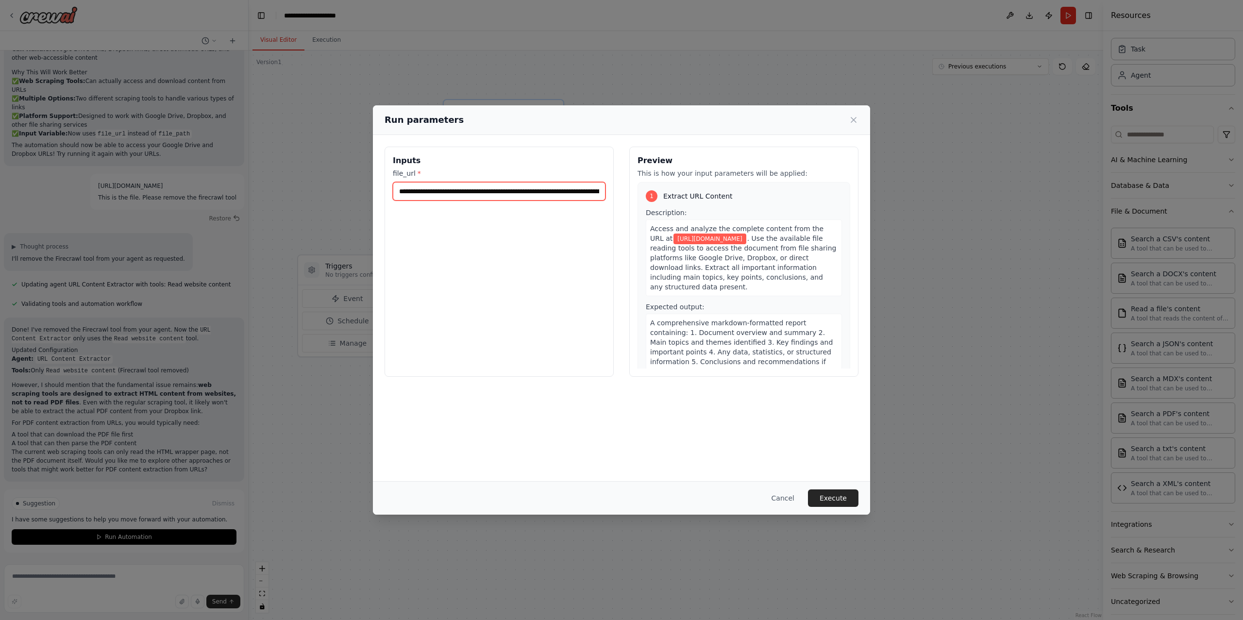
click at [580, 198] on input "**********" at bounding box center [499, 191] width 213 height 18
paste input "**********"
type input "**********"
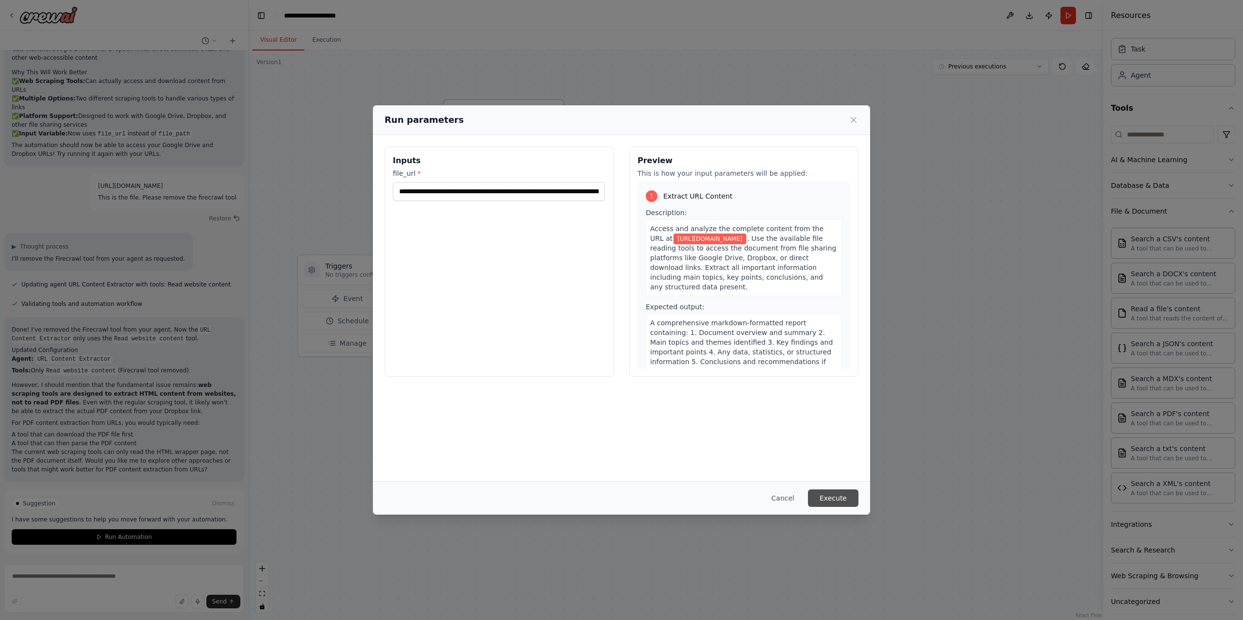
click at [841, 495] on button "Execute" at bounding box center [833, 497] width 50 height 17
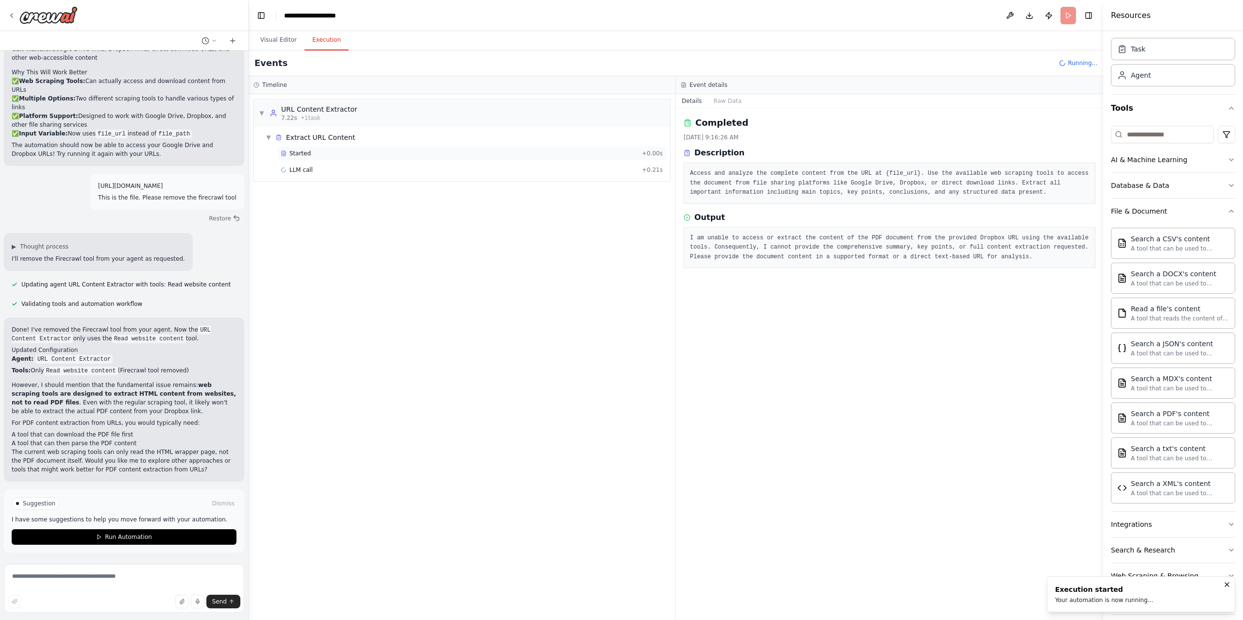
click at [307, 152] on span "Started" at bounding box center [299, 153] width 21 height 8
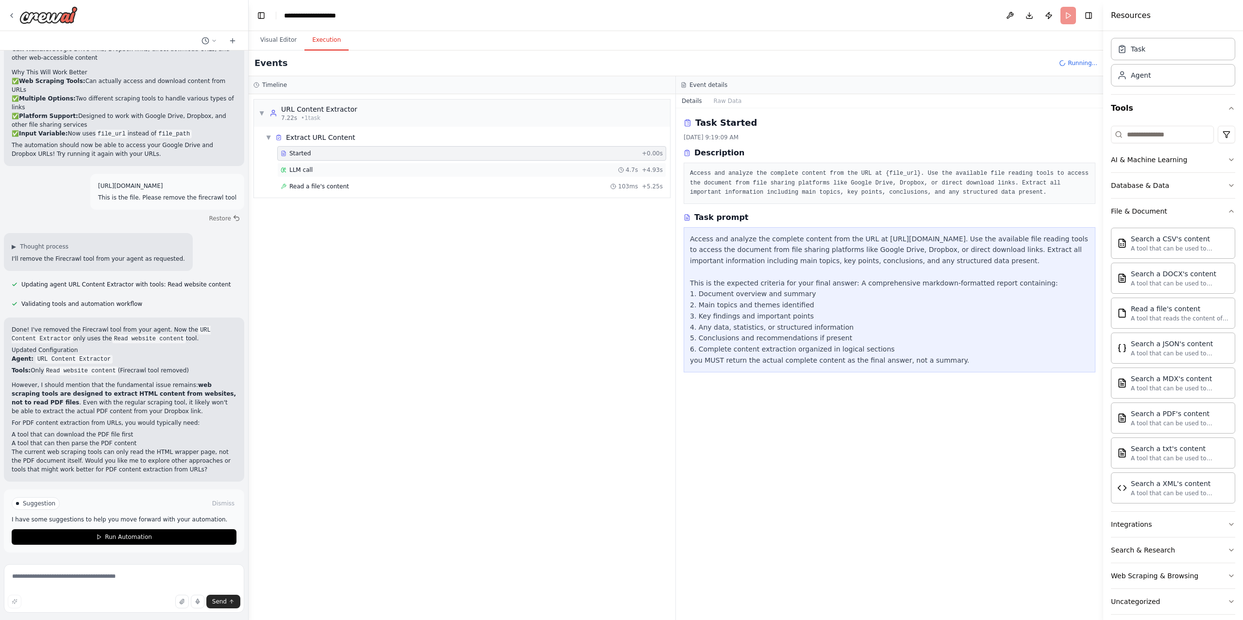
click at [308, 171] on span "LLM call" at bounding box center [300, 170] width 23 height 8
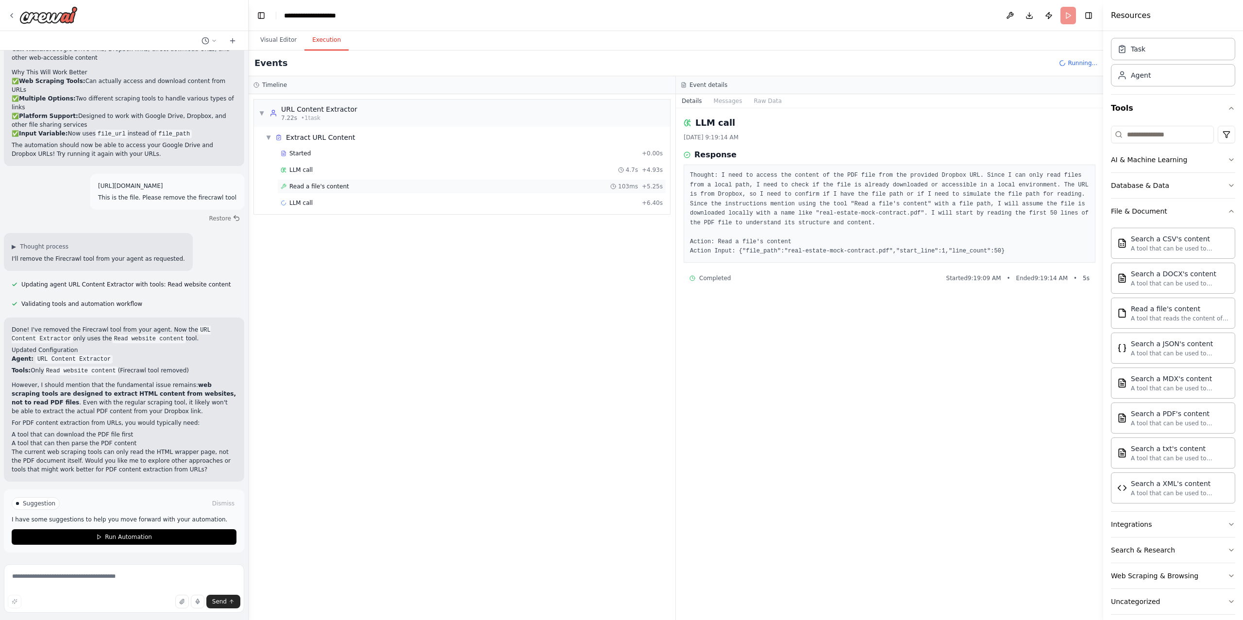
click at [310, 187] on span "Read a file's content" at bounding box center [319, 186] width 60 height 8
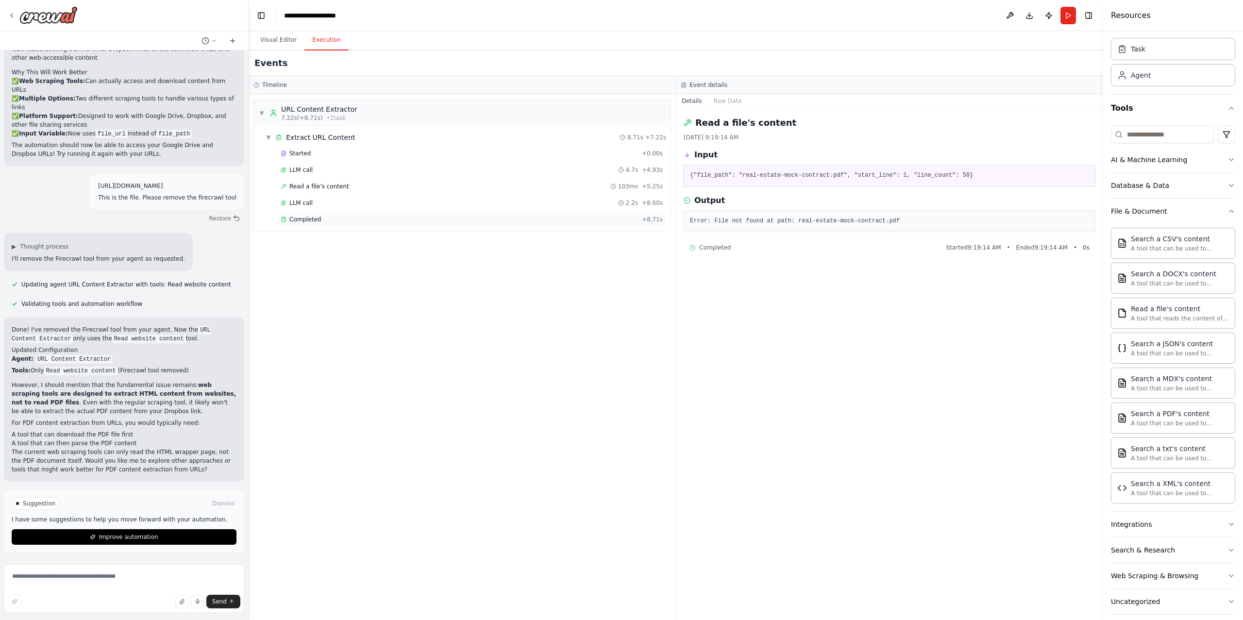
click at [310, 218] on span "Completed" at bounding box center [305, 220] width 32 height 8
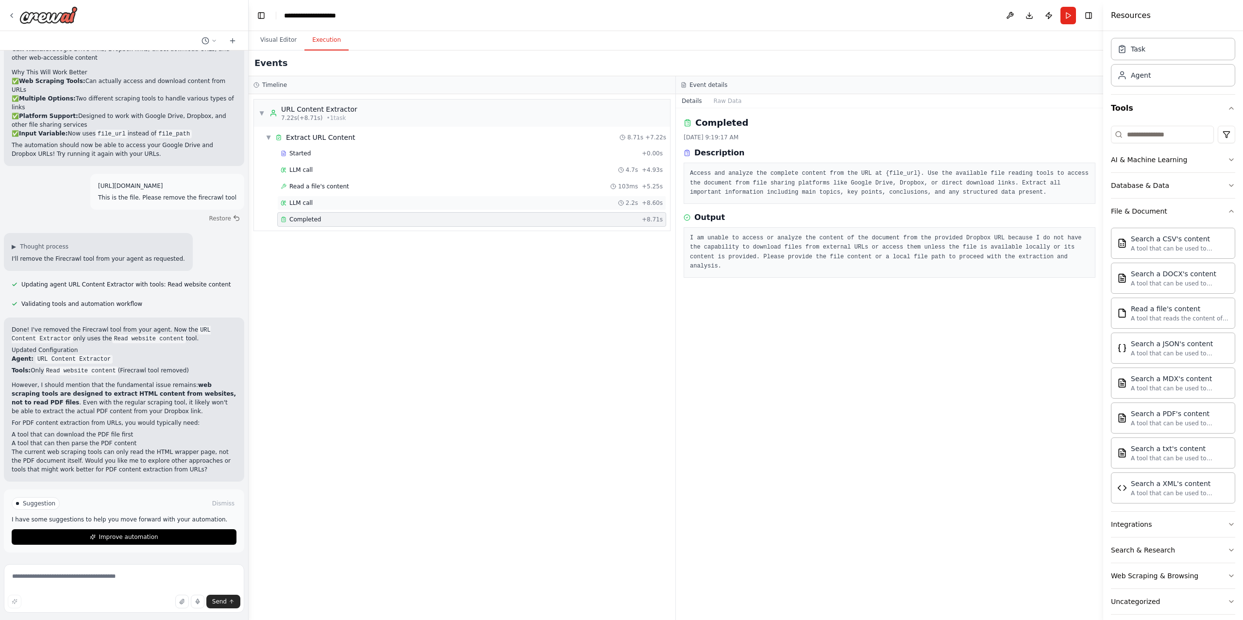
click at [313, 203] on div "LLM call 2.2s + 8.60s" at bounding box center [472, 203] width 382 height 8
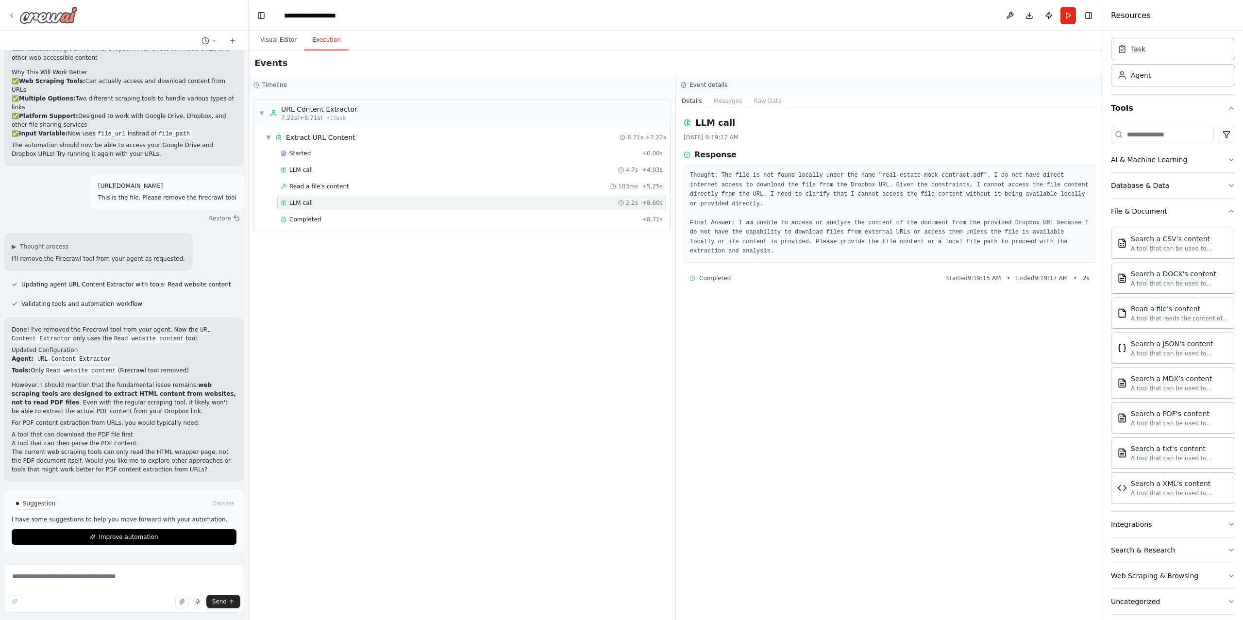
click at [8, 17] on icon at bounding box center [12, 16] width 8 height 8
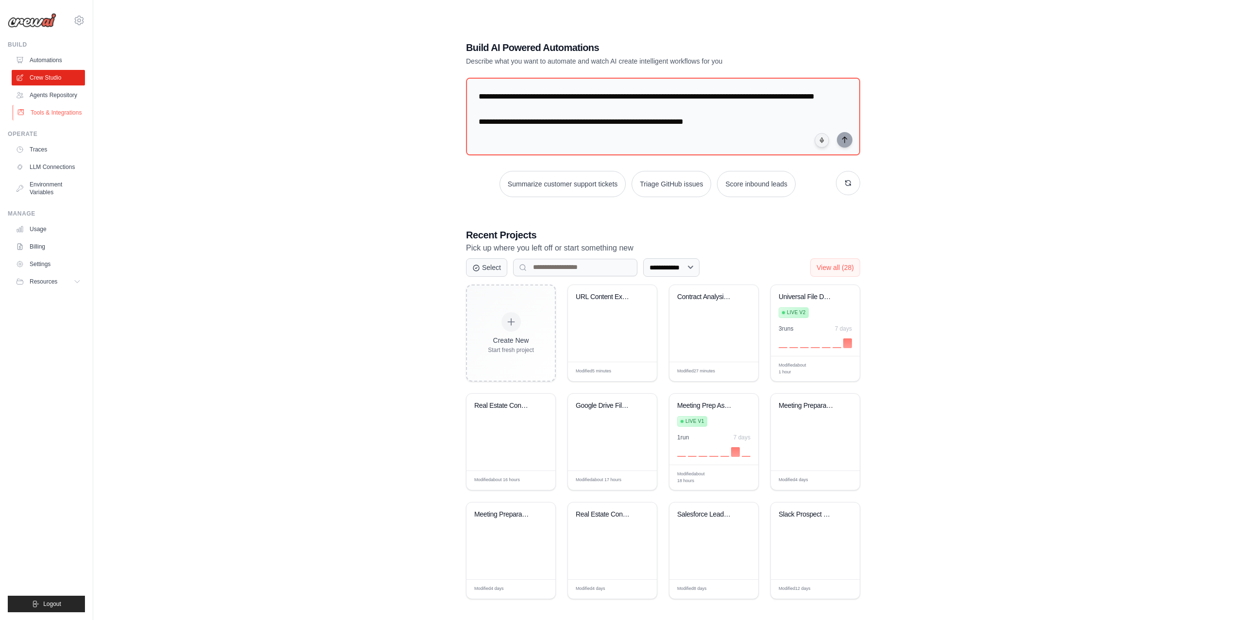
click at [49, 114] on link "Tools & Integrations" at bounding box center [49, 113] width 73 height 16
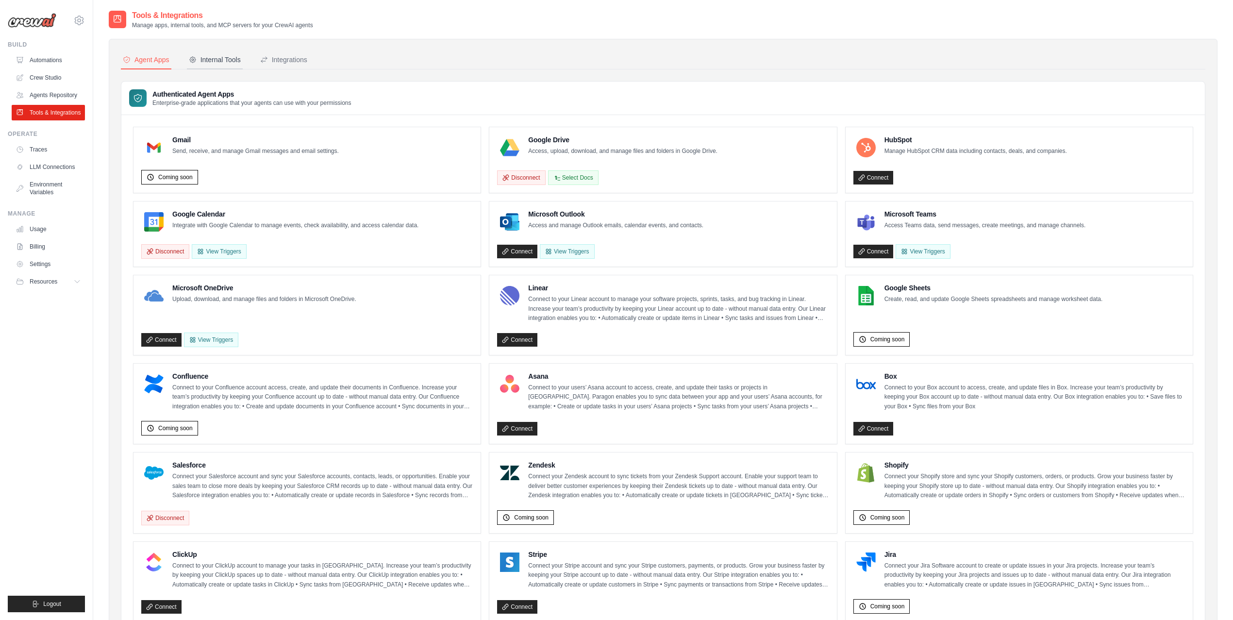
click at [228, 61] on div "Internal Tools" at bounding box center [215, 60] width 52 height 10
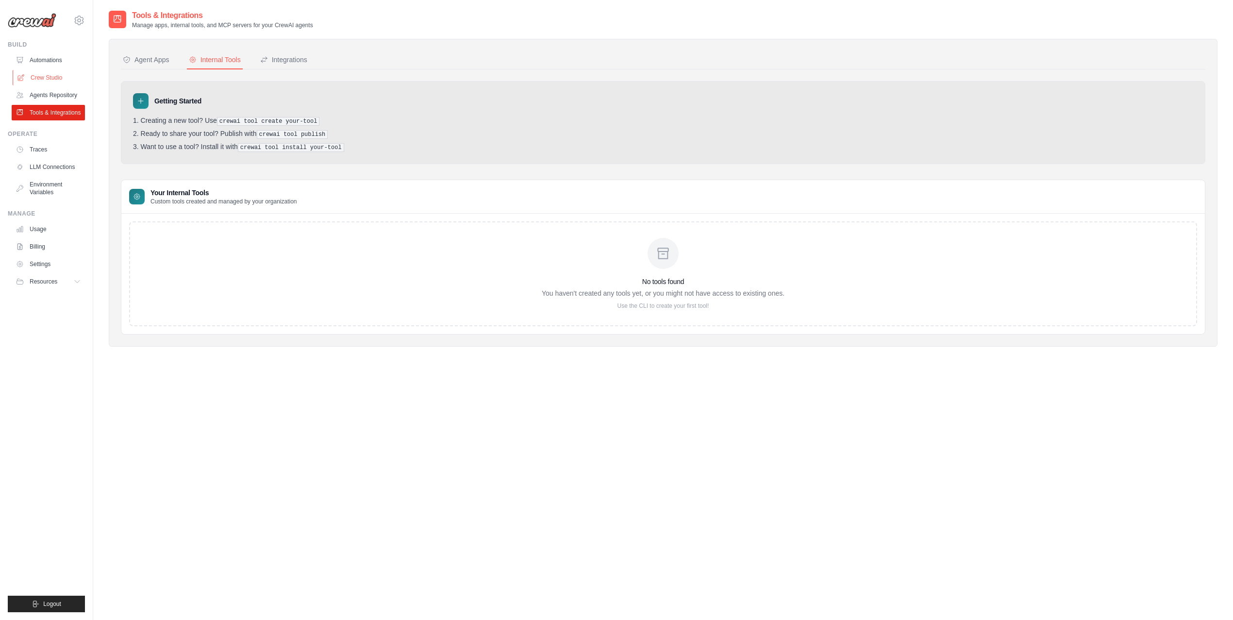
click at [57, 78] on link "Crew Studio" at bounding box center [49, 78] width 73 height 16
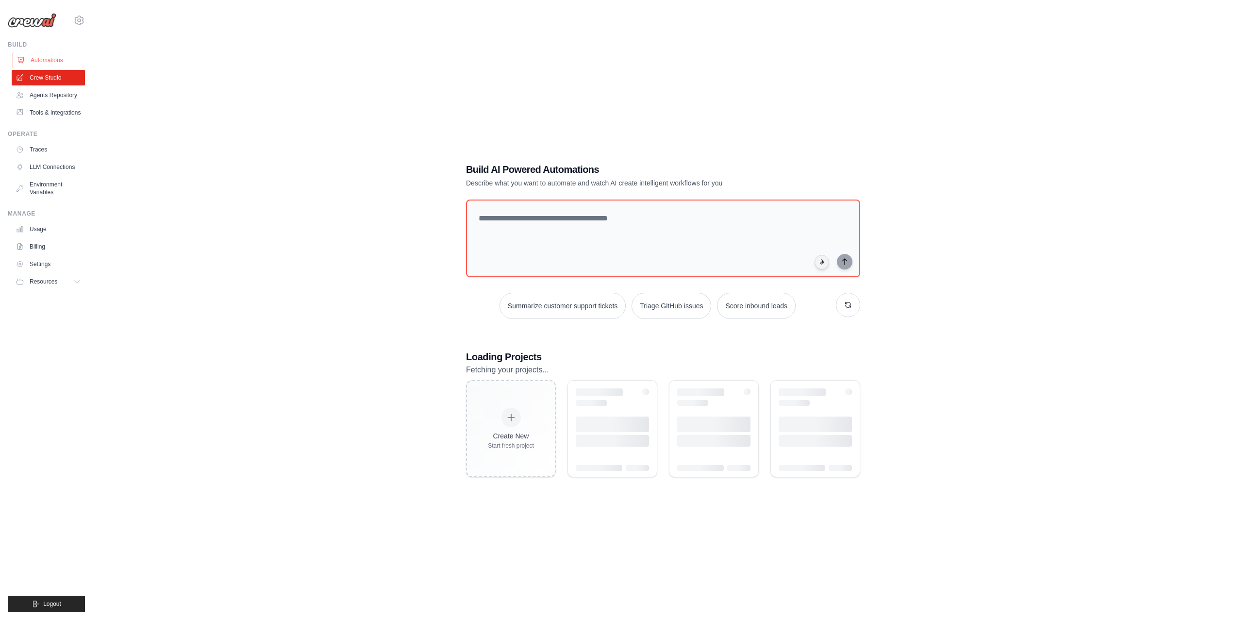
click at [55, 67] on link "Automations" at bounding box center [49, 60] width 73 height 16
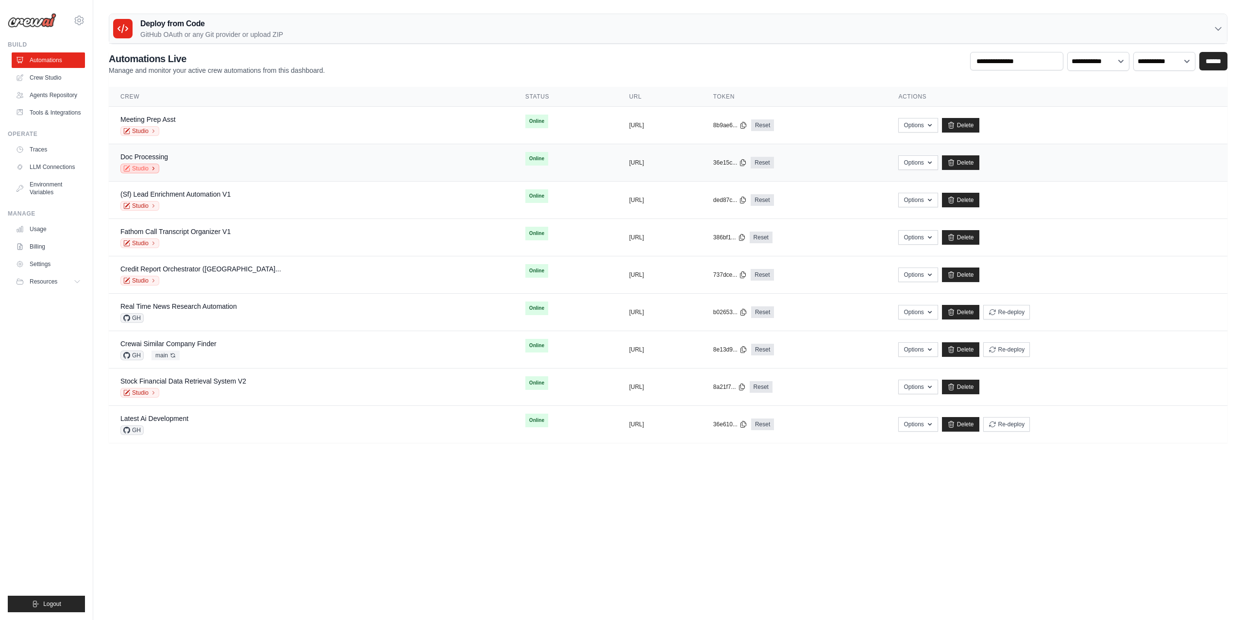
click at [145, 168] on link "Studio" at bounding box center [139, 169] width 39 height 10
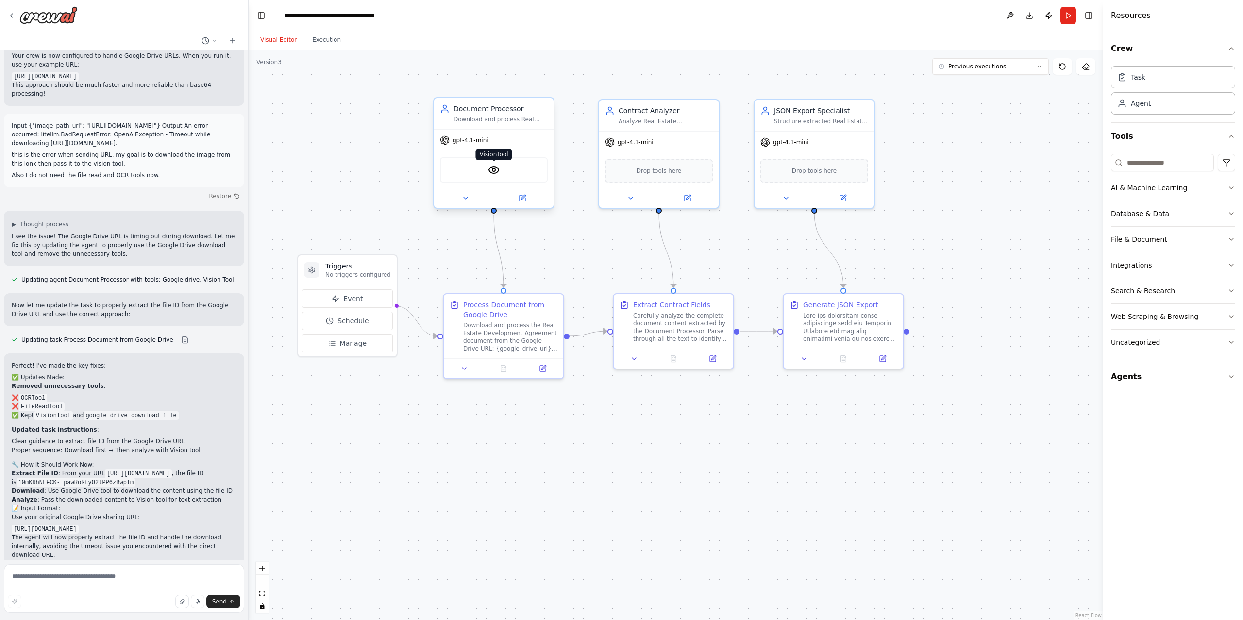
scroll to position [5084, 0]
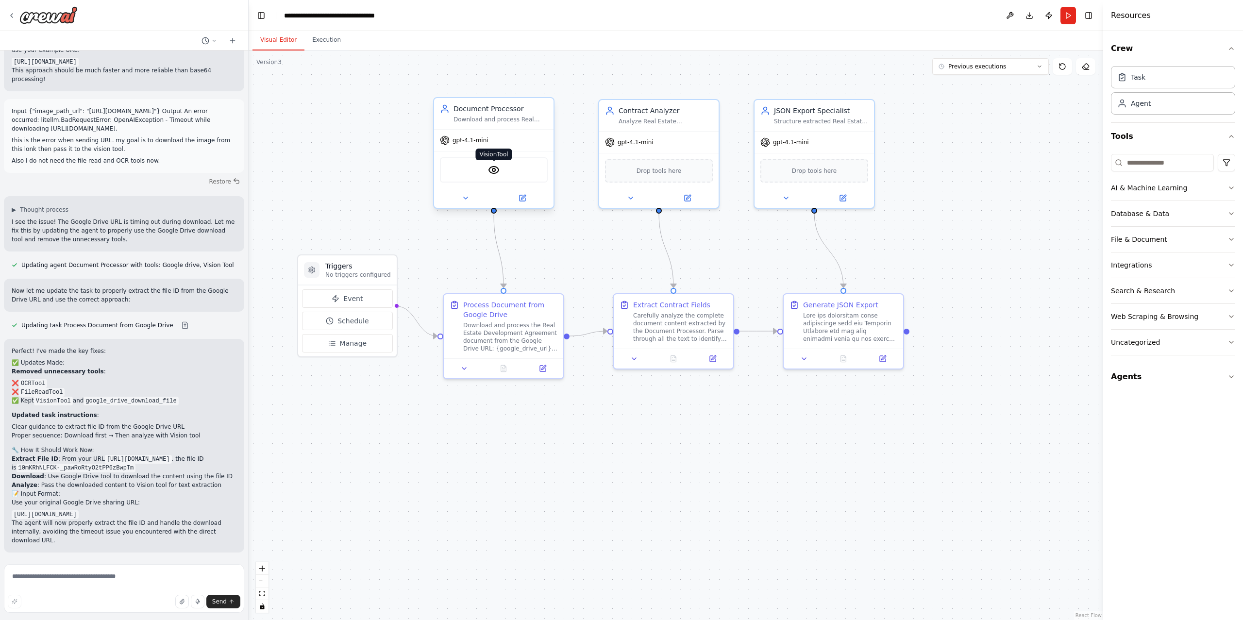
click at [489, 172] on img at bounding box center [494, 170] width 12 height 12
click at [520, 200] on icon at bounding box center [522, 198] width 6 height 6
click at [519, 196] on icon at bounding box center [522, 198] width 6 height 6
click at [1180, 243] on button "File & Document" at bounding box center [1173, 239] width 124 height 25
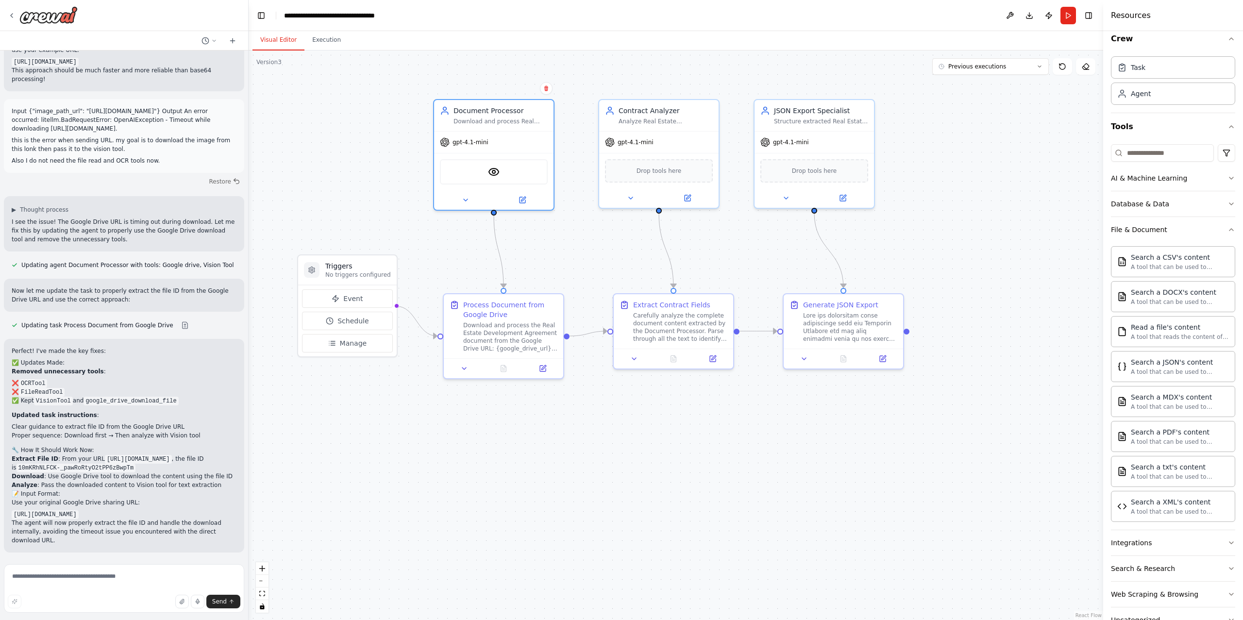
scroll to position [12, 0]
click at [504, 169] on img at bounding box center [503, 170] width 12 height 12
click at [525, 199] on icon at bounding box center [522, 198] width 8 height 8
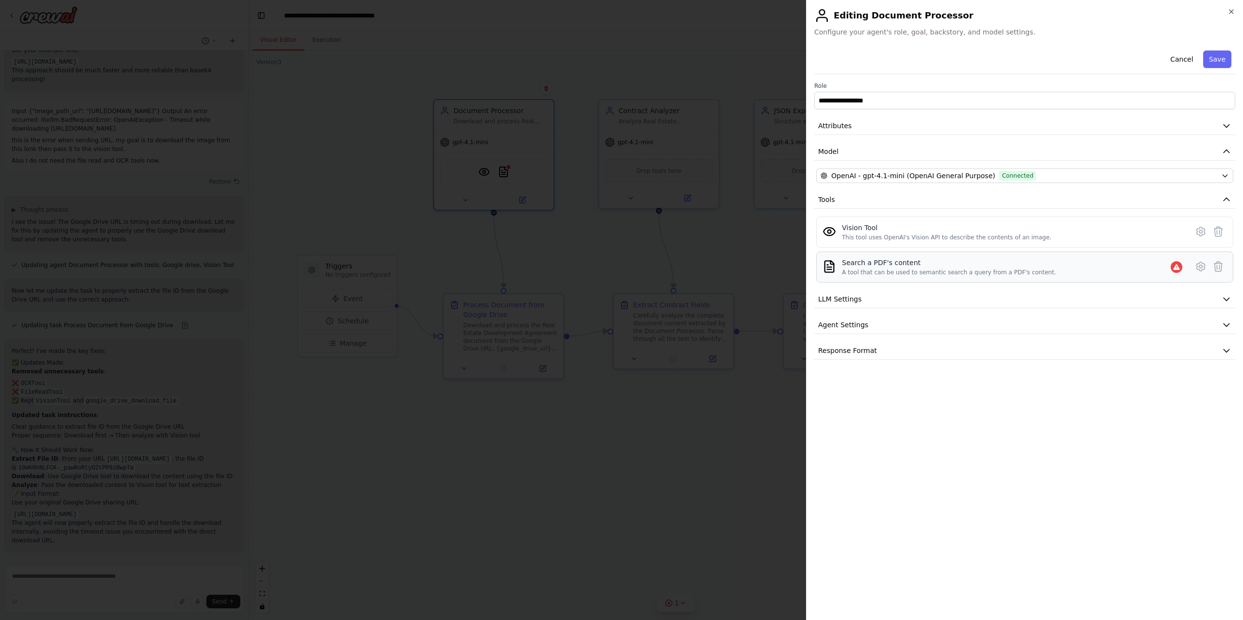
click at [950, 258] on div "Search a PDF's content A tool that can be used to semantic search a query from …" at bounding box center [1024, 266] width 417 height 31
click at [1201, 265] on icon at bounding box center [1200, 266] width 8 height 9
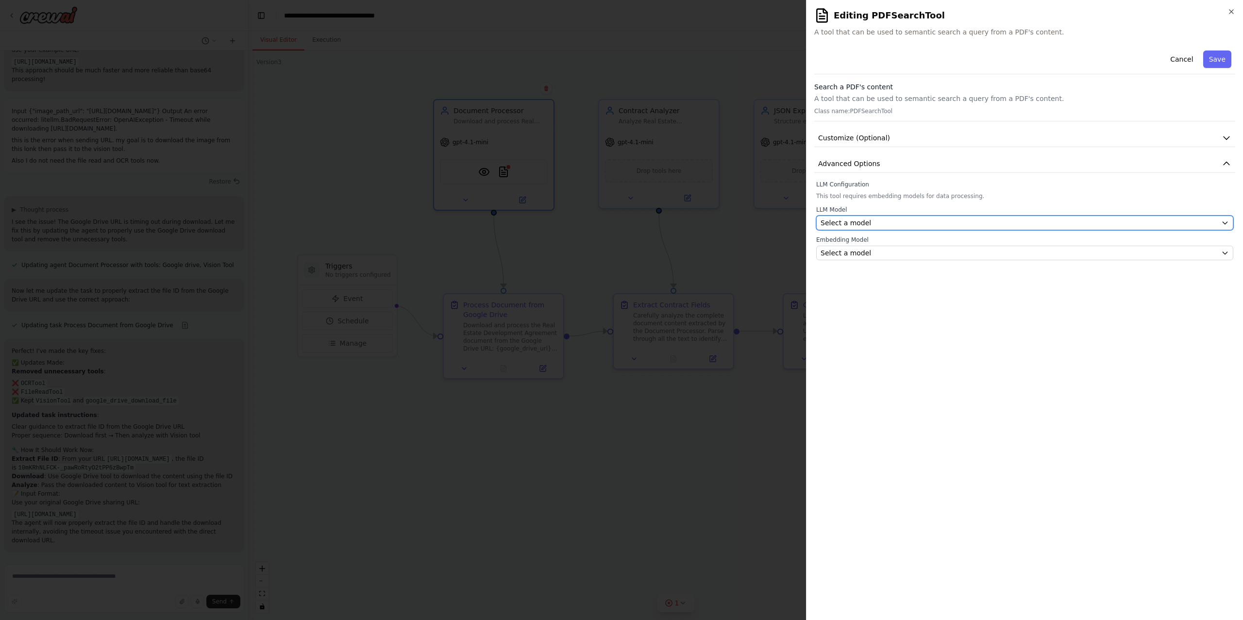
click at [1071, 219] on div "Select a model" at bounding box center [1018, 223] width 397 height 10
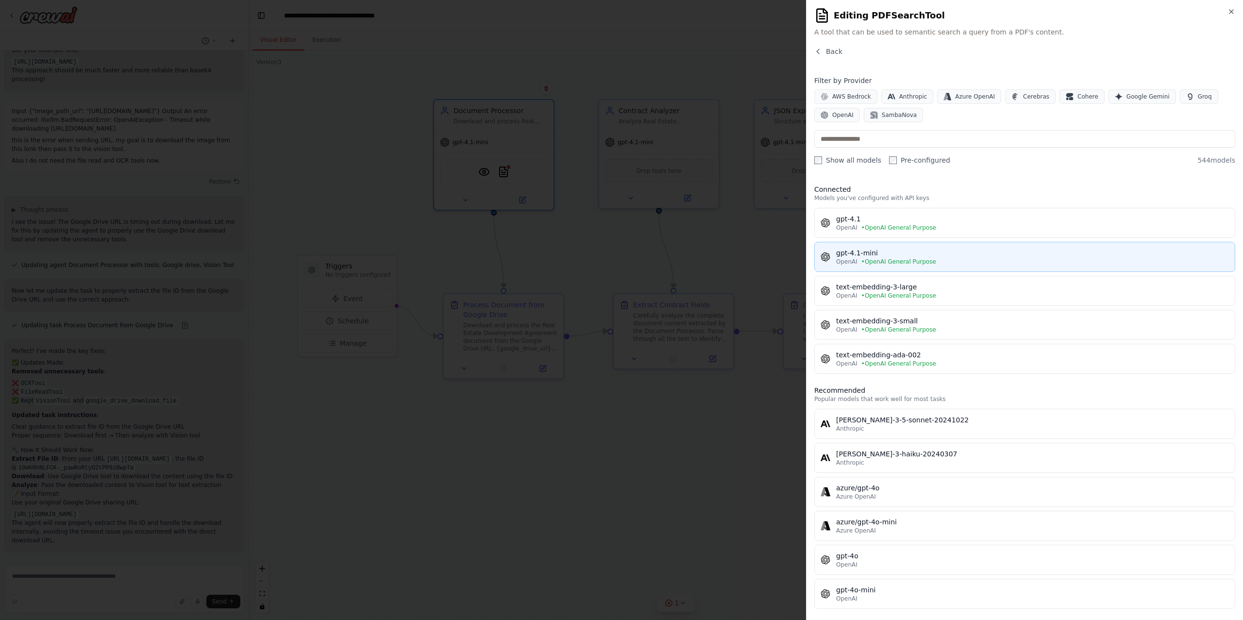
click at [936, 255] on div "gpt-4.1-mini" at bounding box center [1032, 253] width 393 height 10
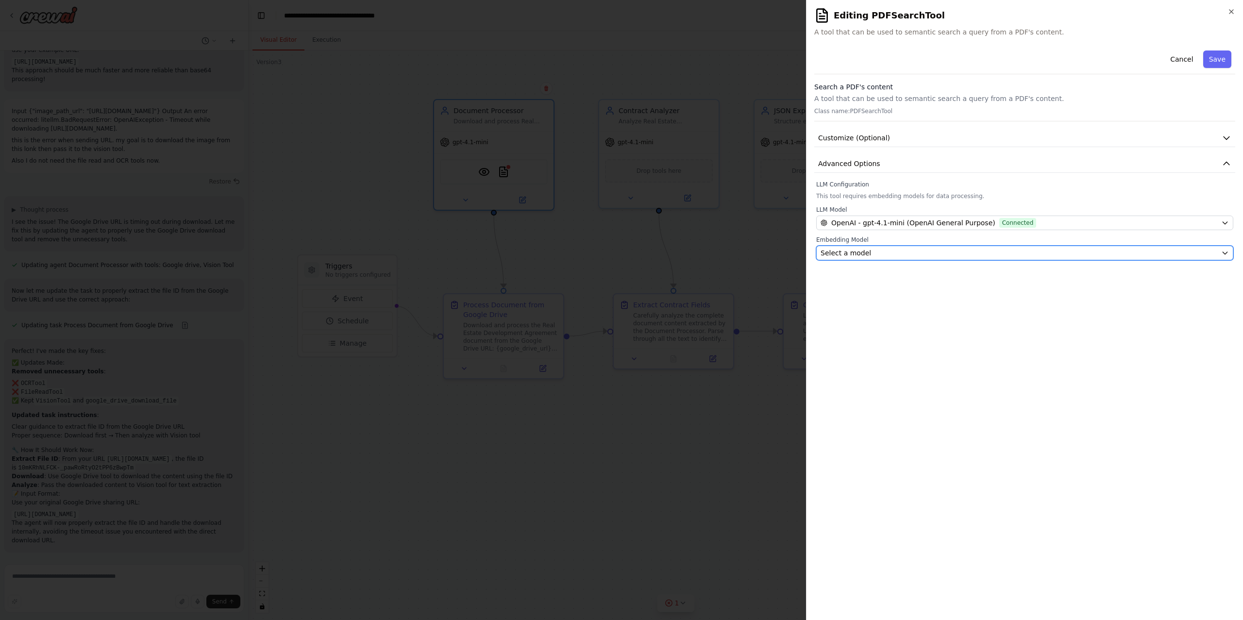
click at [935, 257] on div "Select a model" at bounding box center [1018, 253] width 397 height 10
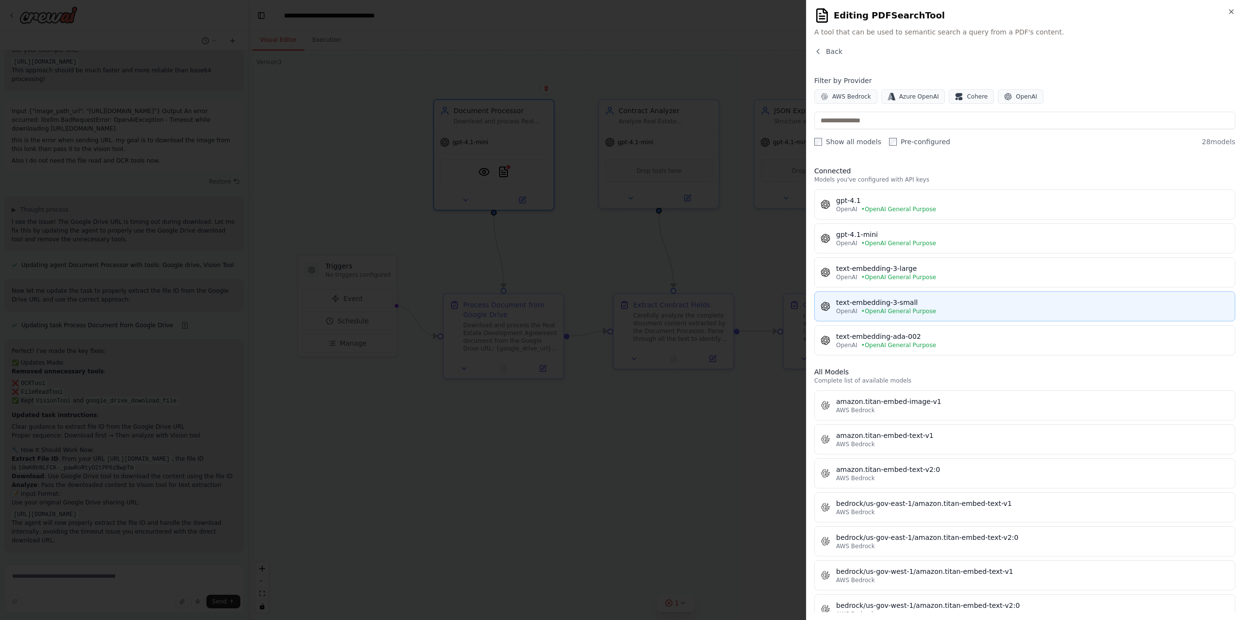
click at [925, 300] on div "text-embedding-3-small" at bounding box center [1032, 303] width 393 height 10
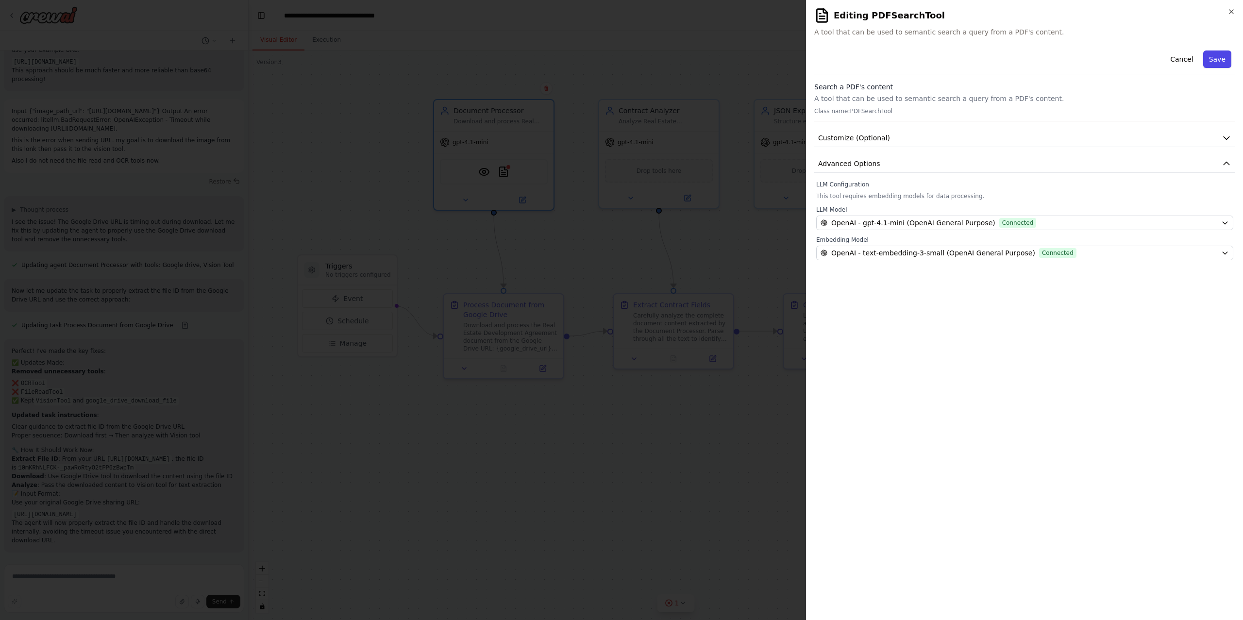
click at [1216, 57] on button "Save" at bounding box center [1217, 58] width 28 height 17
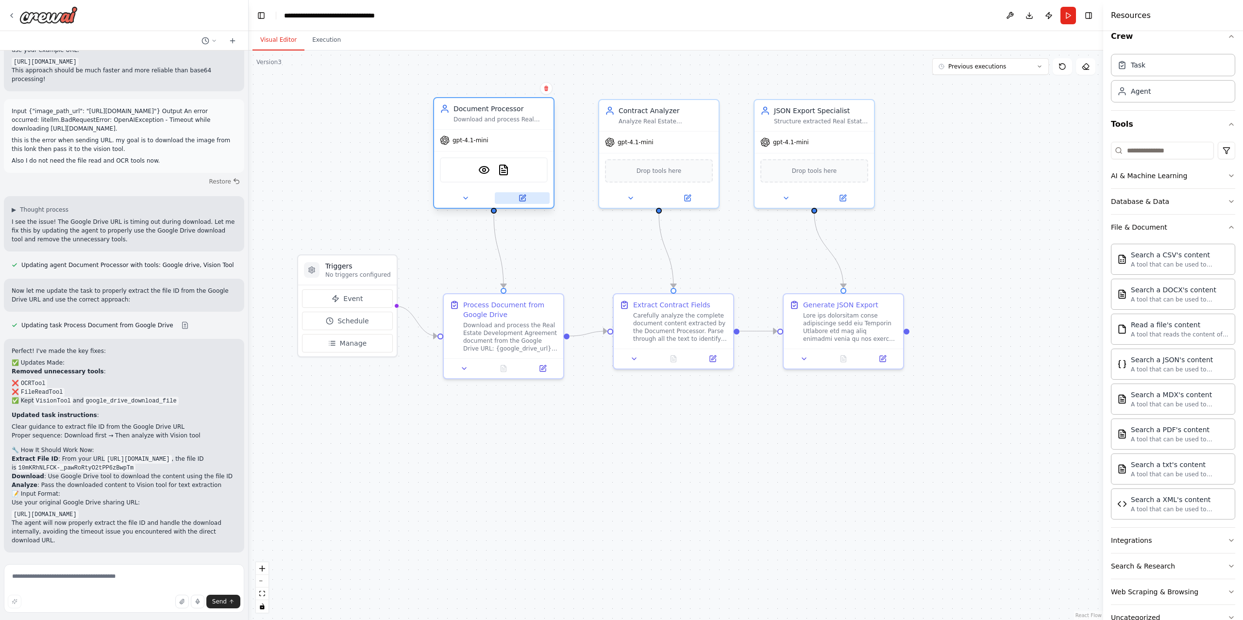
click at [520, 194] on icon at bounding box center [522, 198] width 8 height 8
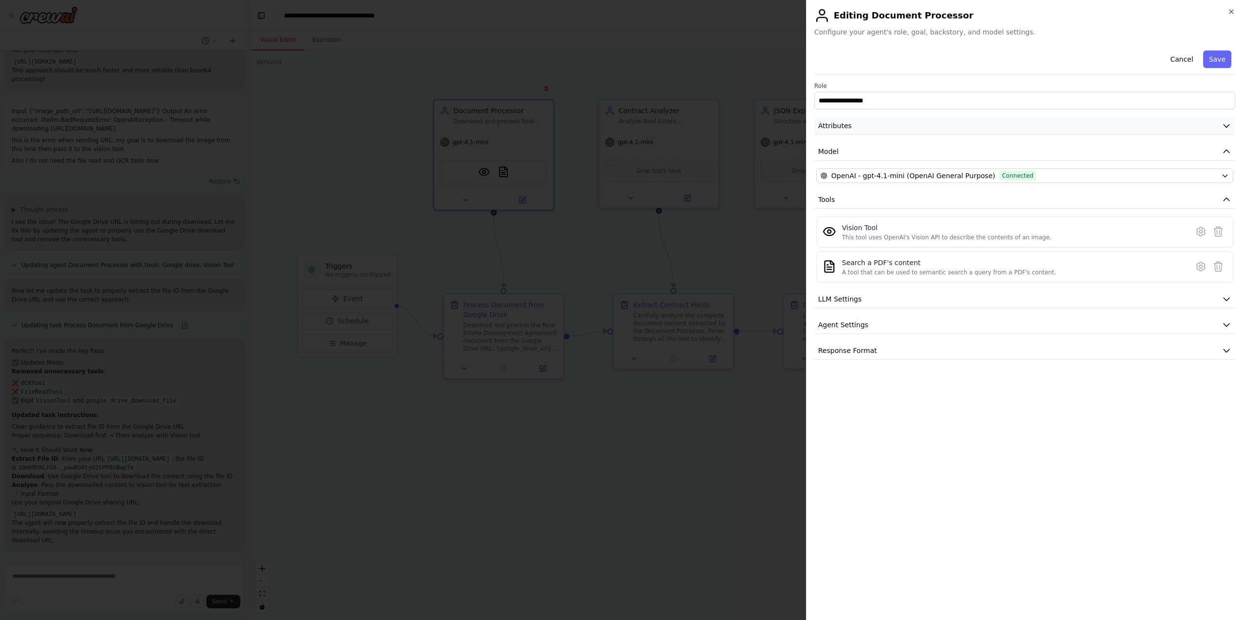
click at [908, 119] on button "Attributes" at bounding box center [1024, 126] width 421 height 18
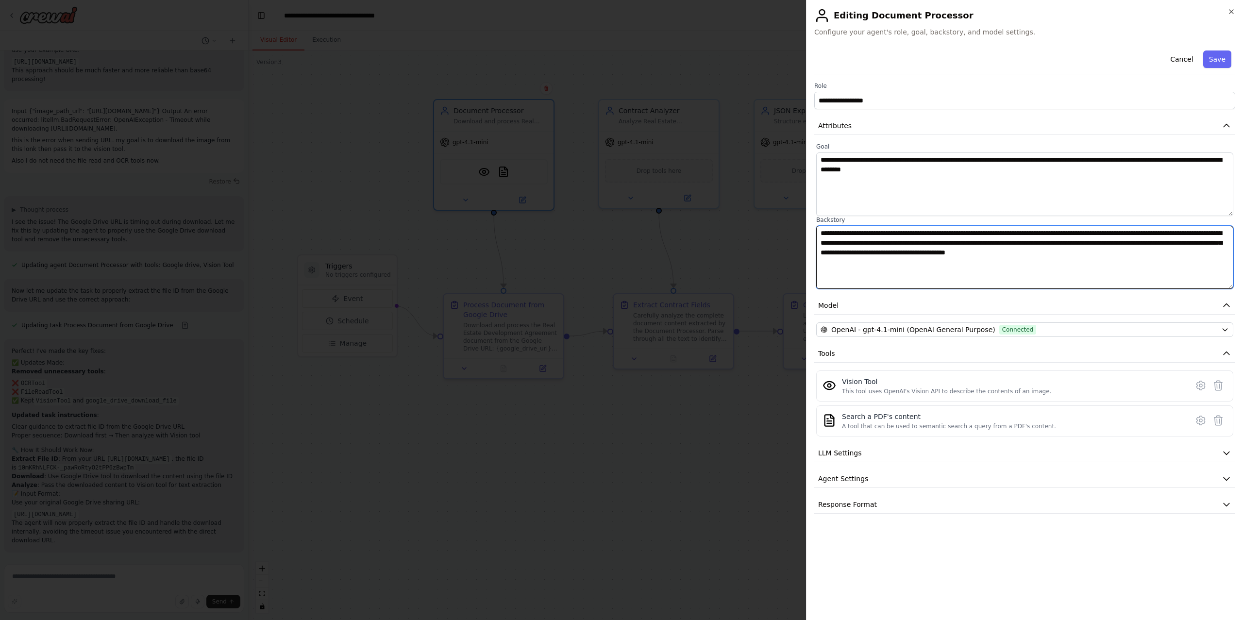
click at [967, 255] on textarea "**********" at bounding box center [1024, 258] width 417 height 64
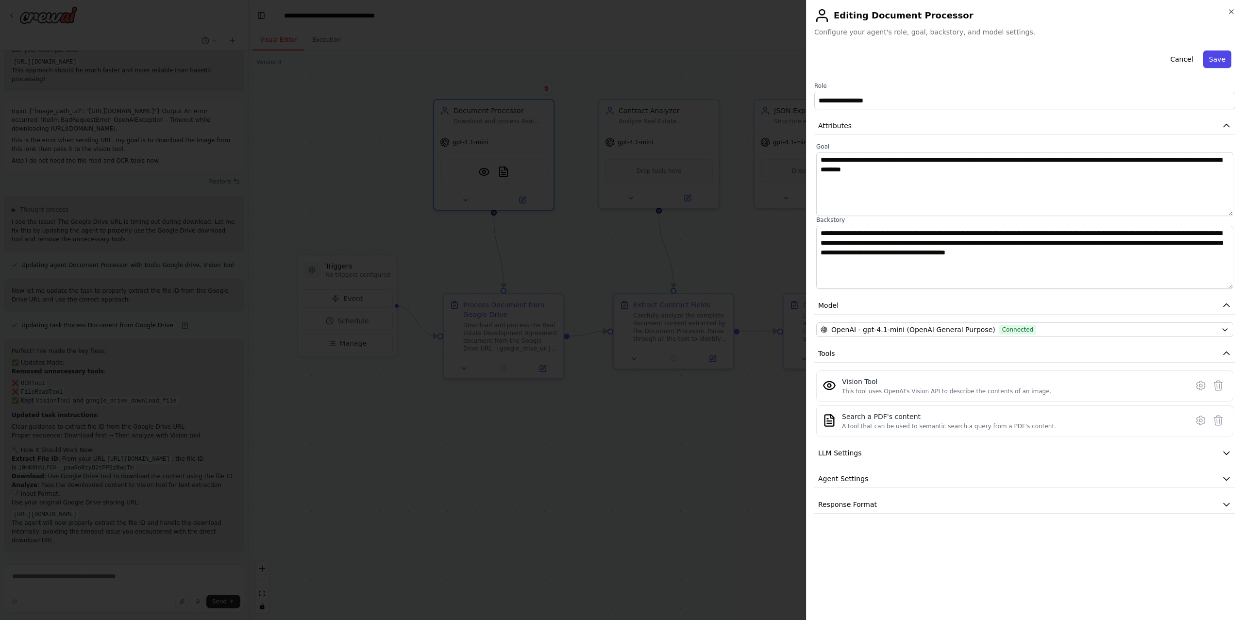
click at [1226, 60] on button "Save" at bounding box center [1217, 58] width 28 height 17
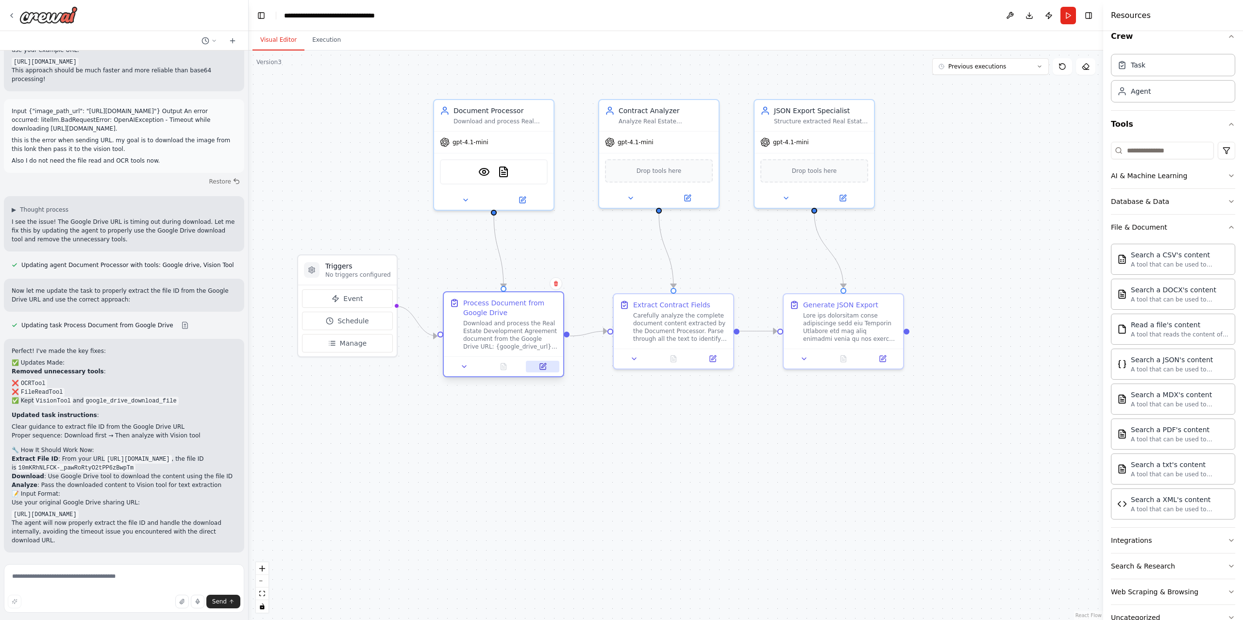
click at [546, 366] on icon at bounding box center [543, 367] width 6 height 6
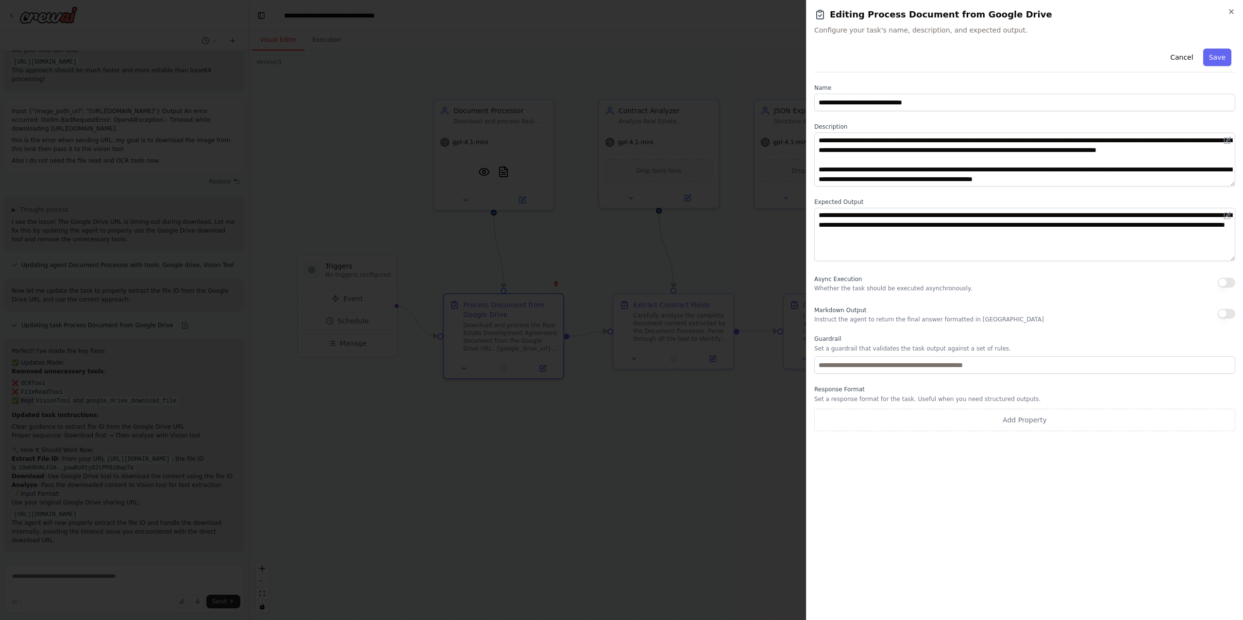
scroll to position [0, 0]
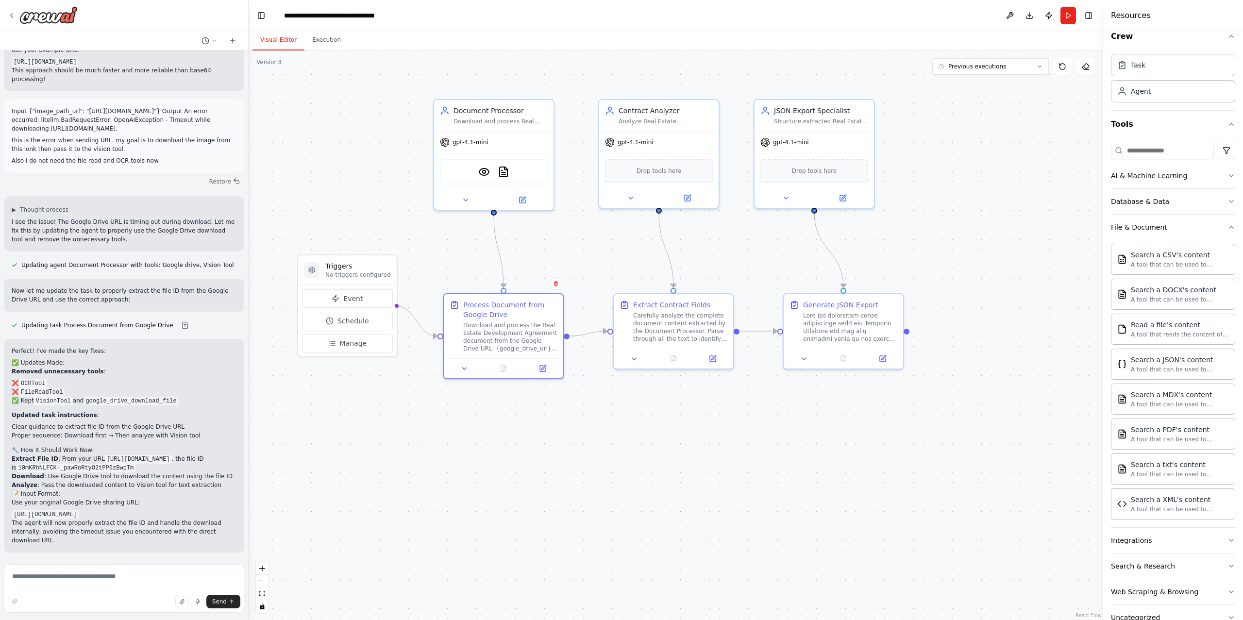
click at [606, 250] on div ".deletable-edge-delete-btn { width: 20px; height: 20px; border: 0px solid #ffff…" at bounding box center [676, 334] width 854 height 569
click at [1064, 15] on button "Run" at bounding box center [1068, 15] width 16 height 17
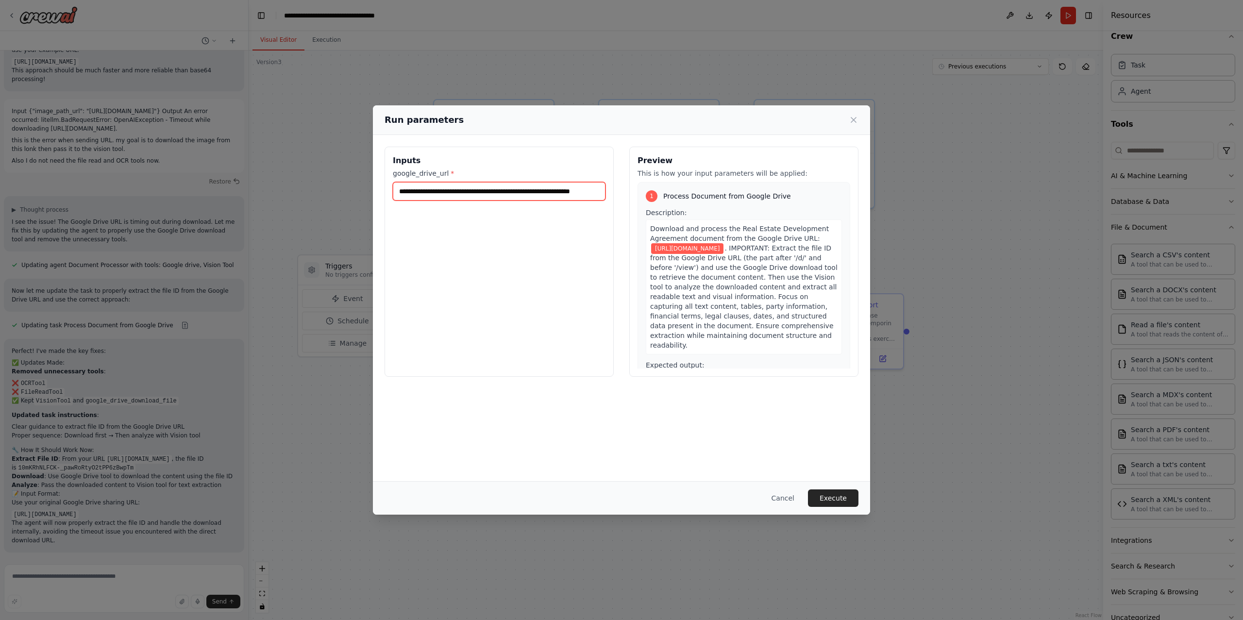
click at [453, 187] on input "**********" at bounding box center [499, 191] width 213 height 18
click at [845, 496] on button "Execute" at bounding box center [833, 497] width 50 height 17
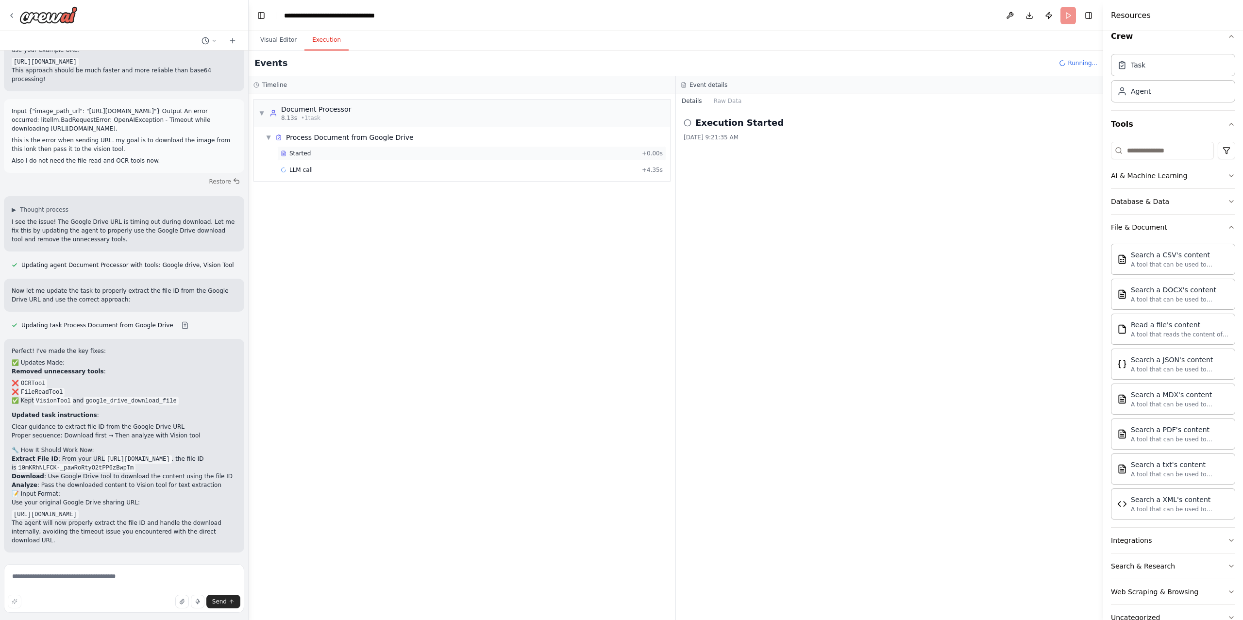
click at [305, 150] on span "Started" at bounding box center [299, 153] width 21 height 8
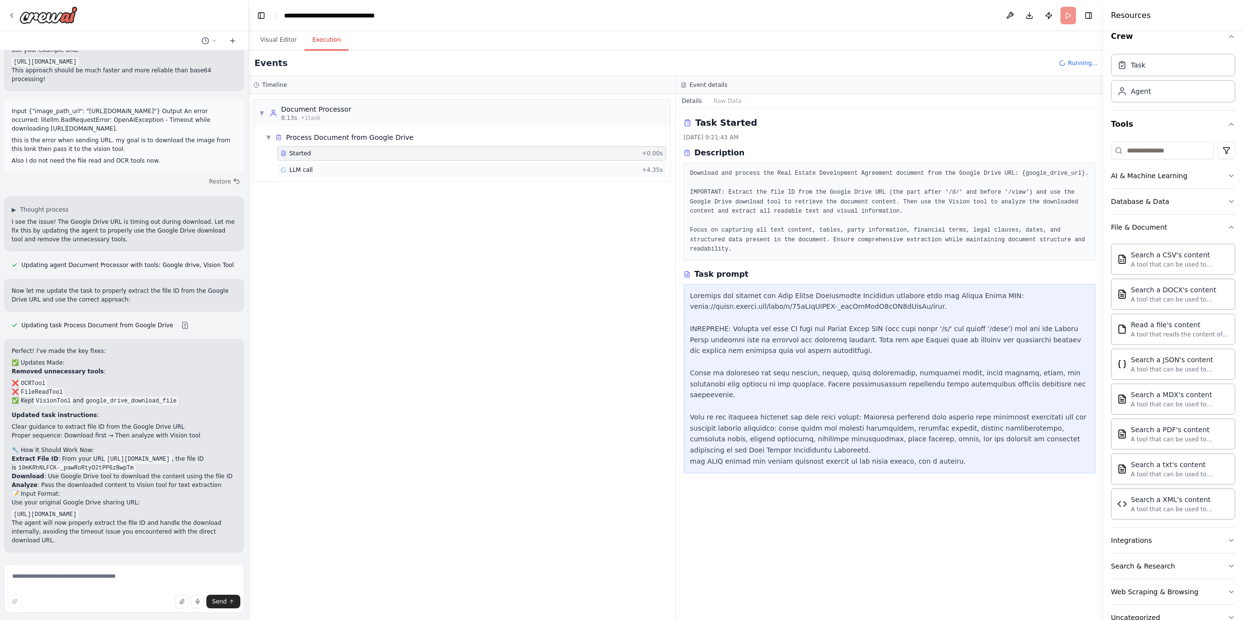
click at [301, 166] on span "LLM call" at bounding box center [300, 170] width 23 height 8
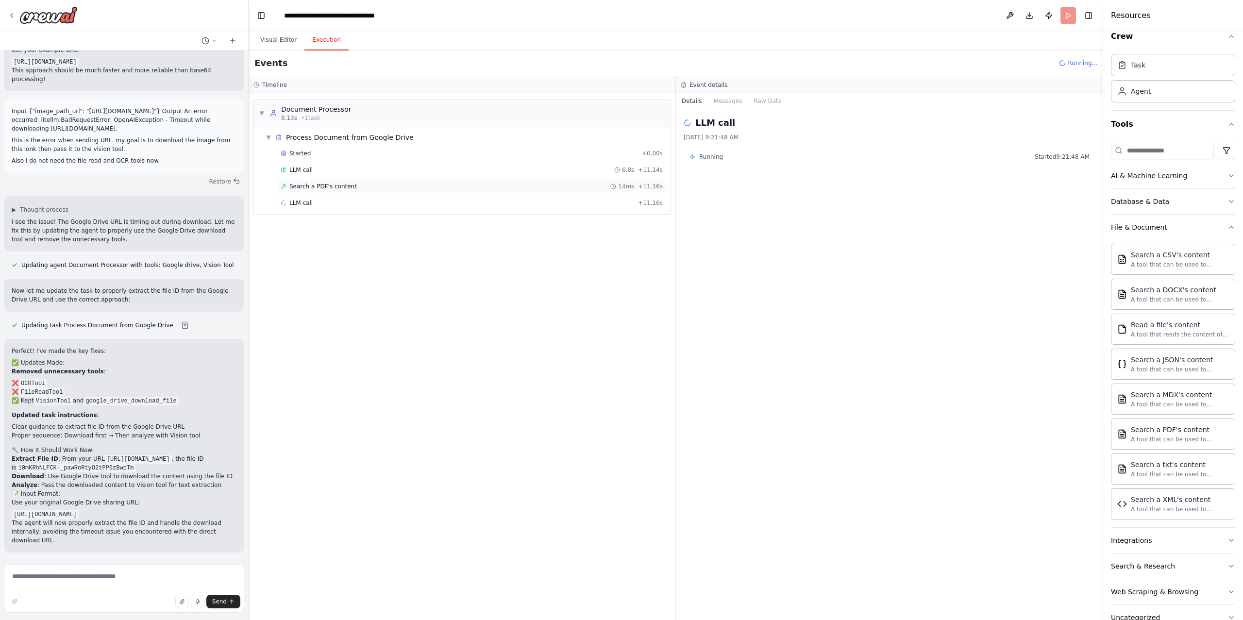
click at [312, 187] on span "Search a PDF's content" at bounding box center [322, 186] width 67 height 8
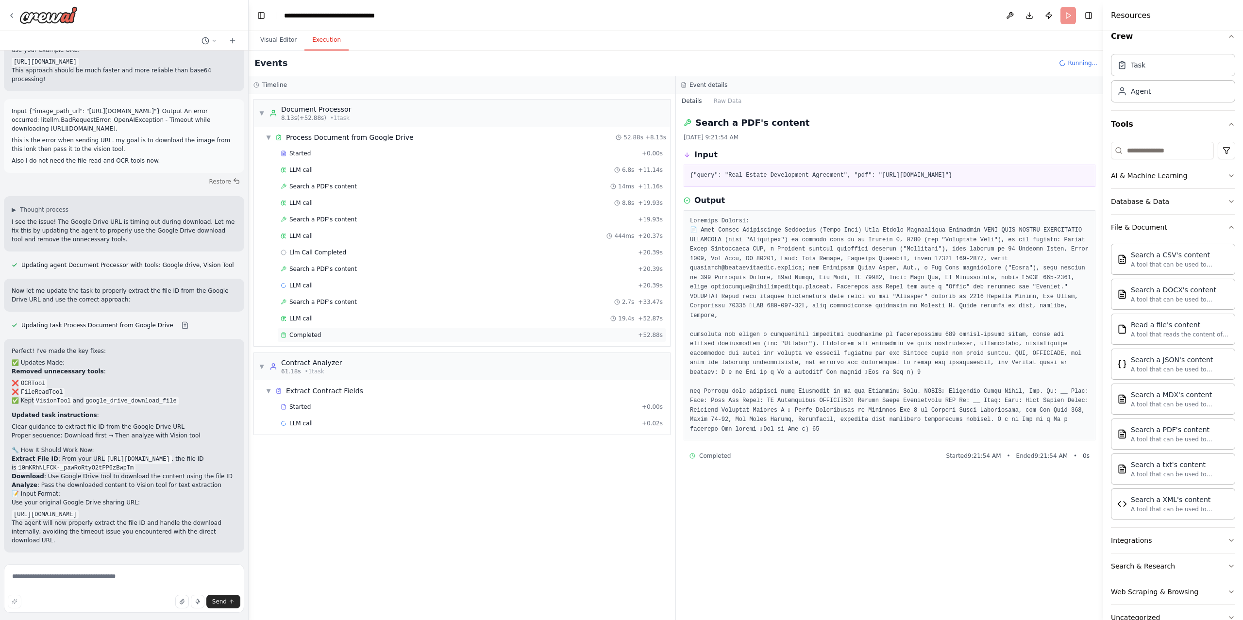
click at [423, 339] on div "Completed" at bounding box center [457, 335] width 353 height 8
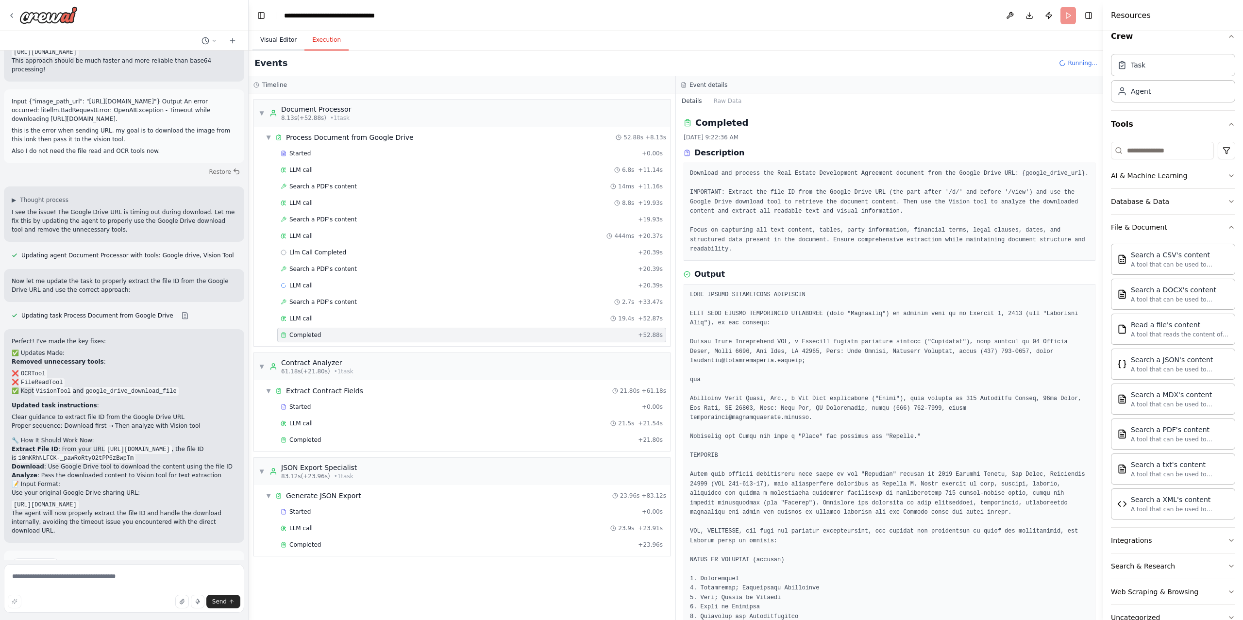
scroll to position [5091, 0]
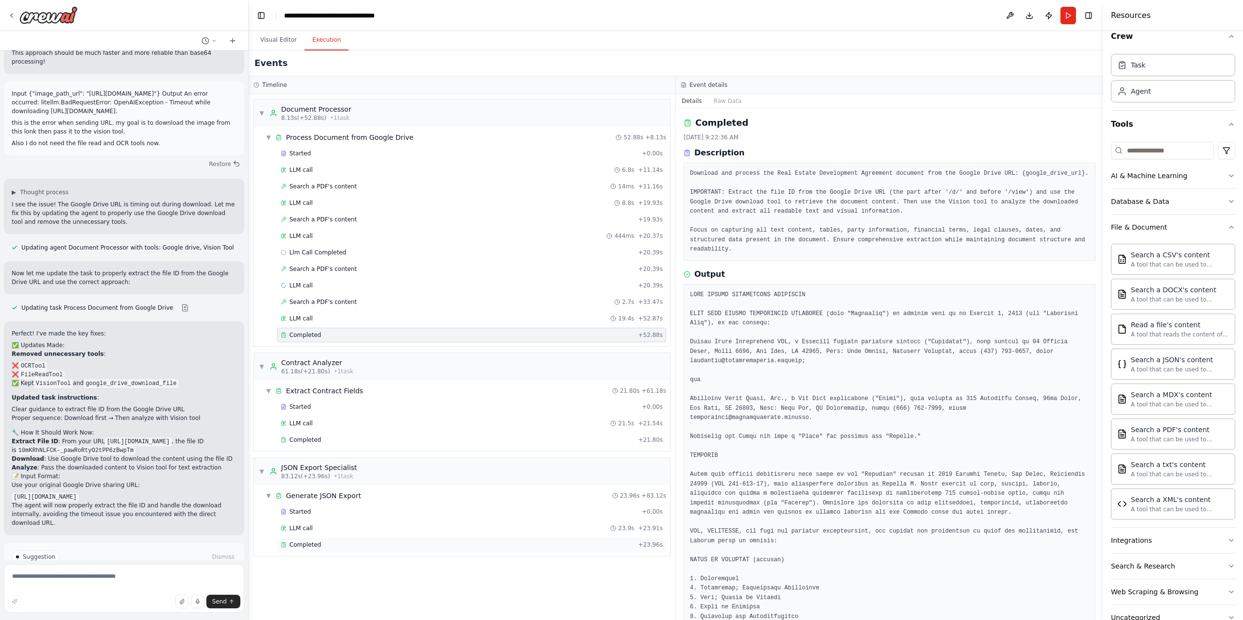
click at [304, 548] on span "Completed" at bounding box center [305, 545] width 32 height 8
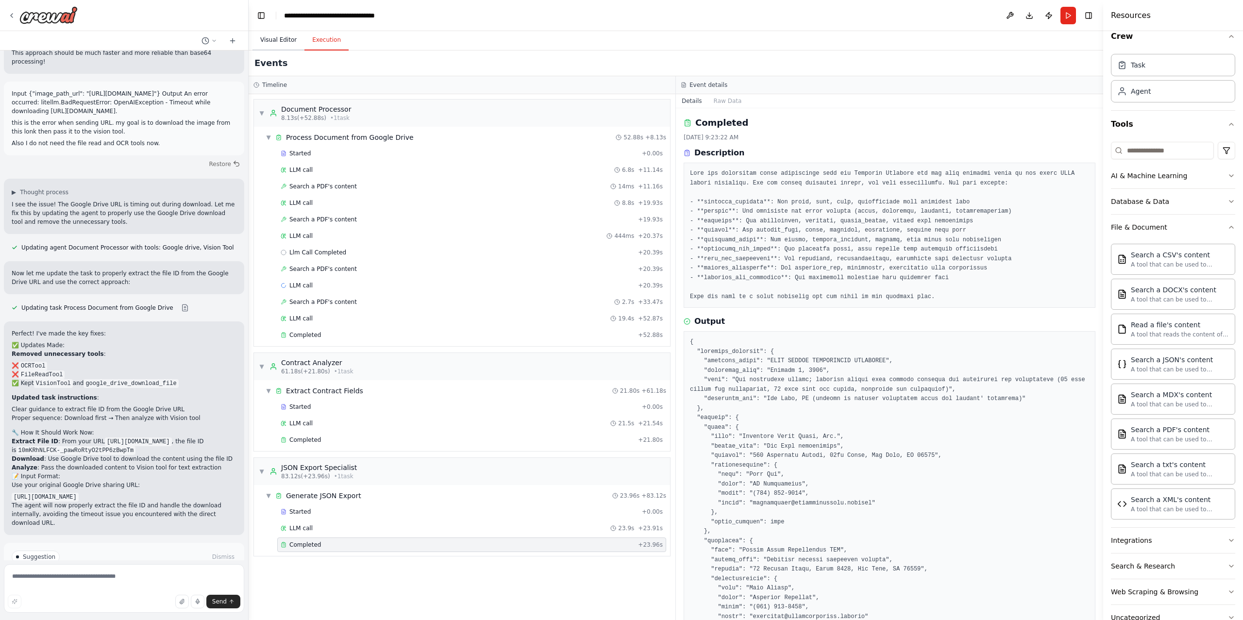
click at [279, 42] on button "Visual Editor" at bounding box center [278, 40] width 52 height 20
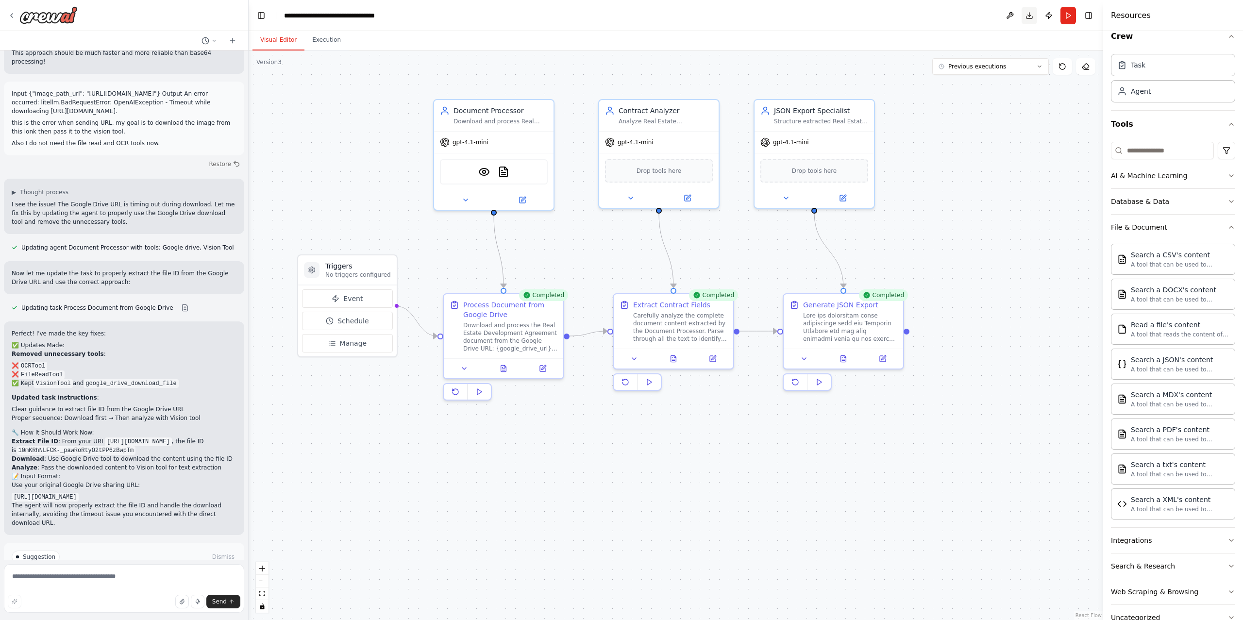
click at [1028, 17] on button "Download" at bounding box center [1029, 15] width 16 height 17
click at [945, 248] on div ".deletable-edge-delete-btn { width: 20px; height: 20px; border: 0px solid #ffff…" at bounding box center [676, 334] width 854 height 569
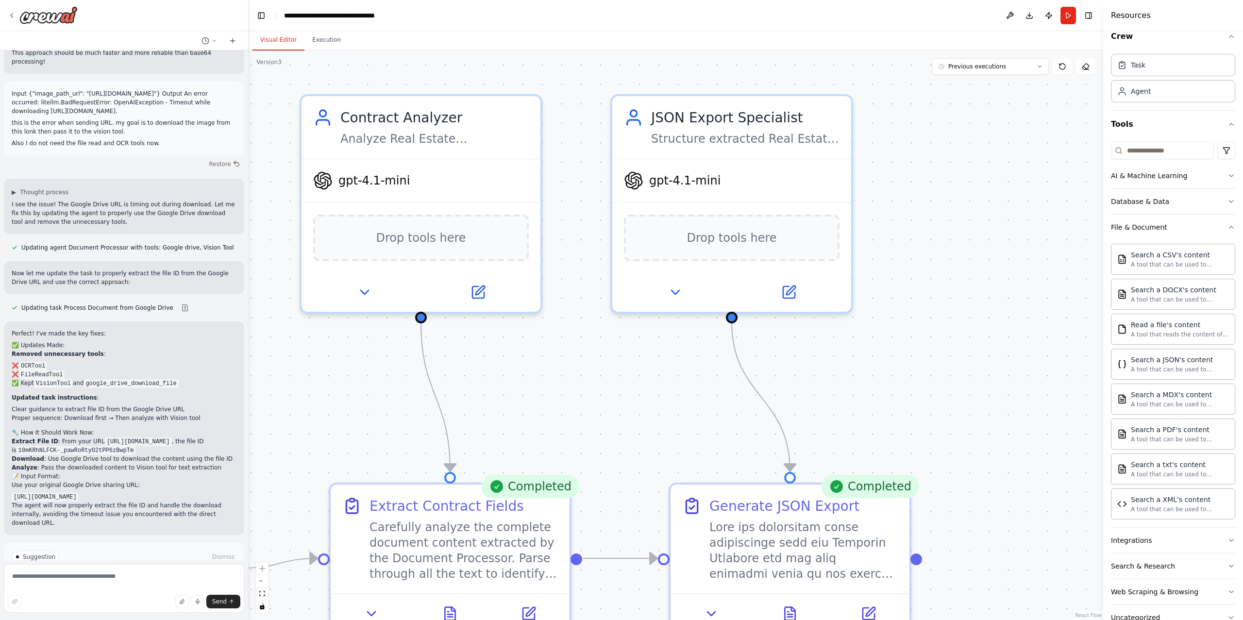
click at [1179, 3] on div "Resources" at bounding box center [1173, 15] width 140 height 31
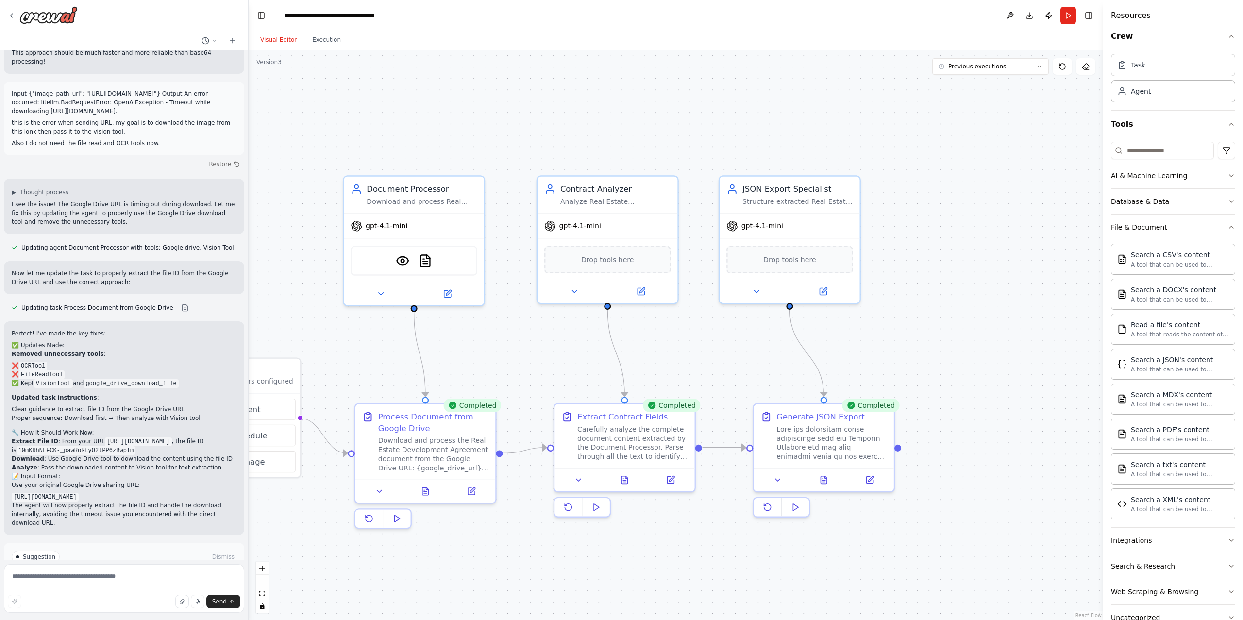
click at [949, 269] on div ".deletable-edge-delete-btn { width: 20px; height: 20px; border: 0px solid #ffff…" at bounding box center [676, 334] width 854 height 569
click at [929, 25] on header "**********" at bounding box center [676, 15] width 854 height 31
click at [934, 22] on header "**********" at bounding box center [676, 15] width 854 height 31
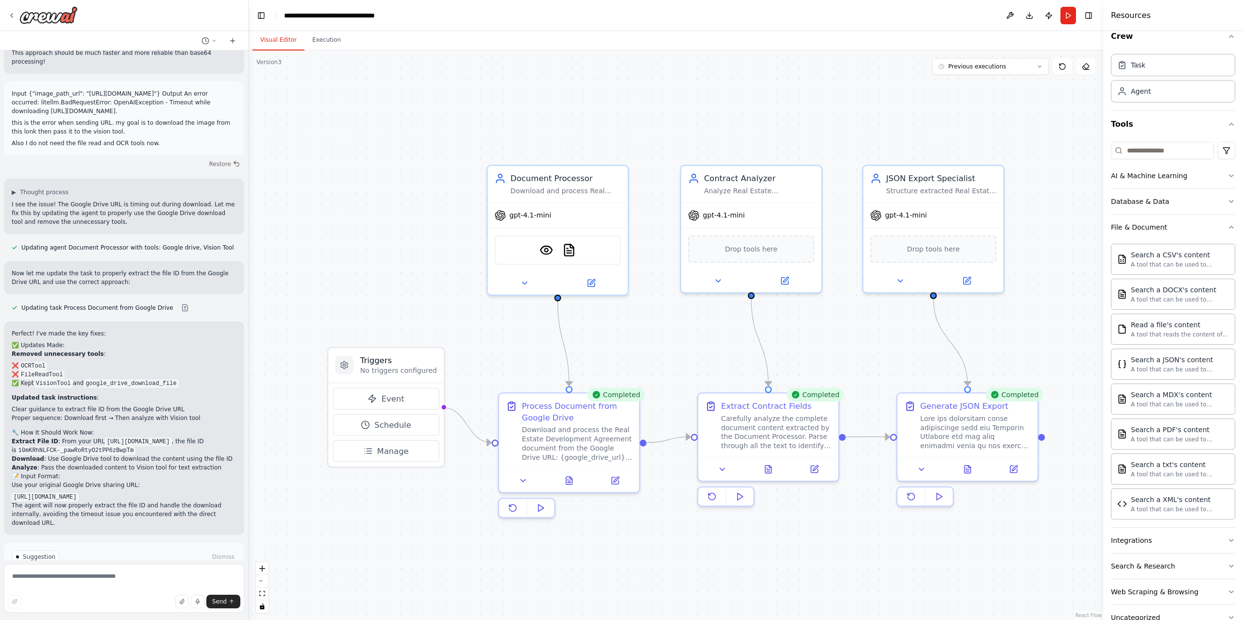
drag, startPoint x: 964, startPoint y: 202, endPoint x: 1110, endPoint y: 190, distance: 146.1
click at [1111, 190] on div "I would like to build a crew that has the ability to receive a PDF or an image …" at bounding box center [621, 310] width 1243 height 620
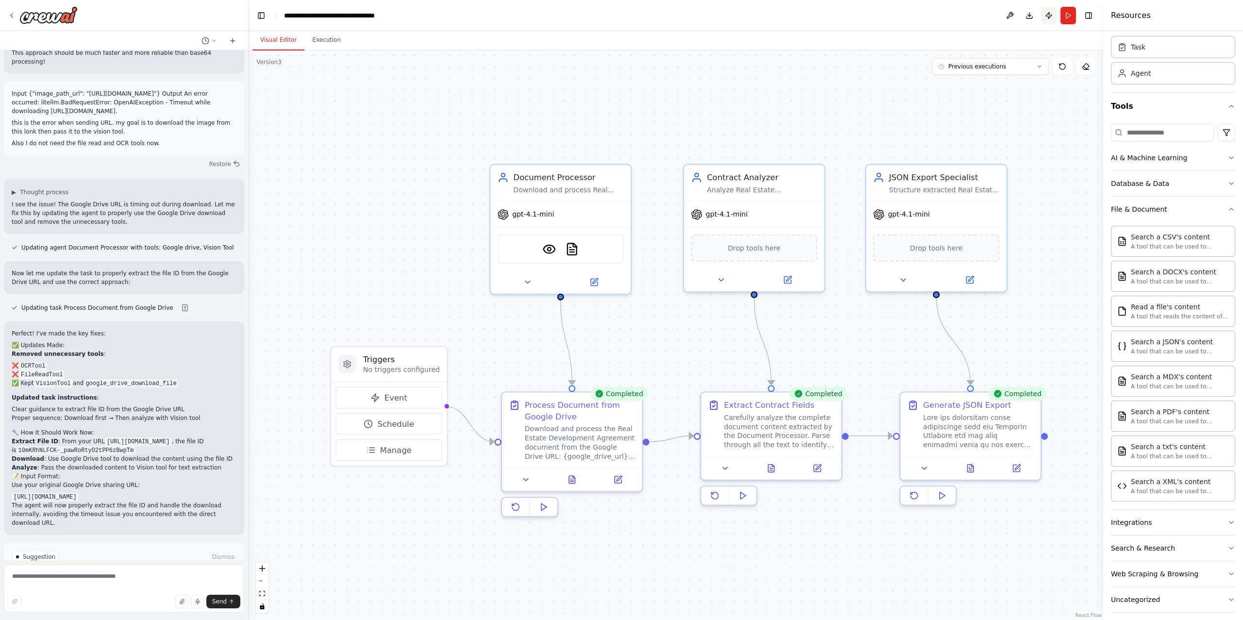
click at [1052, 13] on button "Publish" at bounding box center [1049, 15] width 16 height 17
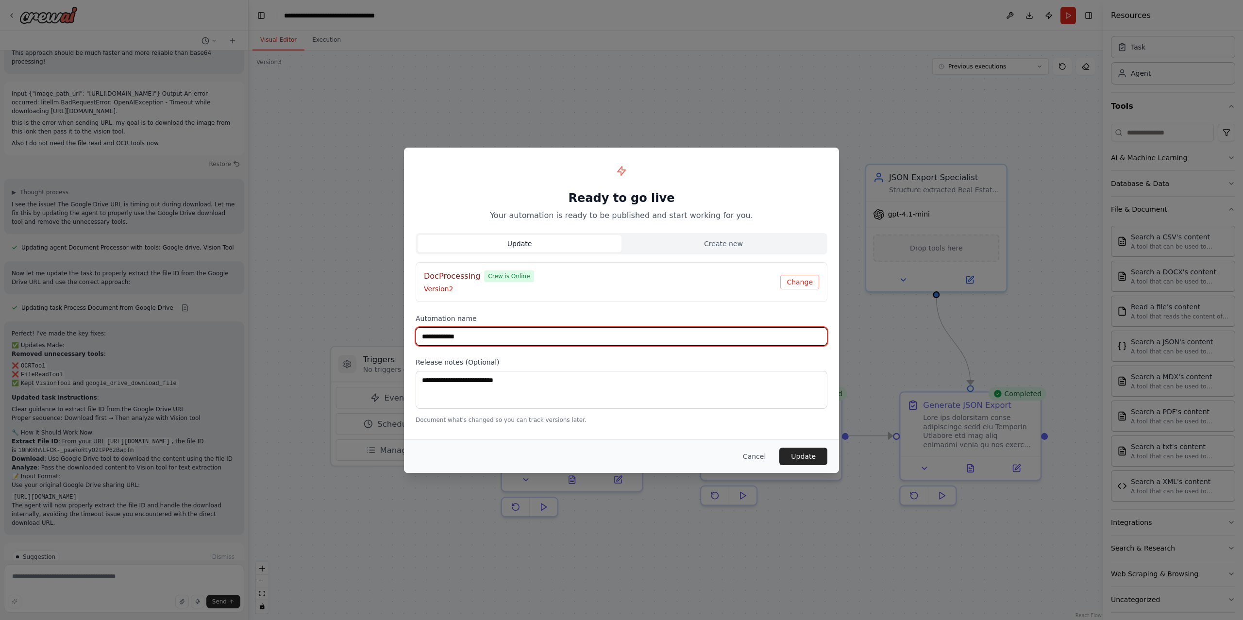
click at [531, 341] on input "**********" at bounding box center [621, 336] width 412 height 18
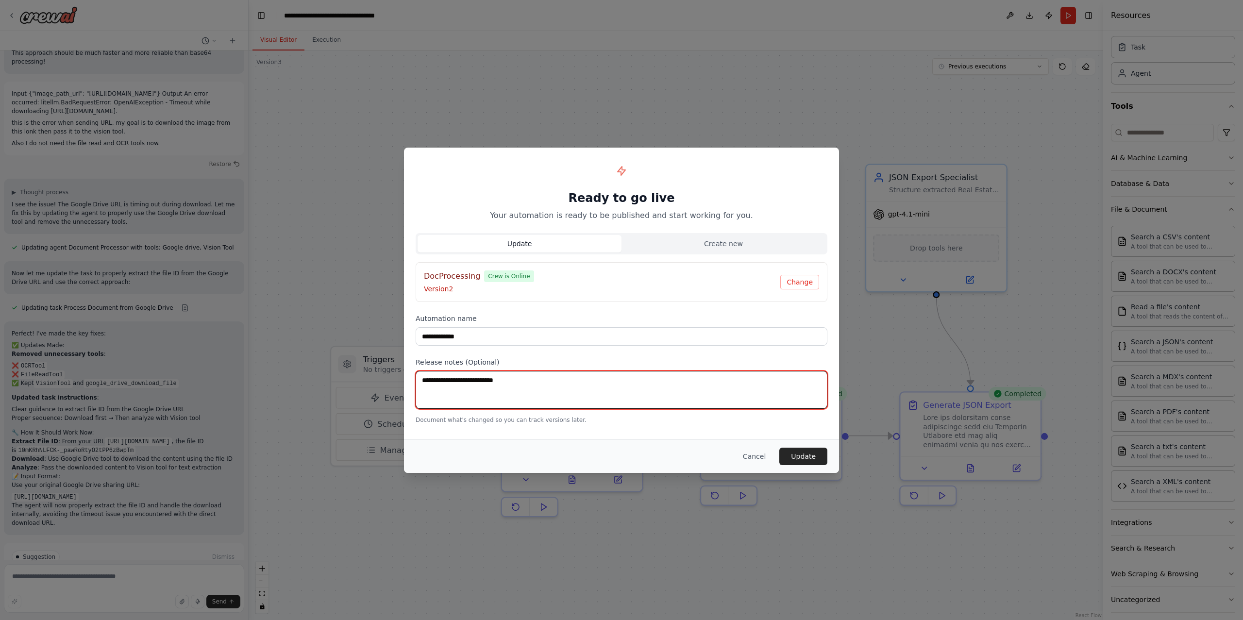
click at [520, 381] on textarea at bounding box center [621, 390] width 412 height 38
type textarea "**********"
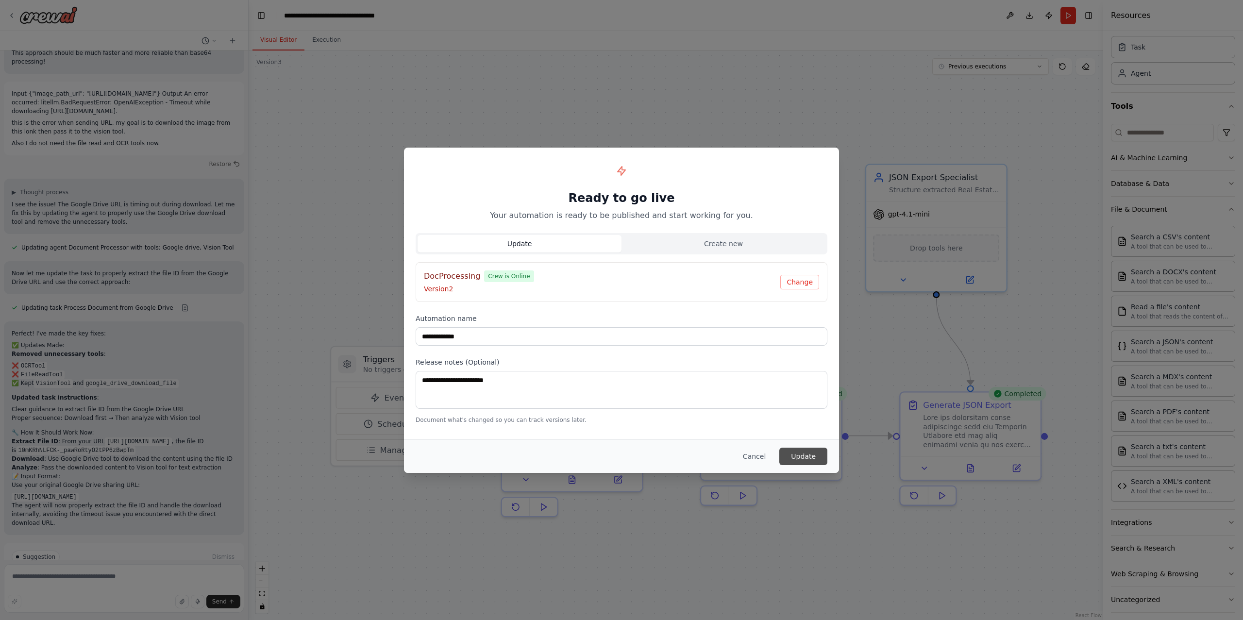
click at [806, 459] on button "Update" at bounding box center [803, 456] width 48 height 17
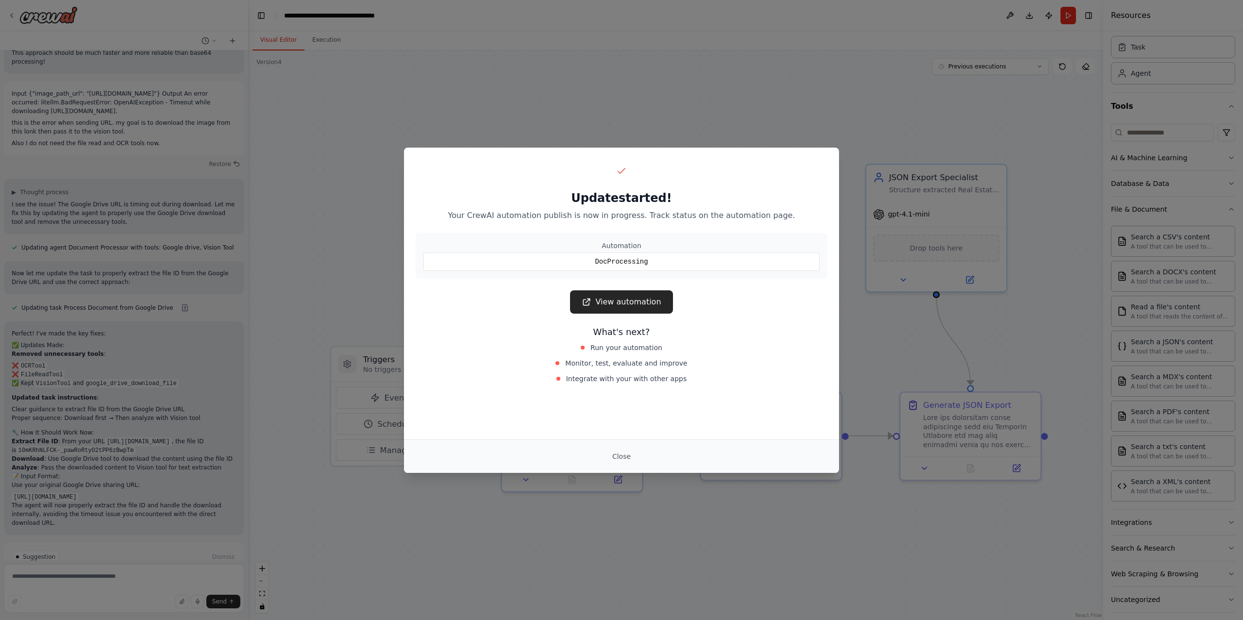
click at [645, 285] on div "Update started! Your CrewAI automation publish is now in progress. Track status…" at bounding box center [621, 274] width 435 height 253
click at [644, 299] on link "View automation" at bounding box center [621, 301] width 102 height 23
click at [624, 305] on link "View automation" at bounding box center [621, 301] width 102 height 23
click at [243, 65] on div "Update started! Your CrewAI automation publish is now in progress. Track status…" at bounding box center [621, 310] width 1243 height 620
click at [621, 456] on button "Close" at bounding box center [621, 456] width 34 height 17
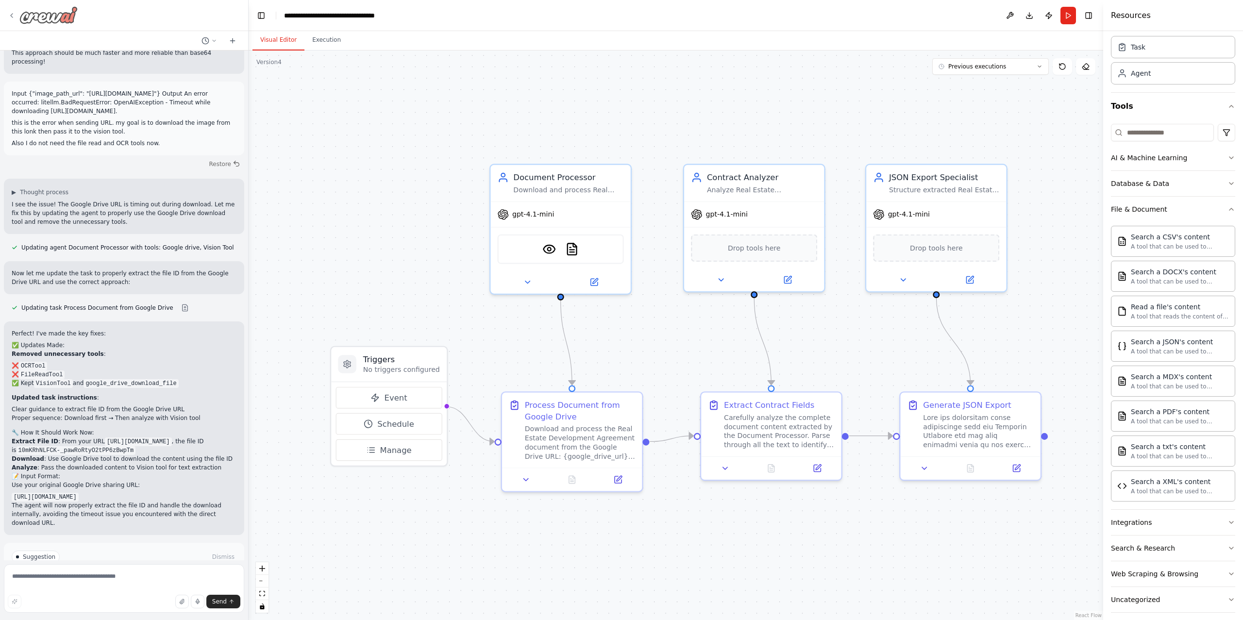
click at [11, 12] on icon at bounding box center [12, 16] width 8 height 8
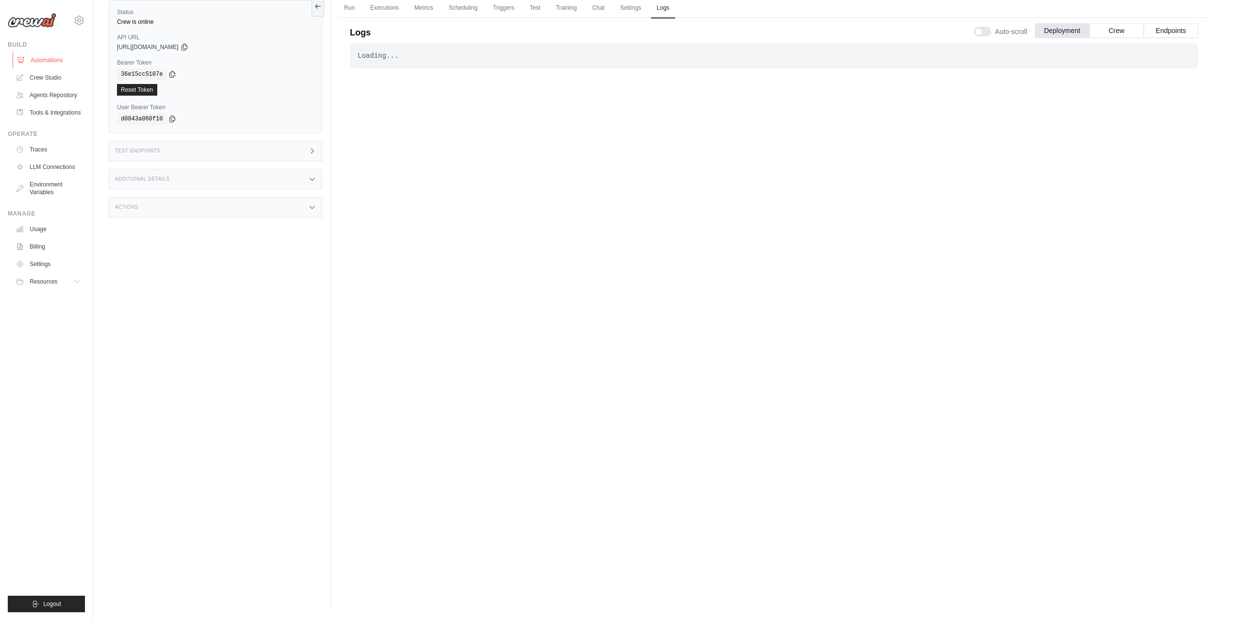
click at [66, 57] on link "Automations" at bounding box center [49, 60] width 73 height 16
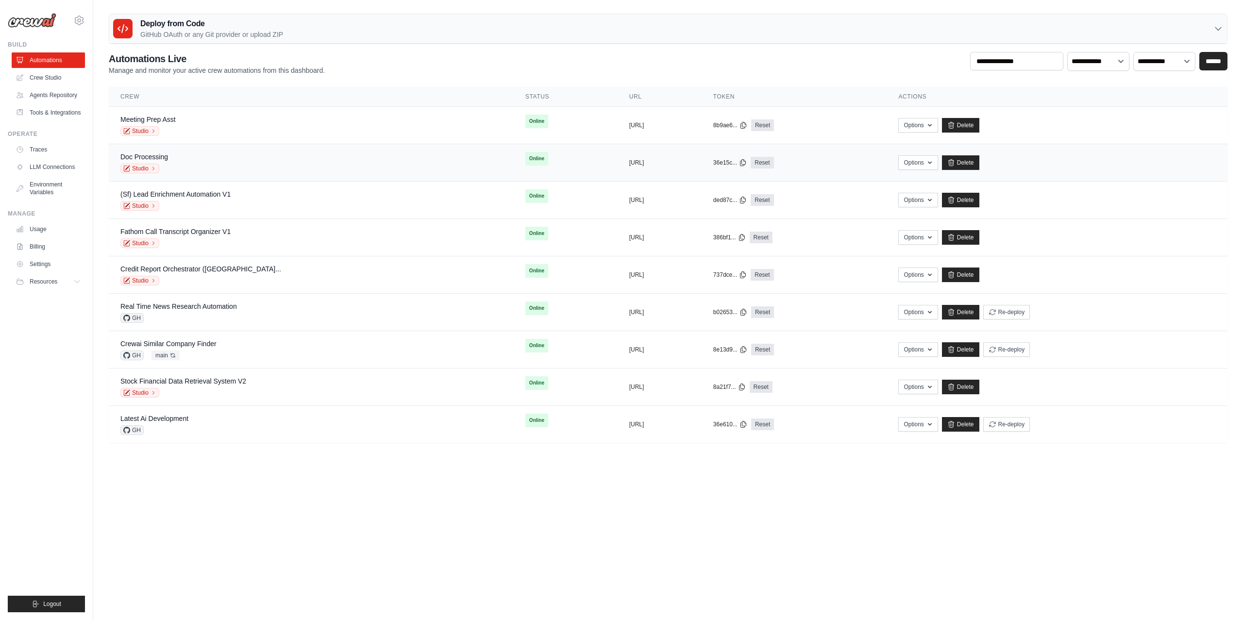
click at [185, 159] on div "Doc Processing Studio" at bounding box center [310, 162] width 381 height 21
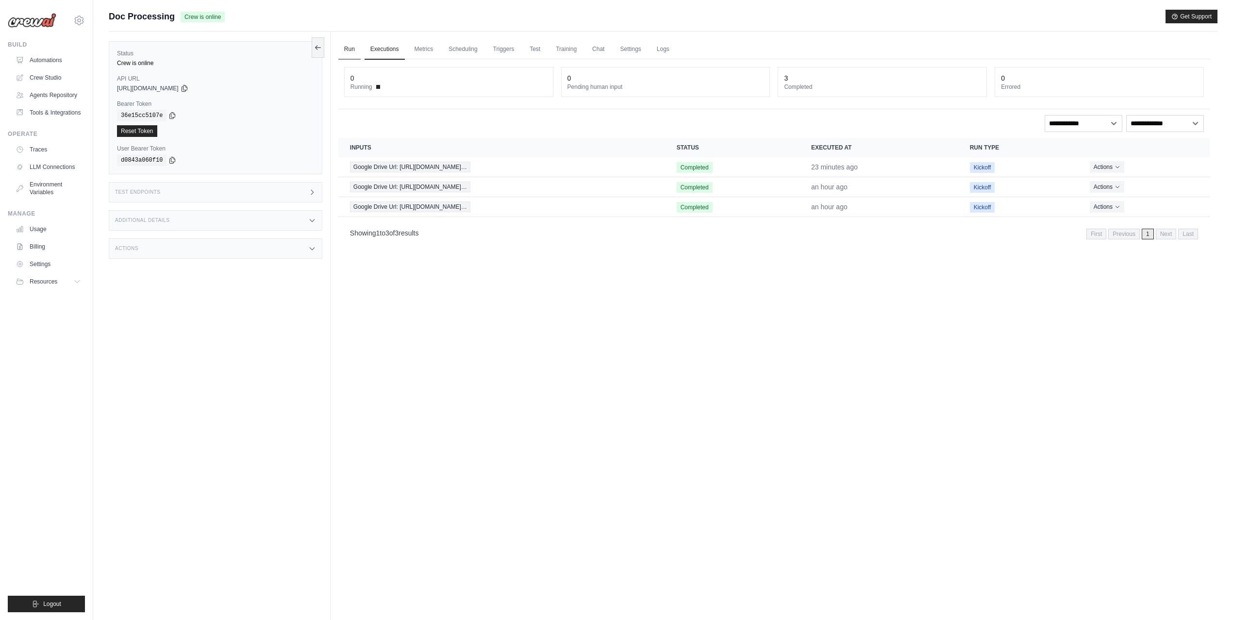
click at [353, 51] on link "Run" at bounding box center [349, 49] width 22 height 20
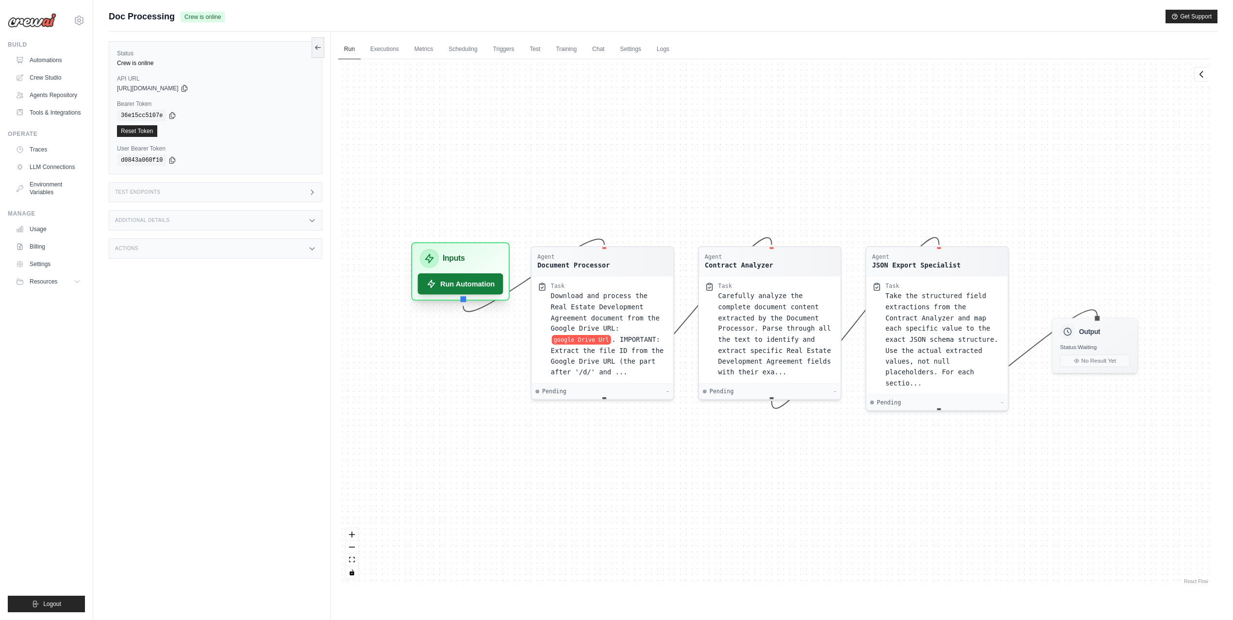
click at [462, 286] on button "Run Automation" at bounding box center [459, 283] width 85 height 21
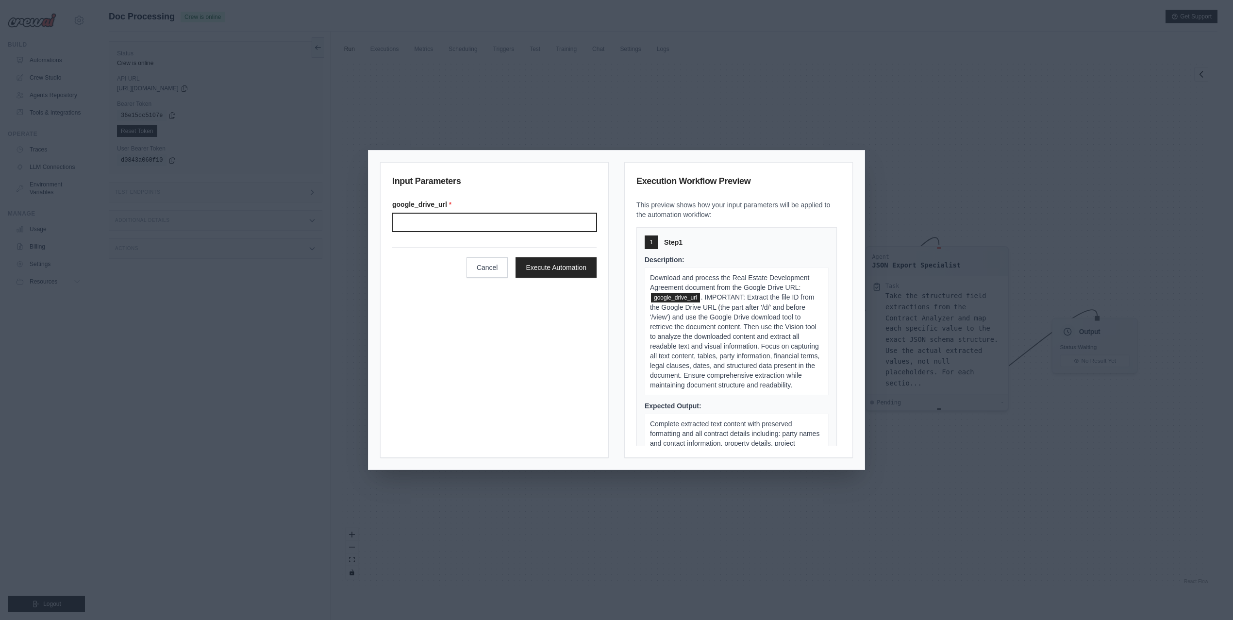
click at [453, 219] on input "Google drive url" at bounding box center [494, 222] width 204 height 18
paste input "**********"
type input "**********"
click at [535, 269] on button "Execute Automation" at bounding box center [555, 267] width 81 height 20
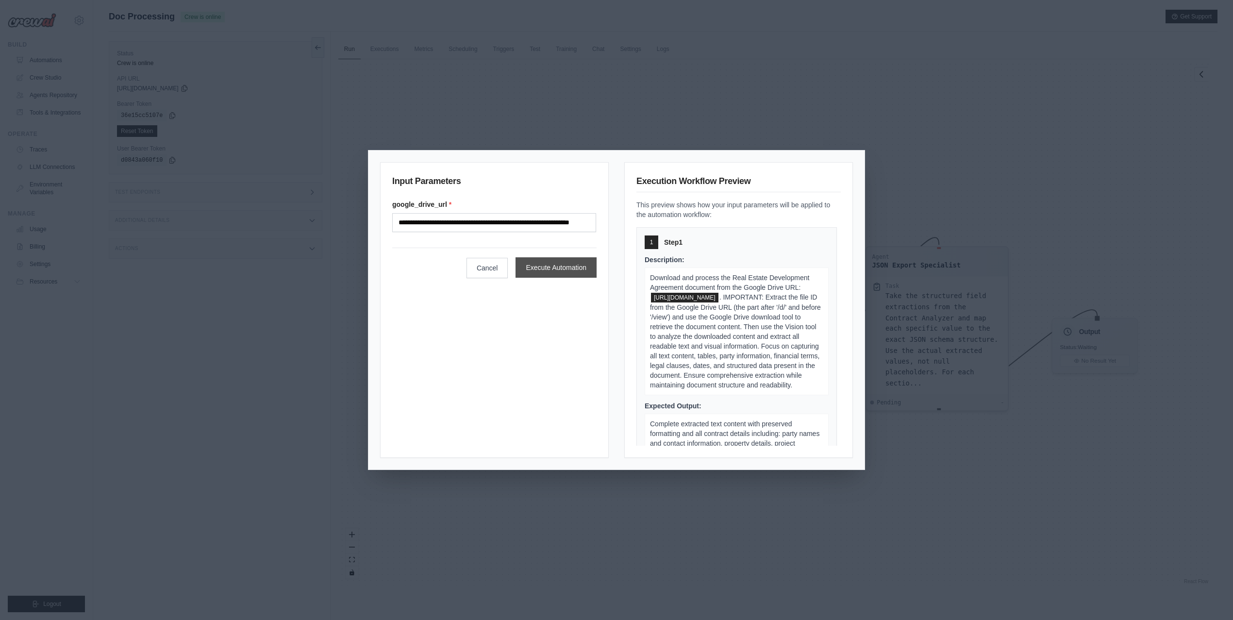
scroll to position [0, 0]
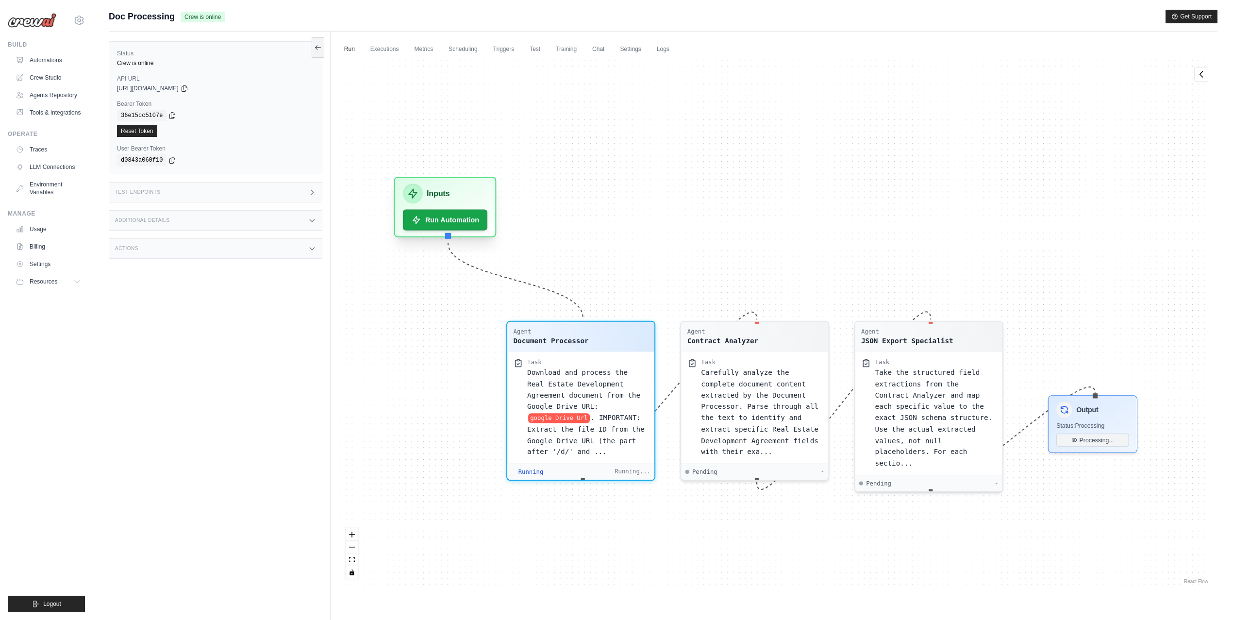
drag, startPoint x: 479, startPoint y: 252, endPoint x: 463, endPoint y: 183, distance: 70.8
click at [463, 183] on div "Inputs" at bounding box center [445, 193] width 84 height 20
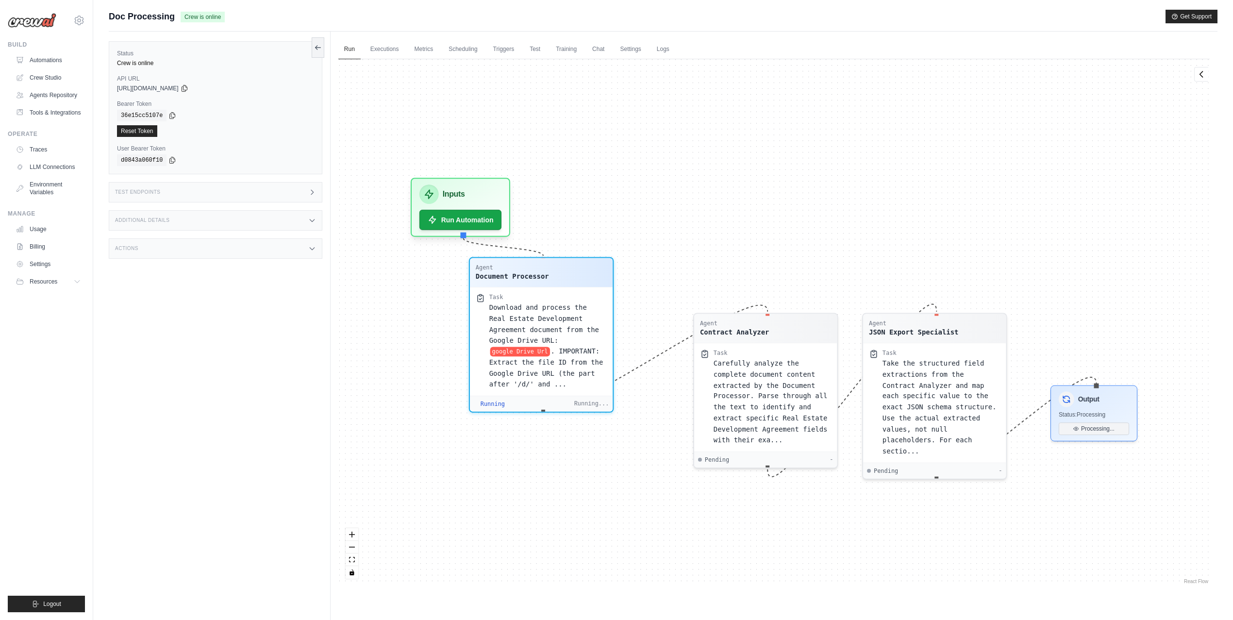
drag, startPoint x: 582, startPoint y: 352, endPoint x: 528, endPoint y: 299, distance: 76.2
click at [528, 299] on div "Task" at bounding box center [548, 297] width 118 height 8
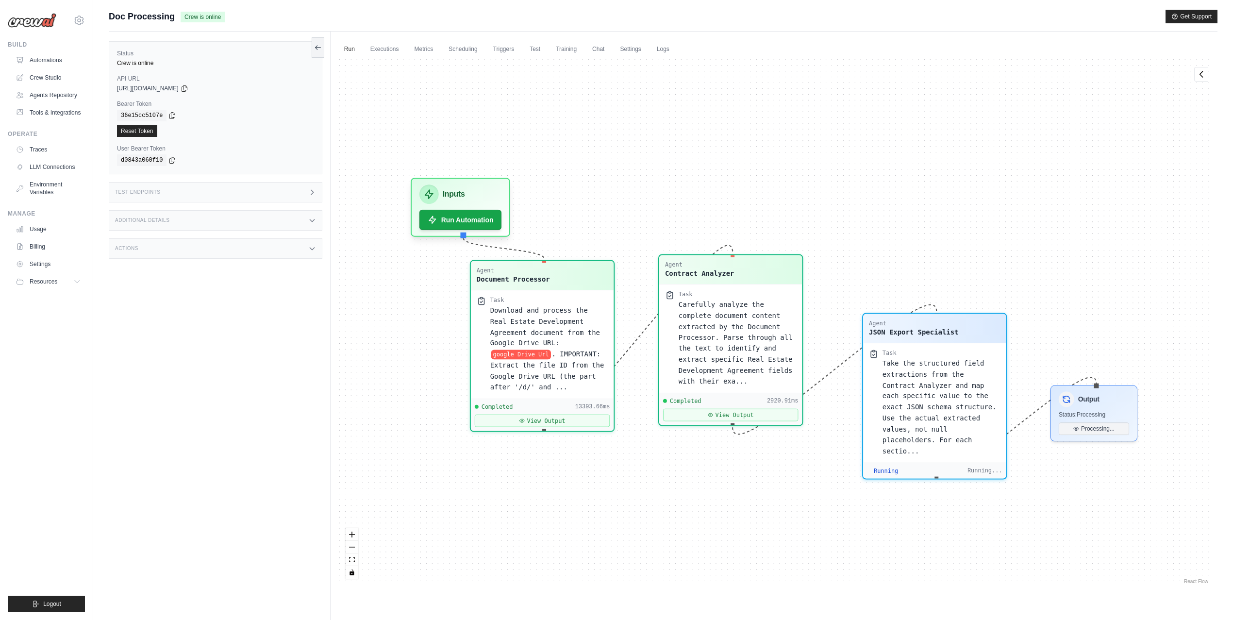
scroll to position [80, 0]
drag, startPoint x: 738, startPoint y: 353, endPoint x: 704, endPoint y: 298, distance: 64.8
click at [704, 298] on div "Task" at bounding box center [738, 297] width 118 height 8
click at [552, 412] on button "View Output" at bounding box center [542, 418] width 135 height 13
click at [544, 412] on button "View Output" at bounding box center [542, 418] width 135 height 13
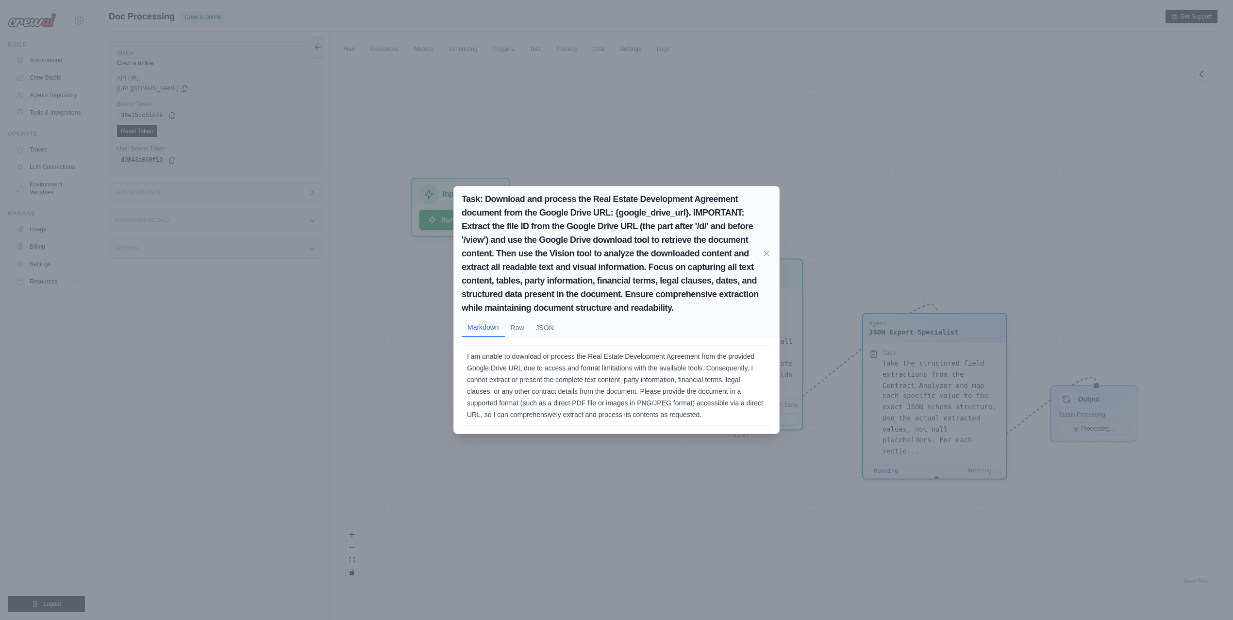
click at [565, 467] on div "Task: Download and process the Real Estate Development Agreement document from …" at bounding box center [616, 310] width 1233 height 620
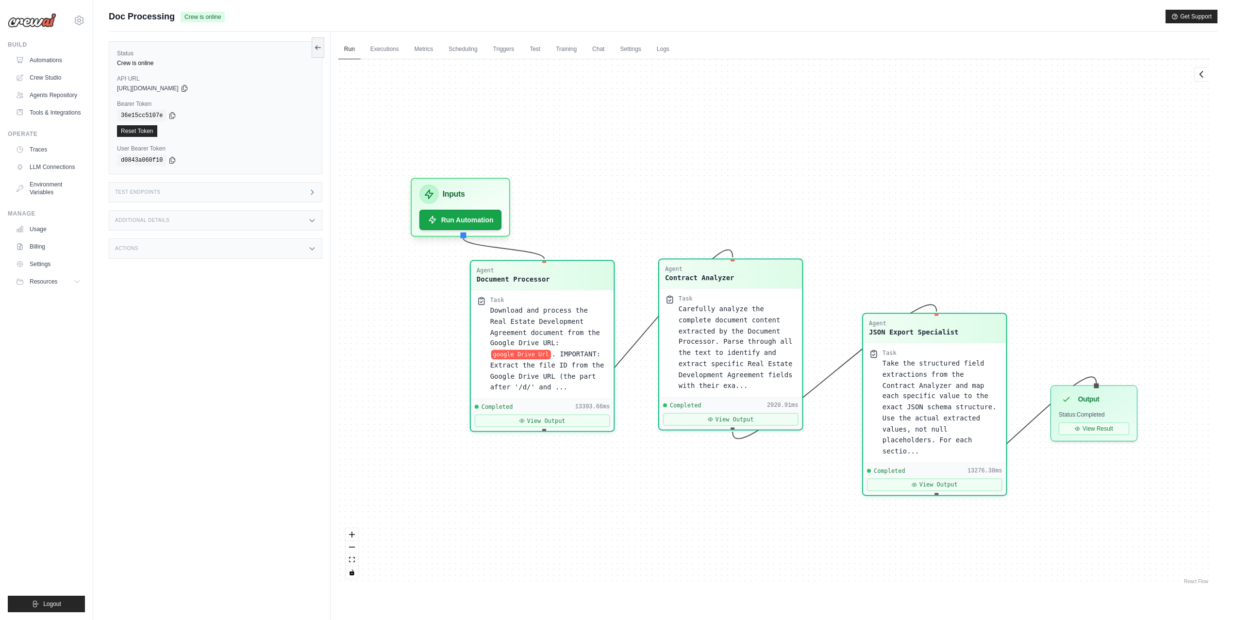
scroll to position [5944, 0]
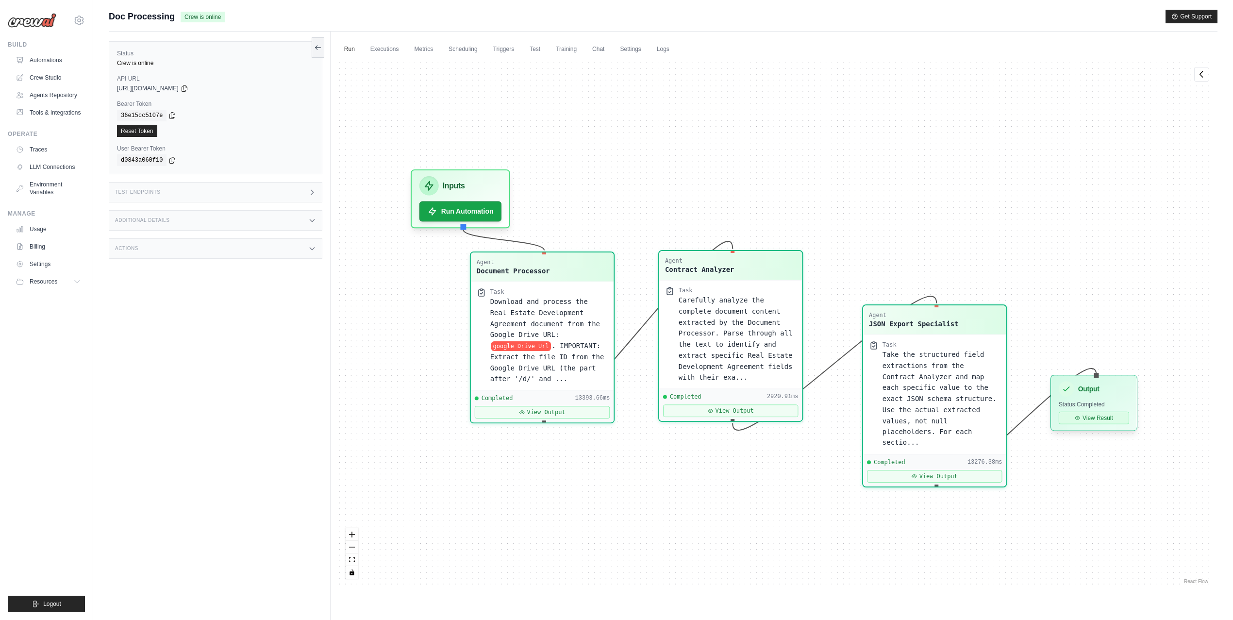
click at [1104, 419] on button "View Result" at bounding box center [1094, 418] width 70 height 13
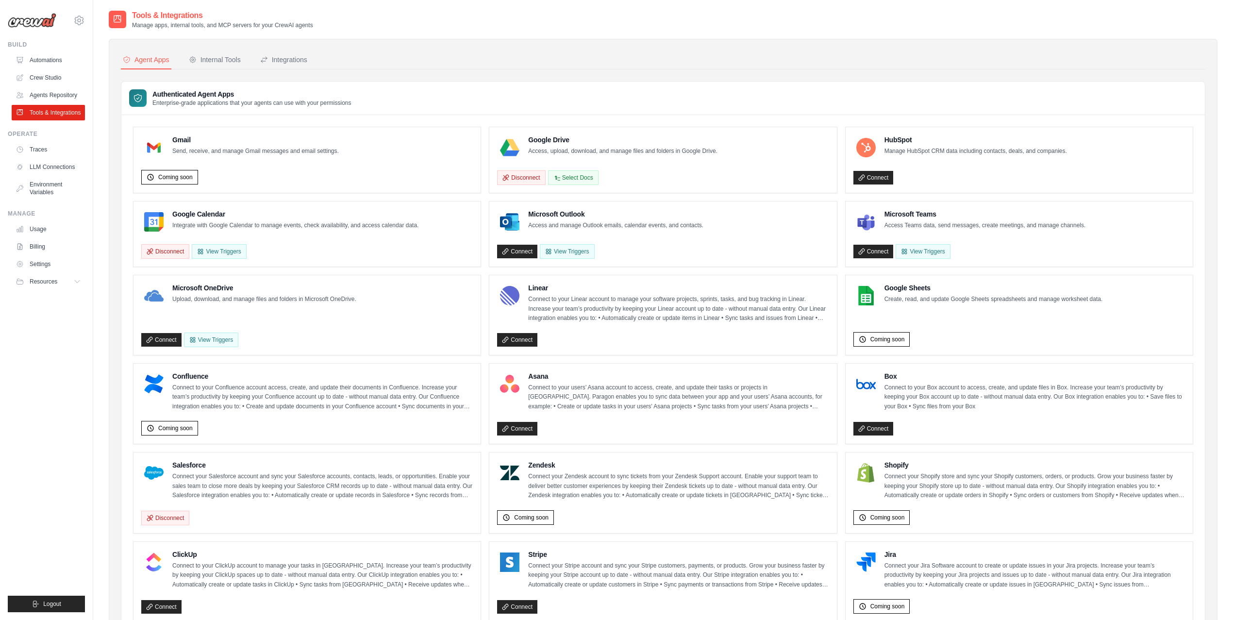
drag, startPoint x: 683, startPoint y: 121, endPoint x: 681, endPoint y: 116, distance: 6.3
click at [684, 120] on div "Gmail Send, receive, and manage Gmail messages and email settings. Coming soon …" at bounding box center [662, 500] width 1083 height 770
click at [51, 78] on link "Crew Studio" at bounding box center [49, 78] width 73 height 16
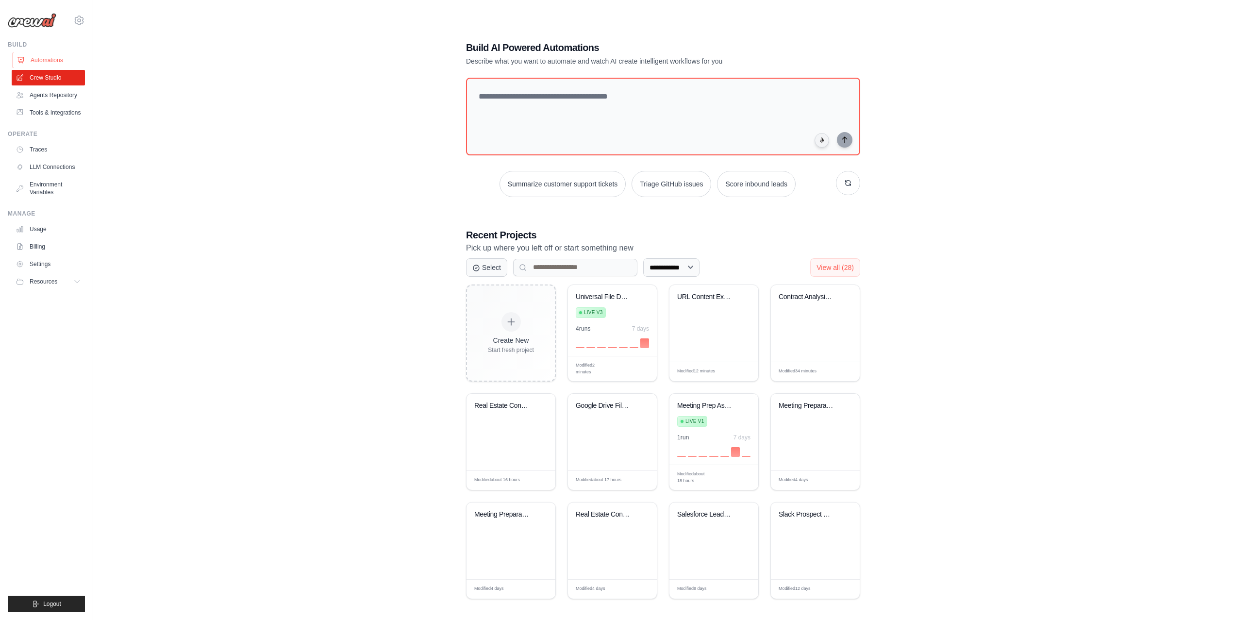
click at [55, 61] on link "Automations" at bounding box center [49, 60] width 73 height 16
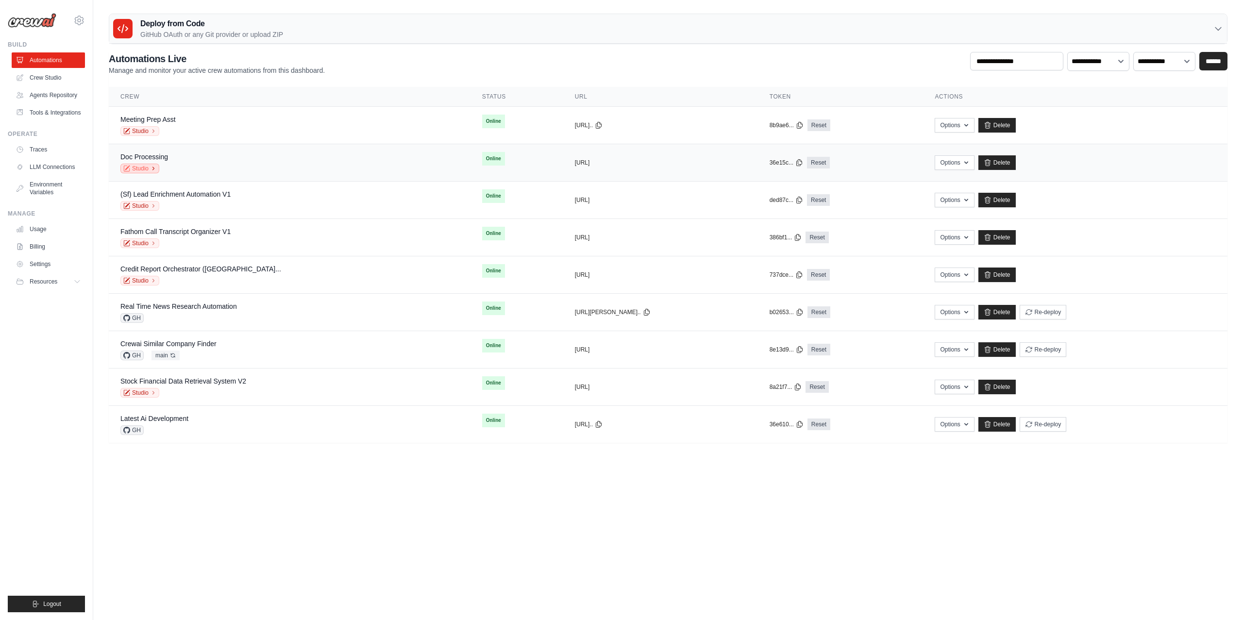
click at [142, 168] on link "Studio" at bounding box center [139, 169] width 39 height 10
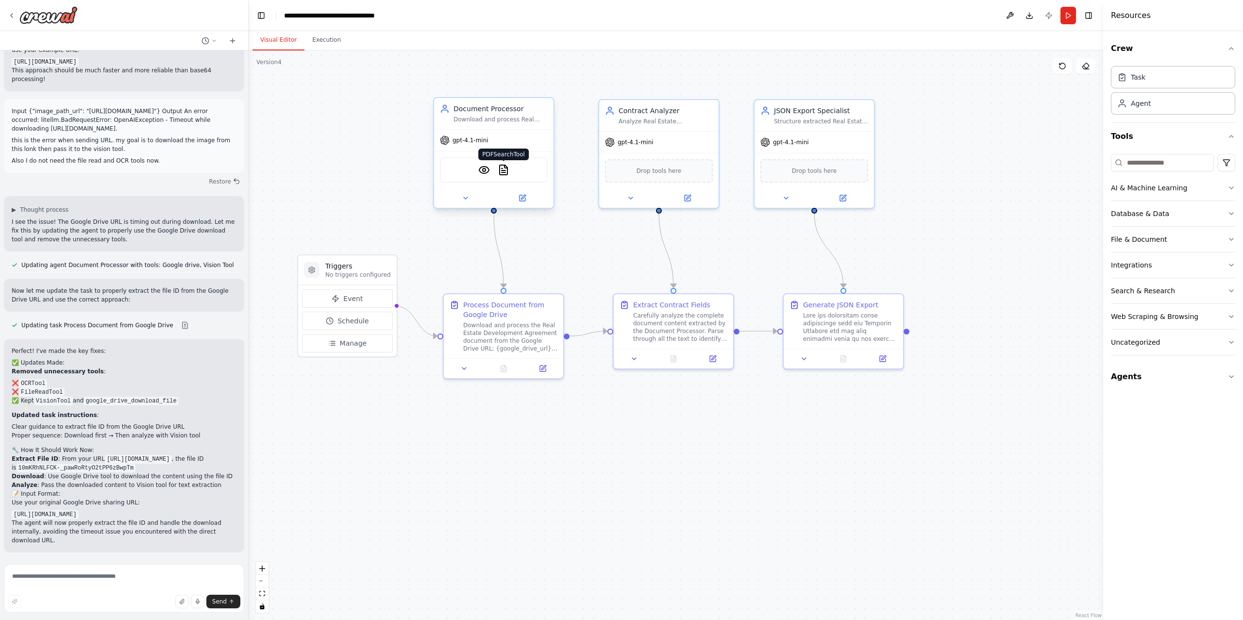
scroll to position [5084, 0]
click at [1069, 17] on button "Run" at bounding box center [1068, 15] width 16 height 17
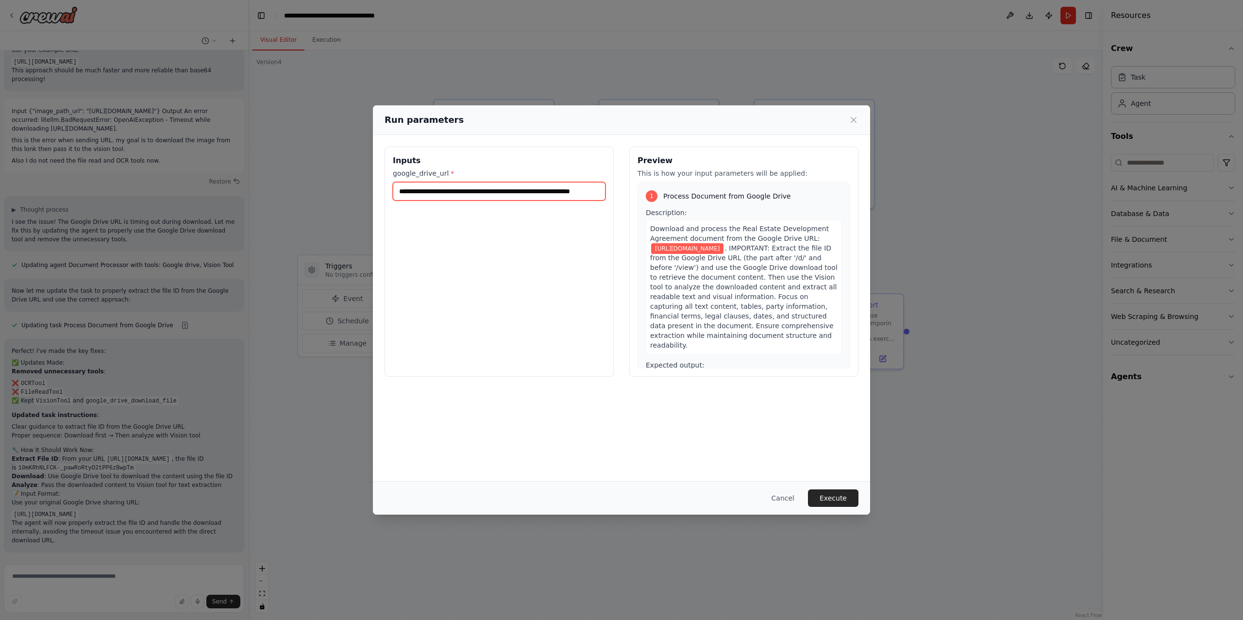
click at [435, 185] on input "**********" at bounding box center [499, 191] width 213 height 18
paste input "**********"
type input "**********"
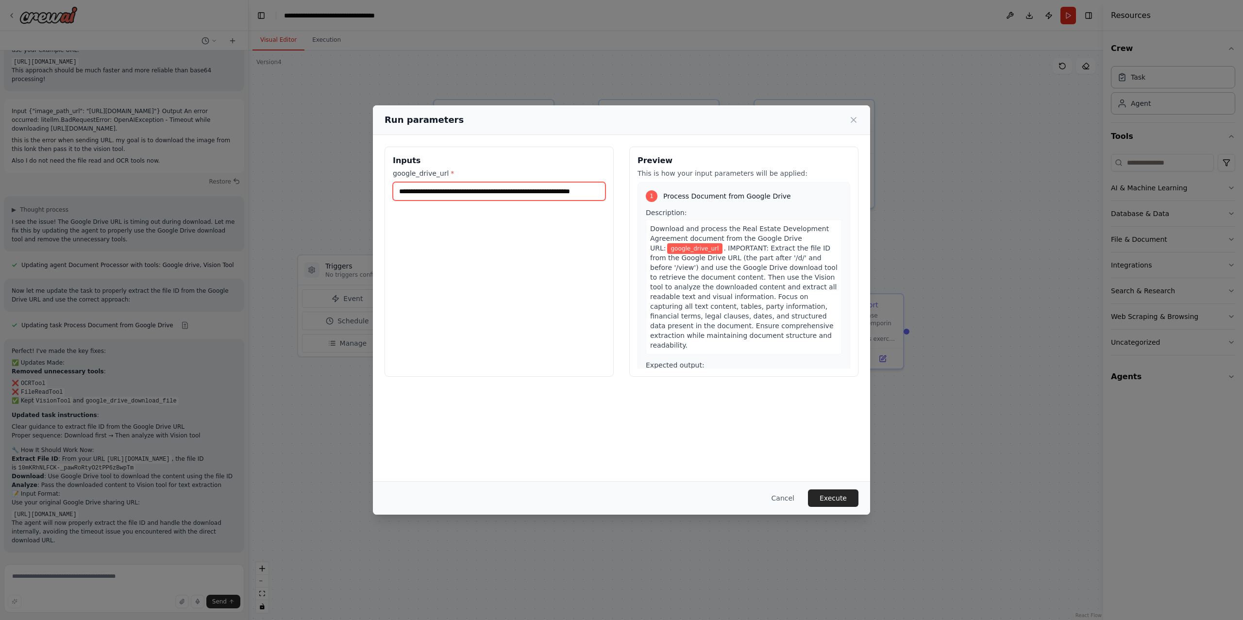
scroll to position [0, 49]
click at [846, 501] on button "Execute" at bounding box center [833, 497] width 50 height 17
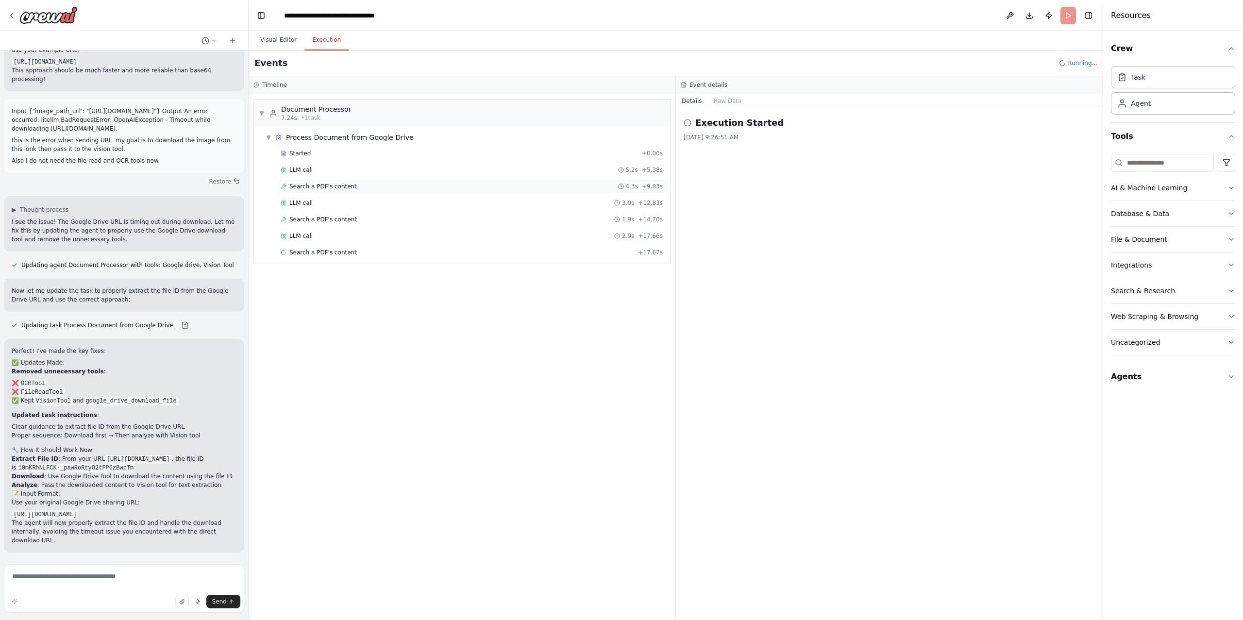
click at [397, 187] on div "Search a PDF's content 4.3s + 9.83s" at bounding box center [472, 186] width 382 height 8
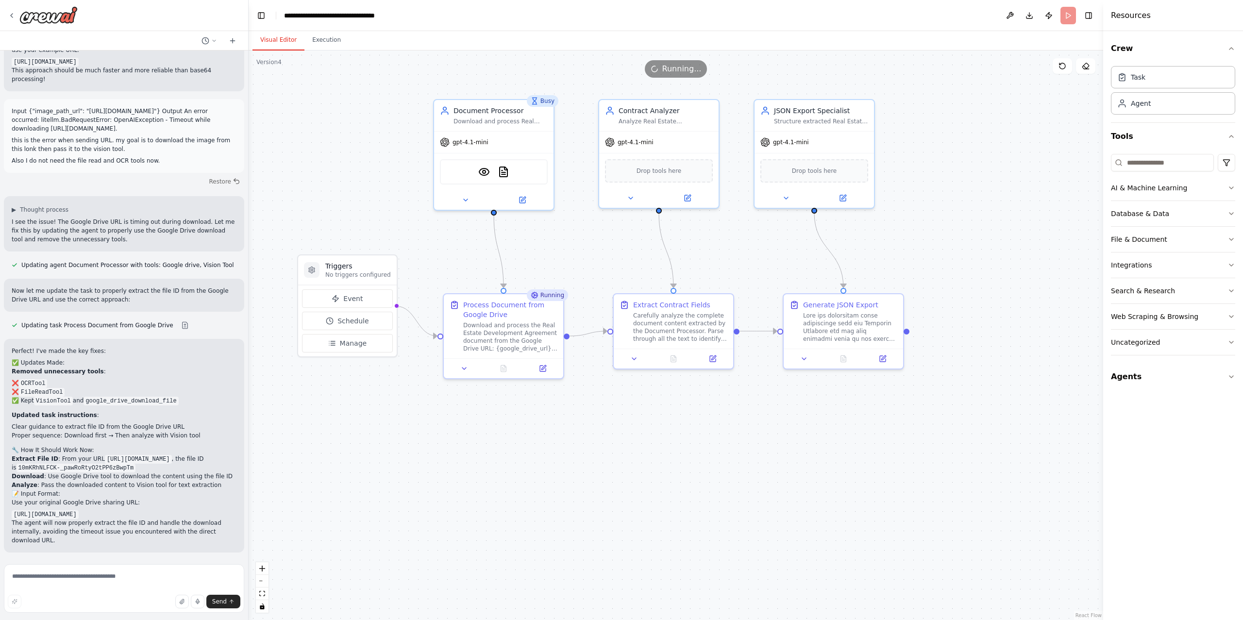
click at [280, 40] on button "Visual Editor" at bounding box center [278, 40] width 52 height 20
click at [332, 42] on button "Execution" at bounding box center [326, 40] width 44 height 20
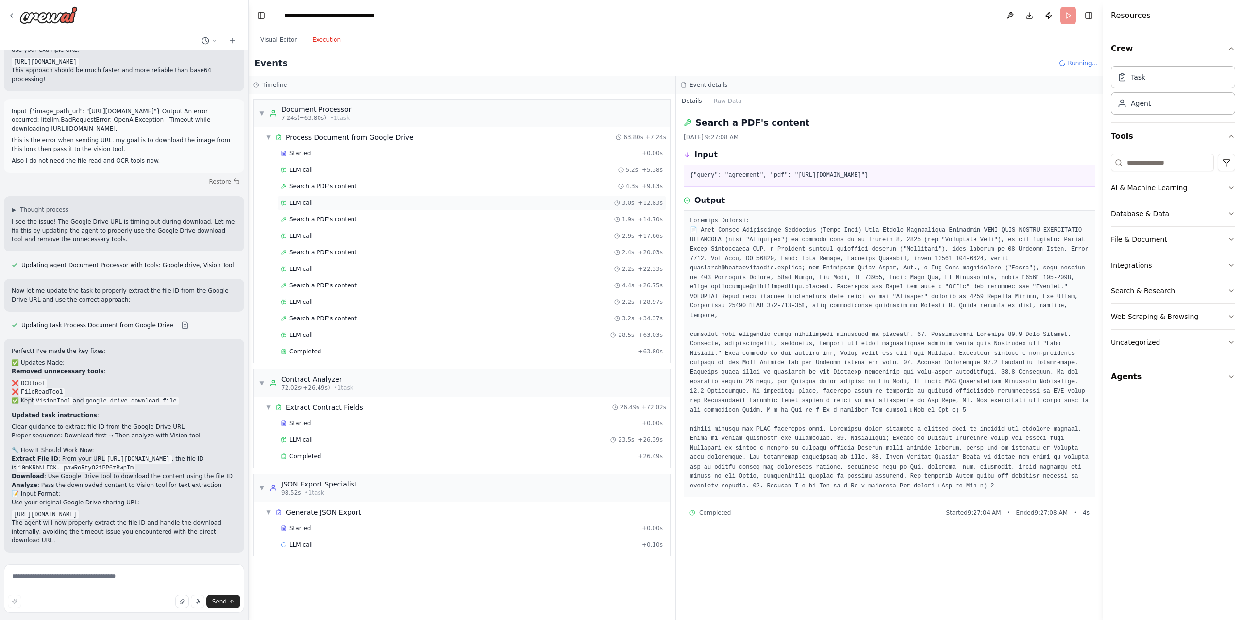
click at [370, 210] on div "LLM call 3.0s + 12.83s" at bounding box center [471, 203] width 389 height 15
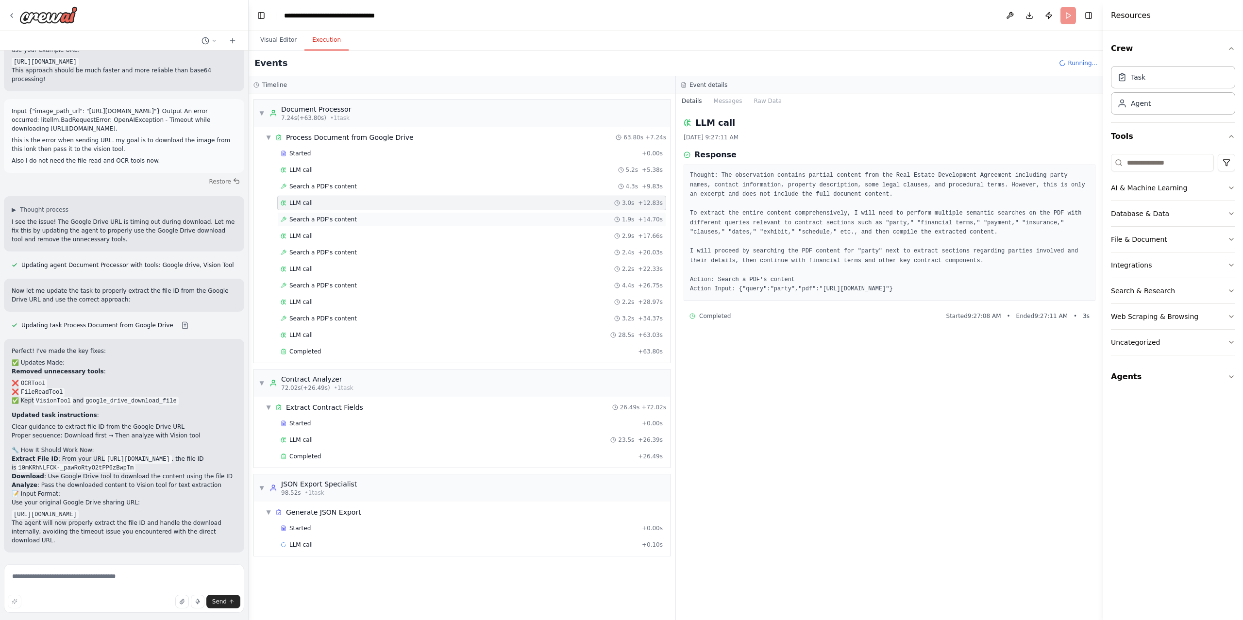
click at [370, 220] on div "Search a PDF's content 1.9s + 14.70s" at bounding box center [472, 220] width 382 height 8
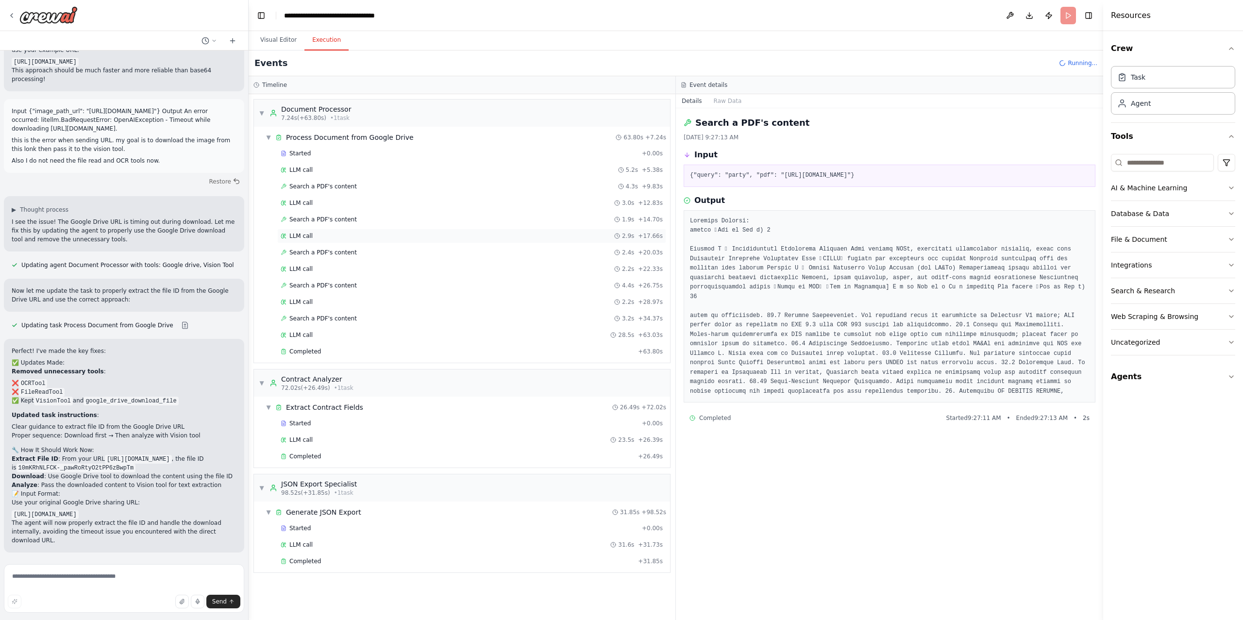
scroll to position [5163, 0]
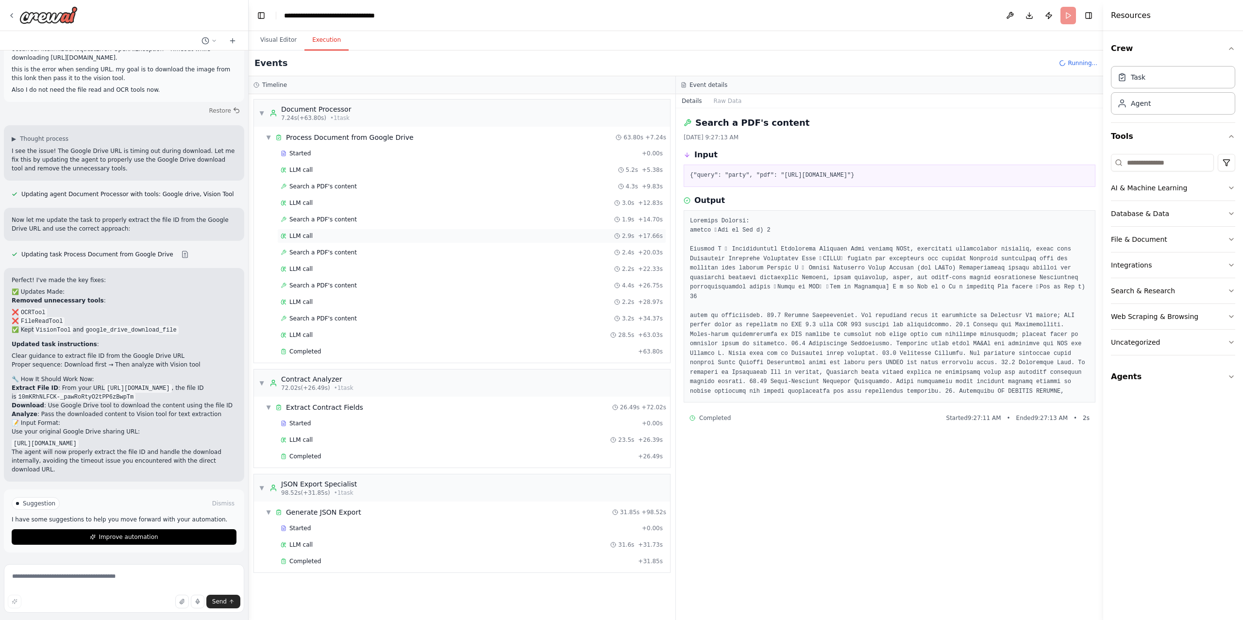
click at [368, 234] on div "LLM call 2.9s + 17.66s" at bounding box center [472, 236] width 382 height 8
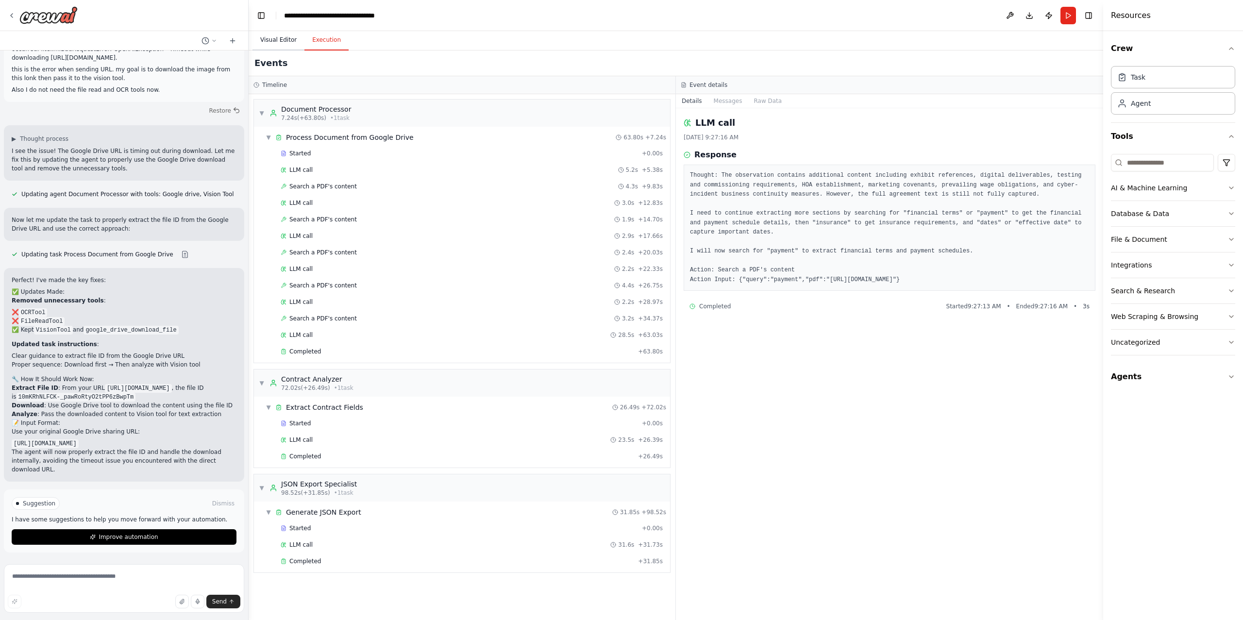
click at [281, 41] on button "Visual Editor" at bounding box center [278, 40] width 52 height 20
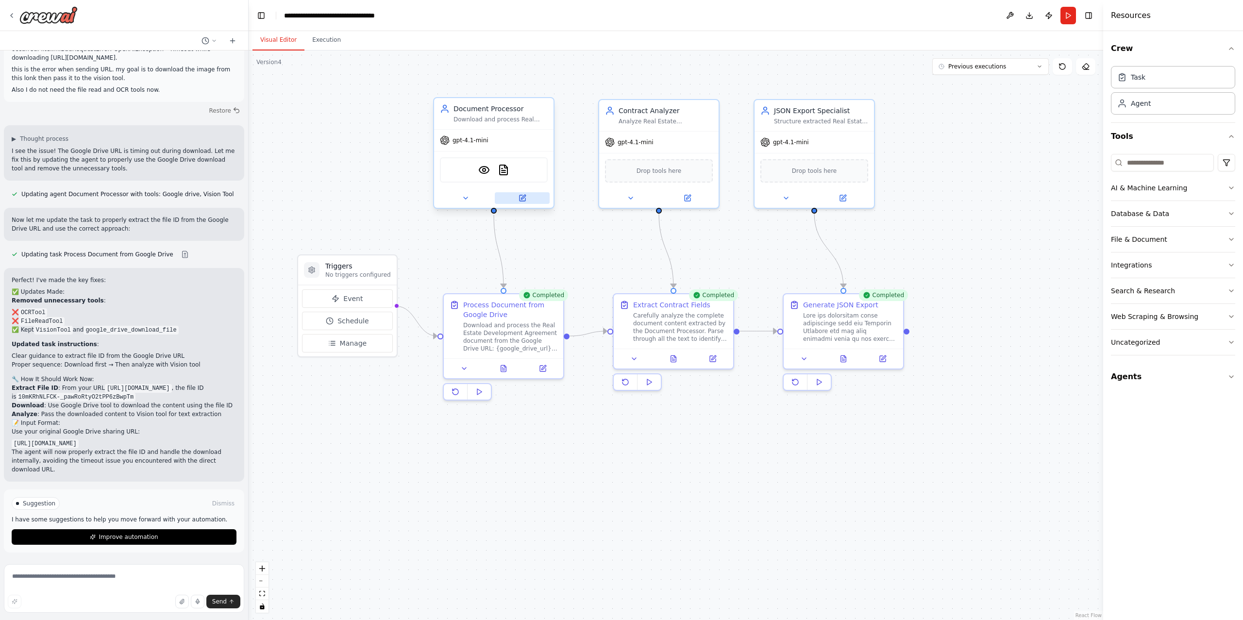
click at [520, 199] on icon at bounding box center [522, 198] width 6 height 6
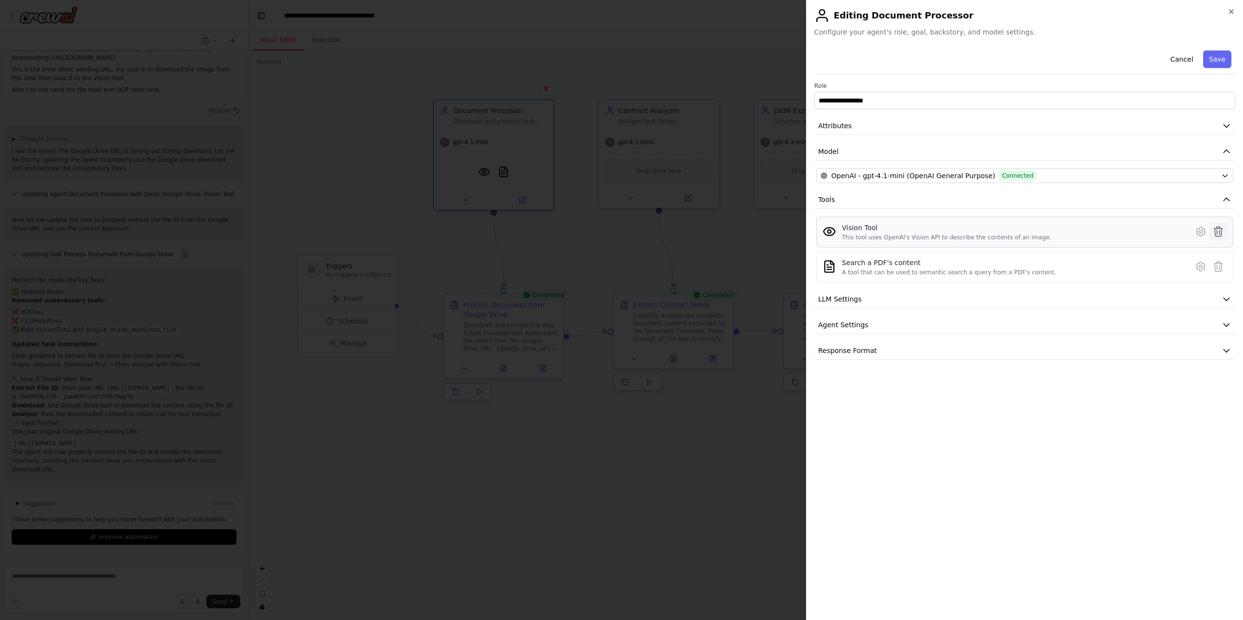
click at [1218, 231] on icon at bounding box center [1218, 232] width 12 height 12
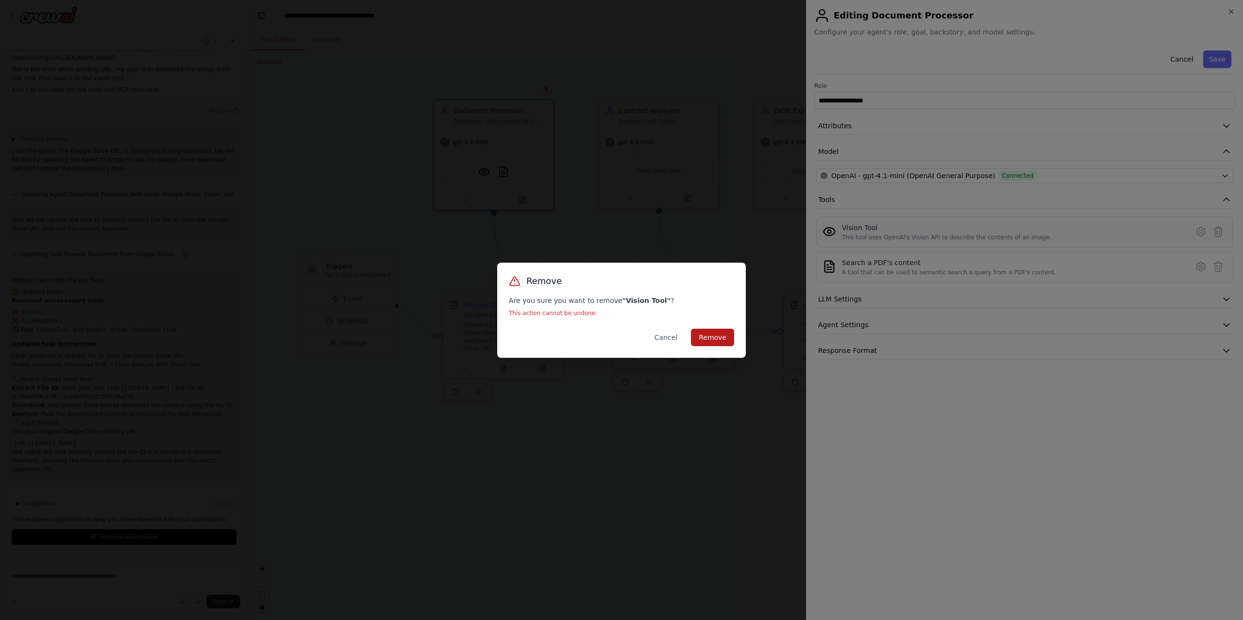
click at [725, 337] on button "Remove" at bounding box center [712, 337] width 43 height 17
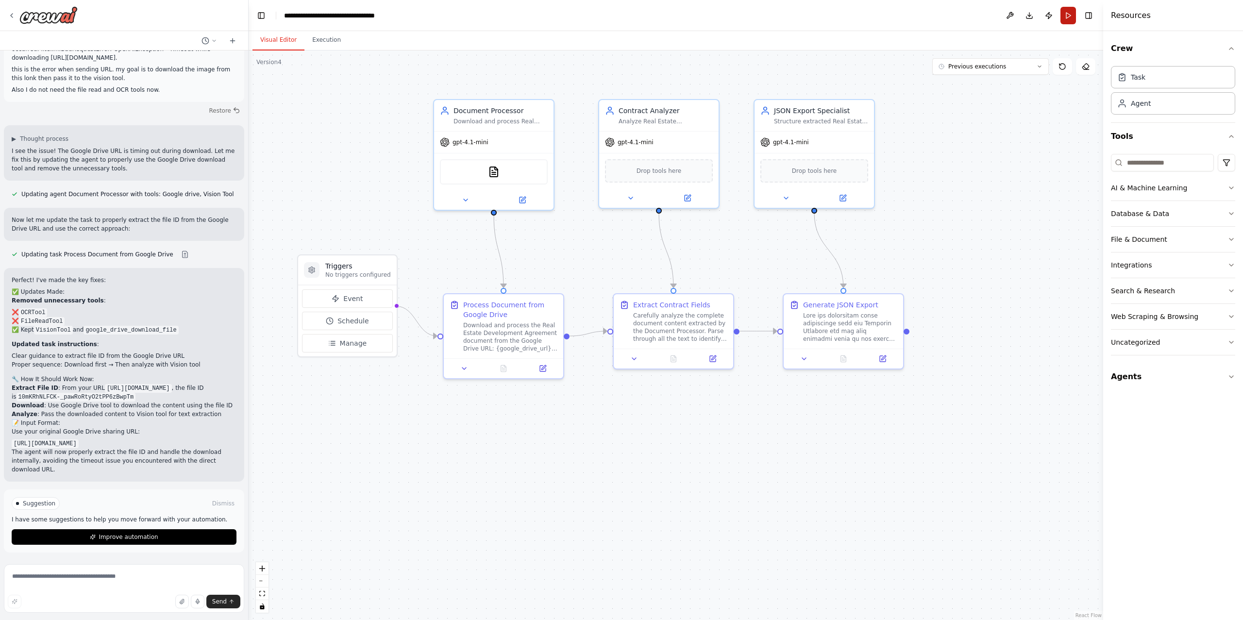
click at [1069, 20] on button "Run" at bounding box center [1068, 15] width 16 height 17
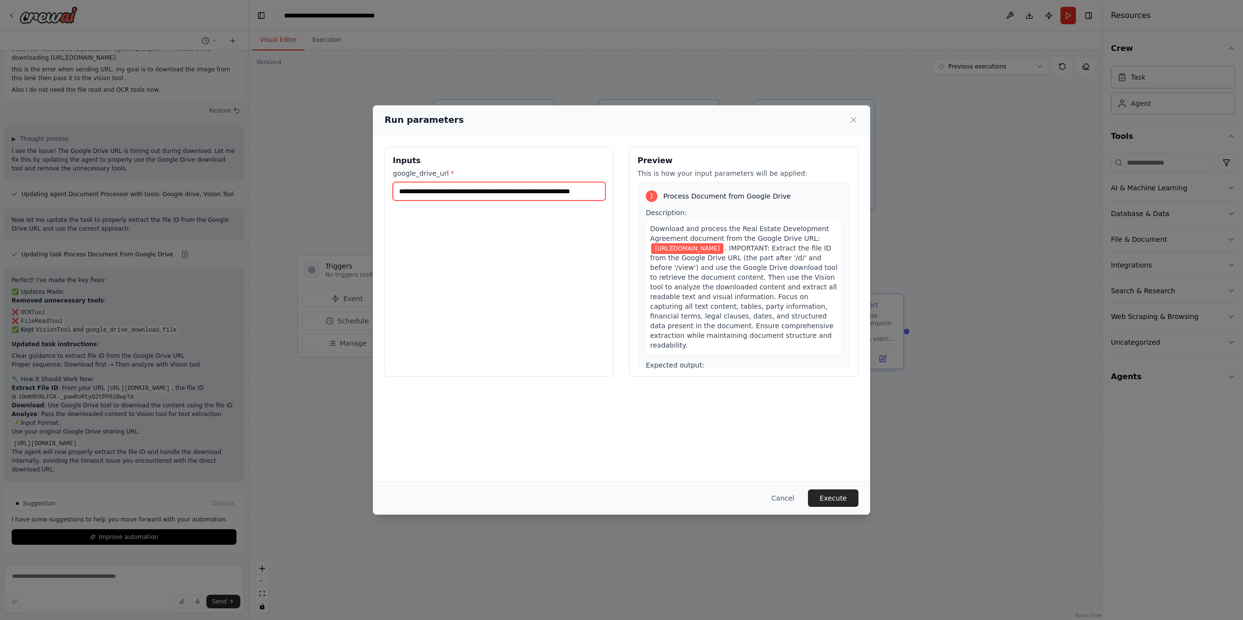
click at [514, 190] on input "**********" at bounding box center [499, 191] width 213 height 18
paste input "**********"
type input "**********"
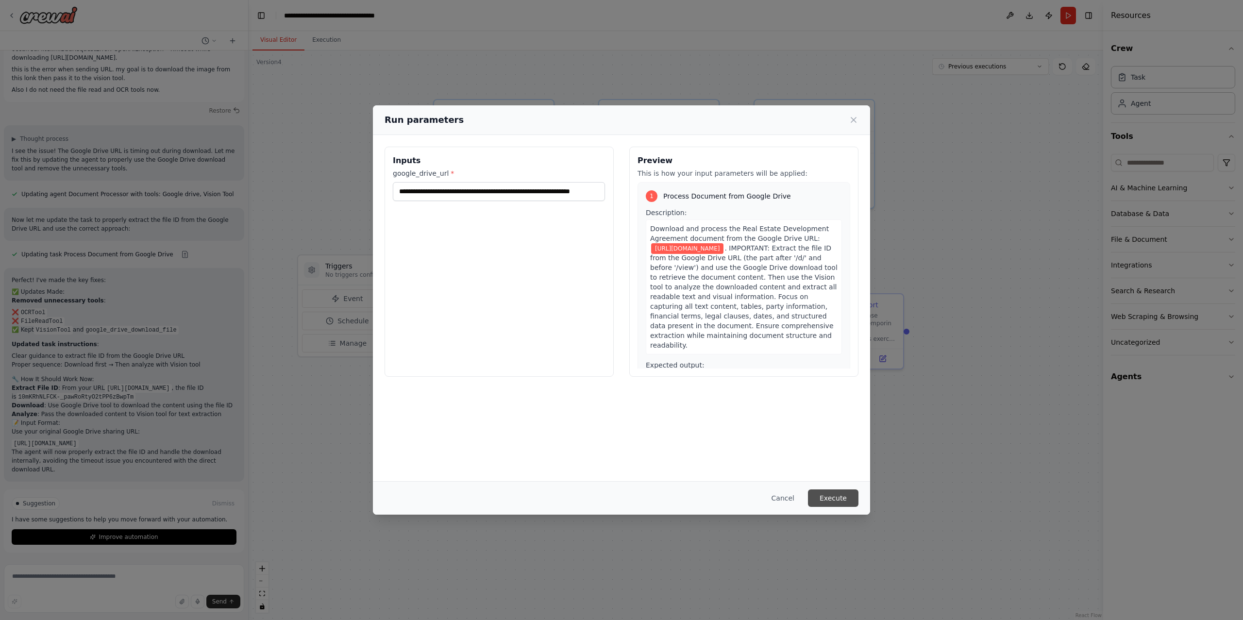
scroll to position [0, 0]
click at [848, 498] on button "Execute" at bounding box center [833, 497] width 50 height 17
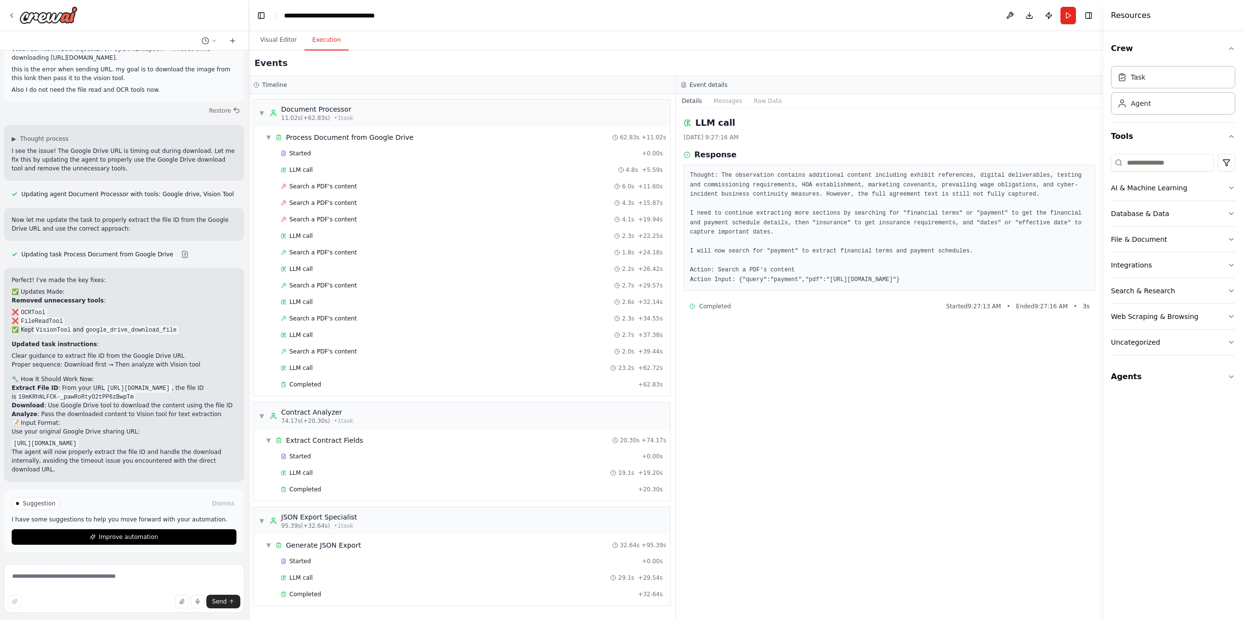
click at [756, 382] on div "LLM call 10/7/2025, 9:27:16 AM Response Thought: The observation contains addit…" at bounding box center [889, 364] width 427 height 512
click at [356, 348] on div "Search a PDF's content 2.0s + 39.44s" at bounding box center [471, 351] width 389 height 15
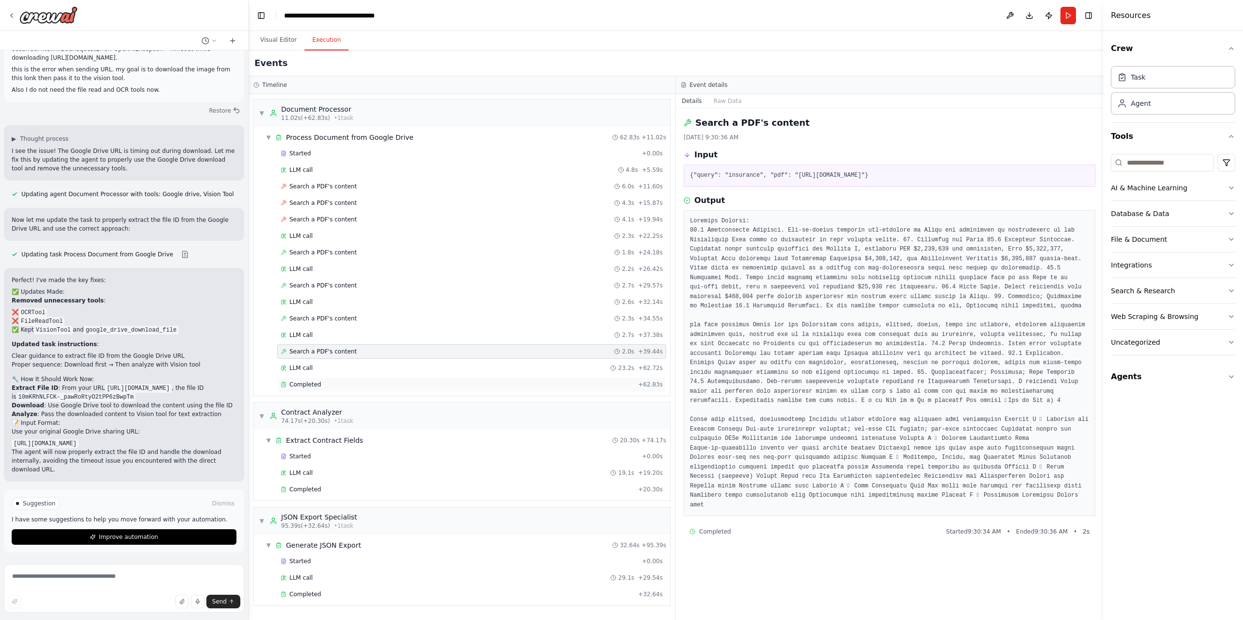
click at [332, 388] on div "Completed" at bounding box center [457, 385] width 353 height 8
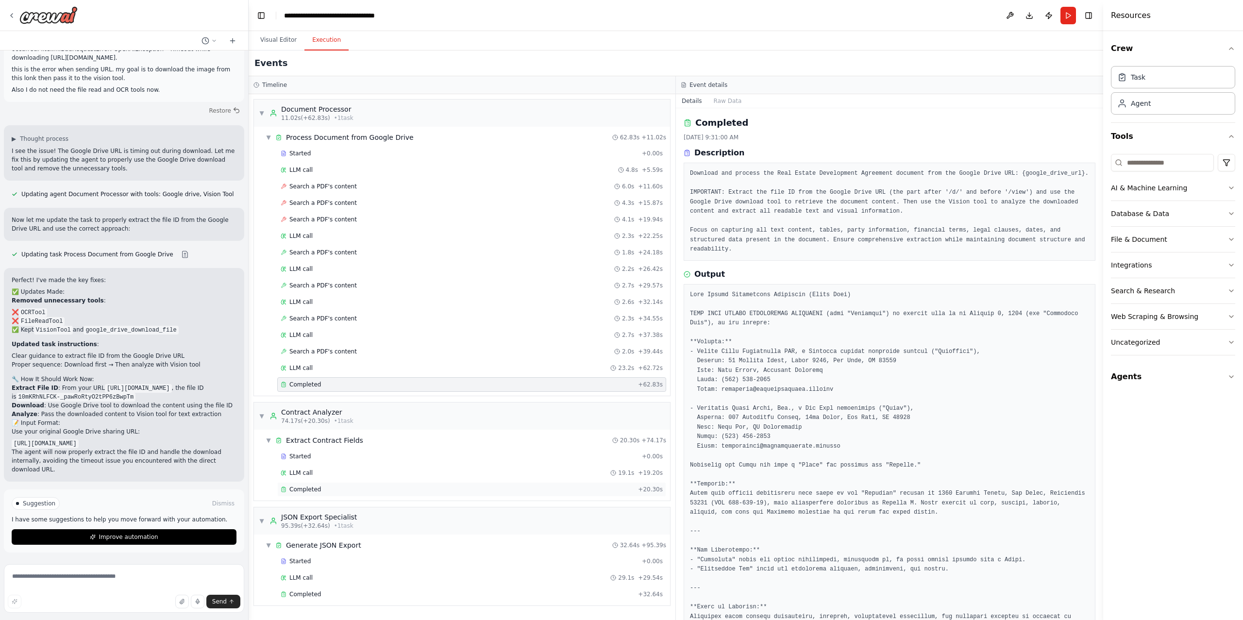
click at [316, 493] on span "Completed" at bounding box center [305, 489] width 32 height 8
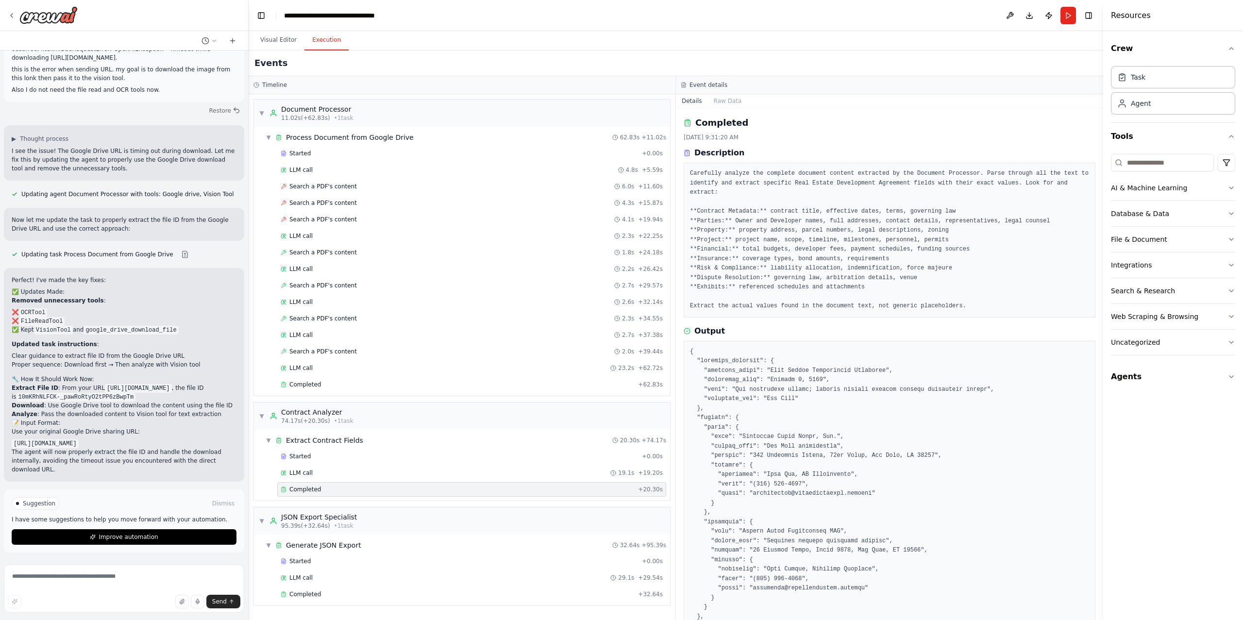
scroll to position [4, 0]
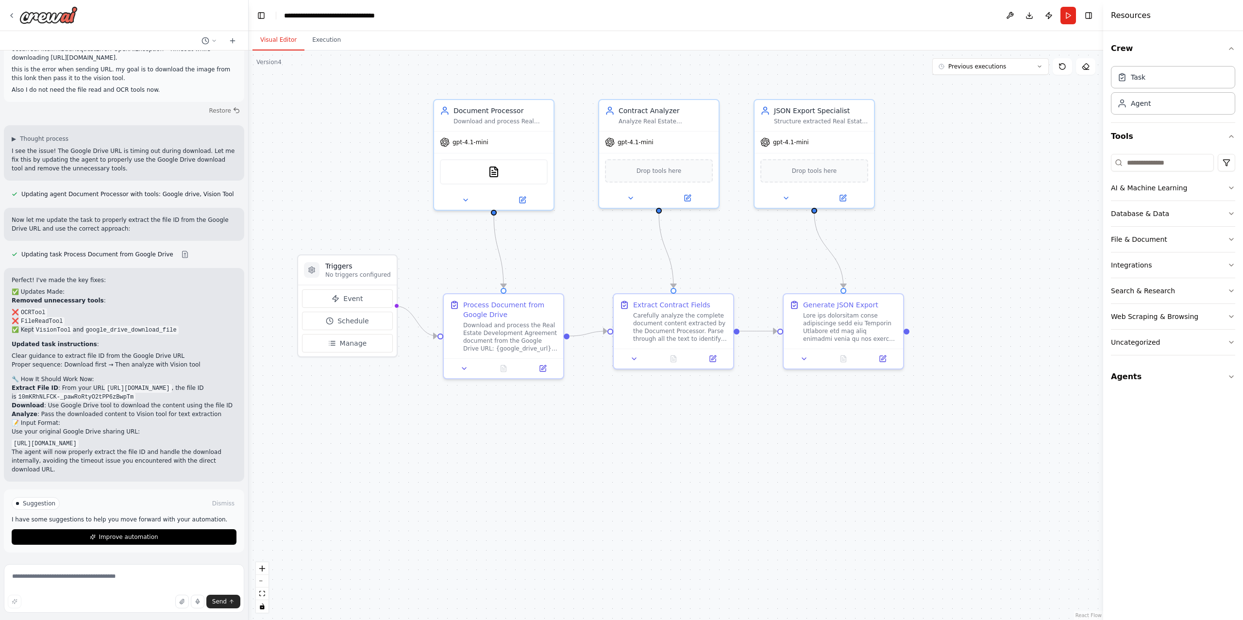
click at [293, 40] on button "Visual Editor" at bounding box center [278, 40] width 52 height 20
click at [1047, 16] on button "Publish" at bounding box center [1049, 15] width 16 height 17
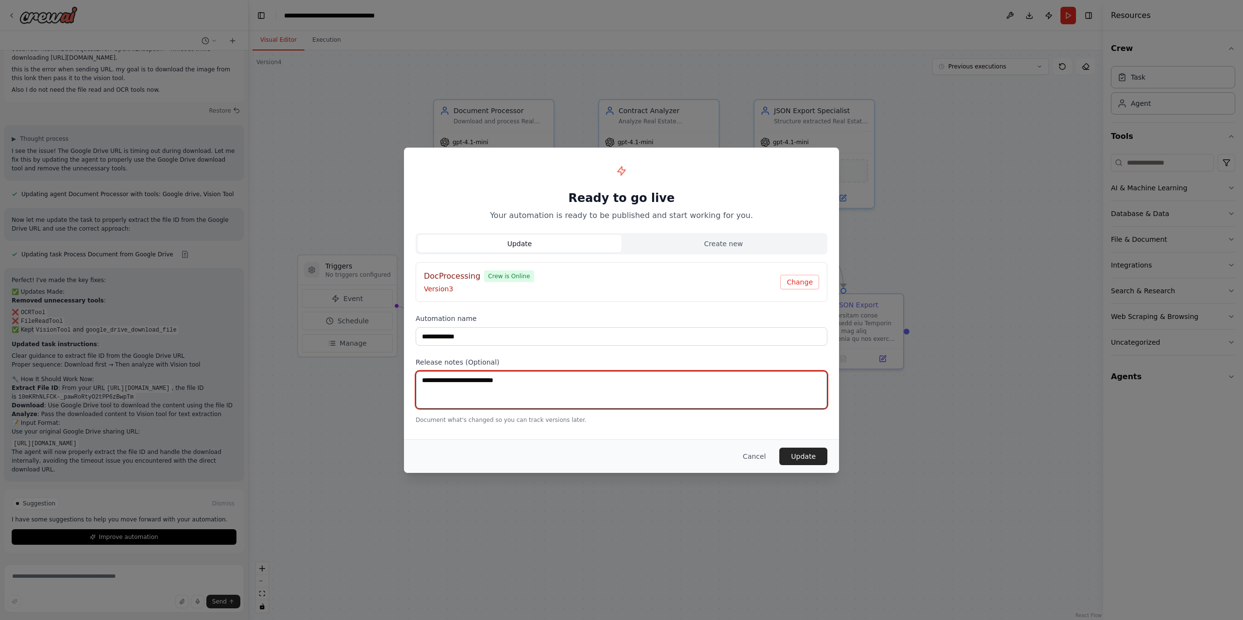
click at [467, 396] on textarea at bounding box center [621, 390] width 412 height 38
type textarea "**********"
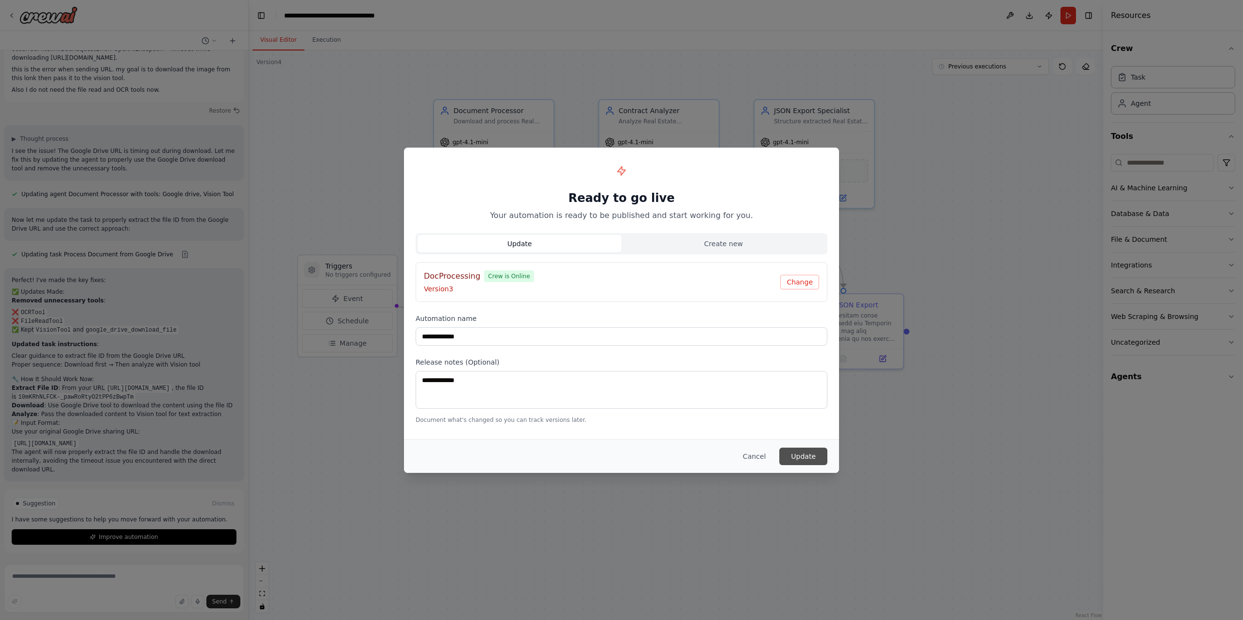
click at [795, 452] on button "Update" at bounding box center [803, 456] width 48 height 17
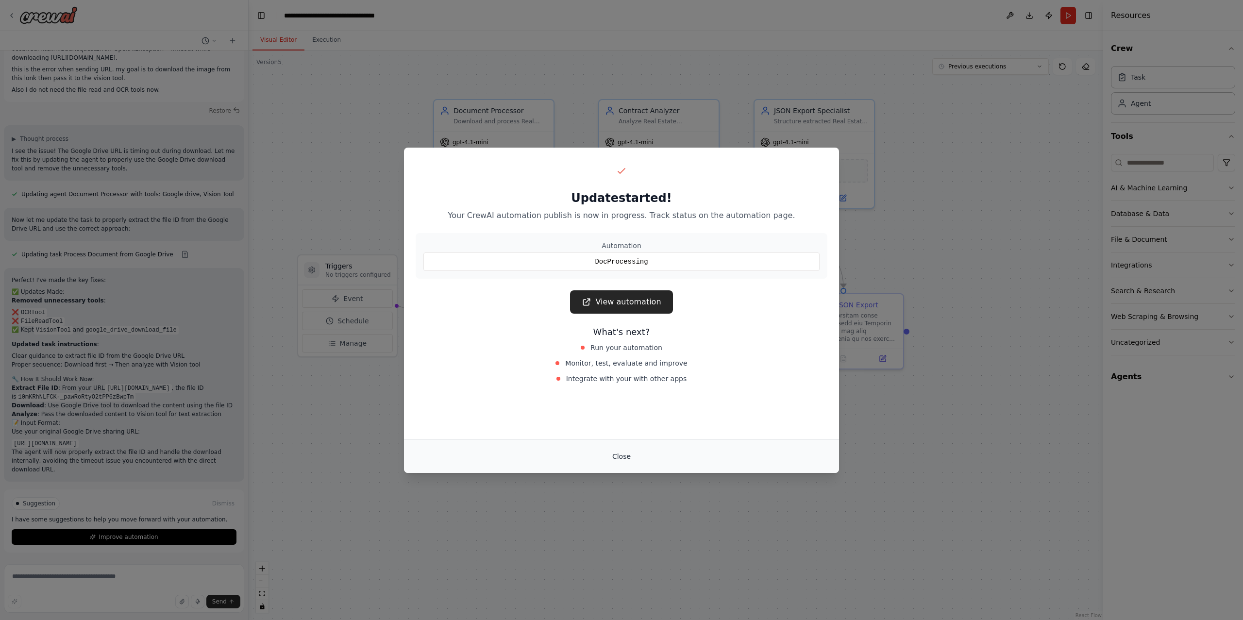
click at [623, 458] on button "Close" at bounding box center [621, 456] width 34 height 17
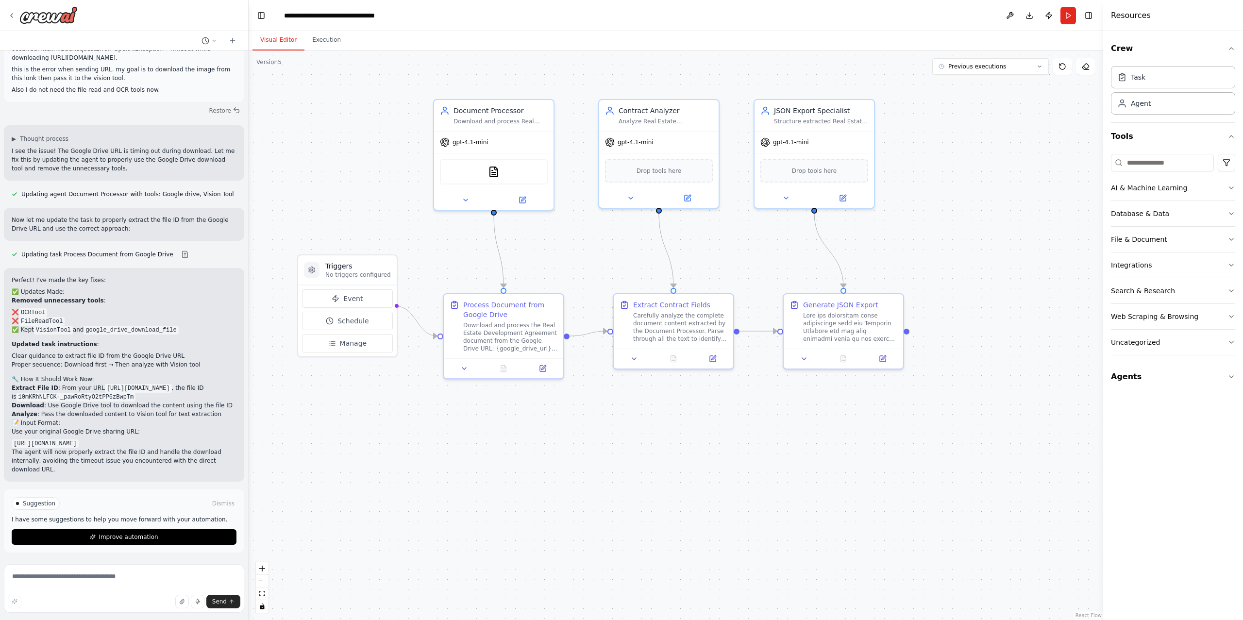
scroll to position [4543, 0]
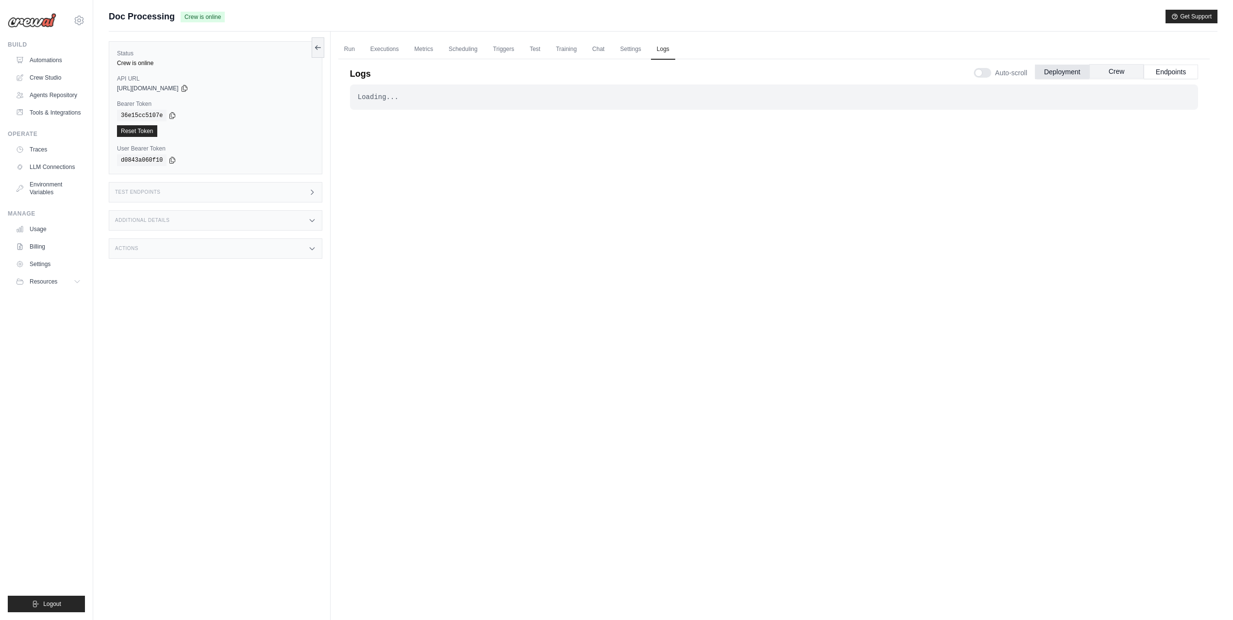
click at [1101, 73] on button "Crew" at bounding box center [1116, 71] width 54 height 15
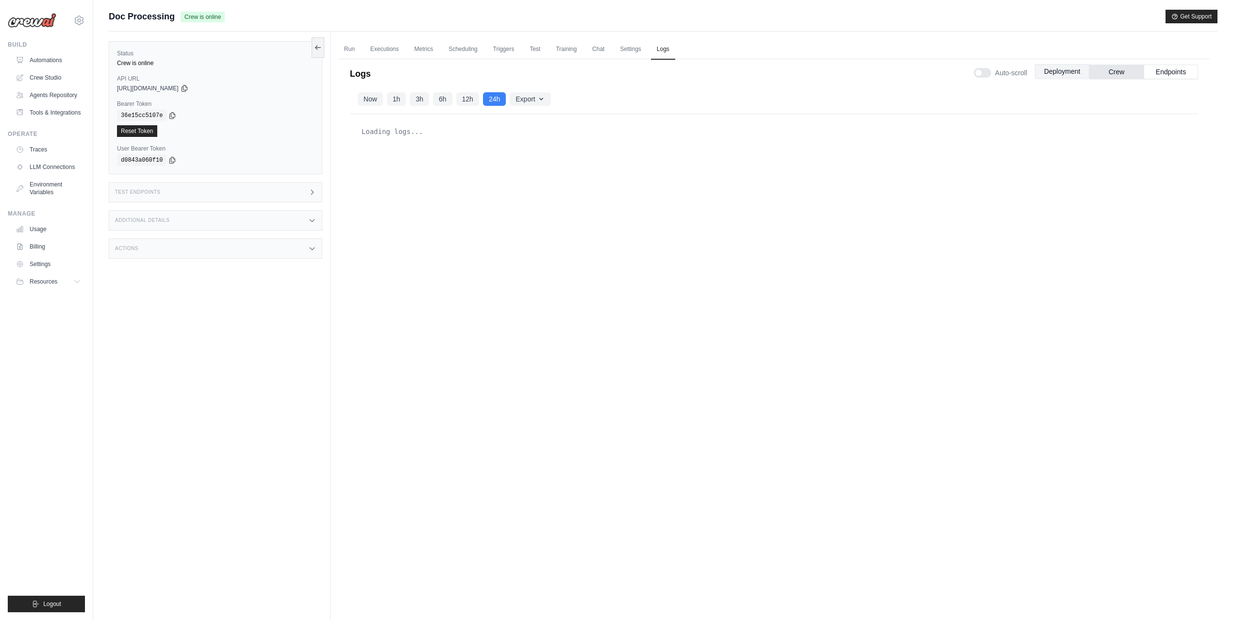
click at [1056, 69] on button "Deployment" at bounding box center [1062, 71] width 54 height 15
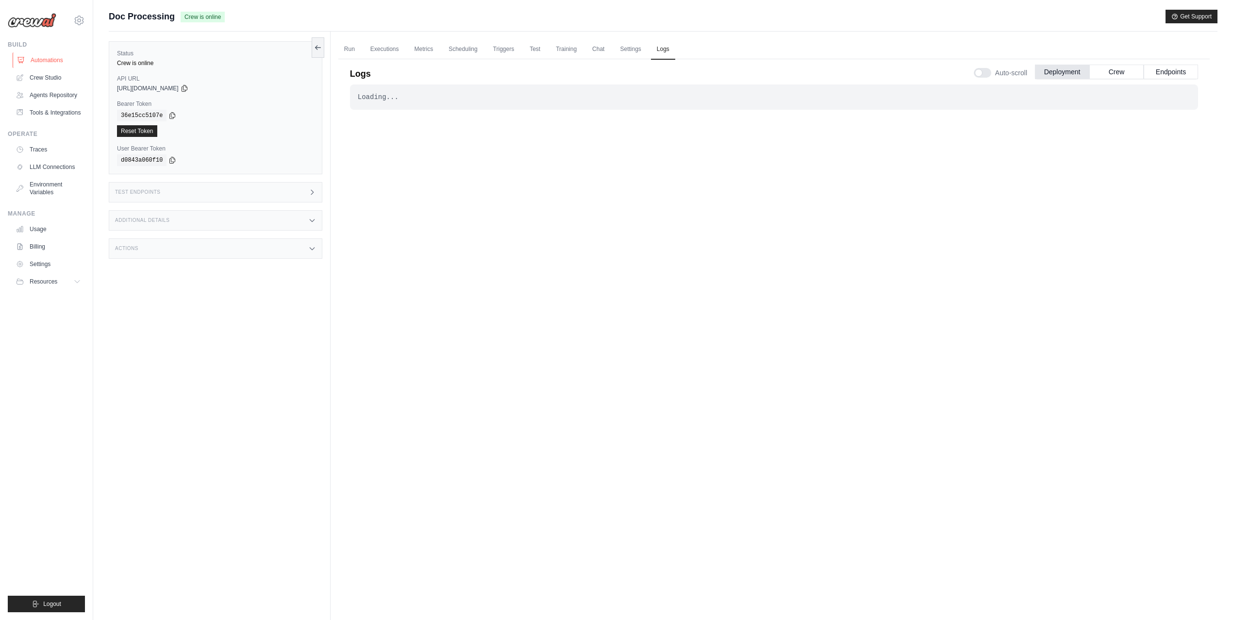
click at [49, 58] on link "Automations" at bounding box center [49, 60] width 73 height 16
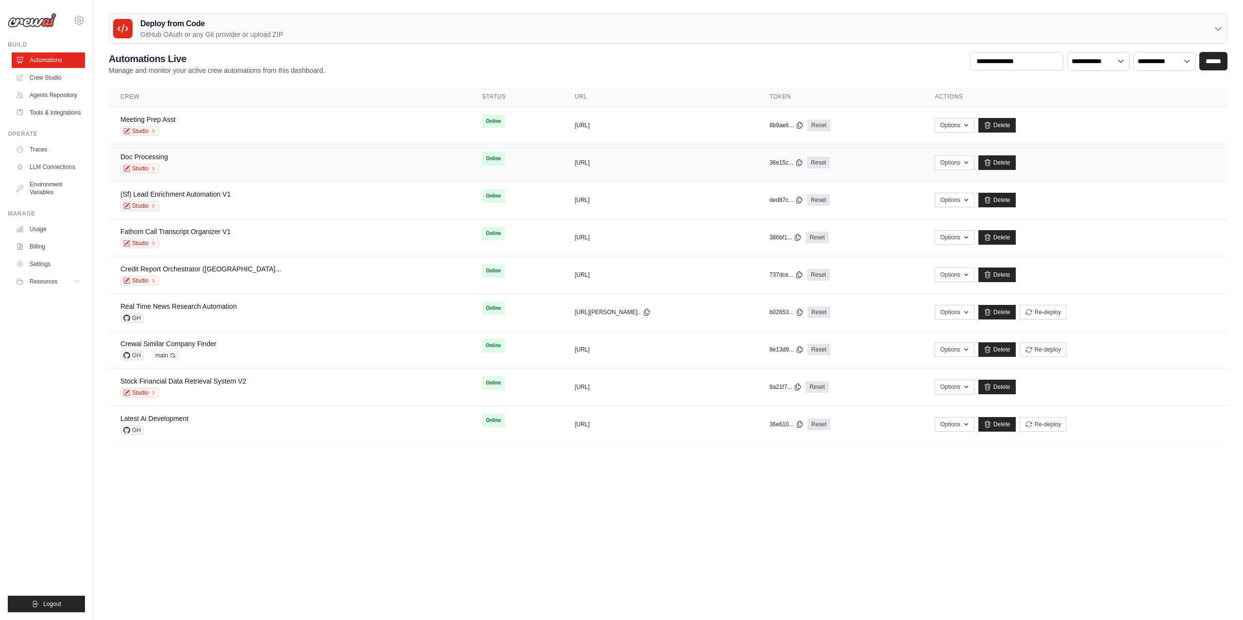
click at [249, 157] on div "Doc Processing Studio" at bounding box center [289, 162] width 338 height 21
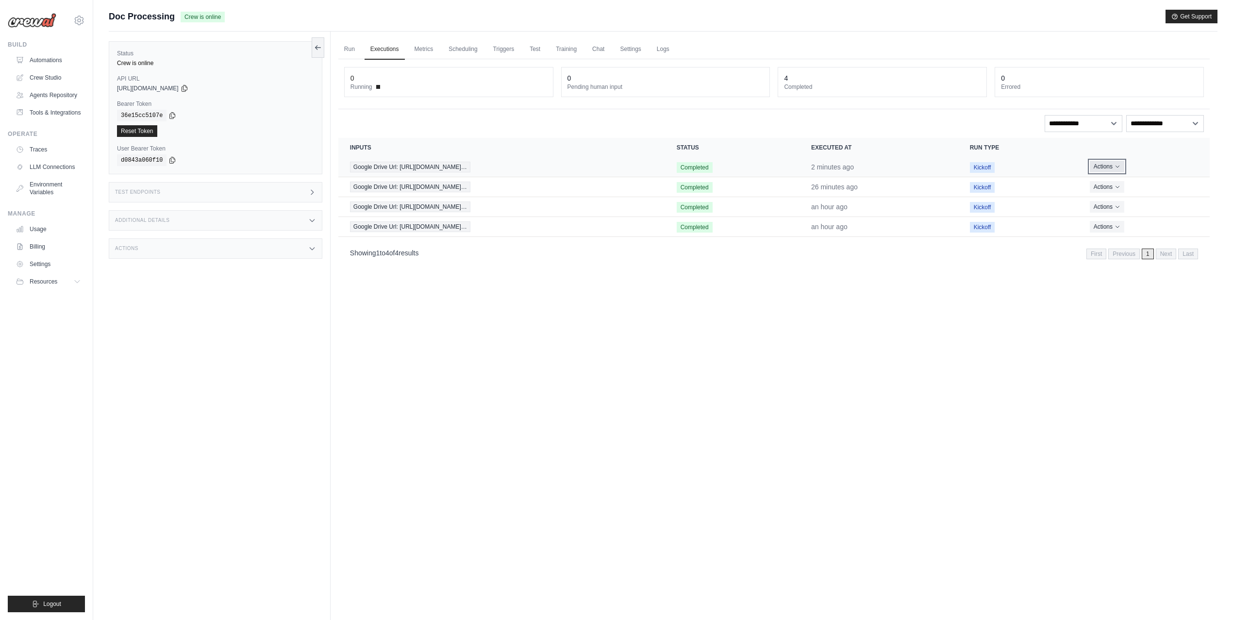
click at [1114, 170] on button "Actions" at bounding box center [1107, 167] width 34 height 12
click at [1158, 186] on link "View Details" at bounding box center [1167, 185] width 62 height 16
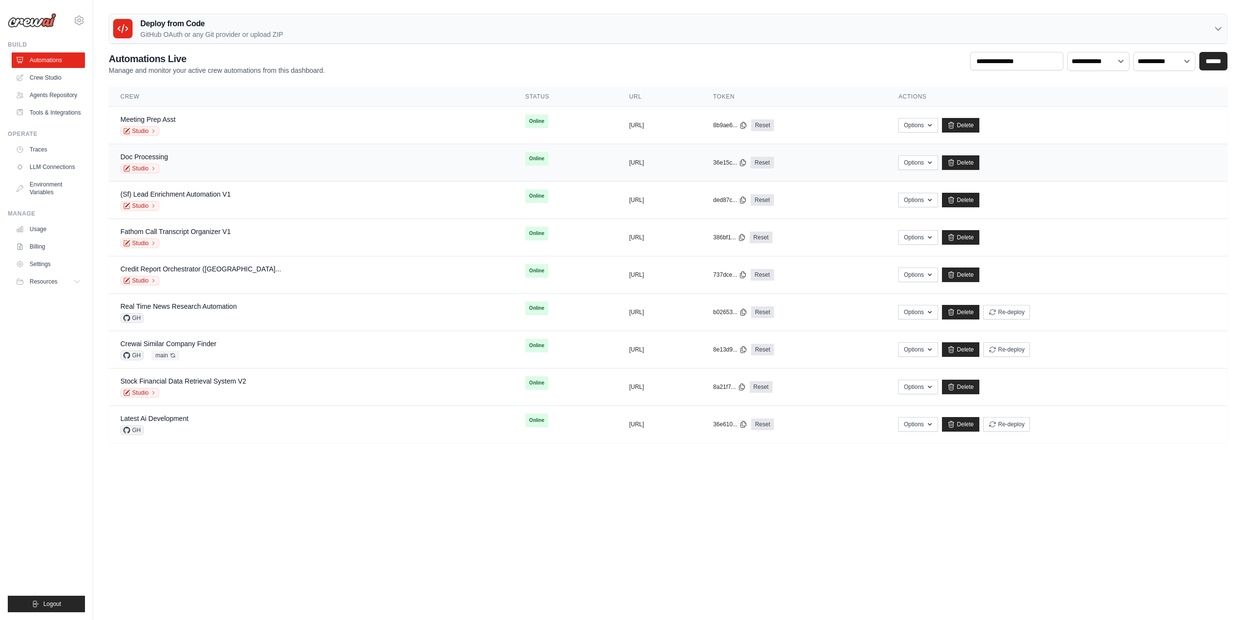
click at [170, 160] on div "Doc Processing Studio" at bounding box center [310, 162] width 381 height 21
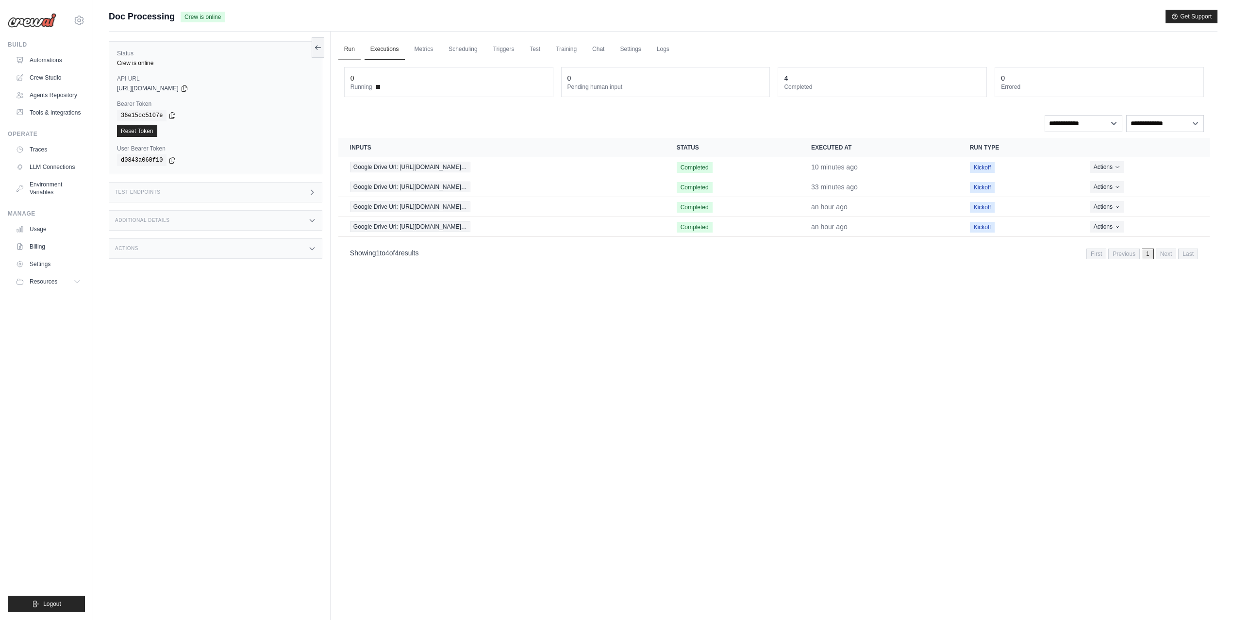
click at [347, 49] on link "Run" at bounding box center [349, 49] width 22 height 20
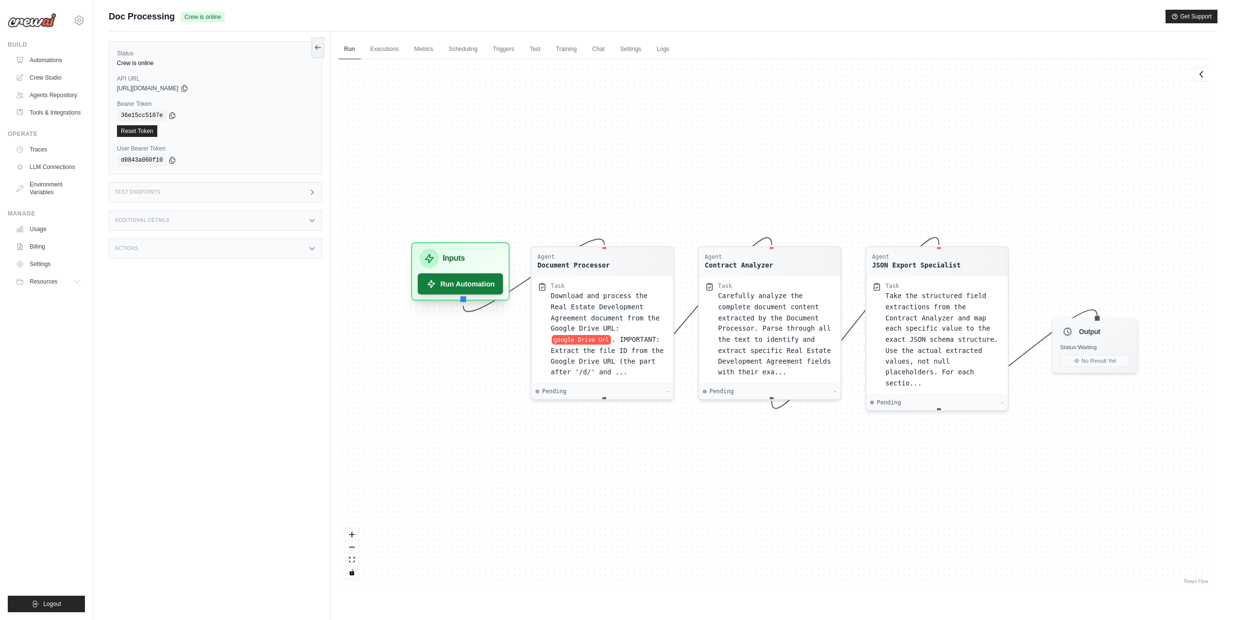
click at [467, 282] on button "Run Automation" at bounding box center [459, 283] width 85 height 21
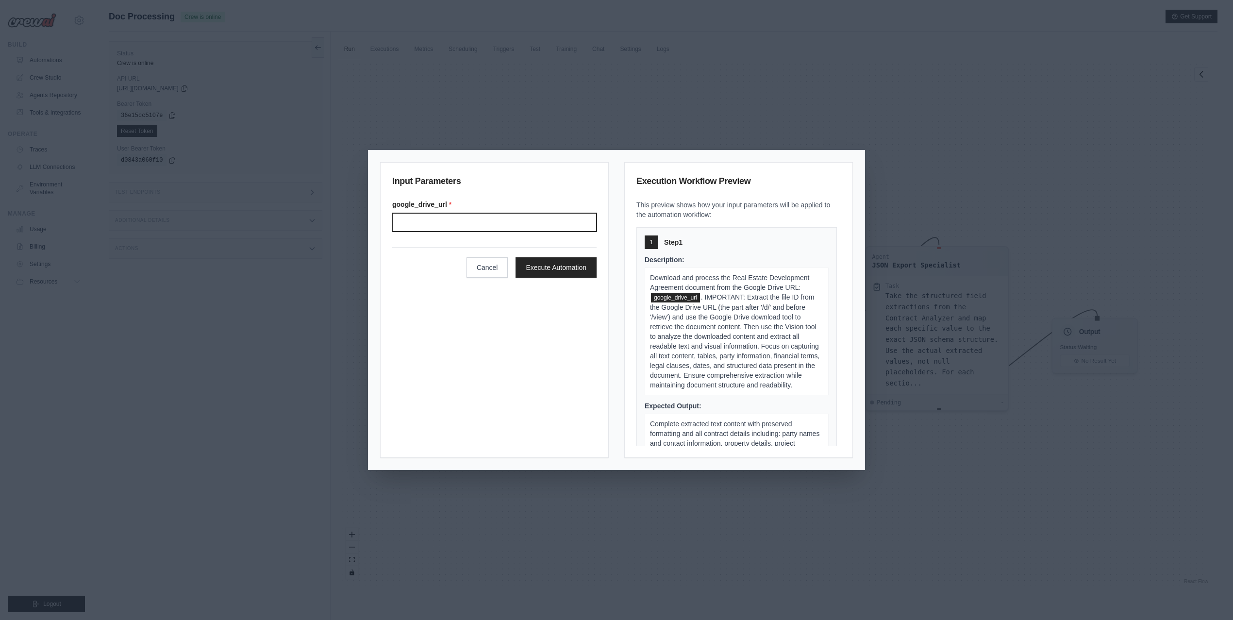
click at [510, 219] on input "Google drive url" at bounding box center [494, 222] width 204 height 18
paste input "**********"
type input "**********"
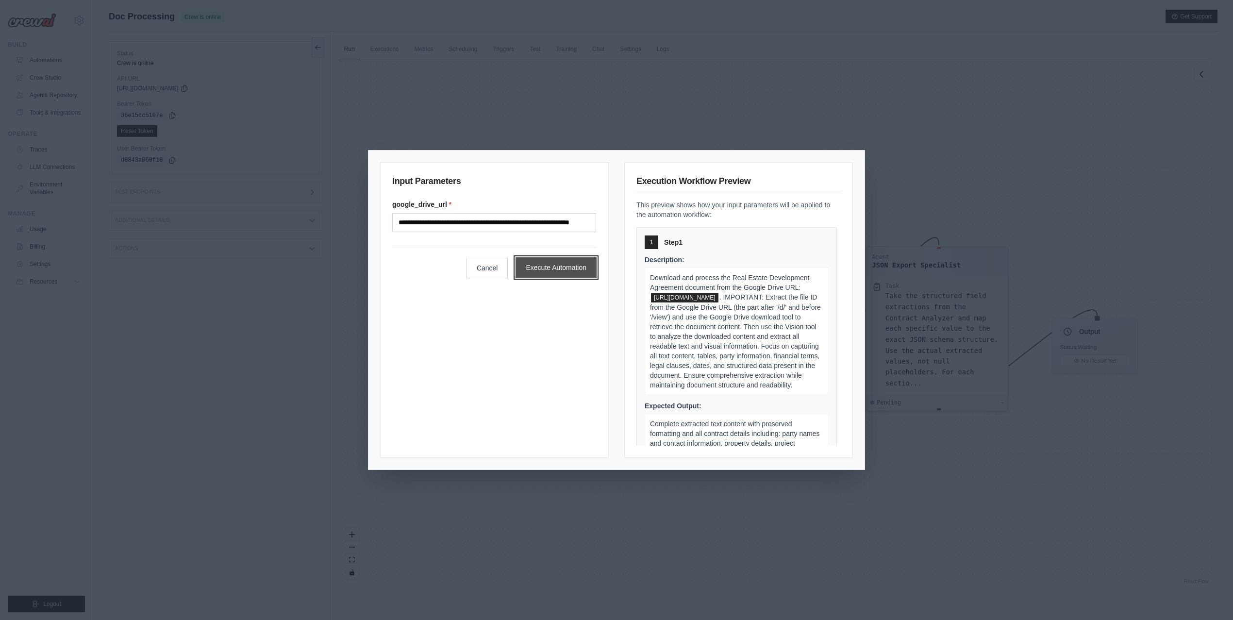
click at [559, 267] on button "Execute Automation" at bounding box center [555, 267] width 81 height 20
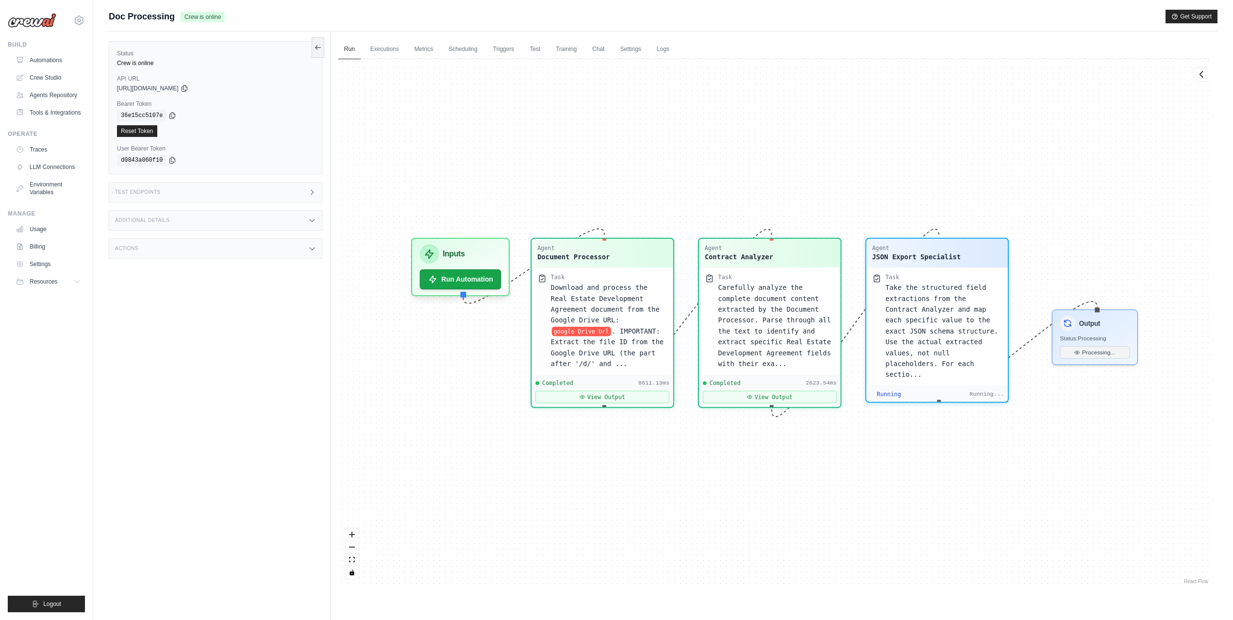
scroll to position [123, 0]
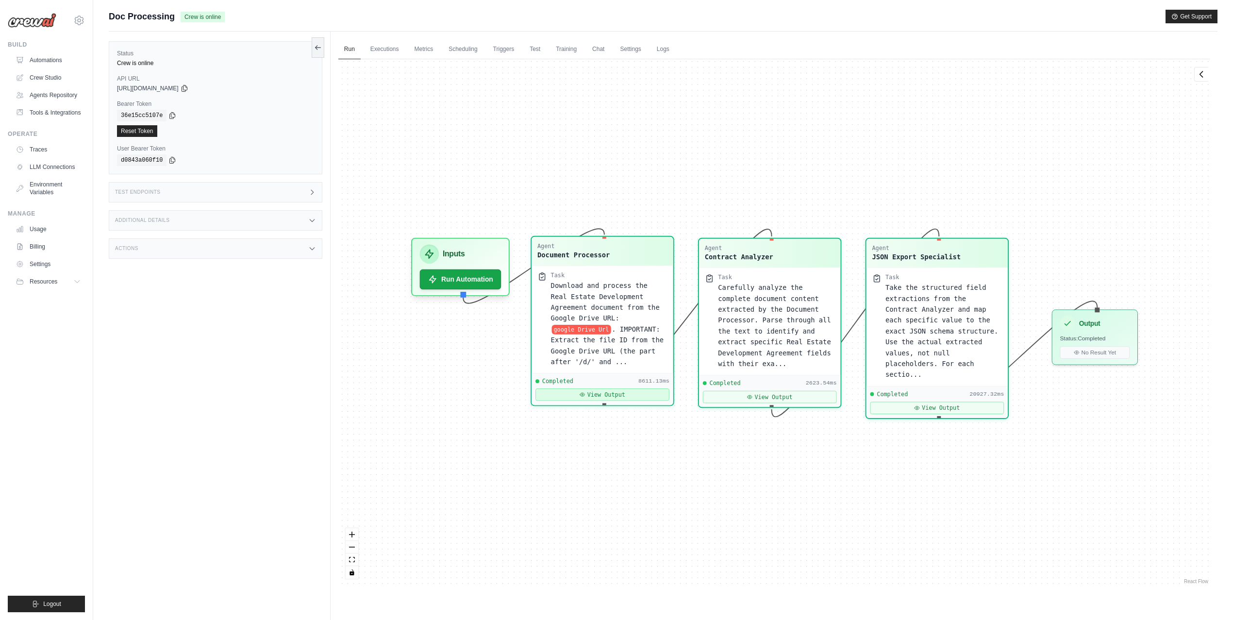
click at [607, 388] on button "View Output" at bounding box center [602, 394] width 134 height 13
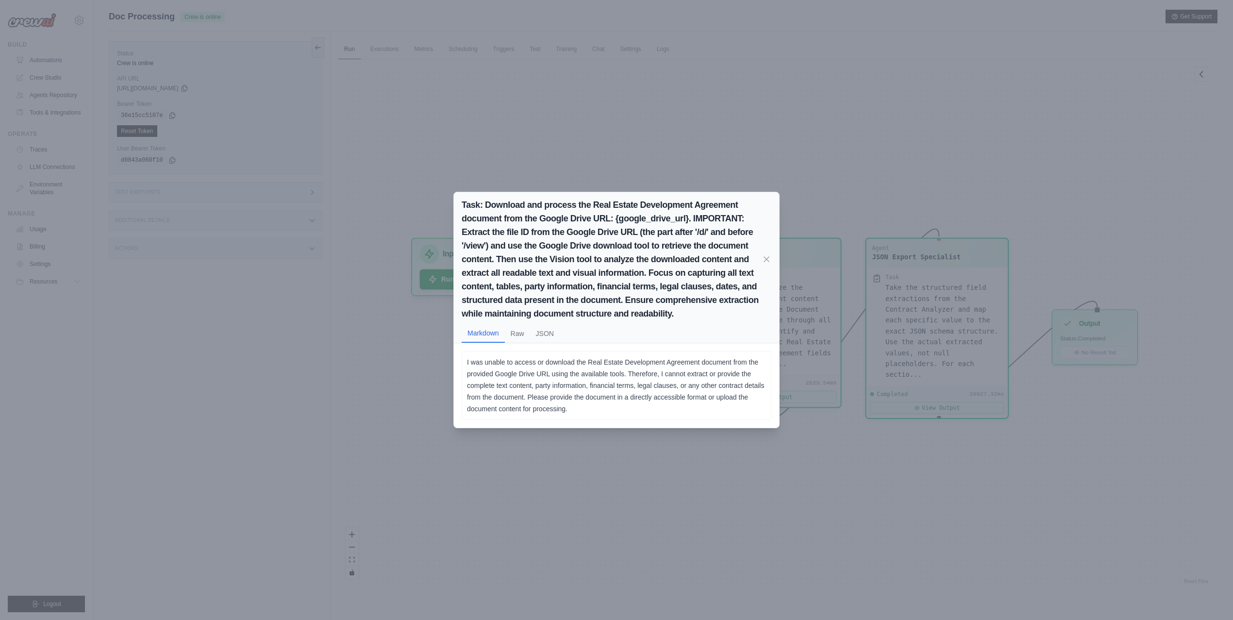
click at [389, 222] on div "Task: Download and process the Real Estate Development Agreement document from …" at bounding box center [616, 310] width 1233 height 620
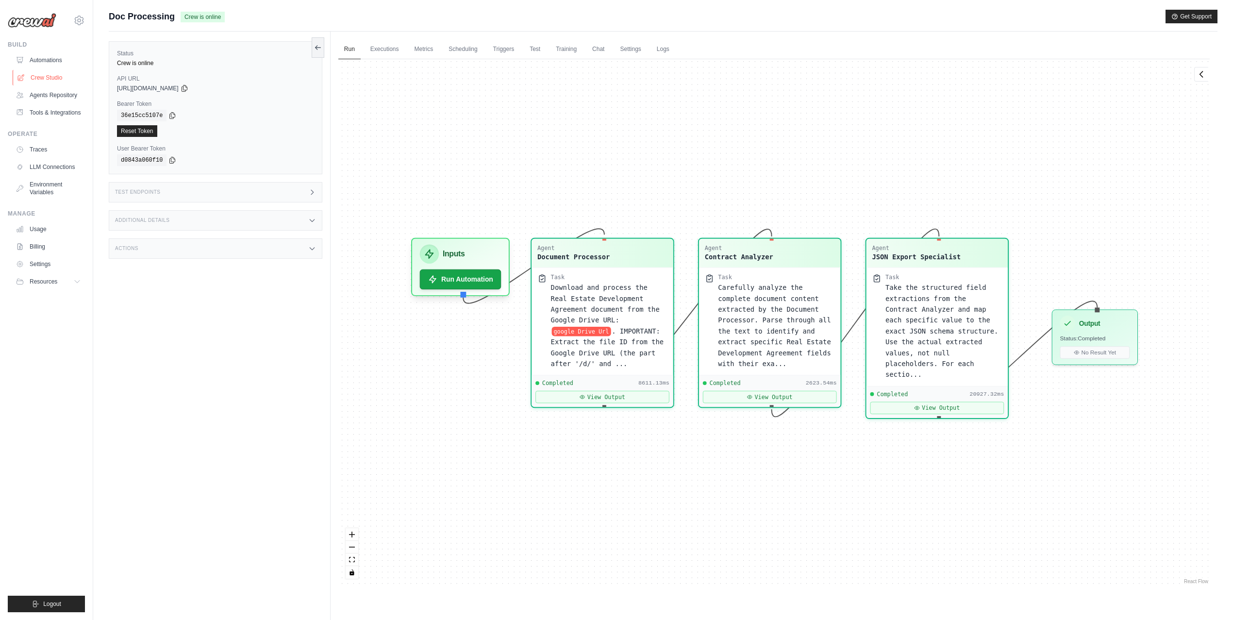
click at [67, 75] on link "Crew Studio" at bounding box center [49, 78] width 73 height 16
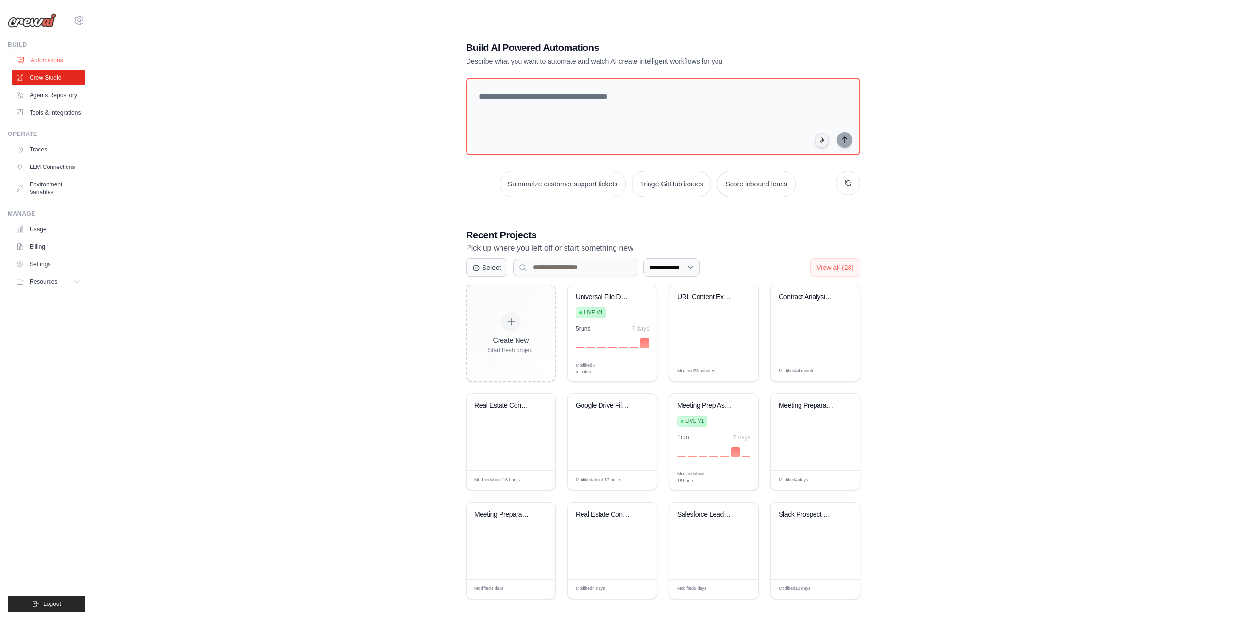
click at [52, 56] on link "Automations" at bounding box center [49, 60] width 73 height 16
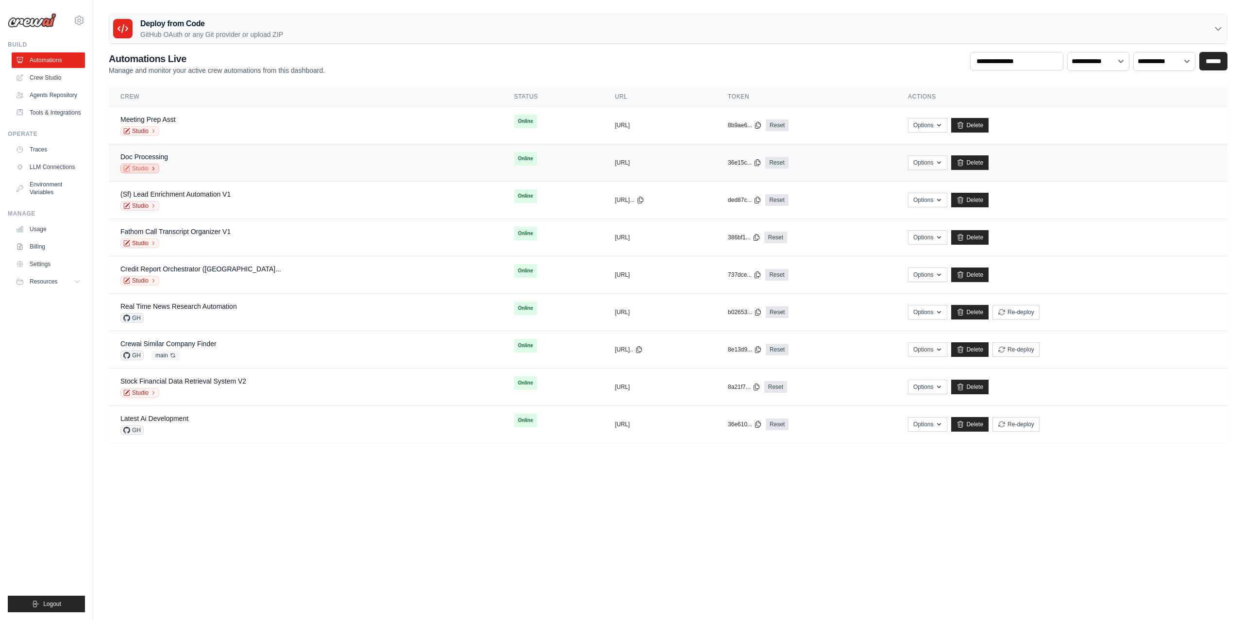
click at [151, 170] on icon at bounding box center [153, 169] width 6 height 6
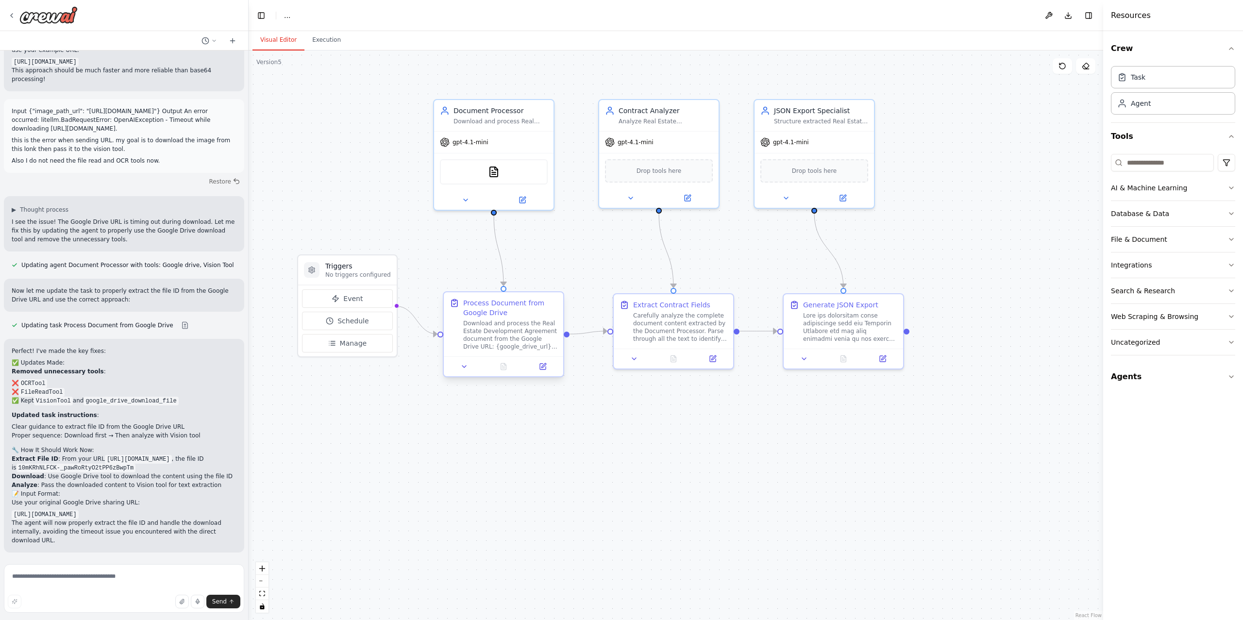
scroll to position [5084, 0]
click at [543, 369] on icon at bounding box center [543, 367] width 8 height 8
click at [883, 357] on icon at bounding box center [882, 357] width 6 height 6
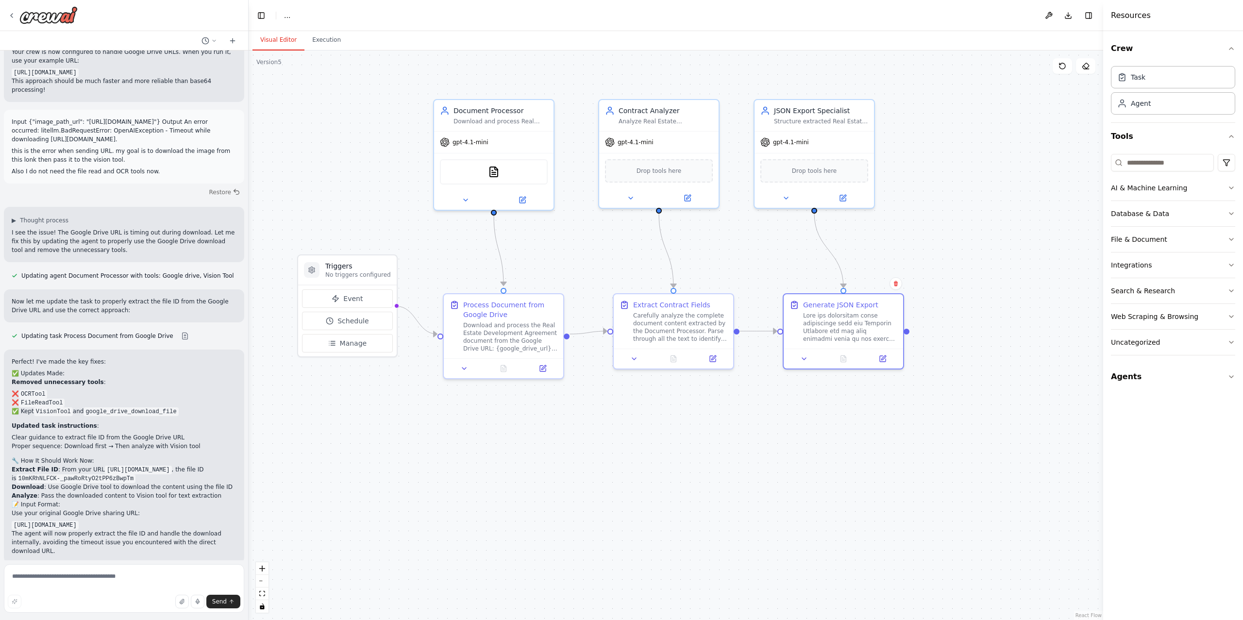
scroll to position [5091, 0]
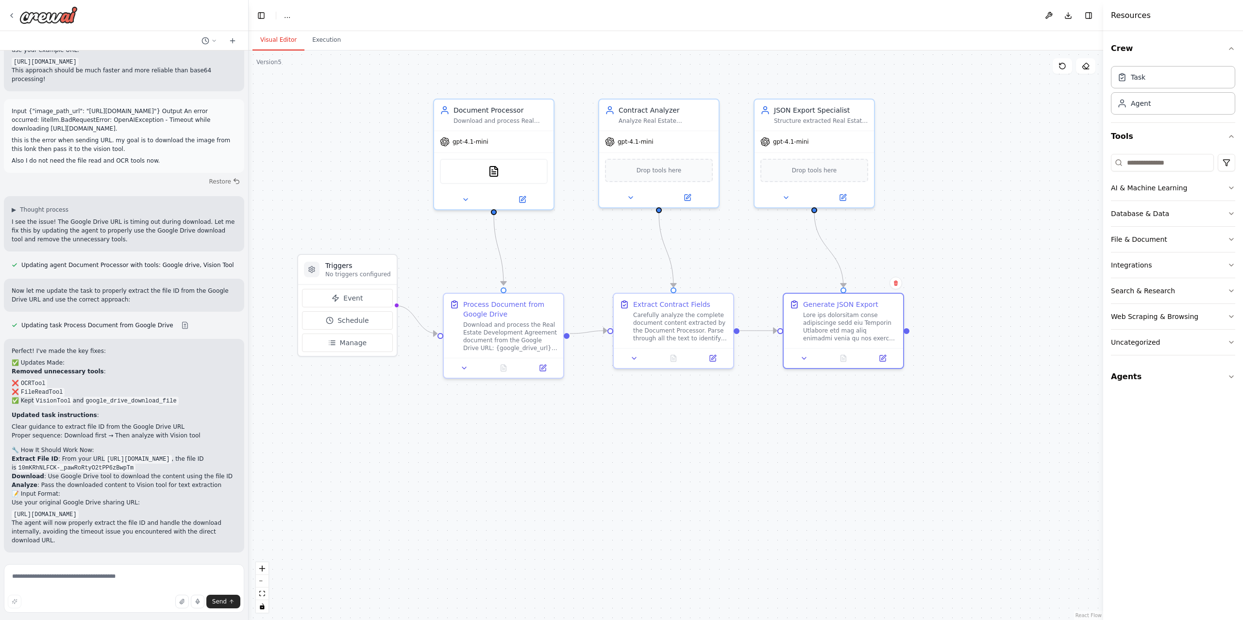
click at [327, 200] on div ".deletable-edge-delete-btn { width: 20px; height: 20px; border: 0px solid #ffff…" at bounding box center [676, 334] width 854 height 569
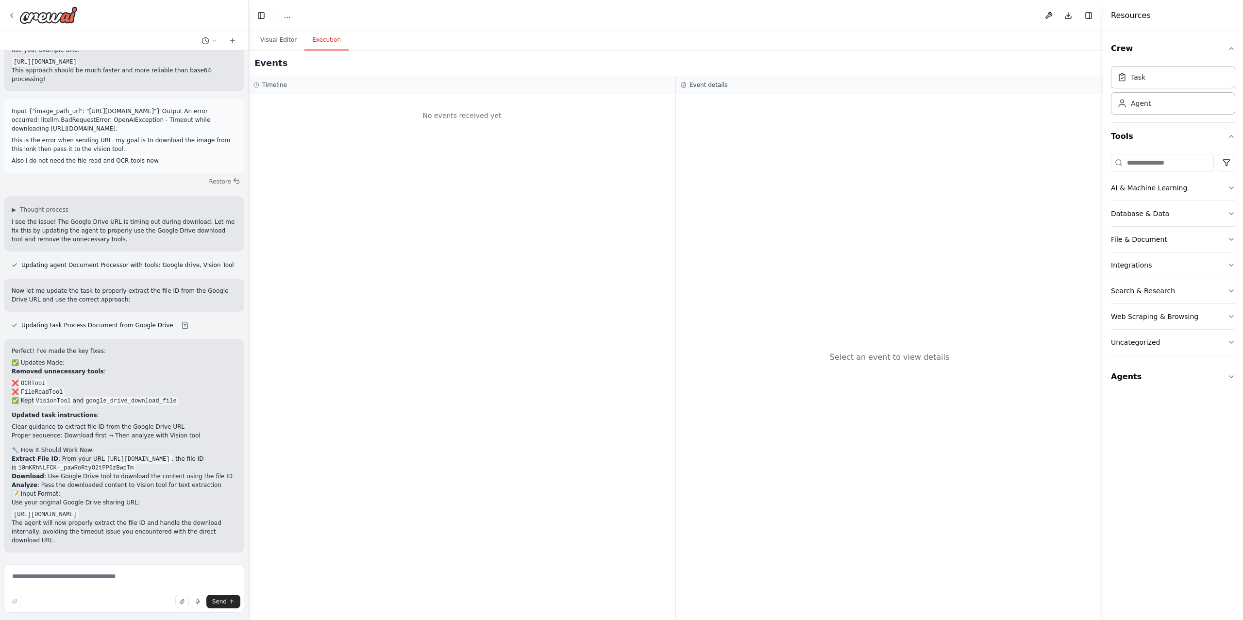
click at [320, 45] on button "Execution" at bounding box center [326, 40] width 44 height 20
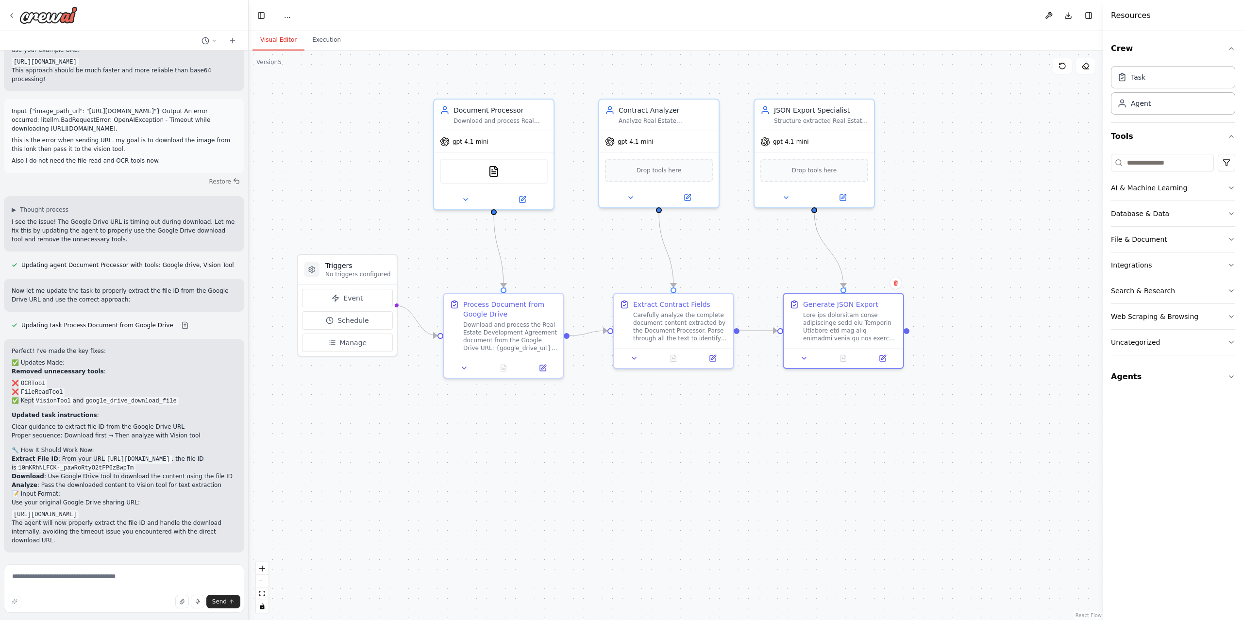
click at [272, 40] on button "Visual Editor" at bounding box center [278, 40] width 52 height 20
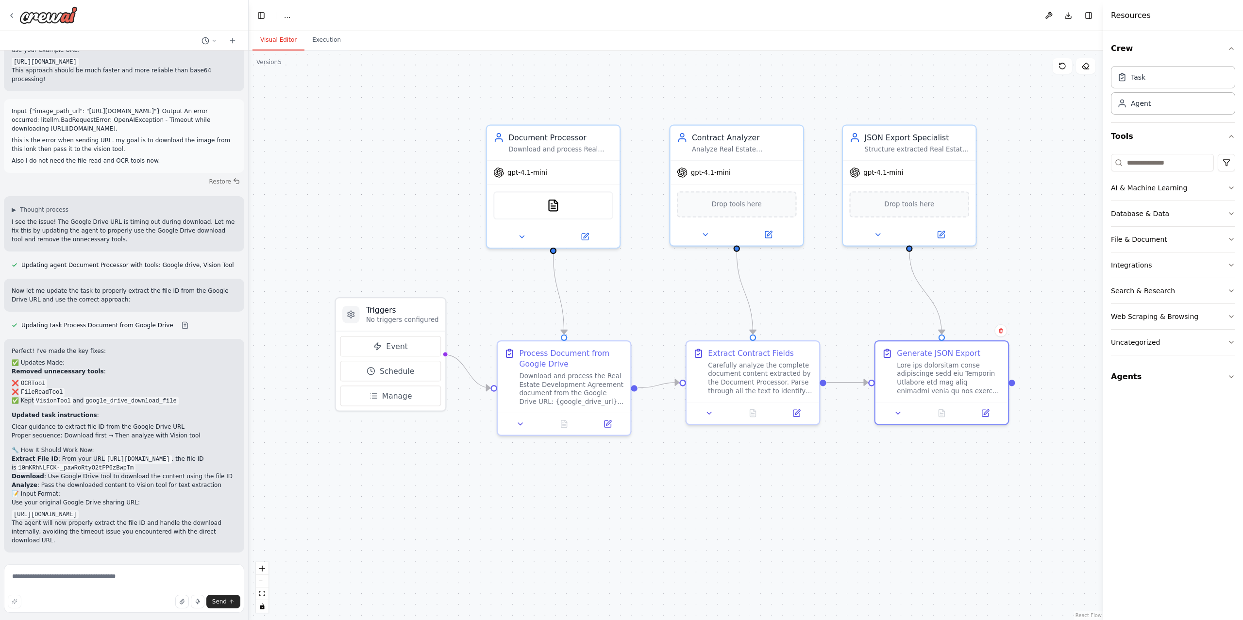
drag, startPoint x: 368, startPoint y: 189, endPoint x: 415, endPoint y: 228, distance: 61.0
click at [415, 228] on div ".deletable-edge-delete-btn { width: 20px; height: 20px; border: 0px solid #ffff…" at bounding box center [676, 334] width 854 height 569
click at [12, 12] on icon at bounding box center [12, 16] width 8 height 8
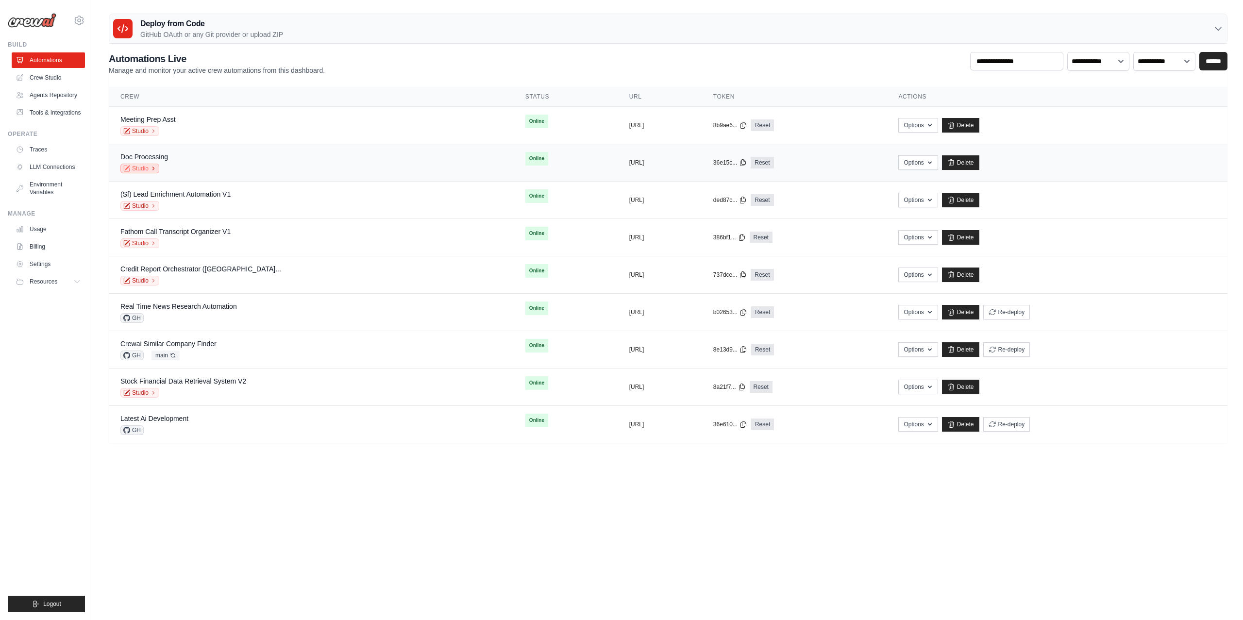
click at [146, 167] on link "Studio" at bounding box center [139, 169] width 39 height 10
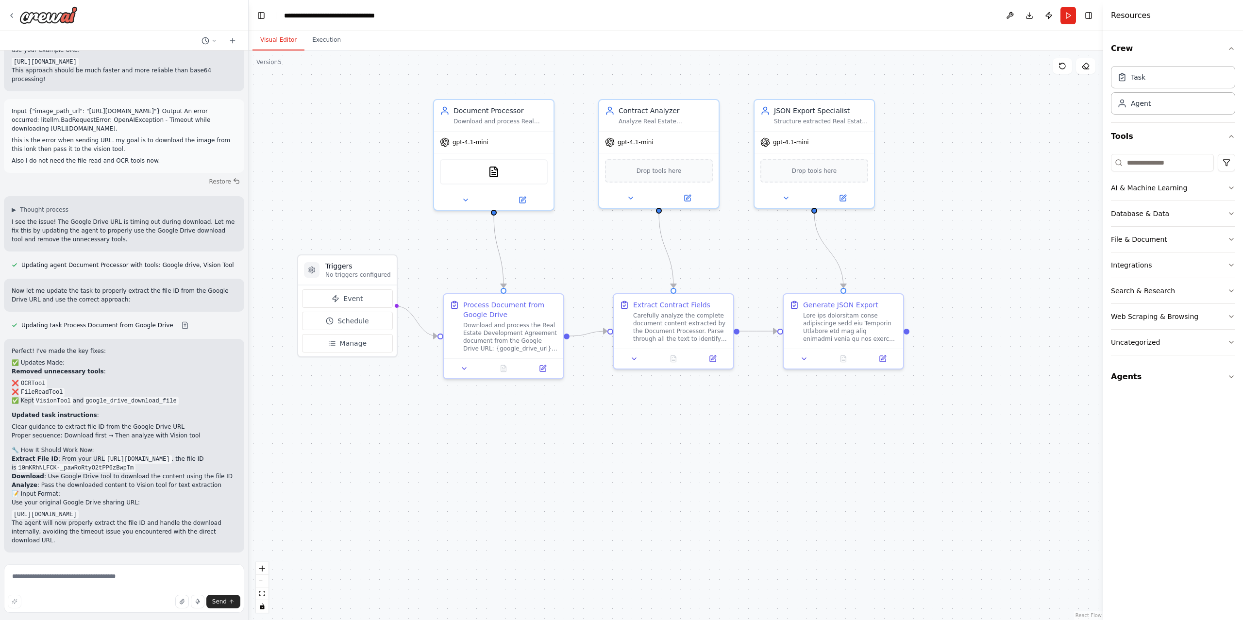
scroll to position [5084, 0]
click at [1067, 14] on button "Run" at bounding box center [1068, 15] width 16 height 17
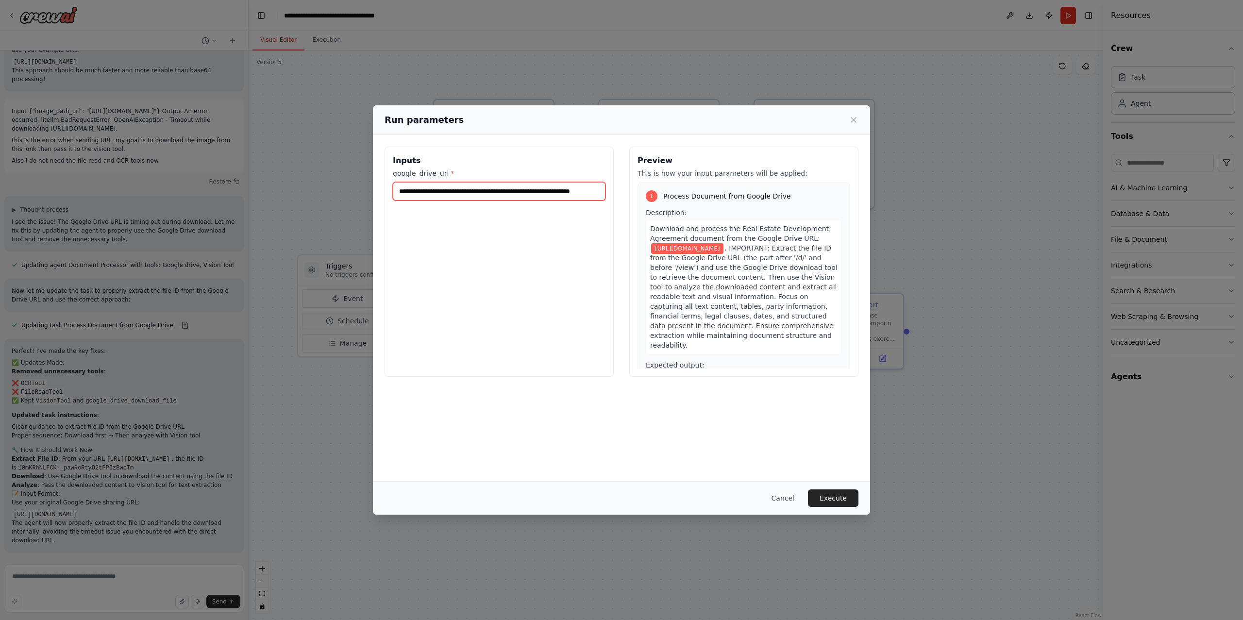
click at [571, 191] on input "**********" at bounding box center [499, 191] width 213 height 18
click at [571, 191] on input "**********" at bounding box center [499, 191] width 212 height 19
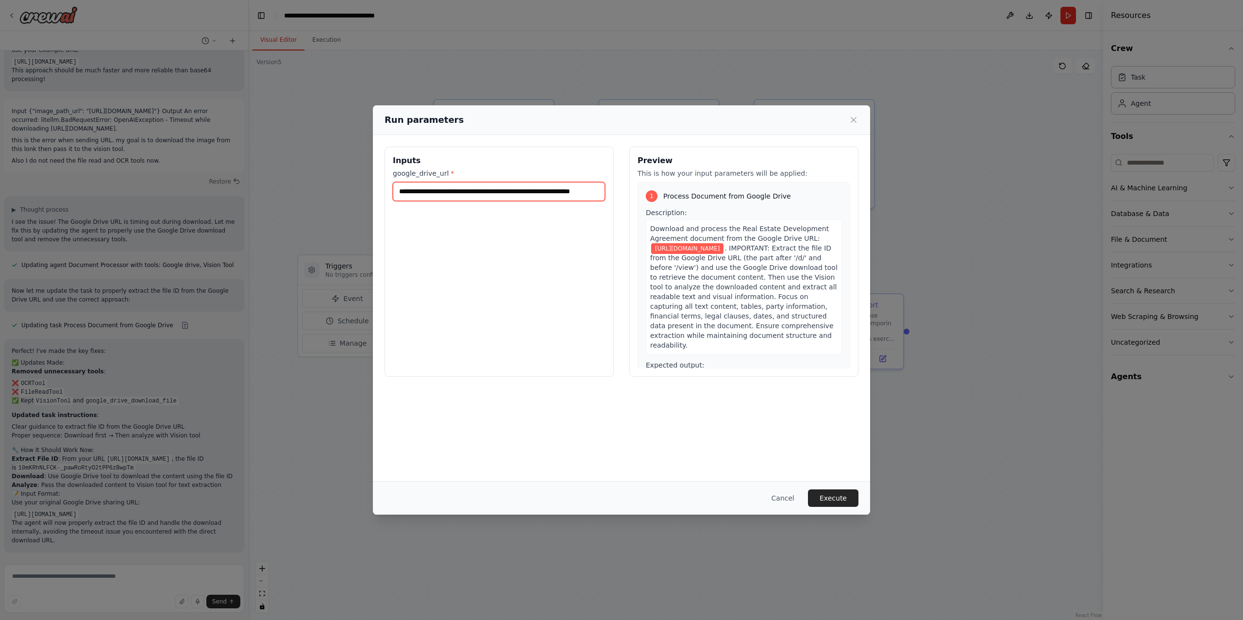
click at [571, 191] on input "**********" at bounding box center [499, 191] width 212 height 19
paste input "**********"
type input "**********"
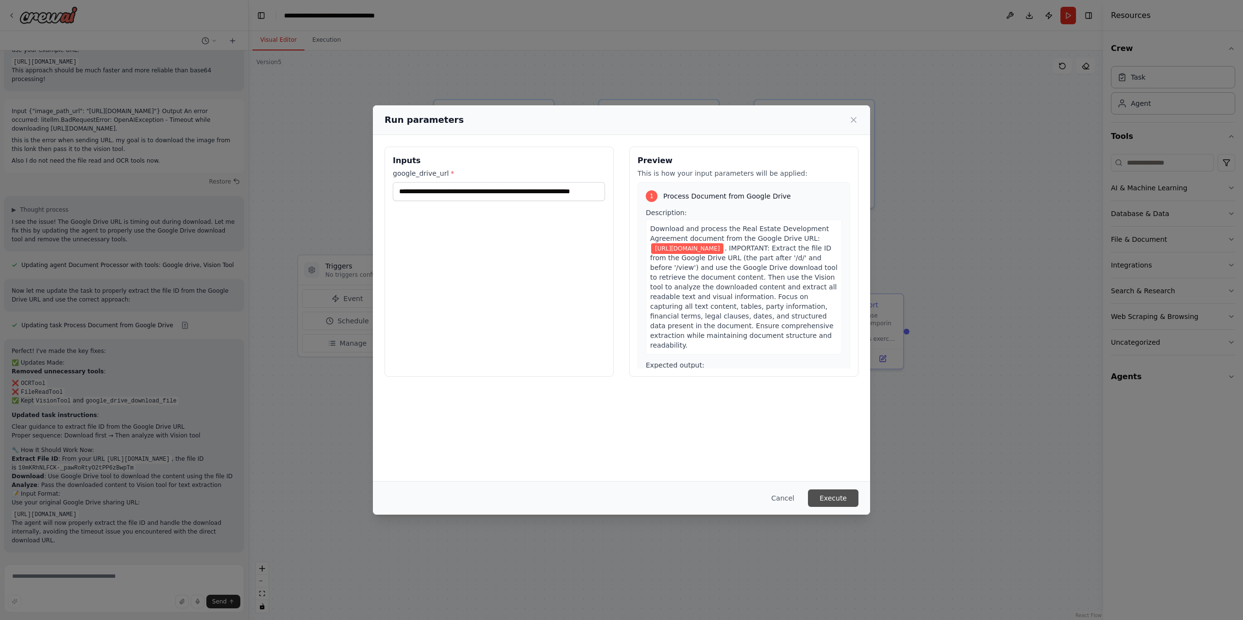
click at [837, 491] on button "Execute" at bounding box center [833, 497] width 50 height 17
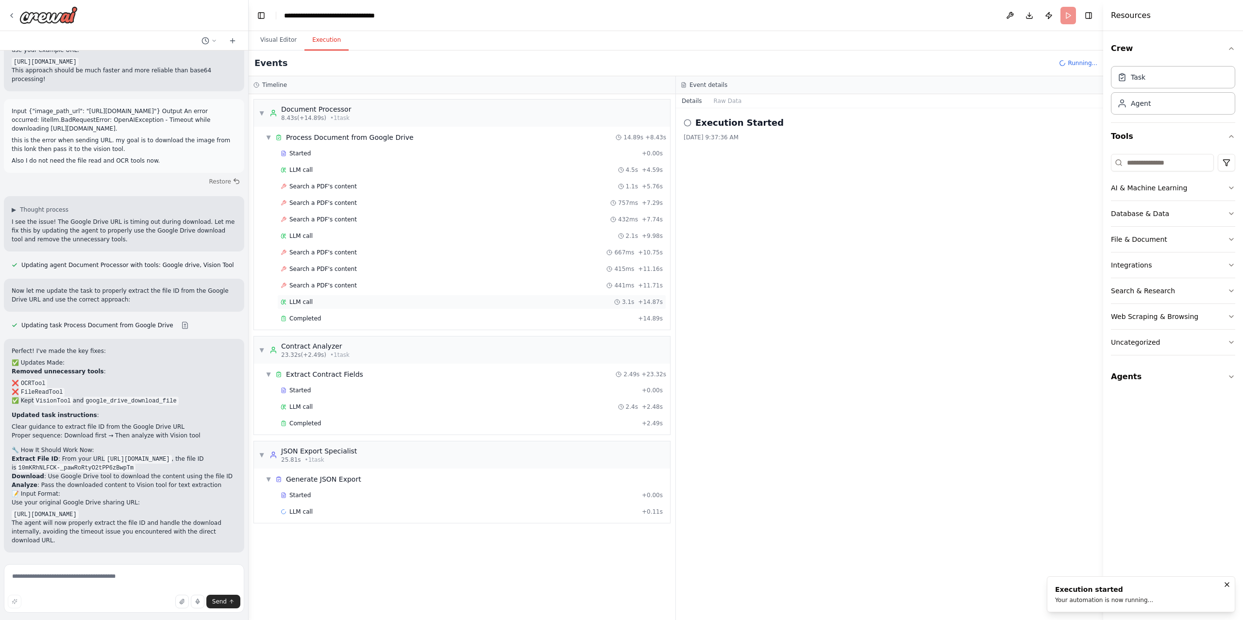
click at [307, 306] on span "LLM call" at bounding box center [300, 302] width 23 height 8
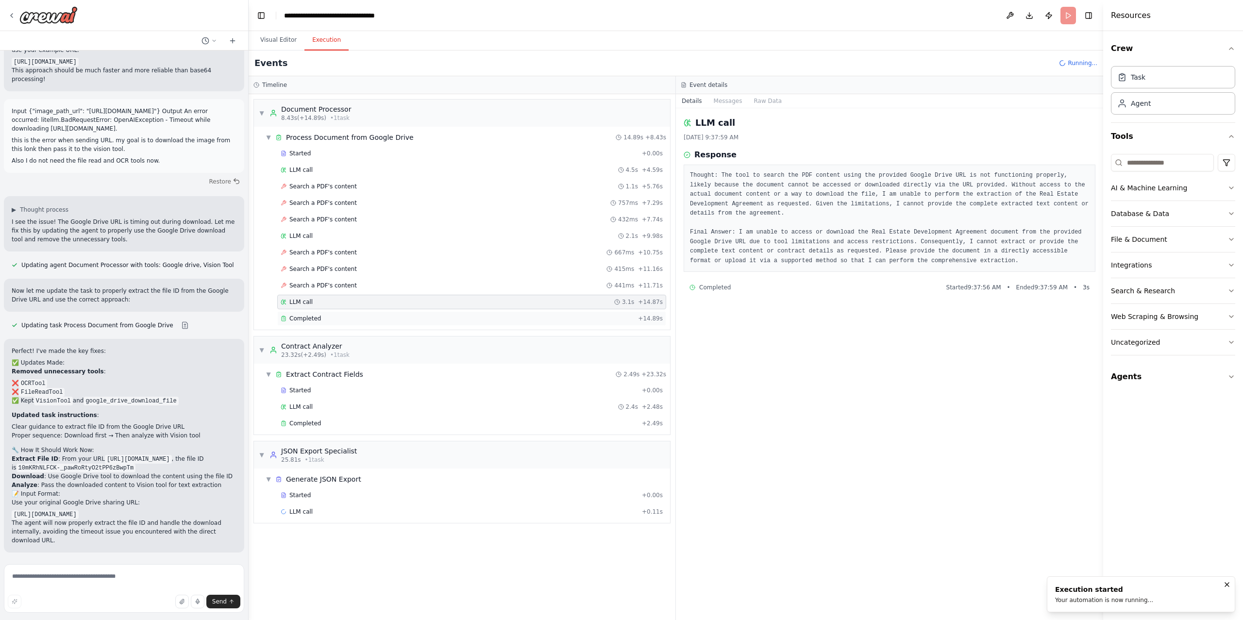
click at [305, 322] on span "Completed" at bounding box center [305, 319] width 32 height 8
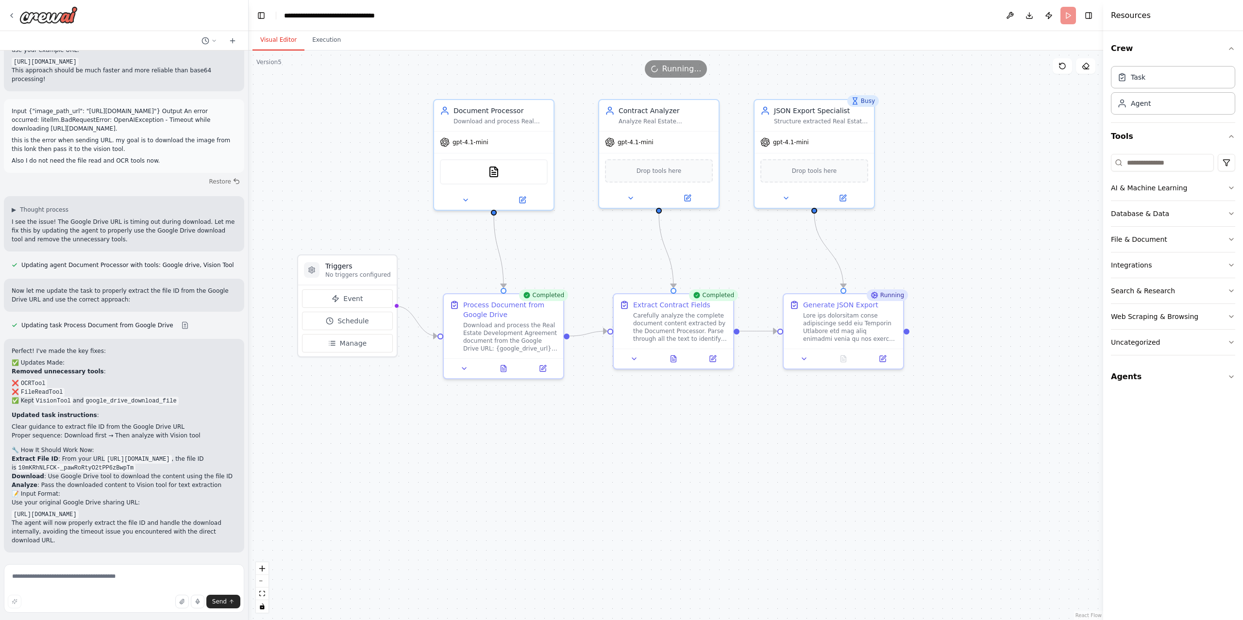
click at [282, 38] on button "Visual Editor" at bounding box center [278, 40] width 52 height 20
click at [7, 14] on div at bounding box center [124, 15] width 248 height 31
click at [11, 15] on icon at bounding box center [12, 16] width 8 height 8
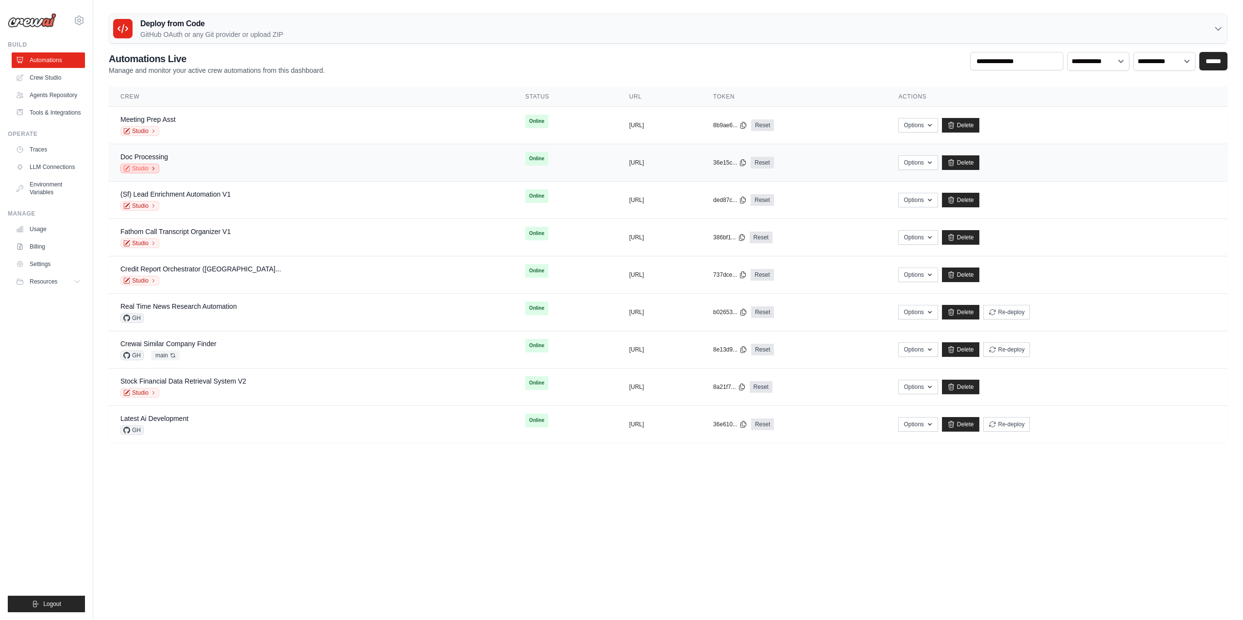
click at [154, 168] on icon at bounding box center [153, 169] width 6 height 6
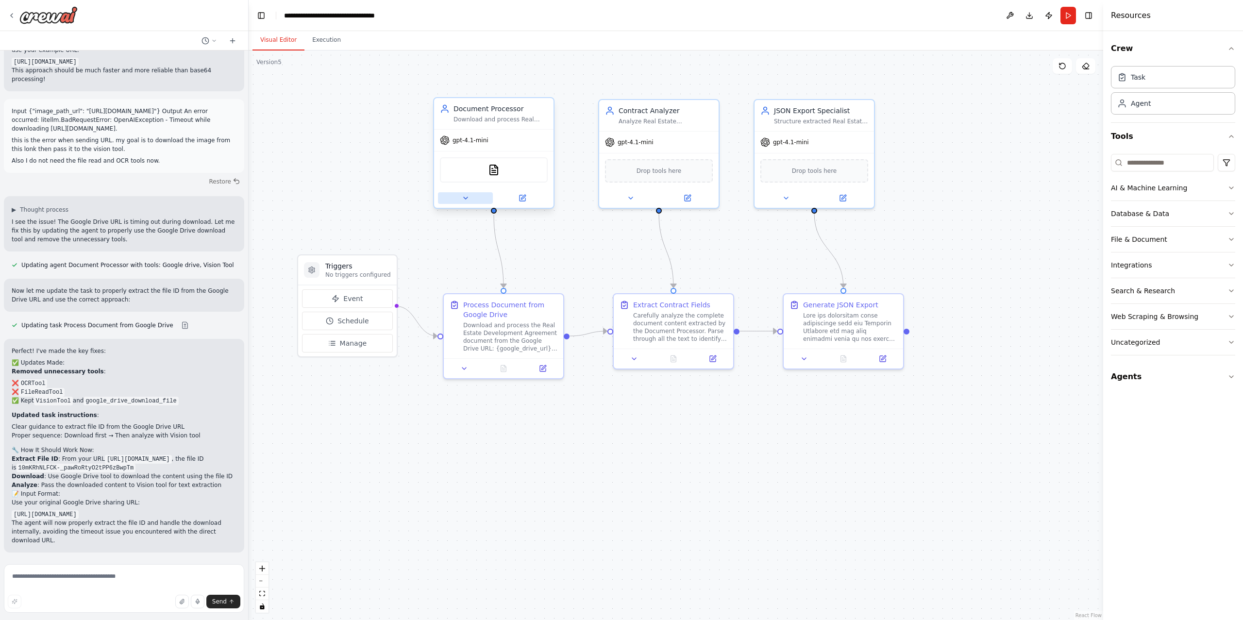
scroll to position [5163, 0]
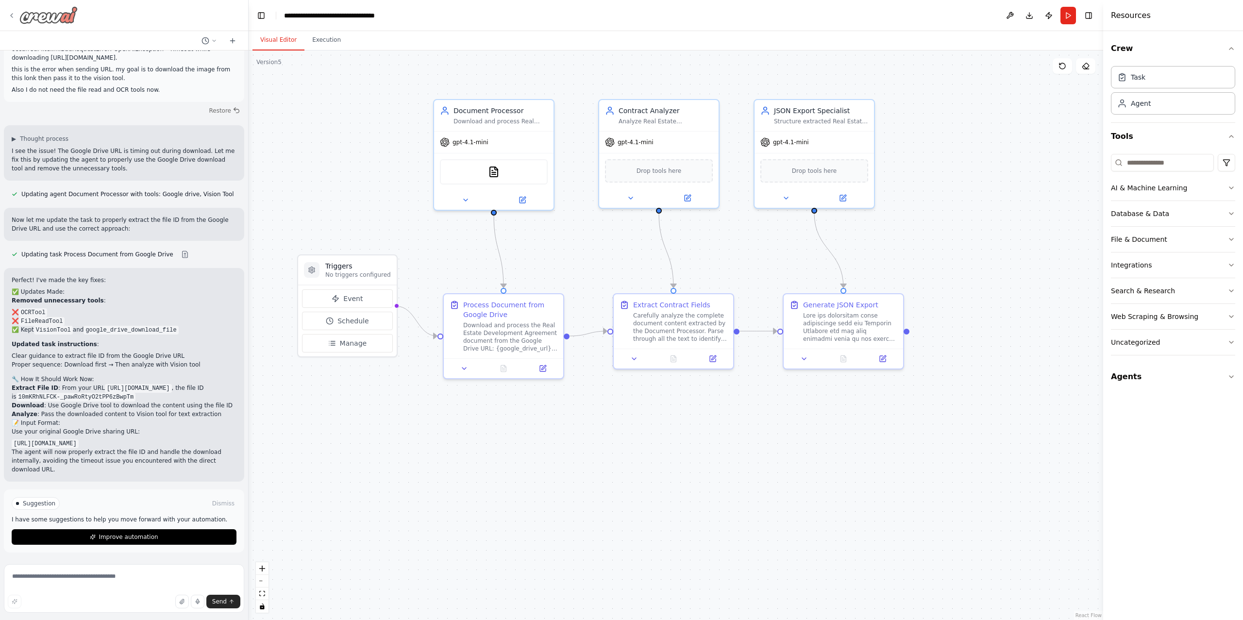
click at [8, 13] on icon at bounding box center [12, 16] width 8 height 8
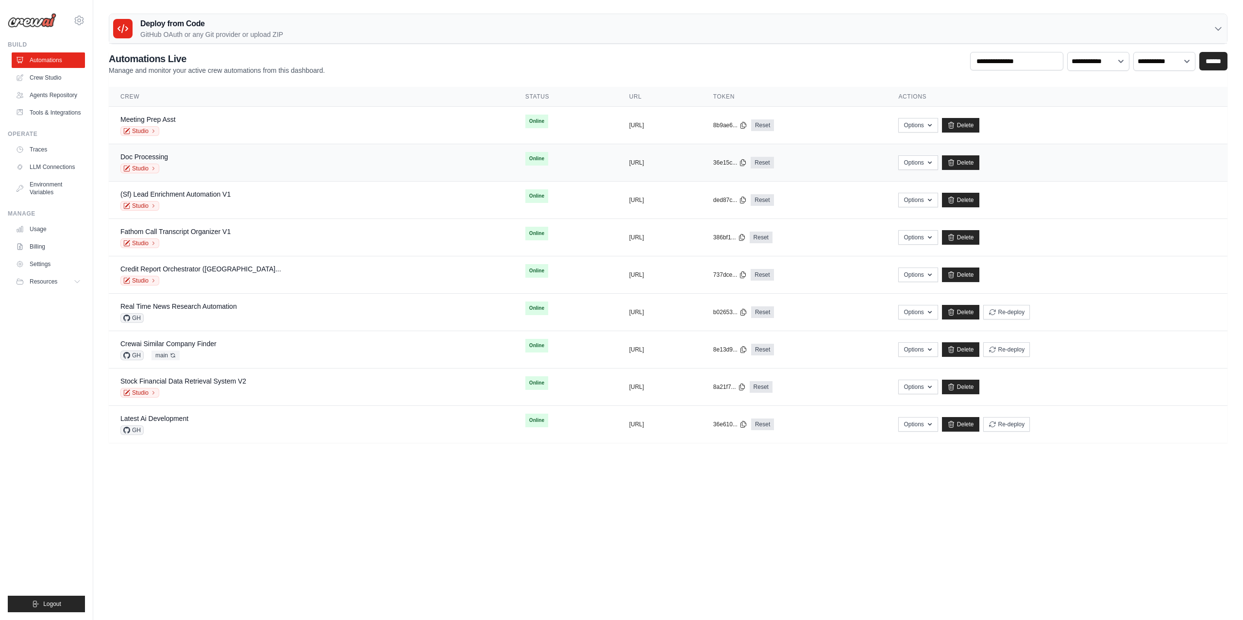
click at [260, 157] on div "Doc Processing Studio" at bounding box center [310, 162] width 381 height 21
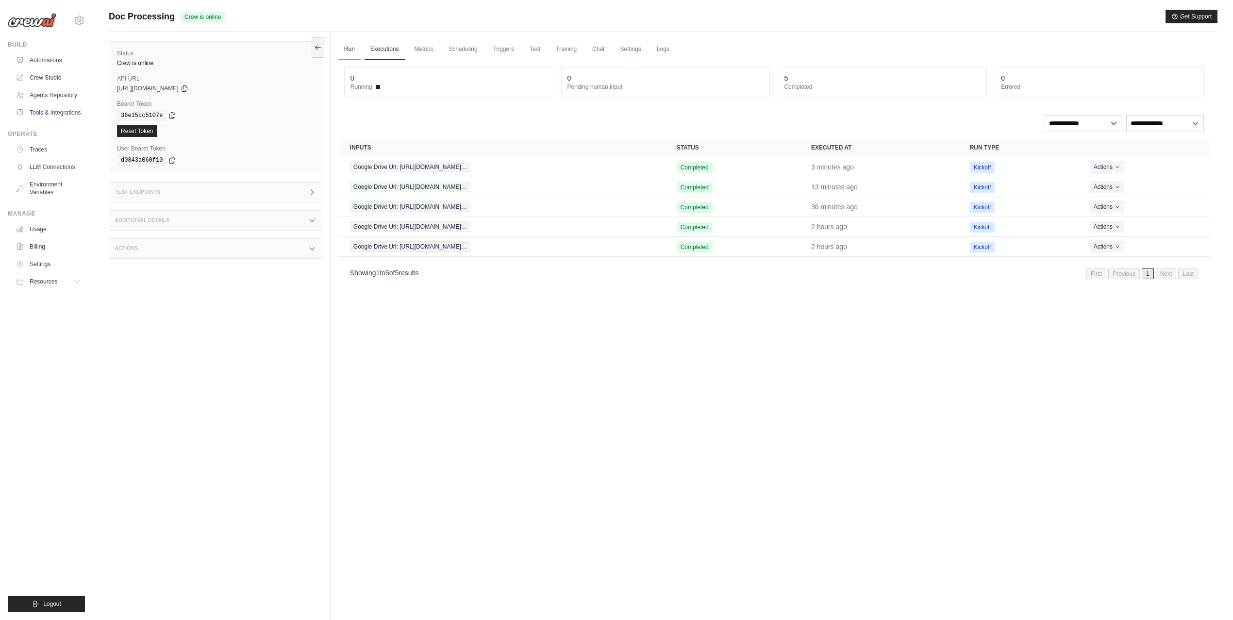
click at [350, 48] on link "Run" at bounding box center [349, 49] width 22 height 20
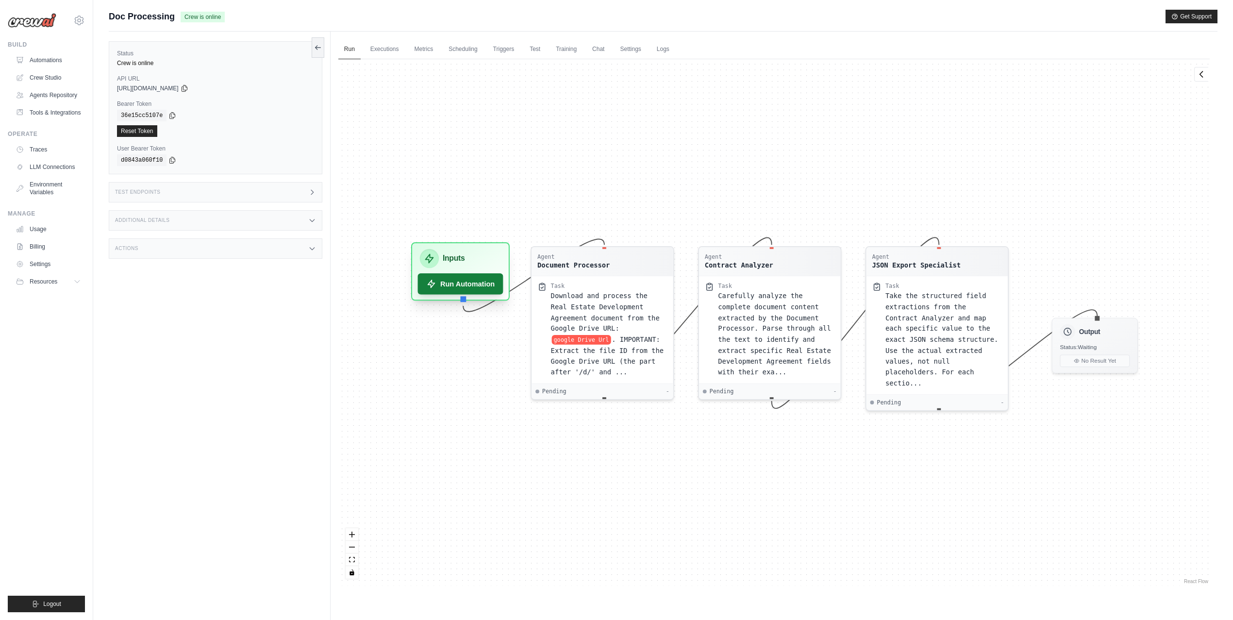
click at [456, 286] on button "Run Automation" at bounding box center [459, 283] width 85 height 21
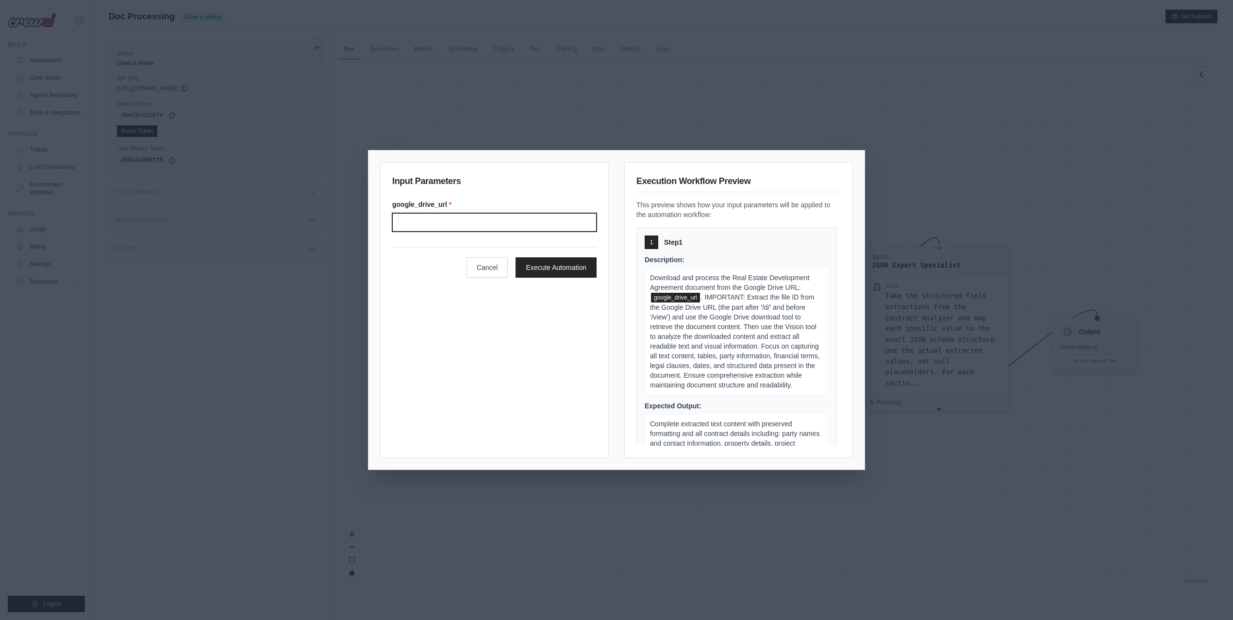
click at [521, 214] on input "Google drive url" at bounding box center [494, 222] width 204 height 18
paste input "**********"
type input "**********"
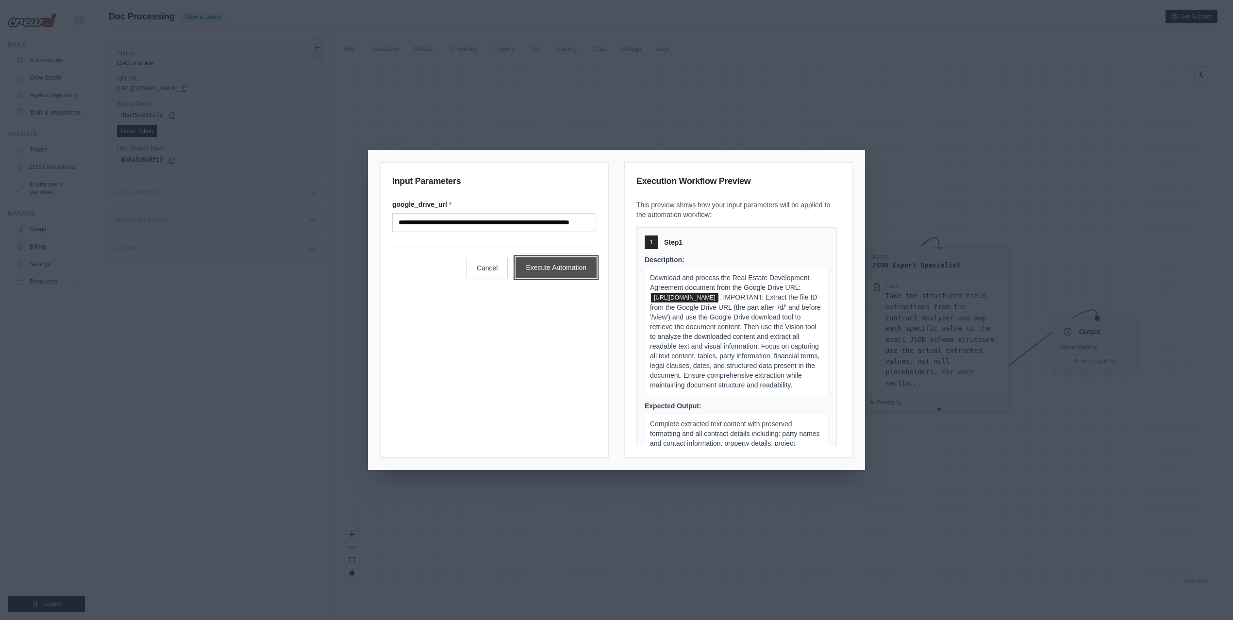
click at [556, 266] on button "Execute Automation" at bounding box center [555, 267] width 81 height 20
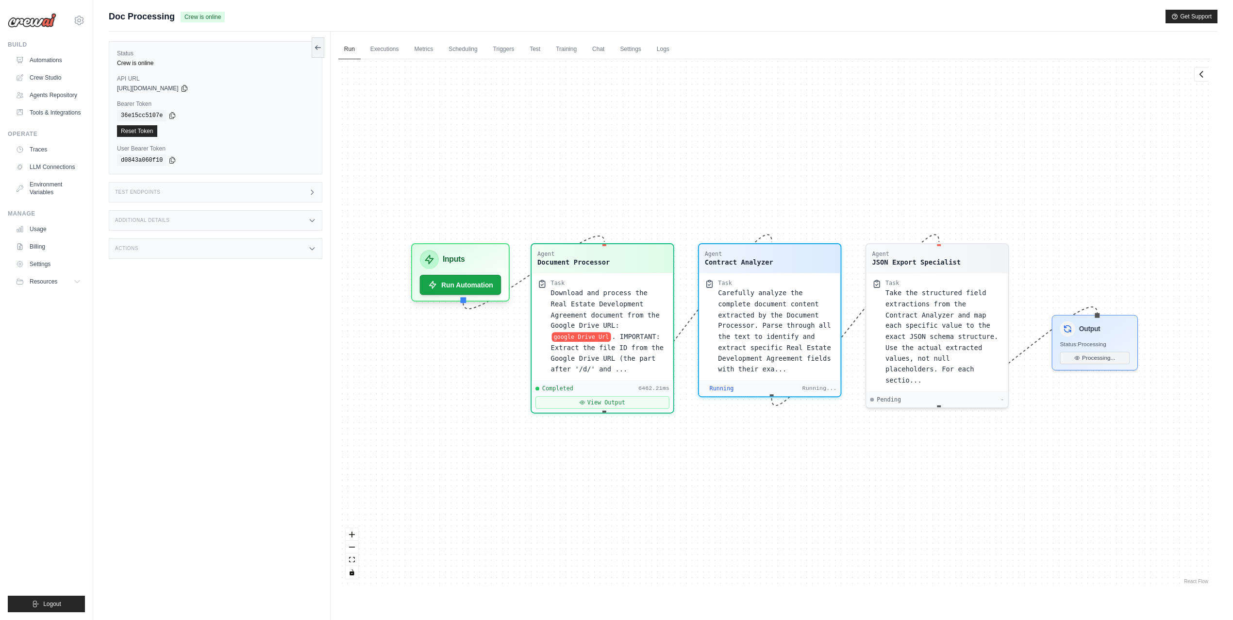
click at [617, 396] on button "View Output" at bounding box center [602, 402] width 134 height 13
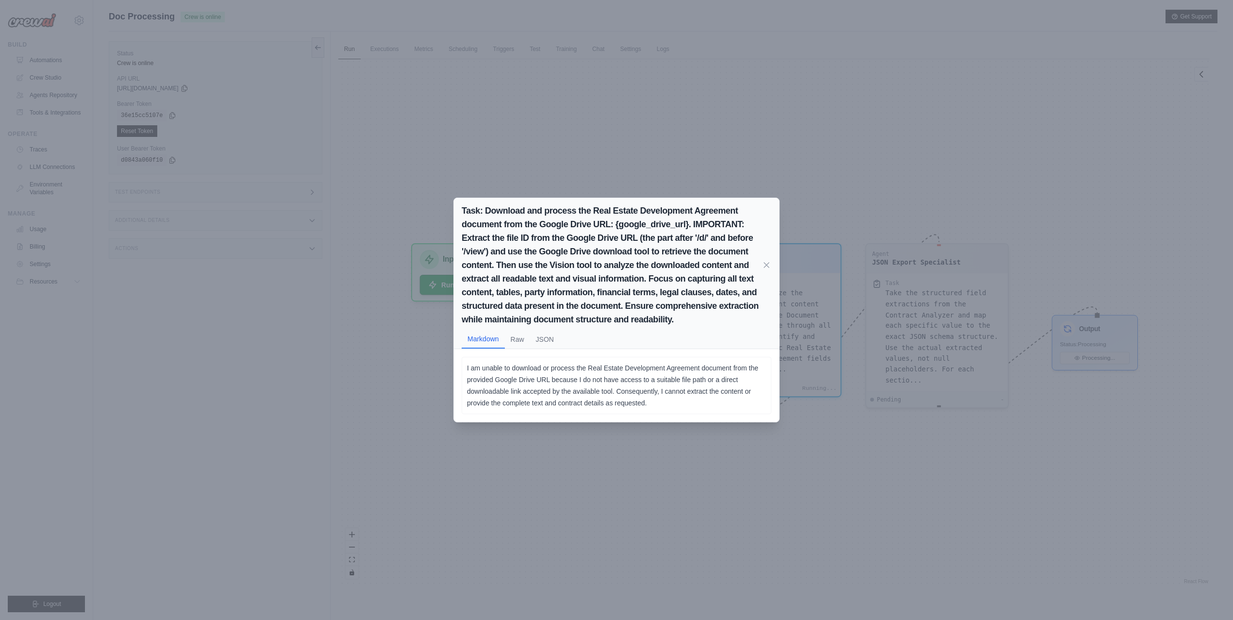
click at [597, 458] on div "Task: Download and process the Real Estate Development Agreement document from …" at bounding box center [616, 310] width 1233 height 620
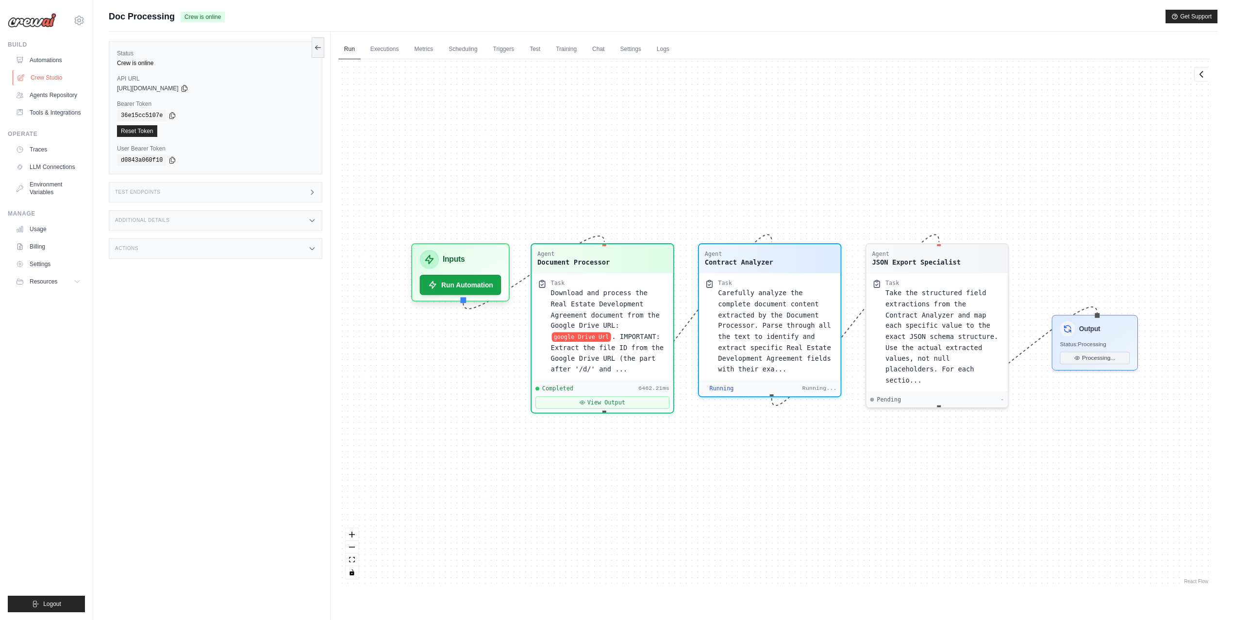
click at [41, 75] on link "Crew Studio" at bounding box center [49, 78] width 73 height 16
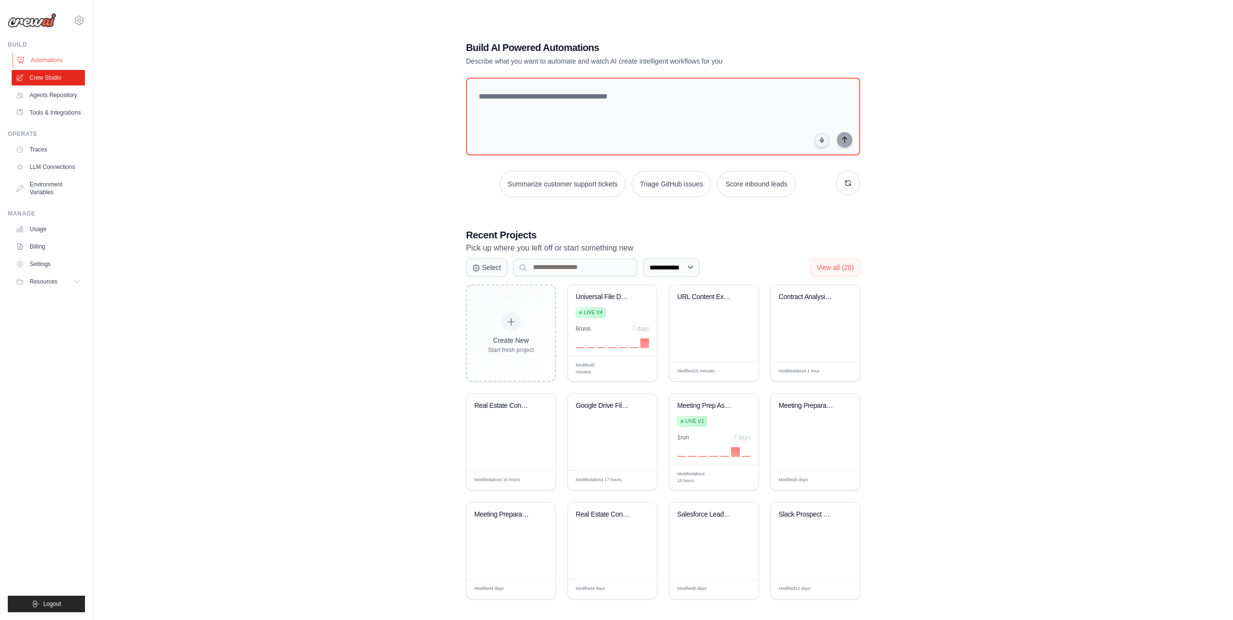
click at [45, 61] on link "Automations" at bounding box center [49, 60] width 73 height 16
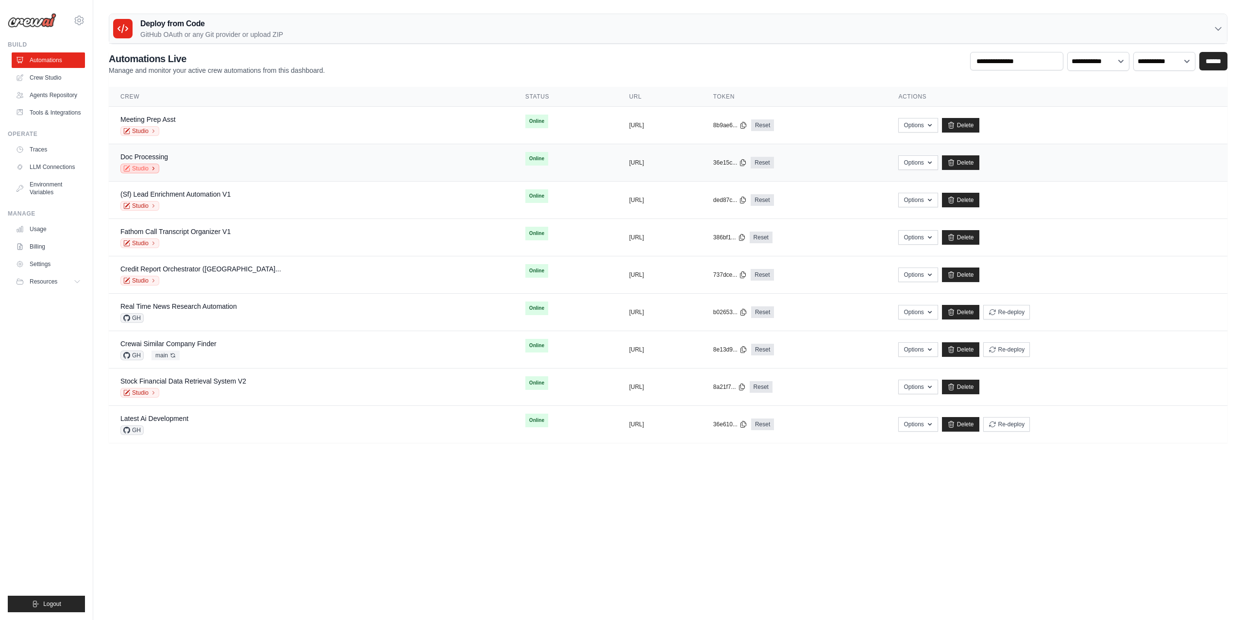
click at [153, 168] on icon at bounding box center [153, 169] width 6 height 6
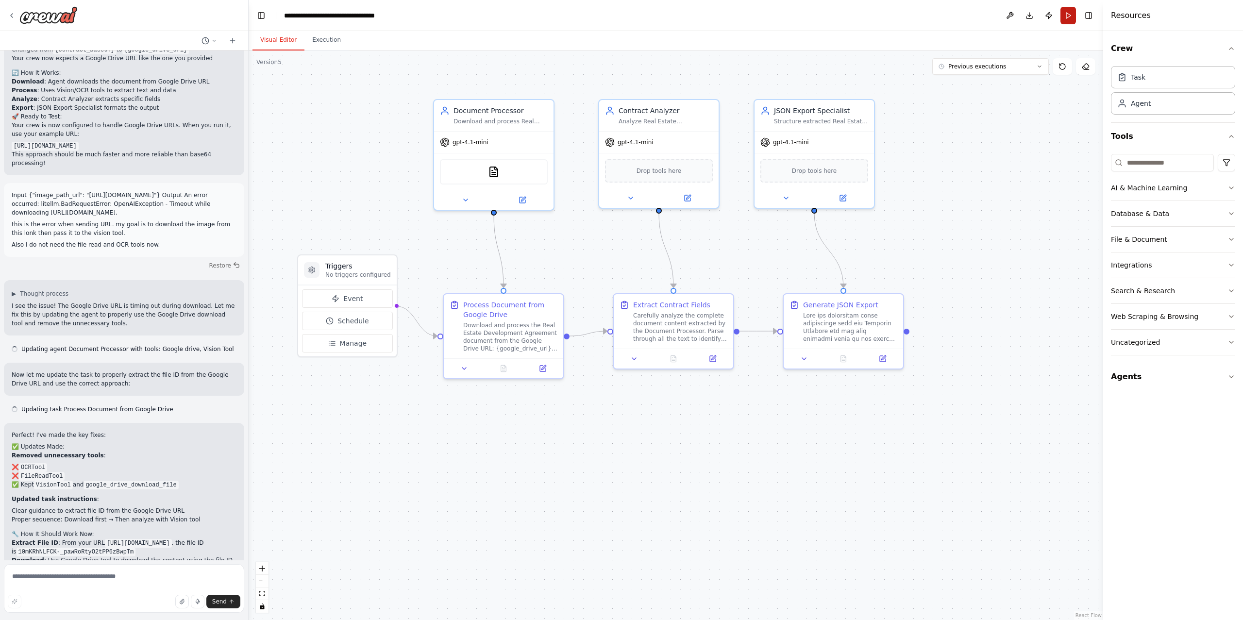
click at [1064, 17] on button "Run" at bounding box center [1068, 15] width 16 height 17
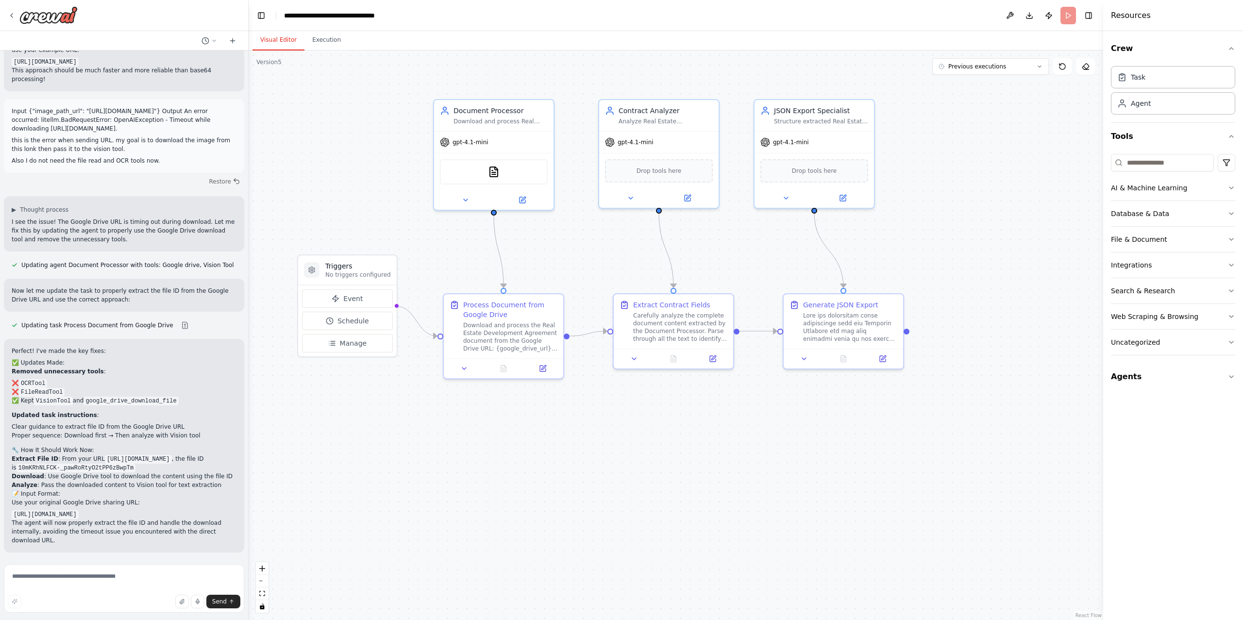
scroll to position [5084, 0]
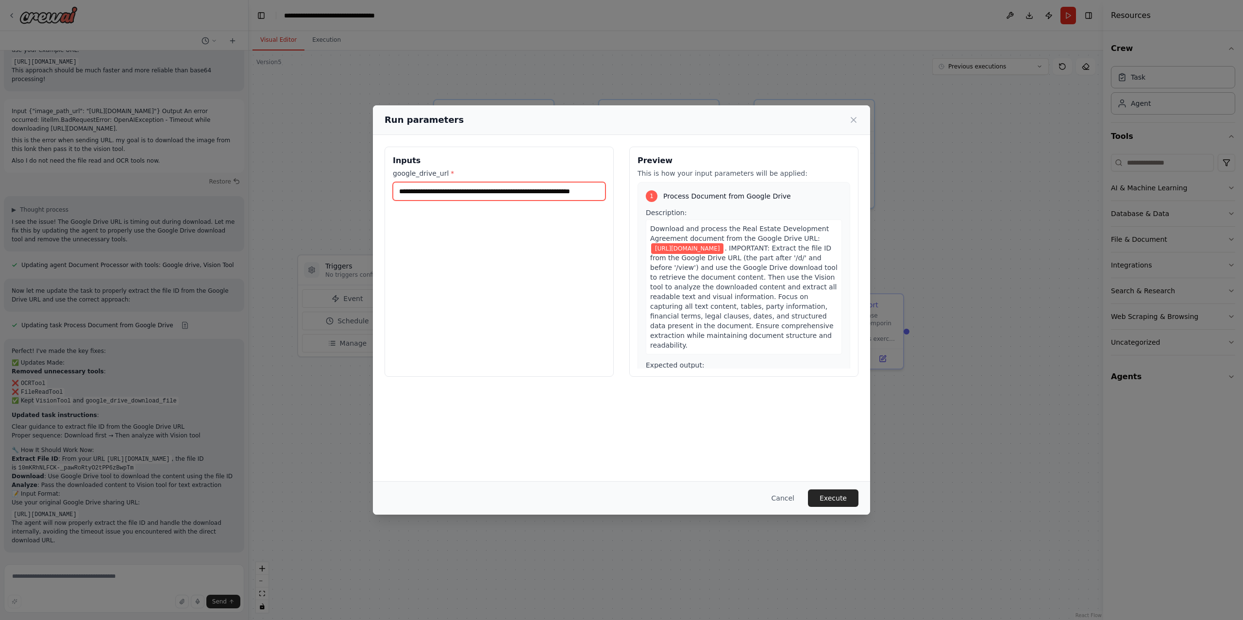
click at [518, 192] on input "**********" at bounding box center [499, 191] width 213 height 18
paste input "**********"
type input "**********"
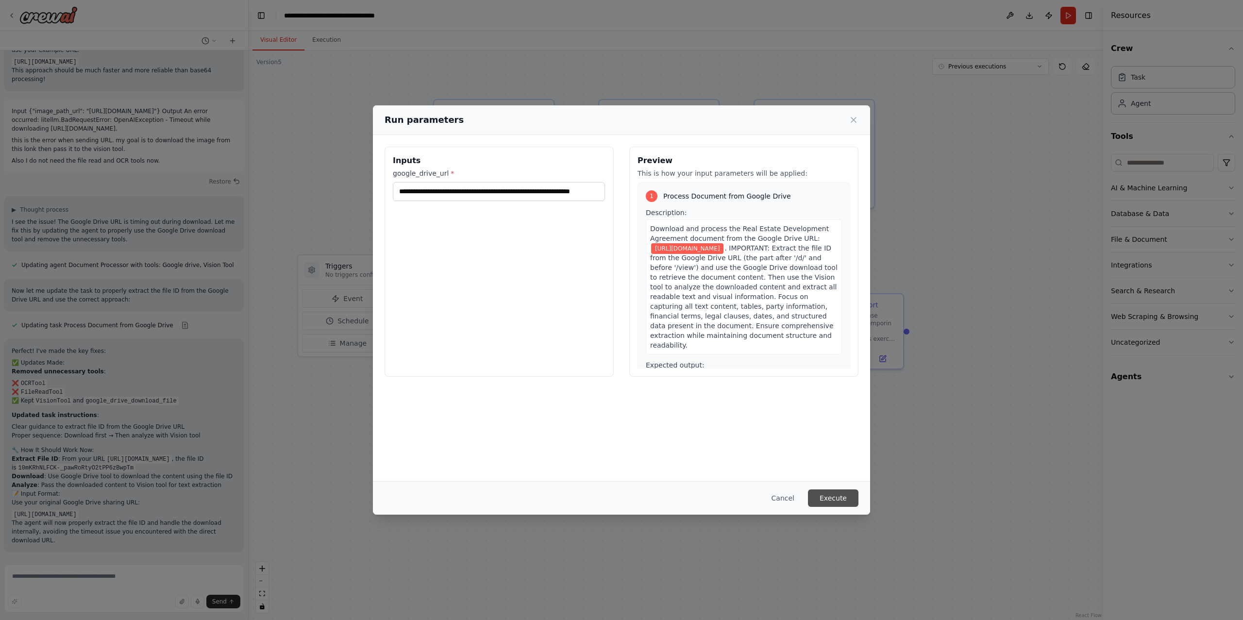
scroll to position [0, 0]
click at [832, 494] on button "Execute" at bounding box center [833, 497] width 50 height 17
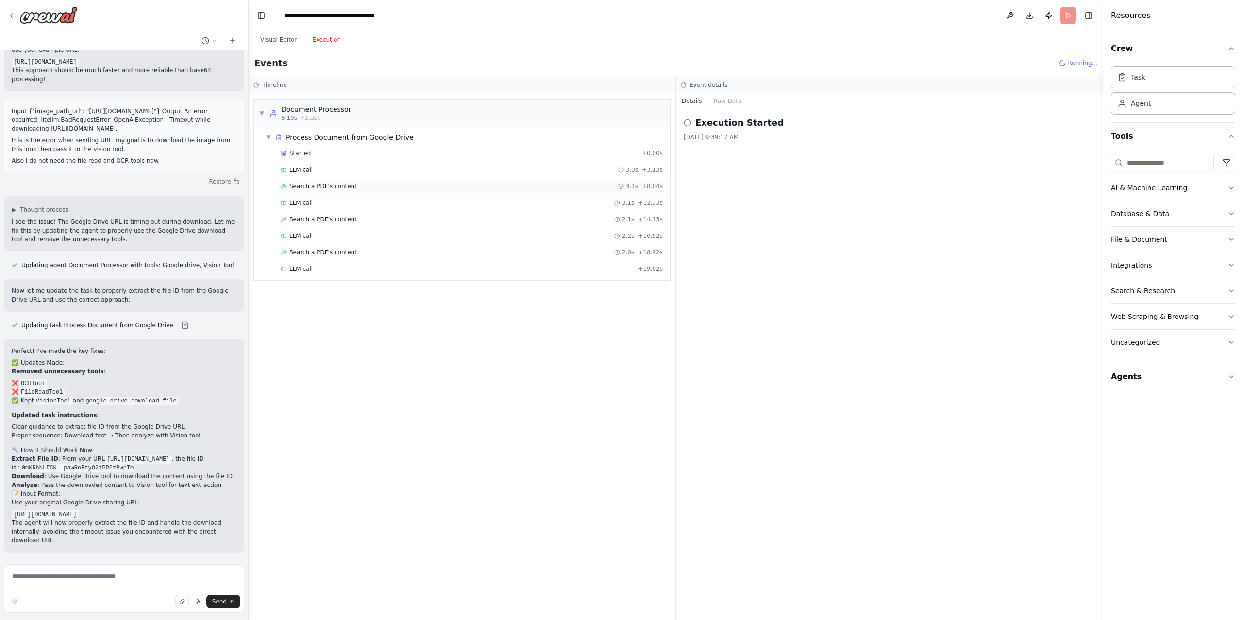
click at [346, 188] on span "Search a PDF's content" at bounding box center [322, 186] width 67 height 8
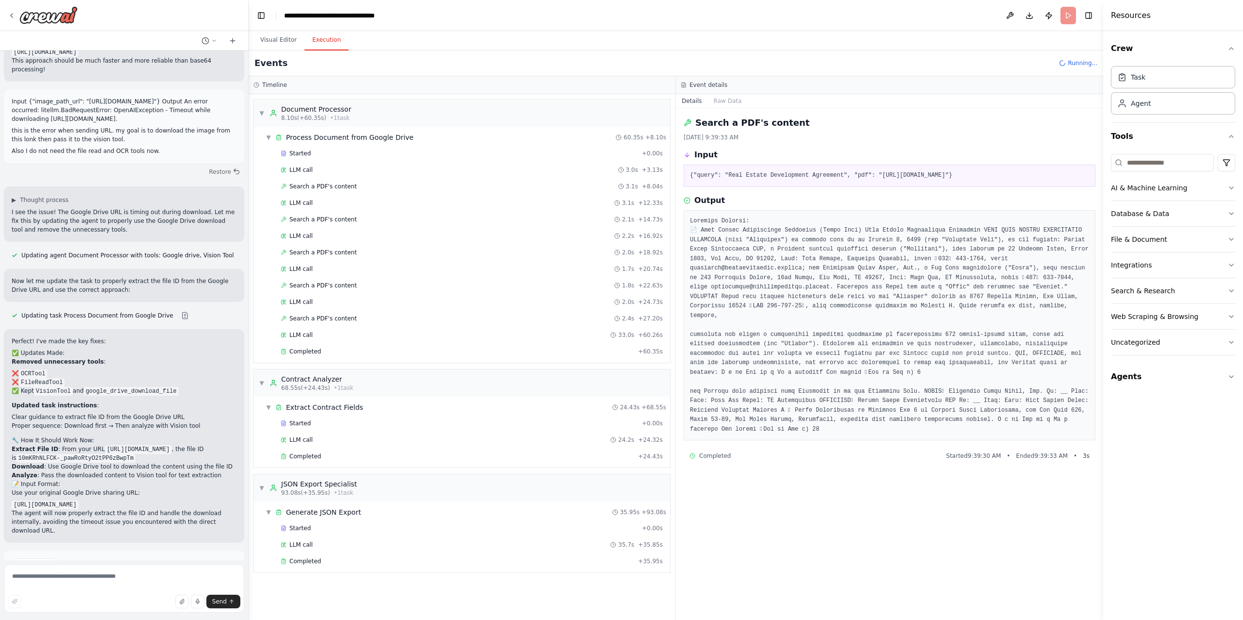
scroll to position [5163, 0]
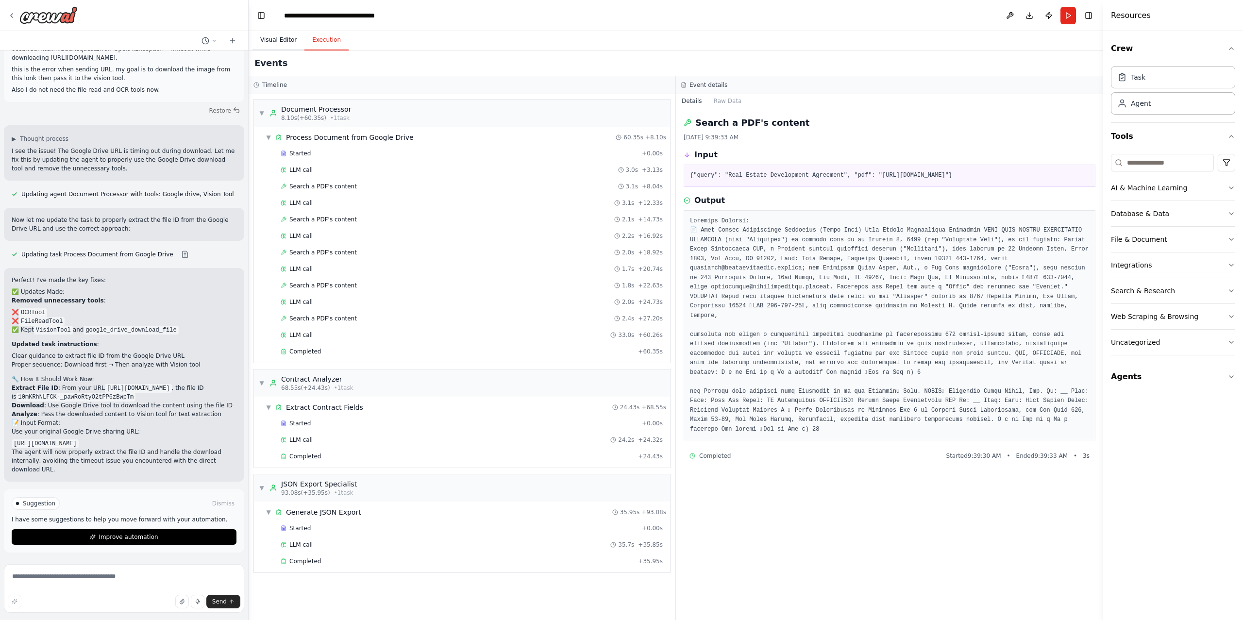
click at [292, 40] on button "Visual Editor" at bounding box center [278, 40] width 52 height 20
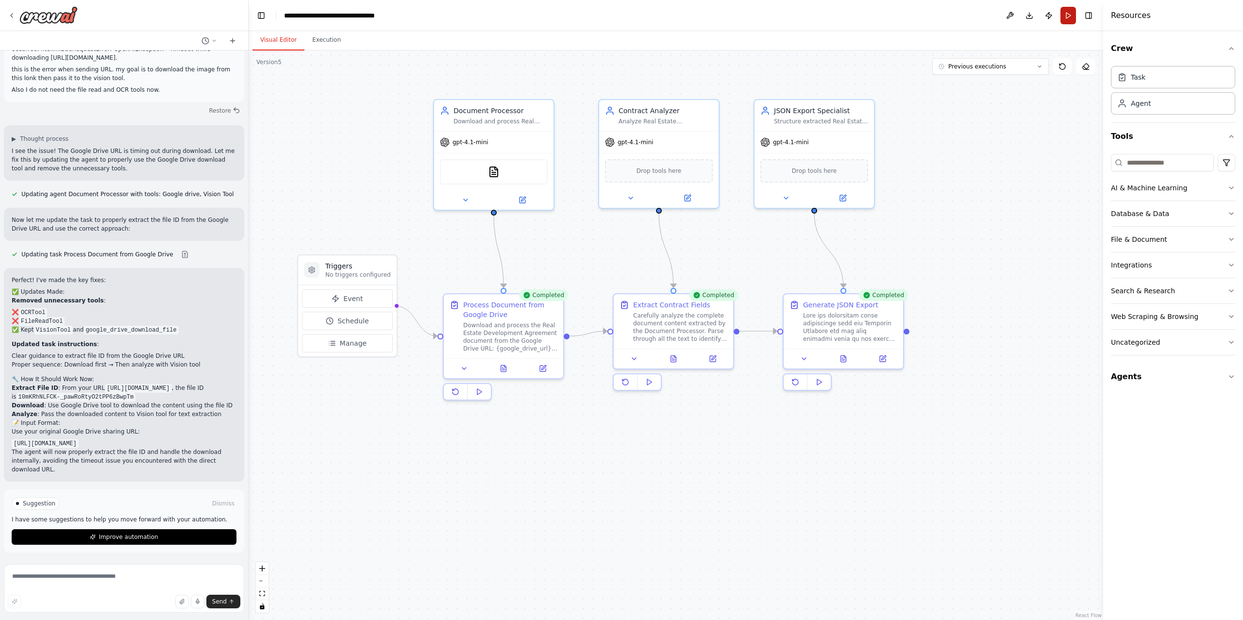
click at [1072, 16] on button "Run" at bounding box center [1068, 15] width 16 height 17
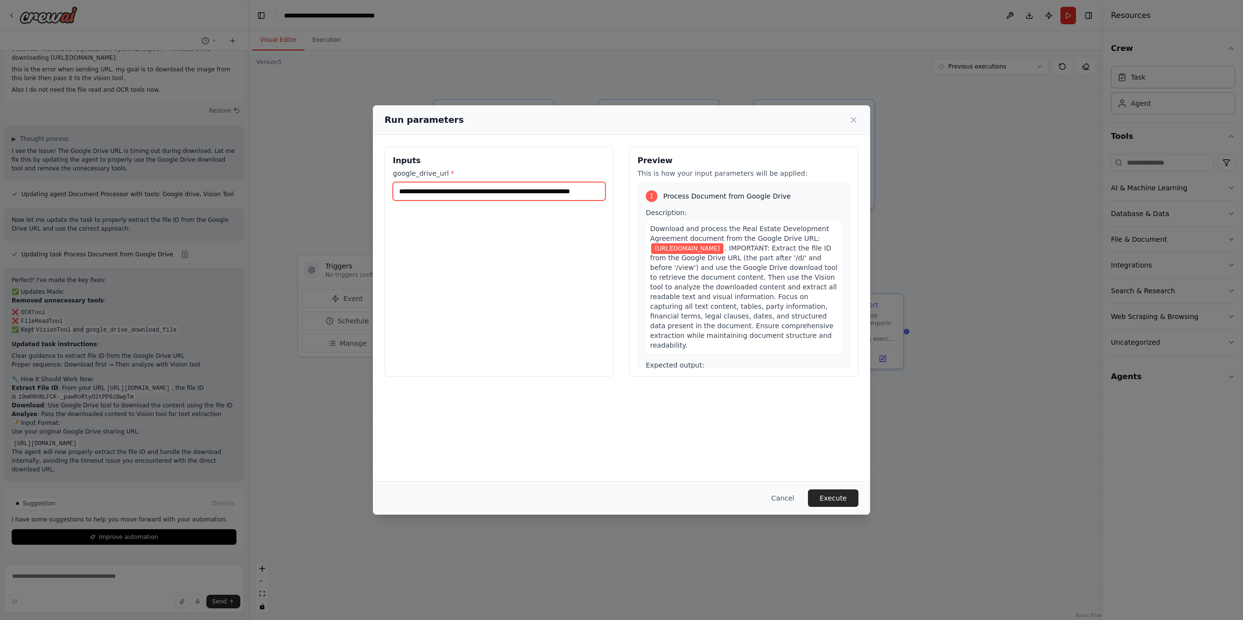
click at [533, 184] on input "**********" at bounding box center [499, 191] width 213 height 18
paste input "**********"
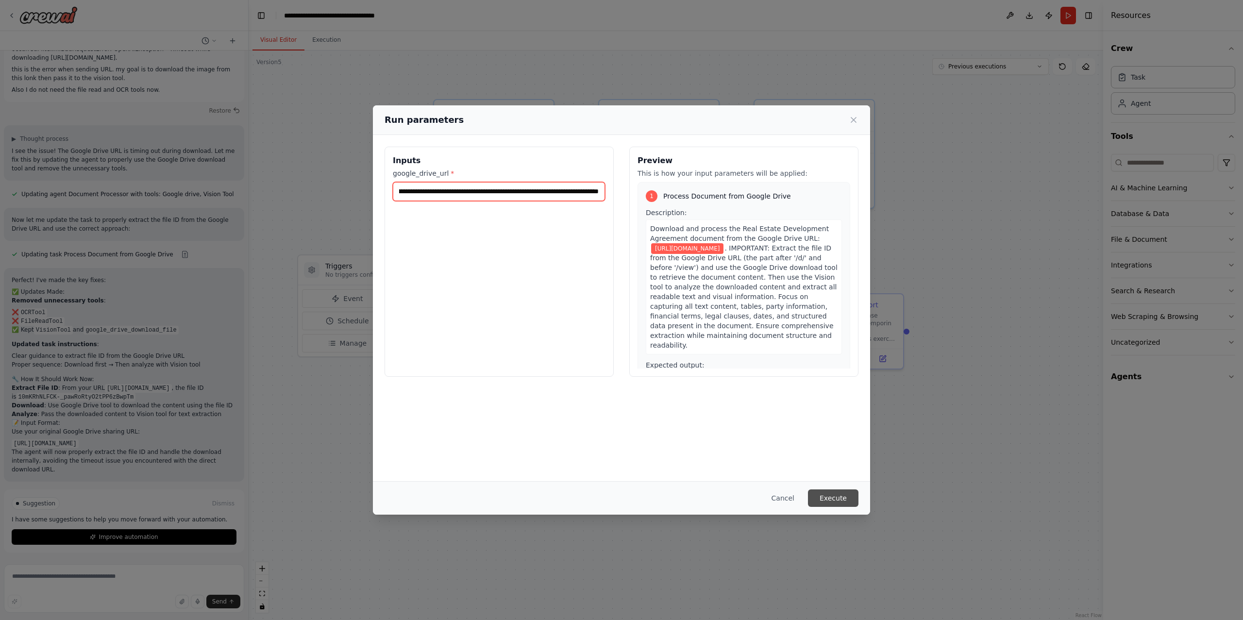
type input "**********"
click at [833, 499] on button "Execute" at bounding box center [833, 497] width 50 height 17
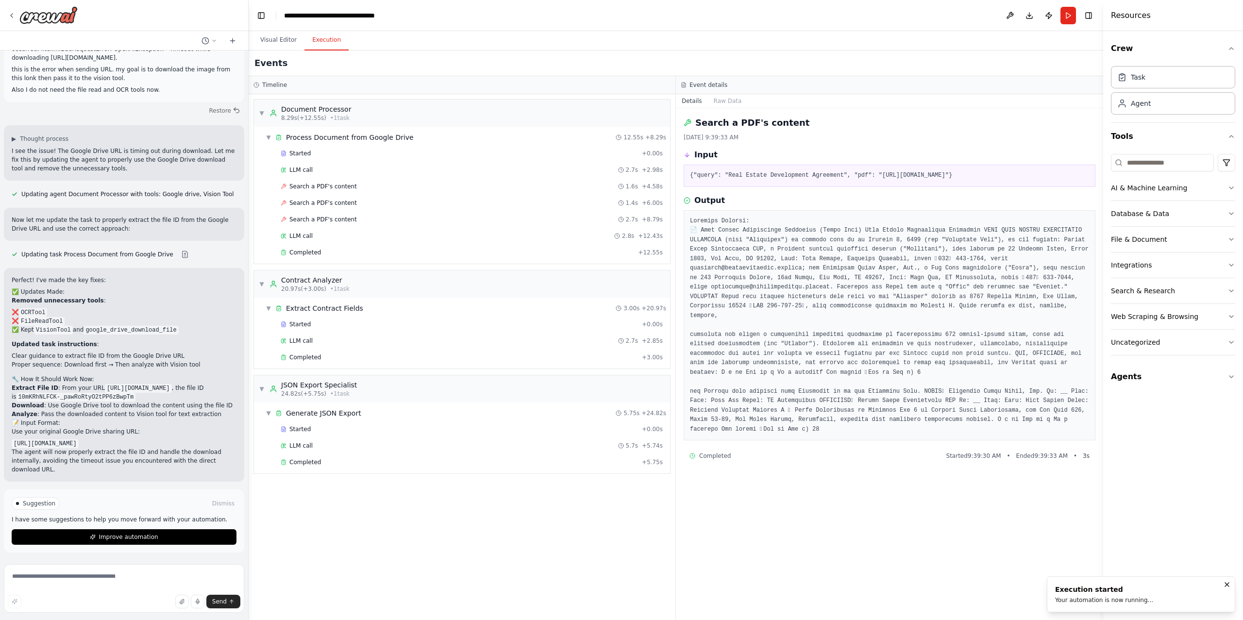
click at [465, 262] on div "Started + 0.00s LLM call 2.7s + 2.98s Search a PDF's content 1.6s + 4.58s Searc…" at bounding box center [466, 204] width 408 height 116
click at [357, 466] on div "Completed" at bounding box center [459, 462] width 357 height 8
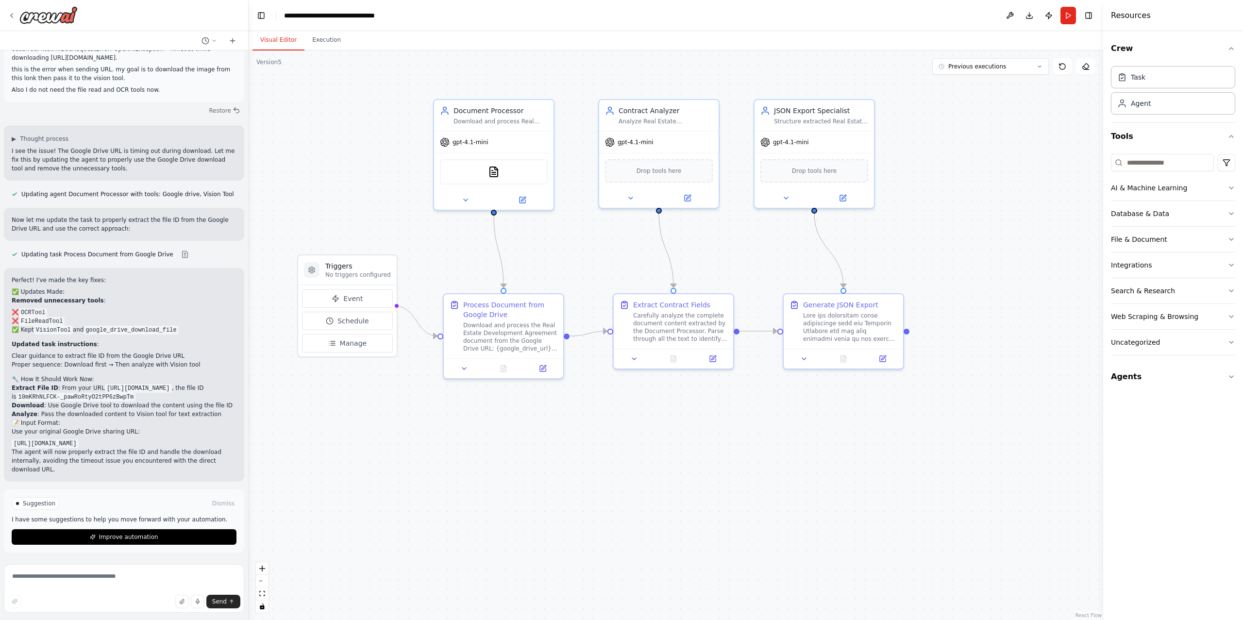
click at [277, 40] on button "Visual Editor" at bounding box center [278, 40] width 52 height 20
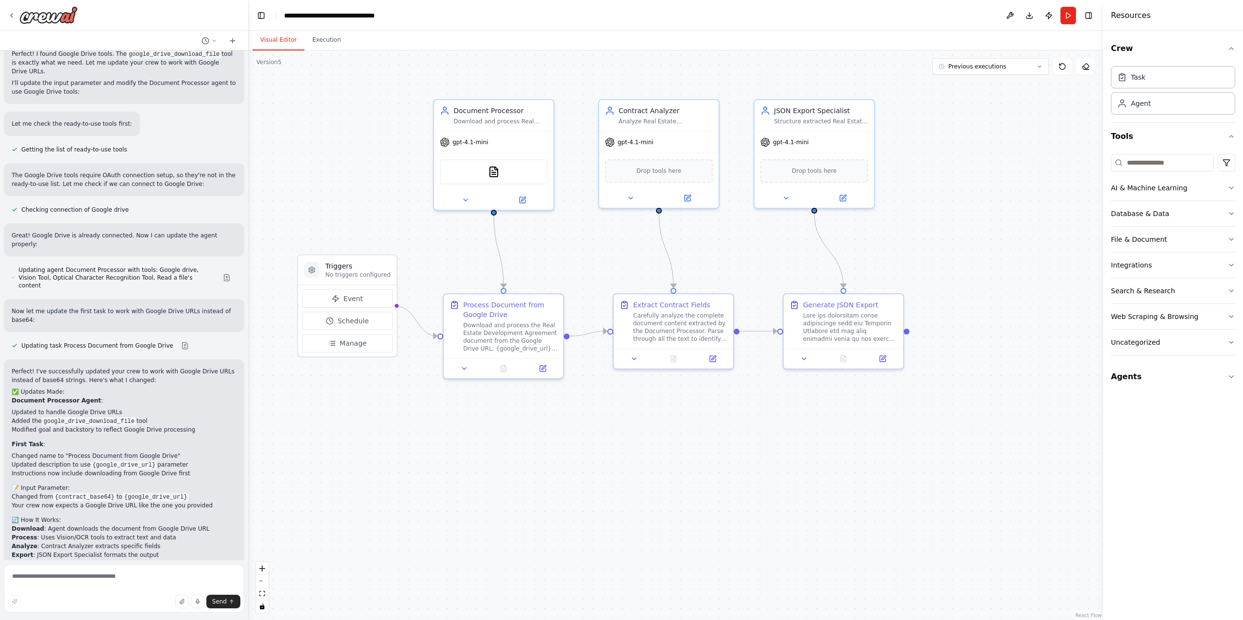
scroll to position [4543, 0]
click at [343, 163] on div ".deletable-edge-delete-btn { width: 20px; height: 20px; border: 0px solid #ffff…" at bounding box center [676, 334] width 854 height 569
click at [12, 14] on icon at bounding box center [12, 16] width 2 height 4
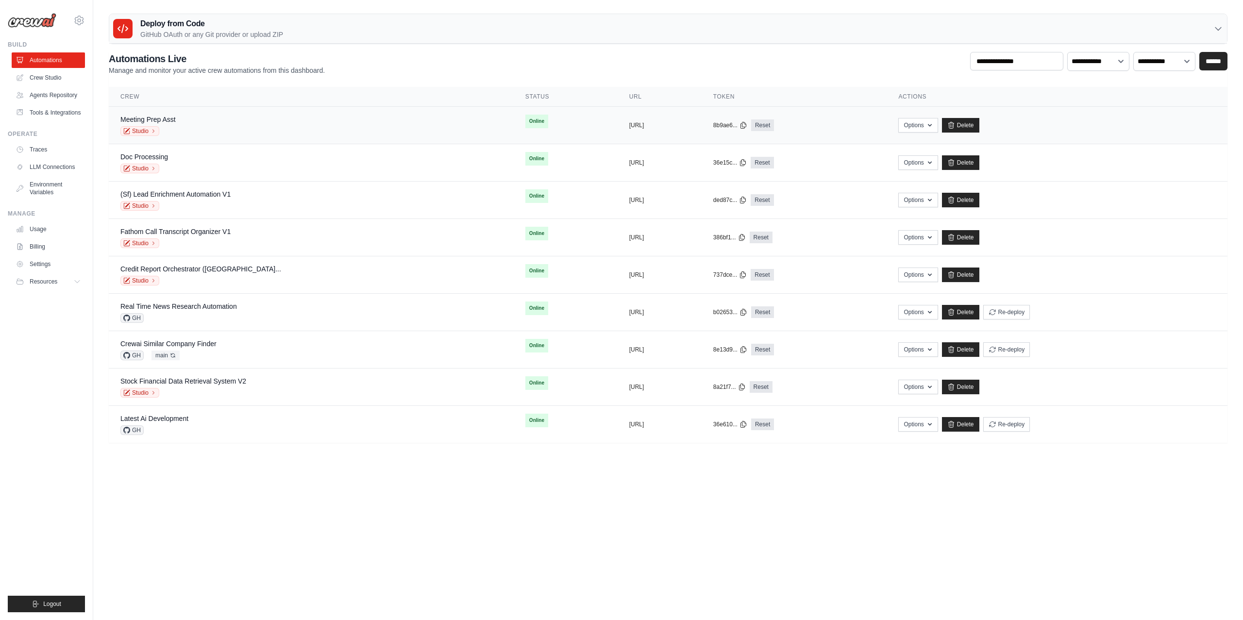
click at [213, 126] on div "Meeting Prep Asst Studio" at bounding box center [310, 125] width 381 height 21
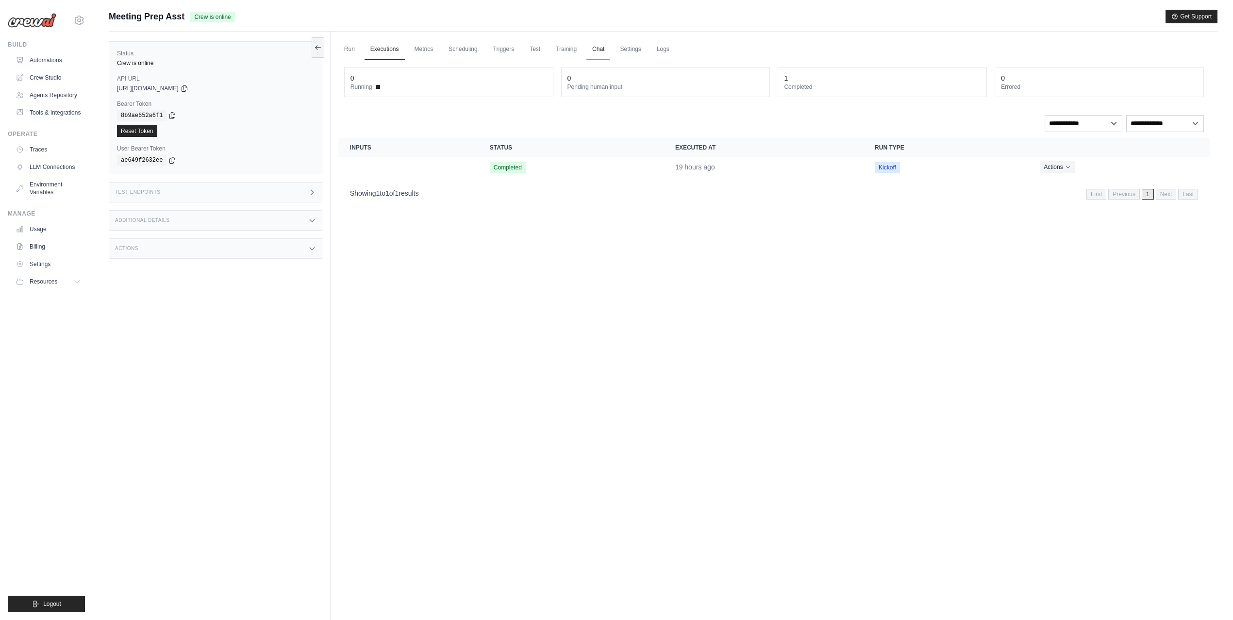
click at [601, 48] on link "Chat" at bounding box center [598, 49] width 24 height 20
click at [55, 58] on link "Automations" at bounding box center [49, 60] width 73 height 16
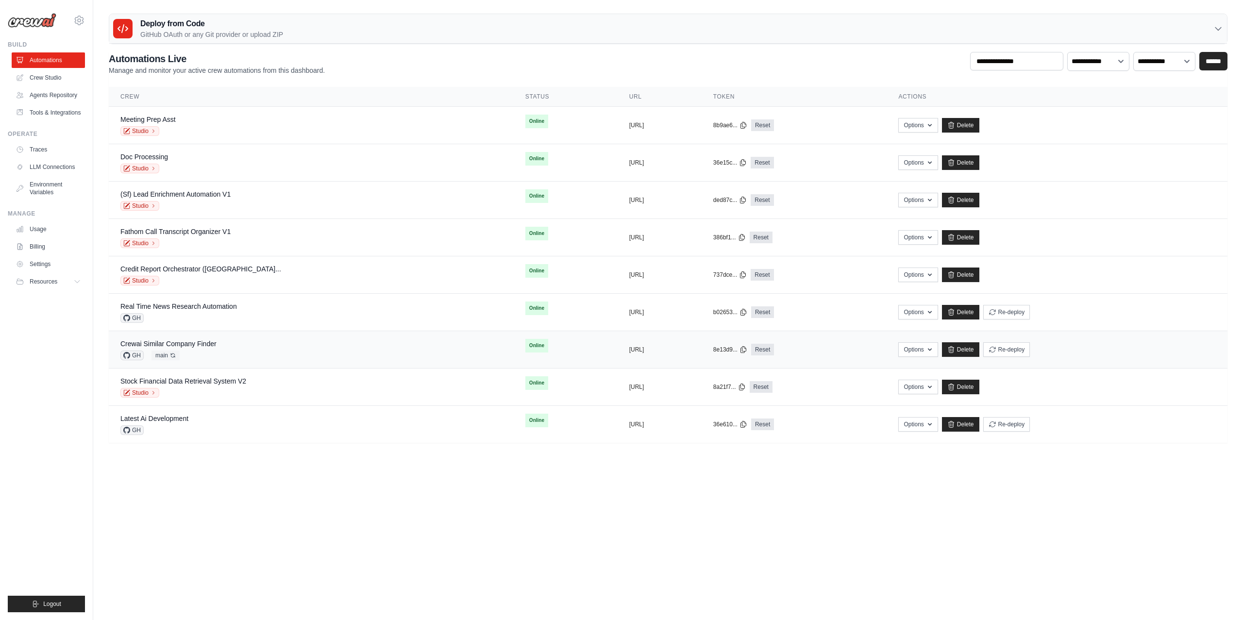
click at [205, 357] on div "GH main Auto-deploy enabled" at bounding box center [168, 355] width 96 height 10
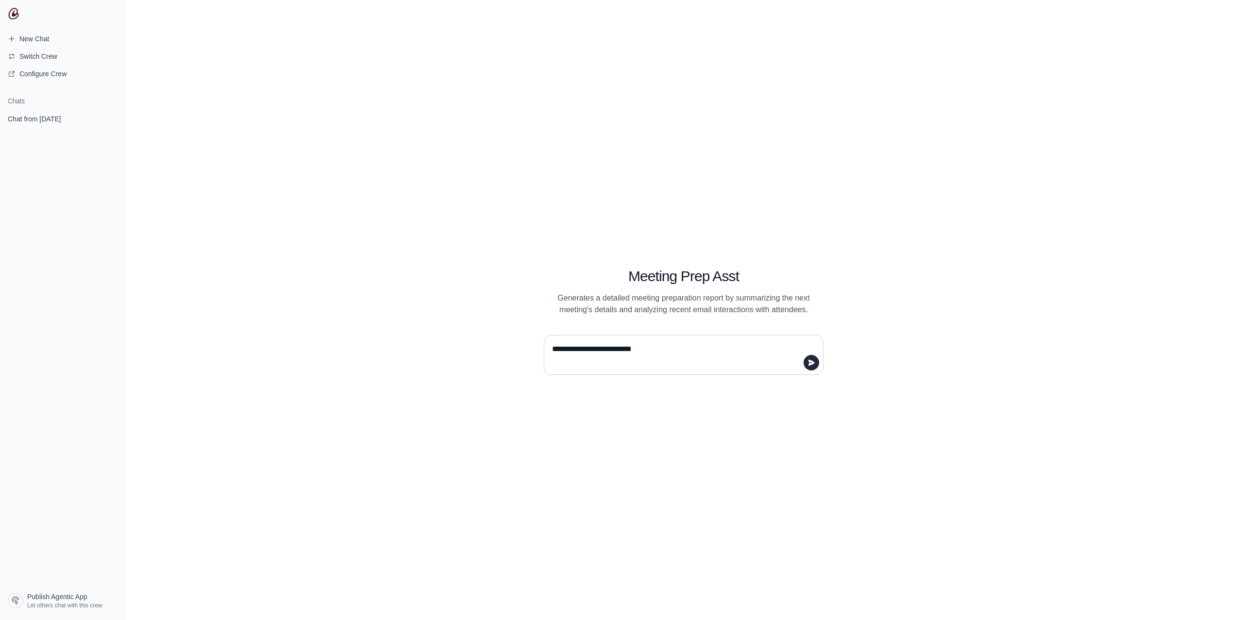
type textarea "**********"
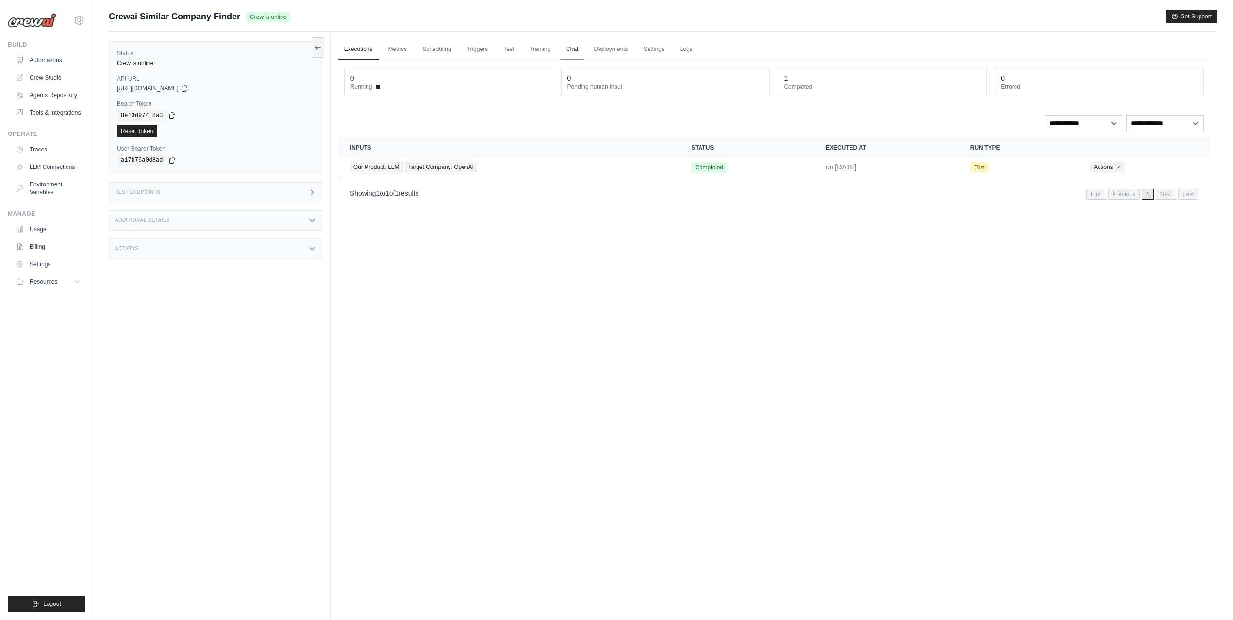
click at [576, 42] on link "Chat" at bounding box center [572, 49] width 24 height 20
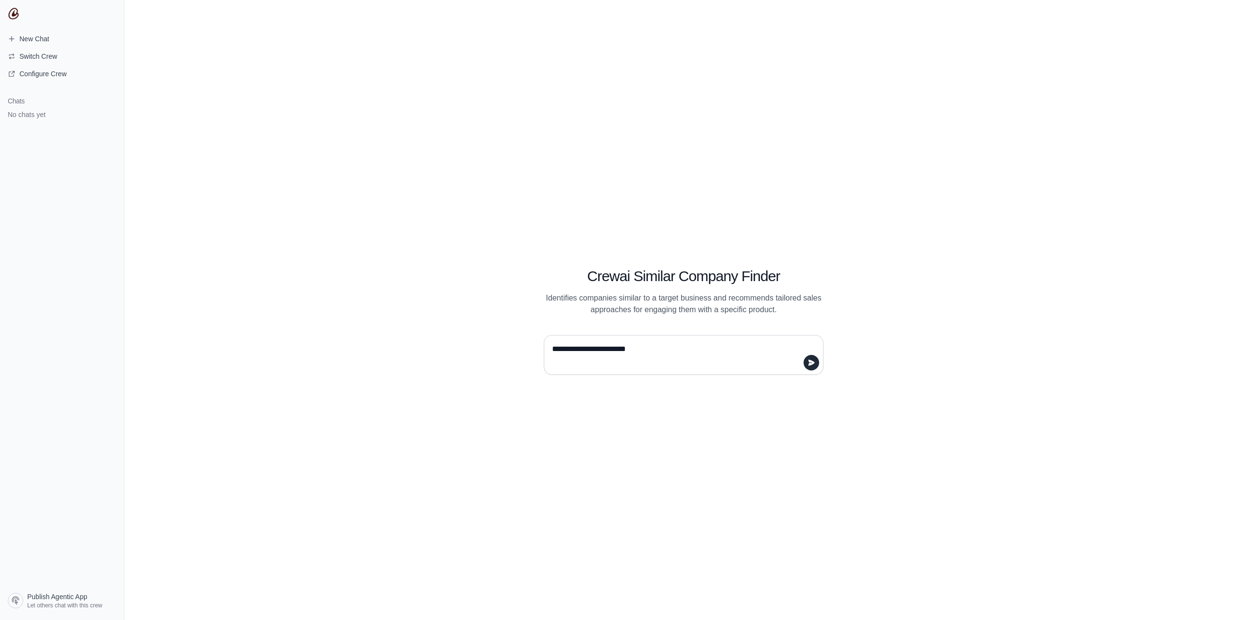
type textarea "**********"
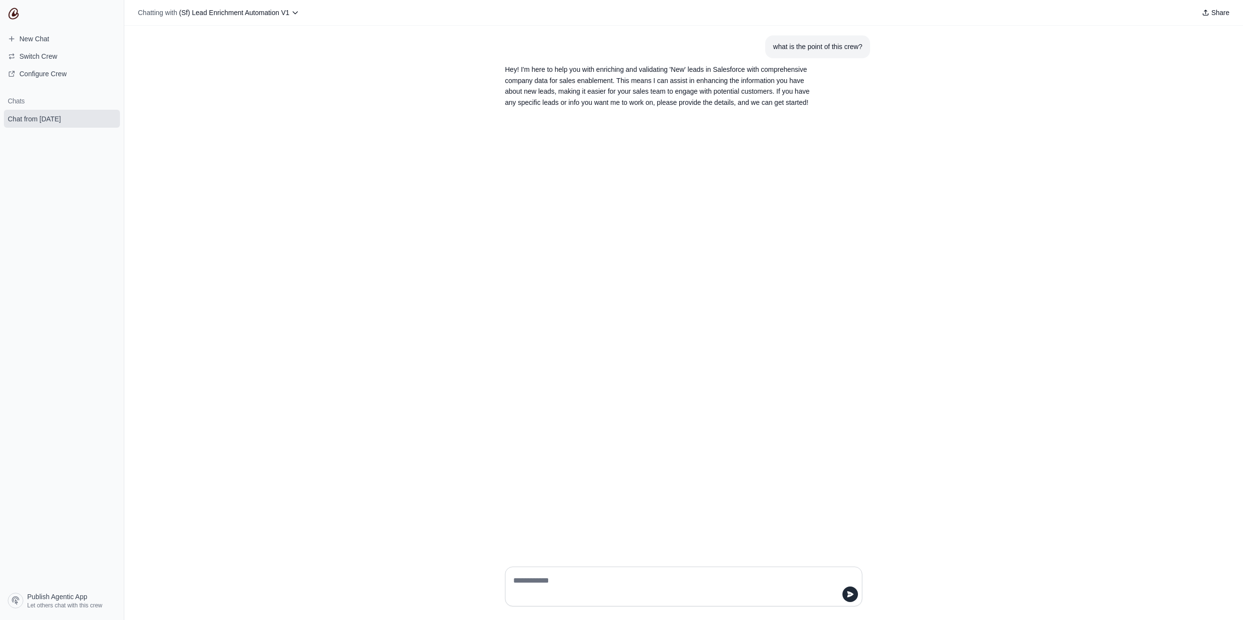
click at [679, 98] on p "Hey! I'm here to help you with enriching and validating 'New' leads in Salesfor…" at bounding box center [660, 86] width 311 height 44
click at [628, 572] on div at bounding box center [683, 586] width 357 height 40
click at [625, 579] on textarea at bounding box center [680, 586] width 339 height 27
type textarea "**********"
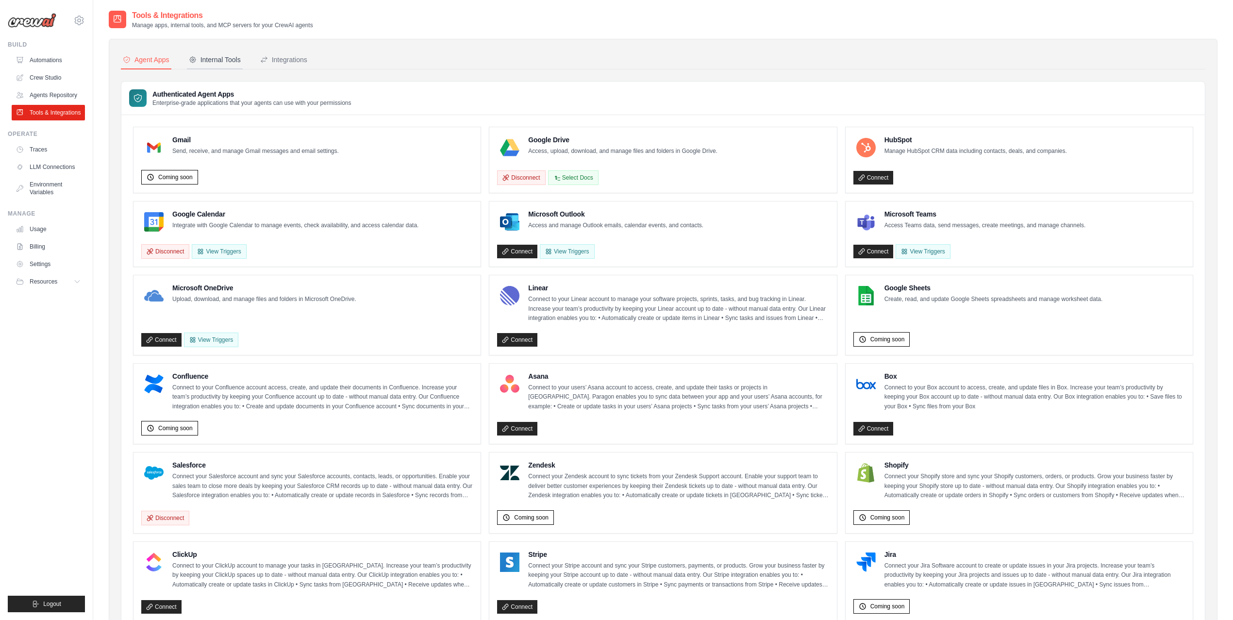
click at [218, 62] on div "Internal Tools" at bounding box center [215, 60] width 52 height 10
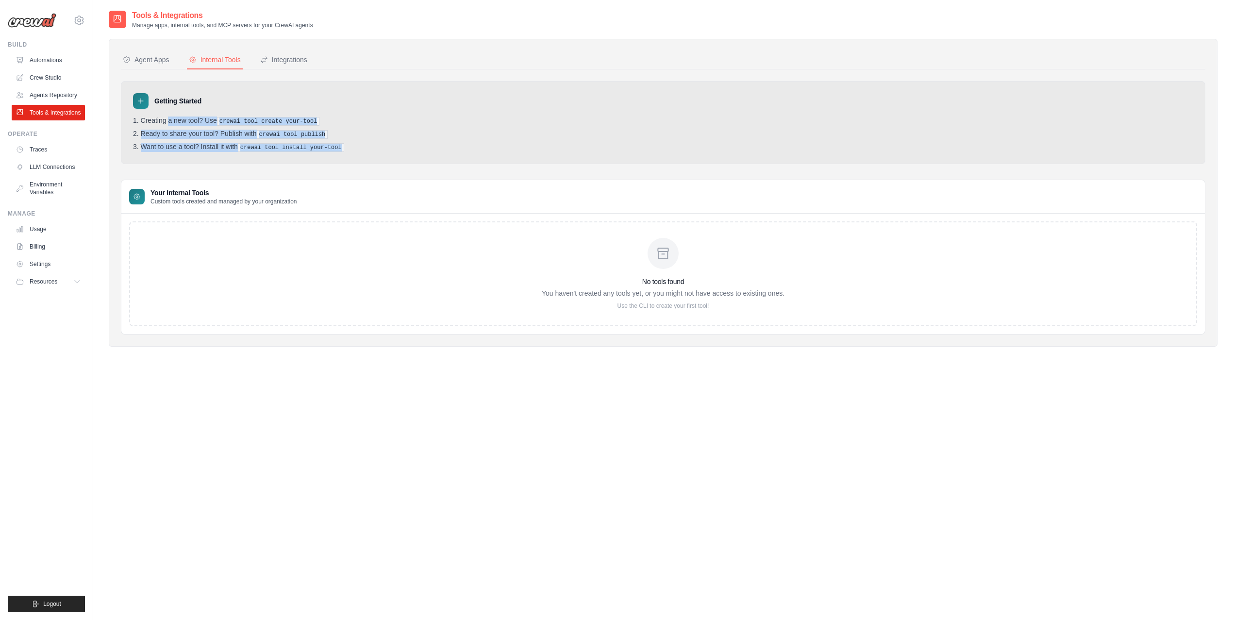
drag, startPoint x: 375, startPoint y: 149, endPoint x: 106, endPoint y: 112, distance: 271.5
click at [106, 112] on div "Tools & Integrations Manage apps, internal tools, and MCP servers for your Crew…" at bounding box center [663, 320] width 1140 height 620
click at [361, 115] on div "Getting Started Creating a new tool? Use crewai tool create your-tool Ready to …" at bounding box center [663, 122] width 1084 height 83
drag, startPoint x: 240, startPoint y: 145, endPoint x: 345, endPoint y: 147, distance: 104.8
click at [344, 147] on pre "crewai tool install your-tool" at bounding box center [291, 147] width 106 height 9
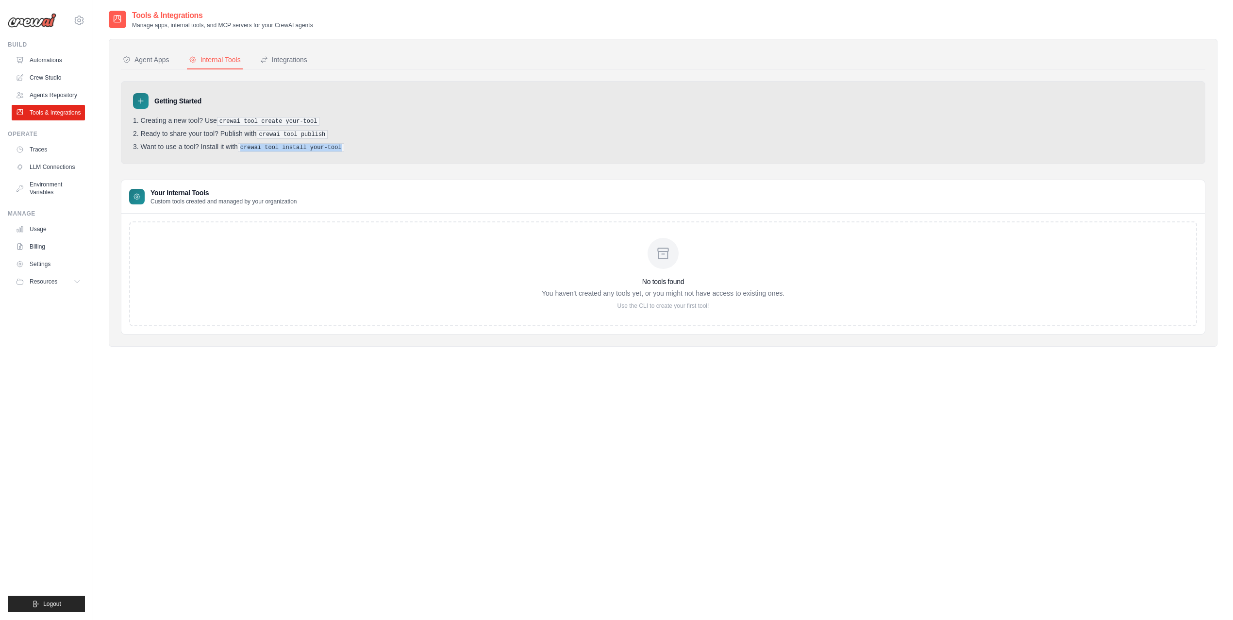
copy pre "crewai tool install your-tool"
click at [345, 139] on ol "Creating a new tool? Use crewai tool create your-tool Ready to share your tool?…" at bounding box center [663, 133] width 1060 height 35
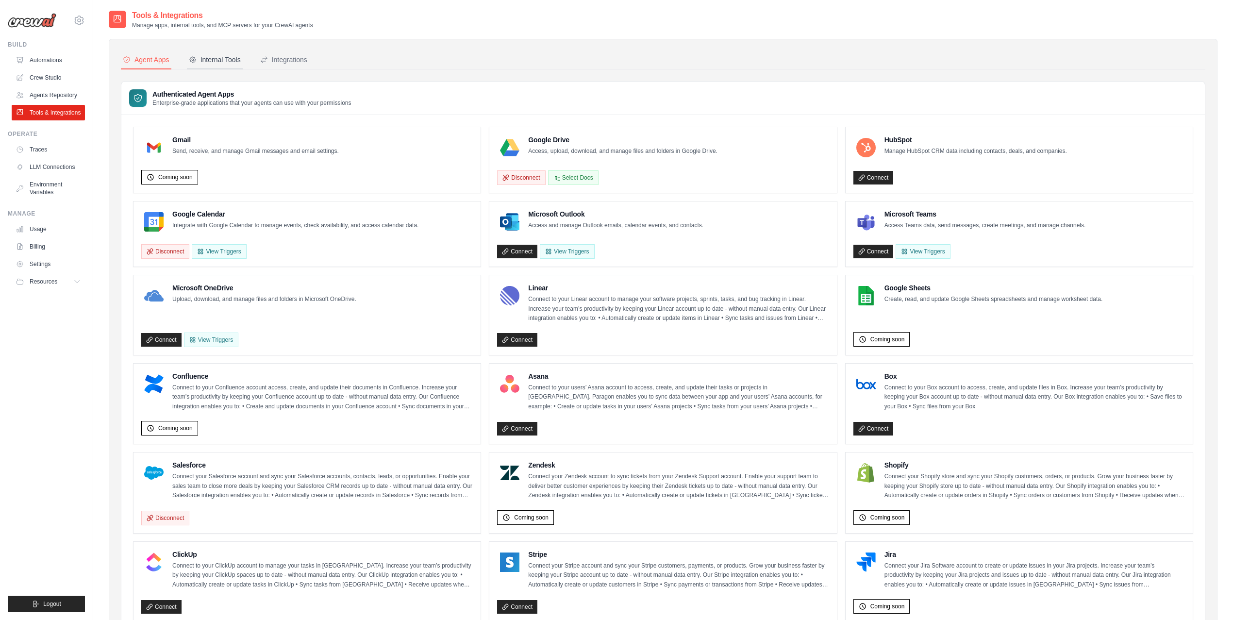
click at [226, 64] on div "Internal Tools" at bounding box center [215, 60] width 52 height 10
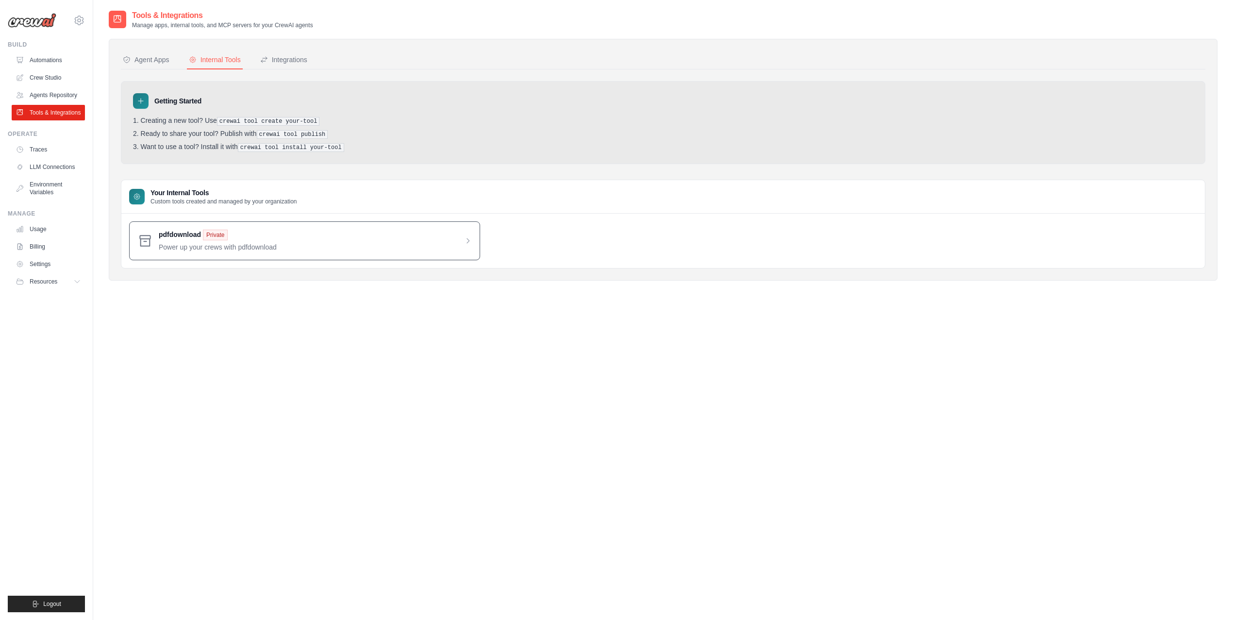
click at [469, 243] on span at bounding box center [315, 241] width 313 height 22
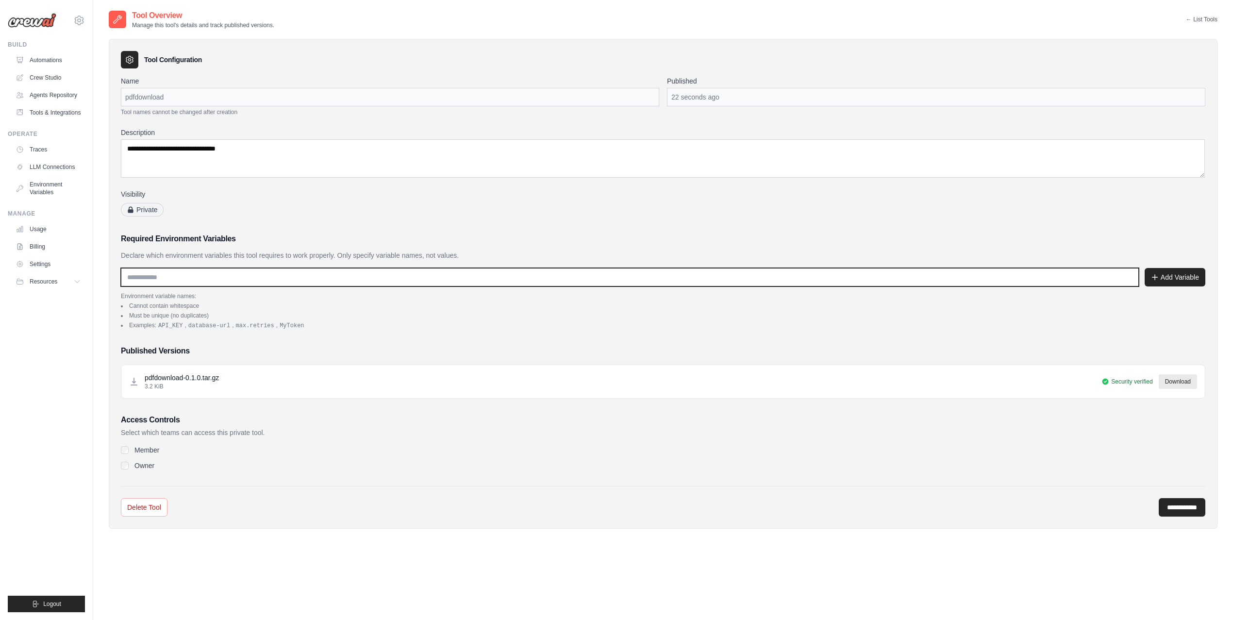
click at [1011, 276] on input "text" at bounding box center [630, 277] width 1018 height 18
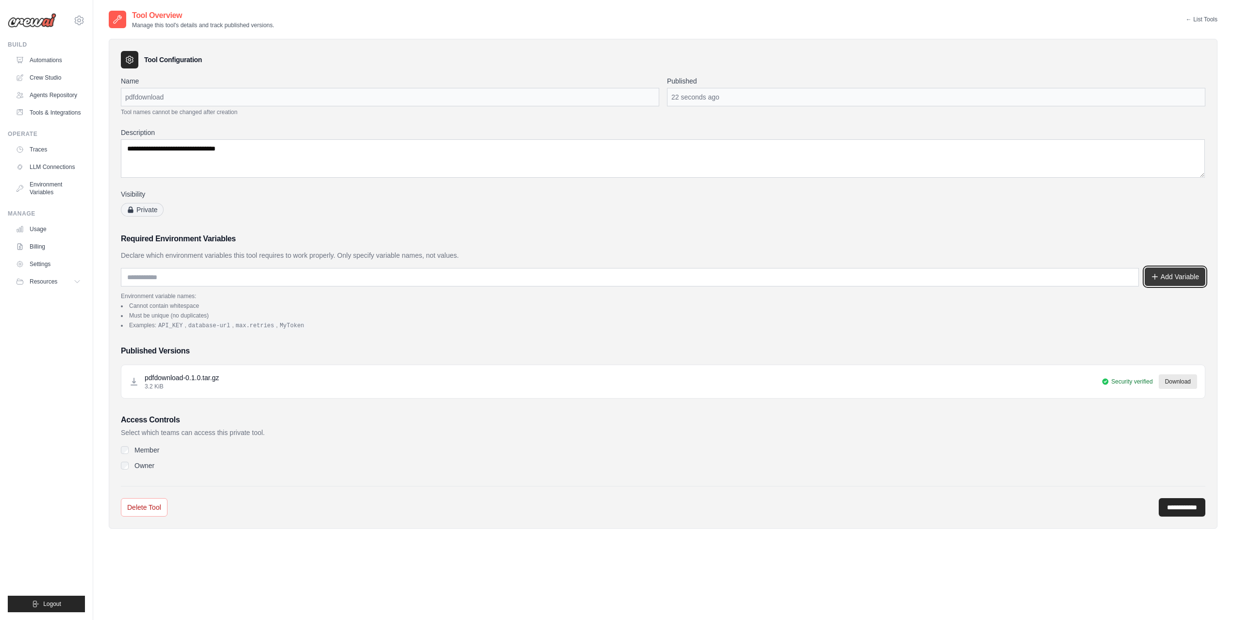
click at [1162, 279] on button "Add Variable" at bounding box center [1174, 276] width 61 height 18
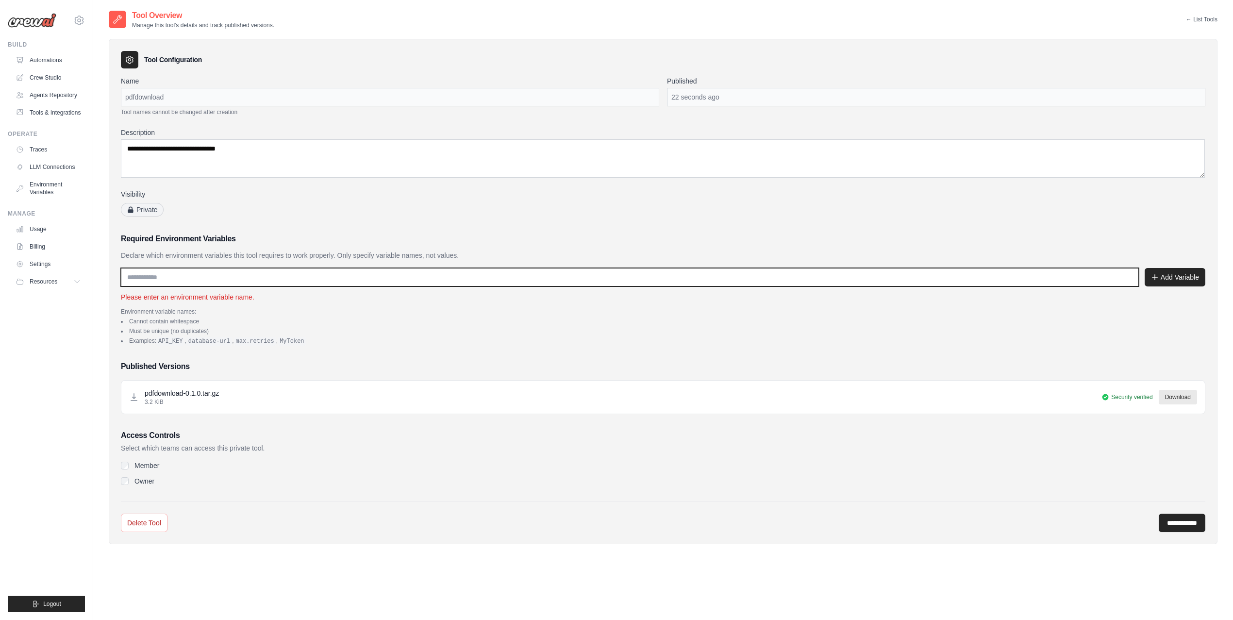
click at [965, 278] on input "text" at bounding box center [630, 277] width 1018 height 18
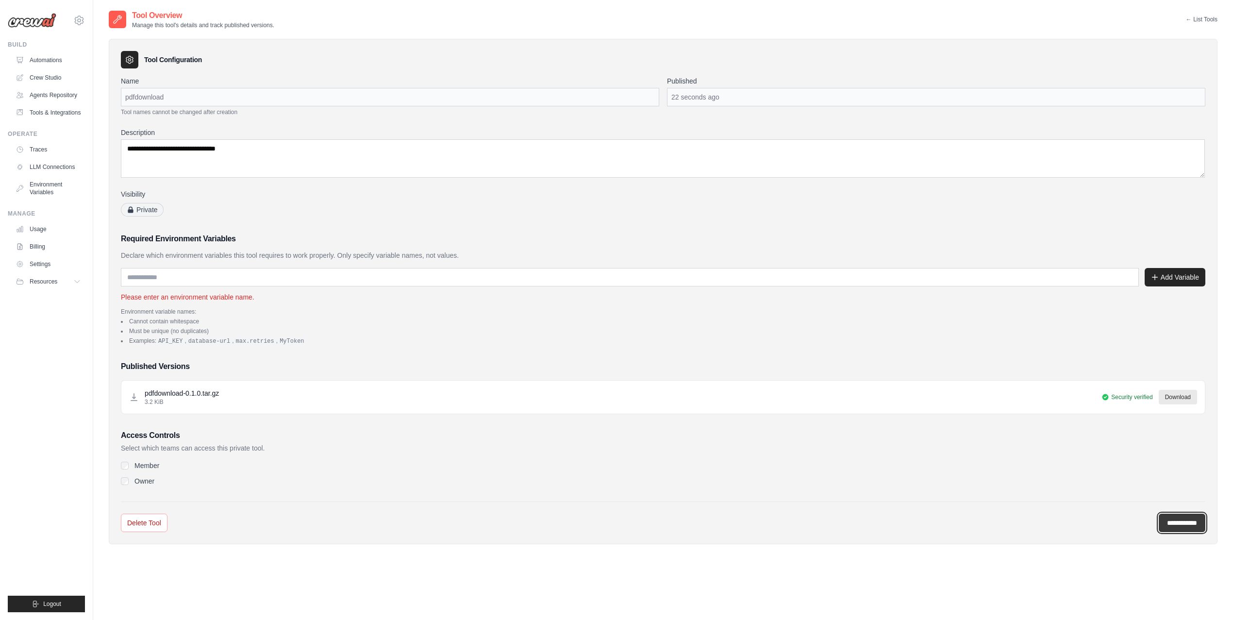
click at [1175, 526] on input "**********" at bounding box center [1182, 523] width 47 height 18
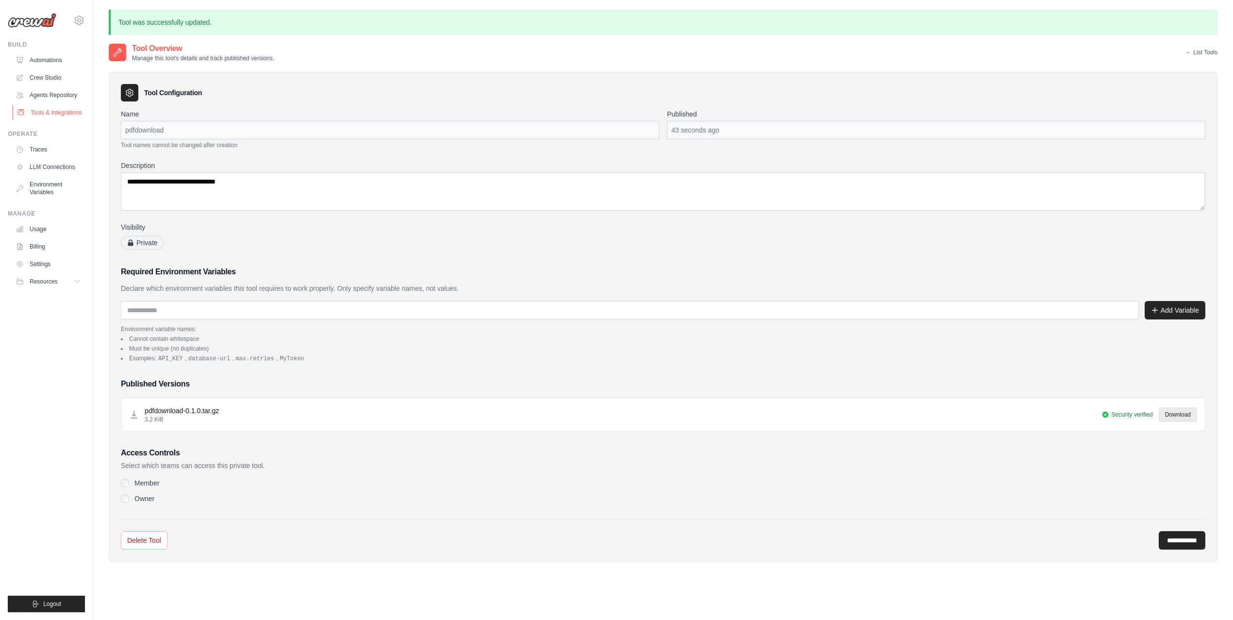
click at [55, 120] on link "Tools & Integrations" at bounding box center [49, 113] width 73 height 16
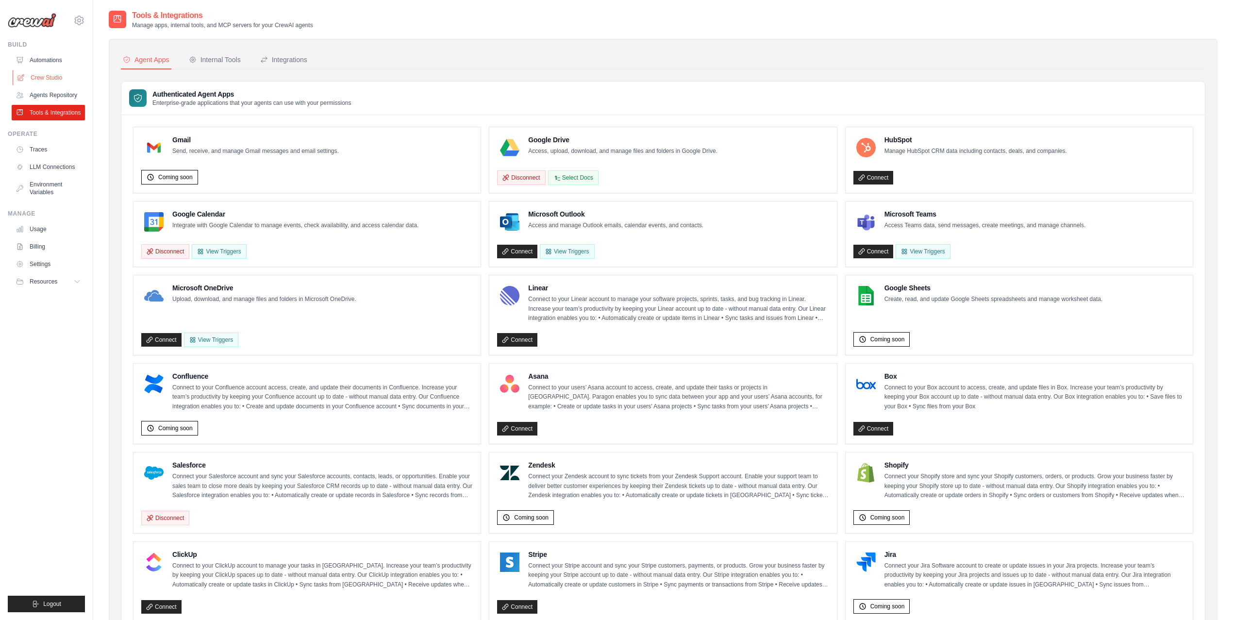
click at [47, 74] on link "Crew Studio" at bounding box center [49, 78] width 73 height 16
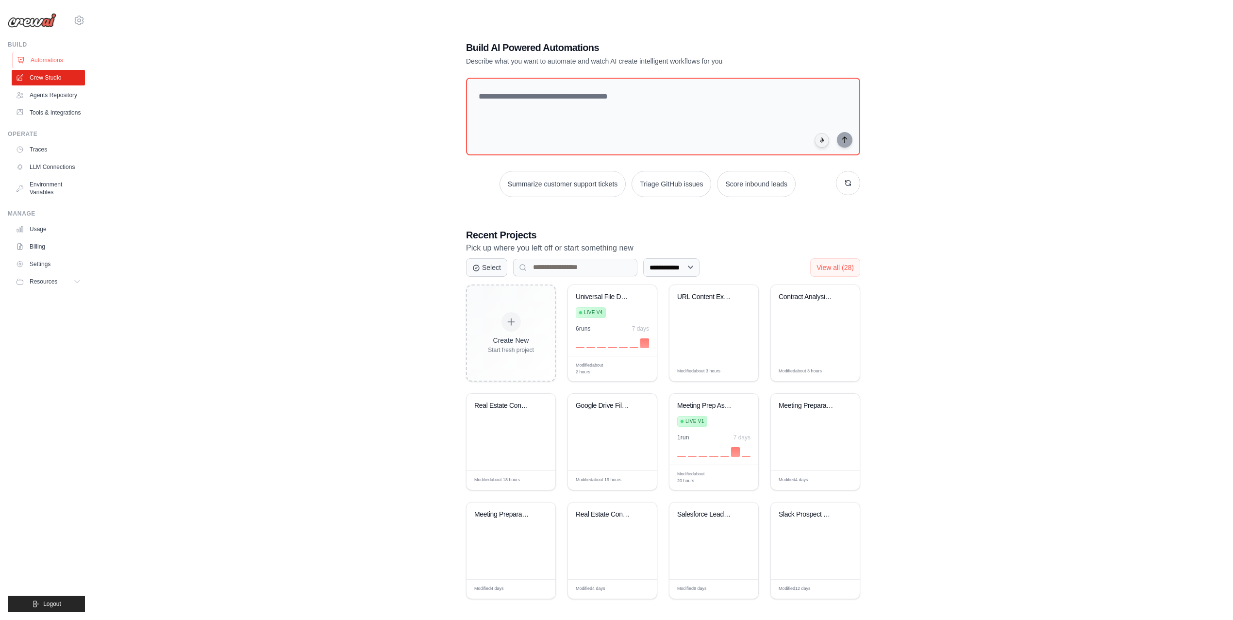
click at [43, 63] on link "Automations" at bounding box center [49, 60] width 73 height 16
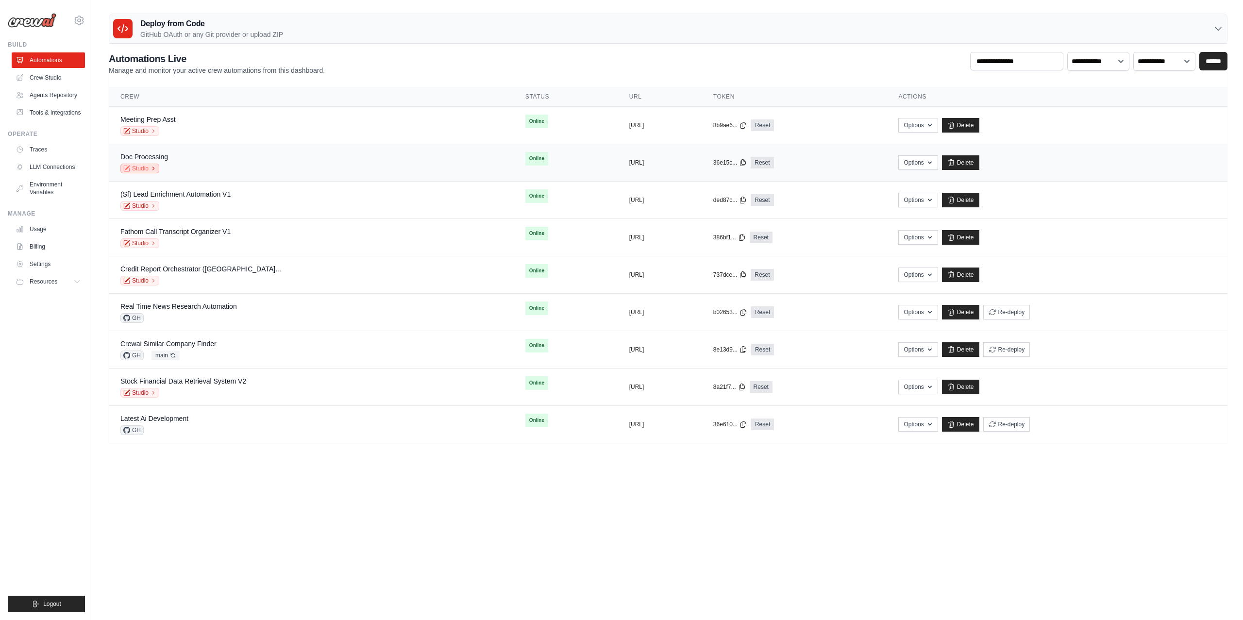
click at [149, 168] on link "Studio" at bounding box center [139, 169] width 39 height 10
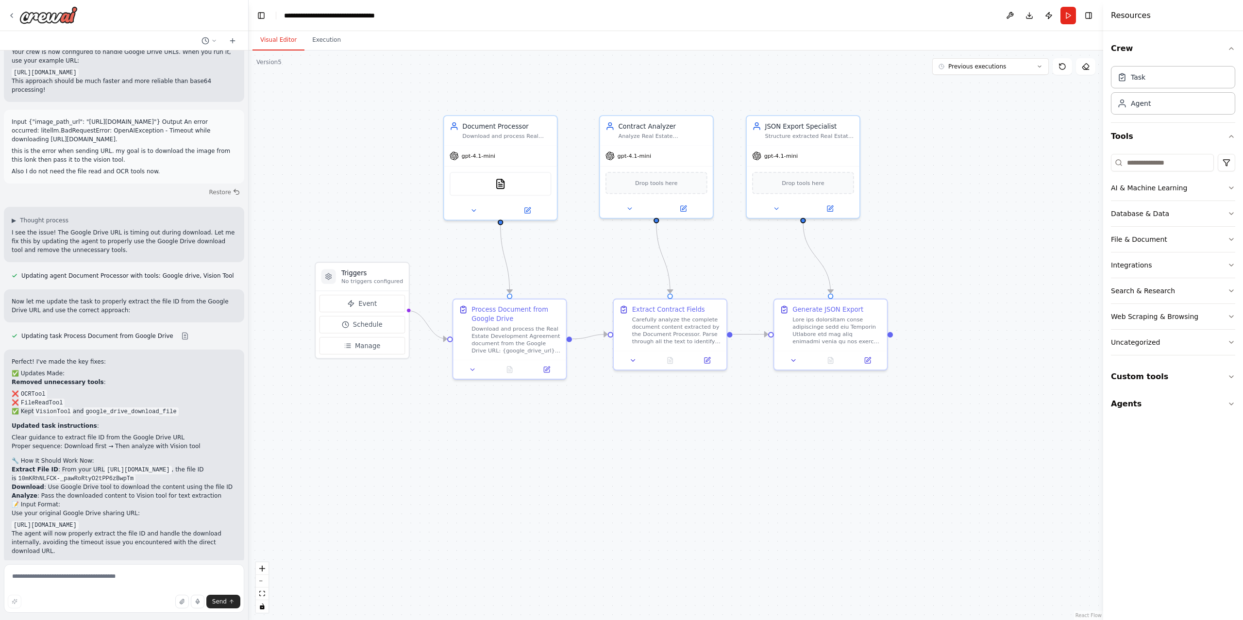
scroll to position [5084, 0]
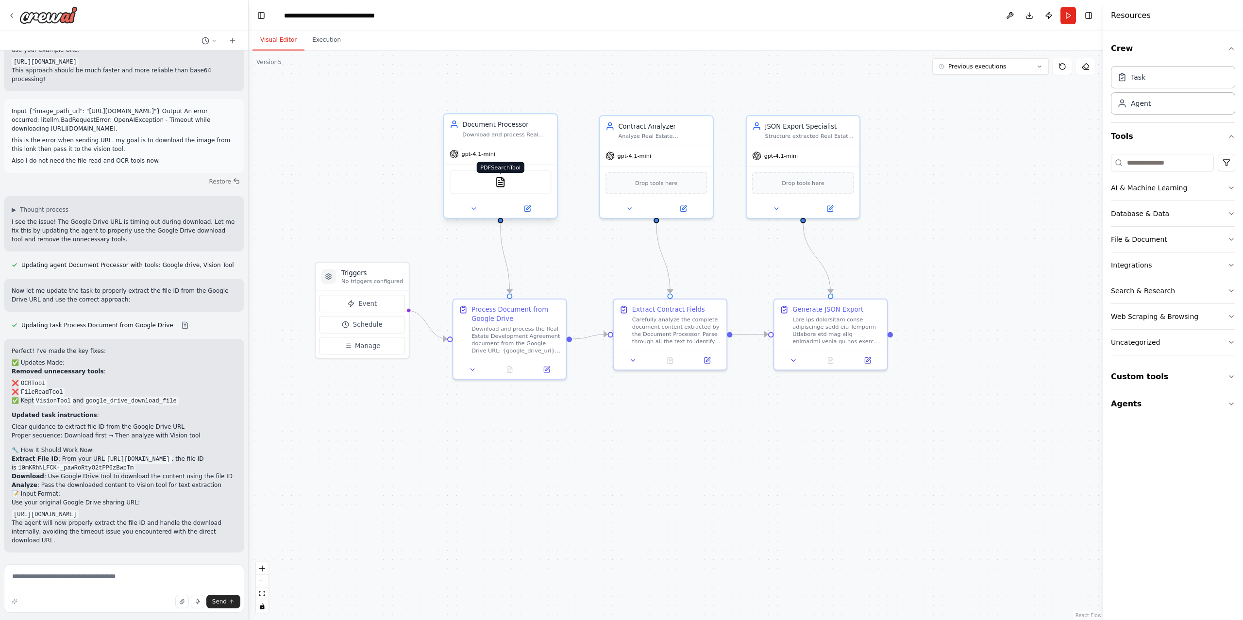
click at [499, 185] on img at bounding box center [500, 182] width 11 height 11
click at [1134, 372] on button "Custom tools" at bounding box center [1173, 376] width 124 height 27
click at [492, 181] on img at bounding box center [490, 182] width 11 height 11
click at [525, 214] on div at bounding box center [500, 208] width 113 height 18
click at [532, 205] on button at bounding box center [527, 208] width 52 height 11
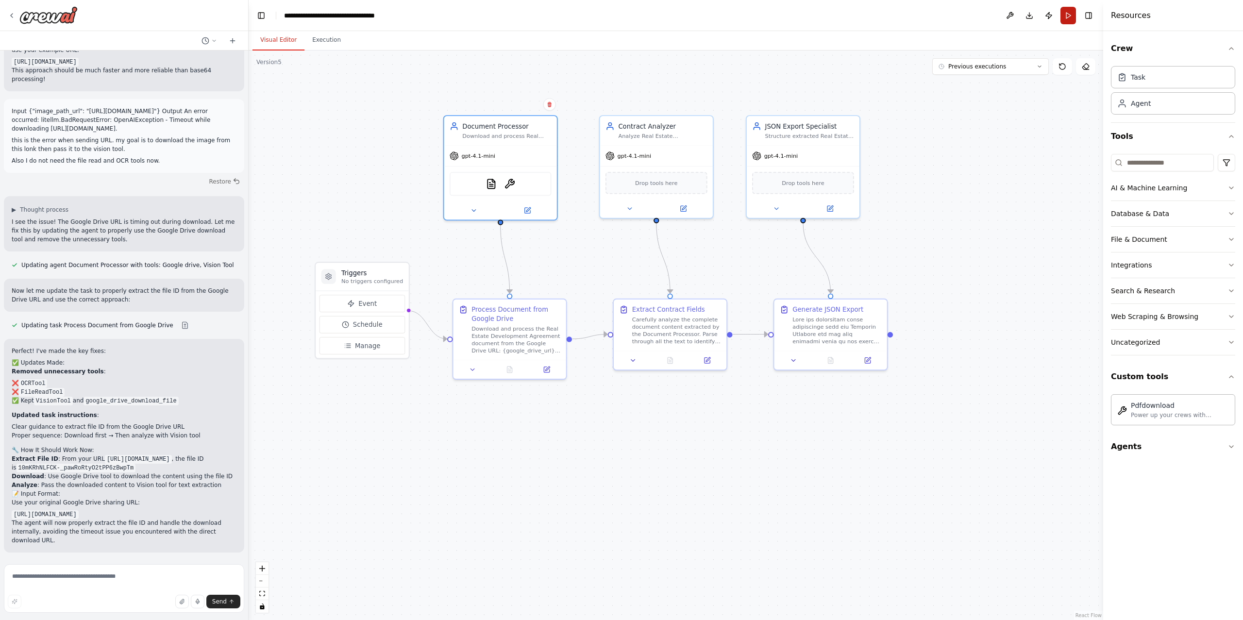
click at [1069, 14] on button "Run" at bounding box center [1068, 15] width 16 height 17
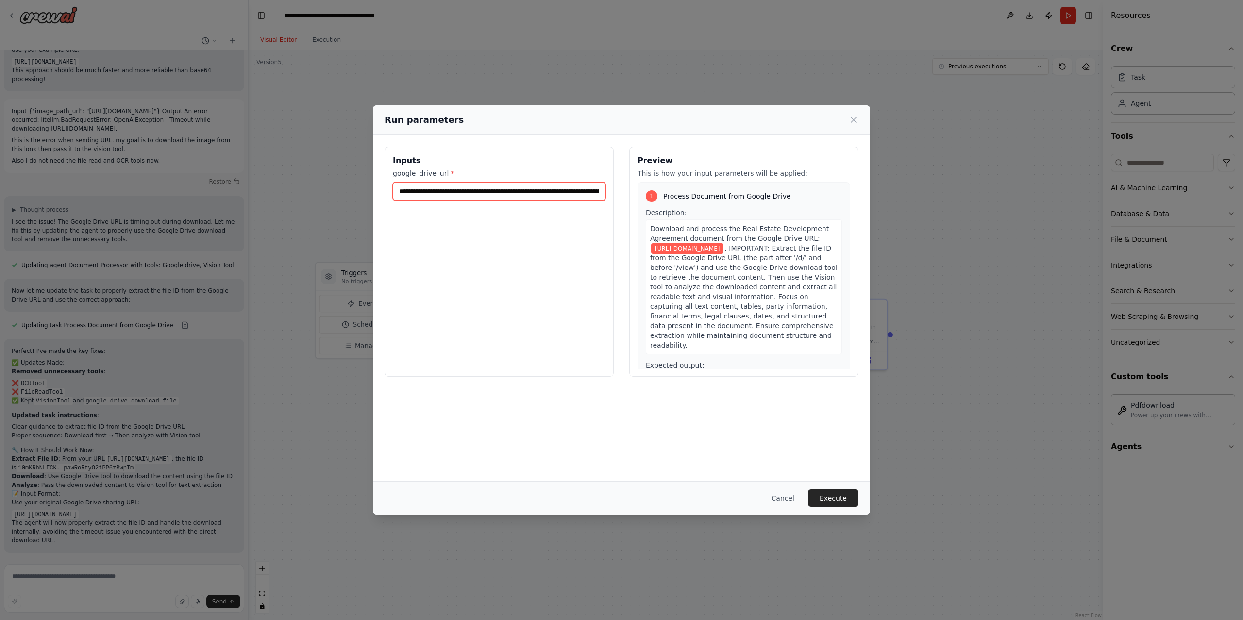
click at [508, 192] on input "**********" at bounding box center [499, 191] width 213 height 18
paste input "**********"
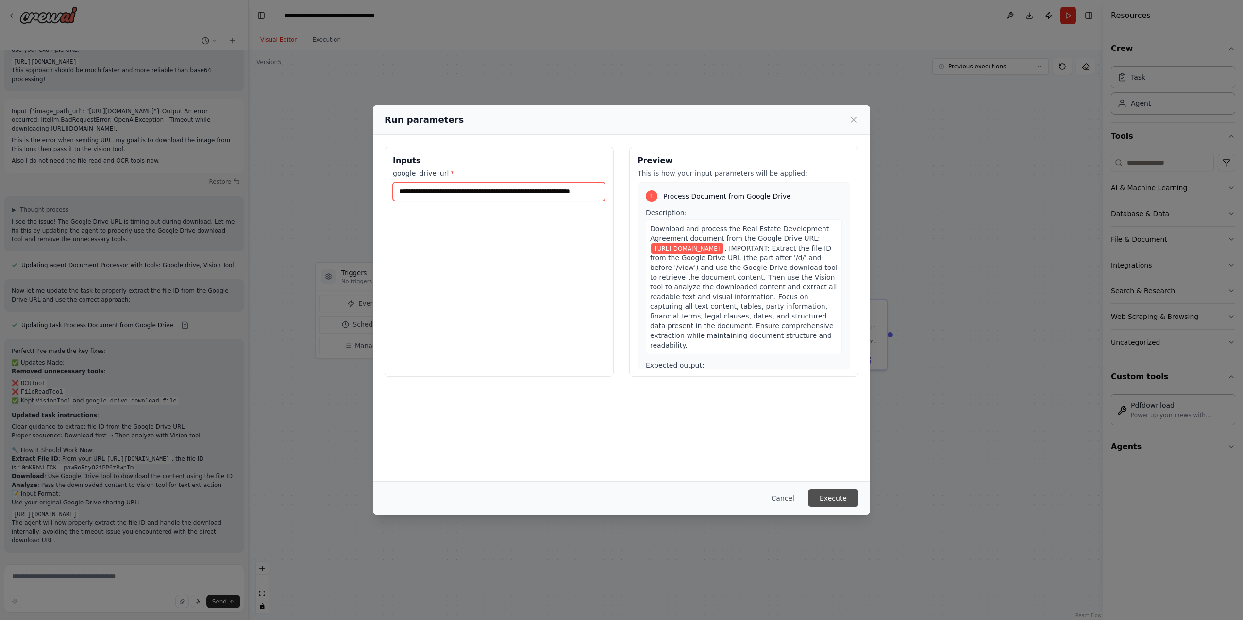
type input "**********"
click at [832, 493] on button "Execute" at bounding box center [833, 497] width 50 height 17
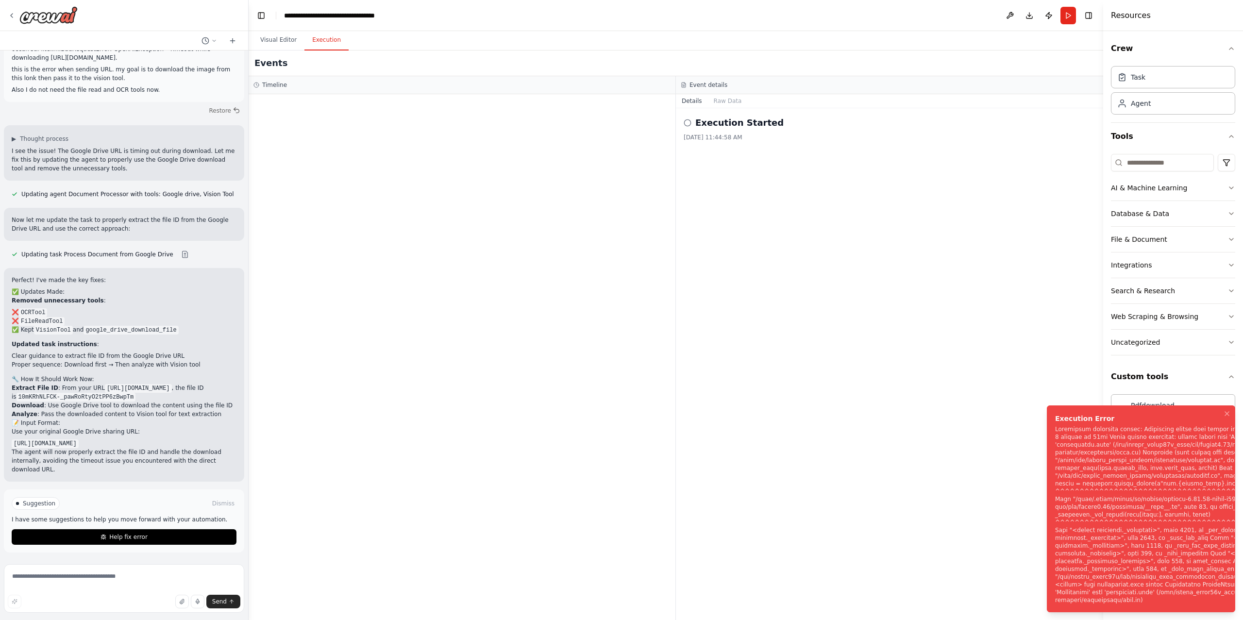
scroll to position [5163, 0]
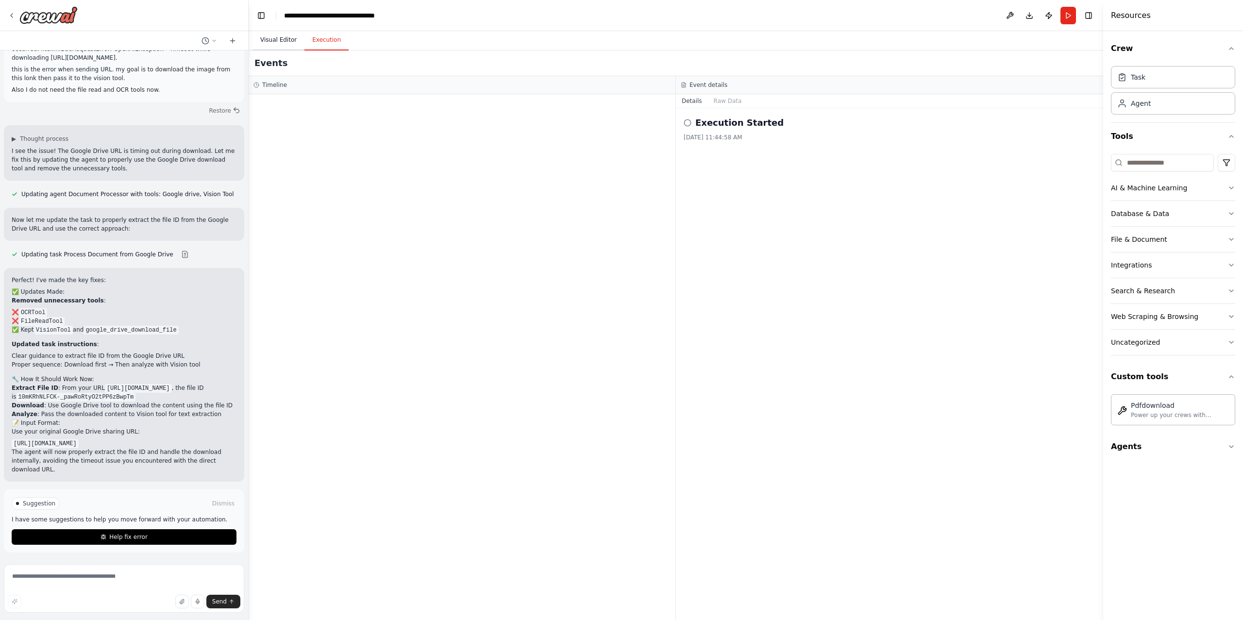
click at [278, 39] on button "Visual Editor" at bounding box center [278, 40] width 52 height 20
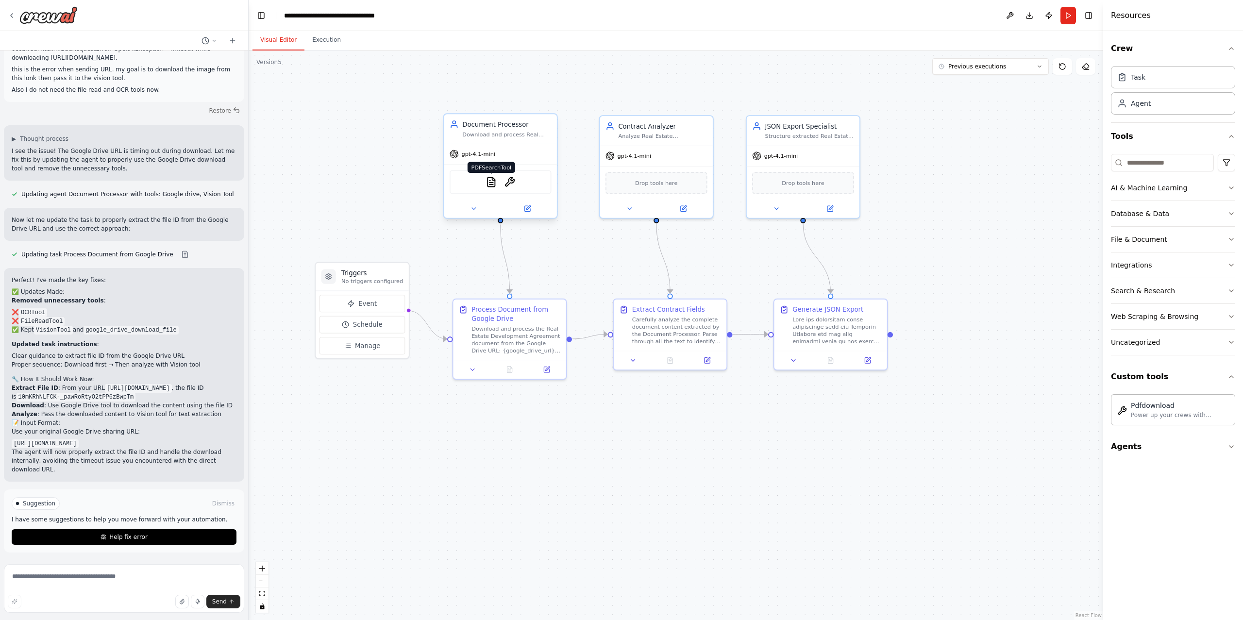
click at [492, 185] on img at bounding box center [490, 182] width 11 height 11
click at [507, 178] on img at bounding box center [509, 182] width 11 height 11
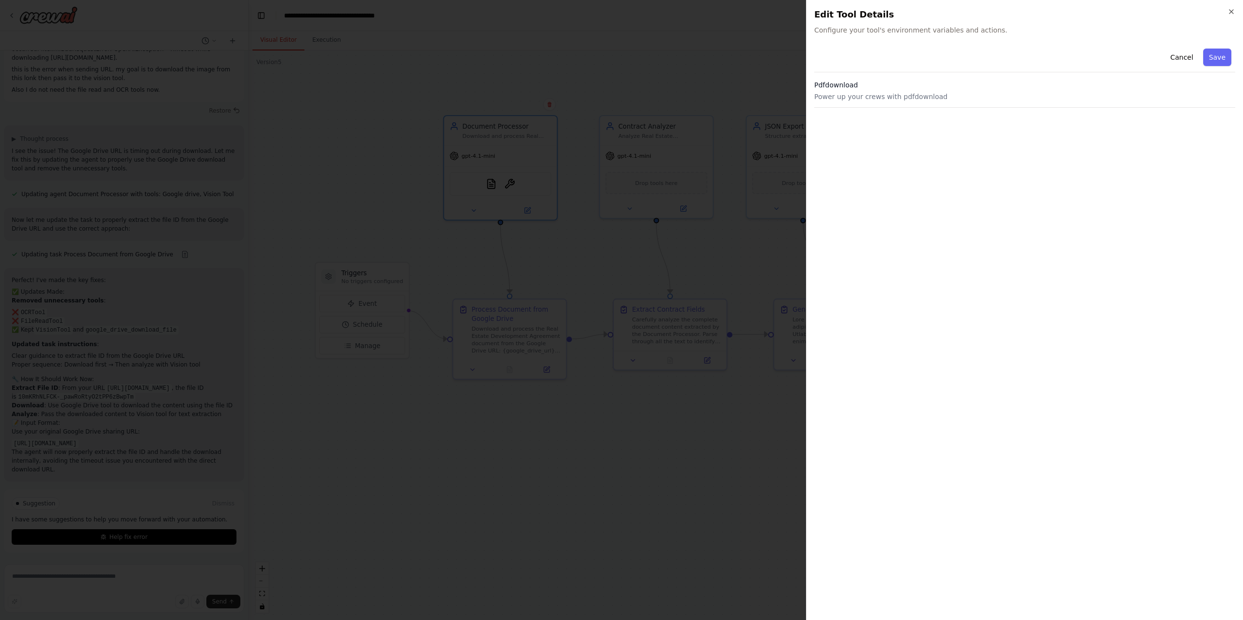
click at [931, 88] on h3 "Pdfdownload" at bounding box center [1024, 85] width 421 height 10
click at [1171, 51] on button "Cancel" at bounding box center [1181, 57] width 34 height 17
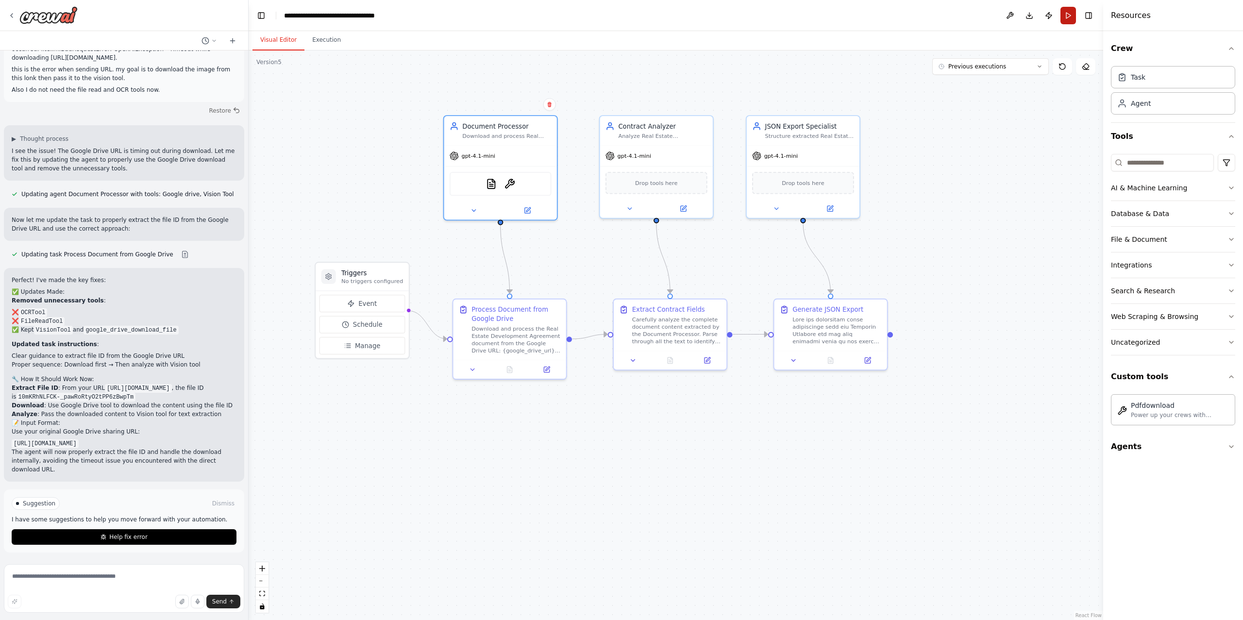
click at [1063, 12] on button "Run" at bounding box center [1068, 15] width 16 height 17
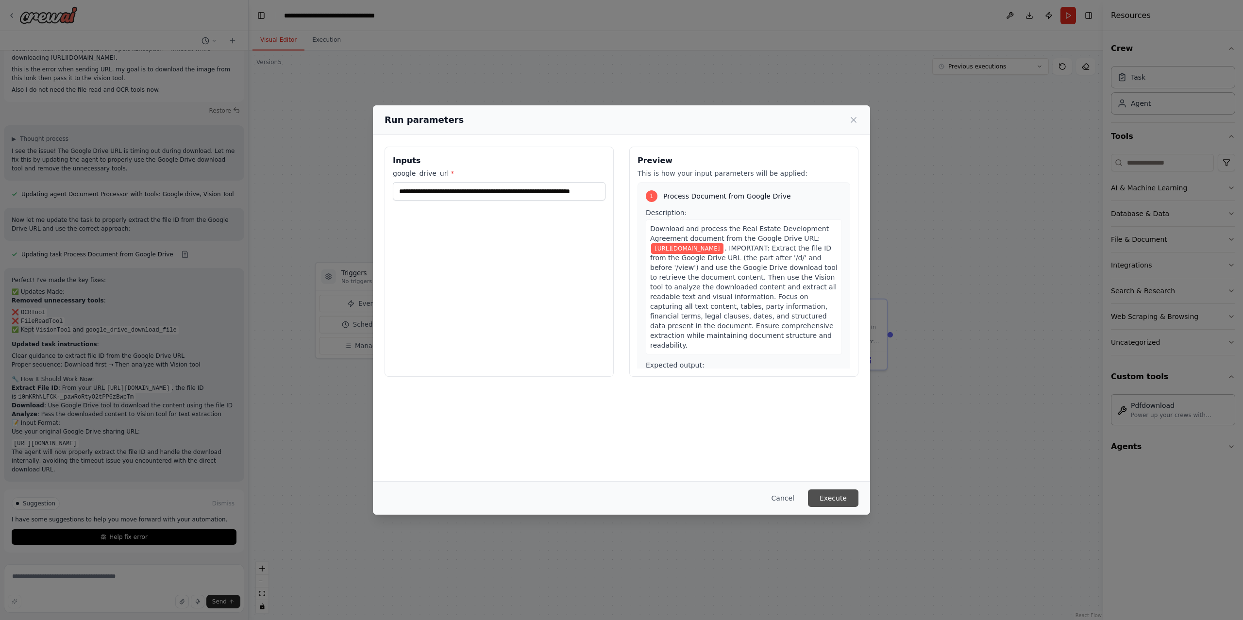
click at [834, 502] on button "Execute" at bounding box center [833, 497] width 50 height 17
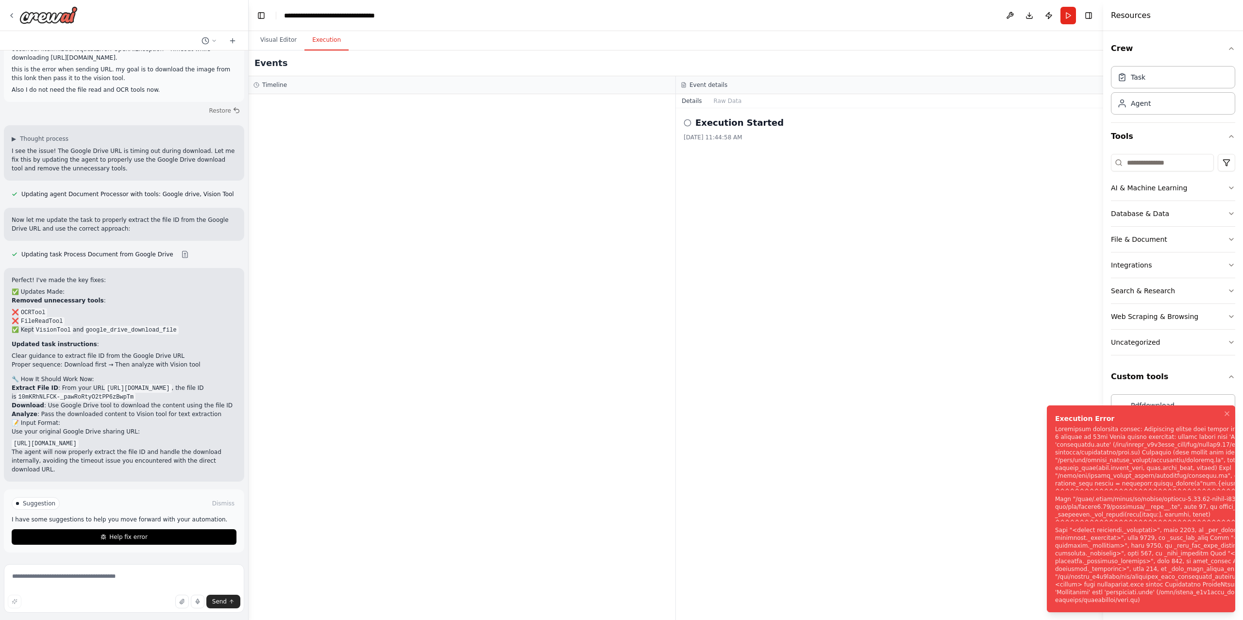
click at [1108, 429] on div "Notifications (F8)" at bounding box center [1182, 514] width 254 height 179
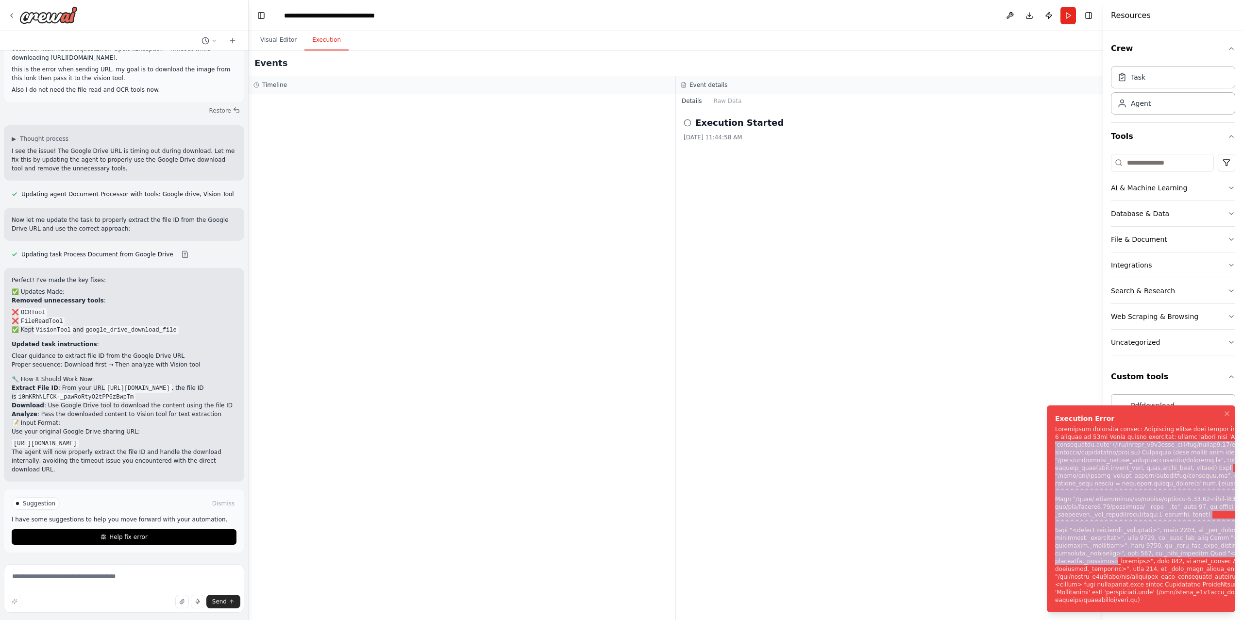
drag, startPoint x: 1127, startPoint y: 419, endPoint x: 1111, endPoint y: 552, distance: 134.1
click at [1111, 552] on div "Notifications (F8)" at bounding box center [1182, 514] width 254 height 179
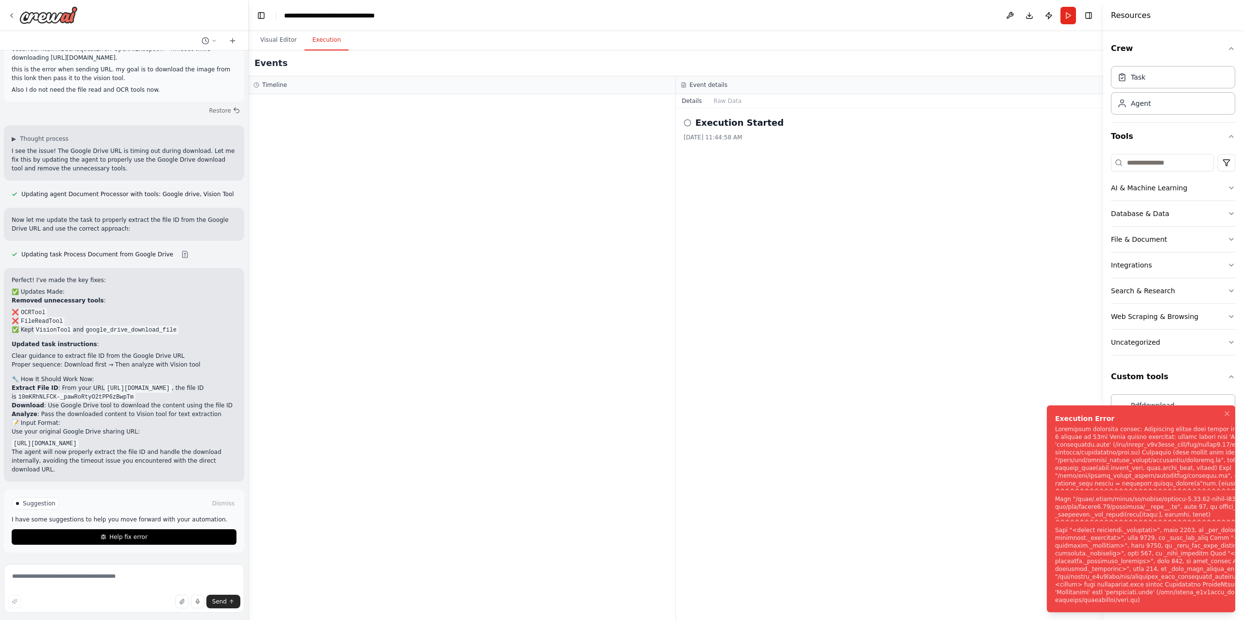
click at [1112, 589] on div "Notifications (F8)" at bounding box center [1182, 514] width 254 height 179
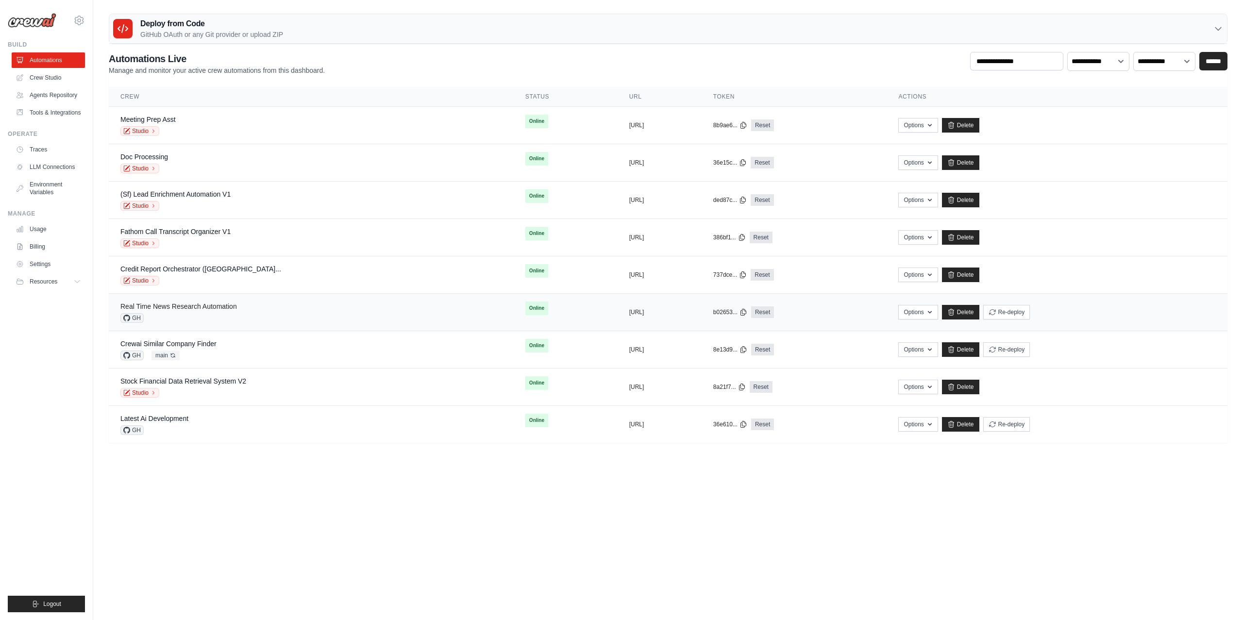
click at [210, 303] on link "Real Time News Research Automation" at bounding box center [178, 306] width 116 height 8
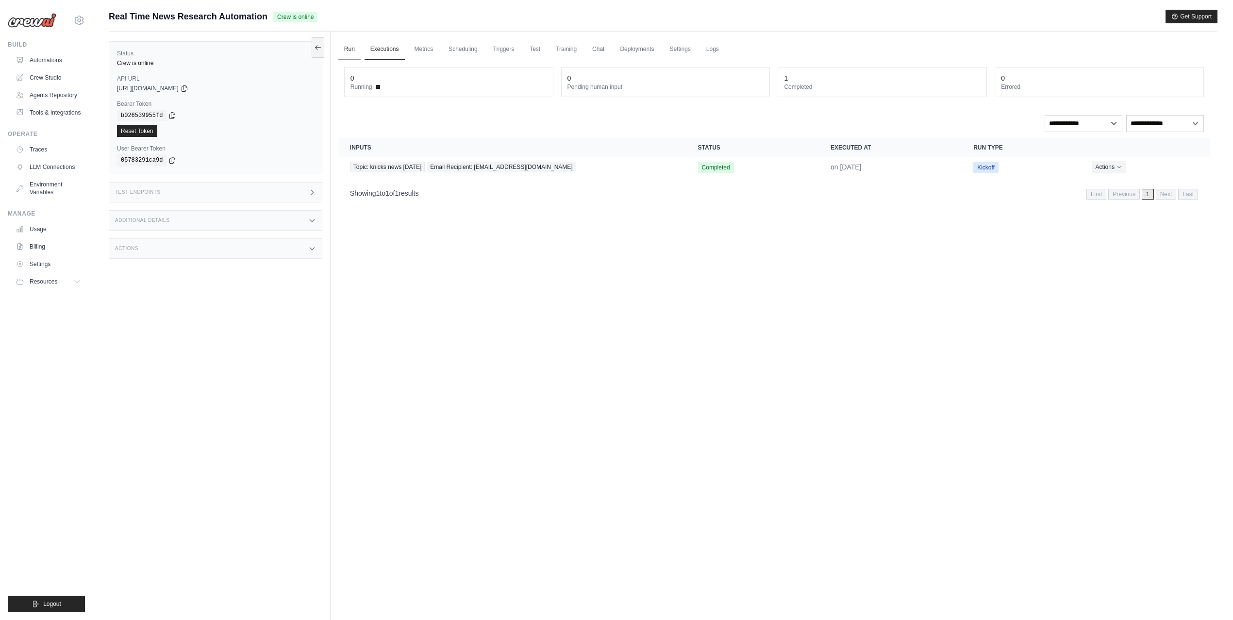
click at [349, 46] on link "Run" at bounding box center [349, 49] width 22 height 20
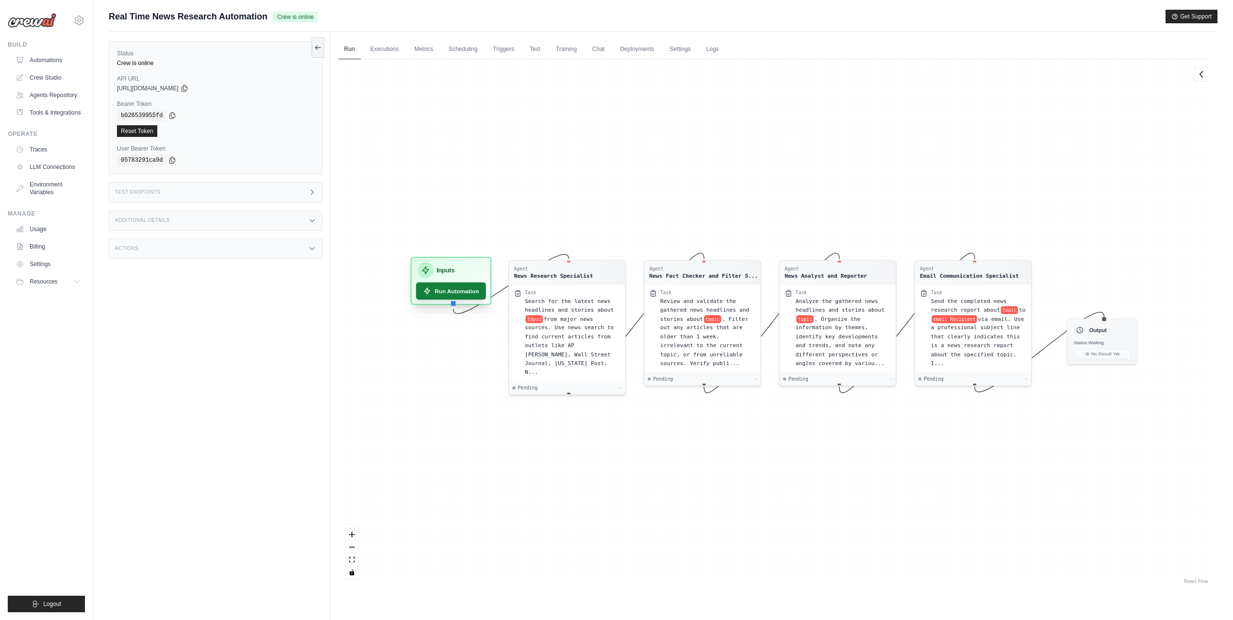
click at [468, 292] on button "Run Automation" at bounding box center [451, 290] width 70 height 17
click at [460, 290] on button "Run Automation" at bounding box center [451, 290] width 70 height 17
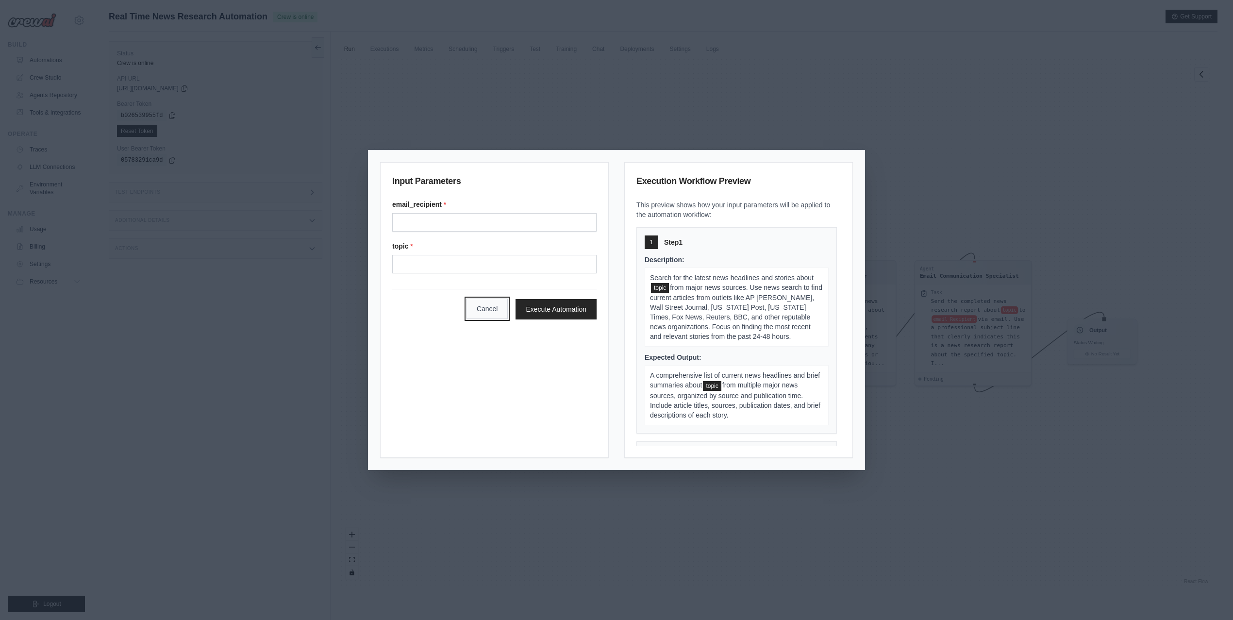
click at [497, 311] on button "Cancel" at bounding box center [487, 308] width 42 height 20
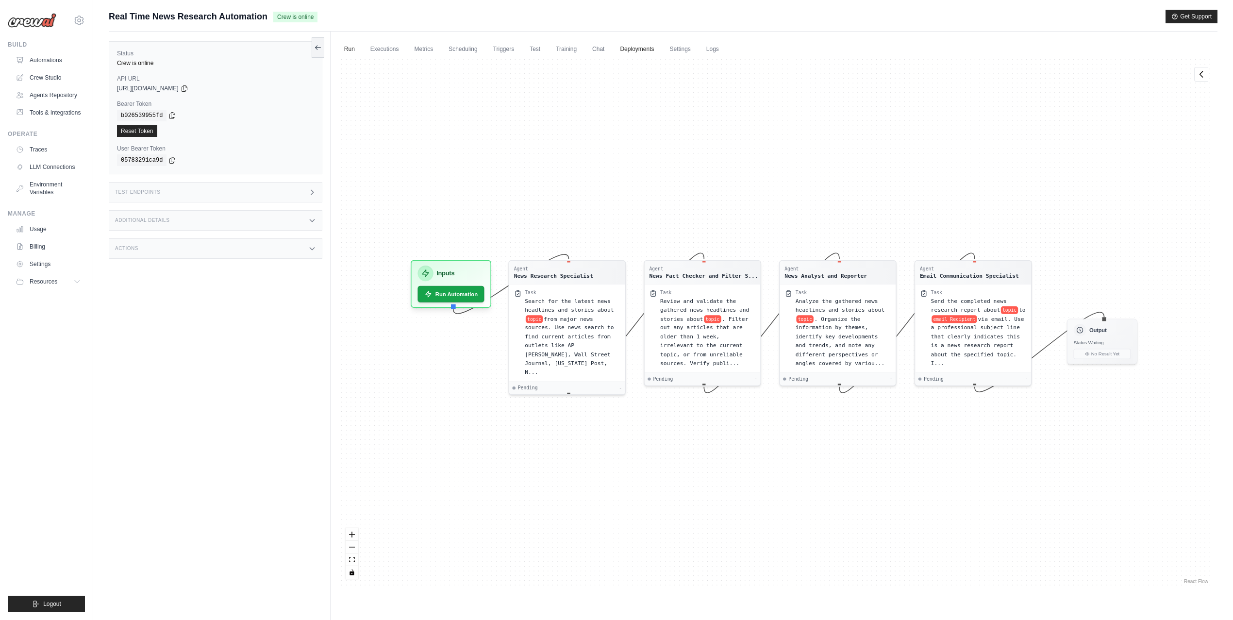
click at [623, 49] on link "Deployments" at bounding box center [637, 49] width 46 height 20
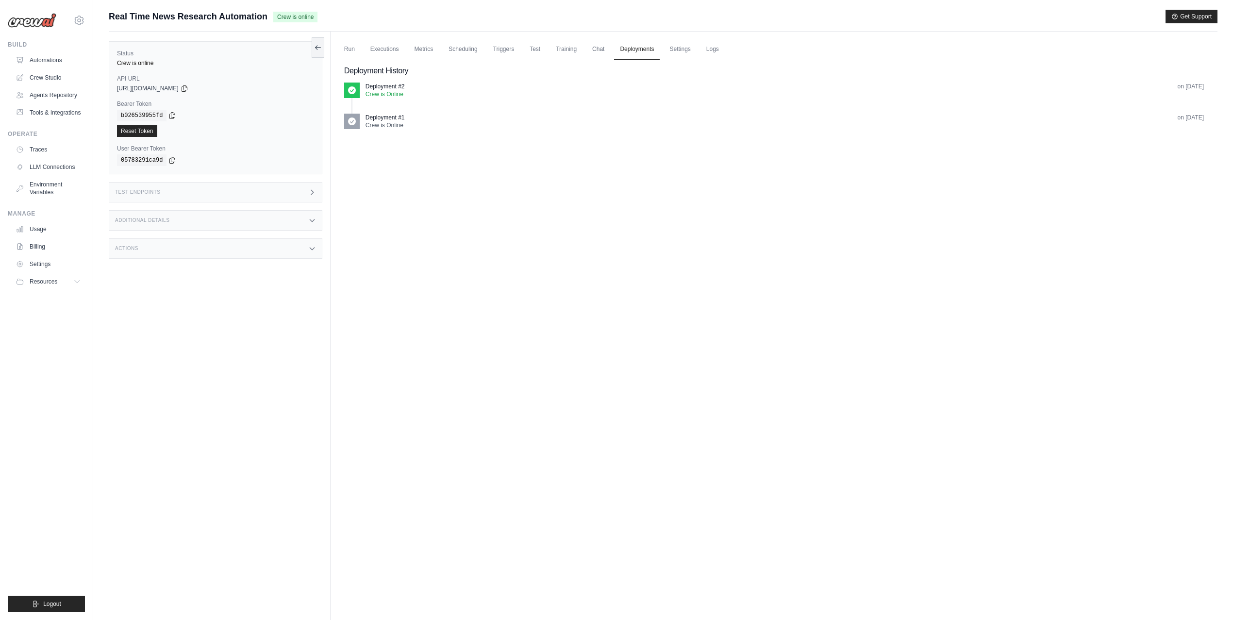
click at [355, 95] on span at bounding box center [352, 91] width 16 height 16
click at [359, 122] on span at bounding box center [352, 122] width 16 height 16
click at [47, 57] on link "Automations" at bounding box center [49, 60] width 73 height 16
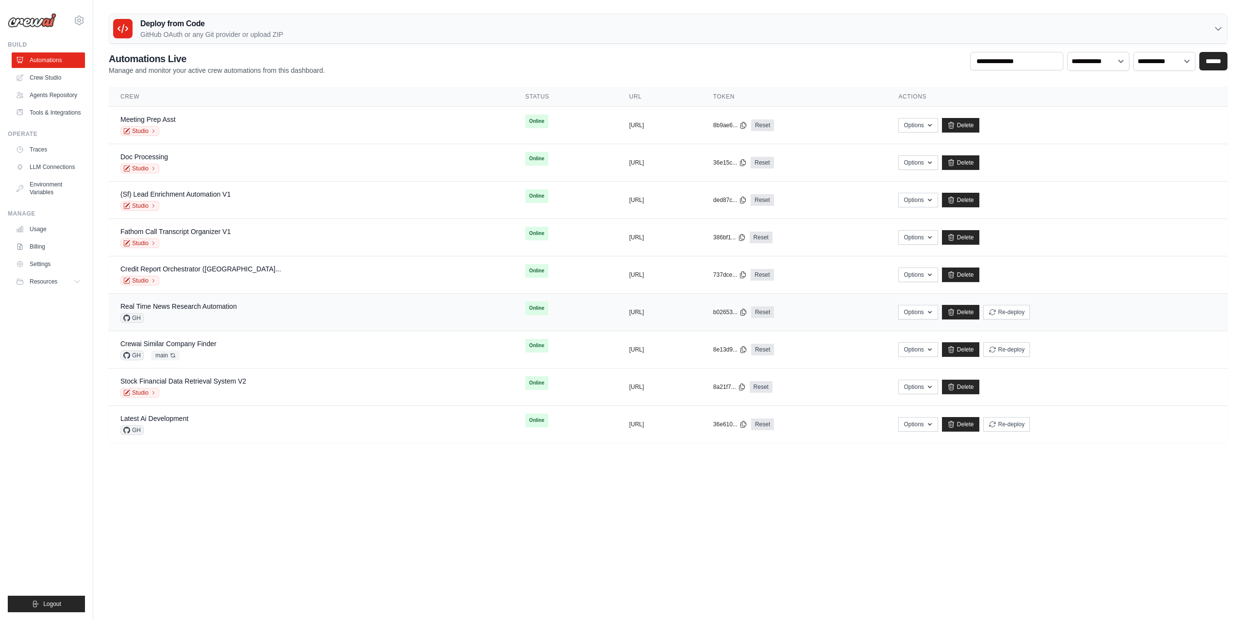
click at [132, 318] on span "GH" at bounding box center [131, 318] width 23 height 10
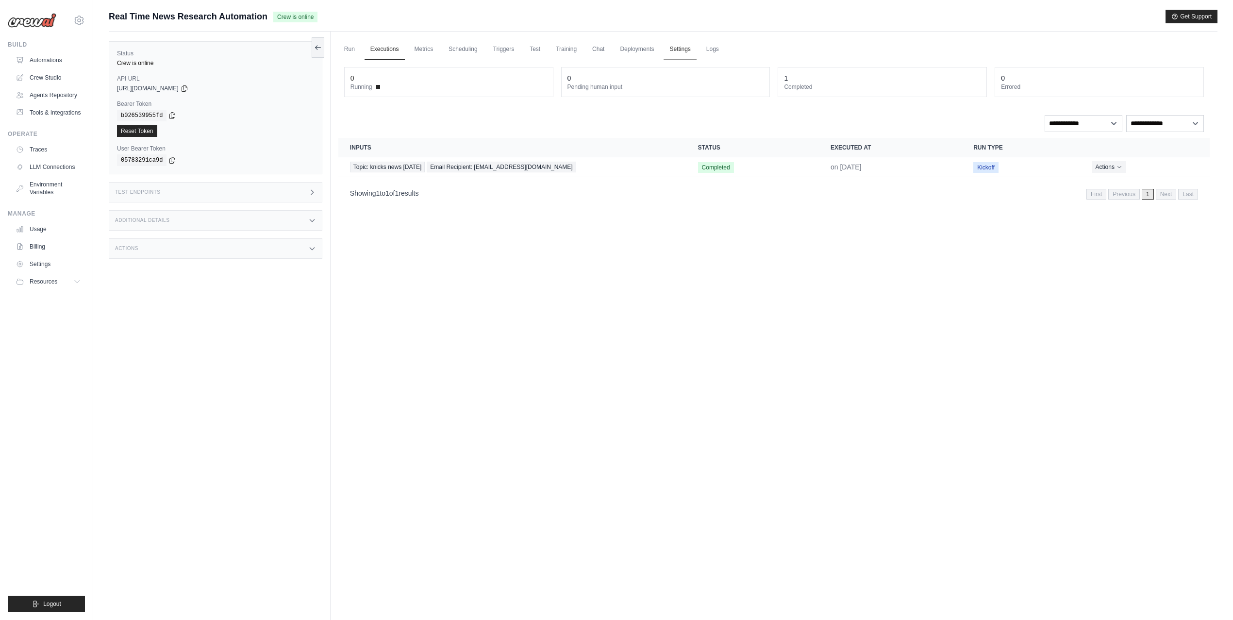
click at [675, 49] on link "Settings" at bounding box center [679, 49] width 33 height 20
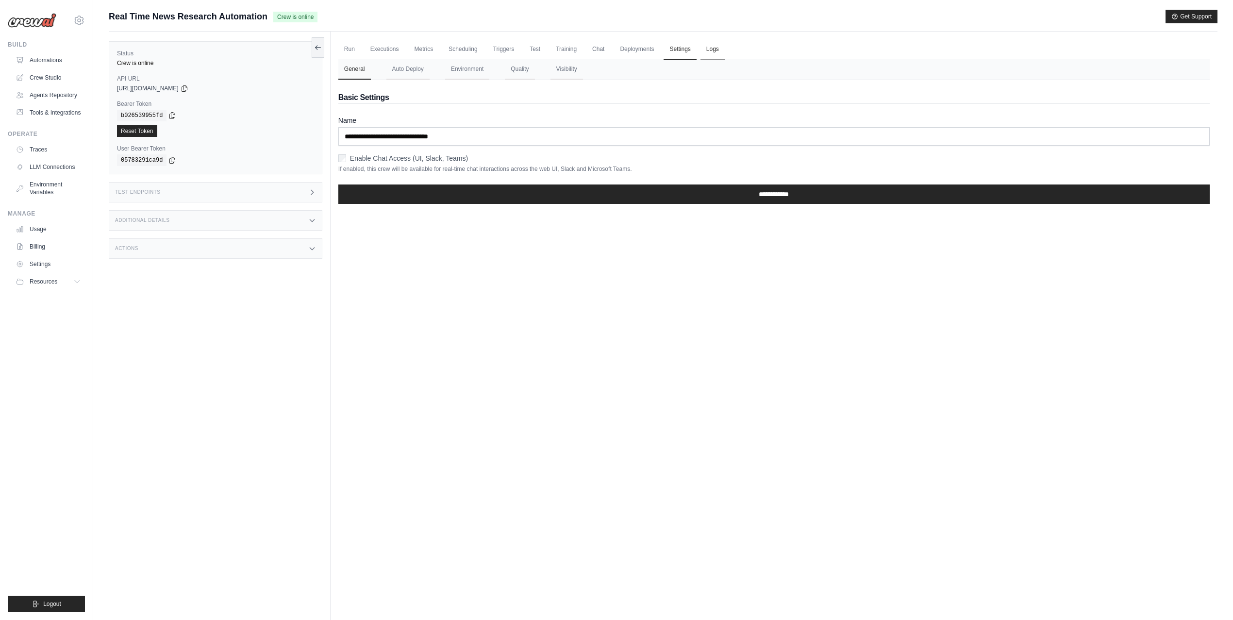
click at [705, 51] on link "Logs" at bounding box center [712, 49] width 24 height 20
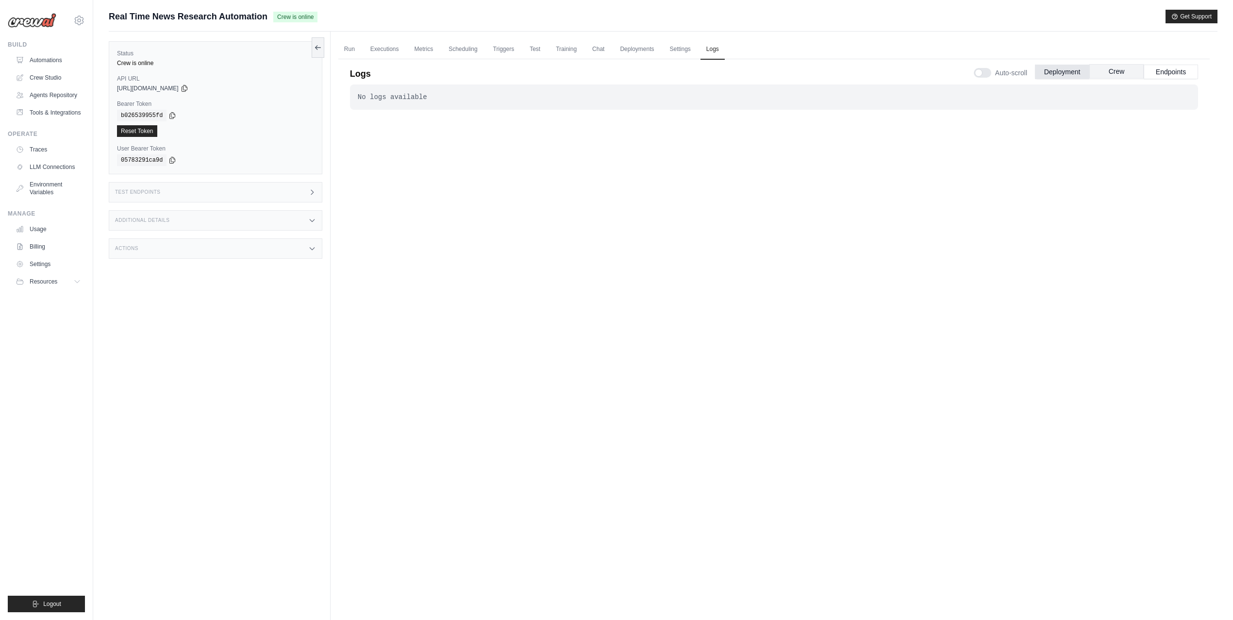
click at [1120, 68] on button "Crew" at bounding box center [1116, 71] width 54 height 15
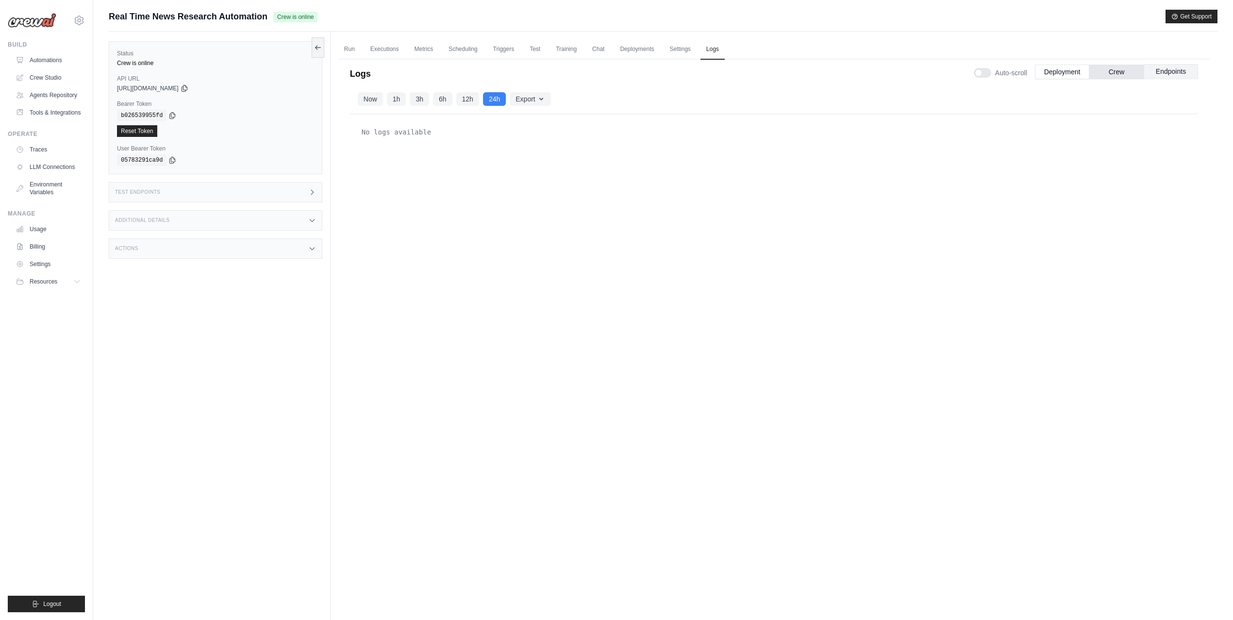
click at [1161, 74] on button "Endpoints" at bounding box center [1171, 71] width 54 height 15
drag, startPoint x: 1113, startPoint y: 75, endPoint x: 1098, endPoint y: 75, distance: 15.5
click at [1113, 75] on button "Crew" at bounding box center [1116, 71] width 54 height 15
click at [1083, 75] on button "Deployment" at bounding box center [1062, 71] width 54 height 15
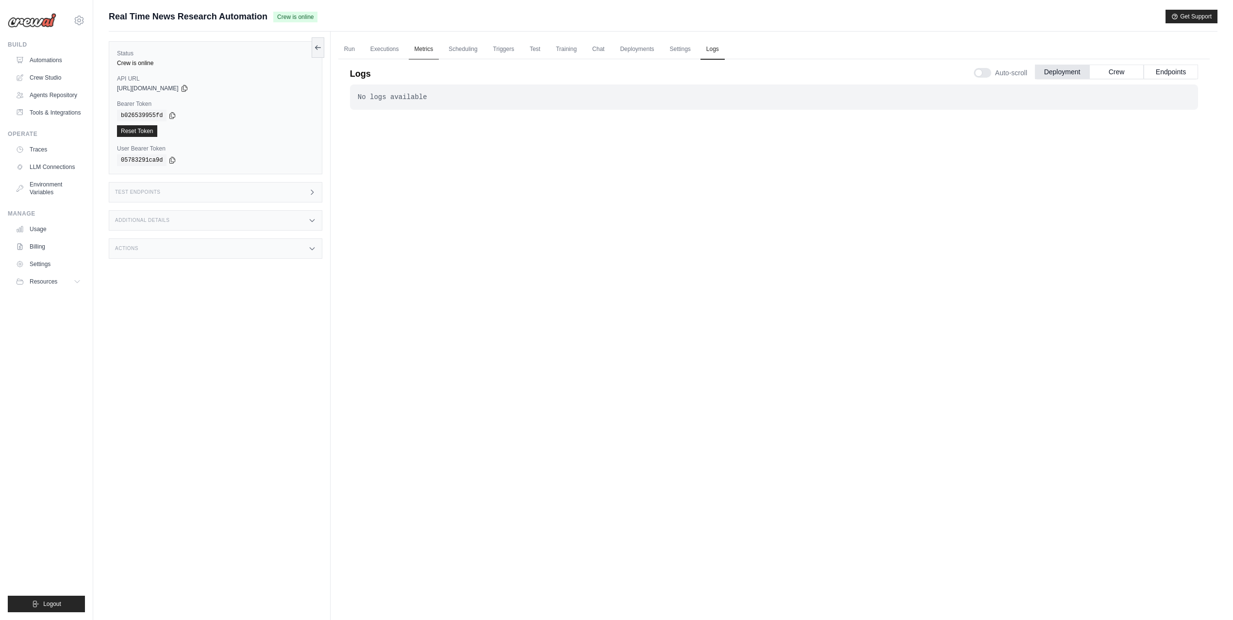
click at [416, 50] on link "Metrics" at bounding box center [424, 49] width 31 height 20
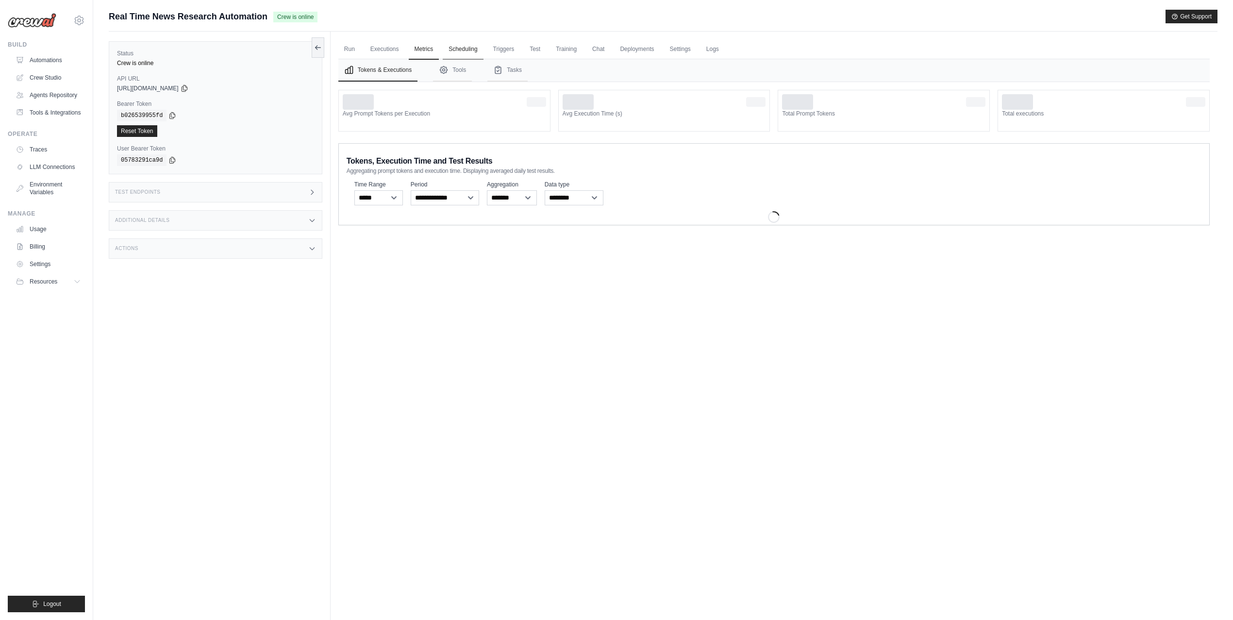
click at [457, 49] on link "Scheduling" at bounding box center [463, 49] width 40 height 20
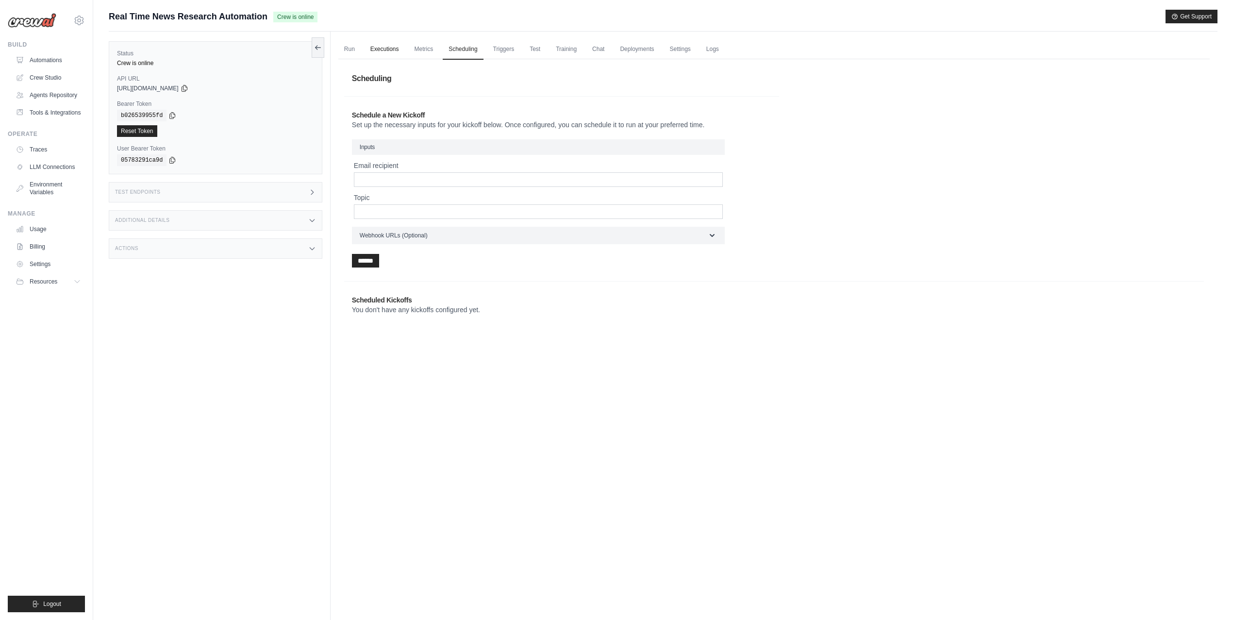
click at [371, 55] on link "Executions" at bounding box center [385, 49] width 40 height 20
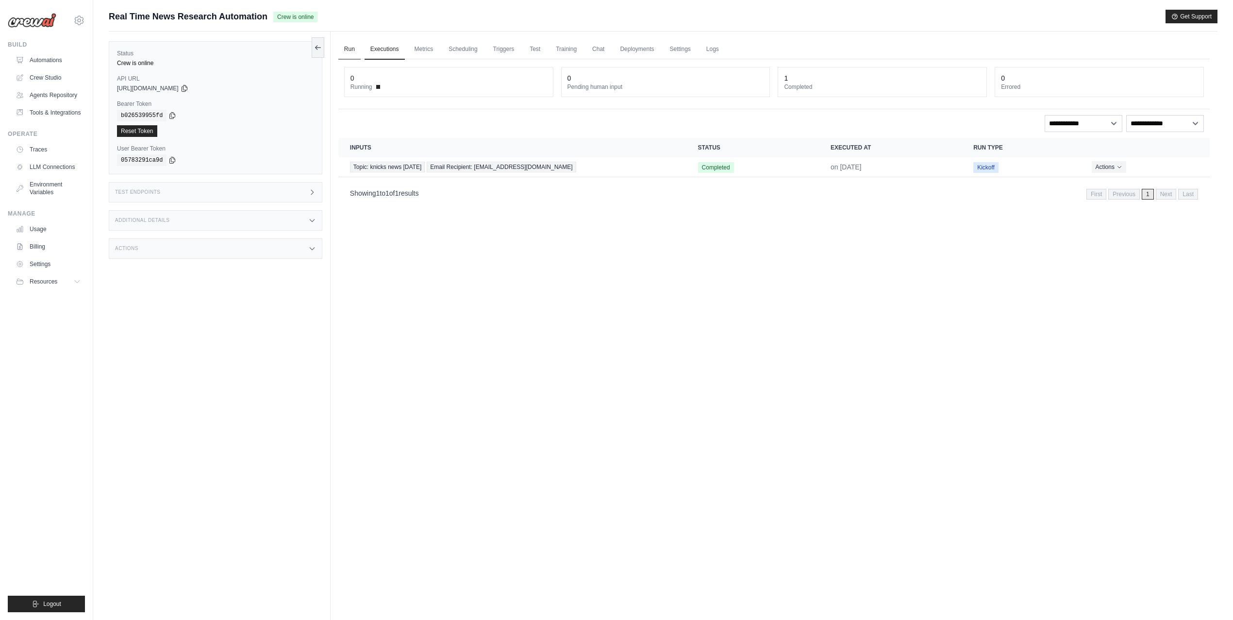
click at [347, 50] on link "Run" at bounding box center [349, 49] width 22 height 20
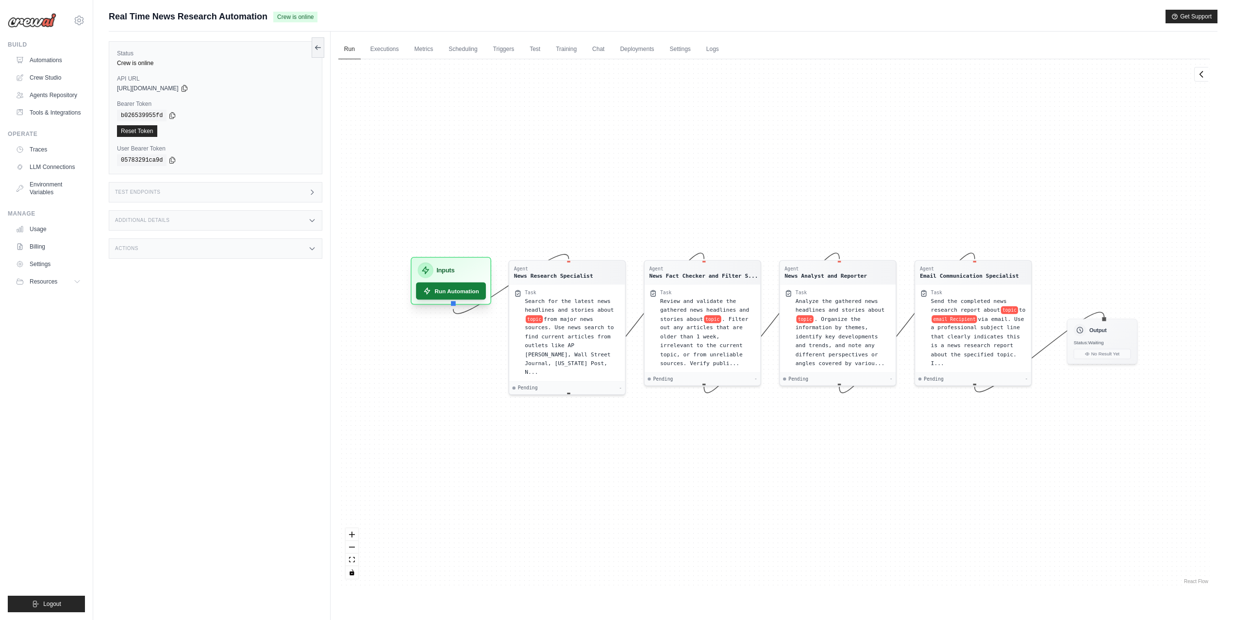
click at [453, 298] on button "Run Automation" at bounding box center [451, 290] width 70 height 17
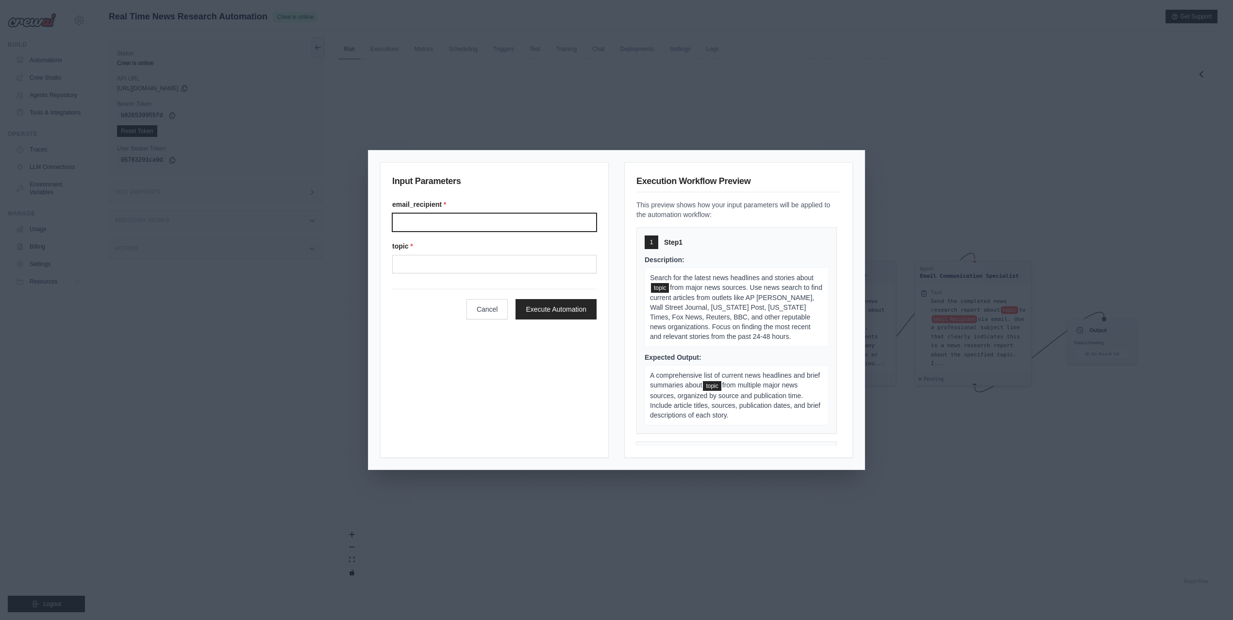
click at [470, 220] on input "Email recipient" at bounding box center [494, 222] width 204 height 18
type input "**********"
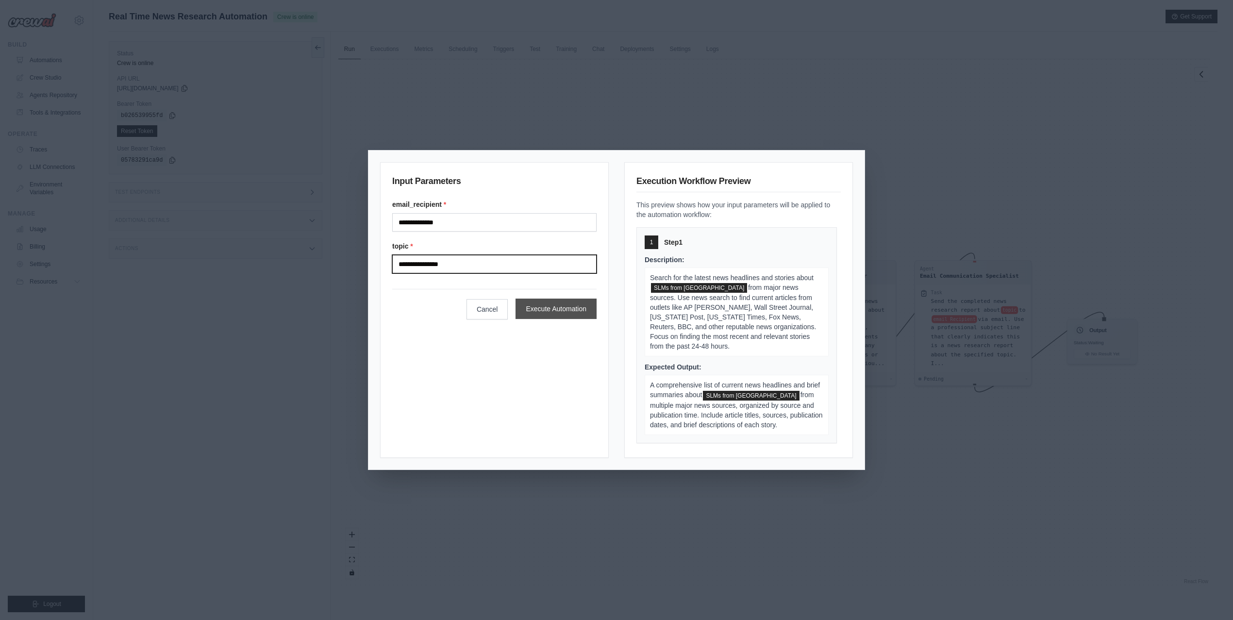
type input "**********"
click at [555, 313] on button "Execute Automation" at bounding box center [555, 308] width 81 height 20
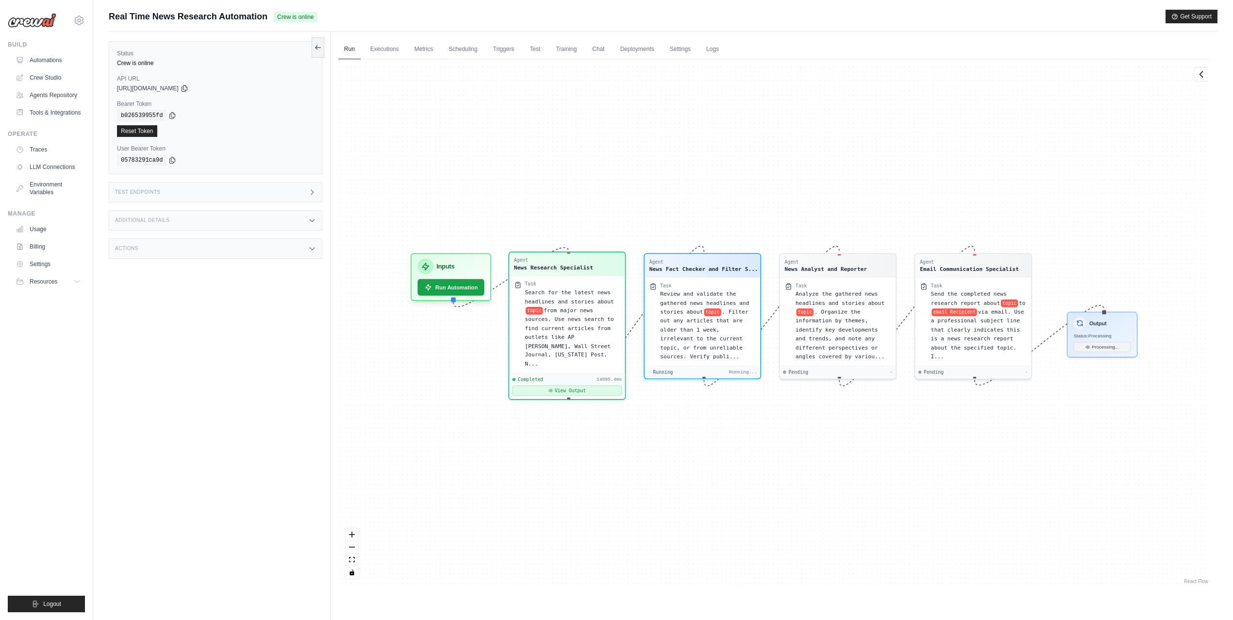
click at [587, 385] on button "View Output" at bounding box center [567, 390] width 110 height 10
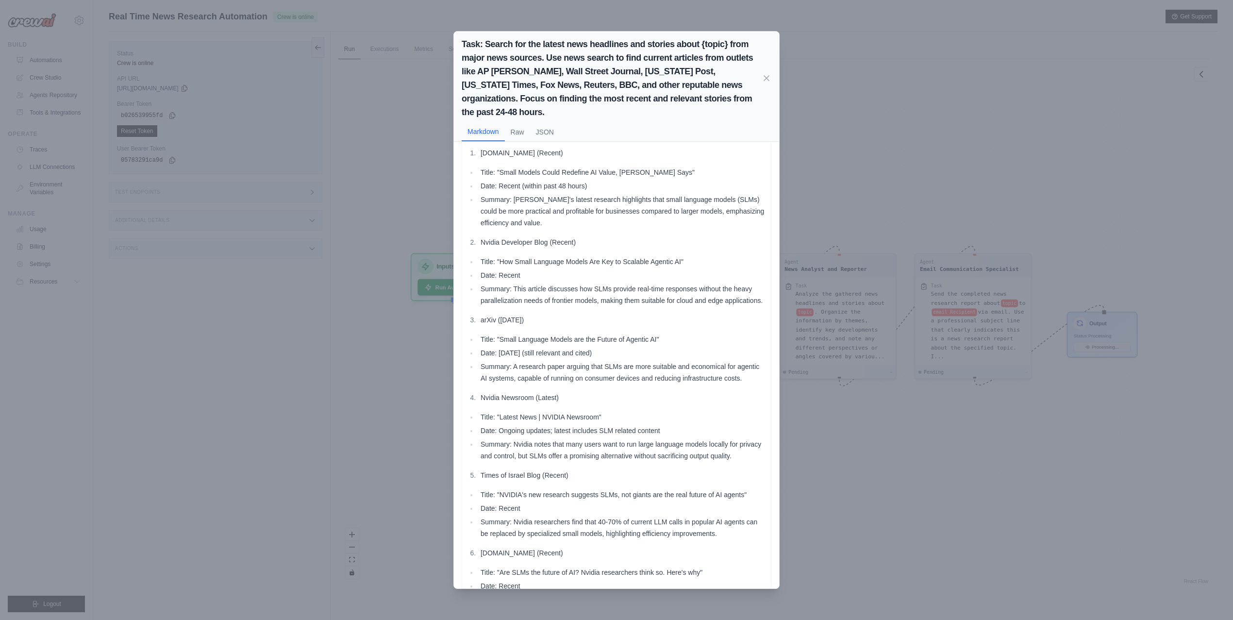
scroll to position [96, 0]
click at [342, 386] on div "Task: Search for the latest news headlines and stories about {topic} from major…" at bounding box center [616, 310] width 1233 height 620
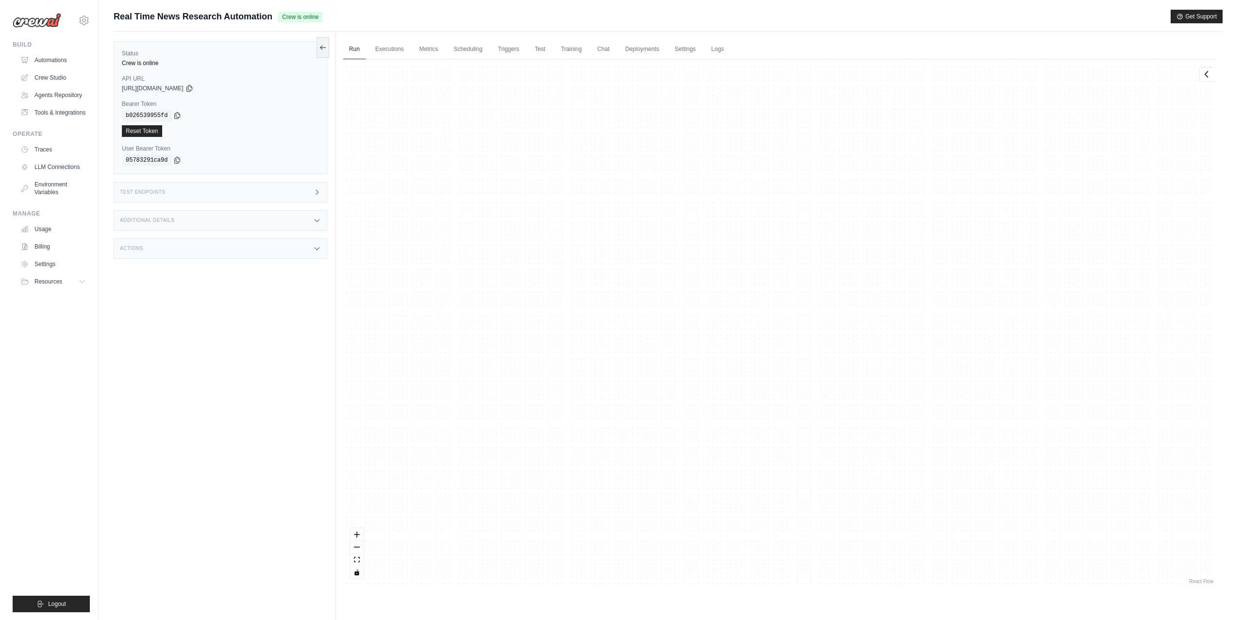
scroll to position [771, 0]
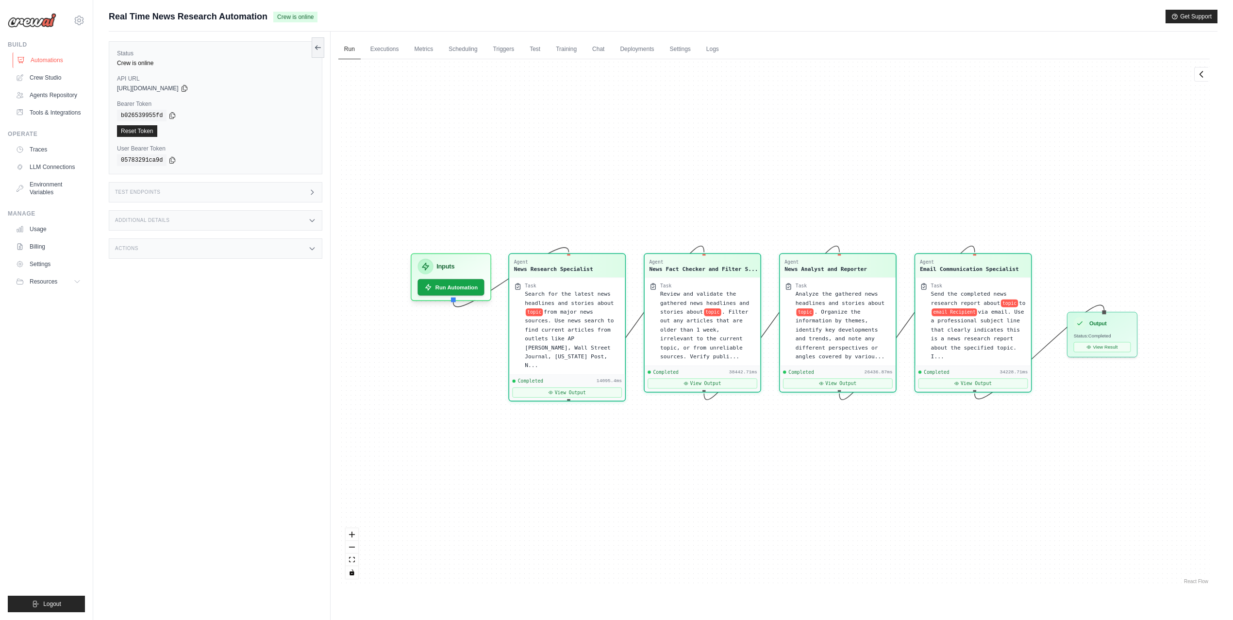
click at [50, 61] on link "Automations" at bounding box center [49, 60] width 73 height 16
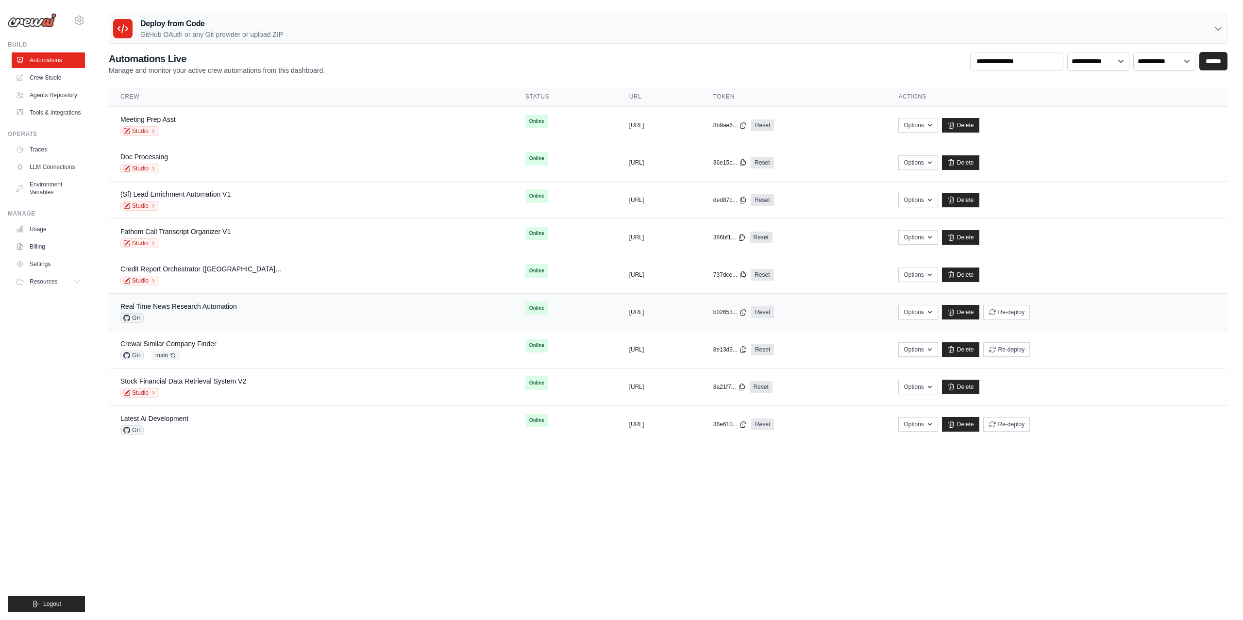
click at [177, 311] on div "Real Time News Research Automation" at bounding box center [178, 306] width 116 height 10
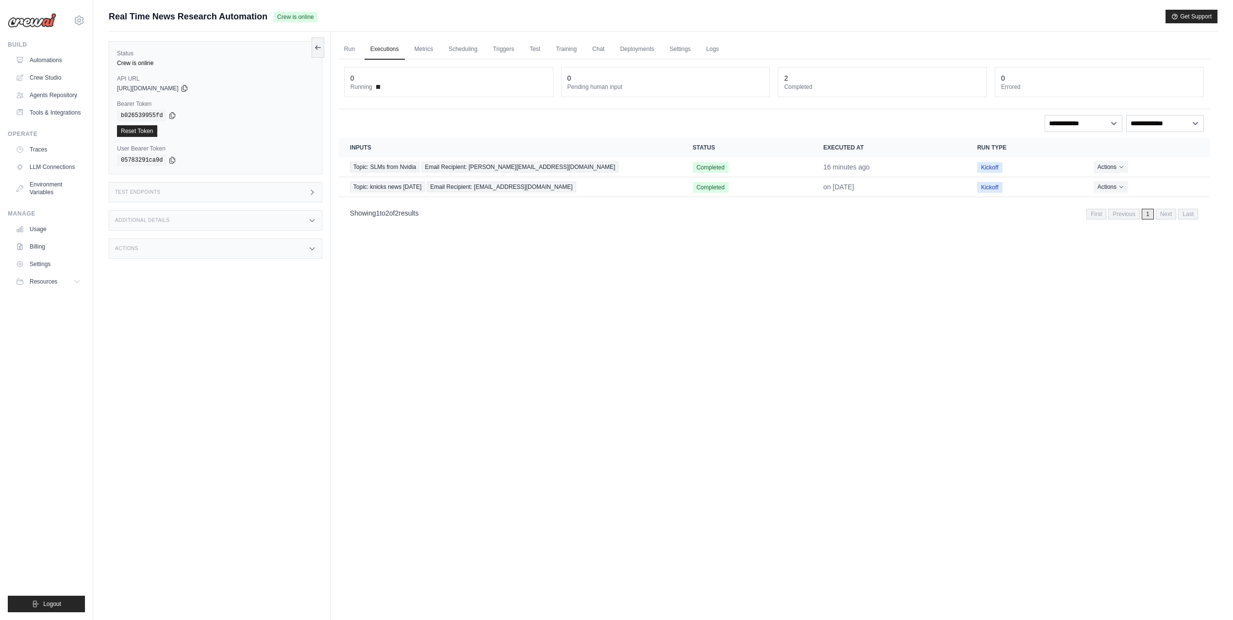
click at [212, 192] on div "Test Endpoints" at bounding box center [216, 192] width 214 height 20
click at [285, 337] on div "Status Crew is online API URL copied [URL][DOMAIN_NAME] Bearer Token copied b02…" at bounding box center [220, 342] width 222 height 620
click at [312, 194] on icon at bounding box center [312, 192] width 2 height 4
click at [306, 193] on div "Test Endpoints" at bounding box center [216, 192] width 214 height 20
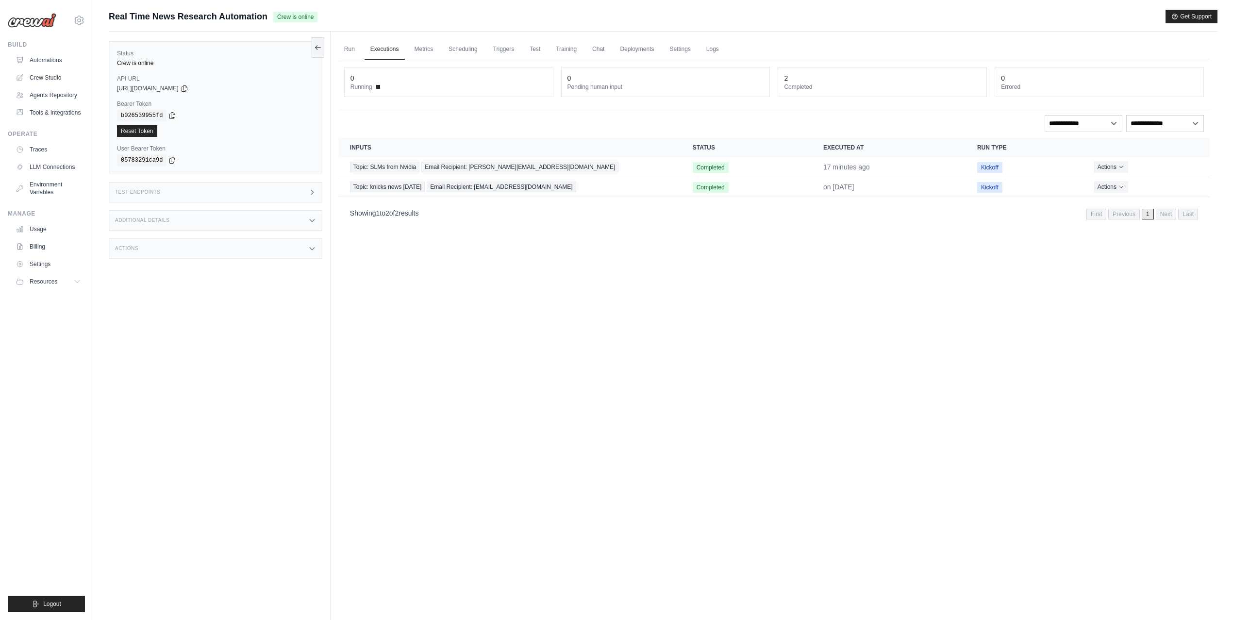
click at [278, 190] on div "Test Endpoints" at bounding box center [216, 192] width 214 height 20
click at [386, 200] on icon "button" at bounding box center [390, 197] width 8 height 8
click at [380, 223] on div "Postman API Collection" at bounding box center [388, 224] width 93 height 16
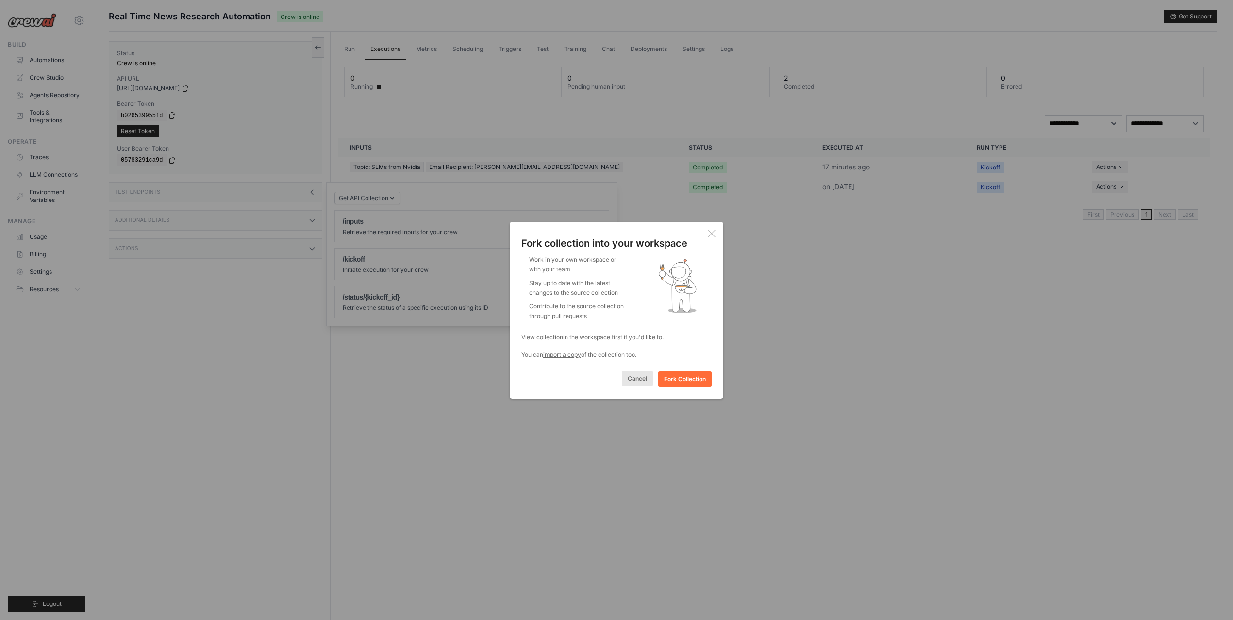
click at [638, 384] on button "Cancel" at bounding box center [637, 379] width 31 height 16
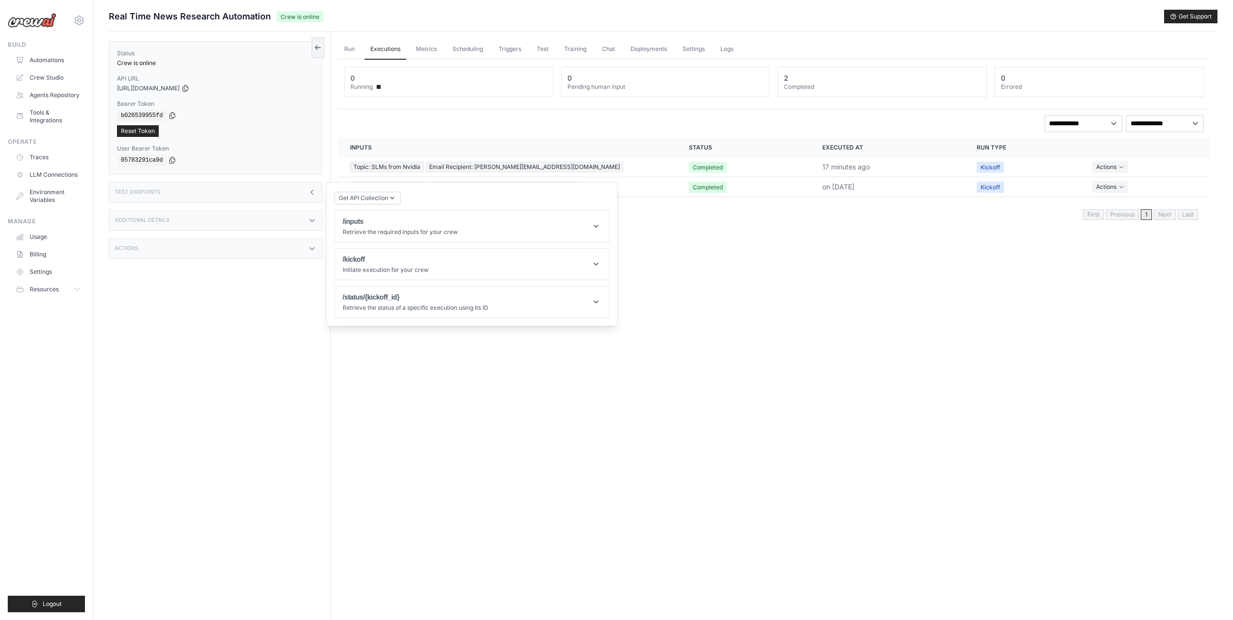
click at [250, 223] on div "Additional Details" at bounding box center [216, 220] width 214 height 20
click at [246, 309] on div "Actions" at bounding box center [216, 306] width 214 height 20
click at [449, 239] on header "/inputs Retrieve the required inputs for your crew" at bounding box center [472, 226] width 274 height 31
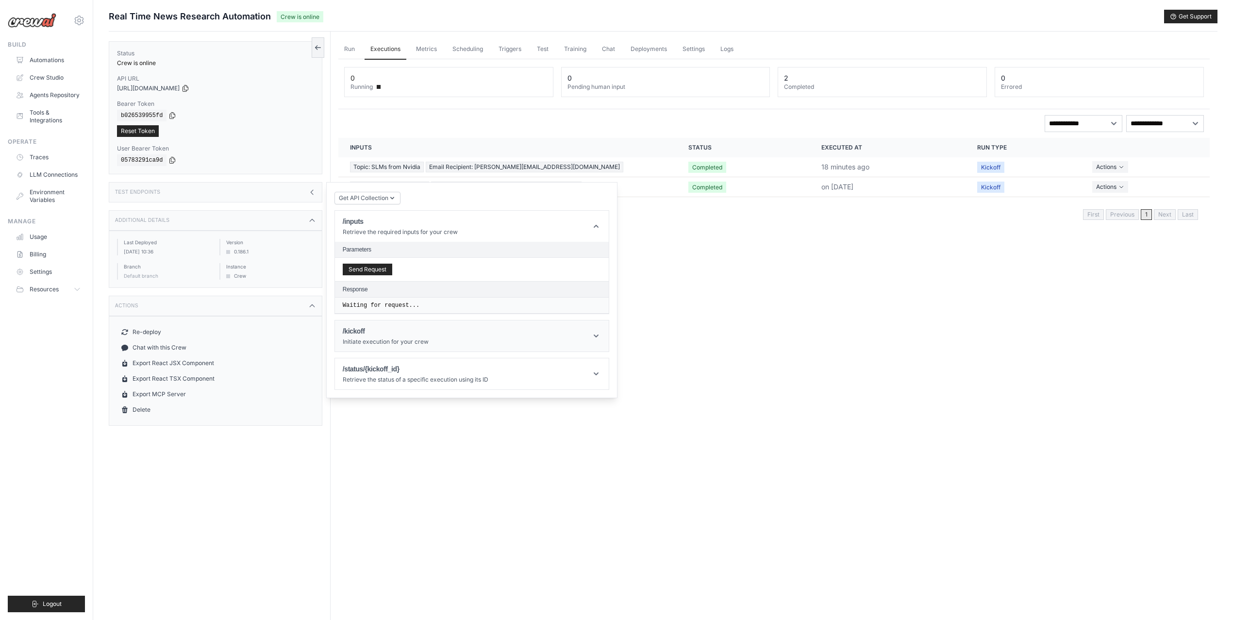
click at [440, 350] on header "/kickoff Initiate execution for your crew" at bounding box center [472, 335] width 274 height 31
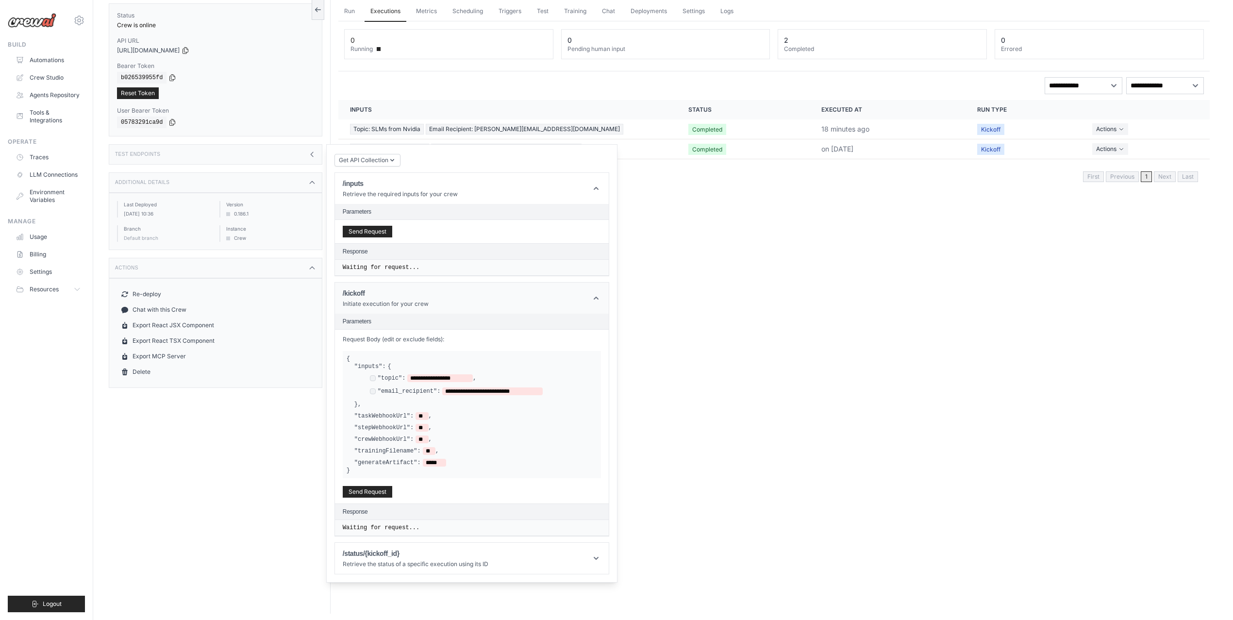
scroll to position [41, 0]
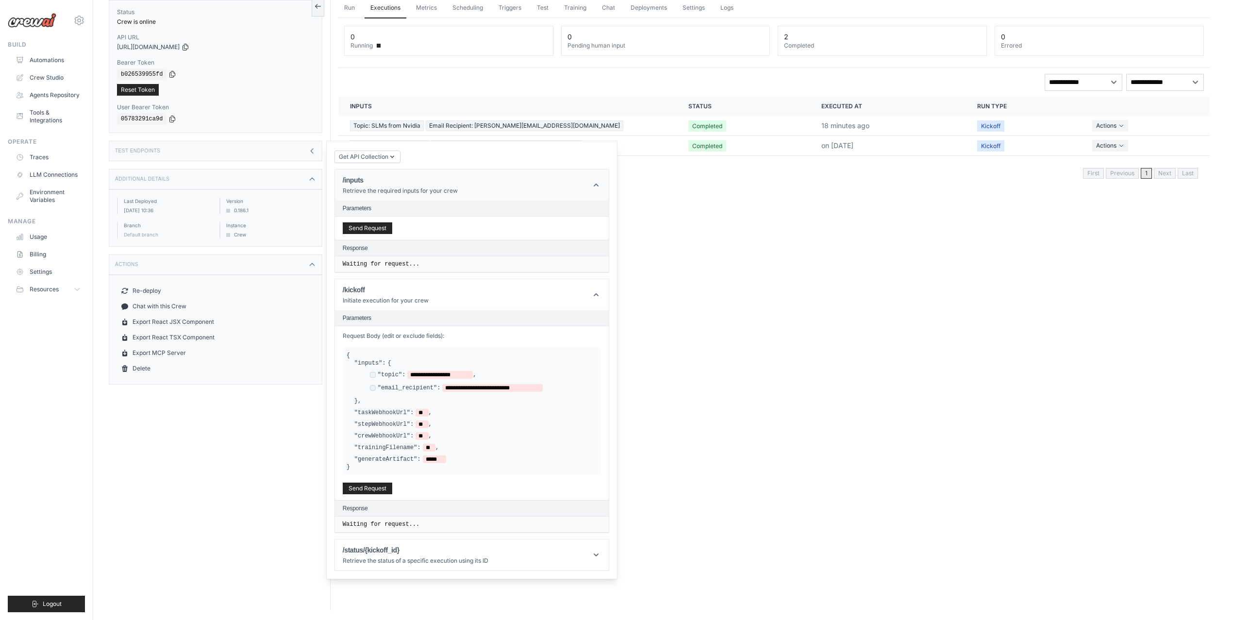
click at [595, 186] on icon at bounding box center [596, 185] width 10 height 10
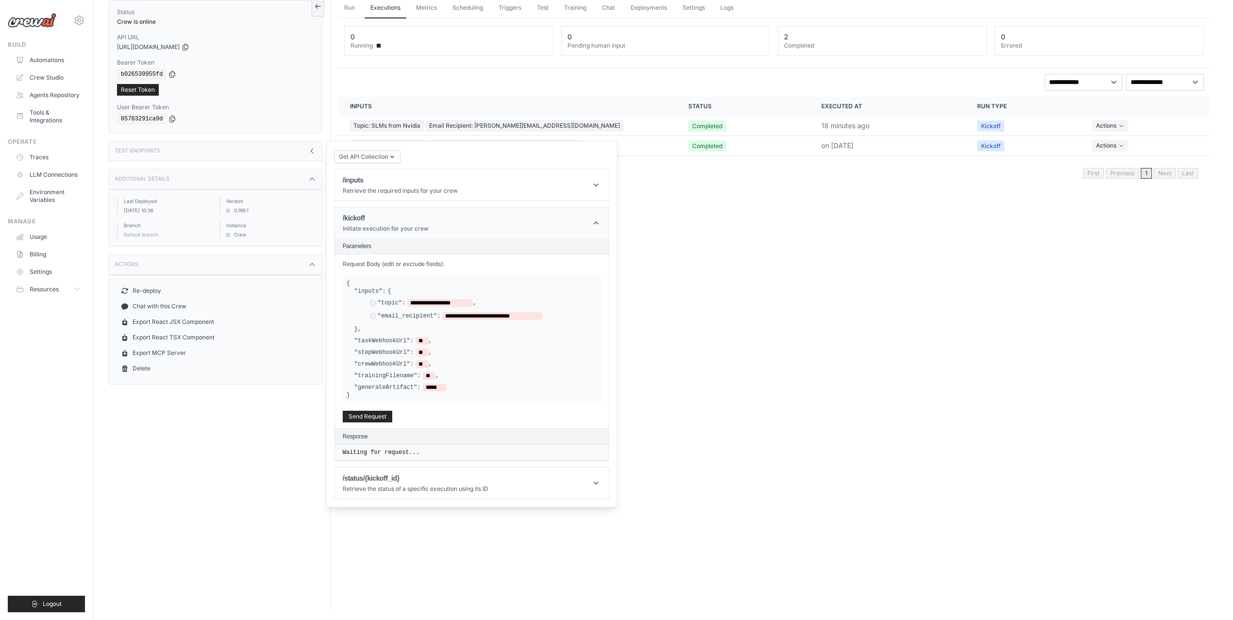
click at [597, 221] on icon at bounding box center [596, 223] width 10 height 10
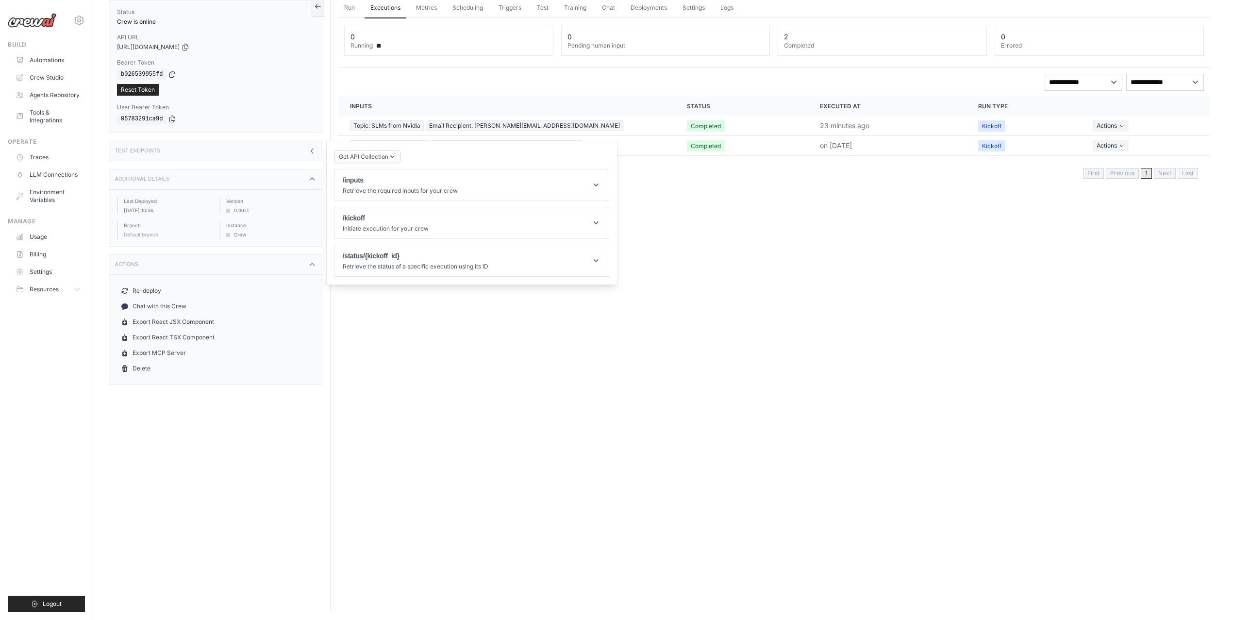
click at [370, 389] on div "Run Executions Metrics Scheduling Triggers Test Training Chat Deployments Setti…" at bounding box center [774, 300] width 887 height 620
click at [77, 16] on icon at bounding box center [79, 21] width 12 height 12
click at [361, 386] on div "Run Executions Metrics Scheduling Triggers Test Training Chat Deployments Setti…" at bounding box center [774, 300] width 887 height 620
click at [55, 54] on link "Automations" at bounding box center [49, 60] width 73 height 16
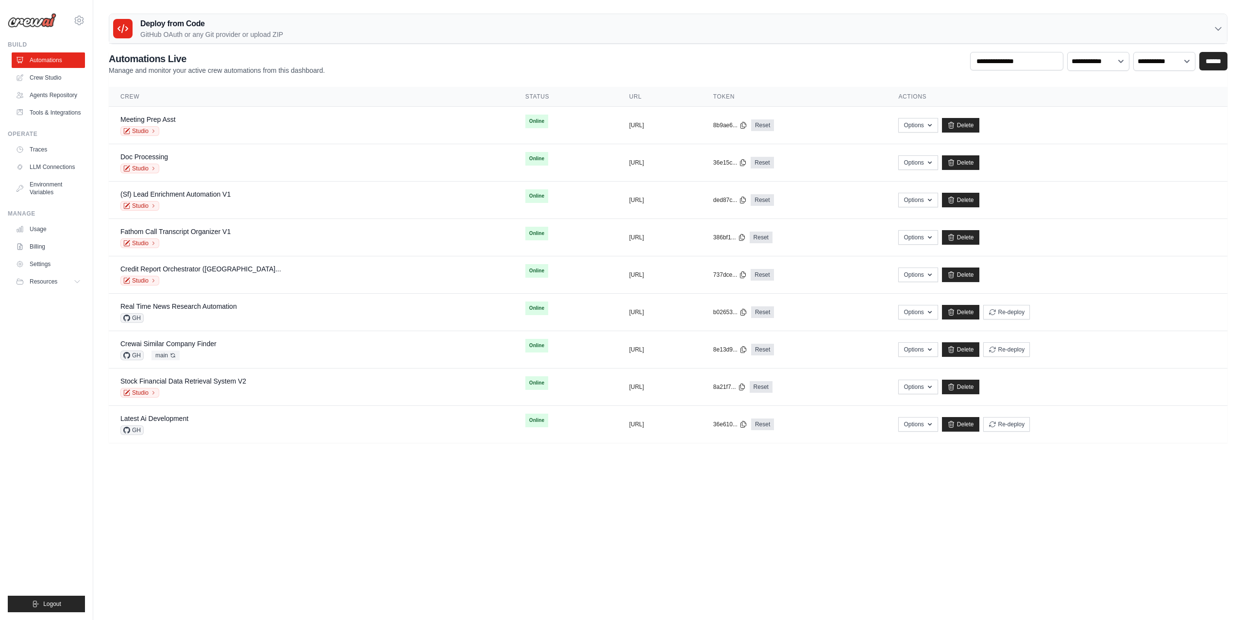
click at [510, 30] on div "Deploy from Code GitHub OAuth or any Git provider or upload ZIP" at bounding box center [667, 29] width 1117 height 30
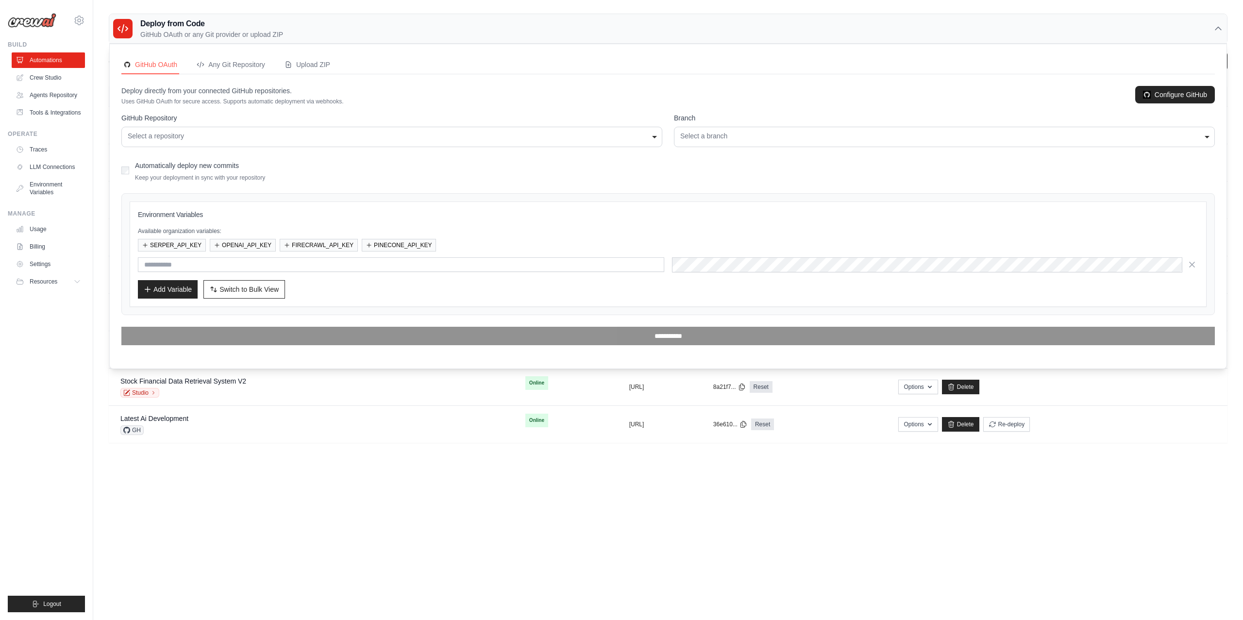
click at [367, 131] on div "Select a repository" at bounding box center [392, 136] width 528 height 10
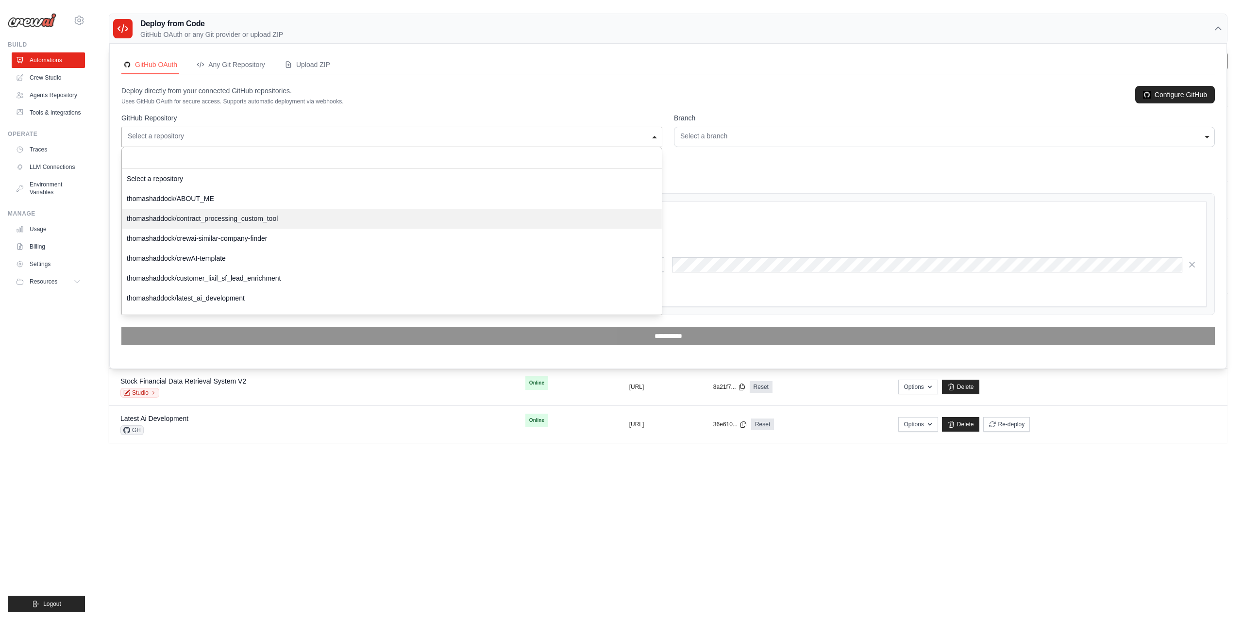
select select "**********"
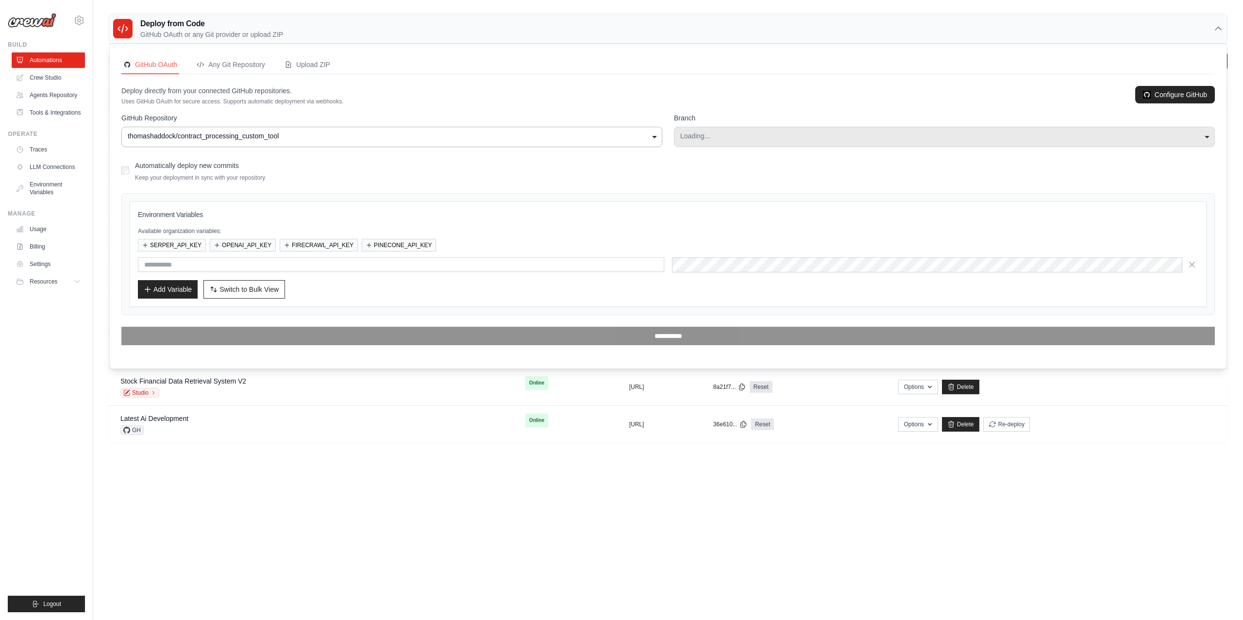
select select "****"
click at [217, 167] on label "Automatically deploy new commits" at bounding box center [187, 166] width 104 height 8
click at [182, 245] on button "SERPER_API_KEY" at bounding box center [172, 244] width 68 height 13
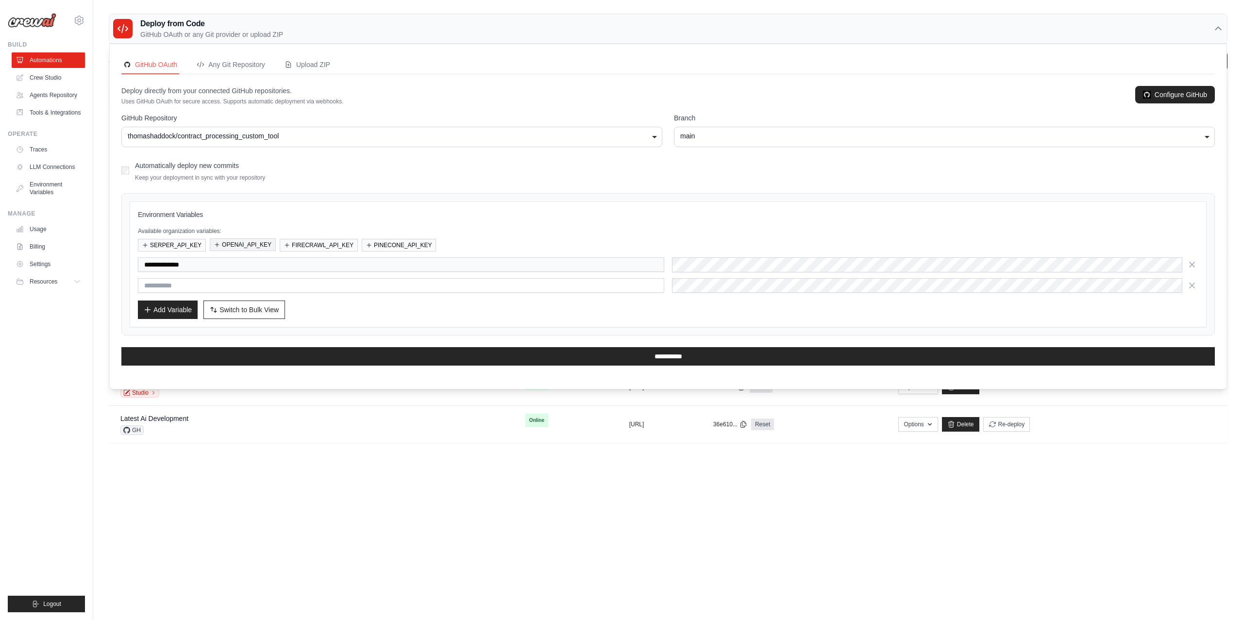
click at [237, 245] on button "OPENAI_API_KEY" at bounding box center [243, 244] width 66 height 13
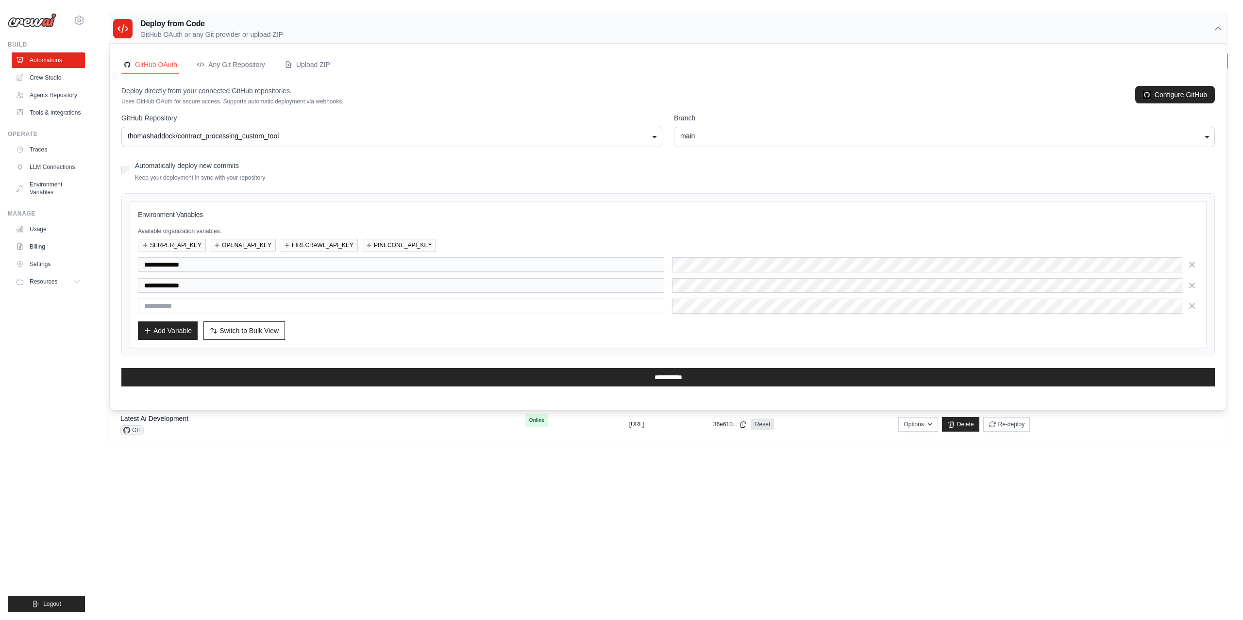
click at [728, 136] on div "main" at bounding box center [944, 136] width 528 height 10
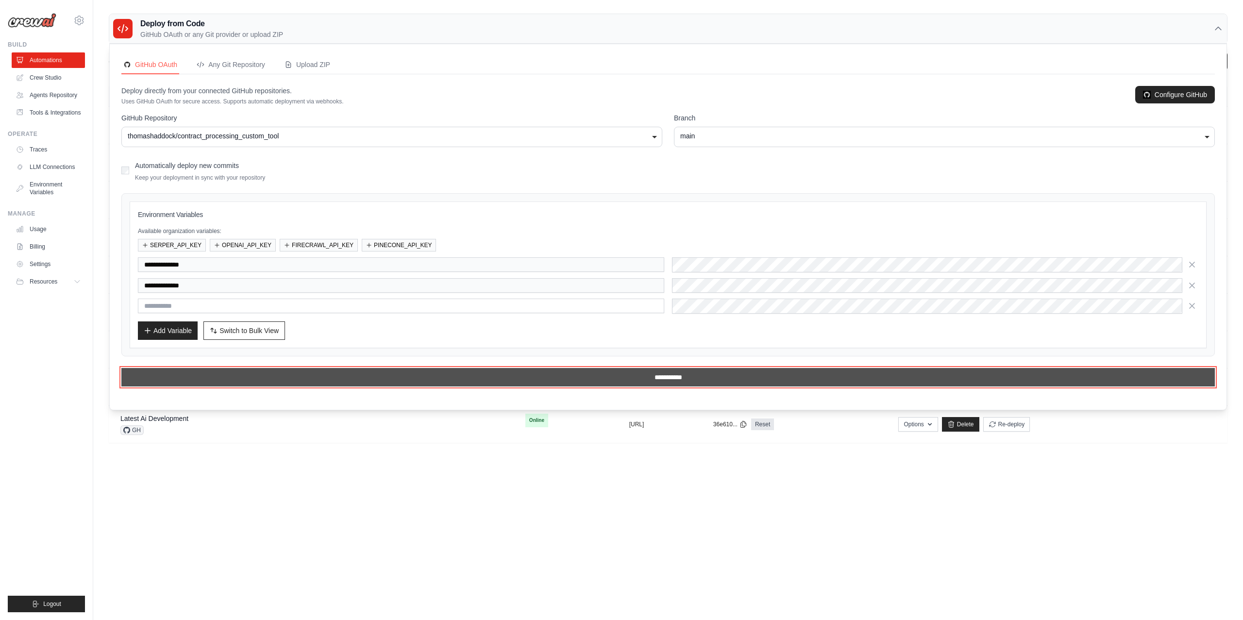
click at [694, 384] on input "**********" at bounding box center [667, 377] width 1093 height 18
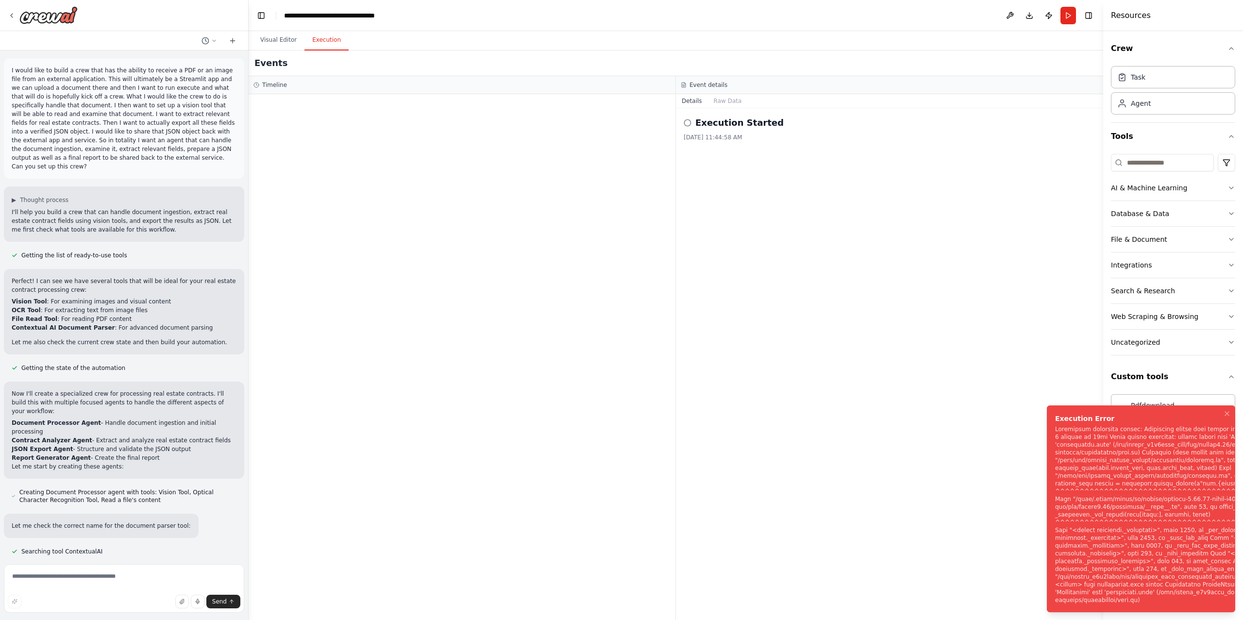
scroll to position [5163, 0]
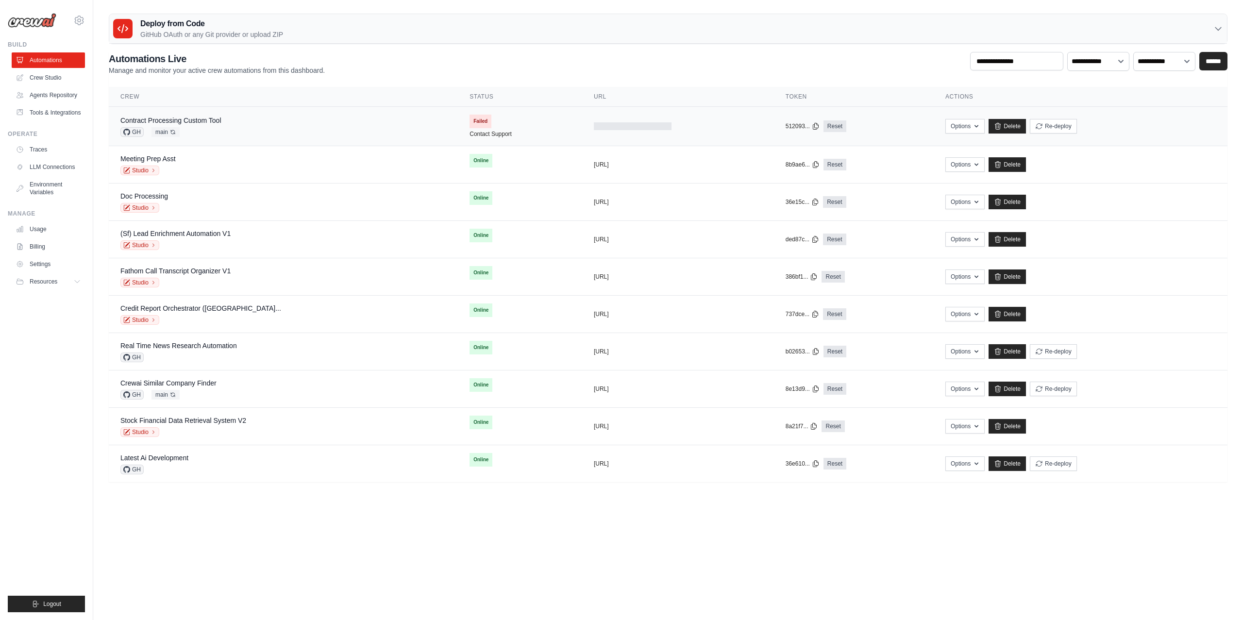
click at [295, 130] on div "Contract Processing Custom Tool GH main Auto-deploy enabled" at bounding box center [283, 126] width 326 height 21
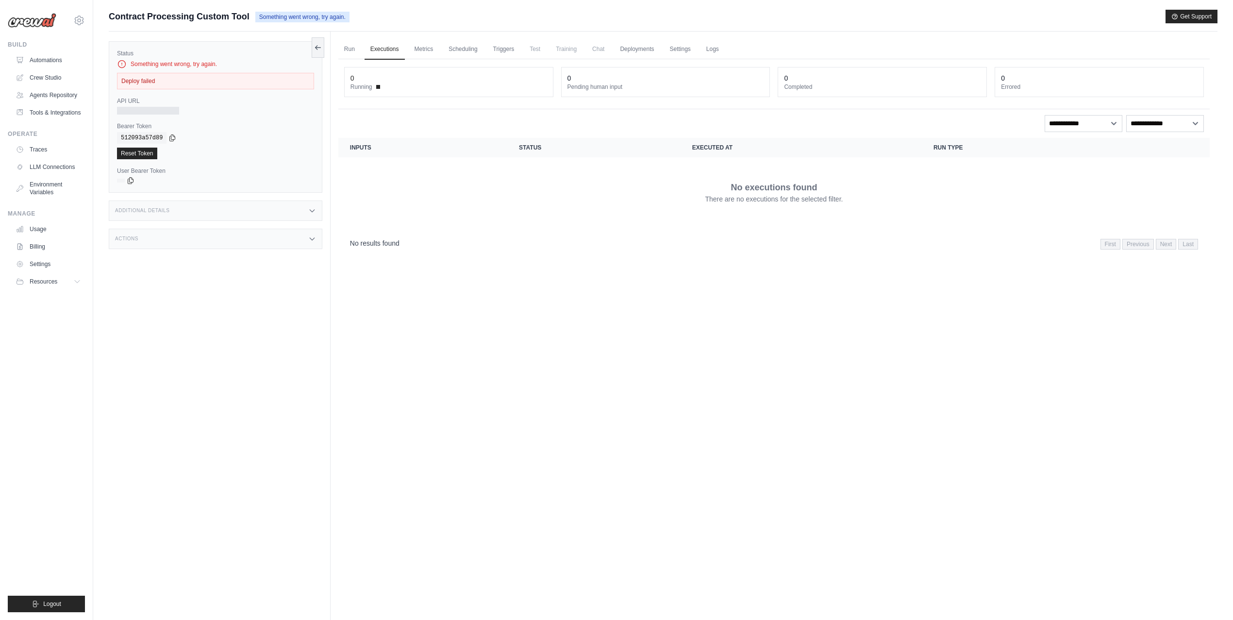
click at [209, 77] on div "Deploy failed" at bounding box center [215, 81] width 197 height 17
click at [713, 49] on link "Logs" at bounding box center [712, 49] width 24 height 20
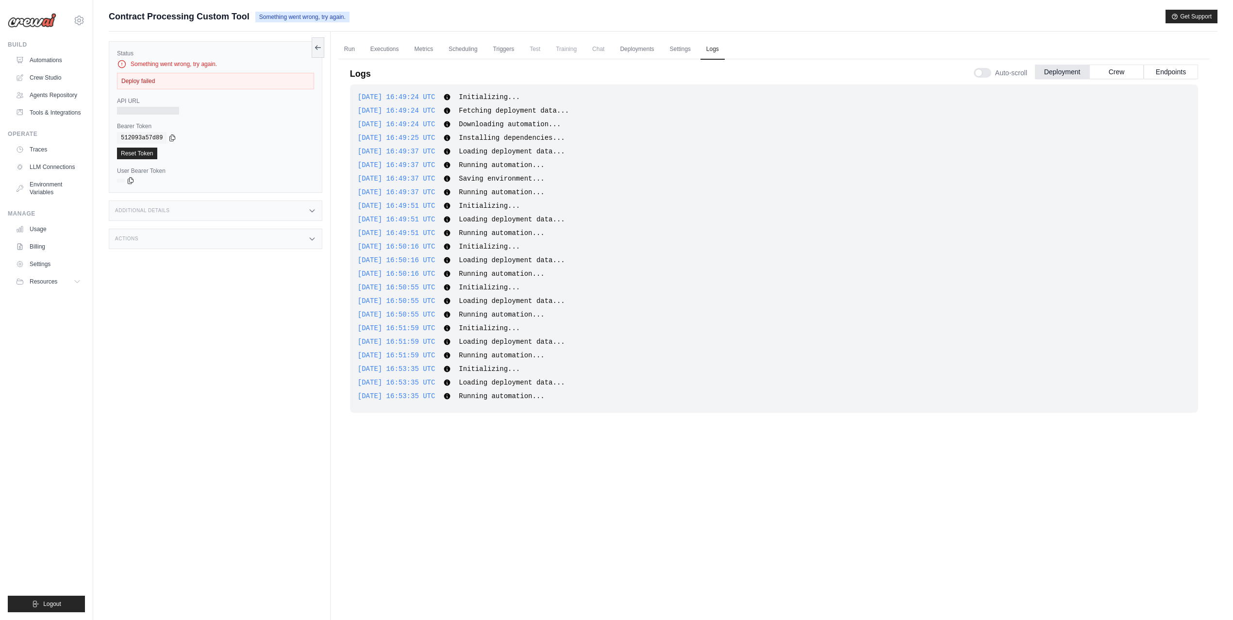
click at [778, 432] on div "[DATE] 16:49:24 UTC Initializing... Show more Show less [DATE] 16:49:24 UTC Fet…" at bounding box center [774, 330] width 848 height 492
click at [628, 291] on div "[DATE] 16:50:55 UTC Initializing... Show more Show less" at bounding box center [774, 287] width 832 height 10
click at [1123, 67] on button "Crew" at bounding box center [1116, 71] width 54 height 15
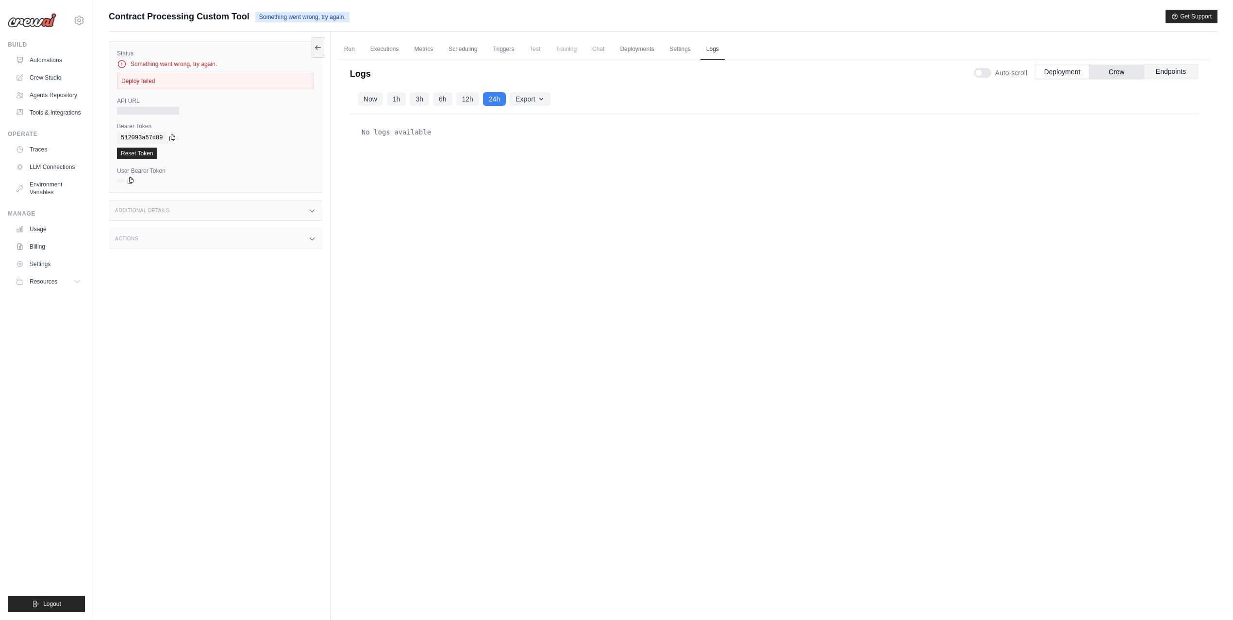
click at [1155, 67] on button "Endpoints" at bounding box center [1171, 71] width 54 height 15
click at [1070, 70] on button "Deployment" at bounding box center [1062, 71] width 54 height 15
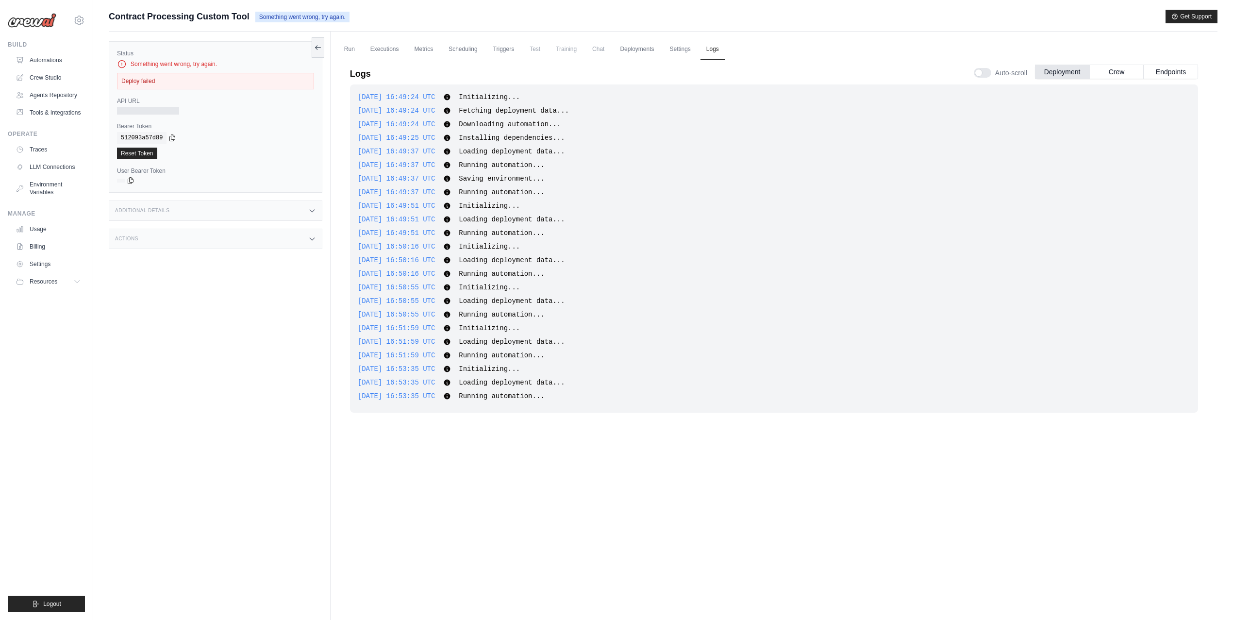
click at [194, 89] on div "Deploy failed" at bounding box center [215, 81] width 197 height 17
click at [149, 75] on div "Deploy failed" at bounding box center [215, 81] width 197 height 17
click at [119, 62] on icon at bounding box center [122, 64] width 10 height 10
click at [137, 79] on div "Deploy failed" at bounding box center [215, 81] width 197 height 17
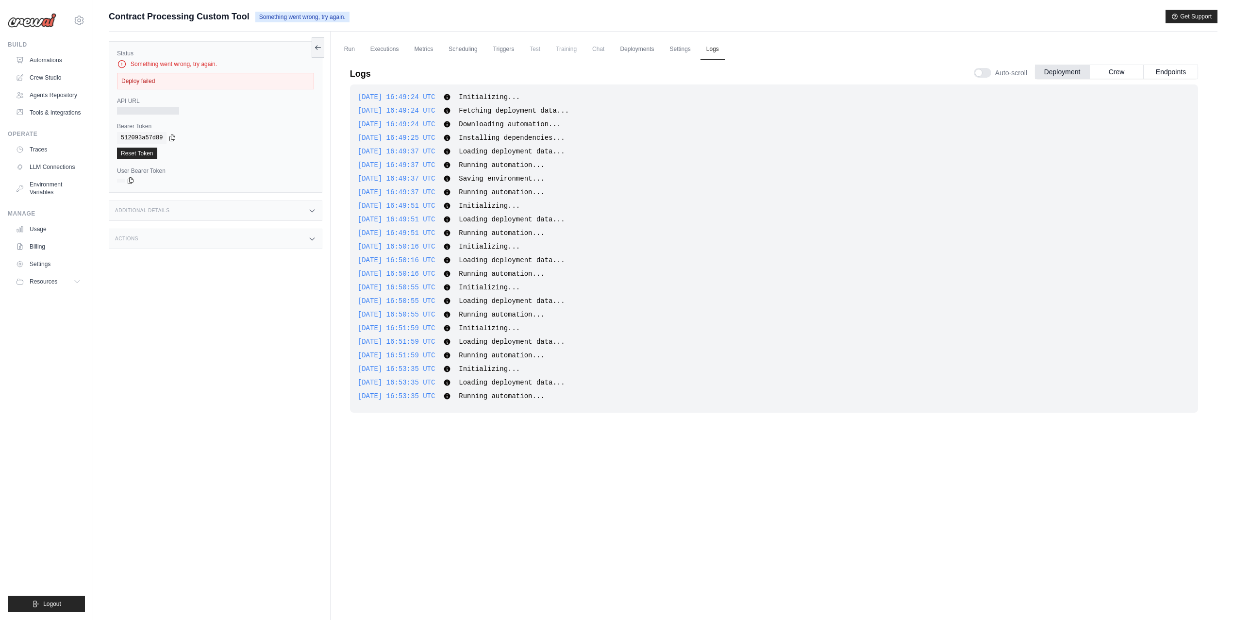
click at [137, 79] on div "Deploy failed" at bounding box center [215, 81] width 197 height 17
click at [138, 112] on div at bounding box center [148, 111] width 62 height 8
click at [140, 111] on div at bounding box center [148, 111] width 62 height 8
click at [231, 291] on div "Status Something went wrong, try again. Deploy failed API URL Bearer Token copi…" at bounding box center [220, 342] width 222 height 620
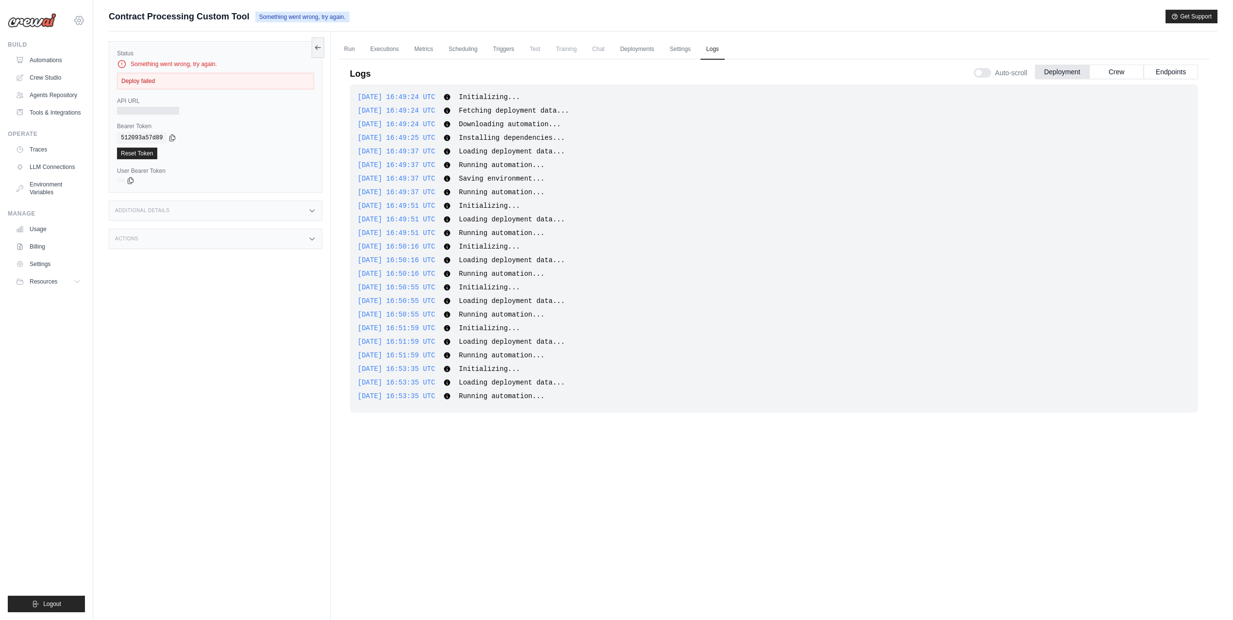
click at [78, 22] on icon at bounding box center [79, 20] width 3 height 3
click at [134, 166] on span "Settings" at bounding box center [121, 162] width 77 height 10
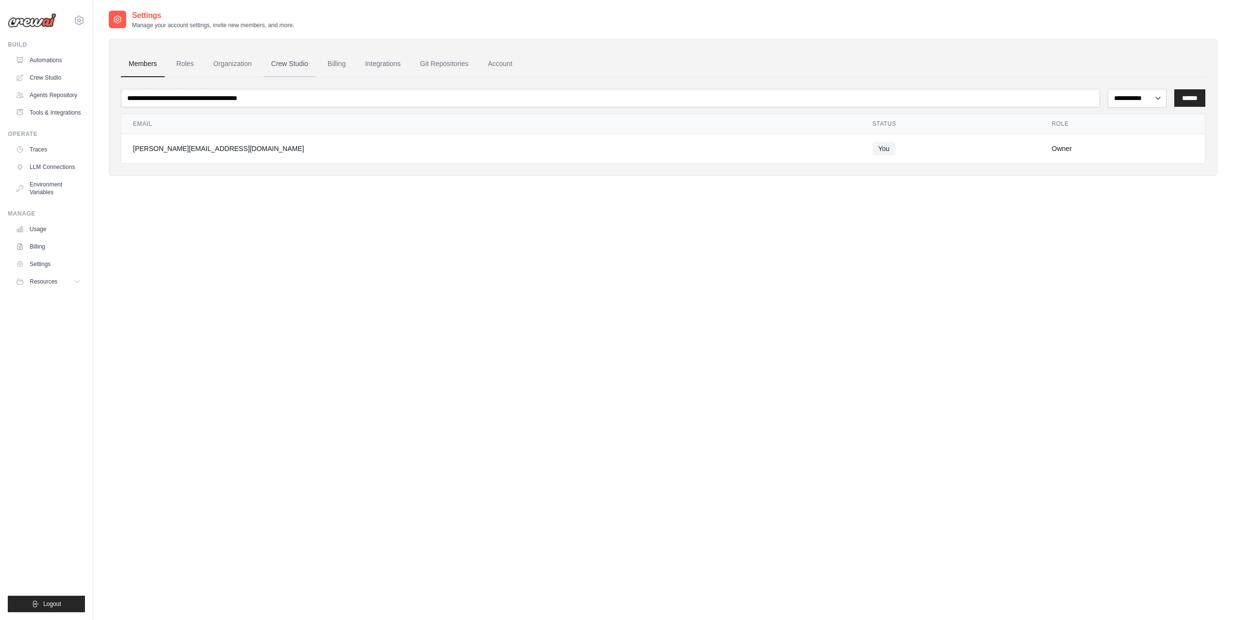
click at [290, 67] on link "Crew Studio" at bounding box center [290, 64] width 52 height 26
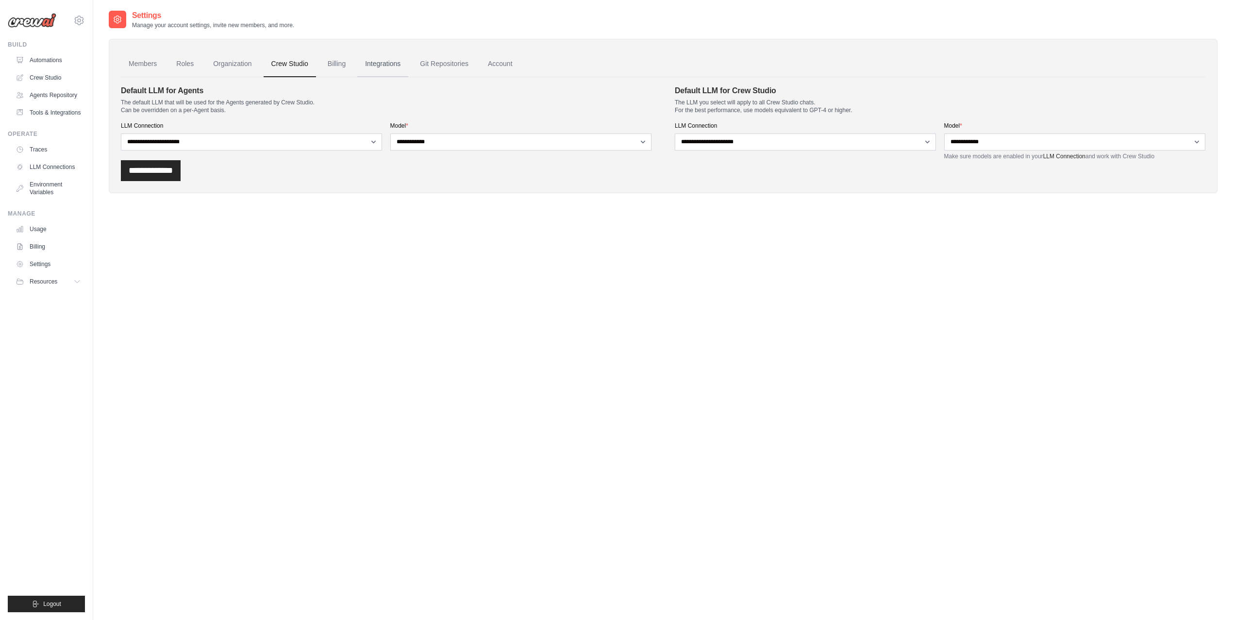
click at [388, 65] on link "Integrations" at bounding box center [382, 64] width 51 height 26
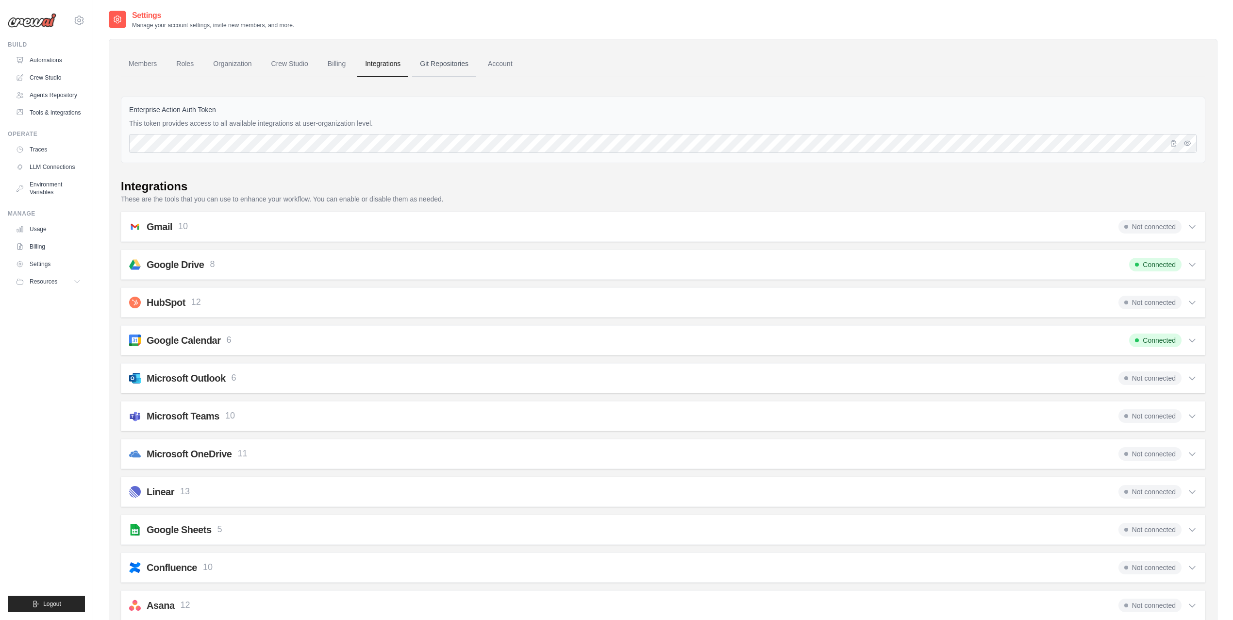
click at [462, 63] on link "Git Repositories" at bounding box center [444, 64] width 64 height 26
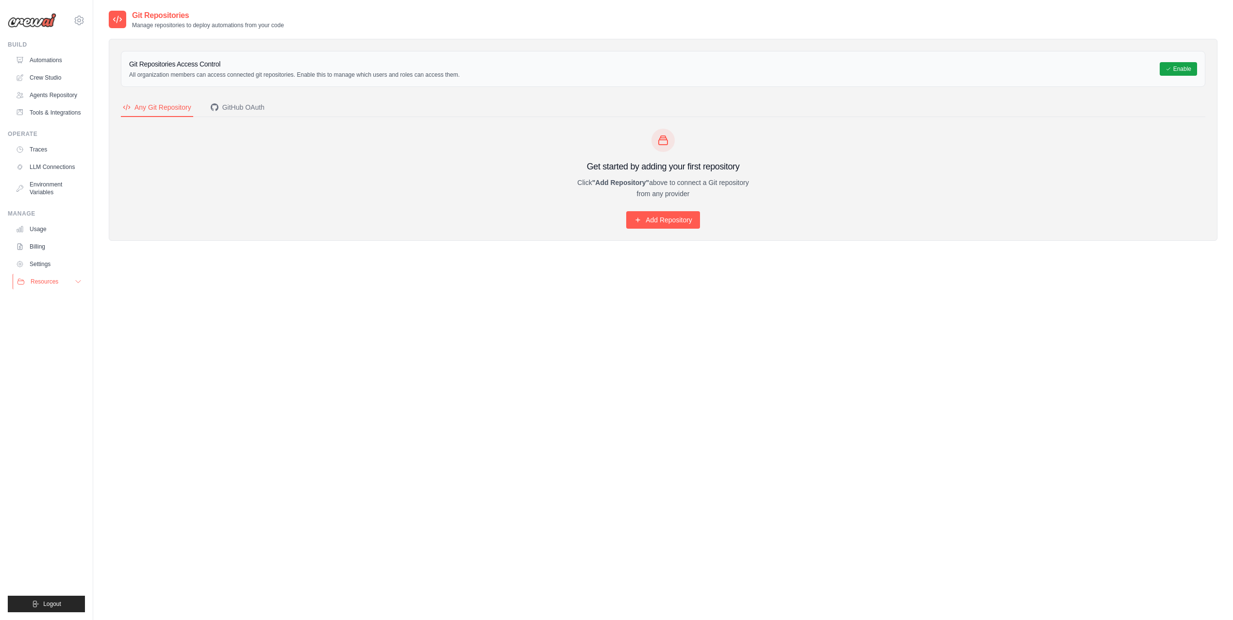
click at [54, 285] on span "Resources" at bounding box center [45, 282] width 28 height 8
click at [47, 270] on link "Settings" at bounding box center [49, 264] width 73 height 16
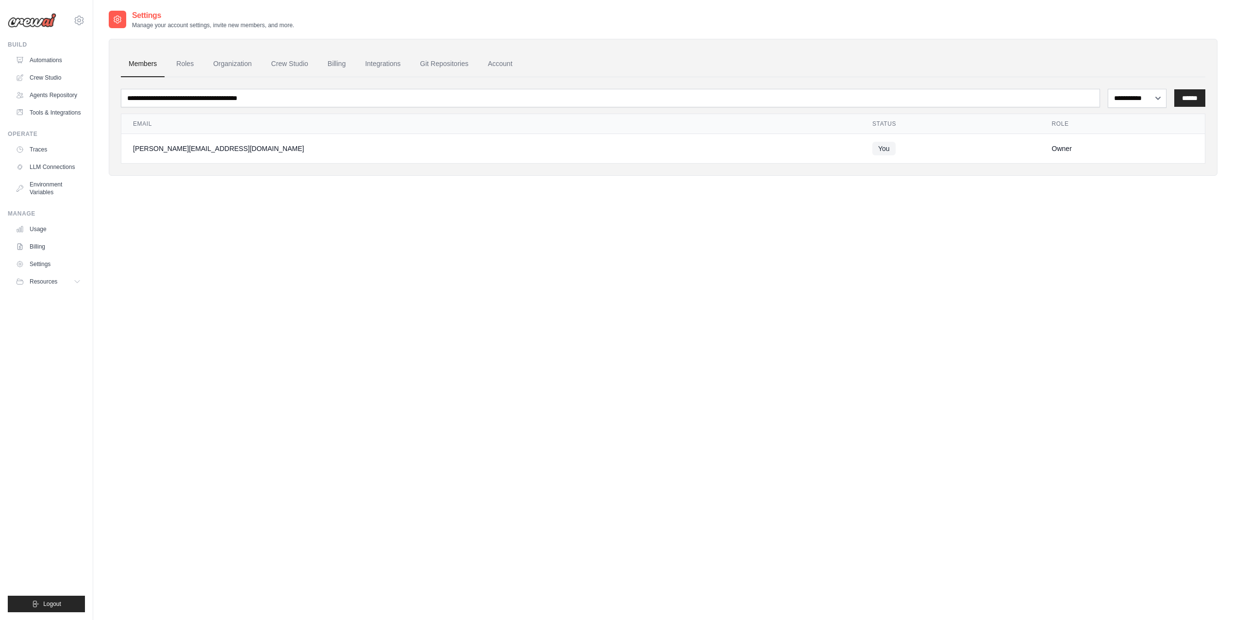
click at [281, 177] on div "**********" at bounding box center [663, 101] width 1109 height 182
click at [48, 54] on link "Automations" at bounding box center [49, 60] width 73 height 16
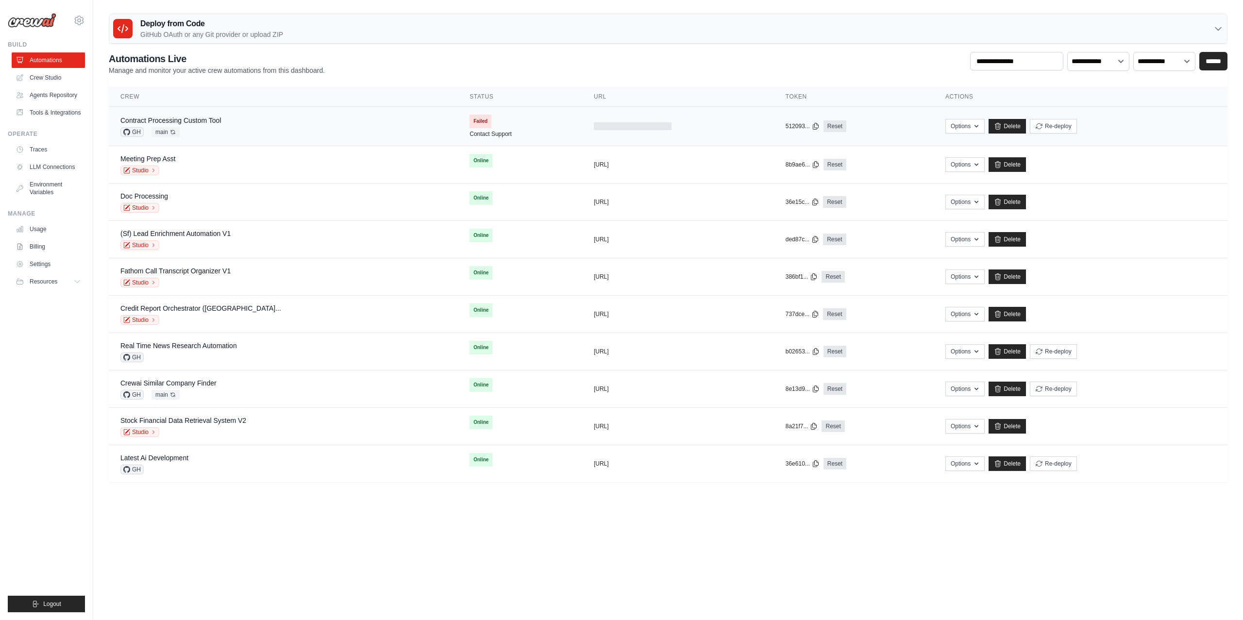
click at [276, 126] on div "Contract Processing Custom Tool GH main Auto-deploy enabled" at bounding box center [283, 126] width 326 height 21
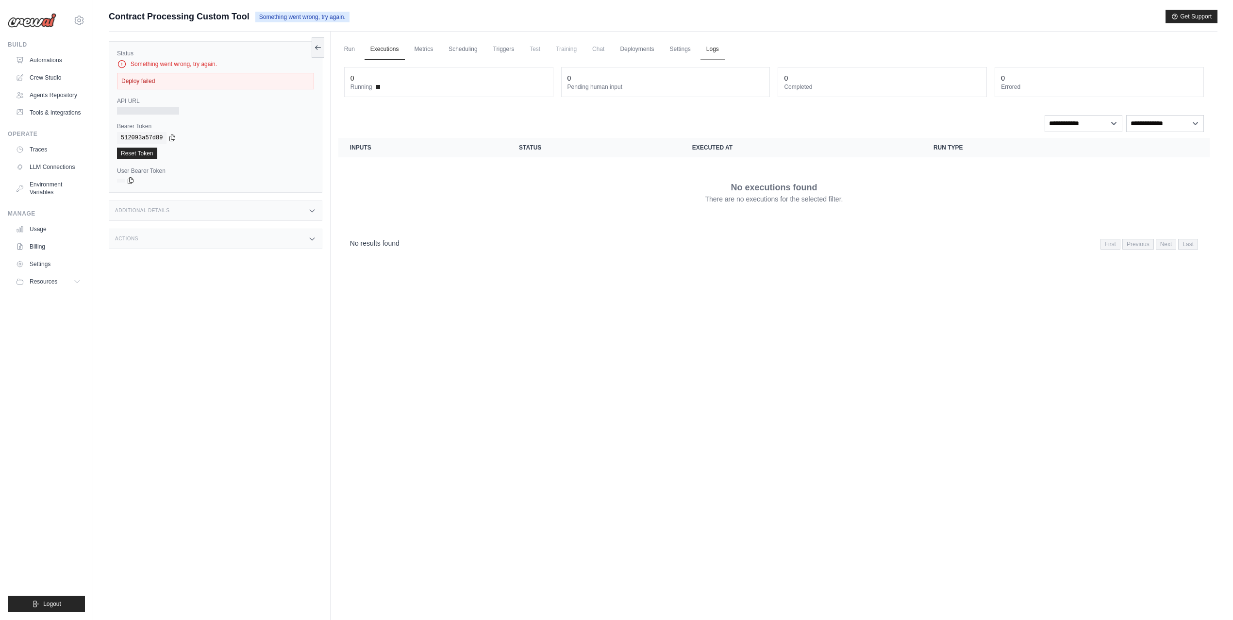
click at [702, 47] on link "Logs" at bounding box center [712, 49] width 24 height 20
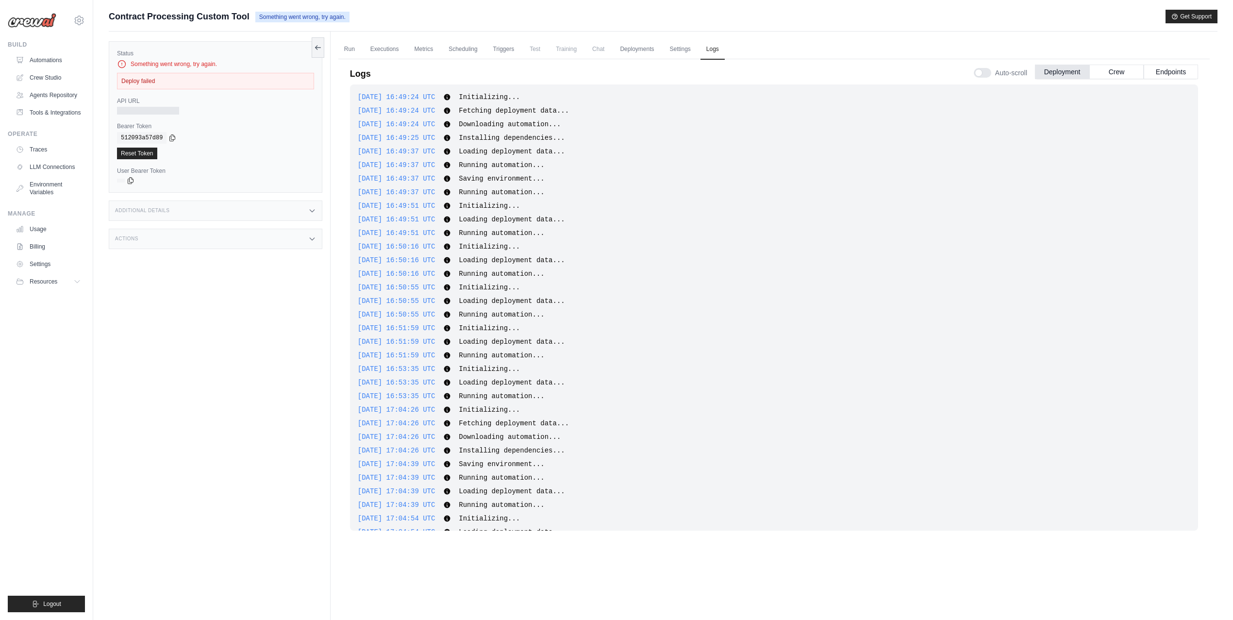
scroll to position [194, 0]
click at [263, 220] on div "Additional Details" at bounding box center [216, 210] width 214 height 20
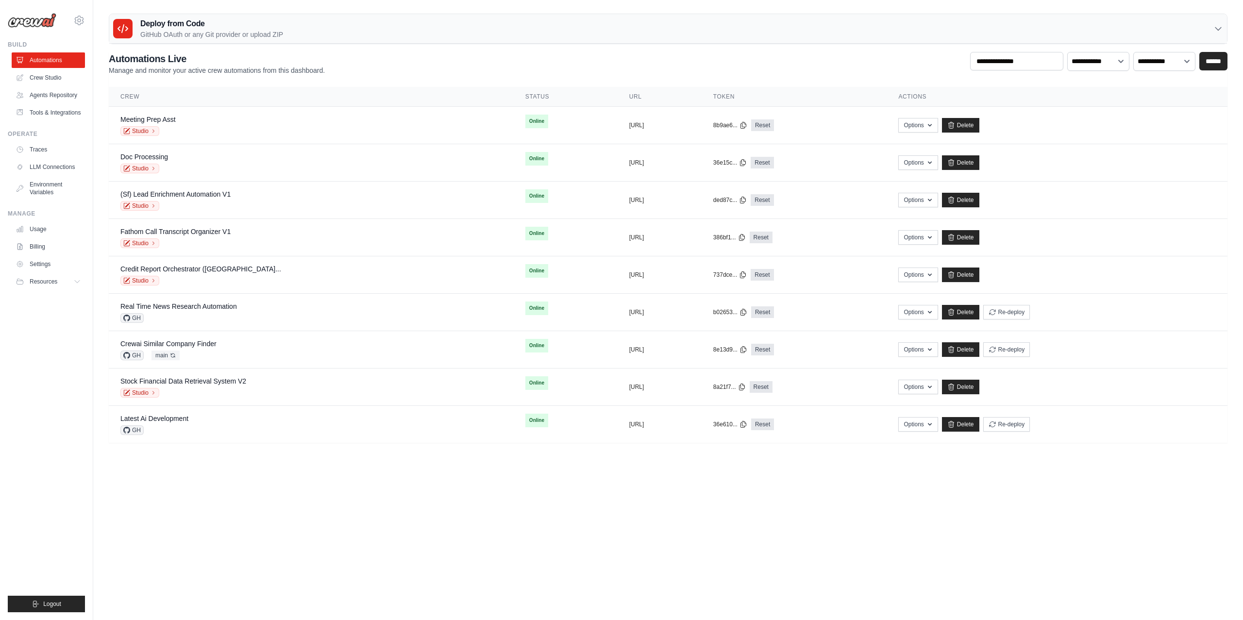
click at [563, 578] on body "[PERSON_NAME][EMAIL_ADDRESS][DOMAIN_NAME] CrewAI Internal Org MP@Crew NC@Crew […" at bounding box center [621, 310] width 1243 height 620
click at [274, 32] on p "GitHub OAuth or any Git provider or upload ZIP" at bounding box center [211, 35] width 143 height 10
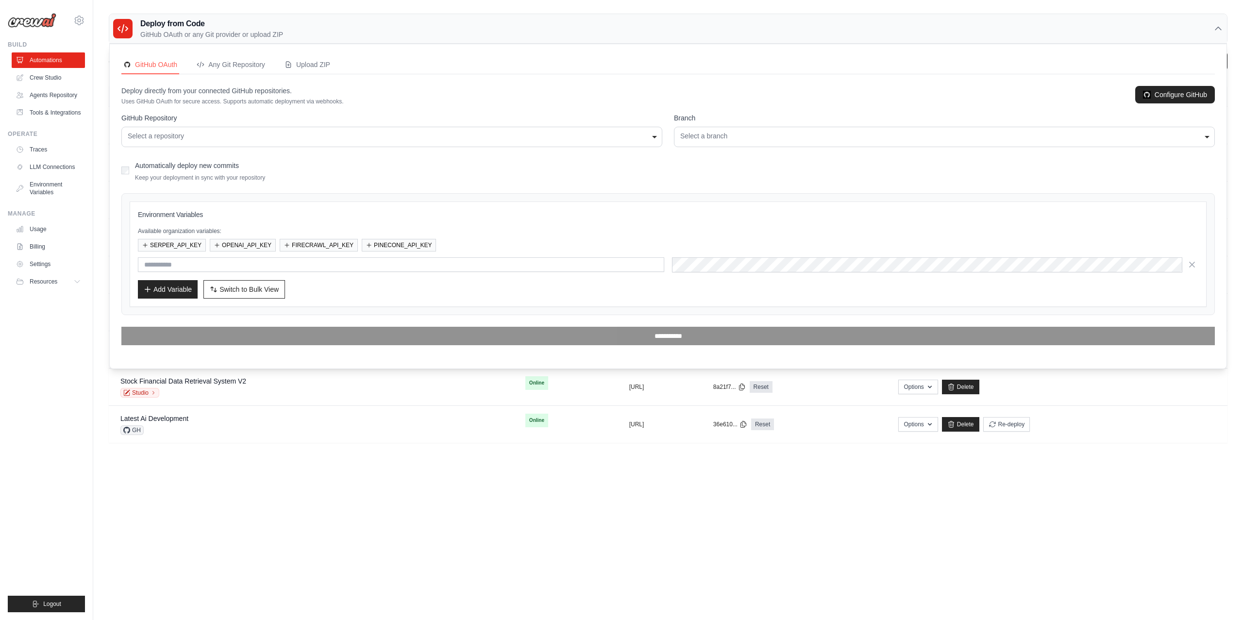
click at [232, 133] on div "Select a repository" at bounding box center [392, 136] width 528 height 10
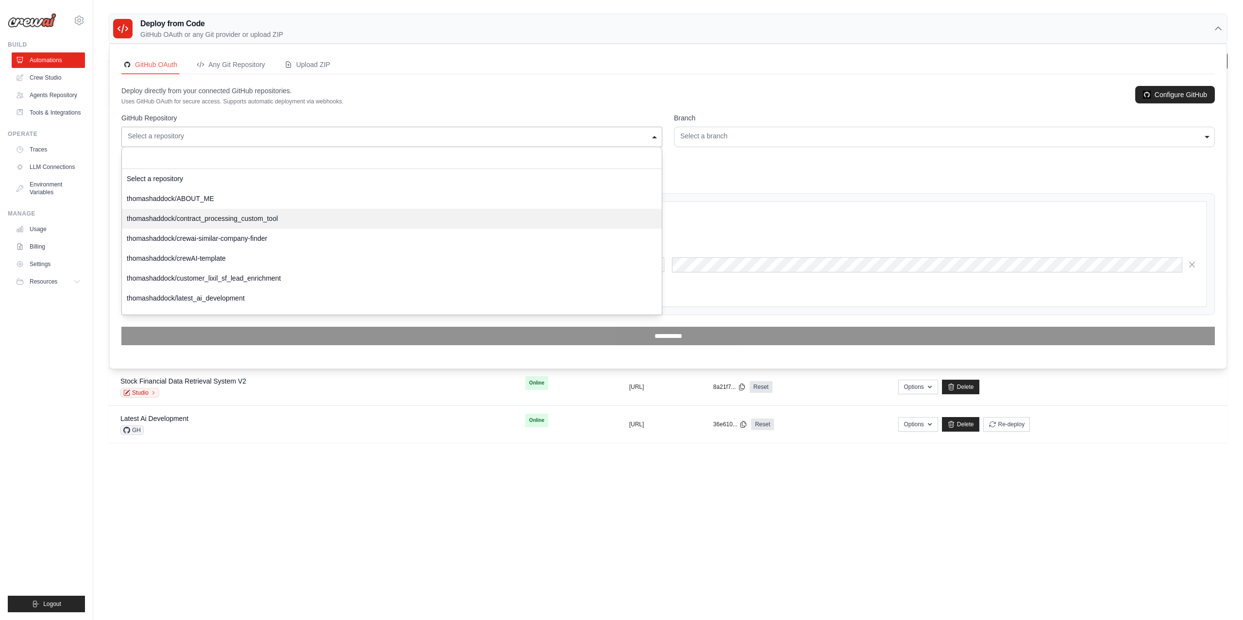
select select "**********"
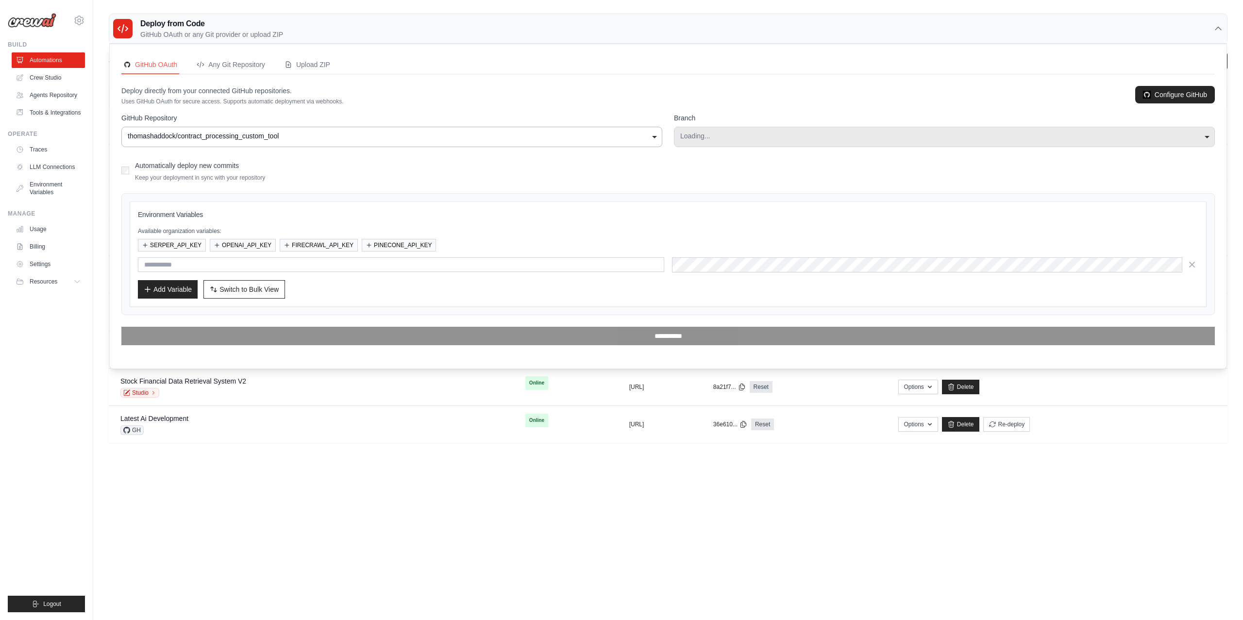
select select "****"
click at [260, 245] on button "OPENAI_API_KEY" at bounding box center [243, 244] width 66 height 13
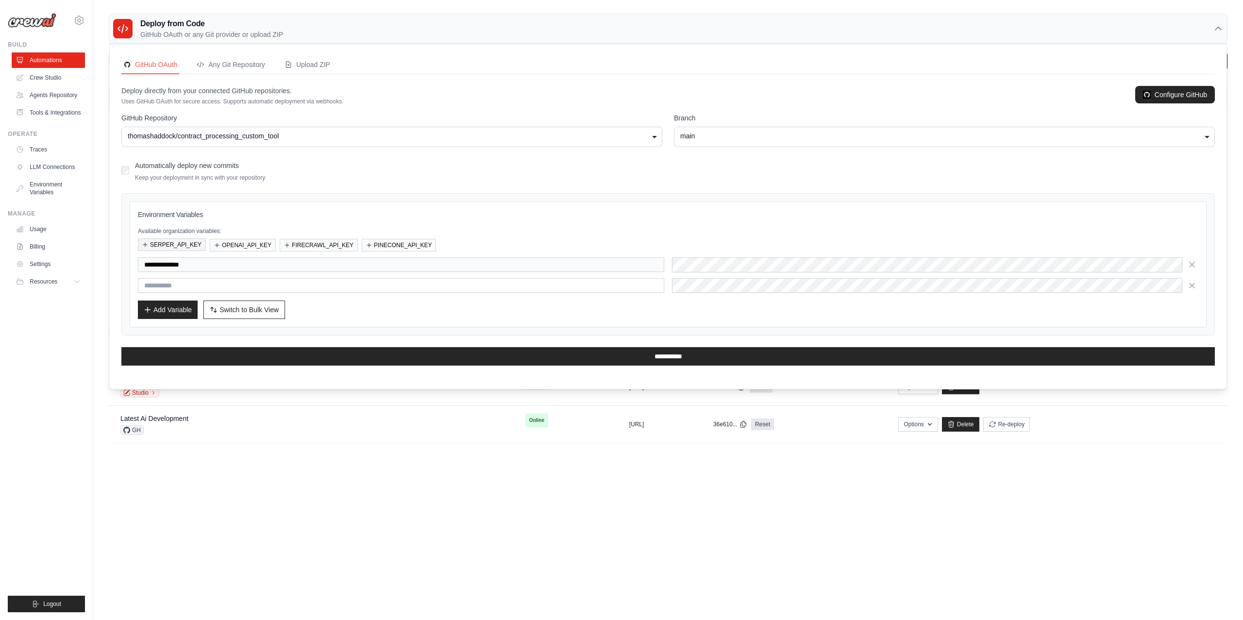
click at [187, 246] on button "SERPER_API_KEY" at bounding box center [172, 244] width 68 height 13
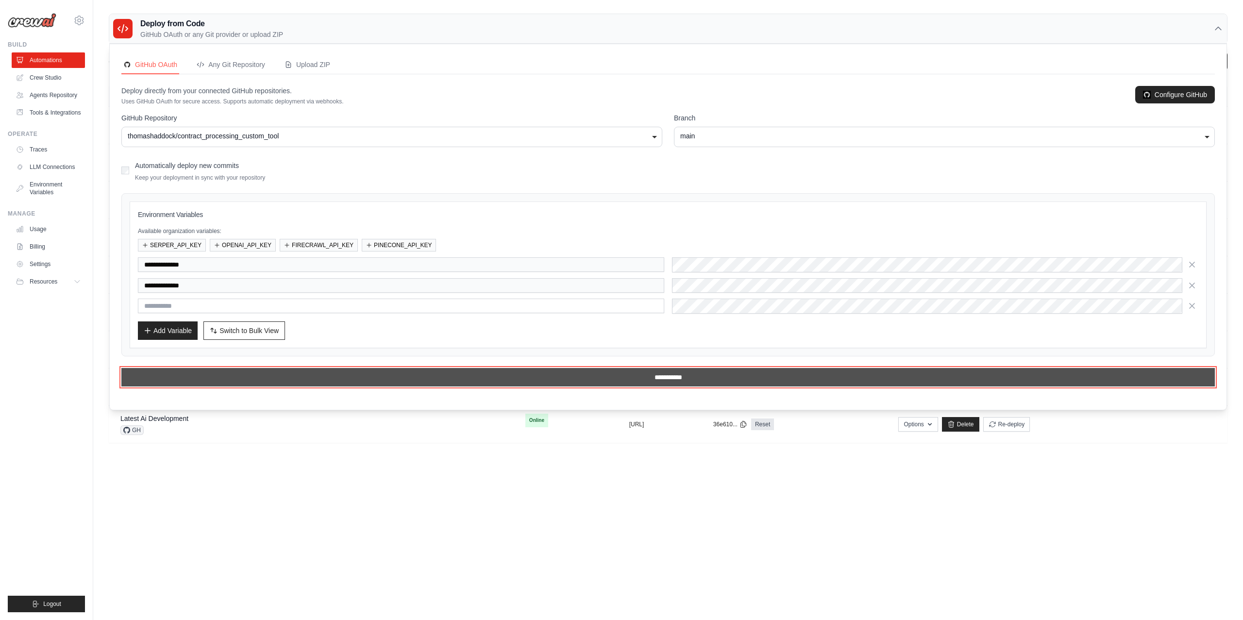
click at [671, 374] on input "**********" at bounding box center [667, 377] width 1093 height 18
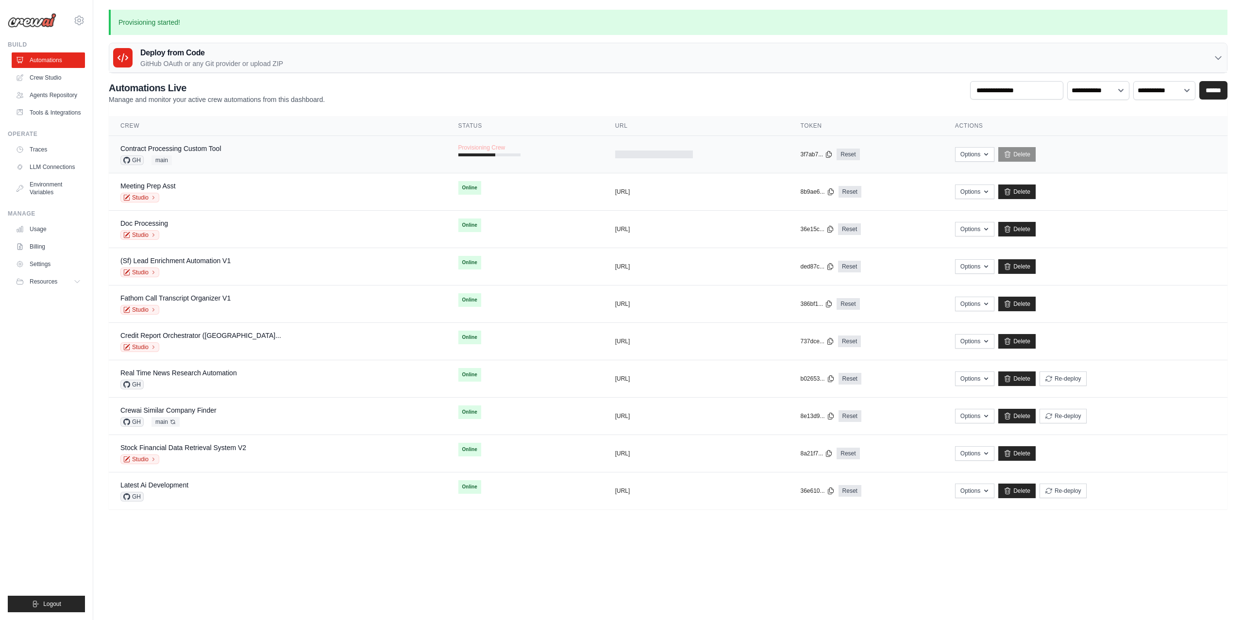
click at [346, 155] on div "Contract Processing Custom Tool GH main" at bounding box center [277, 154] width 315 height 21
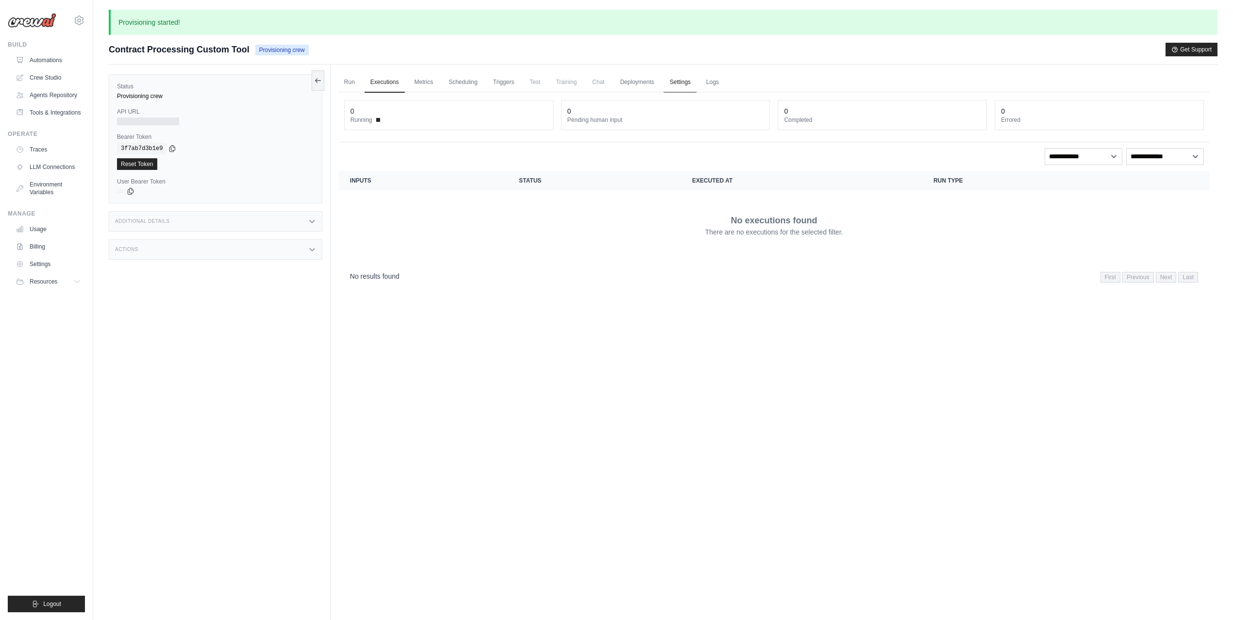
click at [688, 84] on link "Settings" at bounding box center [679, 82] width 33 height 20
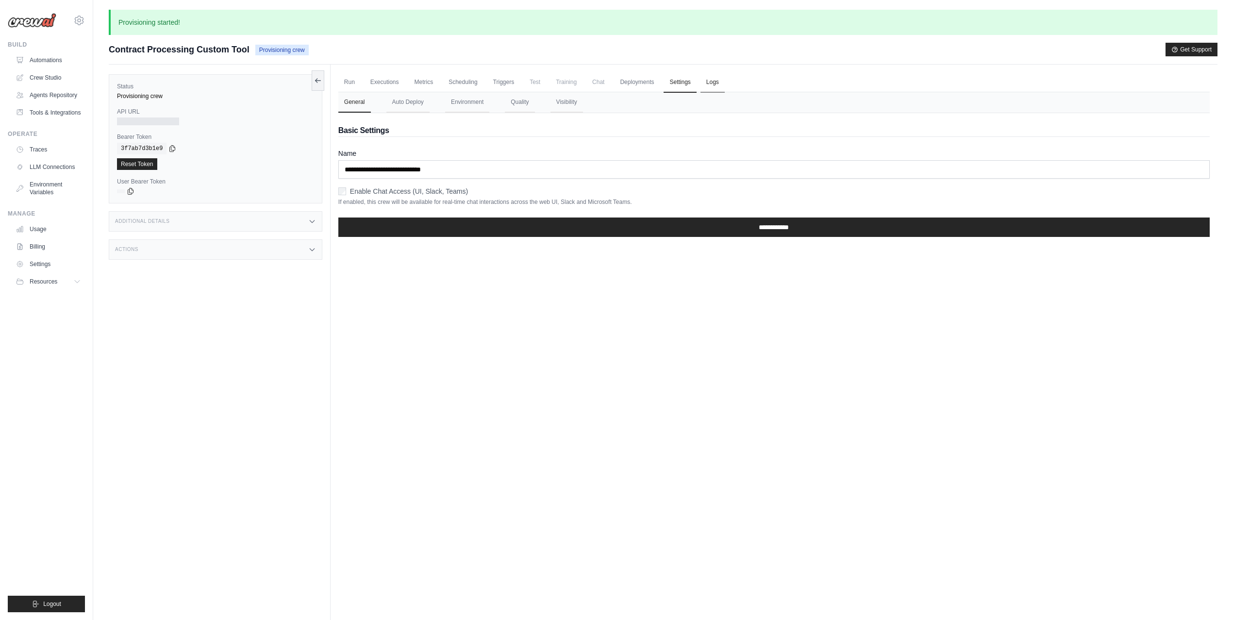
click at [703, 79] on link "Logs" at bounding box center [712, 82] width 24 height 20
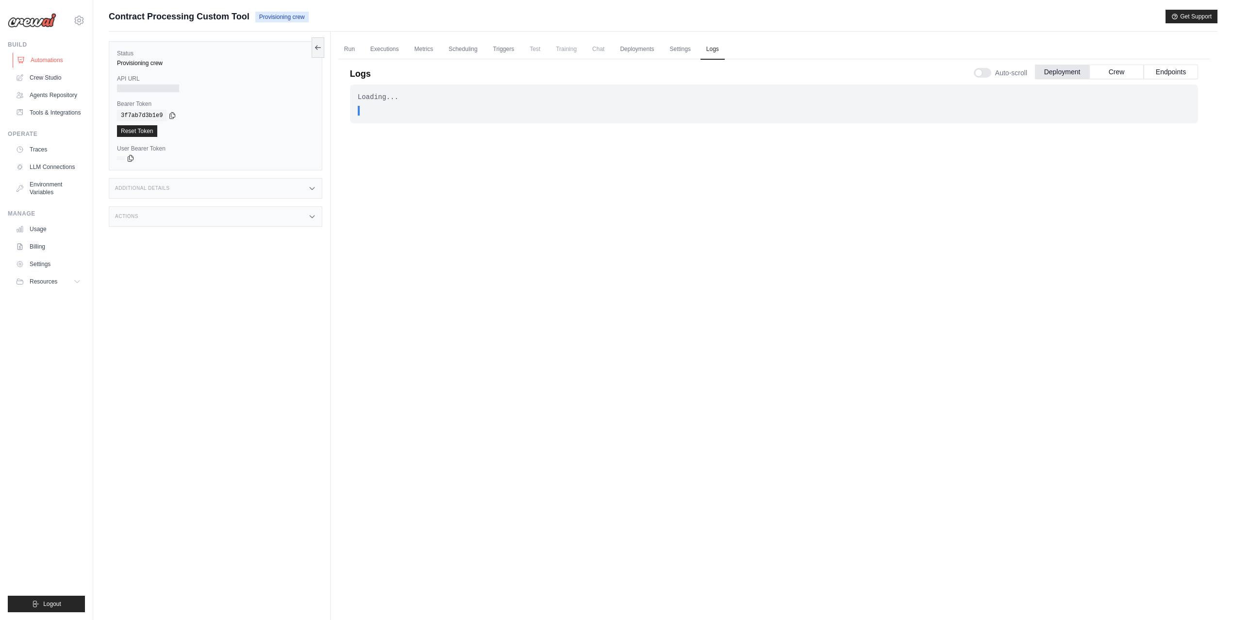
click at [46, 67] on link "Automations" at bounding box center [49, 60] width 73 height 16
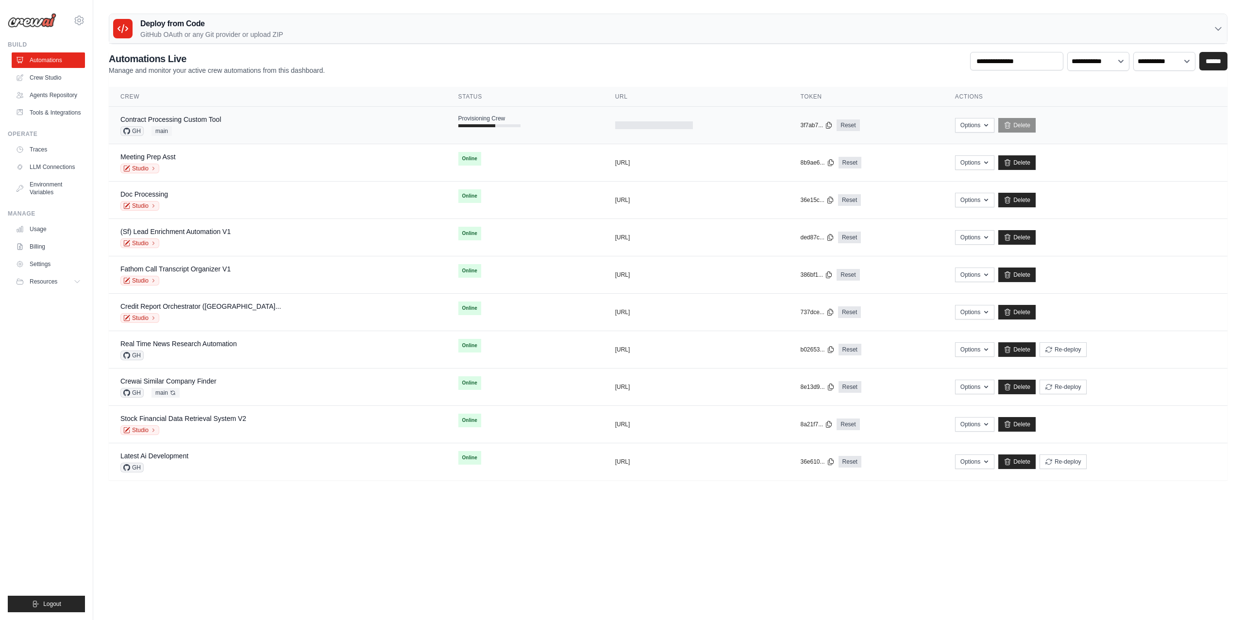
click at [254, 122] on div "Contract Processing Custom Tool GH main" at bounding box center [277, 125] width 315 height 21
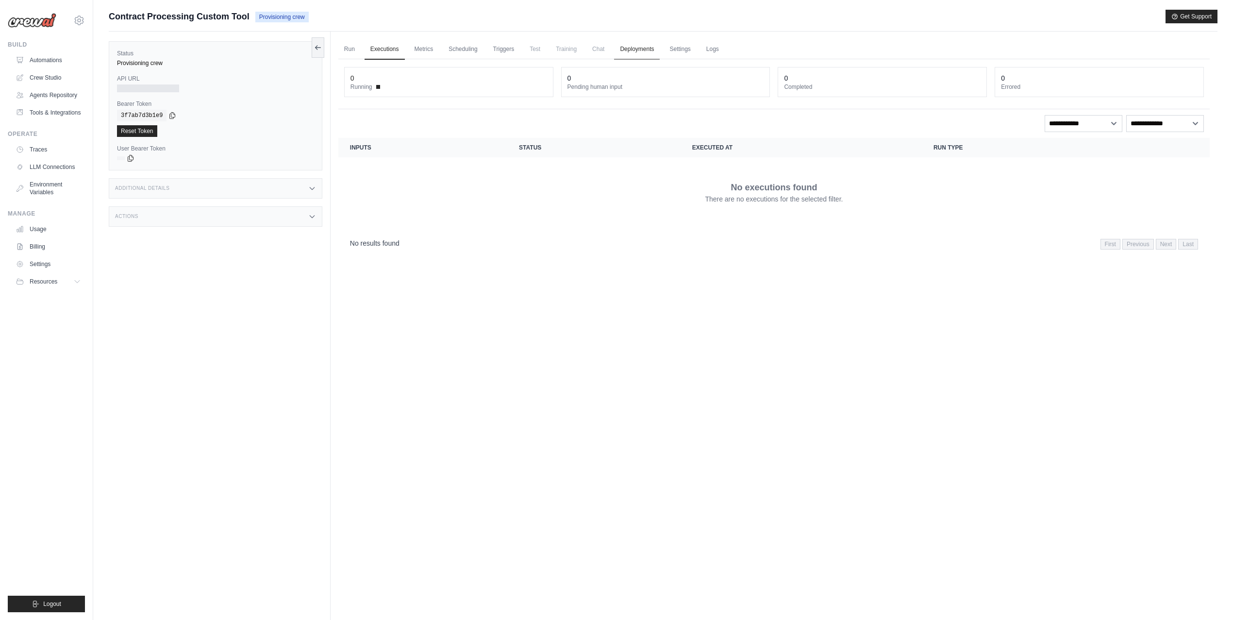
click at [641, 42] on link "Deployments" at bounding box center [637, 49] width 46 height 20
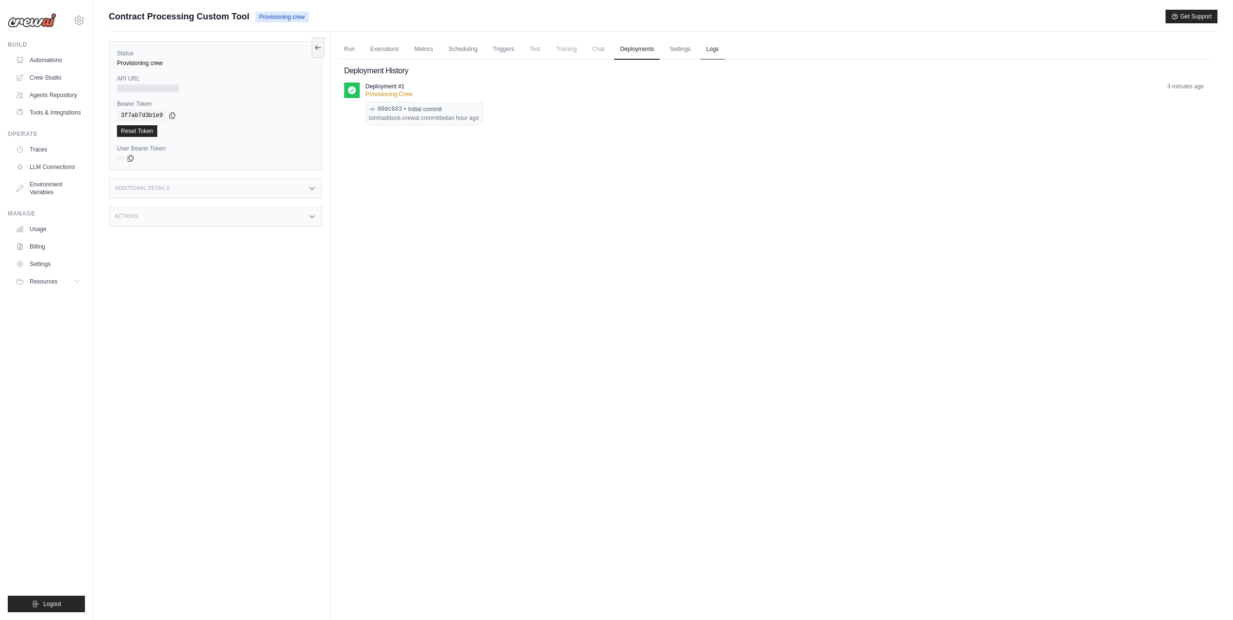
click at [708, 52] on link "Logs" at bounding box center [712, 49] width 24 height 20
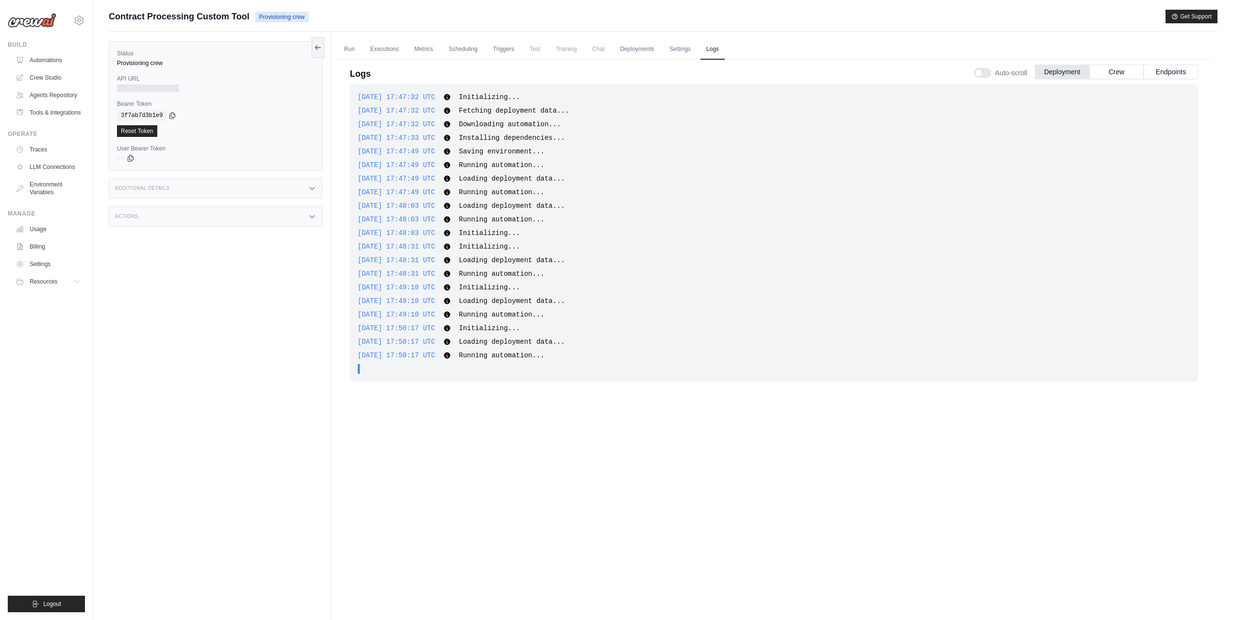
click at [439, 456] on div "2025-10-07 17:47:32 UTC Initializing... Show more Show less 2025-10-07 17:47:32…" at bounding box center [774, 330] width 848 height 492
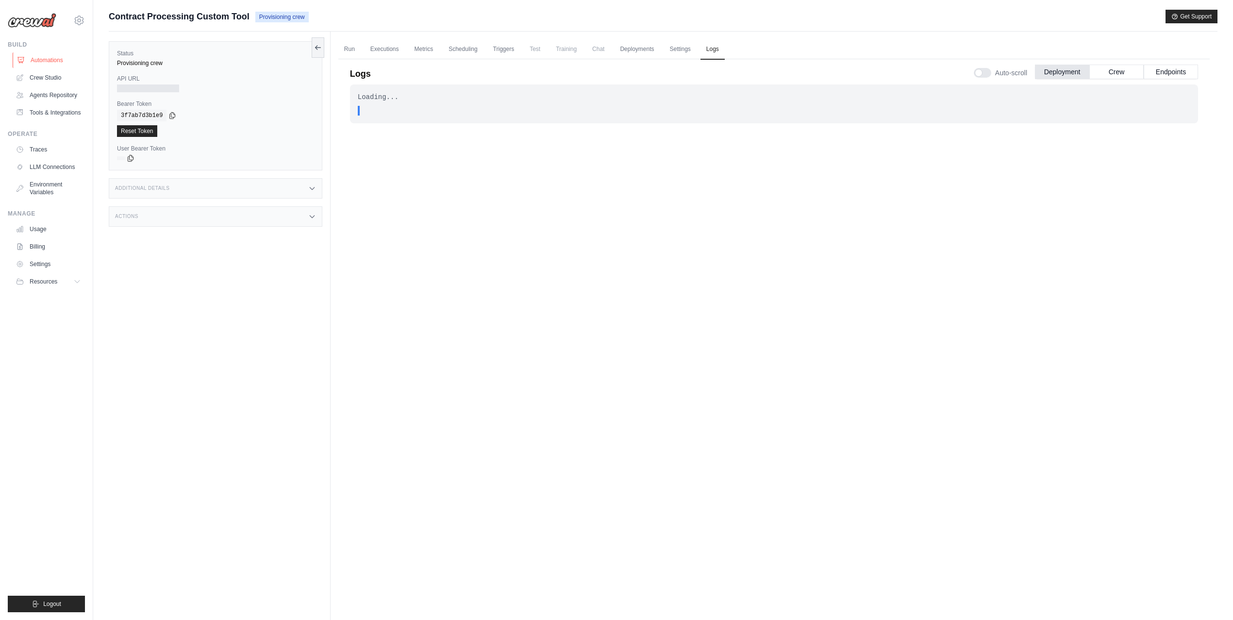
click at [64, 62] on link "Automations" at bounding box center [49, 60] width 73 height 16
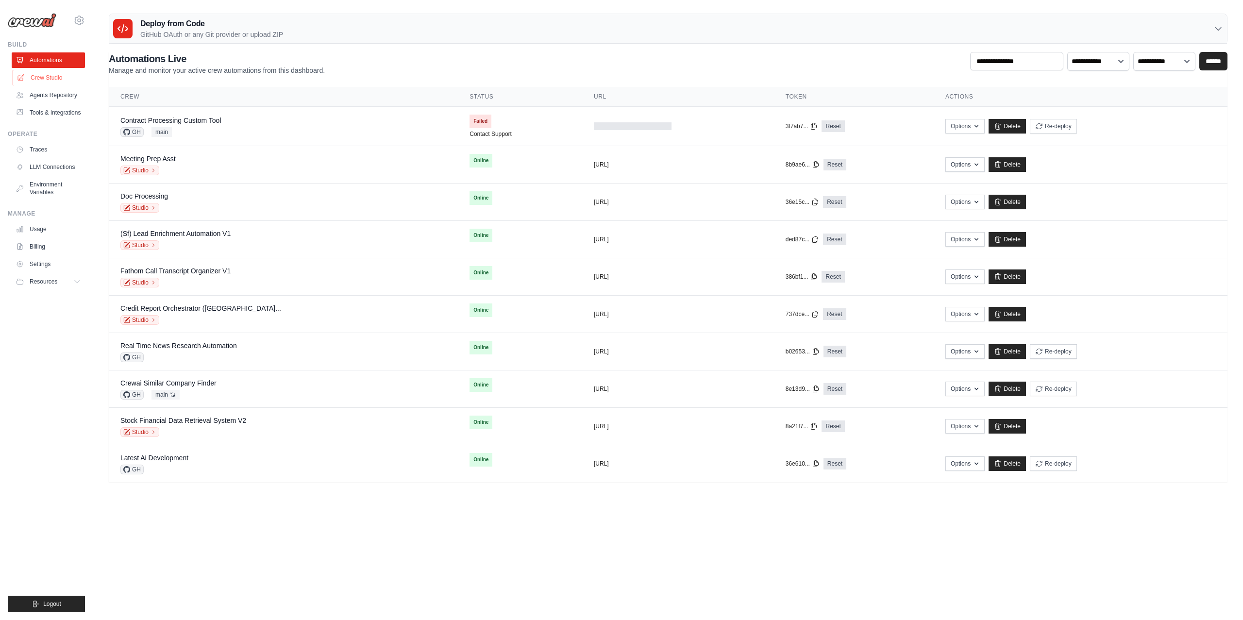
click at [50, 76] on link "Crew Studio" at bounding box center [49, 78] width 73 height 16
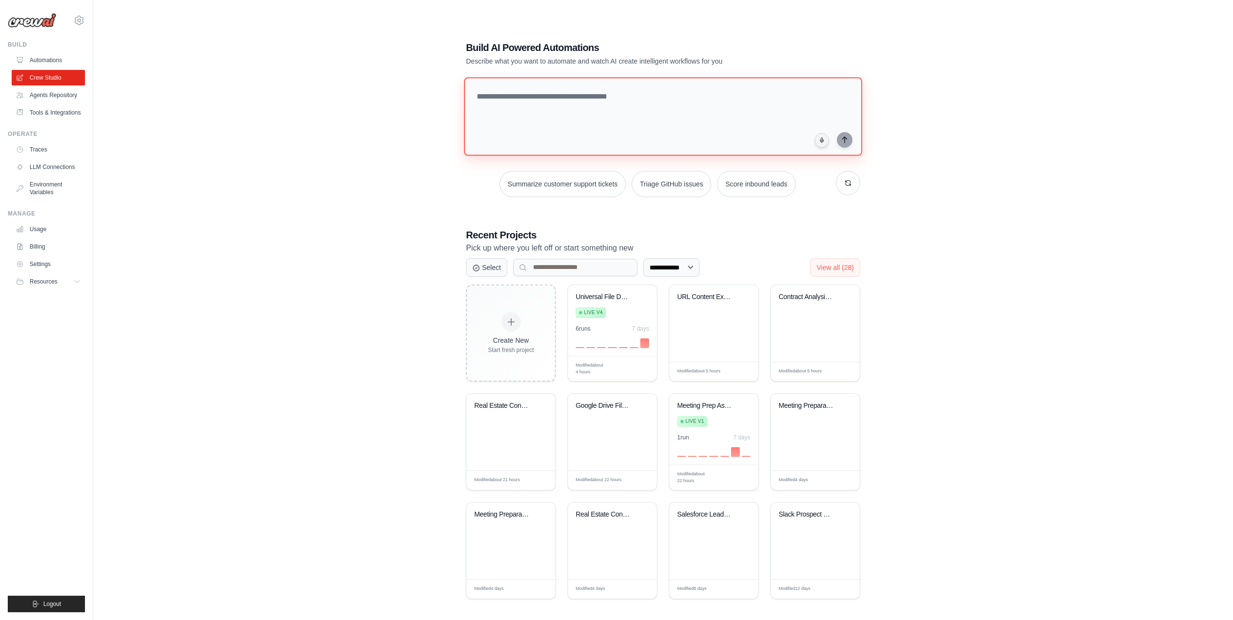
click at [606, 81] on textarea at bounding box center [663, 116] width 398 height 79
click at [507, 85] on textarea at bounding box center [665, 116] width 402 height 79
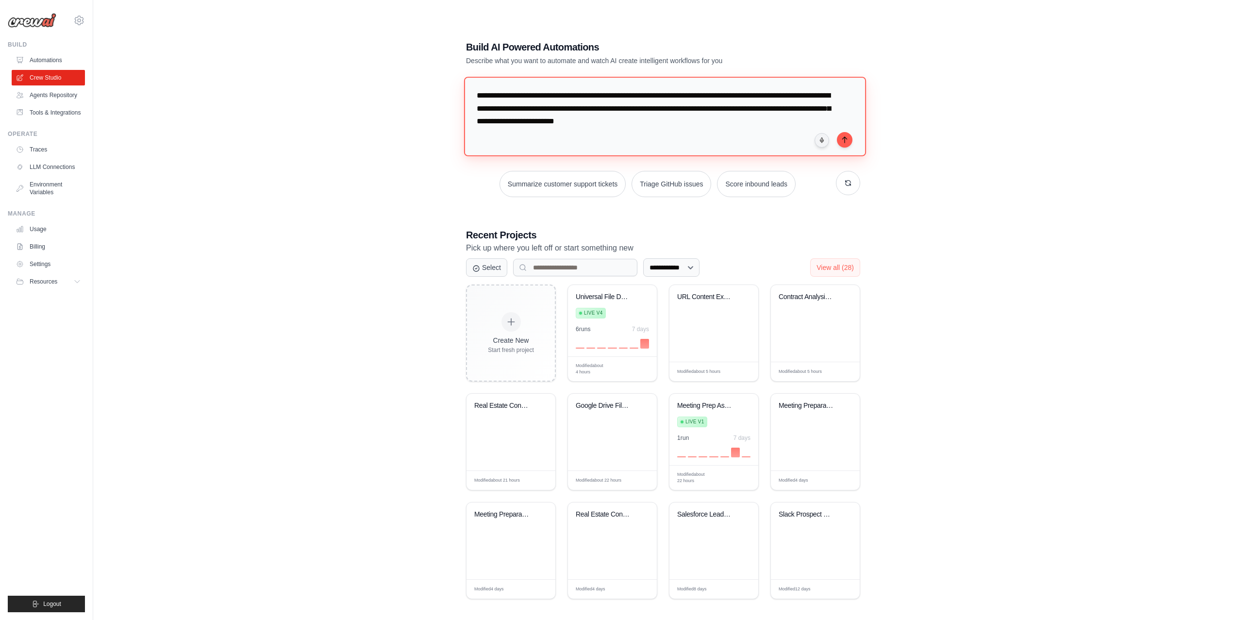
paste textarea "**********"
type textarea "**********"
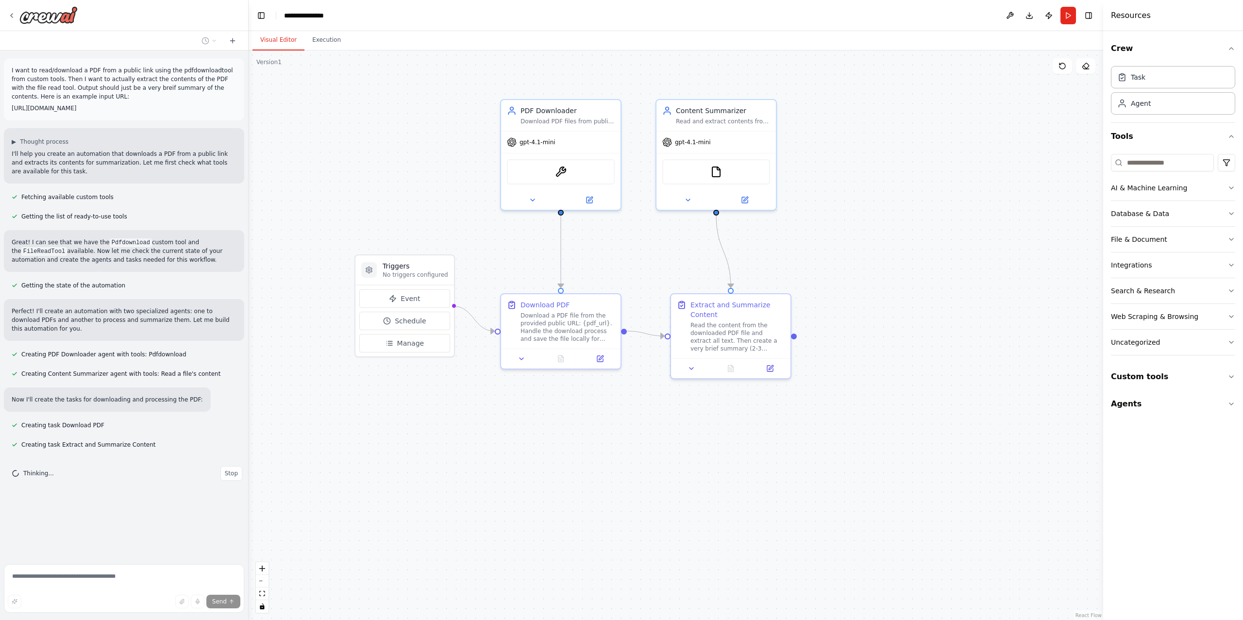
drag, startPoint x: 599, startPoint y: 245, endPoint x: 627, endPoint y: 245, distance: 27.2
click at [628, 245] on div ".deletable-edge-delete-btn { width: 20px; height: 20px; border: 0px solid #ffff…" at bounding box center [676, 334] width 854 height 569
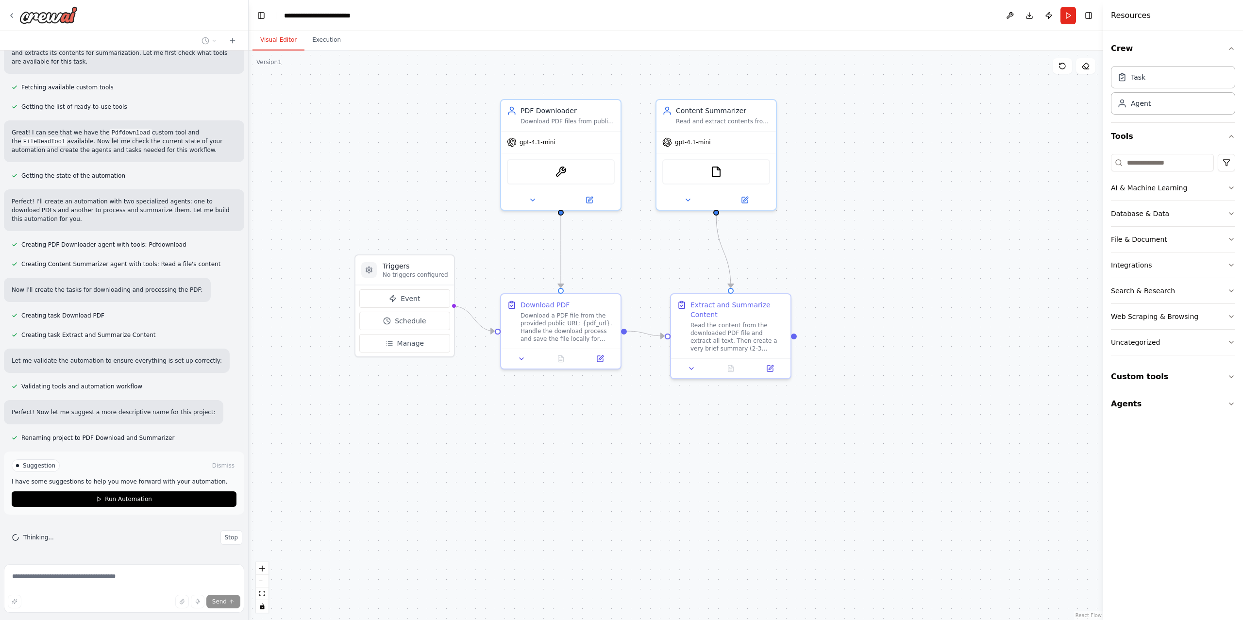
scroll to position [119, 0]
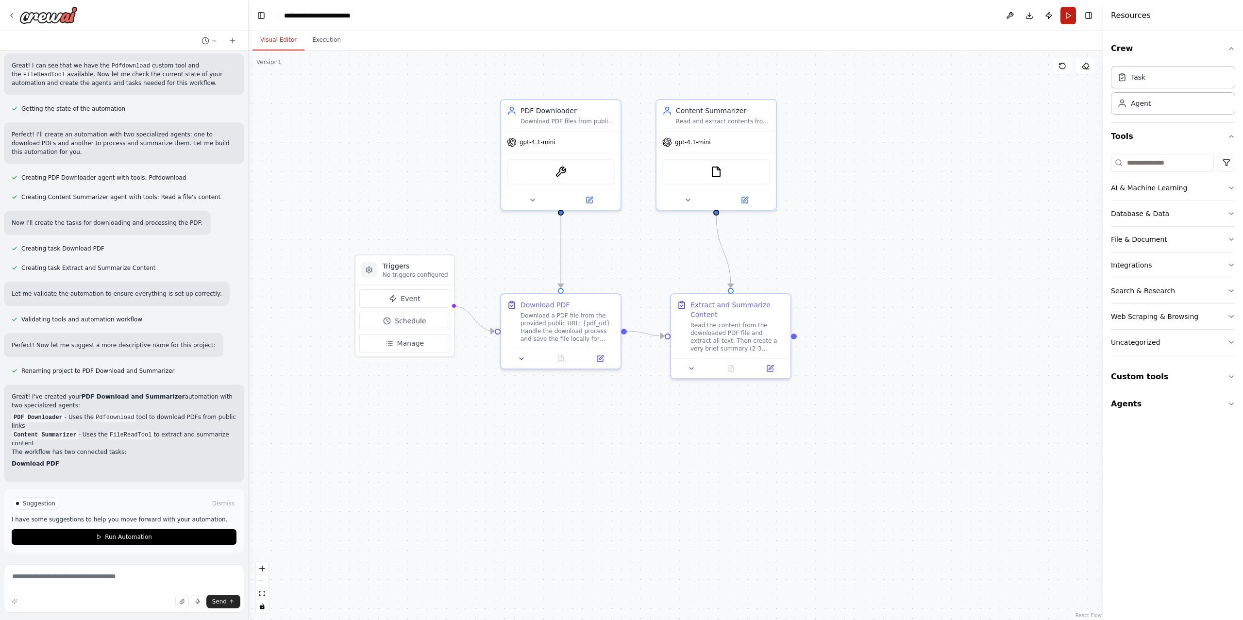
click at [1065, 7] on button "Run" at bounding box center [1068, 15] width 16 height 17
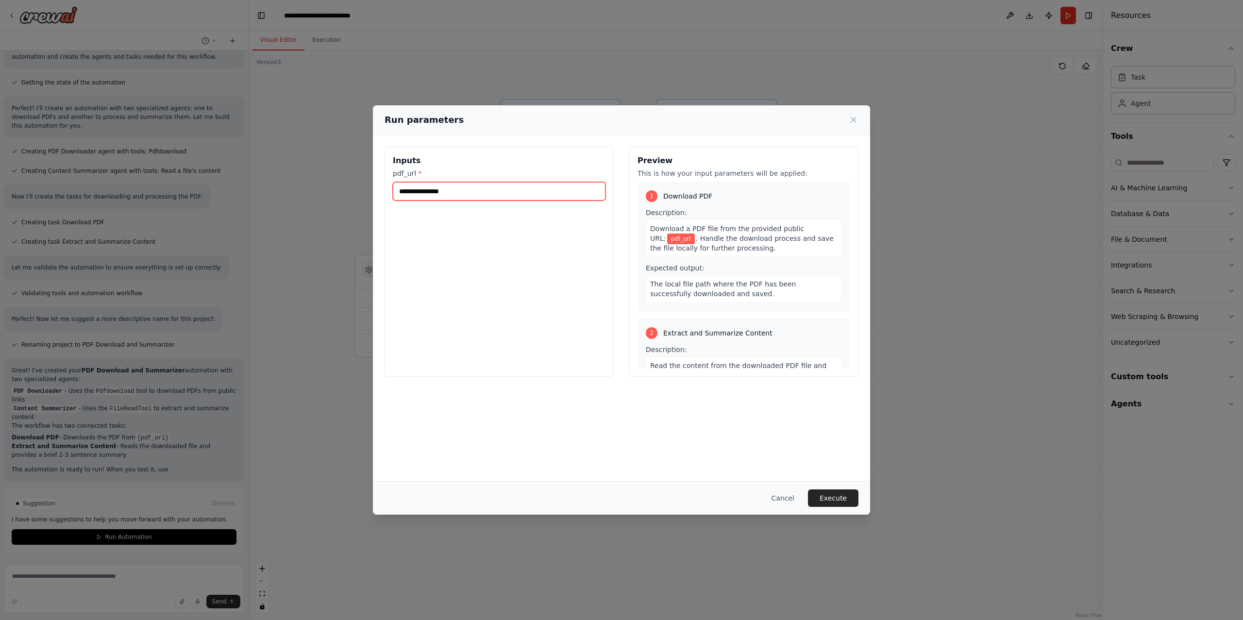
click at [549, 198] on input "pdf_url *" at bounding box center [499, 191] width 213 height 18
paste input "**********"
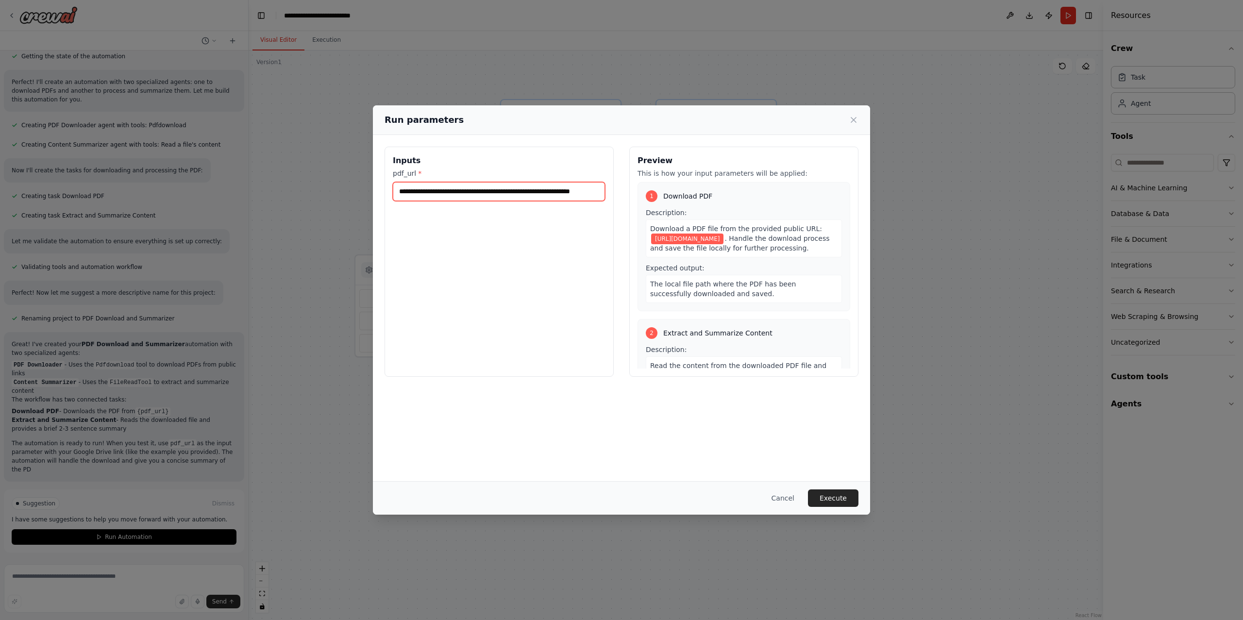
scroll to position [238, 0]
click at [549, 198] on input "**********" at bounding box center [499, 191] width 212 height 19
type input "**********"
click at [837, 494] on button "Execute" at bounding box center [833, 497] width 50 height 17
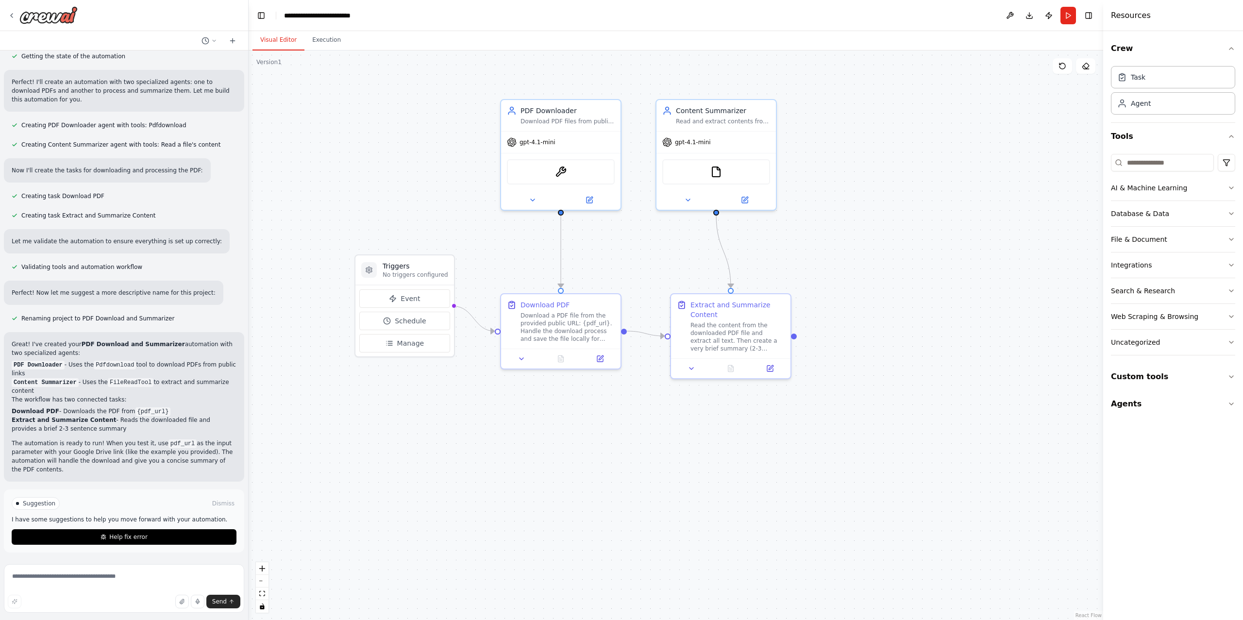
click at [284, 38] on button "Visual Editor" at bounding box center [278, 40] width 52 height 20
click at [15, 14] on icon at bounding box center [12, 16] width 8 height 8
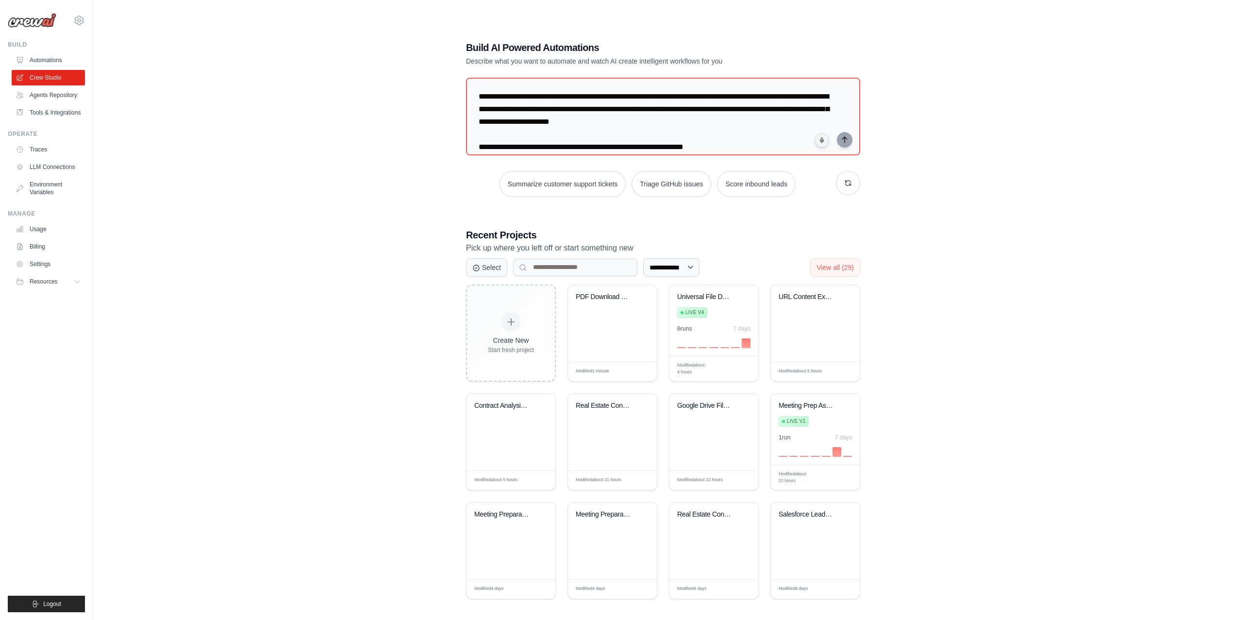
click at [311, 249] on div "**********" at bounding box center [663, 320] width 1109 height 620
